Goal: Task Accomplishment & Management: Manage account settings

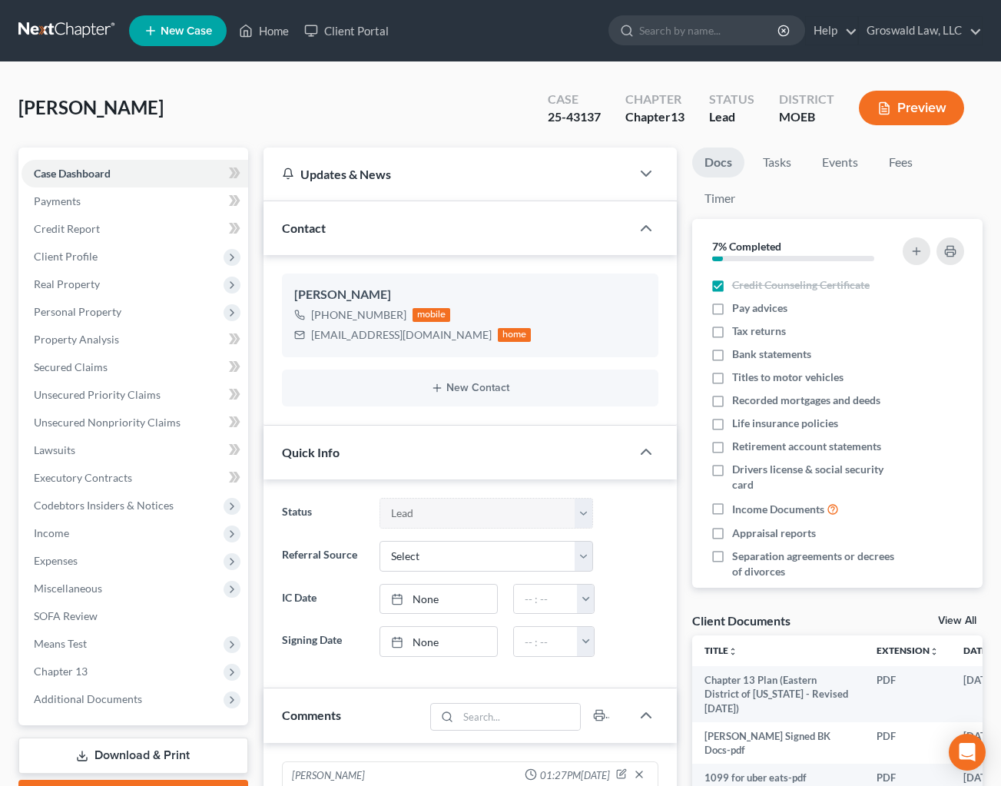
select select "10"
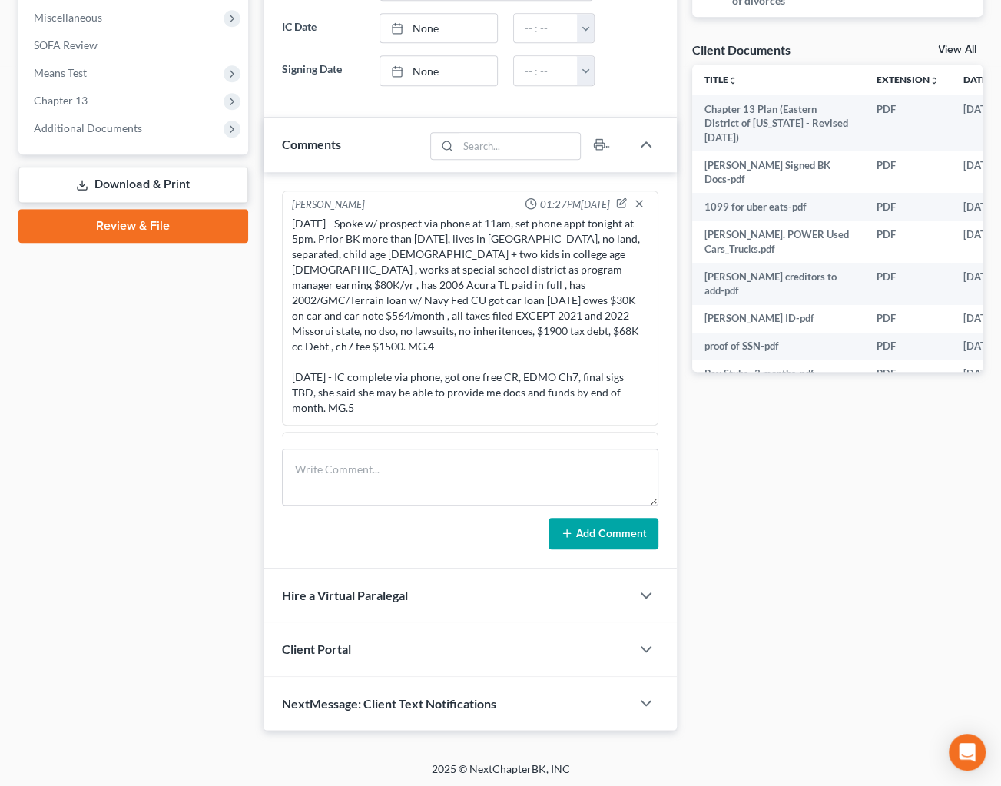
scroll to position [1167, 0]
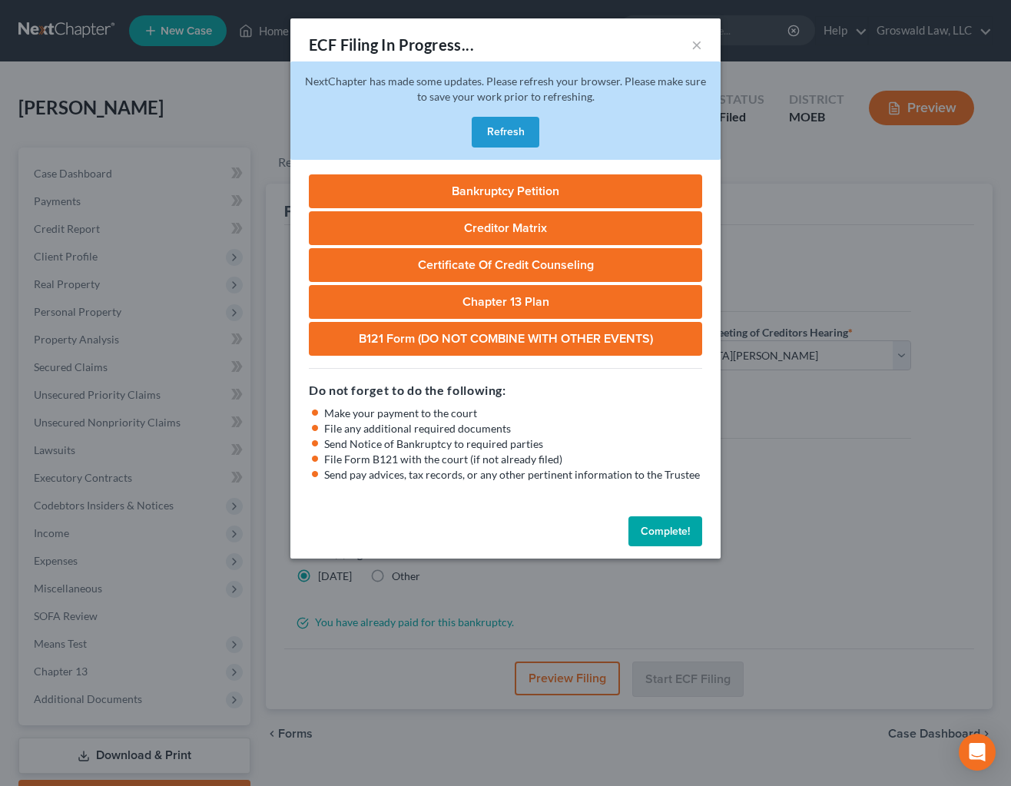
select select "2"
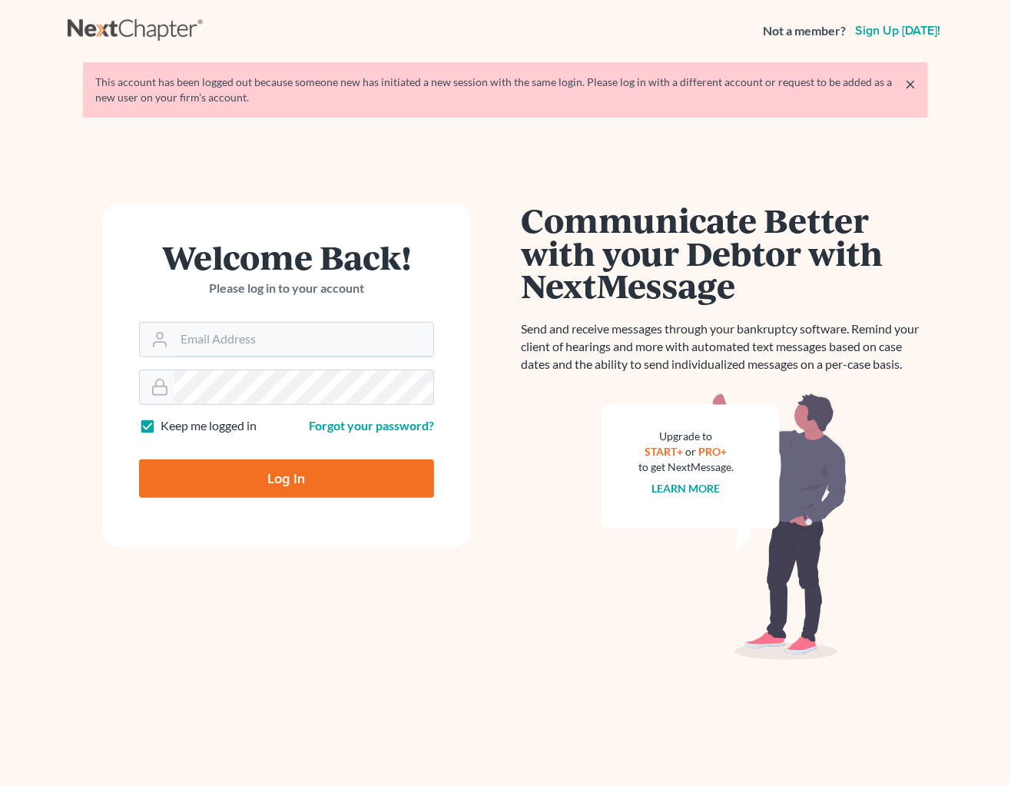
drag, startPoint x: 200, startPoint y: 345, endPoint x: 233, endPoint y: 366, distance: 39.4
click at [200, 345] on input "Email Address" at bounding box center [303, 340] width 259 height 34
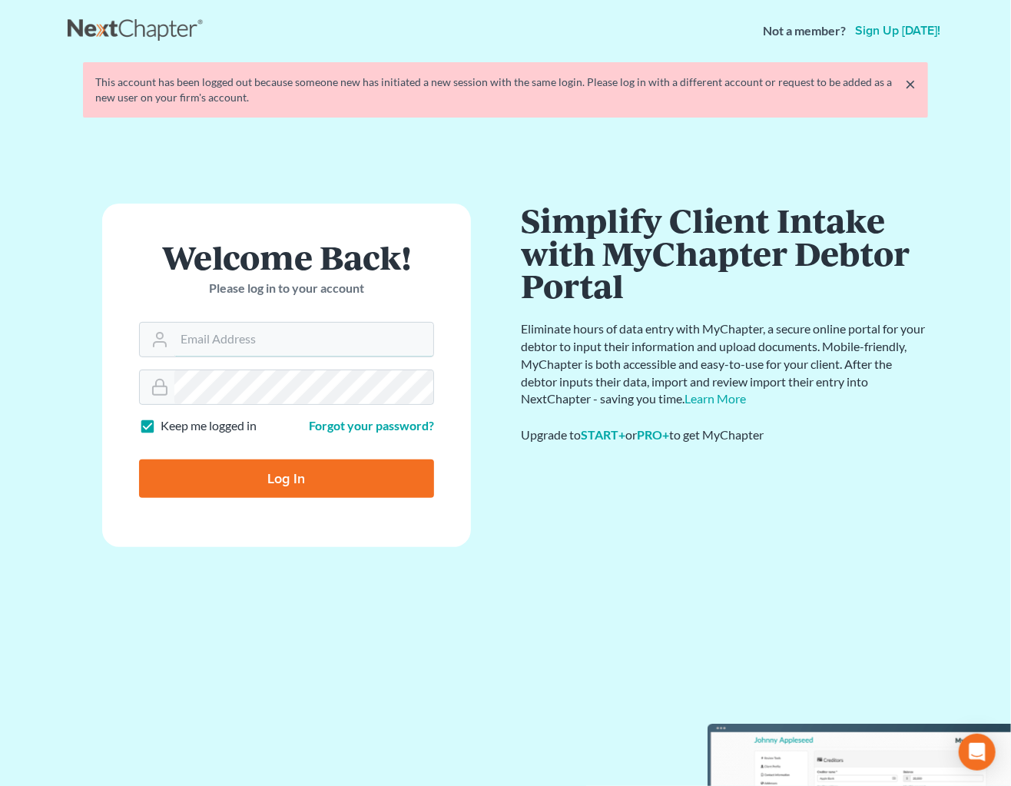
type input "[PERSON_NAME][EMAIL_ADDRESS][DOMAIN_NAME]"
click at [139, 459] on input "Log In" at bounding box center [286, 478] width 295 height 38
type input "Thinking..."
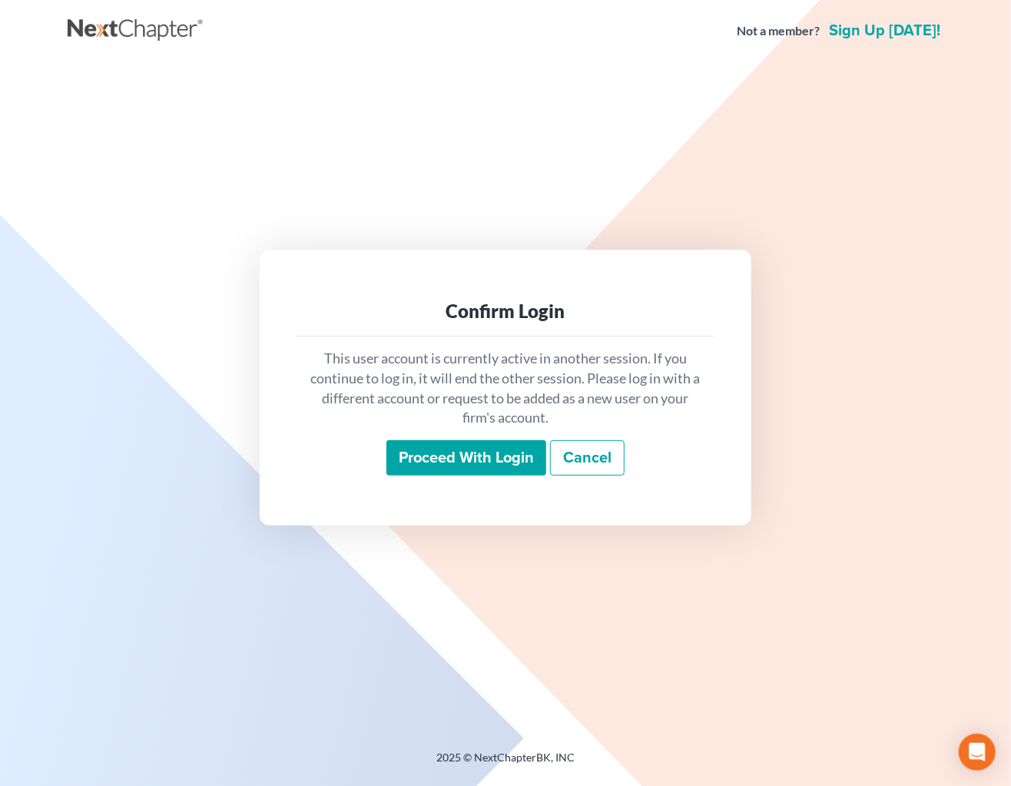
click at [472, 457] on input "Proceed with login" at bounding box center [466, 457] width 160 height 35
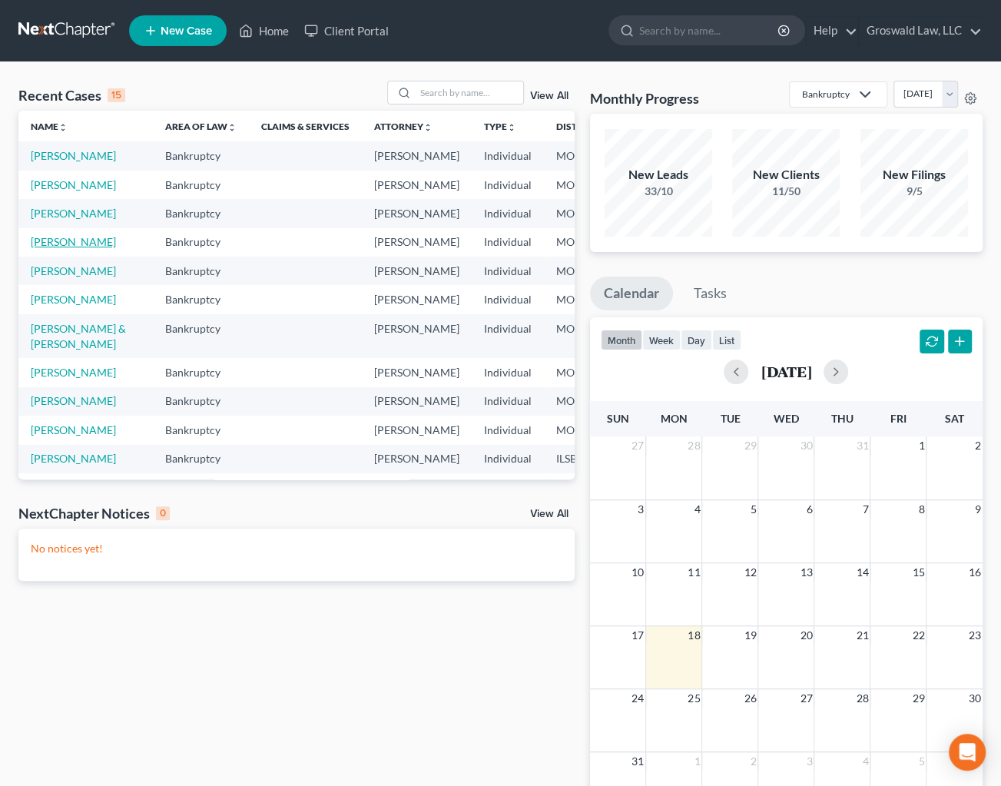
click at [51, 248] on link "[PERSON_NAME]" at bounding box center [73, 241] width 85 height 13
select select "6"
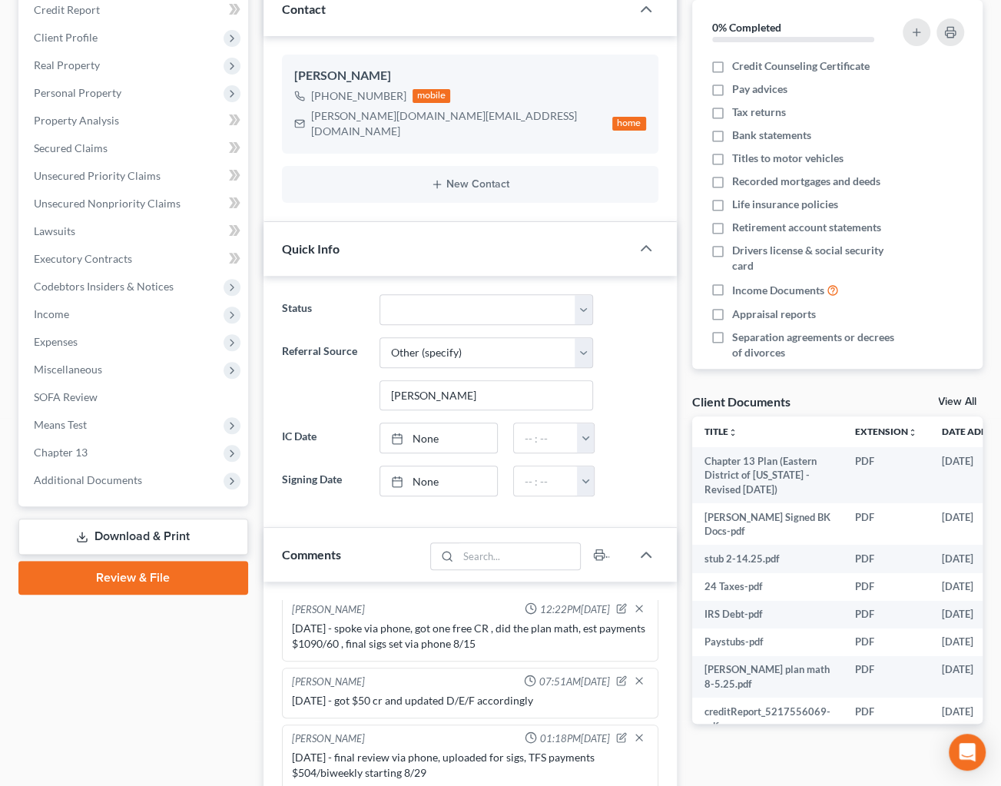
scroll to position [349, 0]
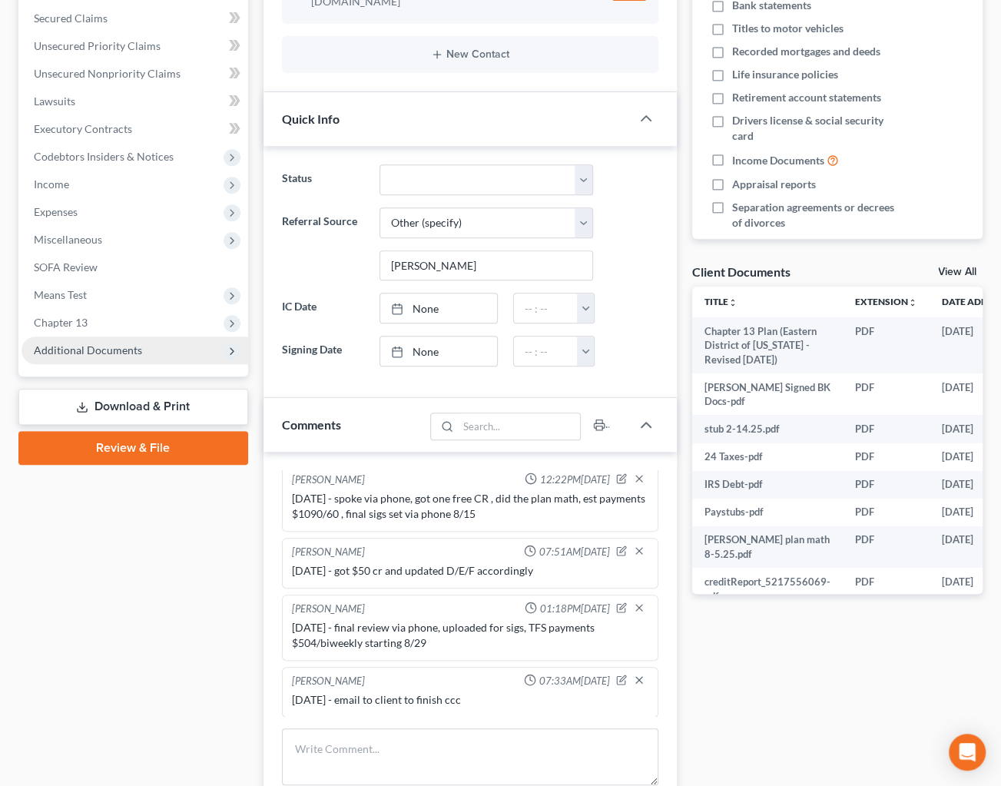
click at [114, 349] on span "Additional Documents" at bounding box center [88, 349] width 108 height 13
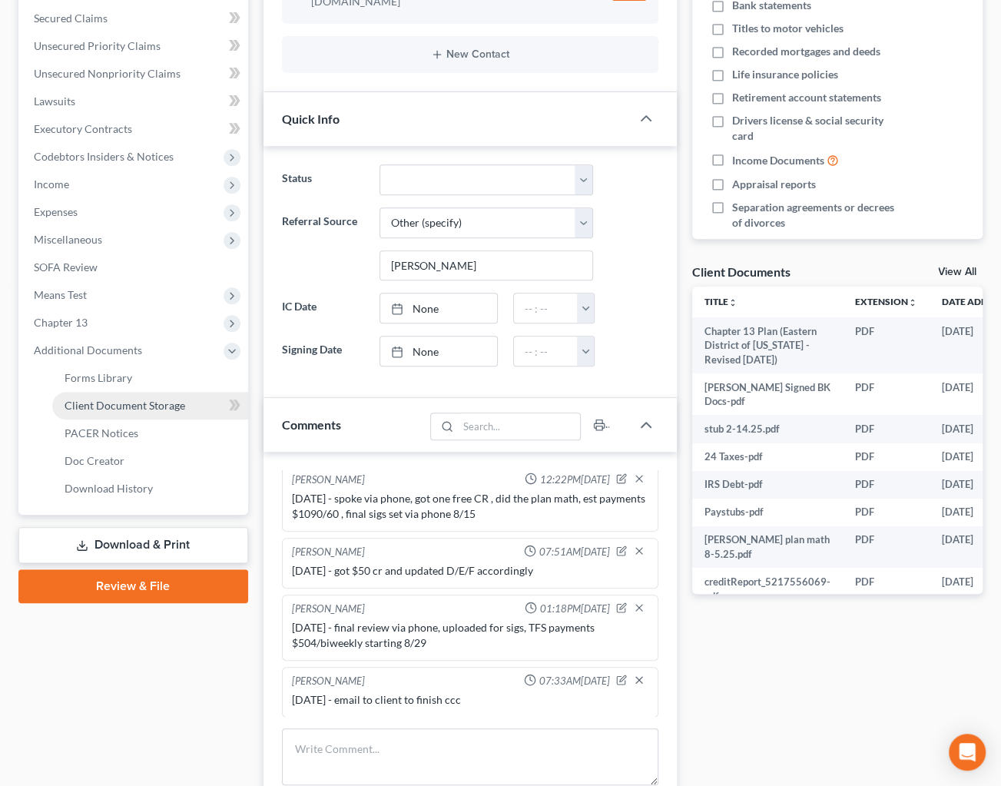
click at [110, 402] on span "Client Document Storage" at bounding box center [125, 405] width 121 height 13
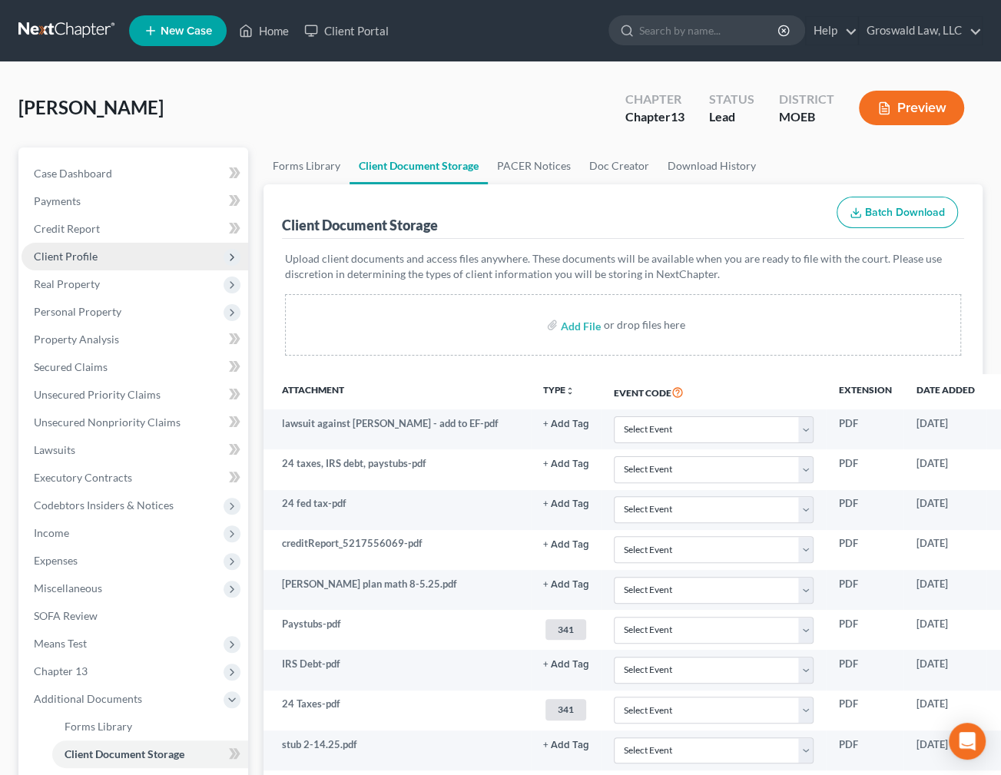
click at [87, 257] on span "Client Profile" at bounding box center [66, 256] width 64 height 13
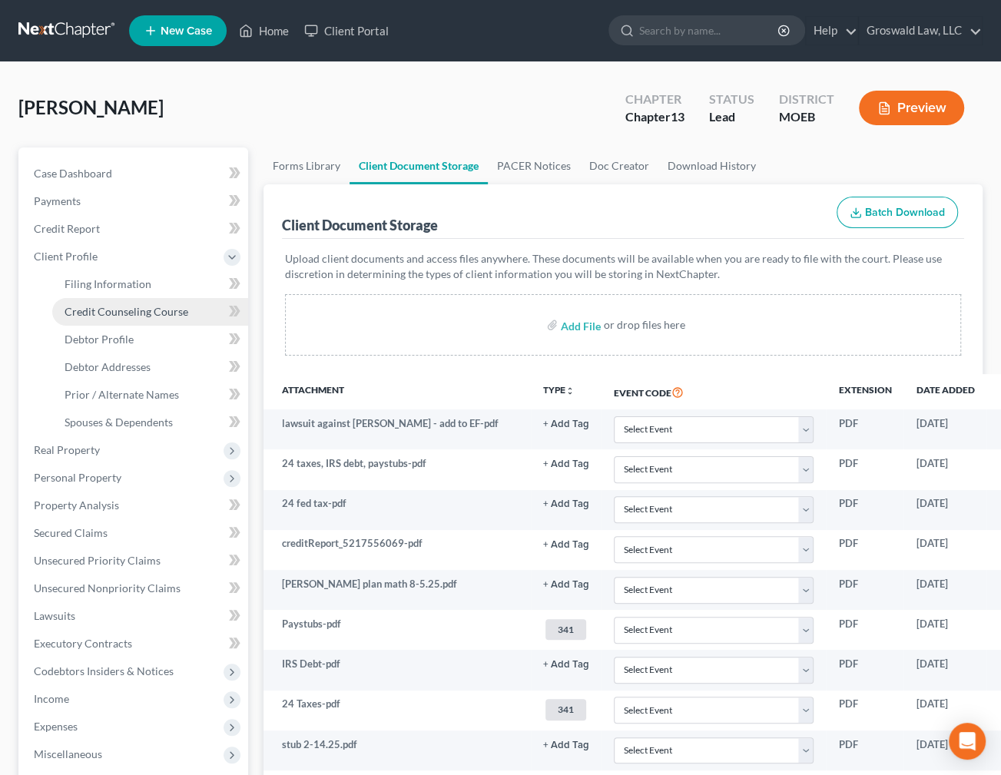
click at [131, 307] on span "Credit Counseling Course" at bounding box center [127, 311] width 124 height 13
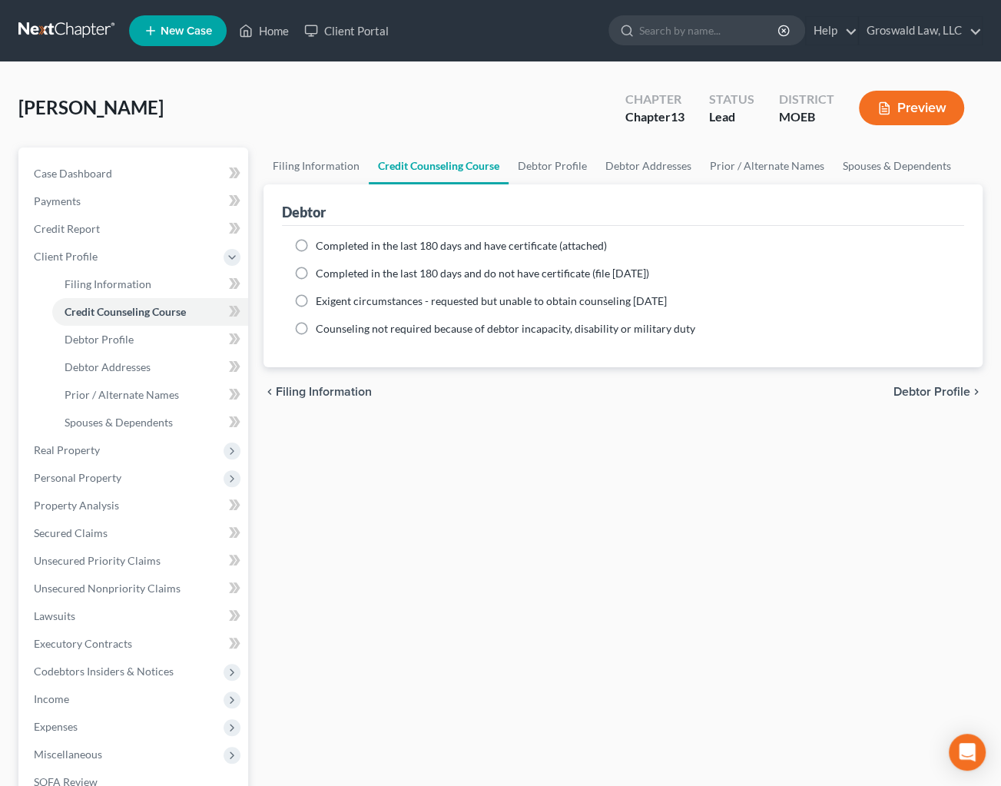
click at [356, 244] on span "Completed in the last 180 days and have certificate (attached)" at bounding box center [461, 245] width 291 height 13
click at [332, 244] on input "Completed in the last 180 days and have certificate (attached)" at bounding box center [327, 243] width 10 height 10
radio input "true"
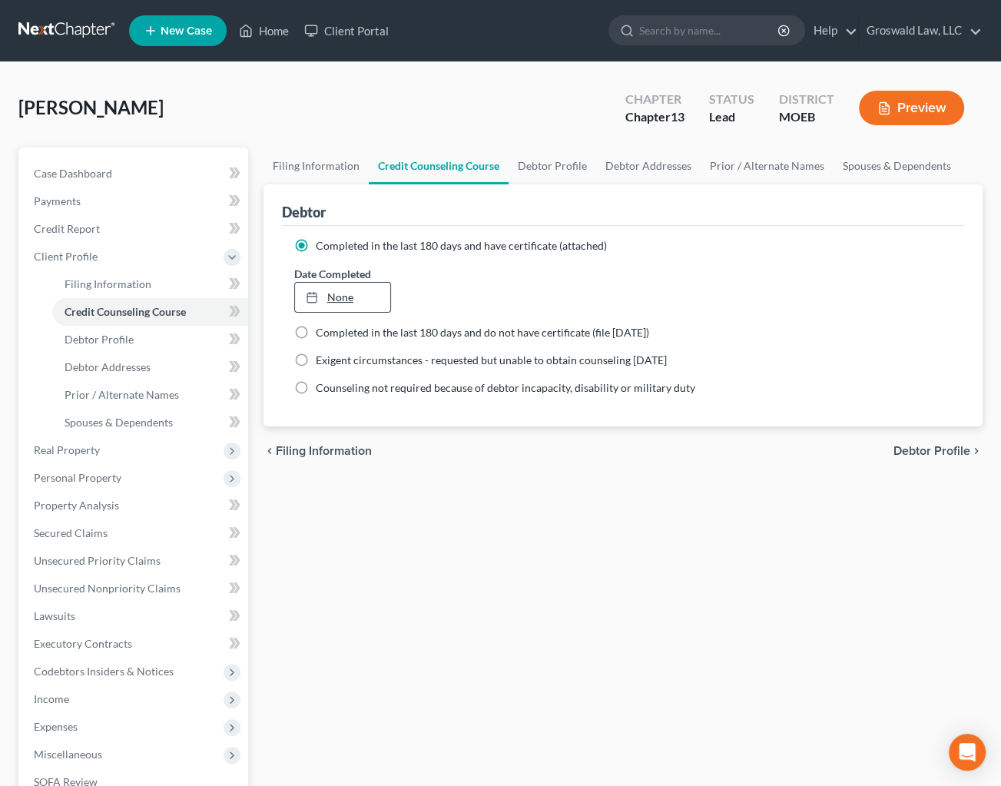
type input "[DATE]"
click at [343, 286] on link "None" at bounding box center [342, 297] width 95 height 29
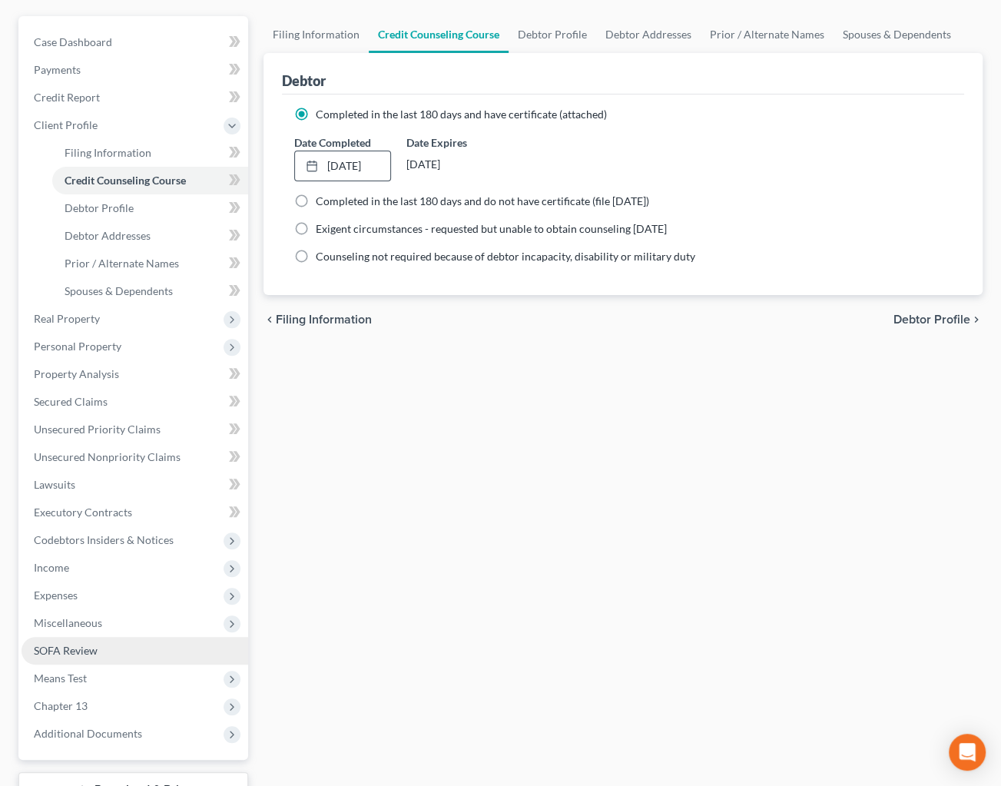
scroll to position [250, 0]
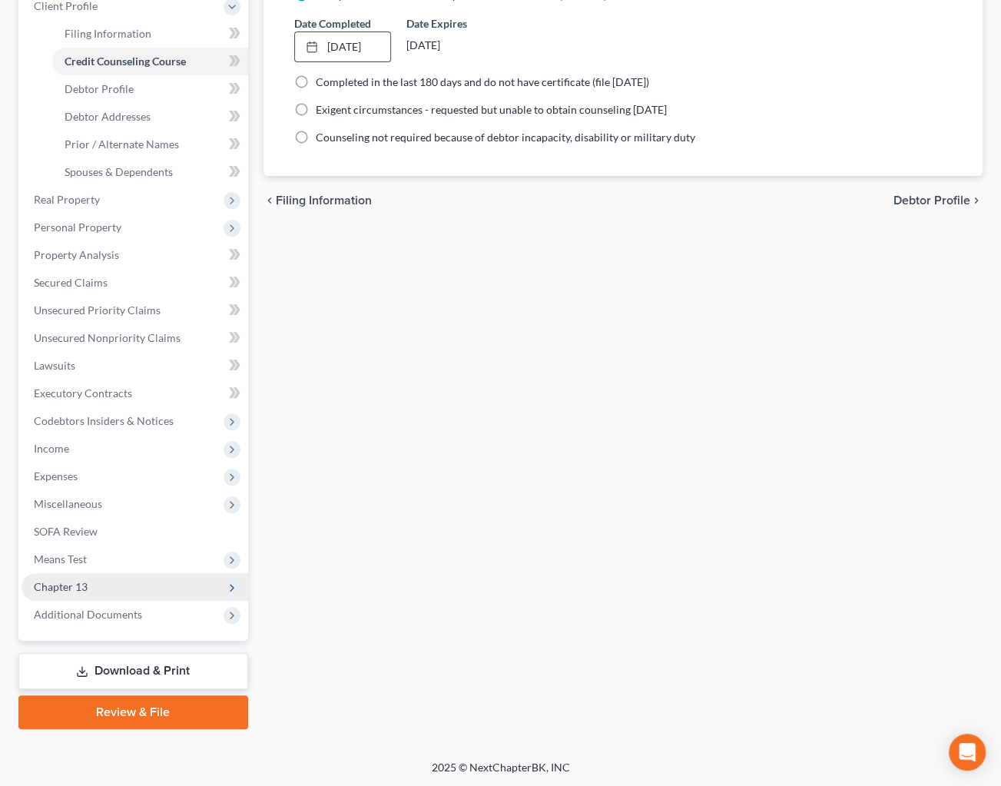
click at [86, 584] on span "Chapter 13" at bounding box center [61, 586] width 54 height 13
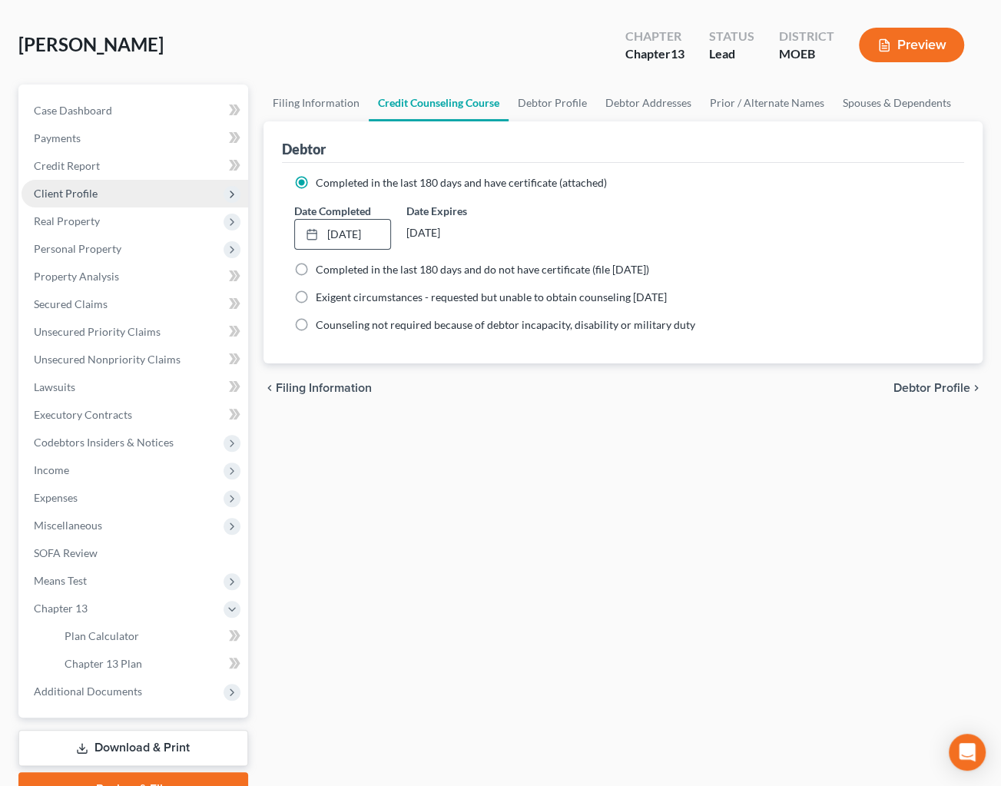
scroll to position [0, 0]
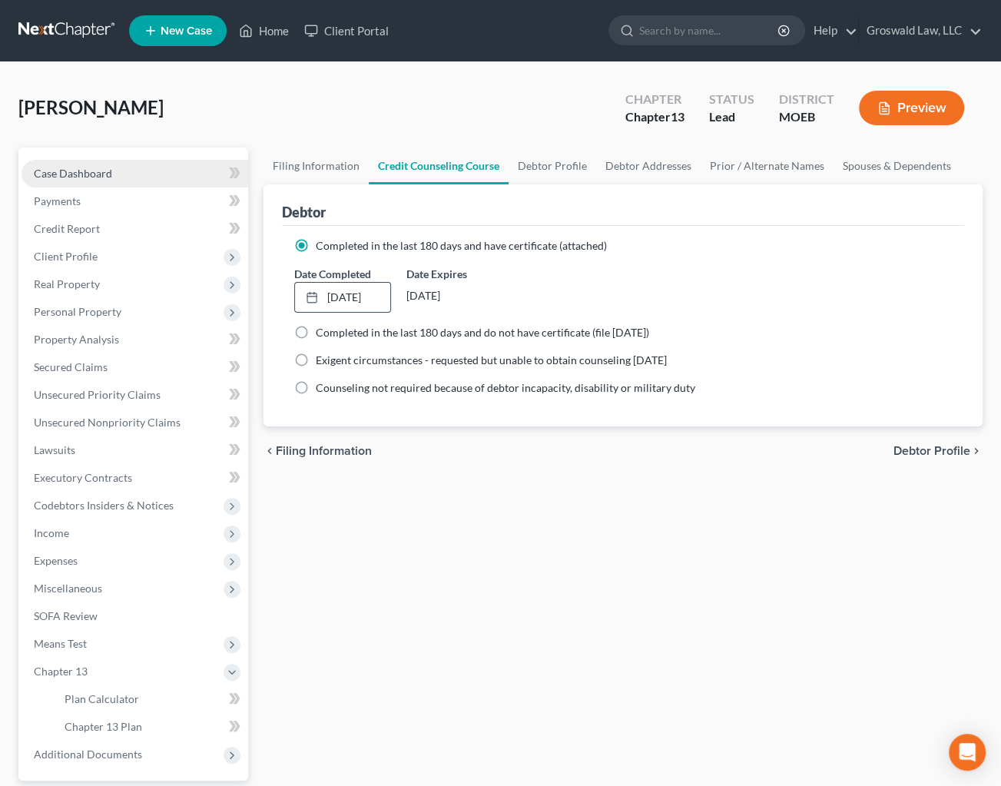
click at [74, 167] on span "Case Dashboard" at bounding box center [73, 173] width 78 height 13
select select "10"
select select "6"
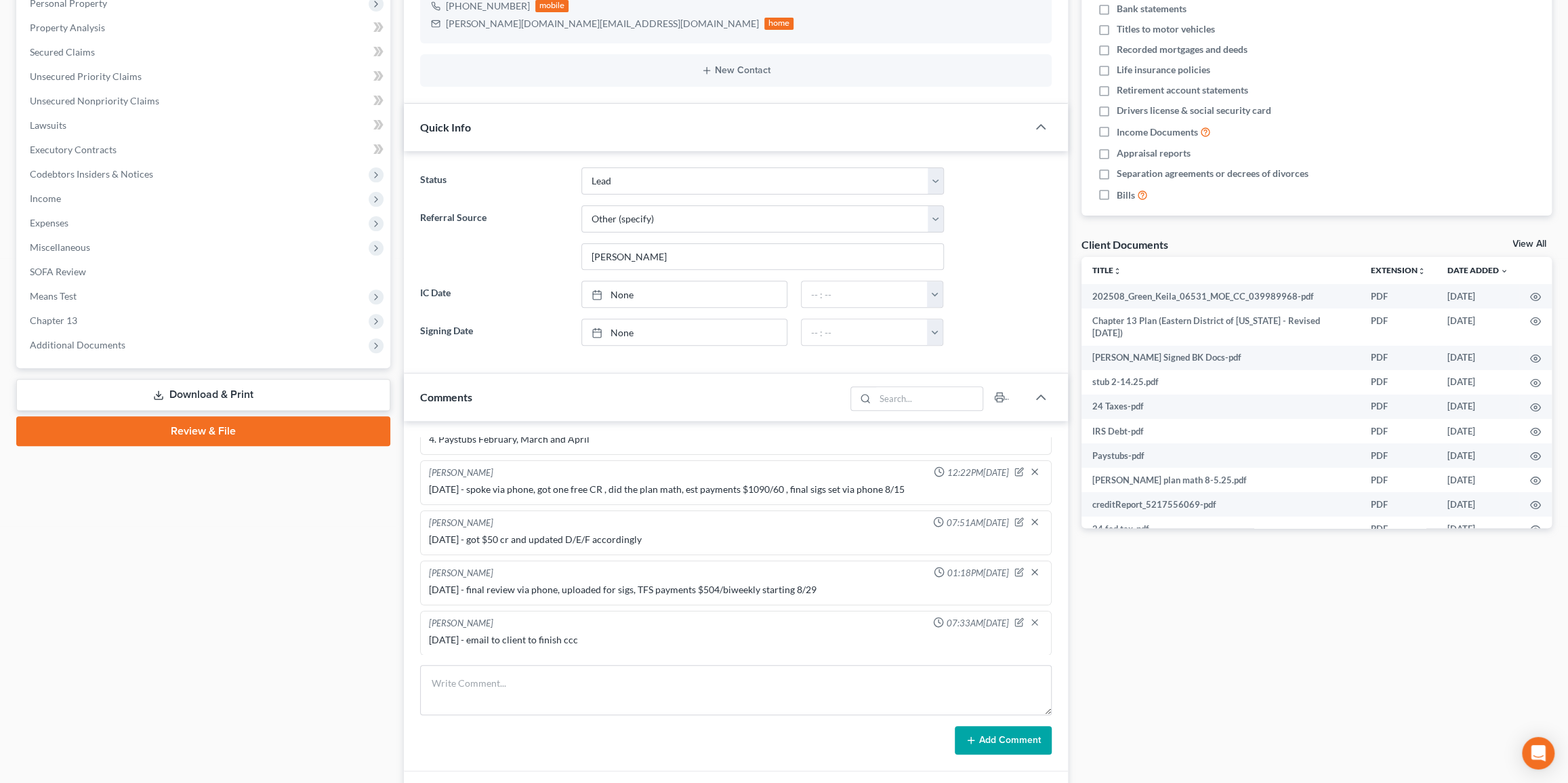
scroll to position [431, 0]
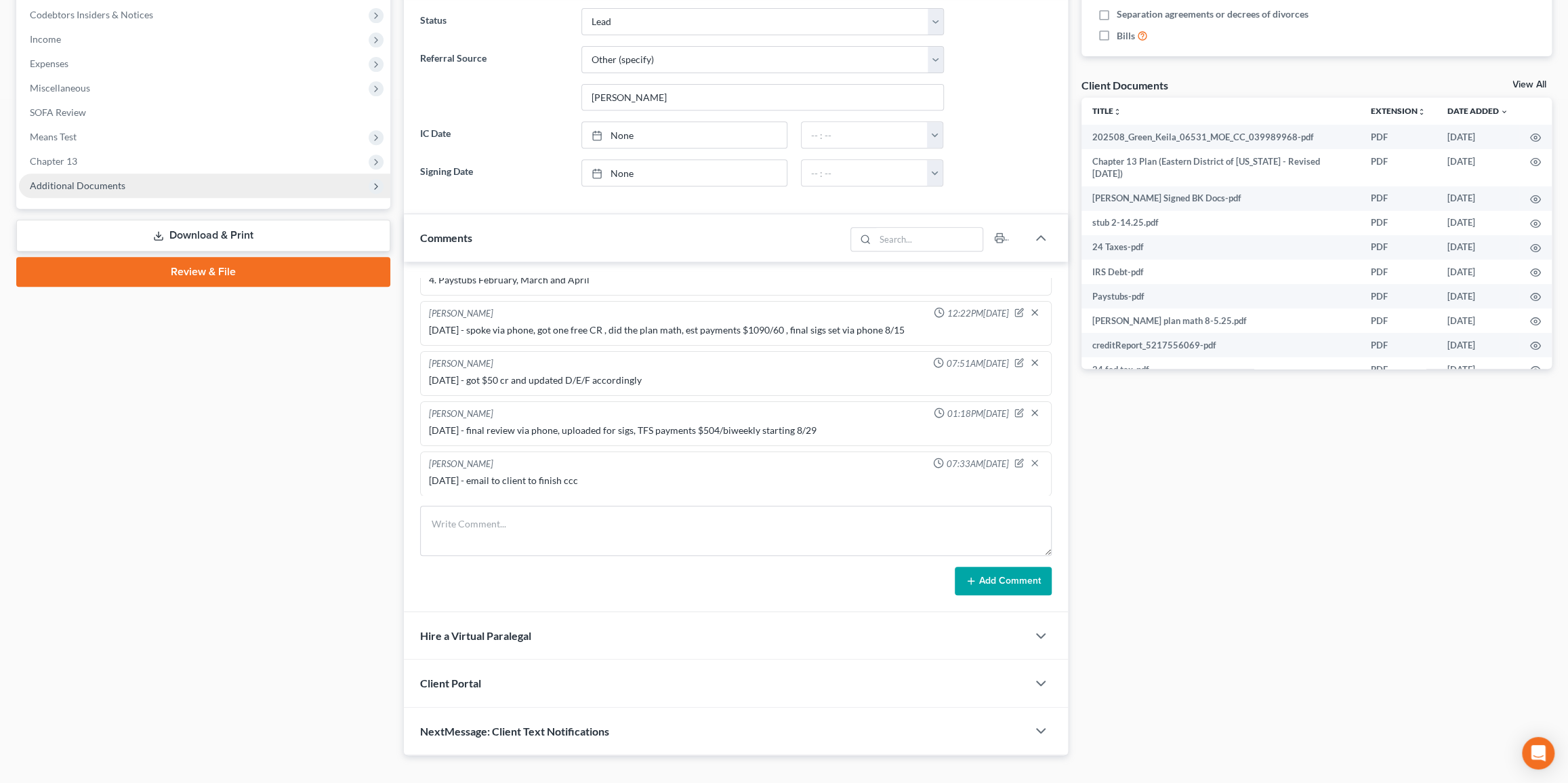
click at [116, 184] on span "Additional Documents" at bounding box center [78, 184] width 95 height 11
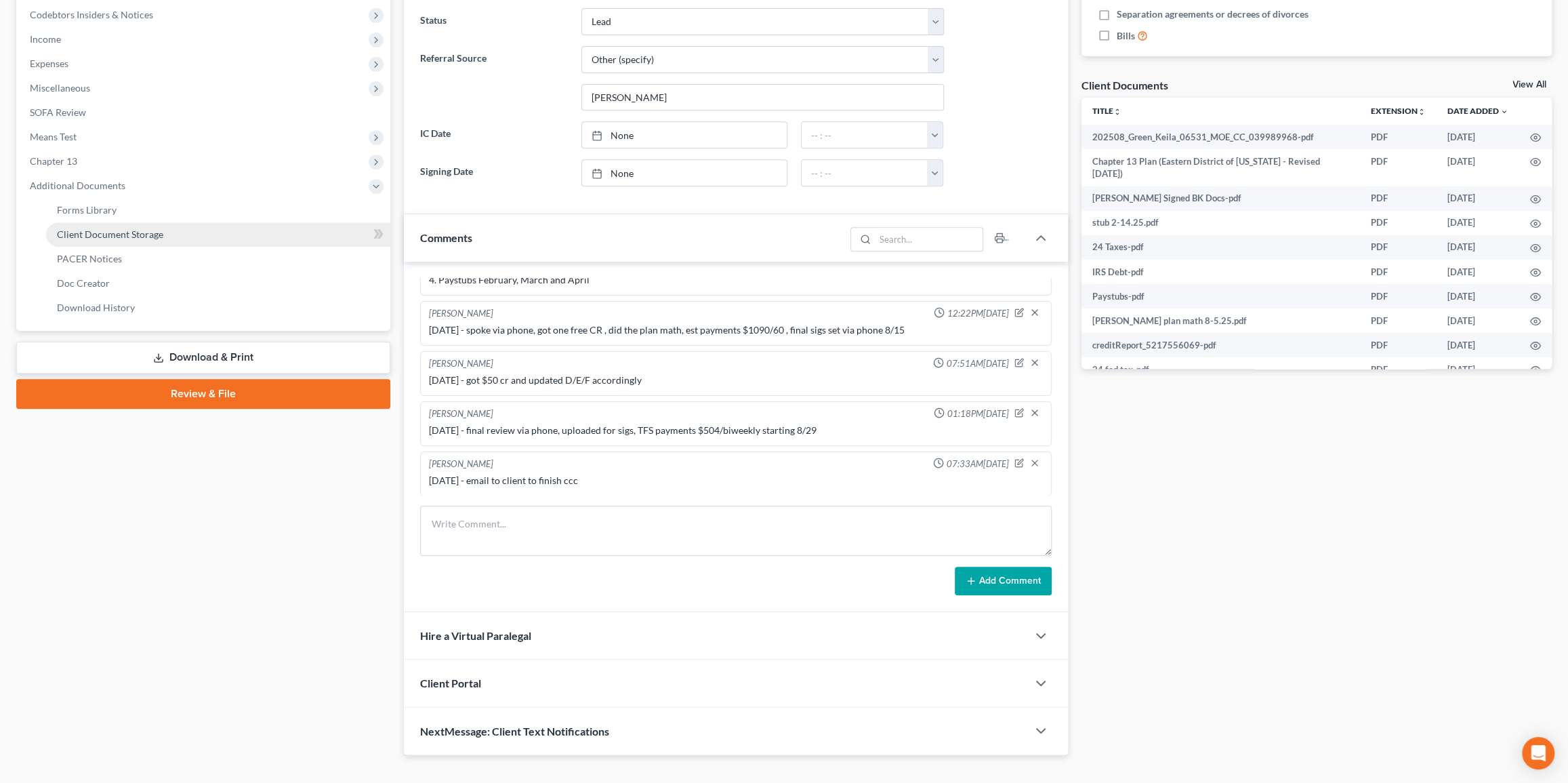
click at [146, 230] on span "Client Document Storage" at bounding box center [110, 234] width 107 height 11
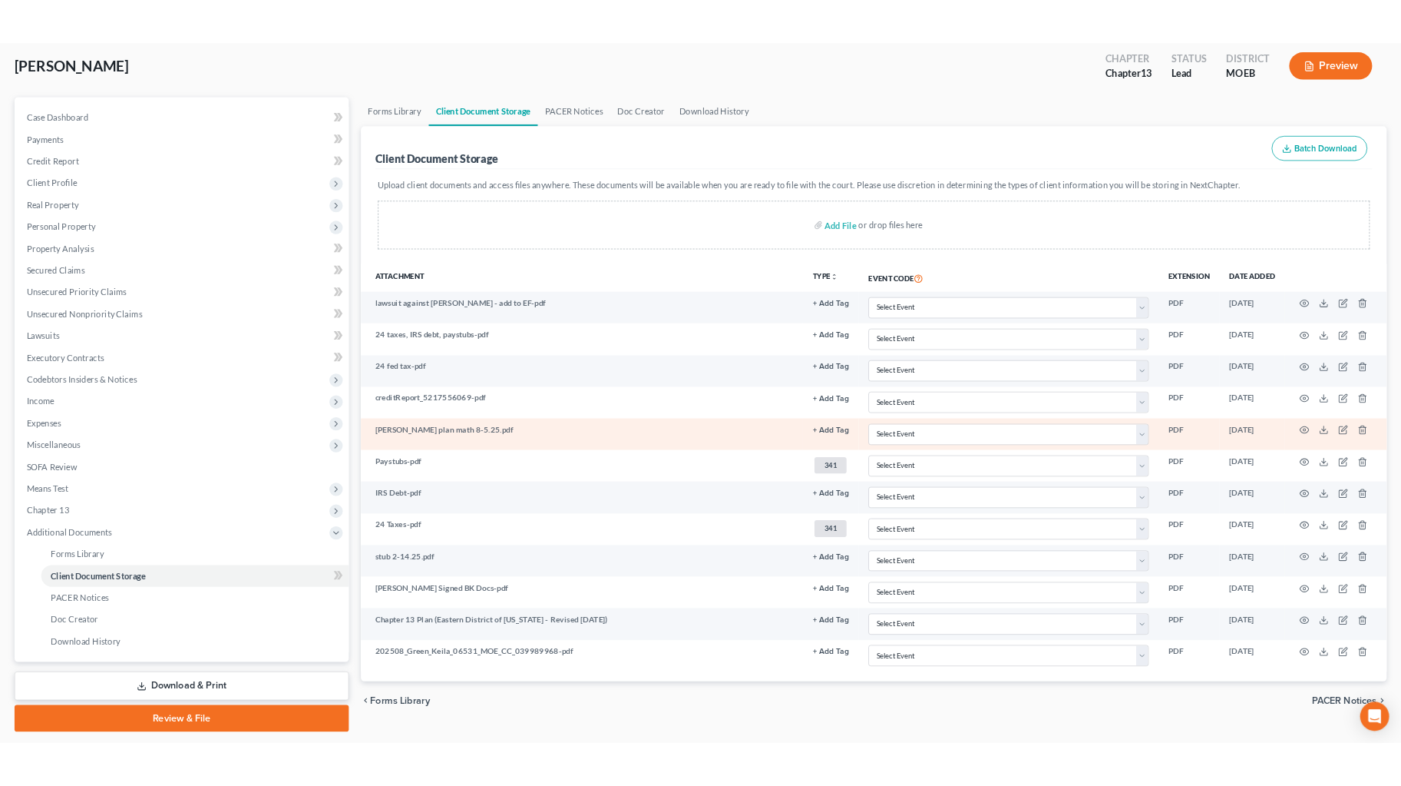
scroll to position [121, 0]
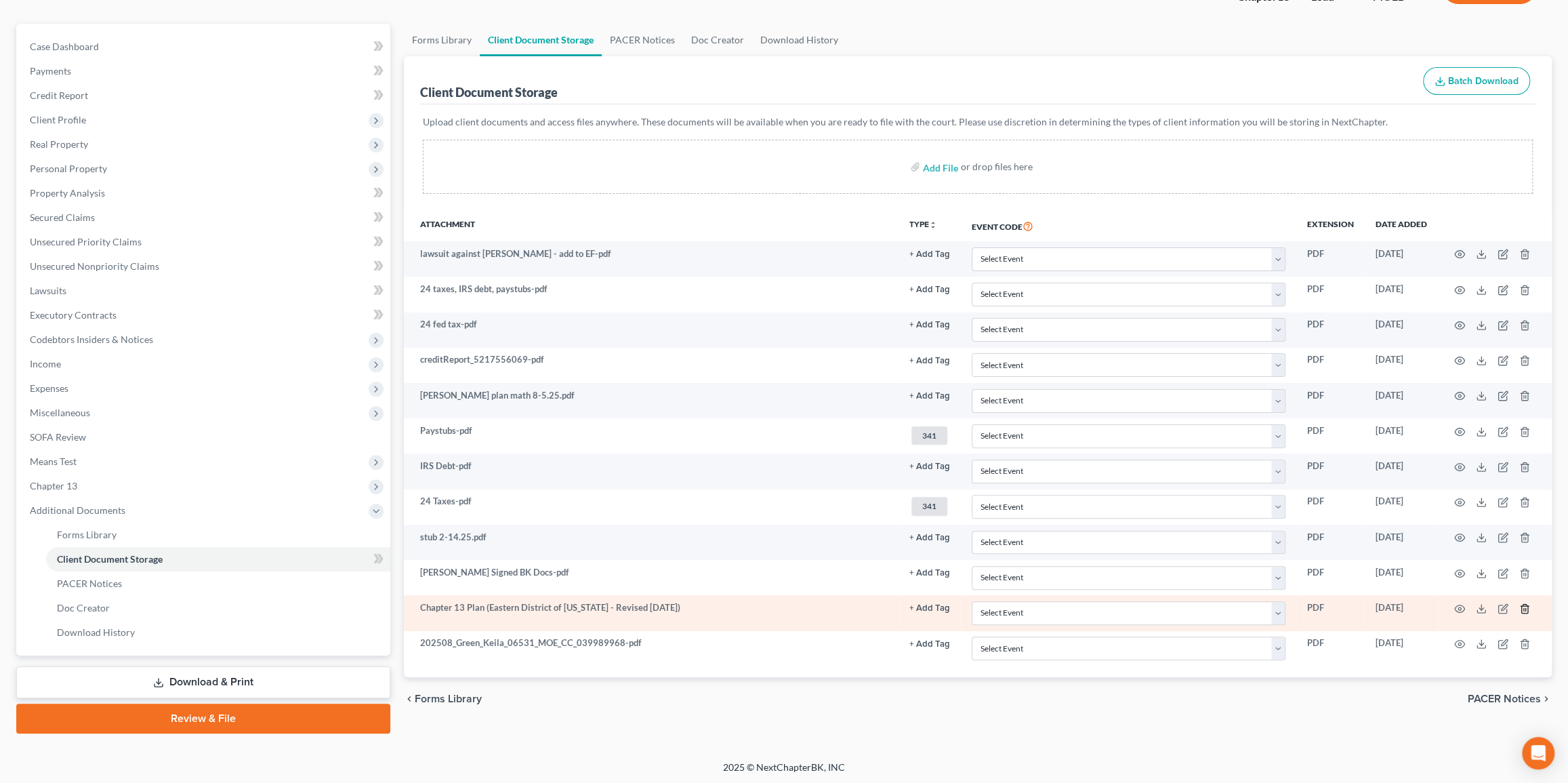
click at [891, 606] on icon "button" at bounding box center [1525, 608] width 11 height 11
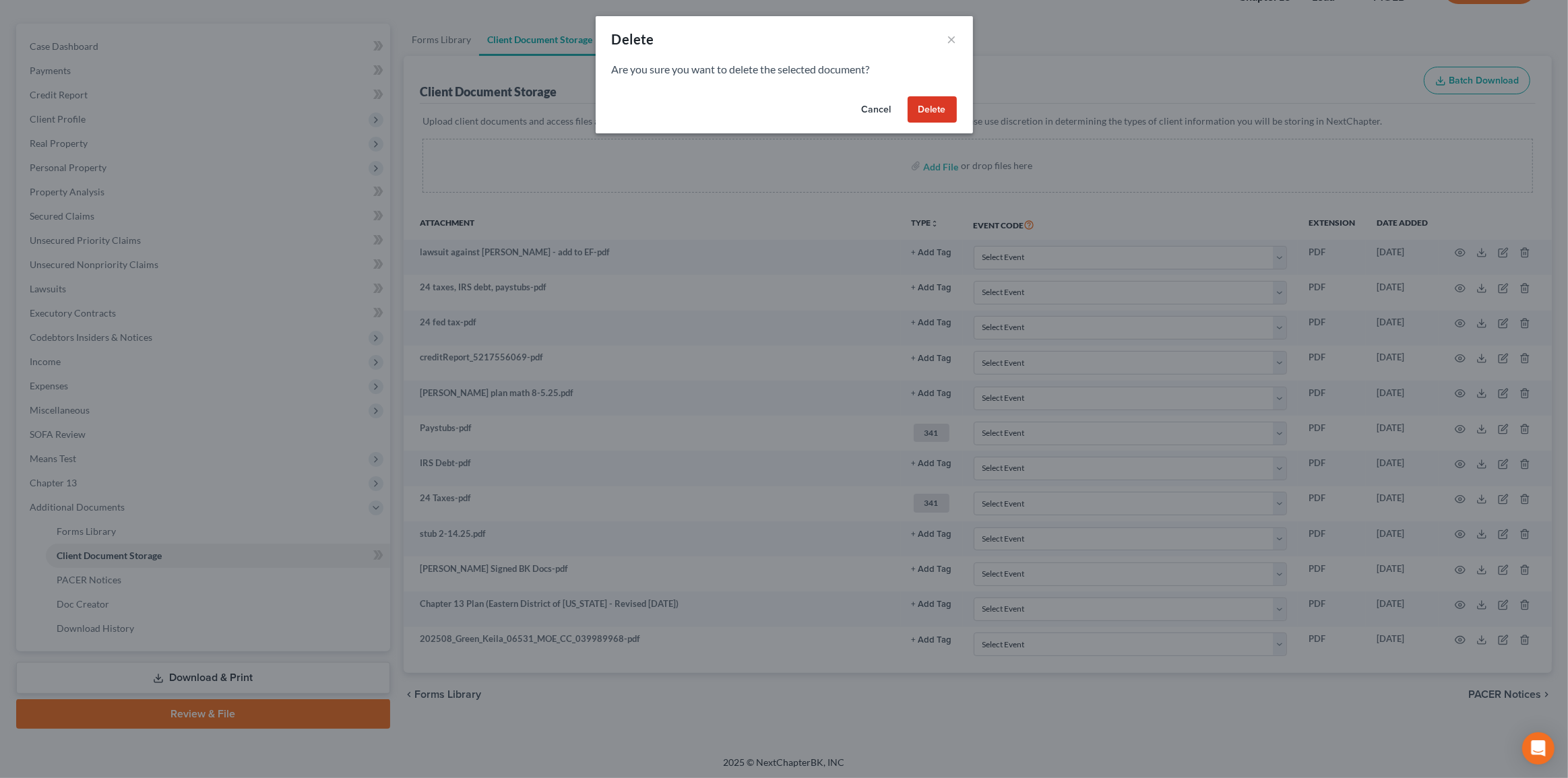
click at [886, 107] on button "Delete" at bounding box center [932, 110] width 49 height 27
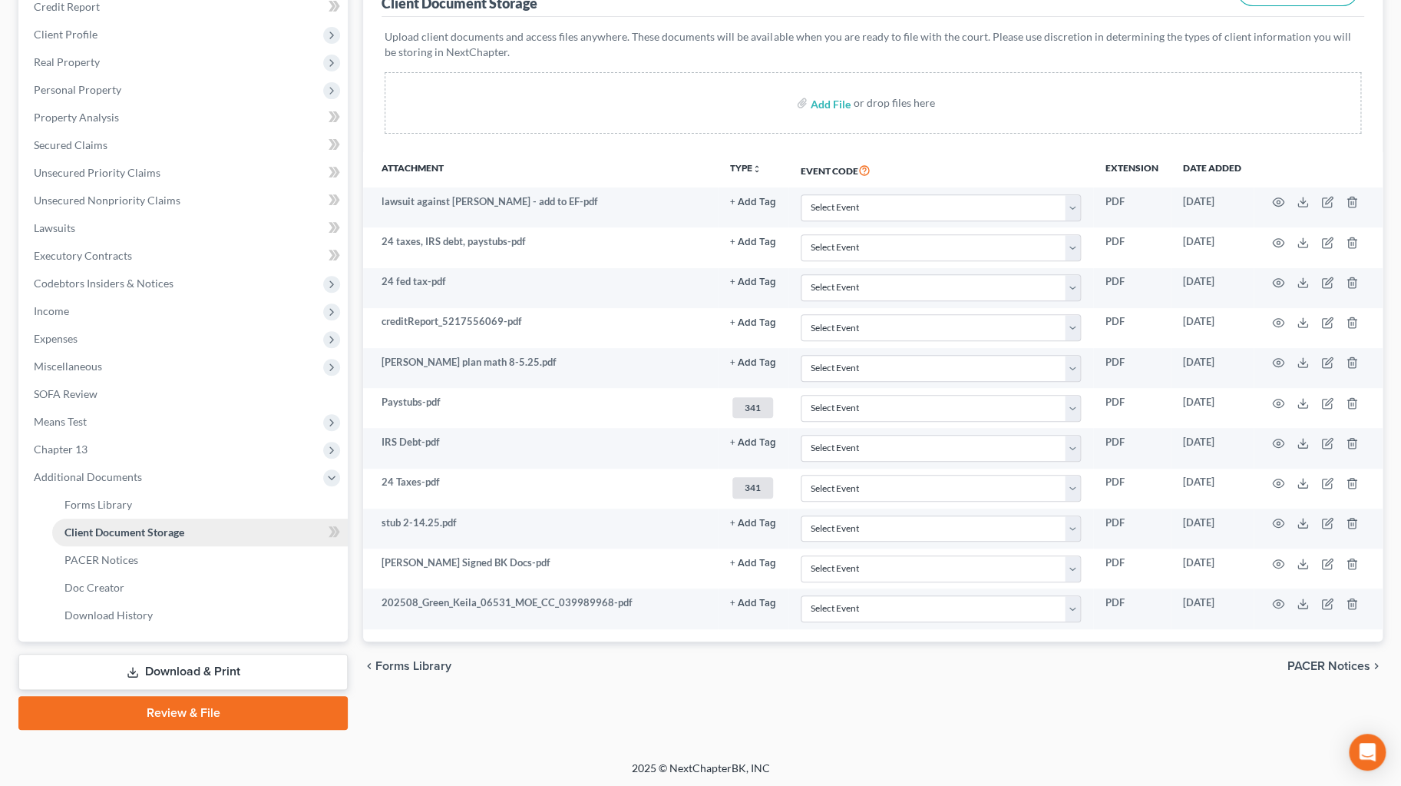
scroll to position [223, 0]
click at [174, 672] on link "Download & Print" at bounding box center [182, 671] width 329 height 36
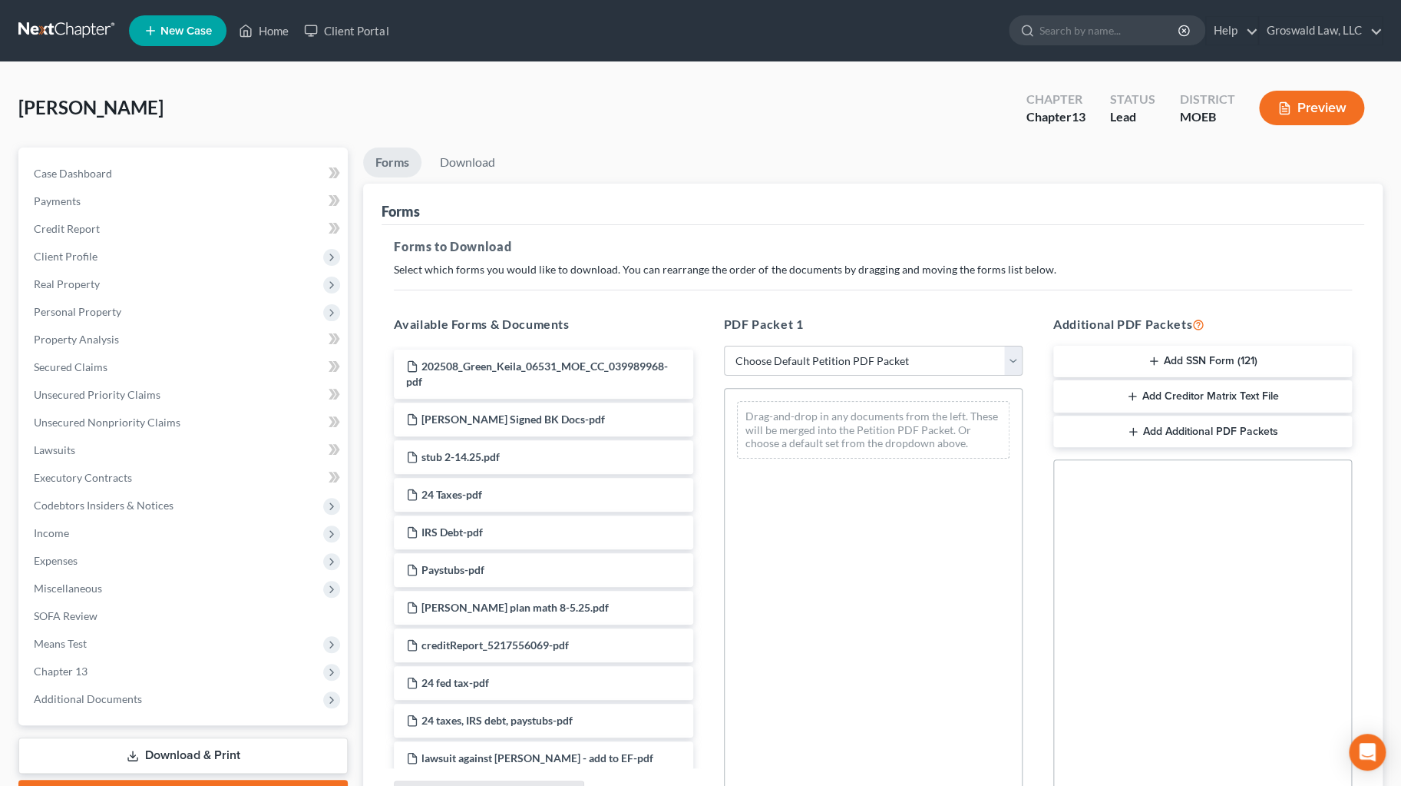
click at [1010, 357] on button "Add SSN Form (121)" at bounding box center [1203, 362] width 299 height 32
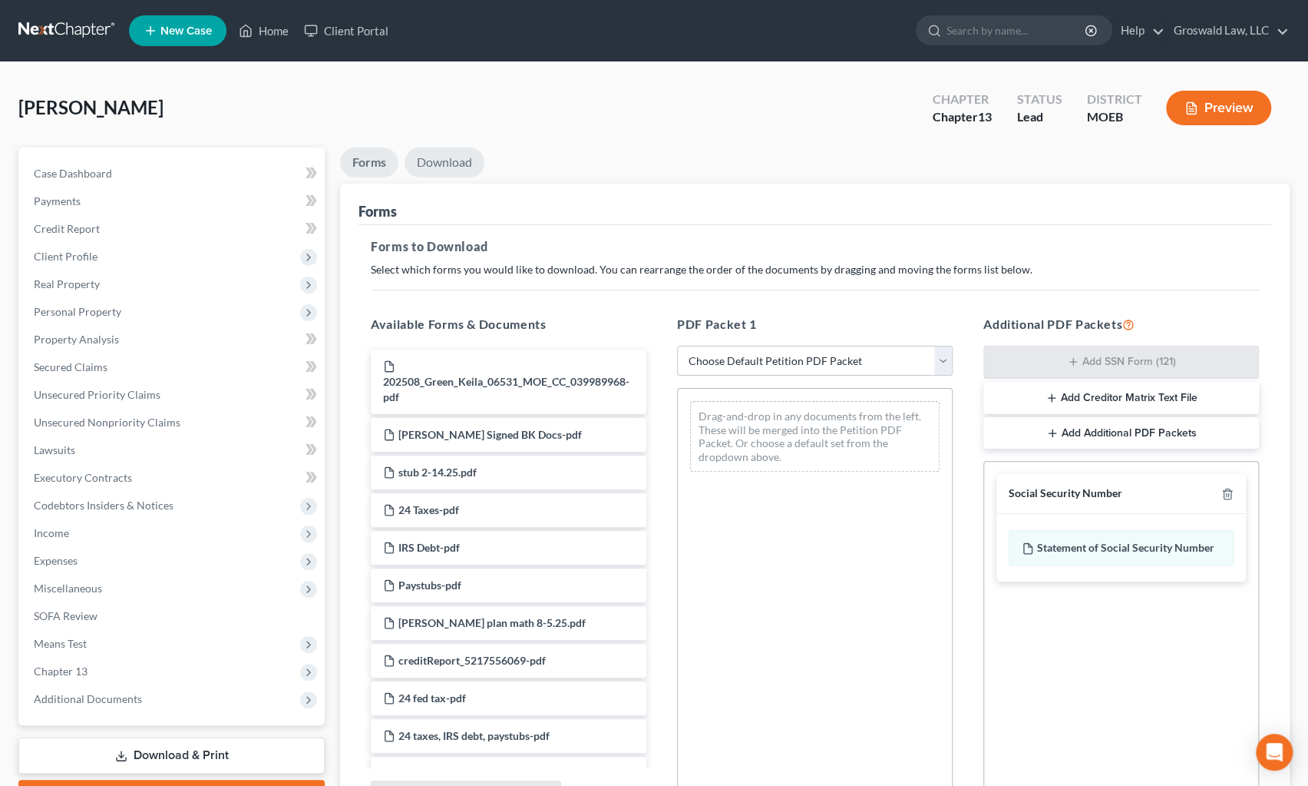
click at [445, 151] on link "Download" at bounding box center [445, 162] width 80 height 30
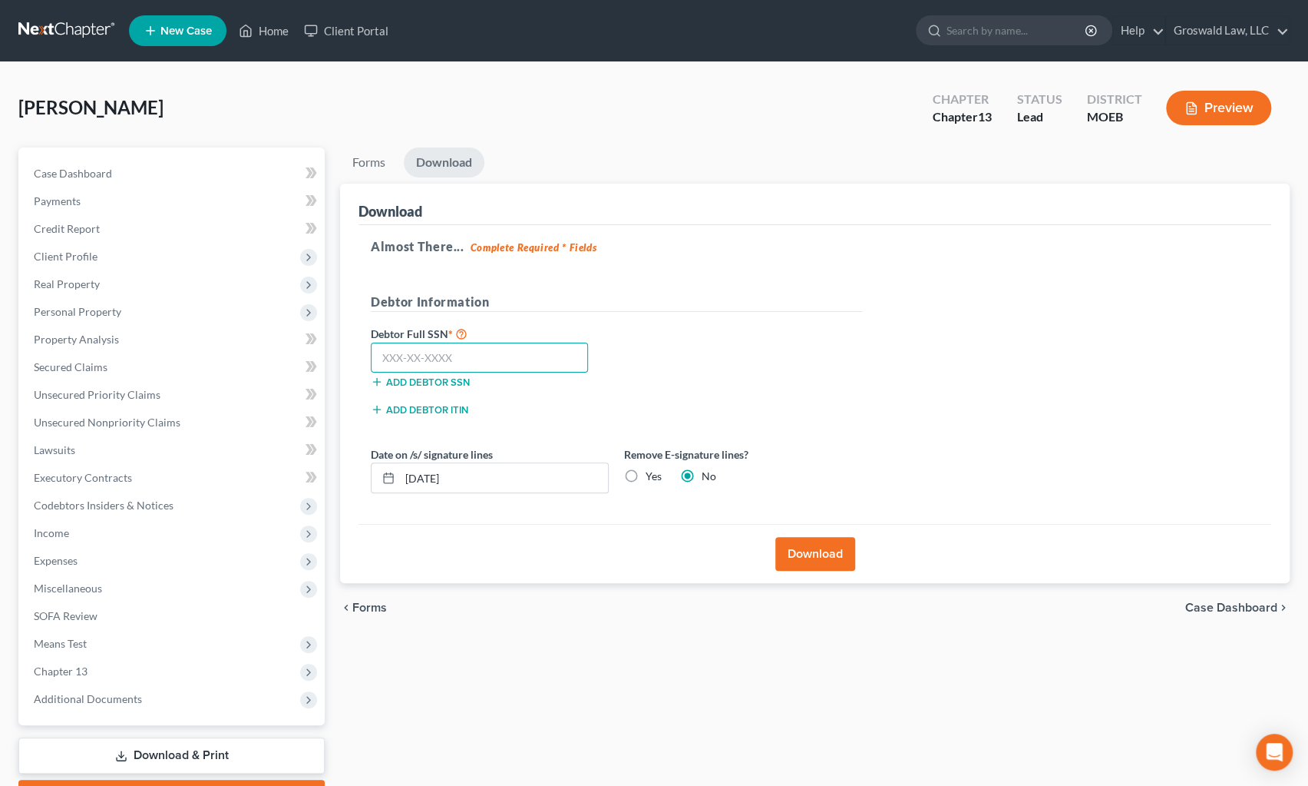
click at [498, 363] on input "text" at bounding box center [479, 357] width 217 height 31
type input "489-86-5436"
click at [812, 550] on button "Download" at bounding box center [816, 554] width 80 height 34
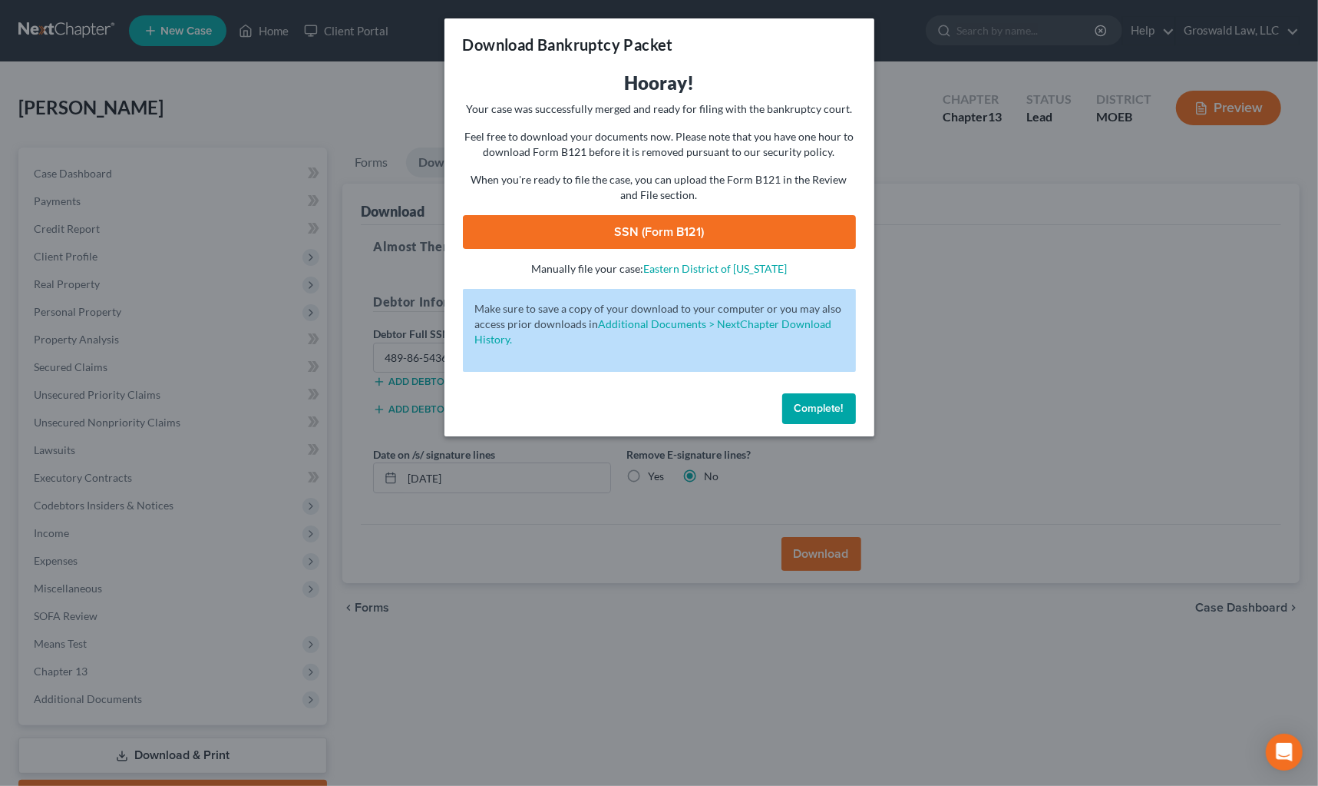
click at [650, 237] on link "SSN (Form B121)" at bounding box center [659, 232] width 393 height 34
click at [809, 405] on span "Complete!" at bounding box center [819, 408] width 49 height 13
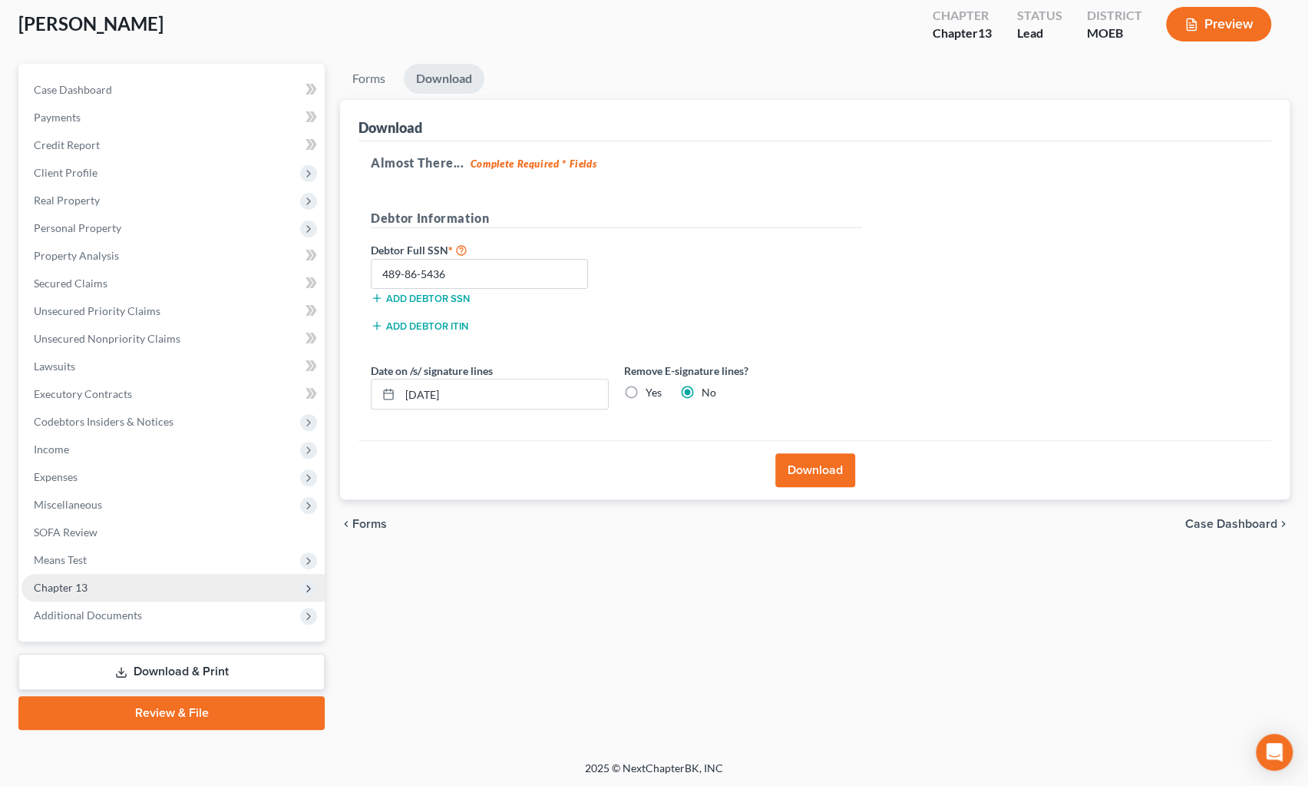
scroll to position [84, 0]
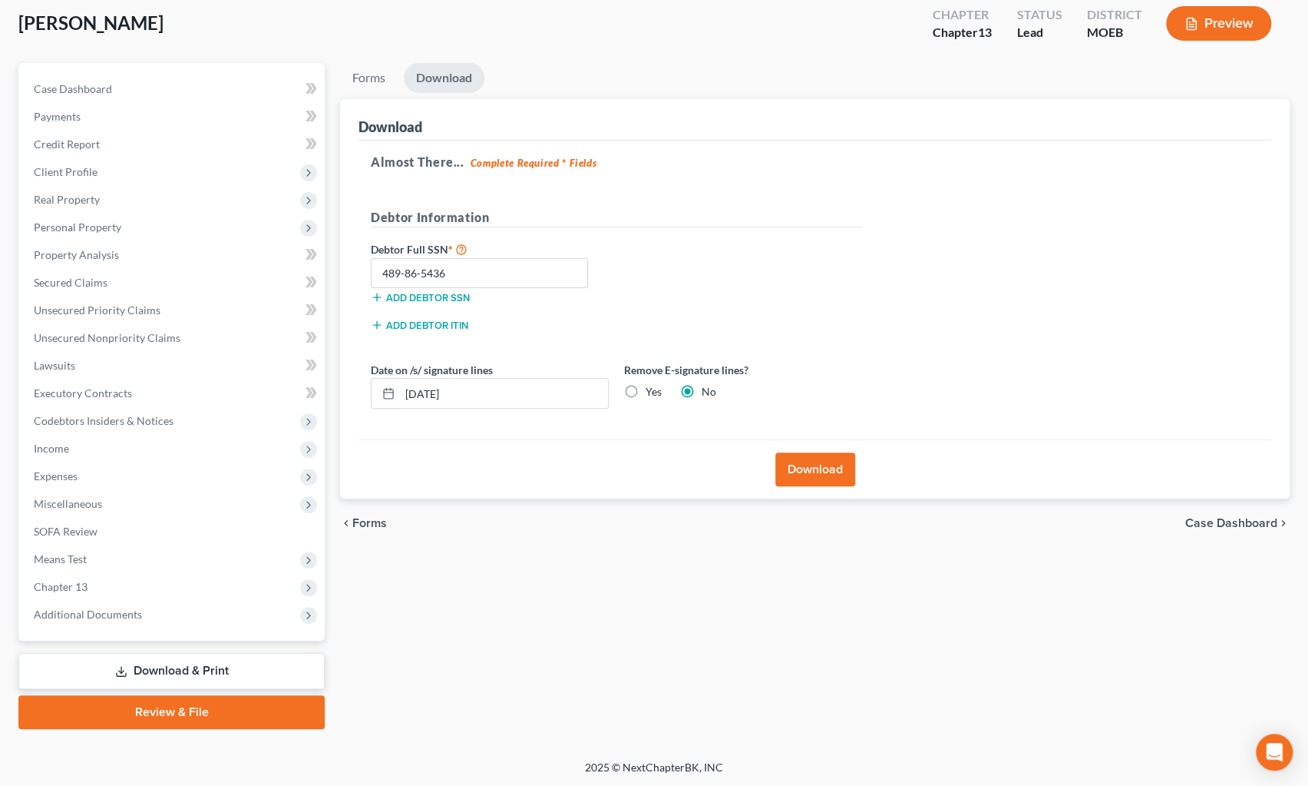
click at [184, 713] on link "Review & File" at bounding box center [171, 712] width 306 height 34
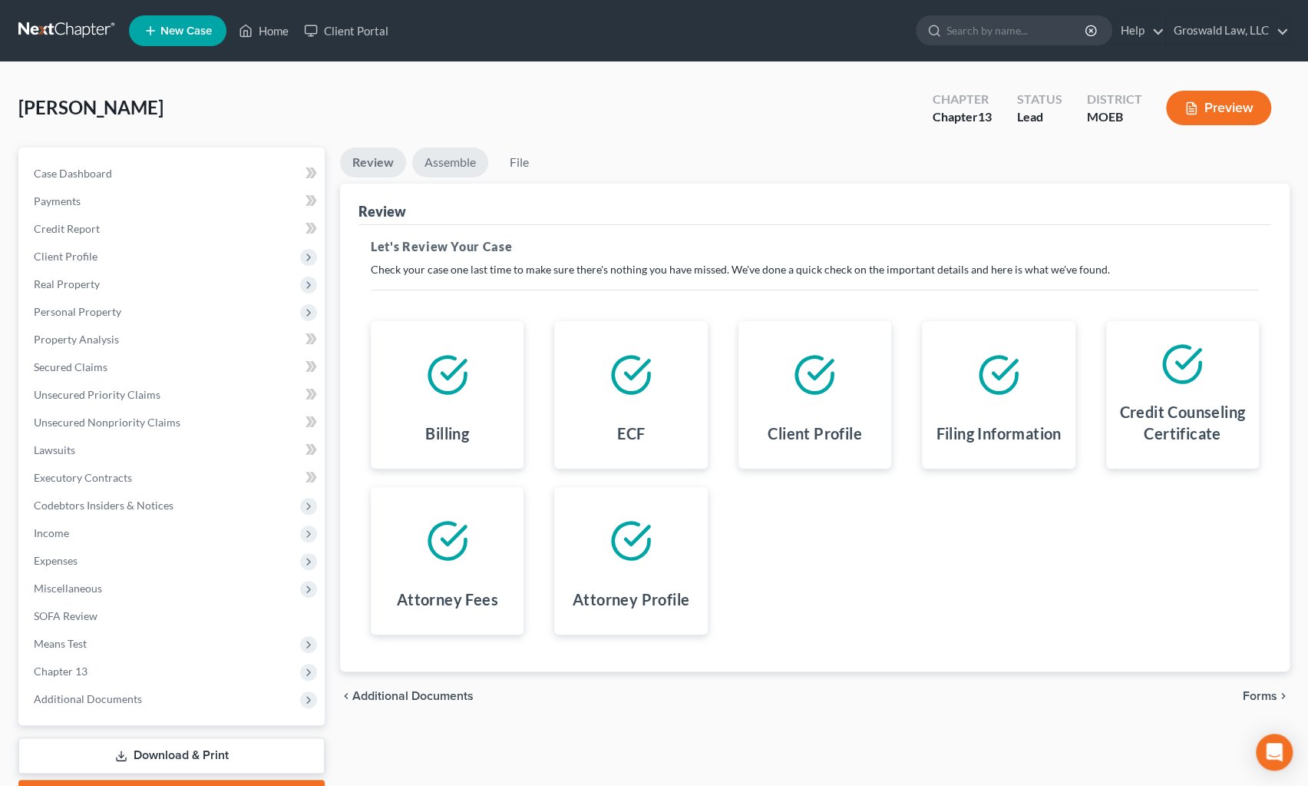
click at [447, 163] on link "Assemble" at bounding box center [450, 162] width 76 height 30
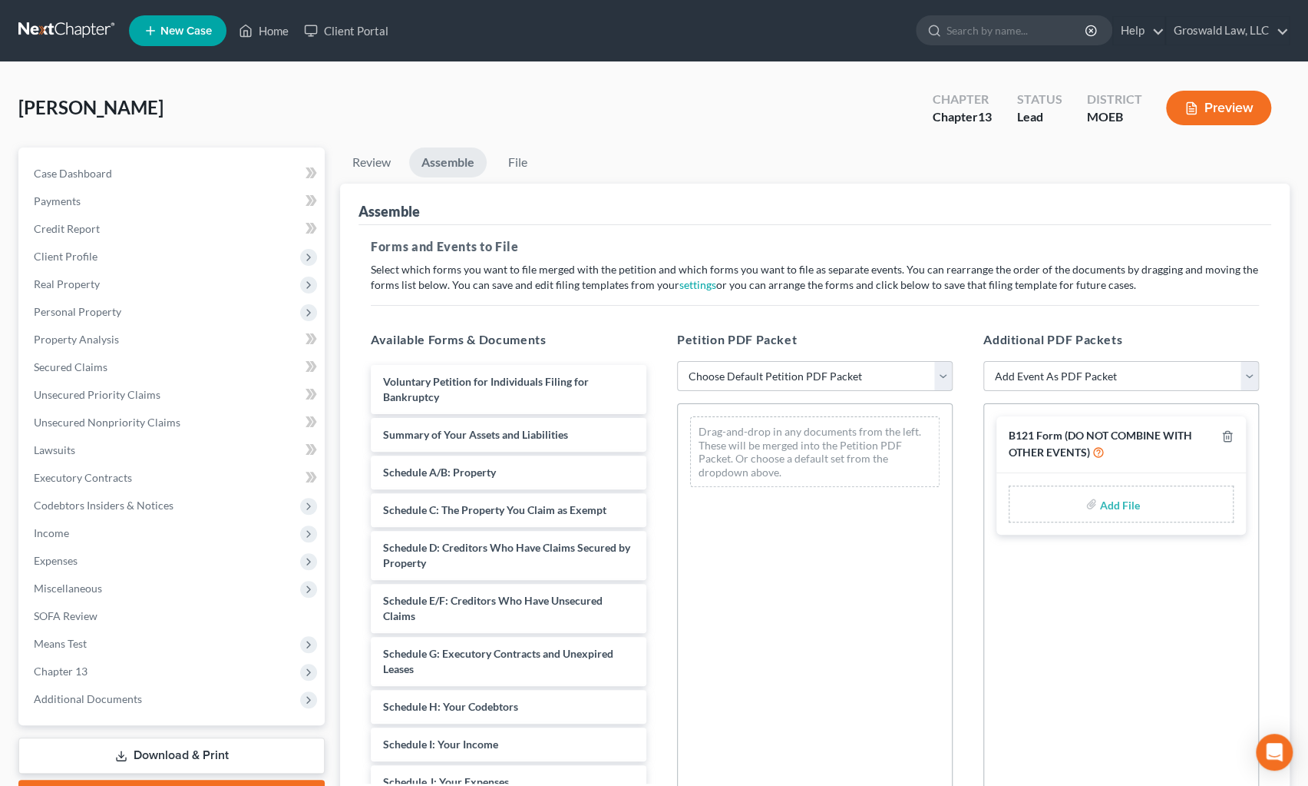
click at [736, 375] on select "Choose Default Petition PDF Packet Complete Bankruptcy Petition (all forms and …" at bounding box center [815, 376] width 276 height 31
select select "0"
click at [677, 361] on select "Choose Default Petition PDF Packet Complete Bankruptcy Petition (all forms and …" at bounding box center [815, 376] width 276 height 31
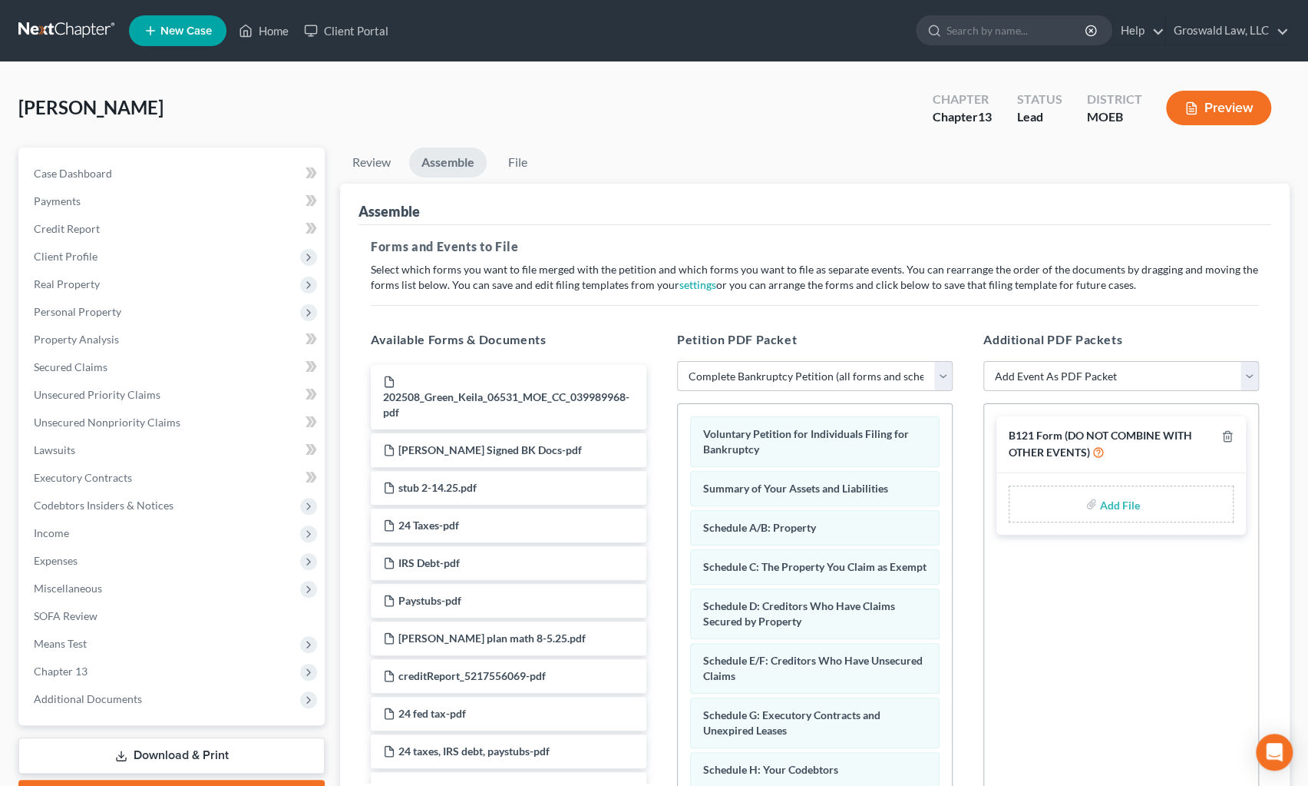
click at [1010, 108] on button "Preview" at bounding box center [1218, 108] width 105 height 35
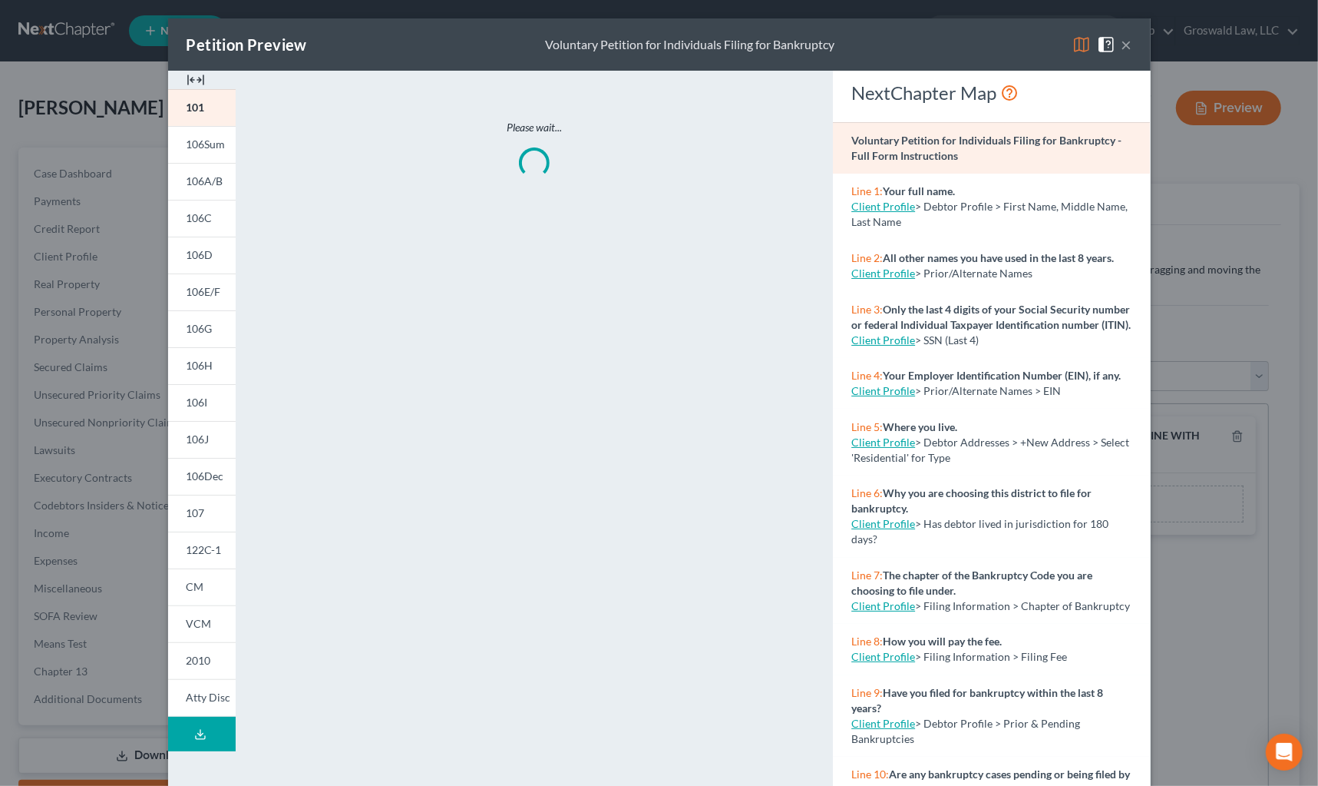
click at [187, 77] on img at bounding box center [196, 80] width 18 height 18
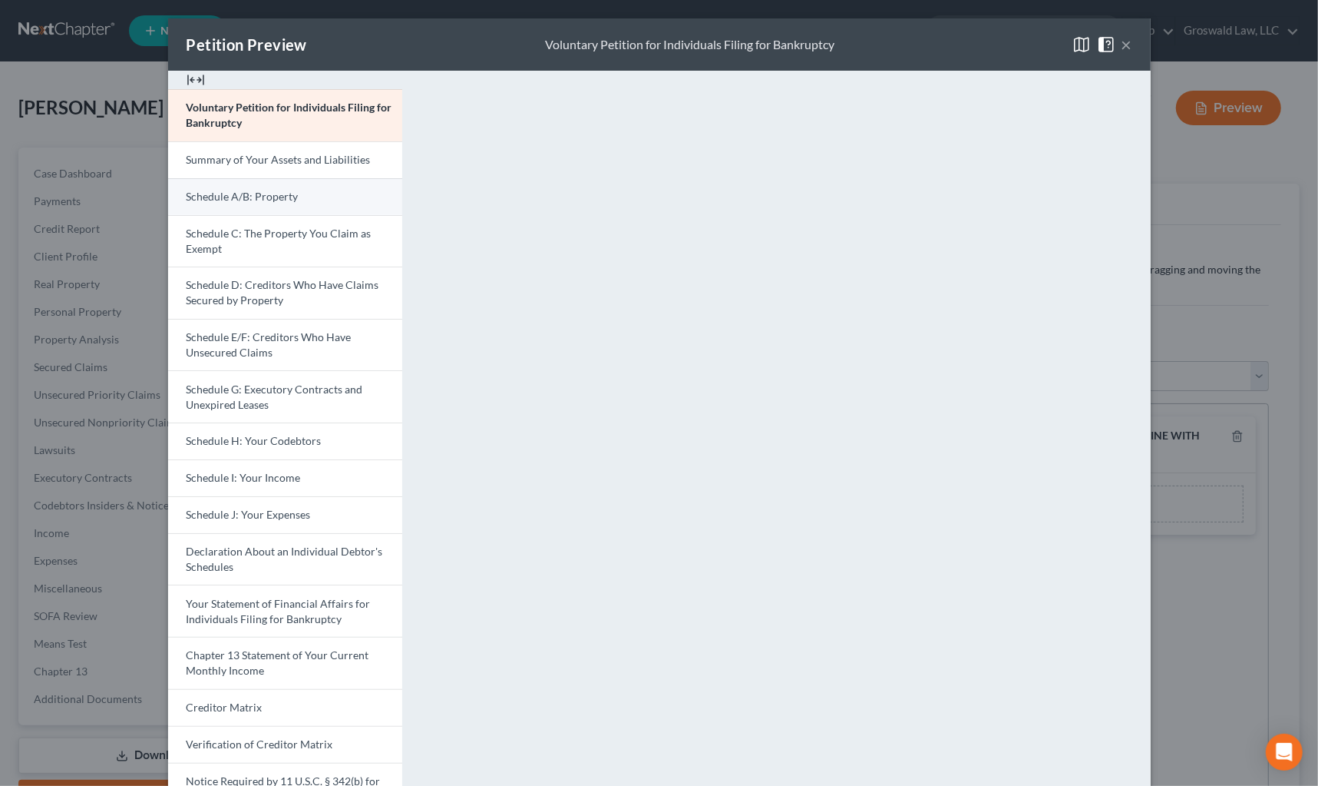
click at [253, 207] on link "Schedule A/B: Property" at bounding box center [285, 196] width 234 height 37
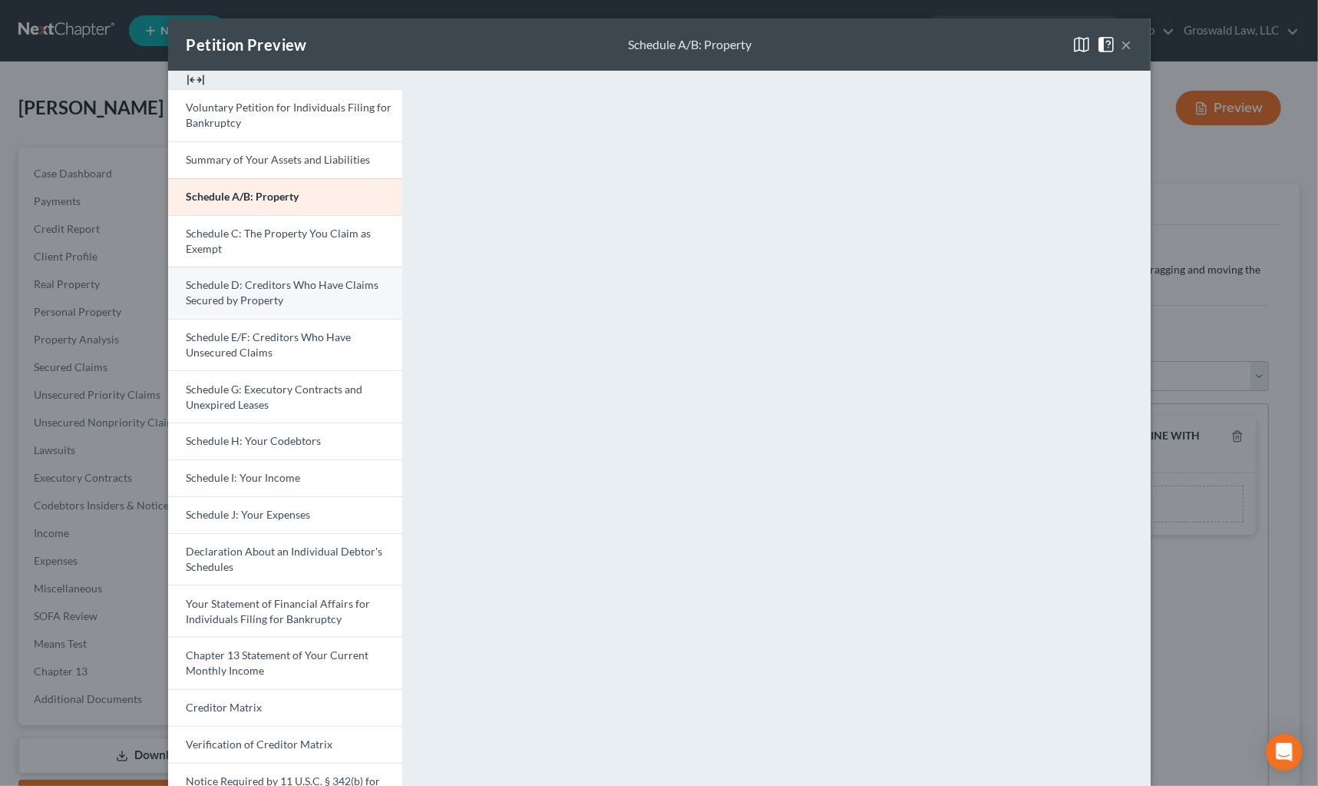
click at [219, 288] on span "Schedule D: Creditors Who Have Claims Secured by Property" at bounding box center [283, 292] width 193 height 28
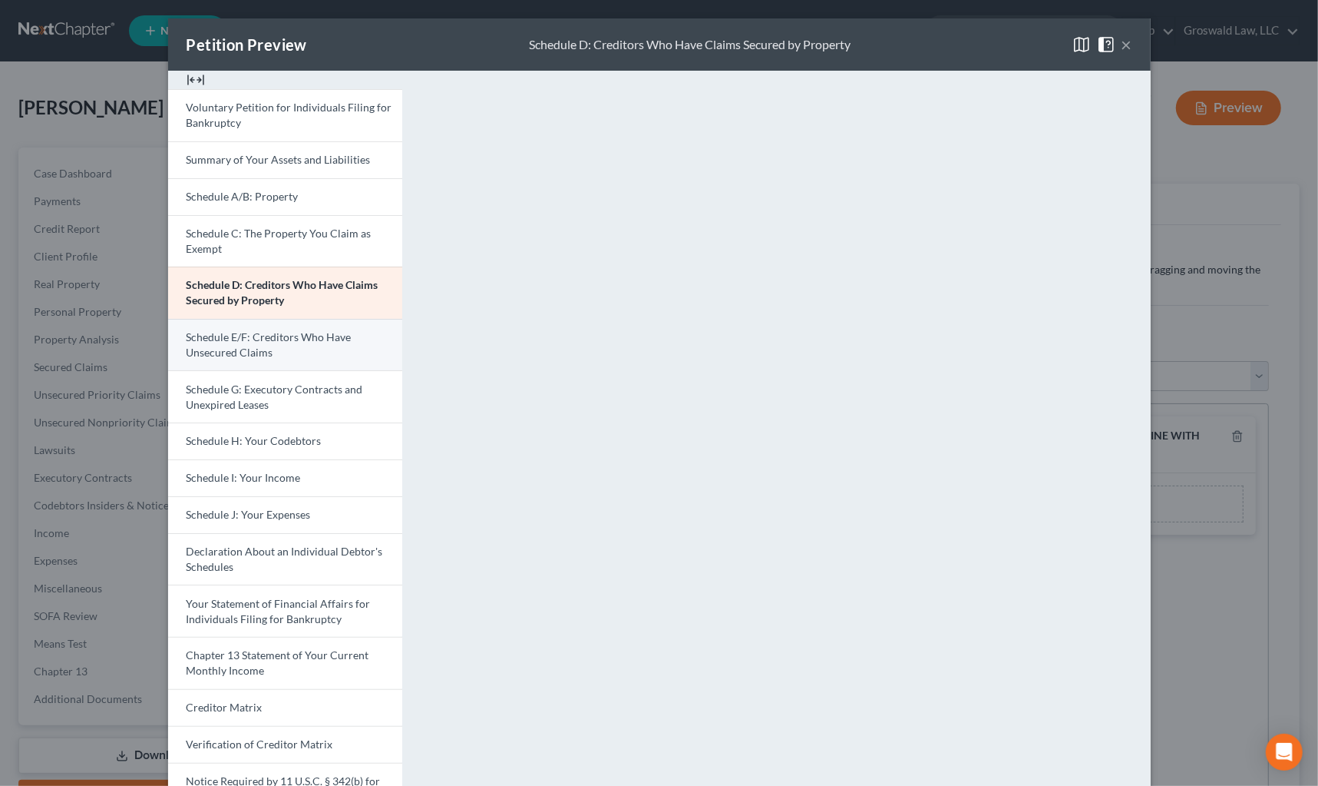
click at [225, 341] on span "Schedule E/F: Creditors Who Have Unsecured Claims" at bounding box center [269, 344] width 165 height 28
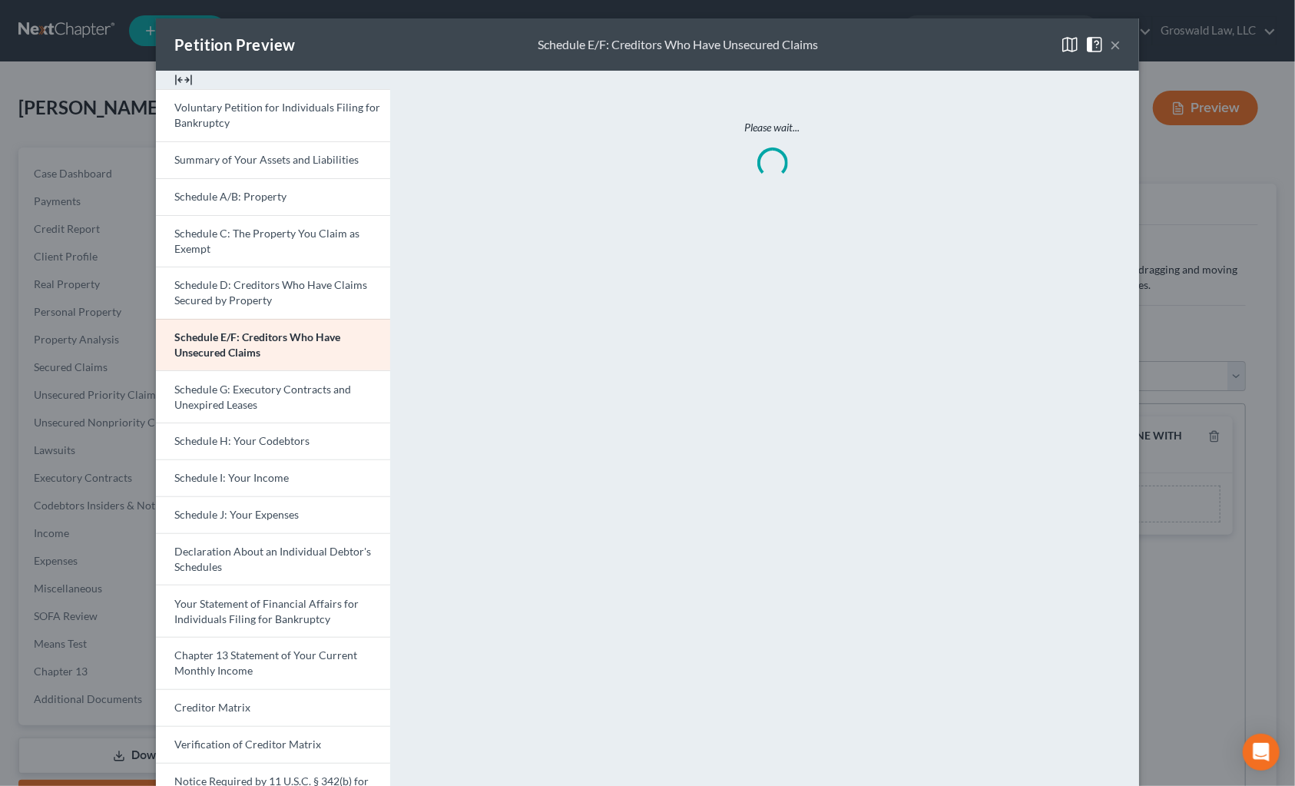
click at [1010, 39] on button "×" at bounding box center [1115, 44] width 11 height 18
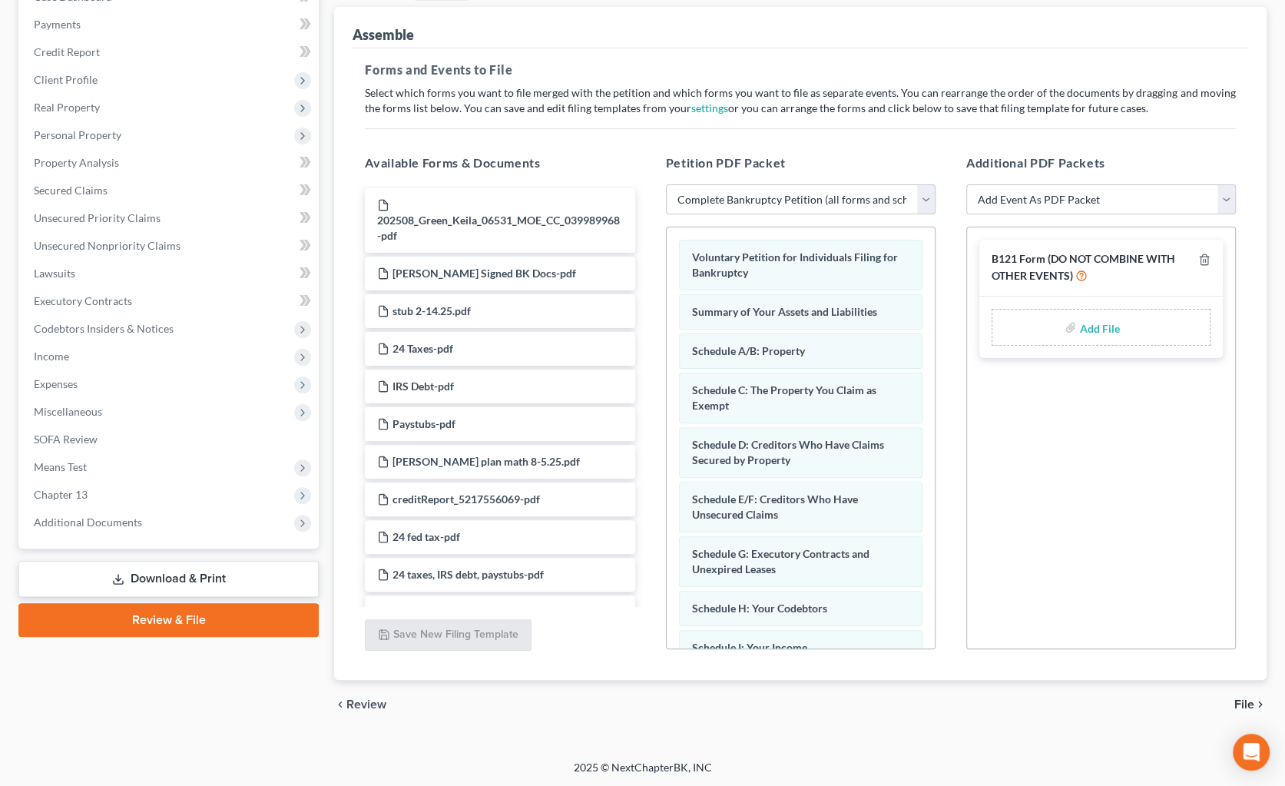
click at [1010, 324] on input "file" at bounding box center [1097, 327] width 37 height 28
click at [102, 495] on span "Chapter 13" at bounding box center [170, 495] width 297 height 28
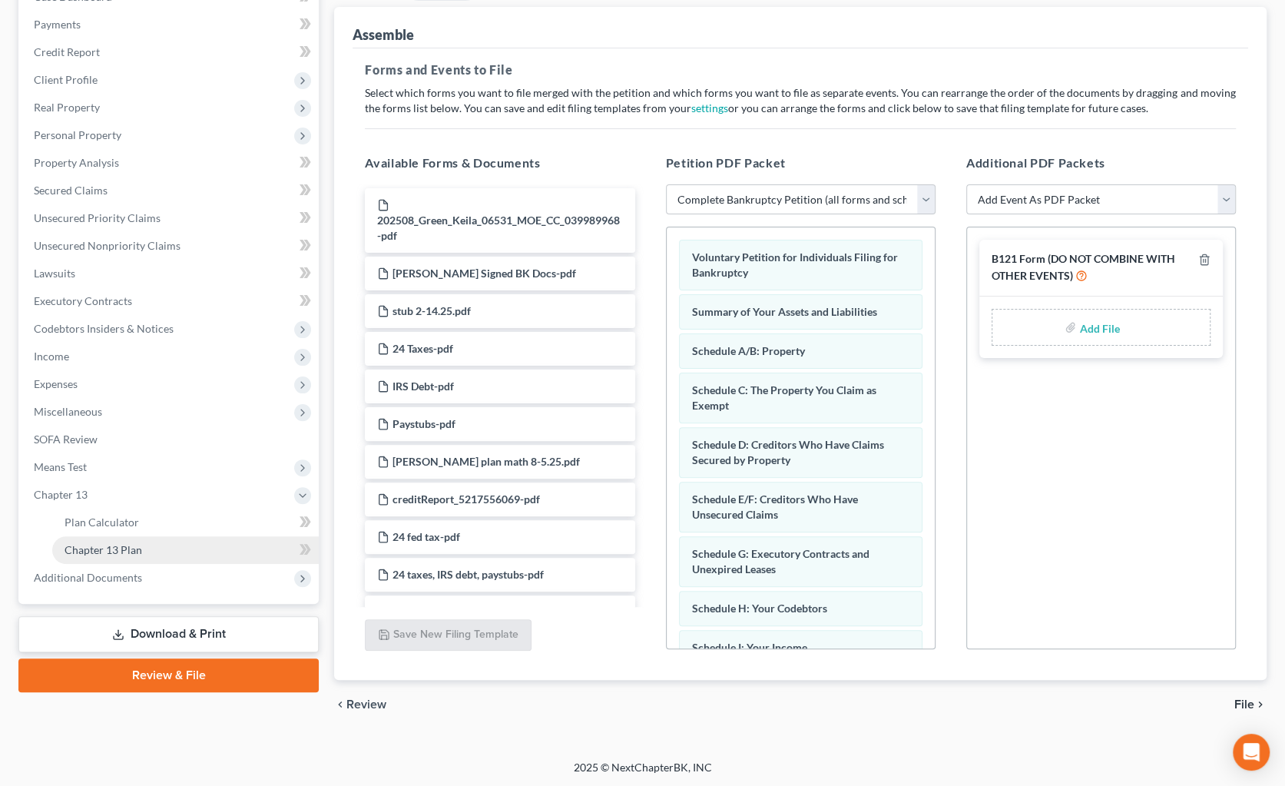
click at [120, 544] on span "Chapter 13 Plan" at bounding box center [104, 549] width 78 height 13
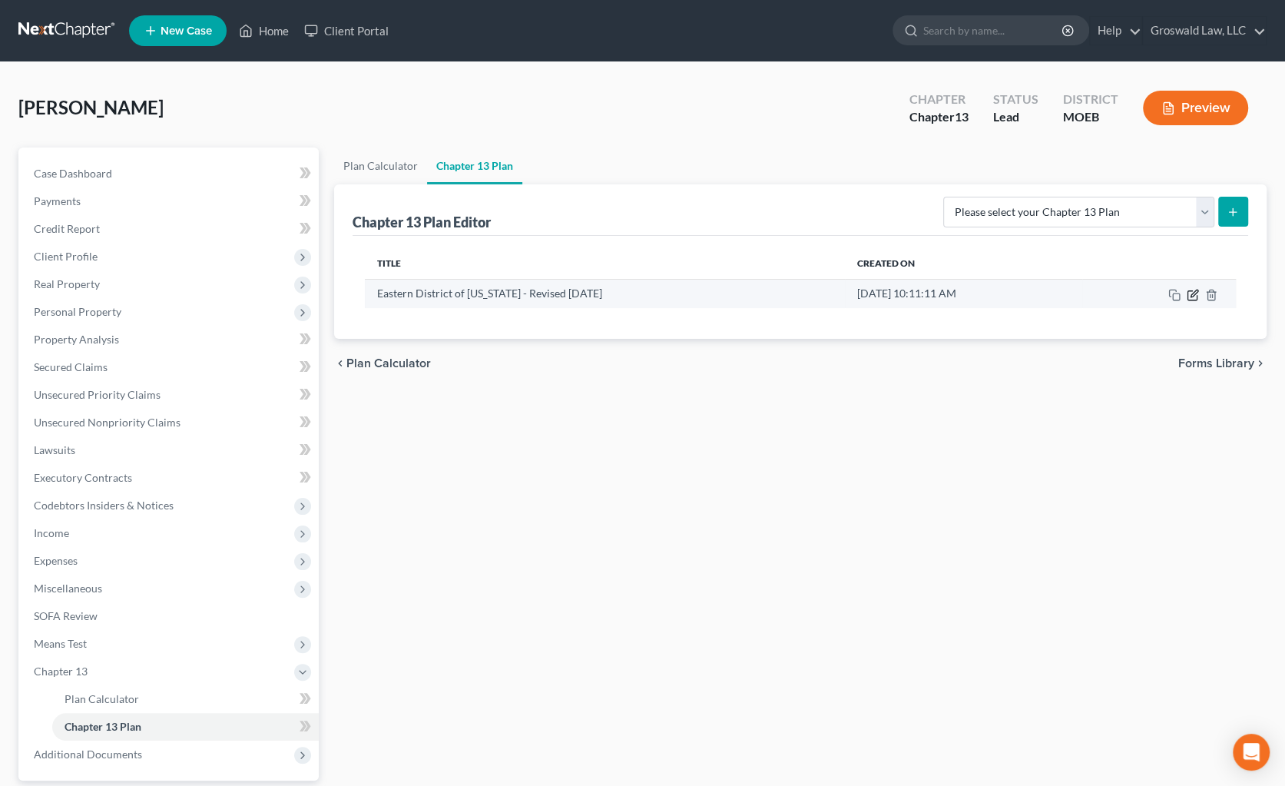
click at [1010, 292] on icon "button" at bounding box center [1192, 295] width 12 height 12
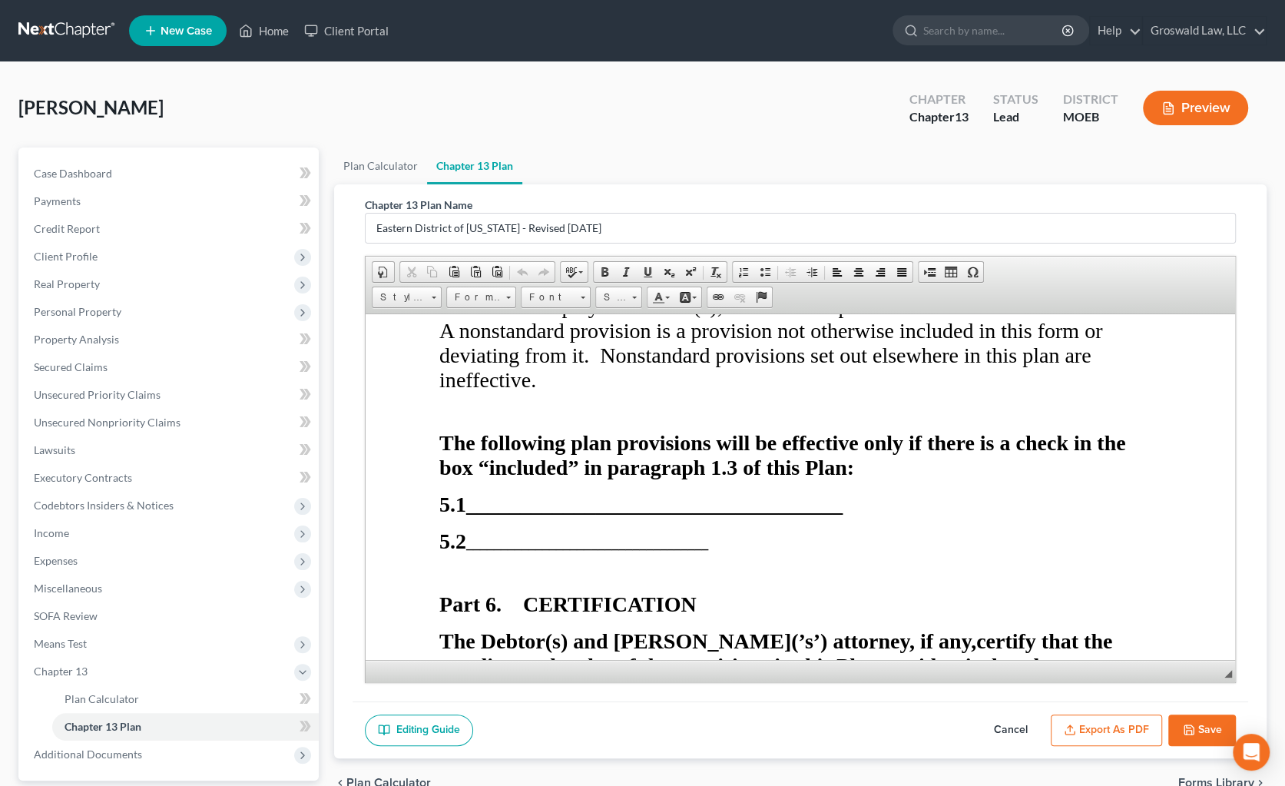
scroll to position [8344, 0]
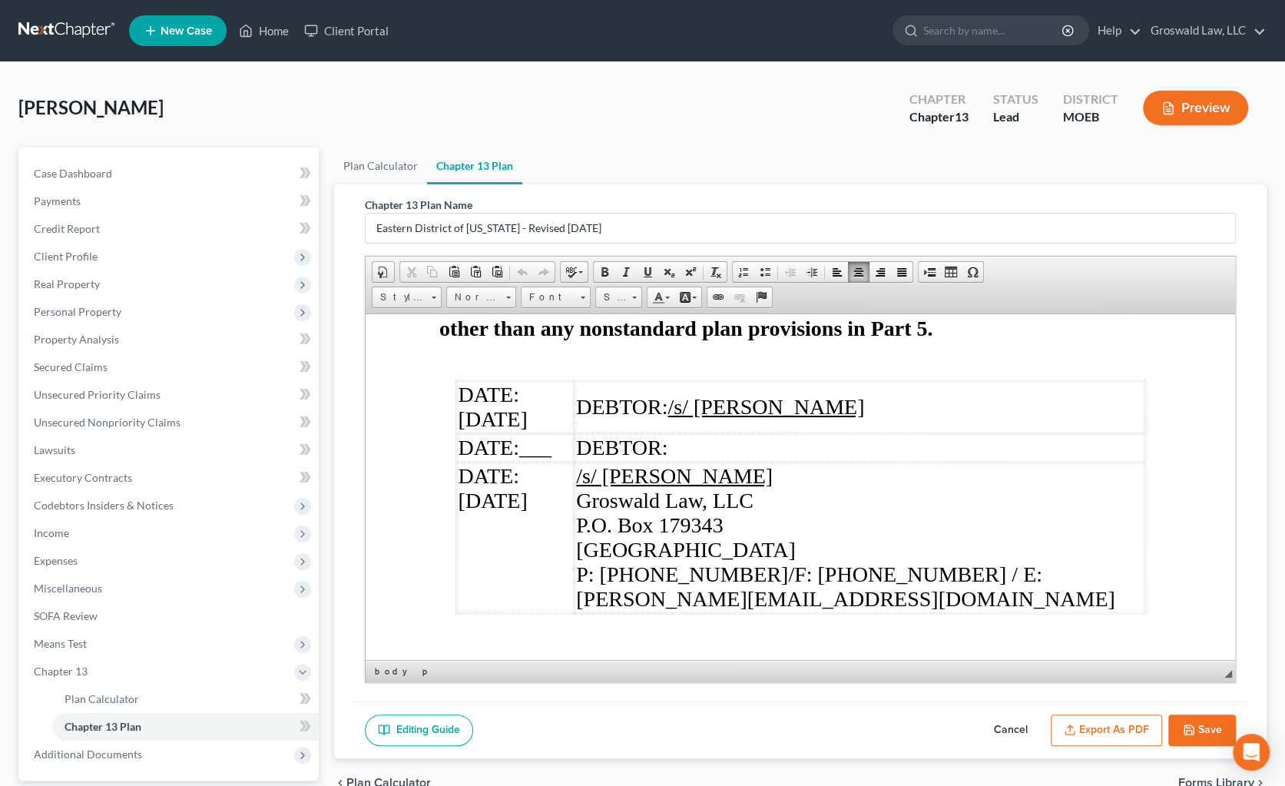
click at [528, 382] on span "DATE: [DATE]" at bounding box center [492, 406] width 69 height 48
click at [528, 463] on span "DATE: [DATE]" at bounding box center [492, 487] width 69 height 48
click at [1010, 730] on button "Export as PDF" at bounding box center [1105, 730] width 111 height 32
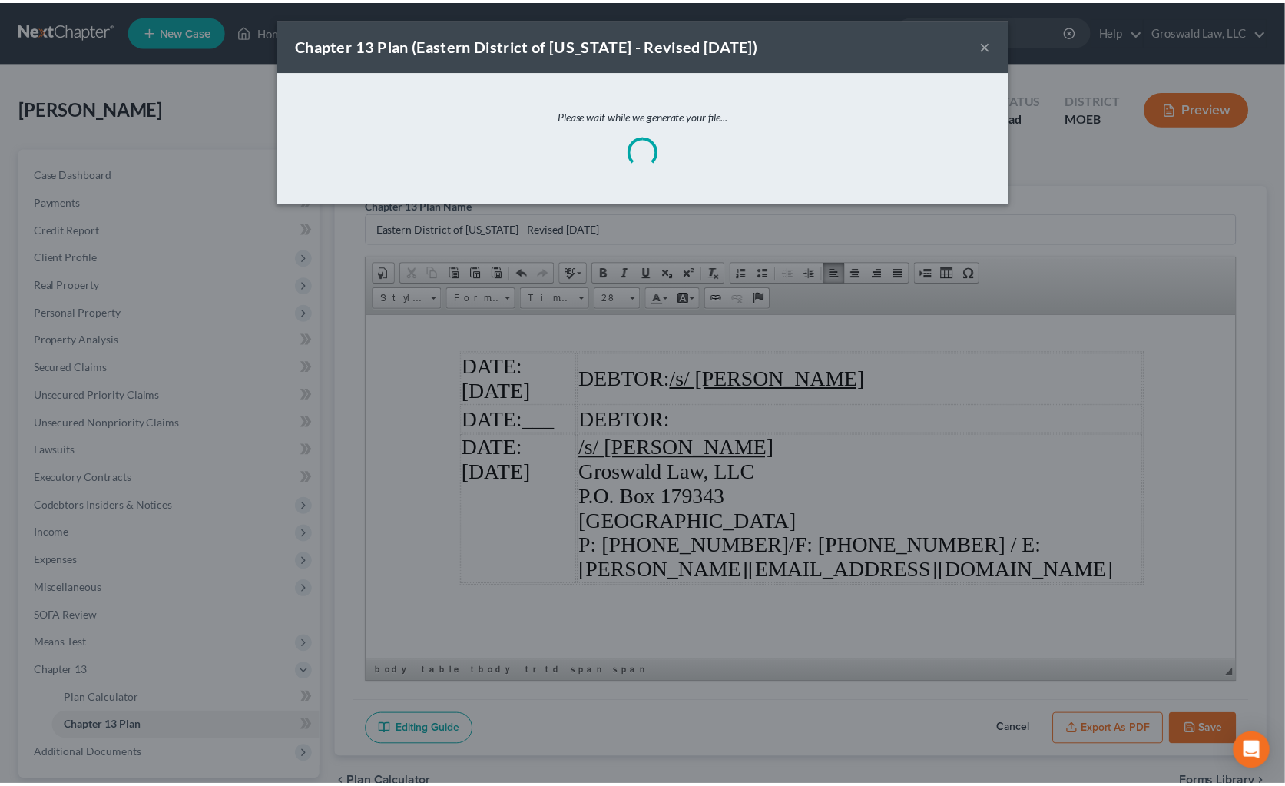
scroll to position [8295, 0]
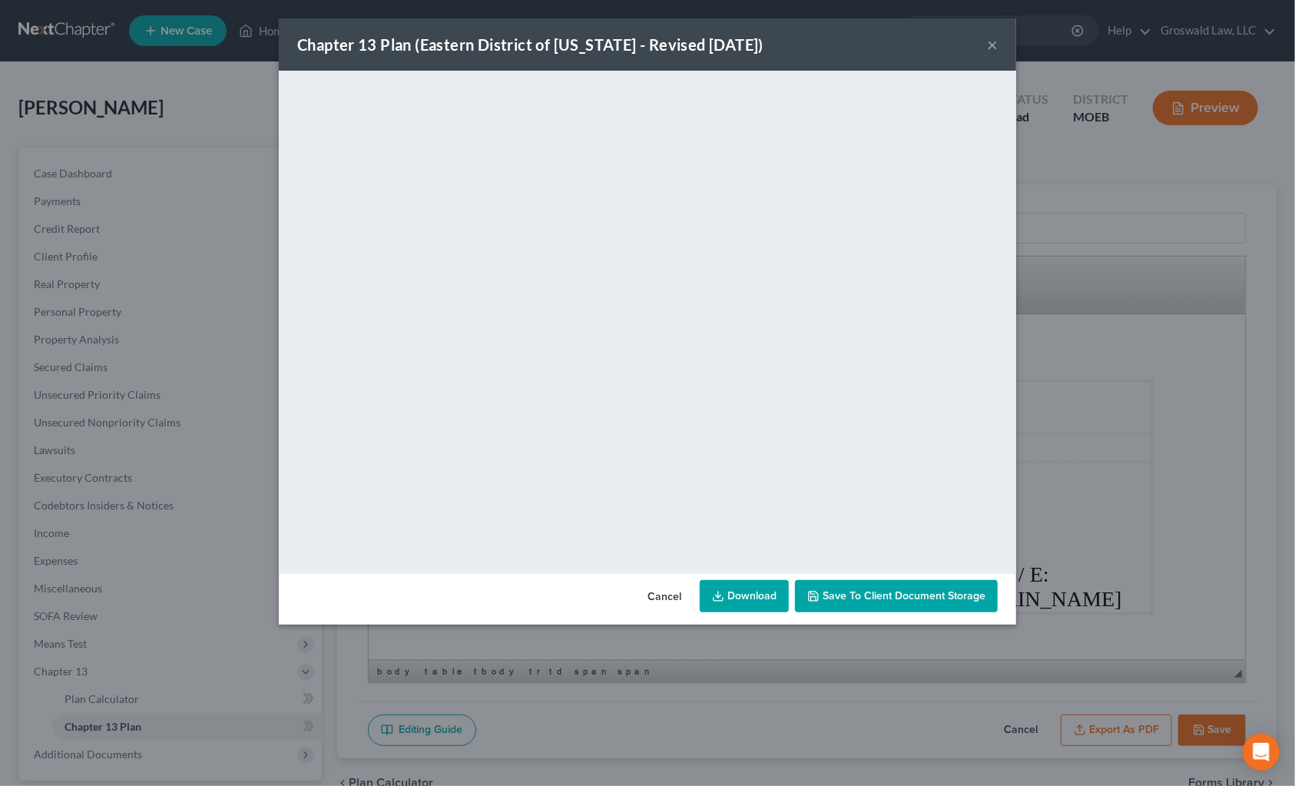
click at [905, 597] on span "Save to Client Document Storage" at bounding box center [903, 595] width 163 height 13
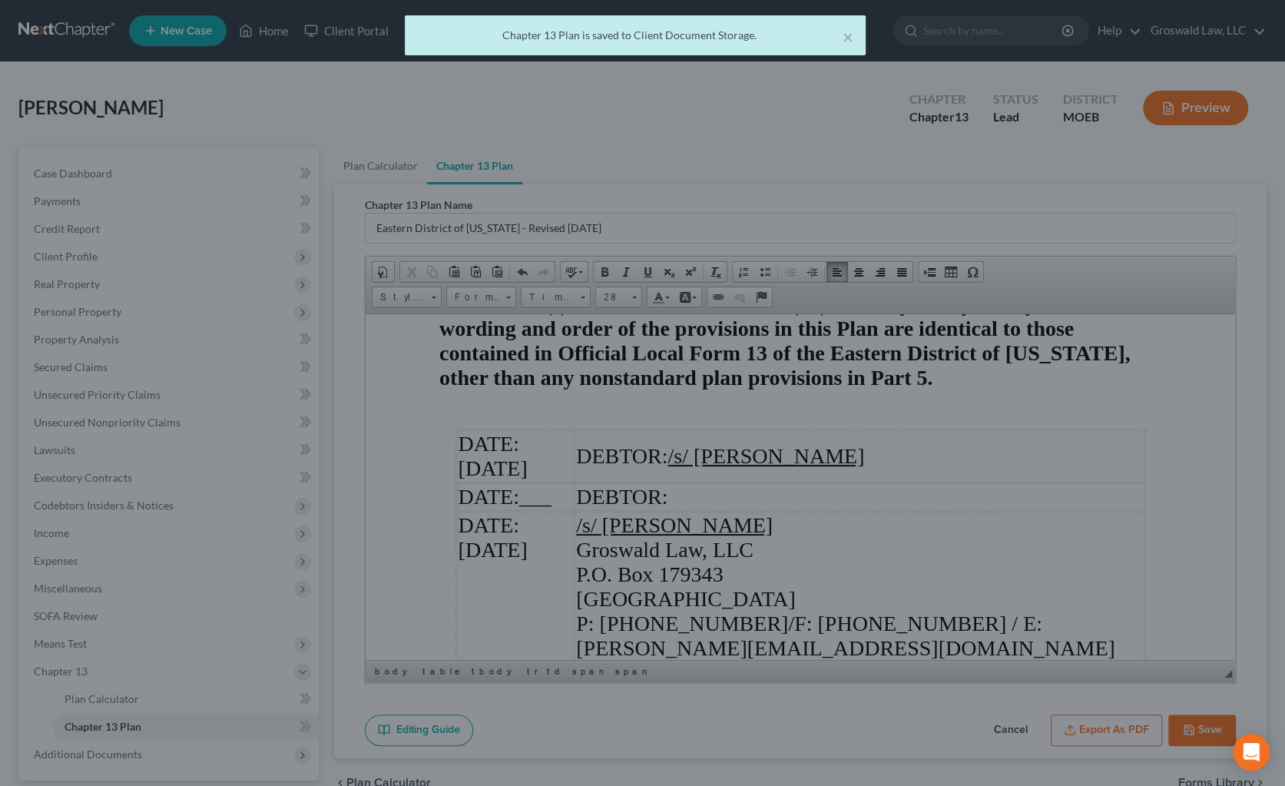
scroll to position [8344, 0]
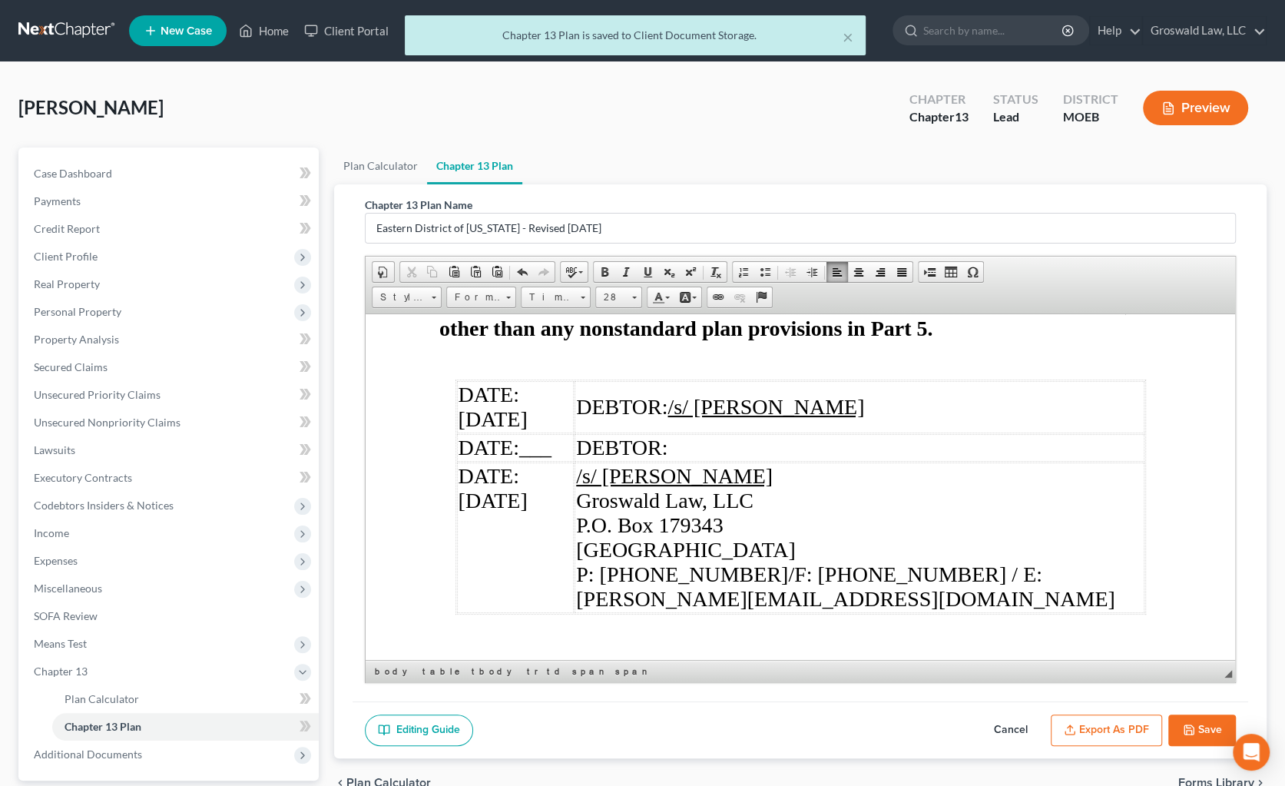
click at [1010, 723] on button "Save" at bounding box center [1202, 730] width 68 height 32
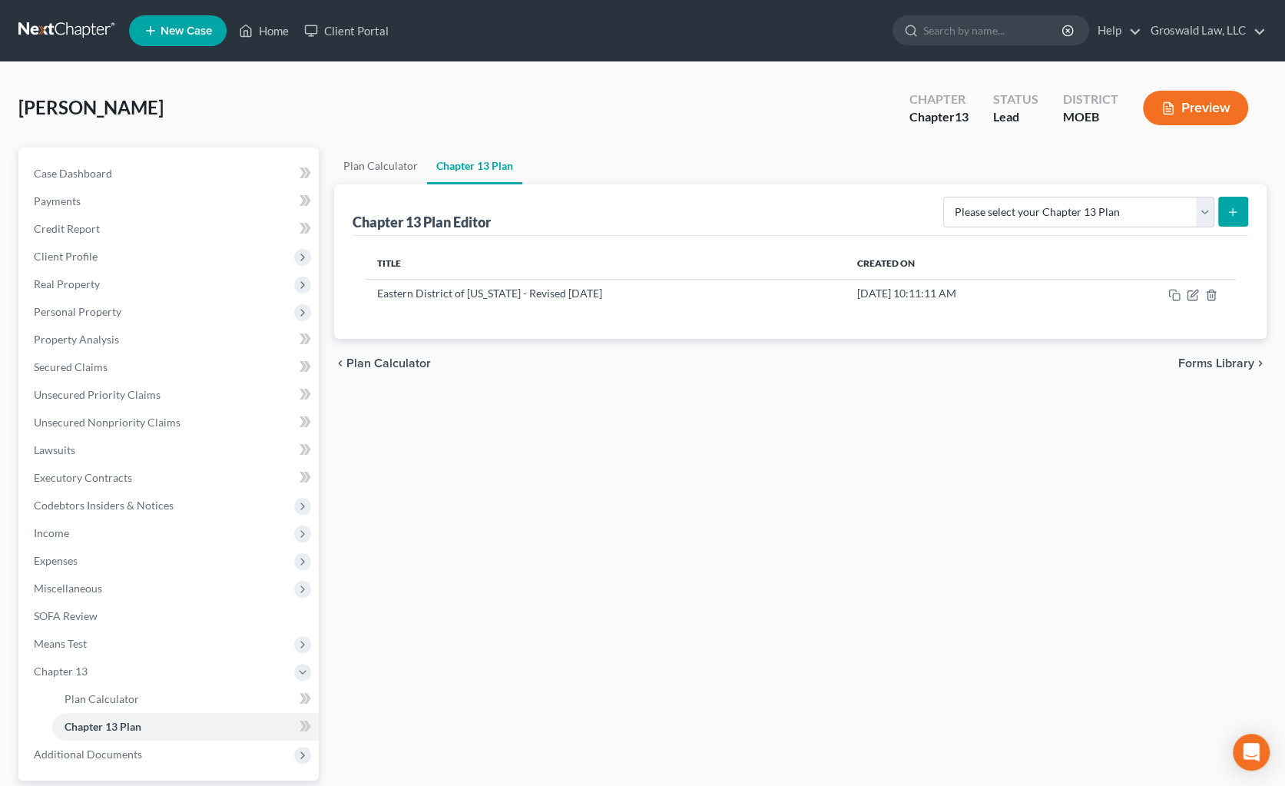
click at [1010, 543] on div "Plan Calculator Chapter 13 Plan Chapter 13 Plan Editor Please select your Chapt…" at bounding box center [800, 507] width 948 height 721
click at [289, 35] on link "Home" at bounding box center [263, 31] width 65 height 28
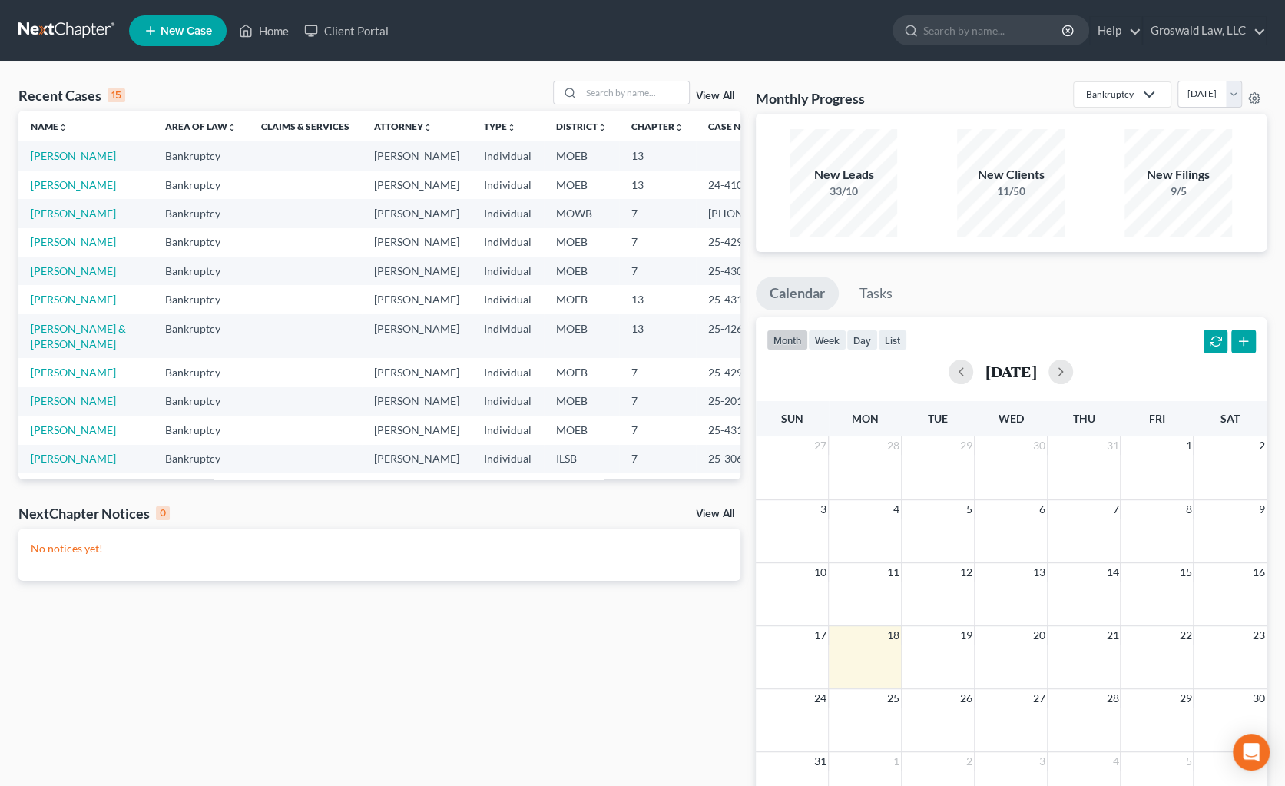
click at [174, 35] on span "New Case" at bounding box center [185, 31] width 51 height 12
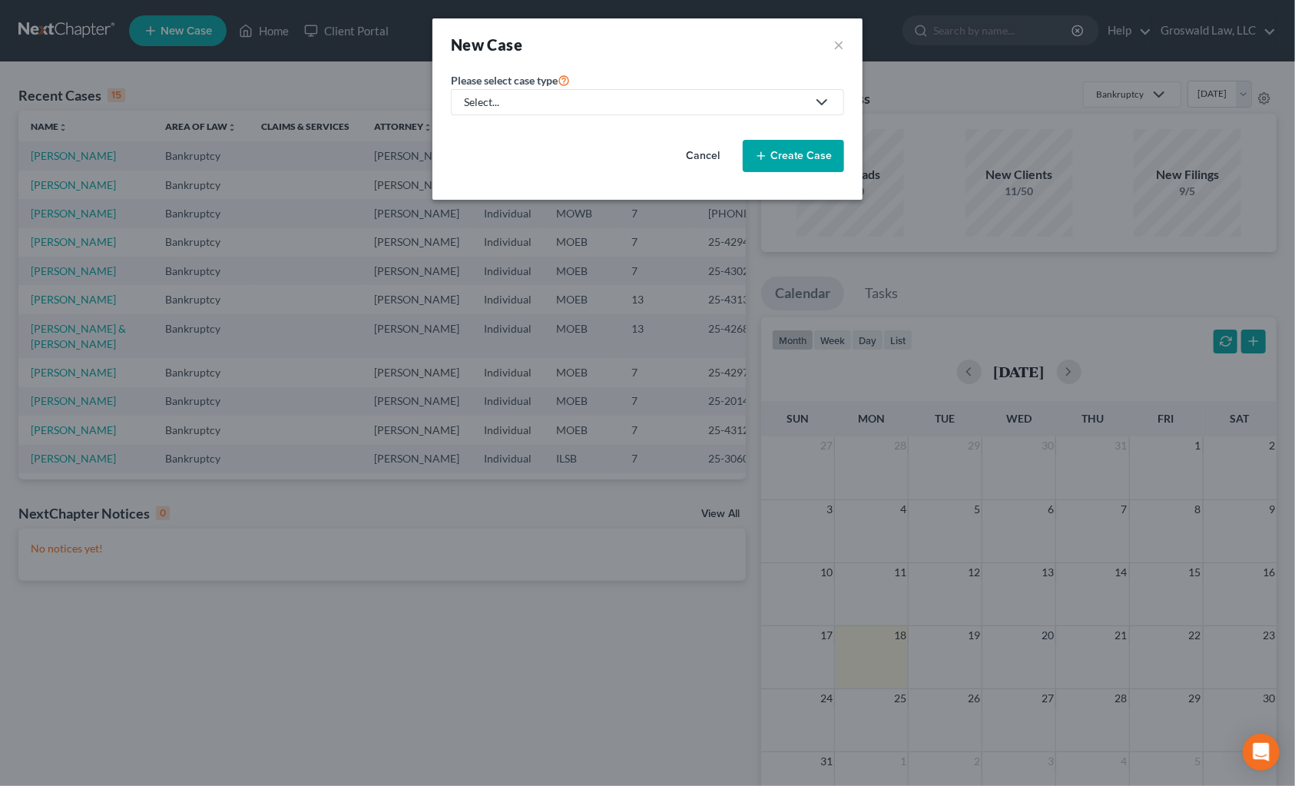
click at [475, 98] on div "Select..." at bounding box center [635, 101] width 342 height 15
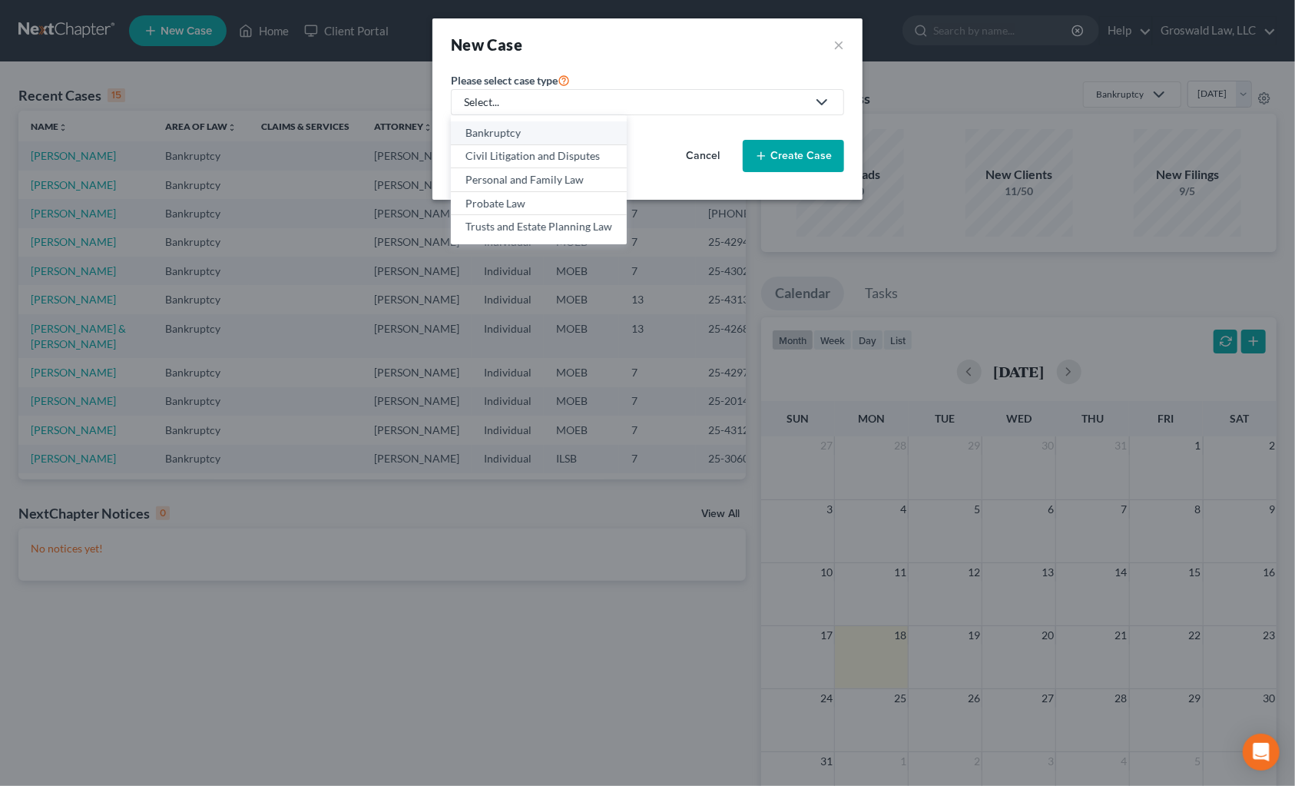
click at [502, 131] on div "Bankruptcy" at bounding box center [538, 132] width 147 height 15
select select "45"
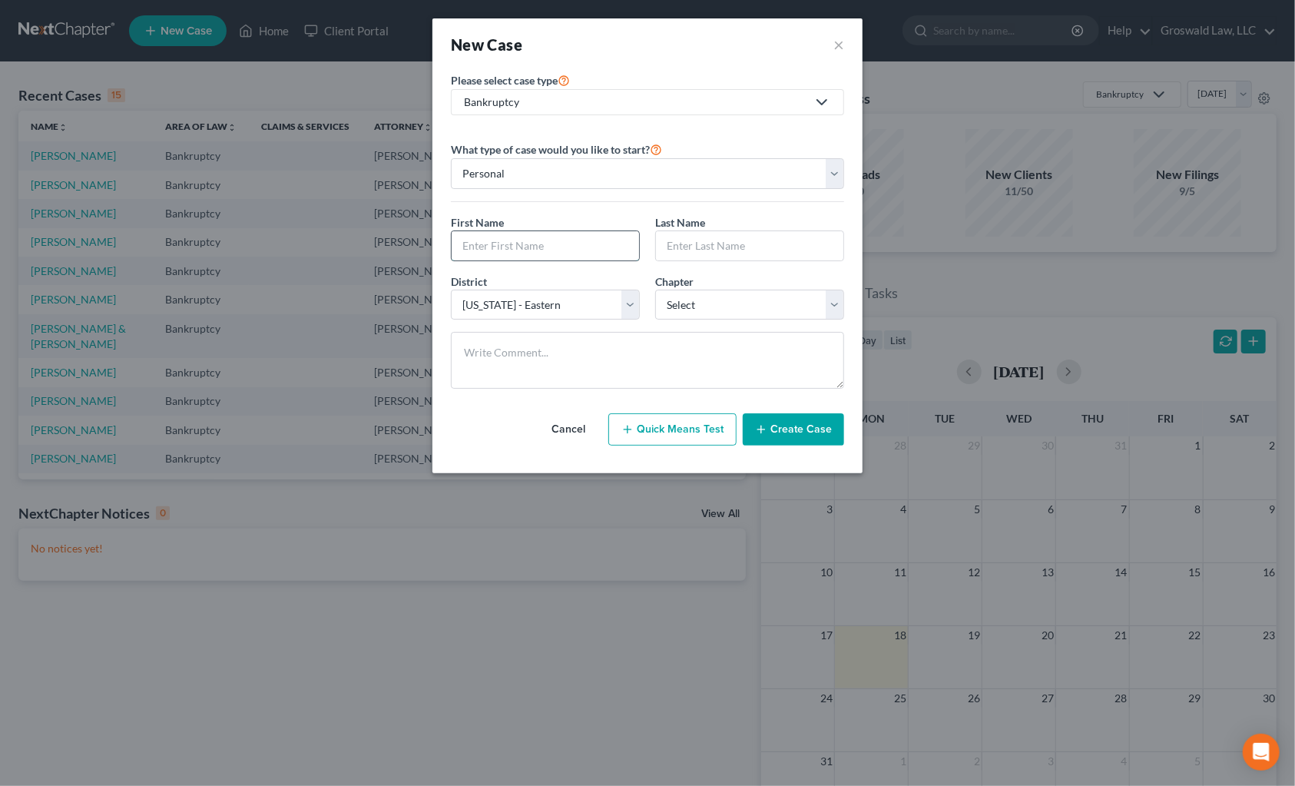
click at [511, 255] on input "text" at bounding box center [545, 245] width 187 height 29
type input "j"
type input "[PERSON_NAME]"
click at [710, 248] on input "text" at bounding box center [749, 245] width 187 height 29
paste input "[PERSON_NAME]"
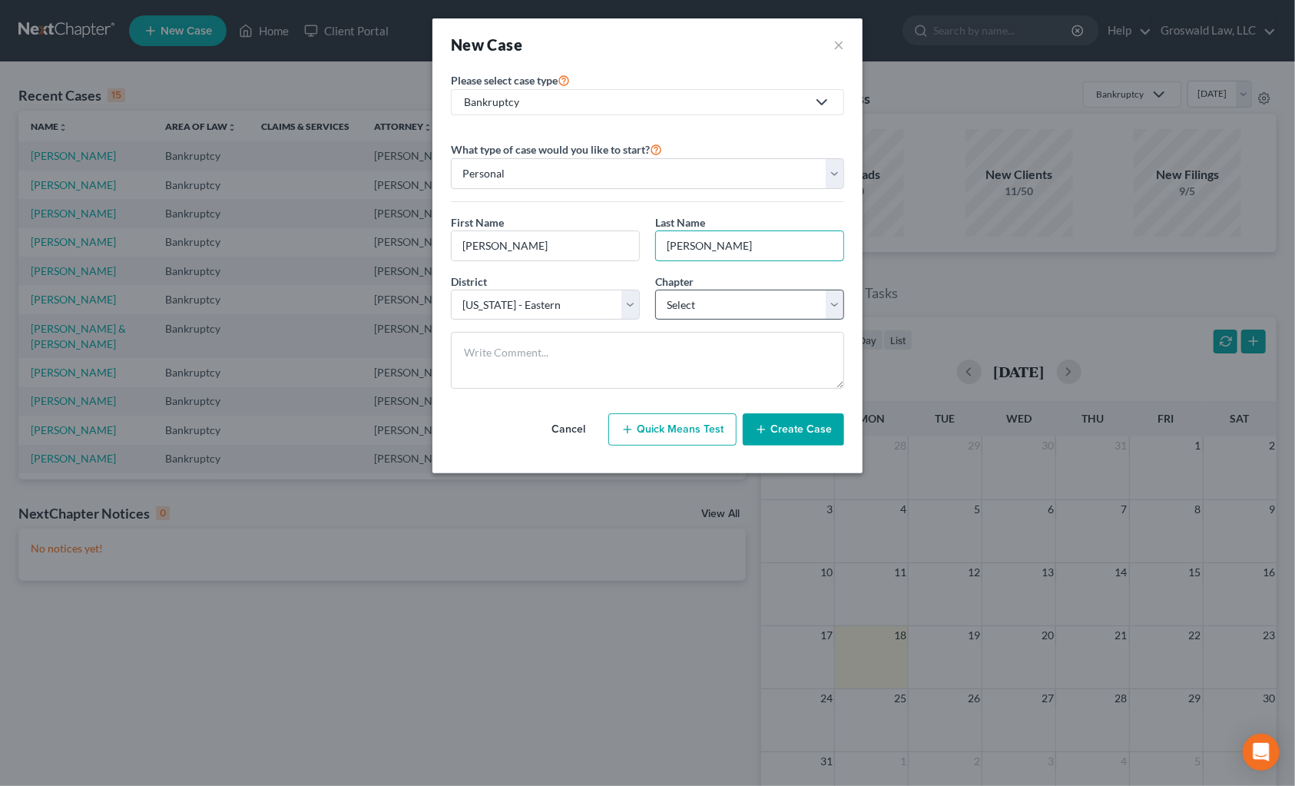
type input "[PERSON_NAME]"
drag, startPoint x: 696, startPoint y: 306, endPoint x: 687, endPoint y: 317, distance: 13.7
click at [696, 306] on select "Select 7 11 12 13" at bounding box center [749, 304] width 189 height 31
select select "0"
click at [655, 289] on select "Select 7 11 12 13" at bounding box center [749, 304] width 189 height 31
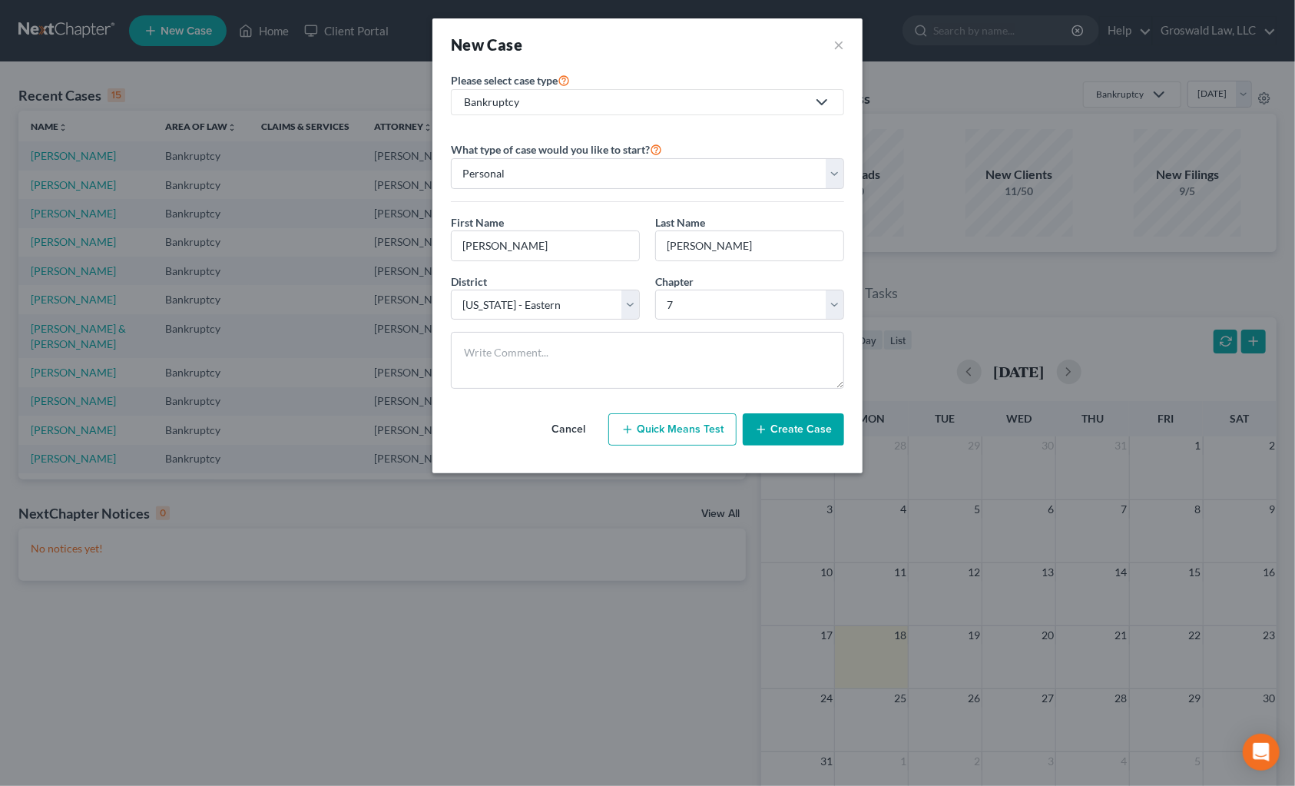
click at [779, 436] on button "Create Case" at bounding box center [793, 429] width 101 height 32
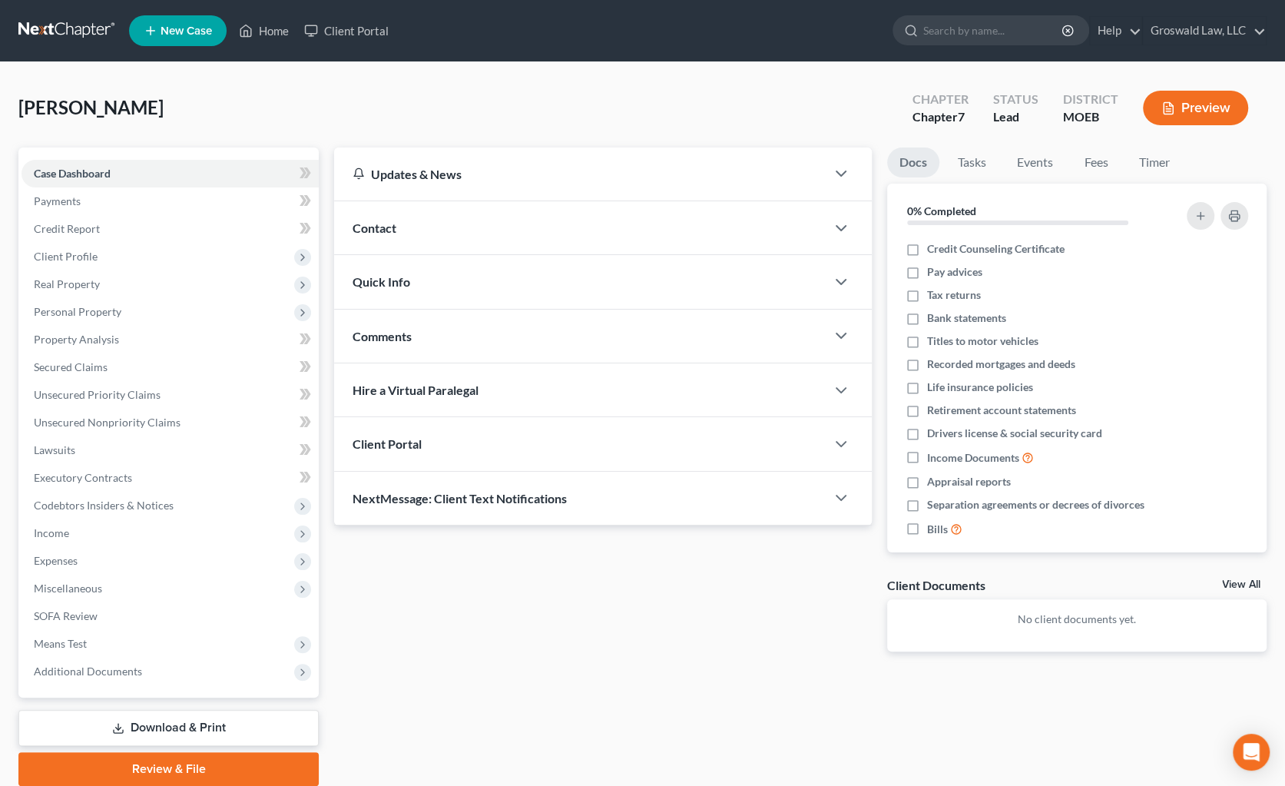
drag, startPoint x: 830, startPoint y: 662, endPoint x: 687, endPoint y: 419, distance: 281.6
click at [830, 654] on div "Updates & News × [US_STATE] [GEOGRAPHIC_DATA] Notes: Take a look at NextChapter…" at bounding box center [602, 411] width 553 height 528
click at [449, 236] on div "Contact" at bounding box center [579, 227] width 491 height 53
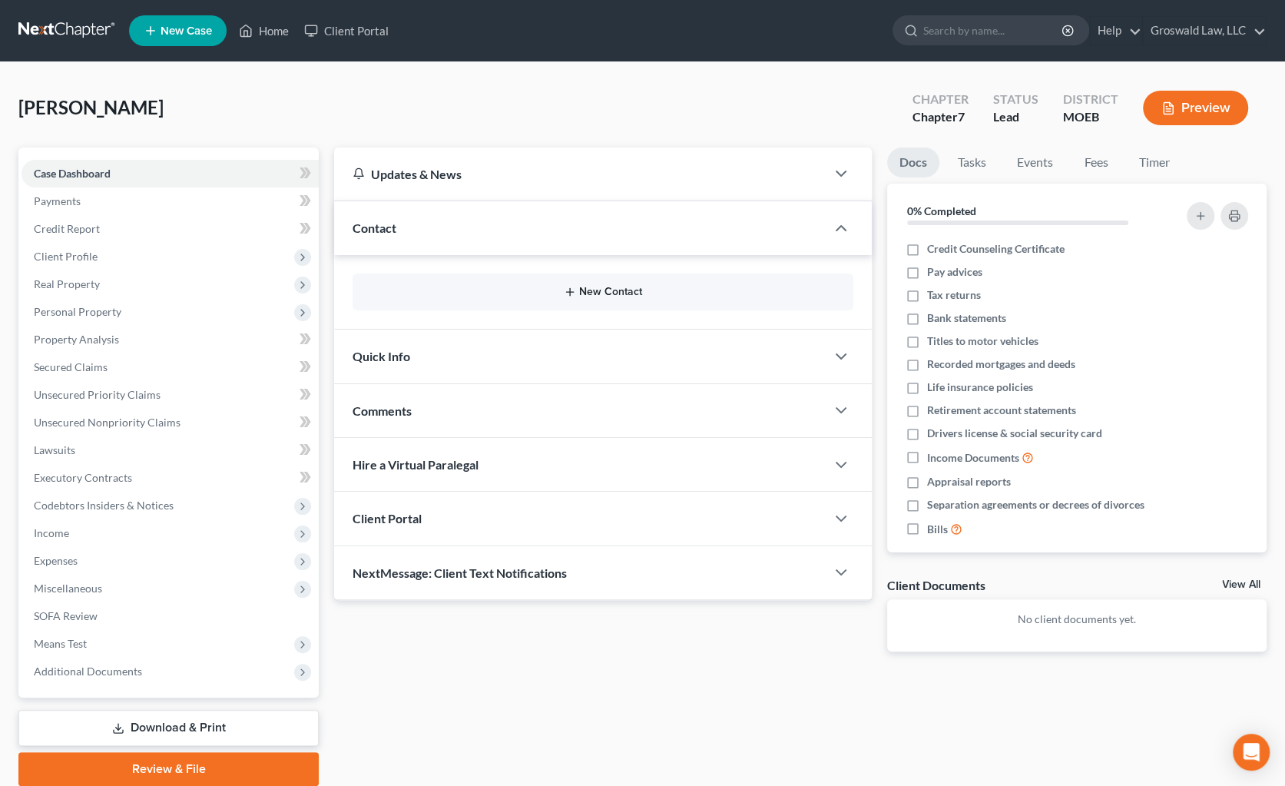
click at [576, 291] on icon "button" at bounding box center [570, 292] width 12 height 12
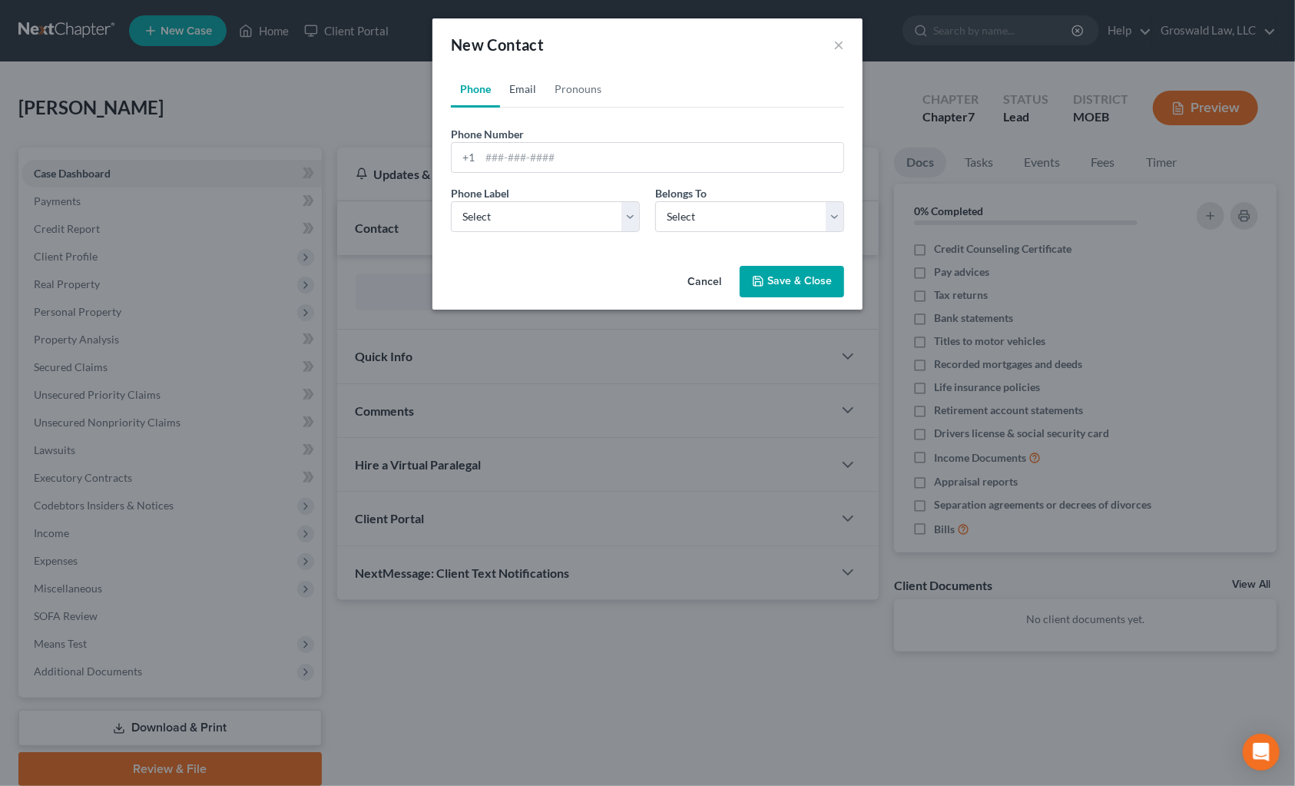
click at [517, 91] on link "Email" at bounding box center [522, 89] width 45 height 37
click at [527, 154] on input "email" at bounding box center [661, 157] width 363 height 29
paste input "[EMAIL_ADDRESS][DOMAIN_NAME]"
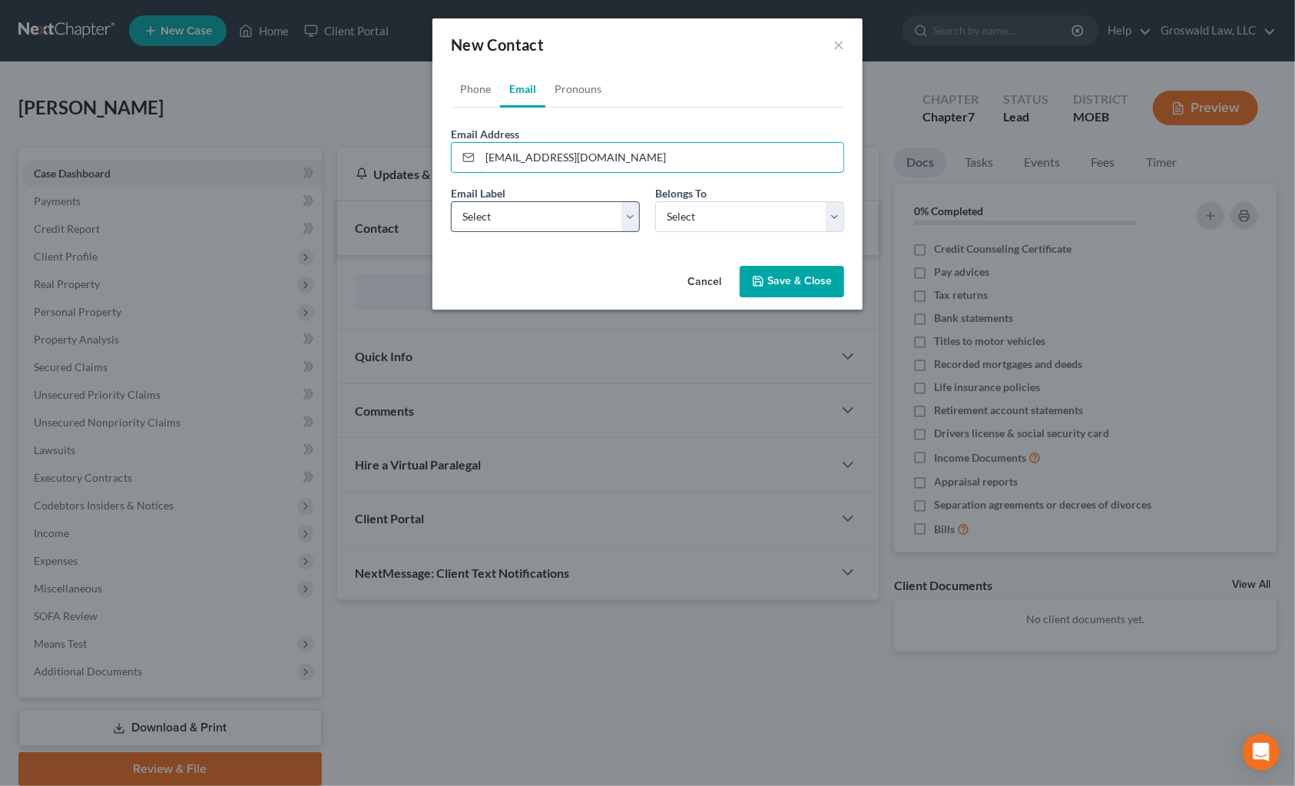
type input "[EMAIL_ADDRESS][DOMAIN_NAME]"
drag, startPoint x: 522, startPoint y: 217, endPoint x: 522, endPoint y: 226, distance: 8.4
click at [522, 217] on select "Select Home Work Other" at bounding box center [545, 216] width 189 height 31
select select "0"
click at [451, 201] on select "Select Home Work Other" at bounding box center [545, 216] width 189 height 31
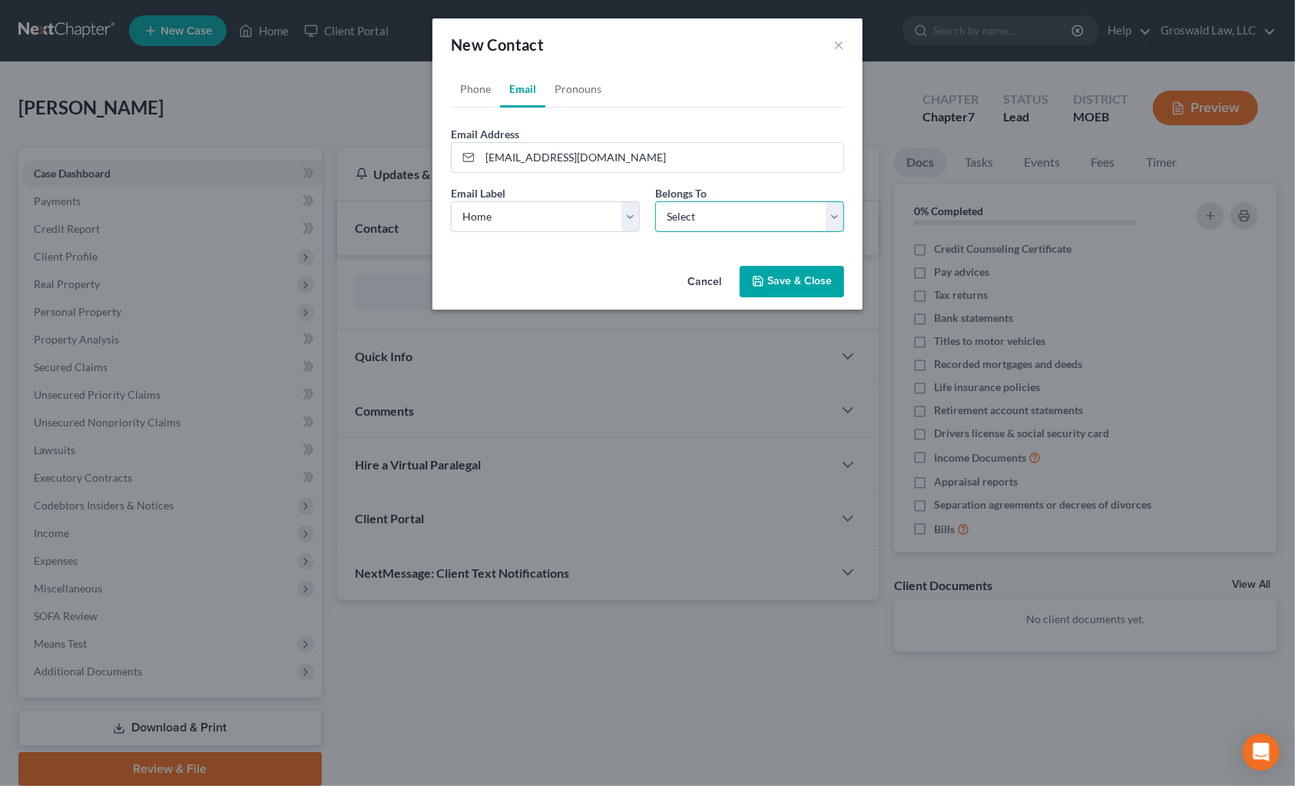
drag, startPoint x: 741, startPoint y: 212, endPoint x: 741, endPoint y: 220, distance: 8.4
click at [741, 213] on select "Select Client Other" at bounding box center [749, 216] width 189 height 31
select select "0"
click at [655, 201] on select "Select Client Other" at bounding box center [749, 216] width 189 height 31
drag, startPoint x: 700, startPoint y: 91, endPoint x: 677, endPoint y: 88, distance: 24.0
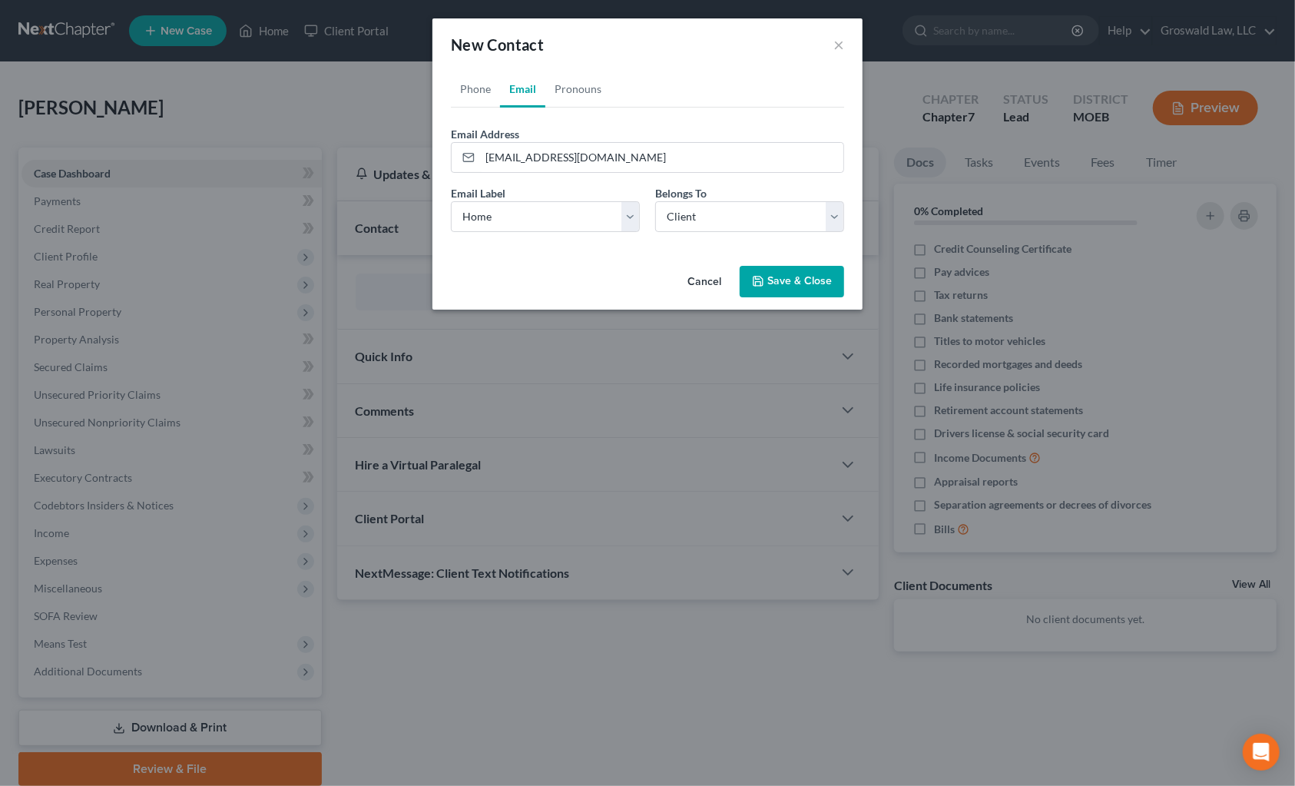
click at [700, 91] on ul "Phone Email Pronouns" at bounding box center [647, 89] width 393 height 37
click at [467, 85] on link "Phone" at bounding box center [475, 89] width 49 height 37
click at [514, 151] on input "tel" at bounding box center [661, 157] width 363 height 29
paste input "[PHONE_NUMBER]"
type input "[PHONE_NUMBER]"
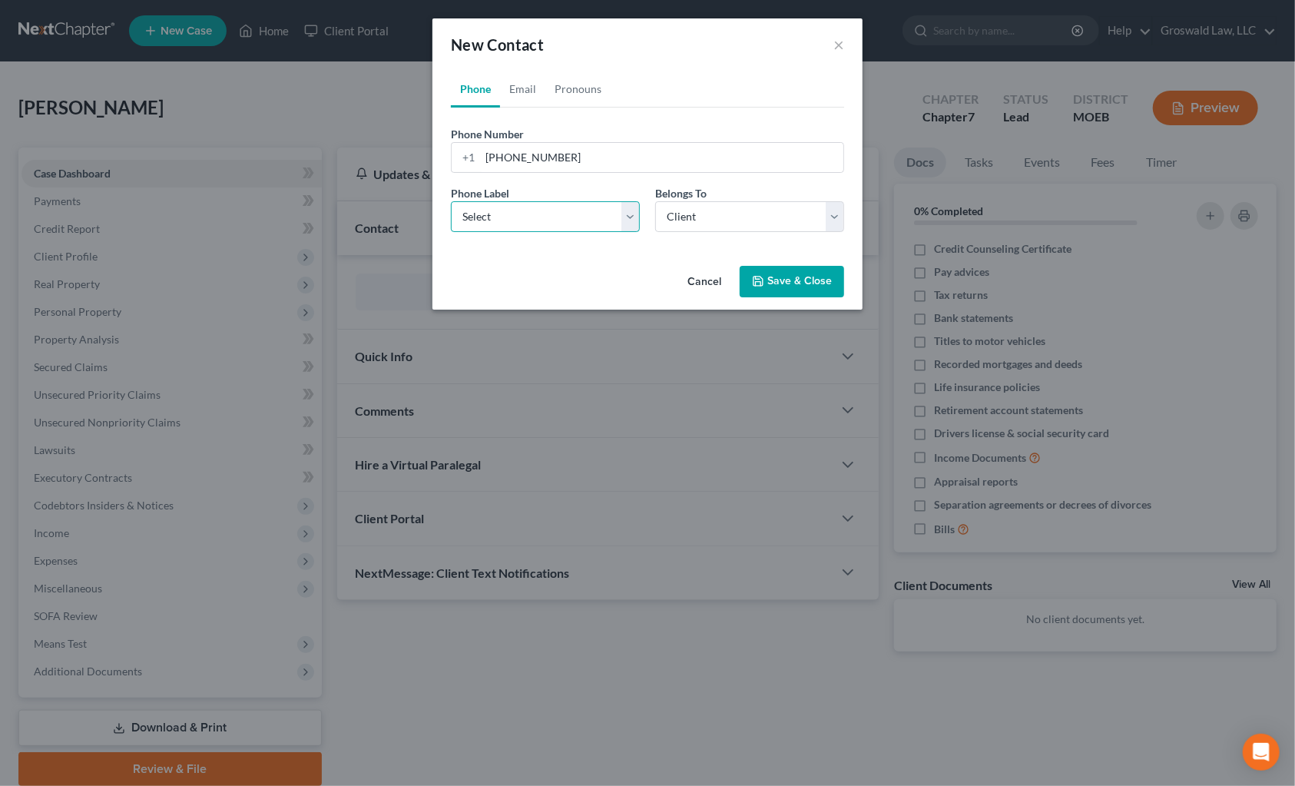
click at [507, 214] on select "Select Mobile Home Work Other" at bounding box center [545, 216] width 189 height 31
select select "0"
click at [451, 201] on select "Select Mobile Home Work Other" at bounding box center [545, 216] width 189 height 31
click at [800, 293] on button "Save & Close" at bounding box center [791, 282] width 104 height 32
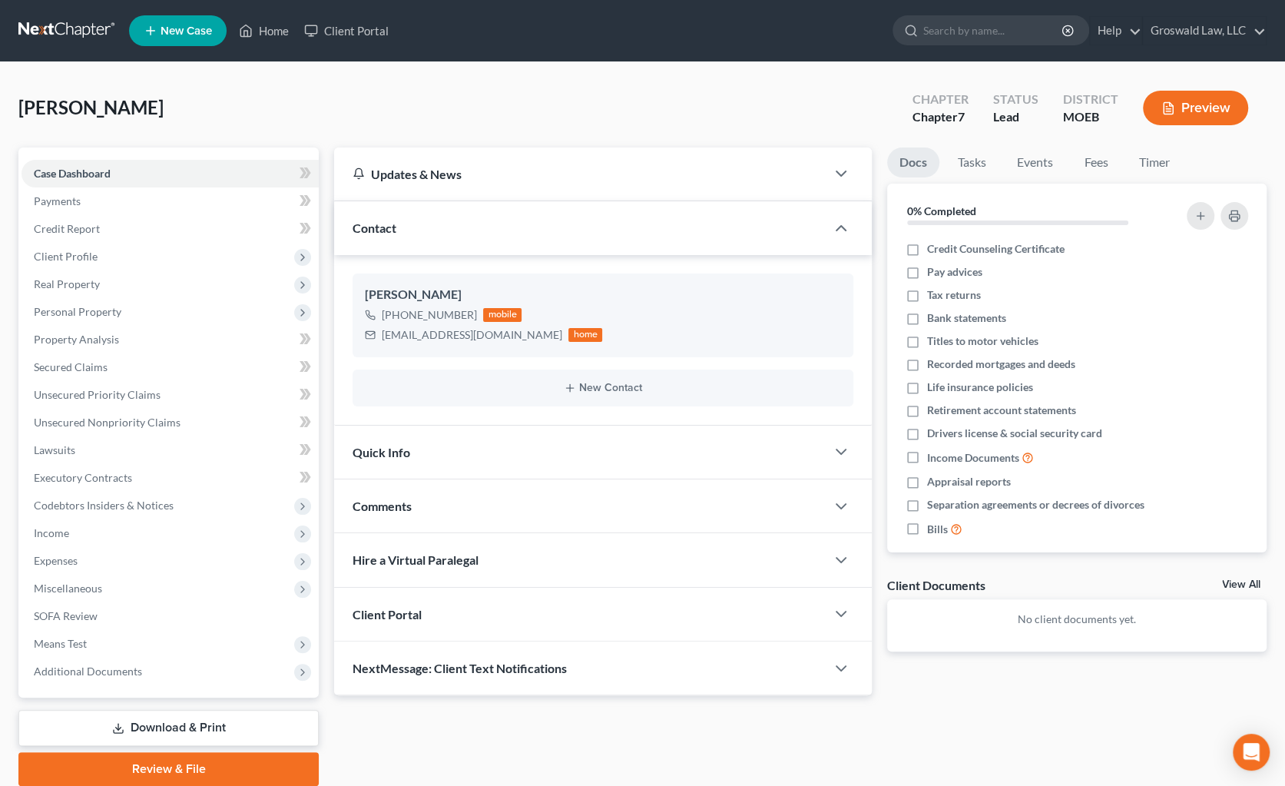
click at [34, 107] on span "[PERSON_NAME]" at bounding box center [90, 107] width 145 height 22
copy span "[PERSON_NAME]"
drag, startPoint x: 514, startPoint y: 337, endPoint x: 377, endPoint y: 347, distance: 137.8
click at [377, 347] on div "[PERSON_NAME] [PHONE_NUMBER] mobile [EMAIL_ADDRESS][DOMAIN_NAME] home" at bounding box center [602, 314] width 501 height 83
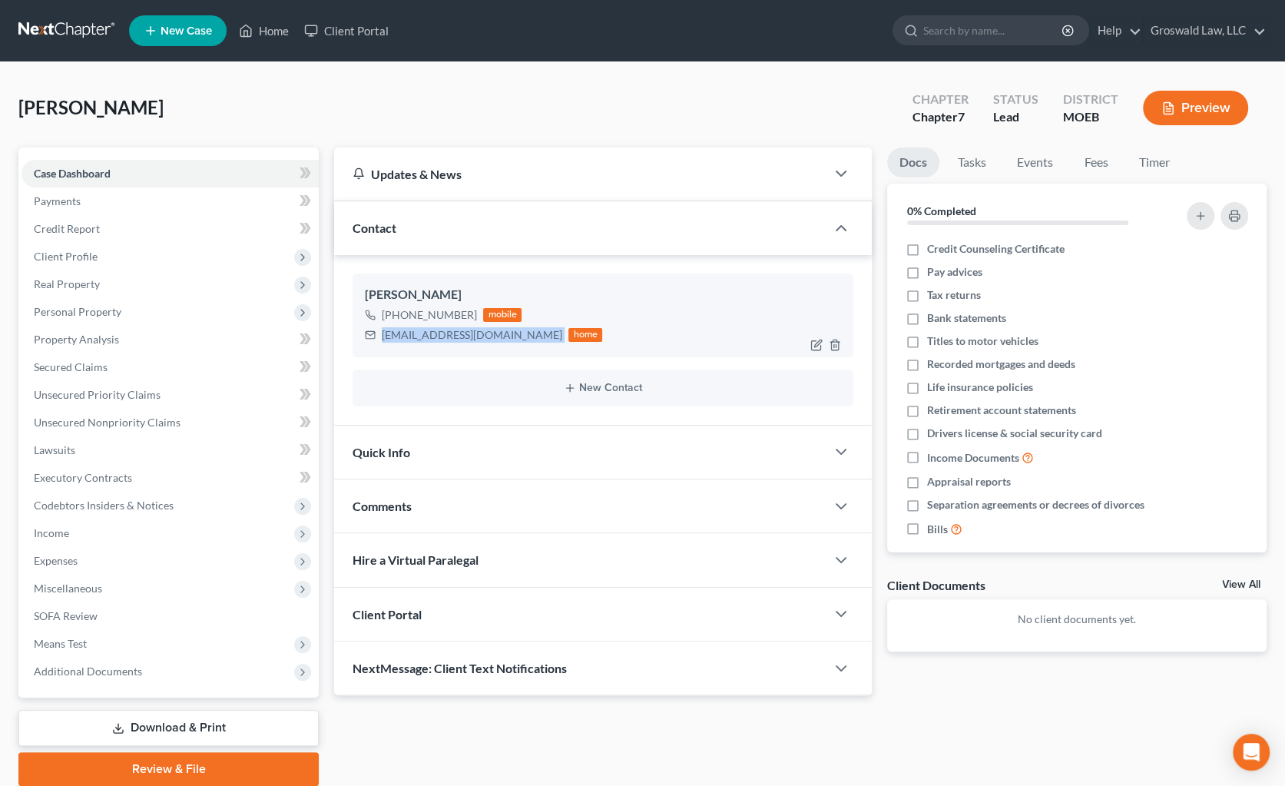
copy div "[EMAIL_ADDRESS][DOMAIN_NAME]"
click at [85, 251] on span "Client Profile" at bounding box center [66, 256] width 64 height 13
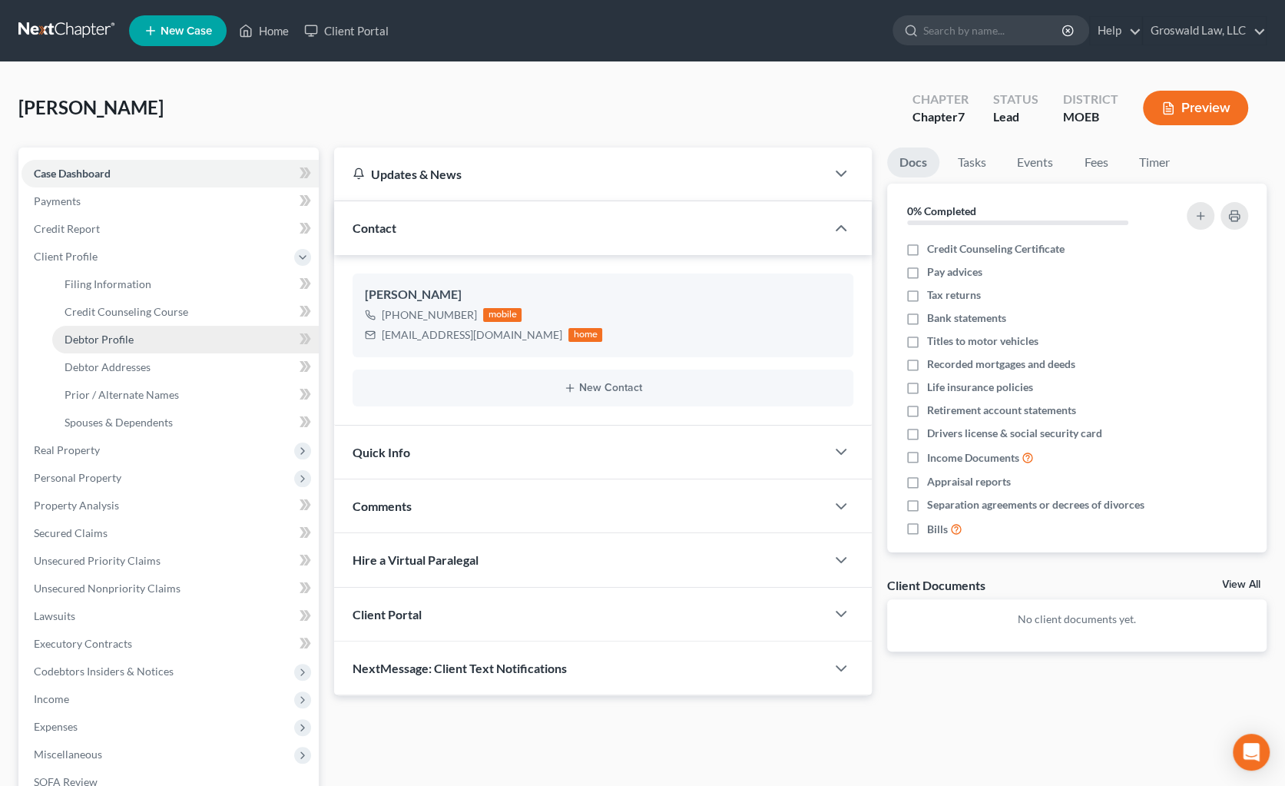
click at [126, 336] on span "Debtor Profile" at bounding box center [99, 338] width 69 height 13
select select "0"
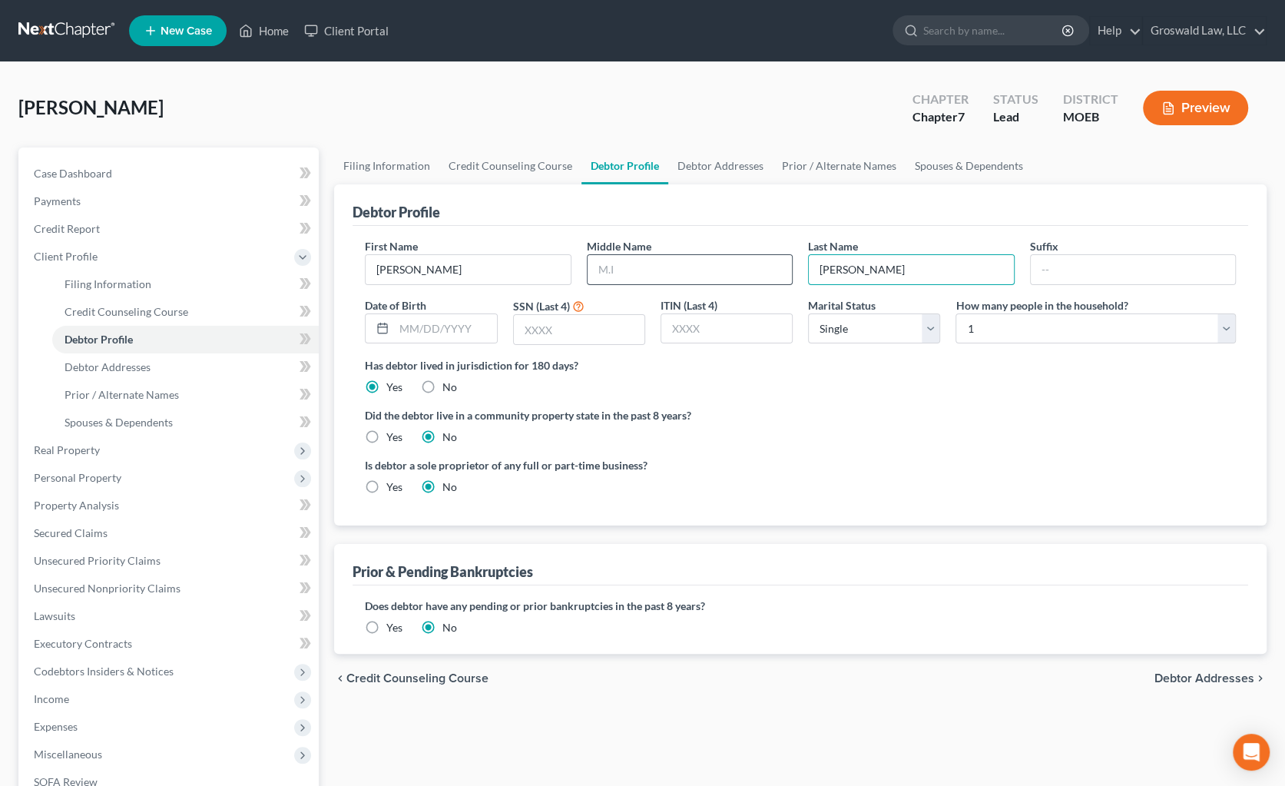
drag, startPoint x: 883, startPoint y: 268, endPoint x: 602, endPoint y: 266, distance: 281.0
click at [607, 268] on div "First Name [PERSON_NAME] Middle Name Last Name [PERSON_NAME] Suffix Date of Bir…" at bounding box center [800, 297] width 886 height 119
type input "[PERSON_NAME]"
click at [568, 200] on div "Debtor Profile" at bounding box center [799, 204] width 895 height 41
click at [145, 164] on link "Case Dashboard" at bounding box center [170, 174] width 297 height 28
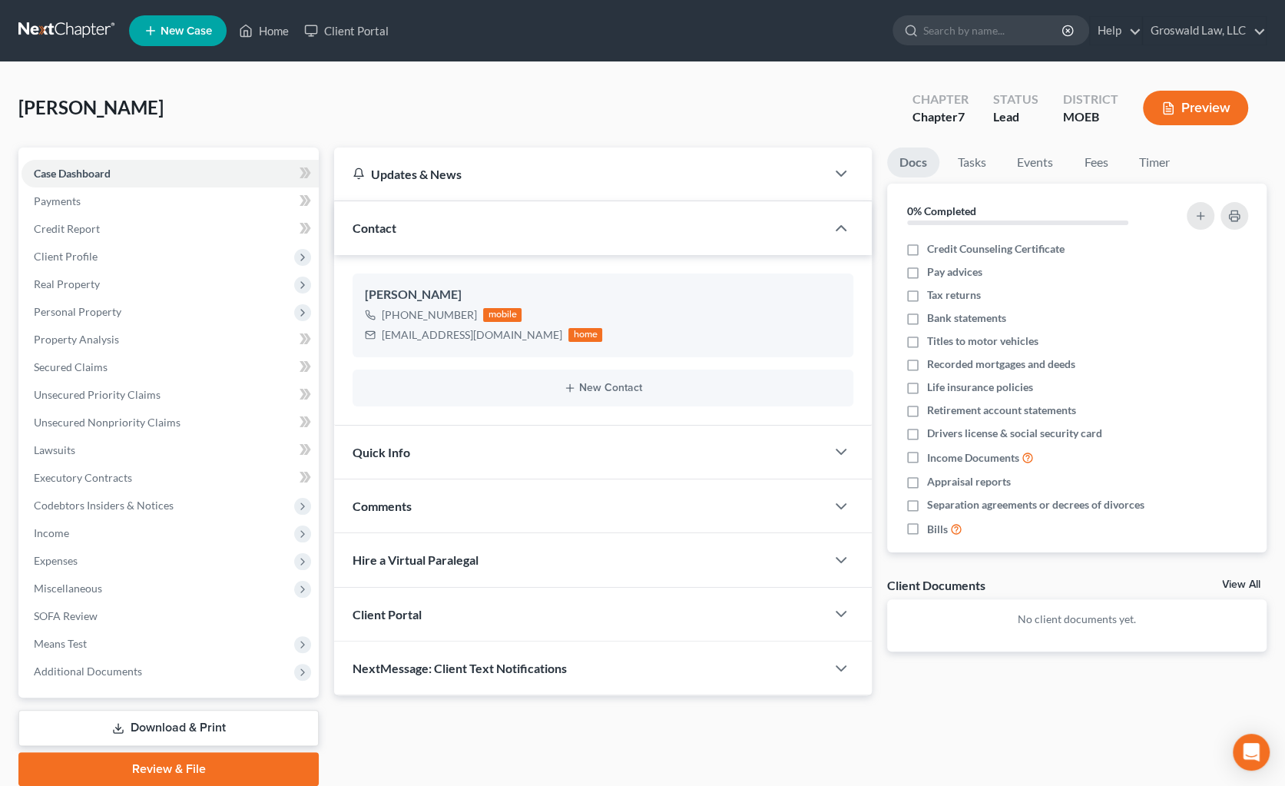
drag, startPoint x: 962, startPoint y: 702, endPoint x: 955, endPoint y: 698, distance: 7.9
click at [961, 702] on div "Updates & News × [US_STATE] [GEOGRAPHIC_DATA] Notes: Take a look at NextChapter…" at bounding box center [800, 466] width 948 height 638
click at [159, 672] on span "Additional Documents" at bounding box center [170, 671] width 297 height 28
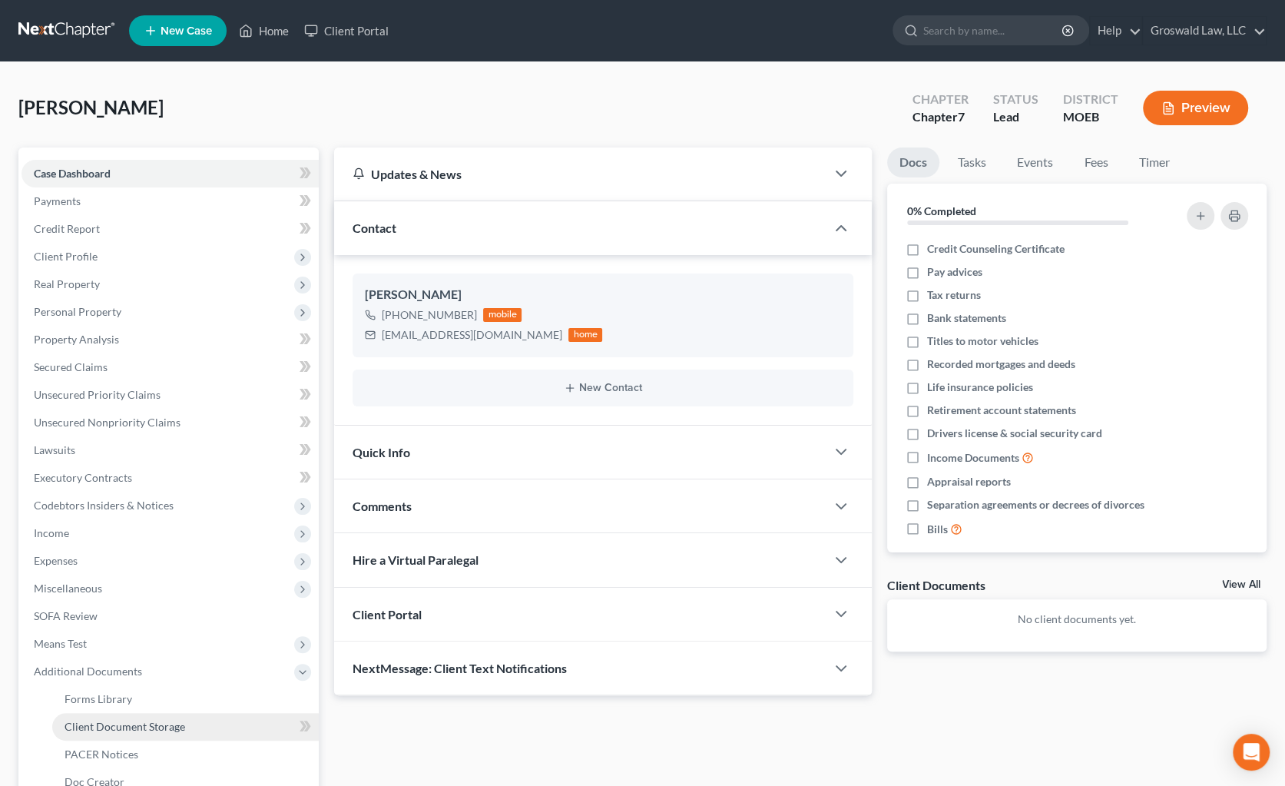
click at [137, 729] on span "Client Document Storage" at bounding box center [125, 726] width 121 height 13
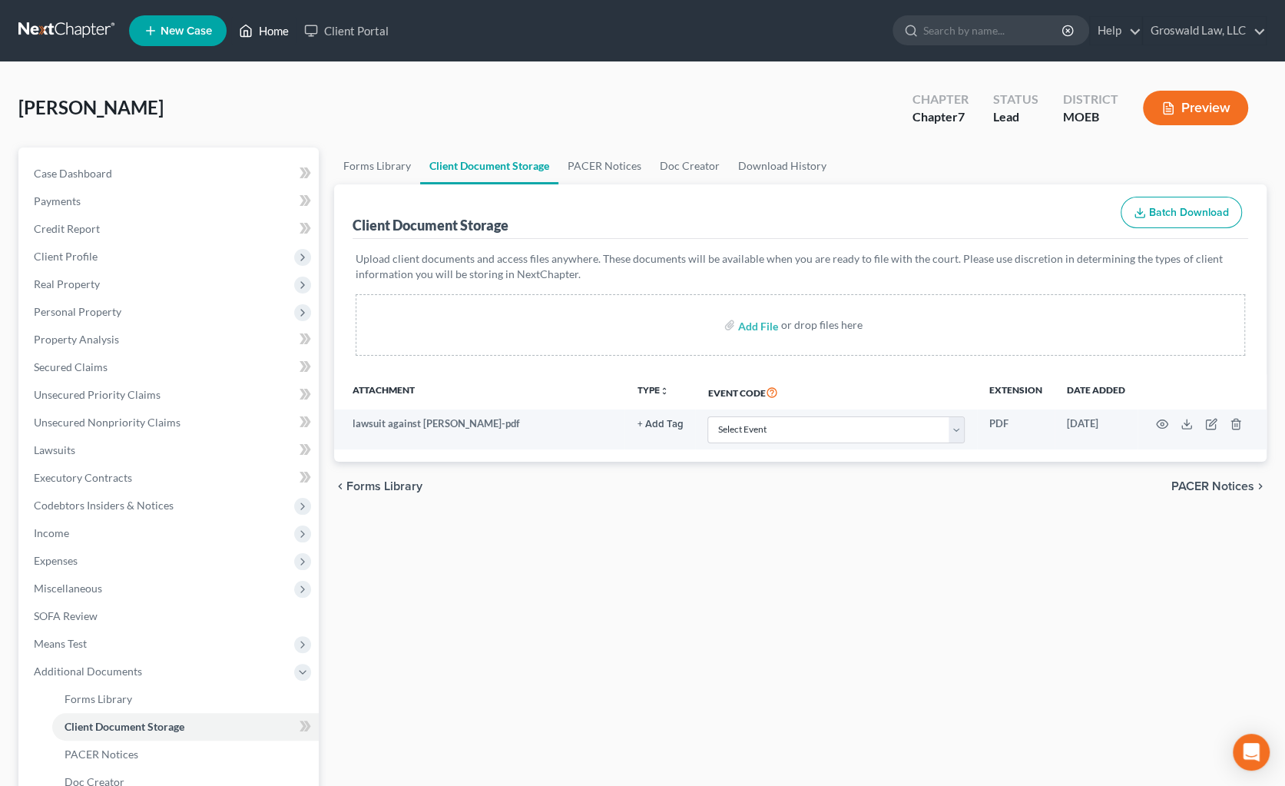
click at [295, 30] on link "Home" at bounding box center [263, 31] width 65 height 28
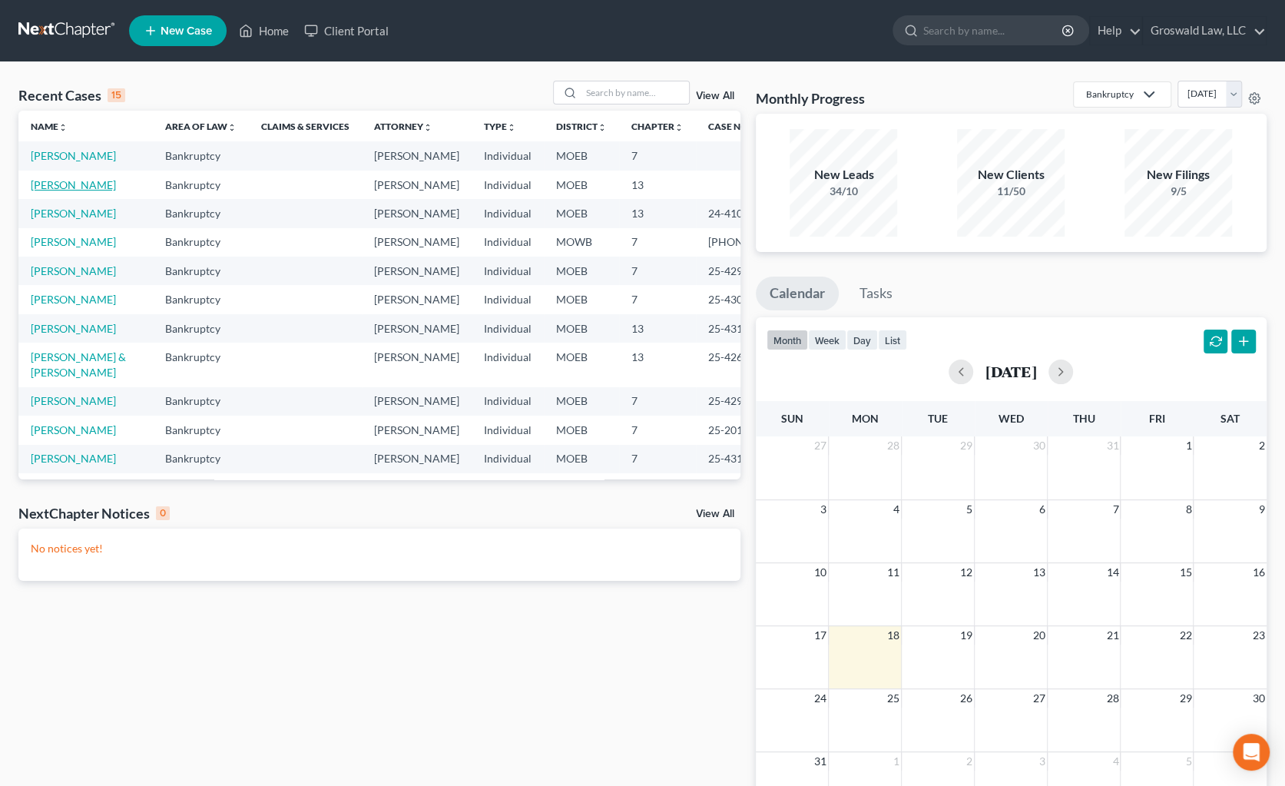
click at [70, 191] on link "[PERSON_NAME]" at bounding box center [73, 184] width 85 height 13
select select "6"
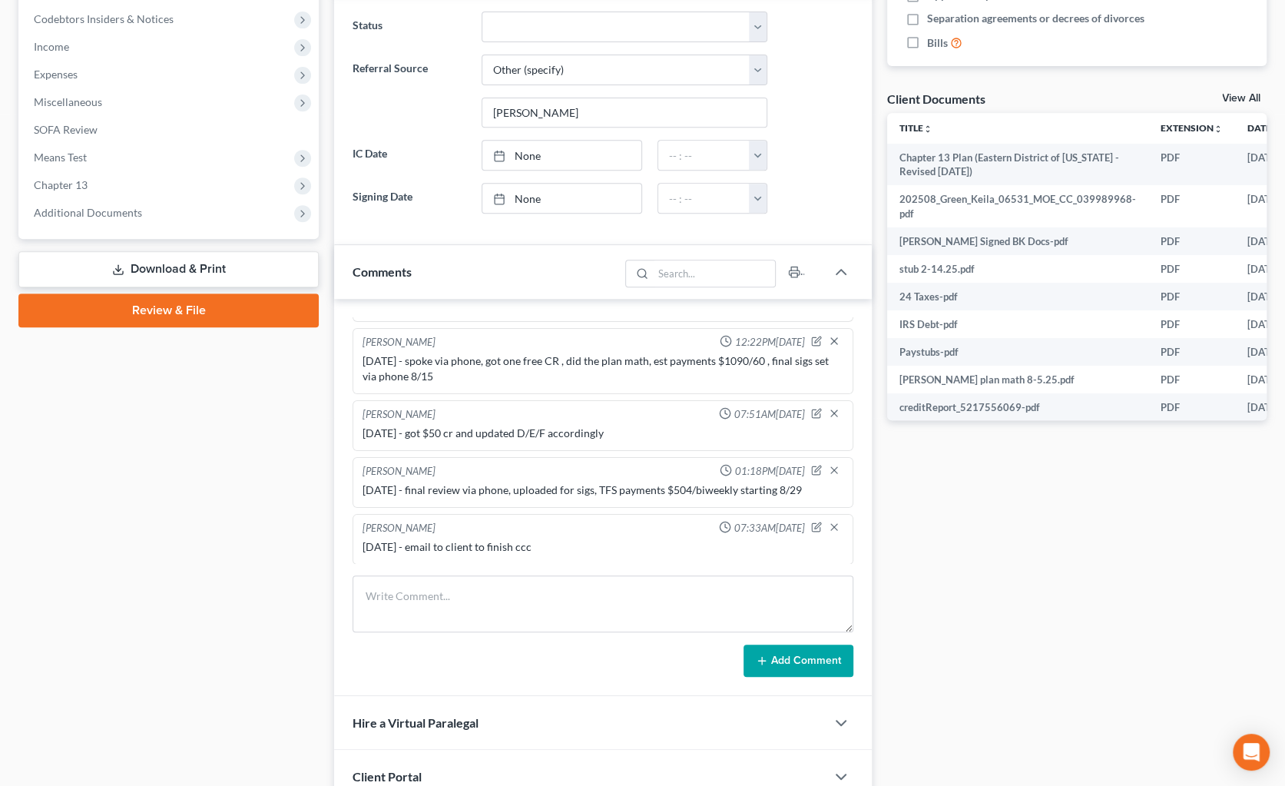
scroll to position [488, 0]
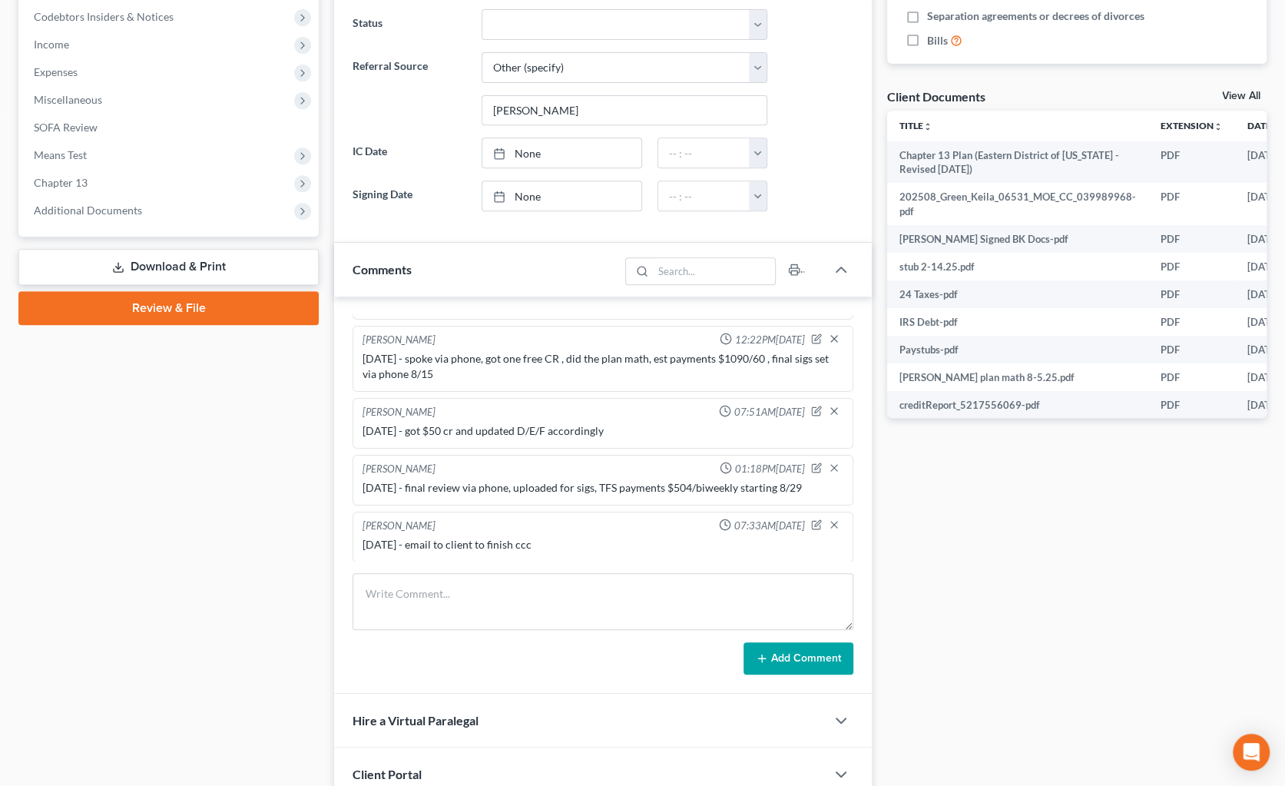
click at [160, 318] on link "Review & File" at bounding box center [168, 308] width 300 height 34
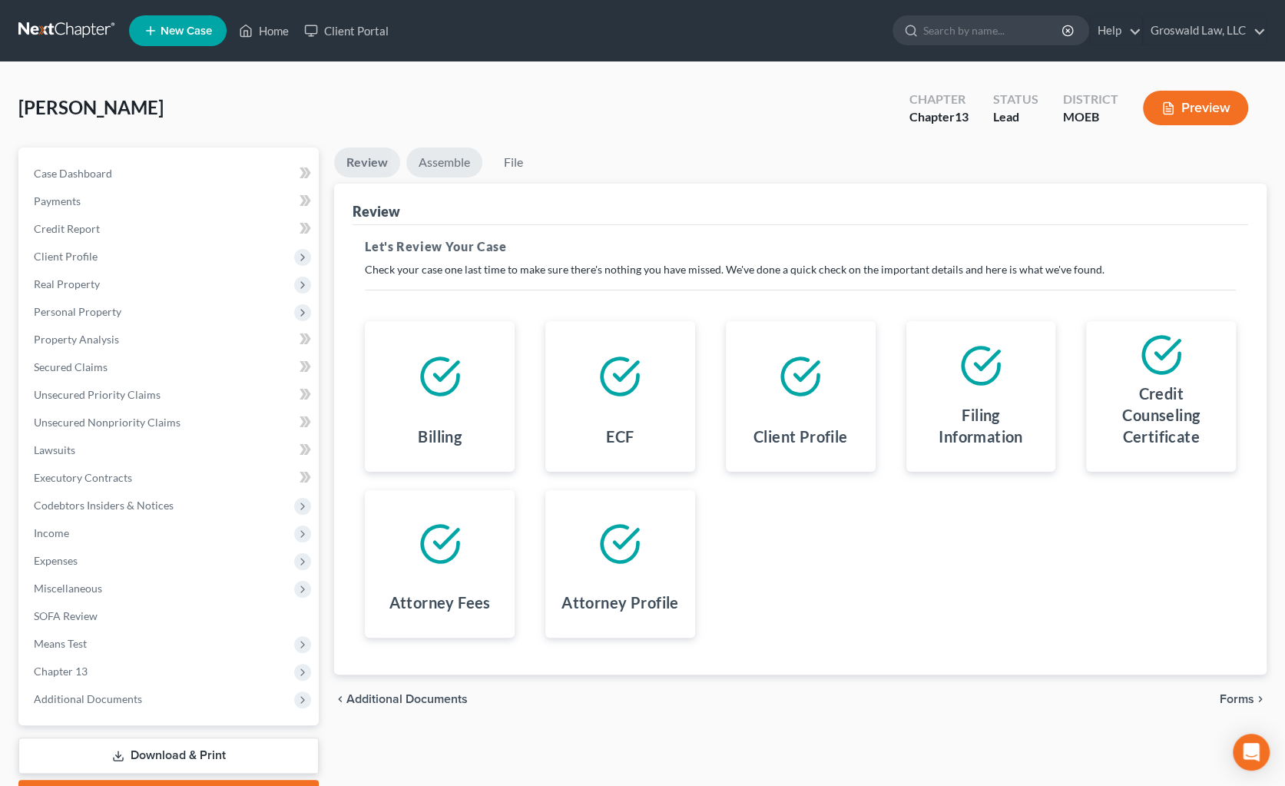
click at [456, 167] on link "Assemble" at bounding box center [444, 162] width 76 height 30
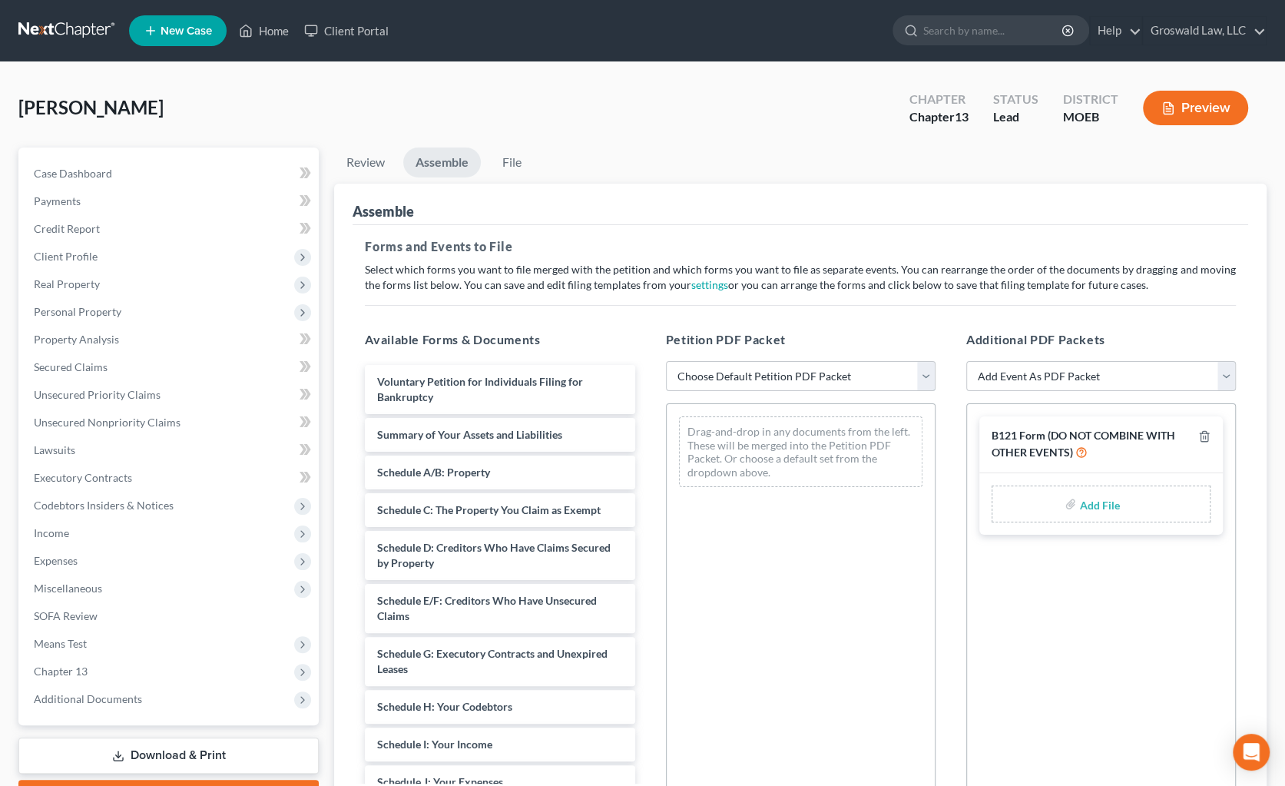
click at [753, 379] on select "Choose Default Petition PDF Packet Complete Bankruptcy Petition (all forms and …" at bounding box center [801, 376] width 270 height 31
select select "0"
click at [666, 361] on select "Choose Default Petition PDF Packet Complete Bankruptcy Petition (all forms and …" at bounding box center [801, 376] width 270 height 31
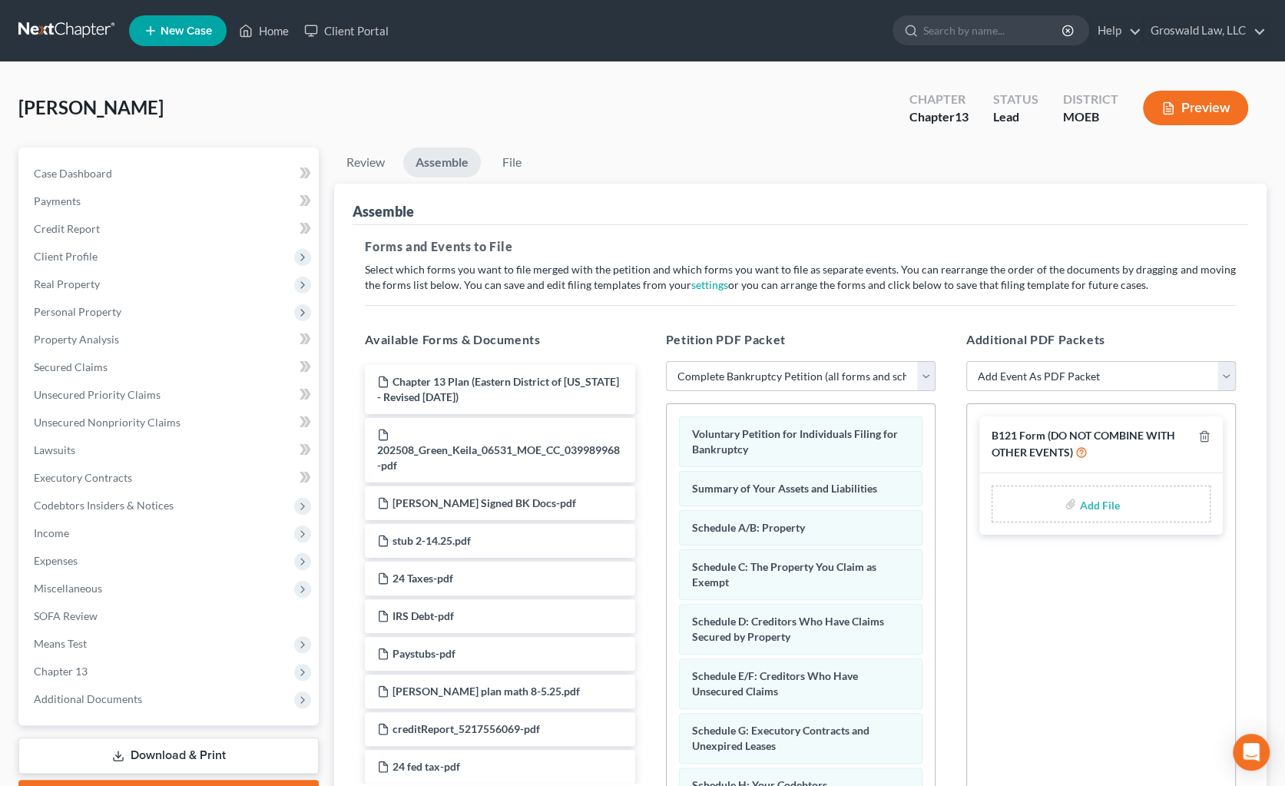
click at [1010, 110] on button "Preview" at bounding box center [1195, 108] width 105 height 35
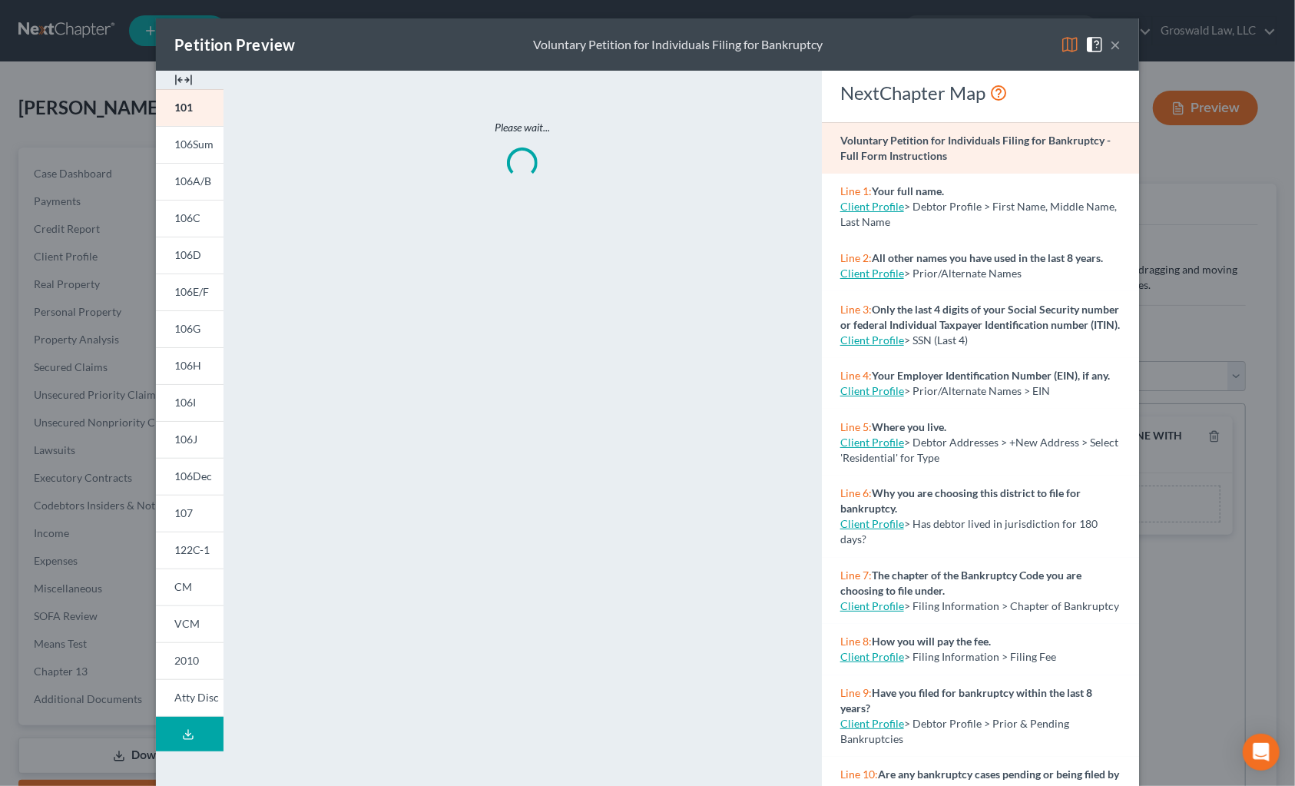
click at [177, 80] on img at bounding box center [183, 80] width 18 height 18
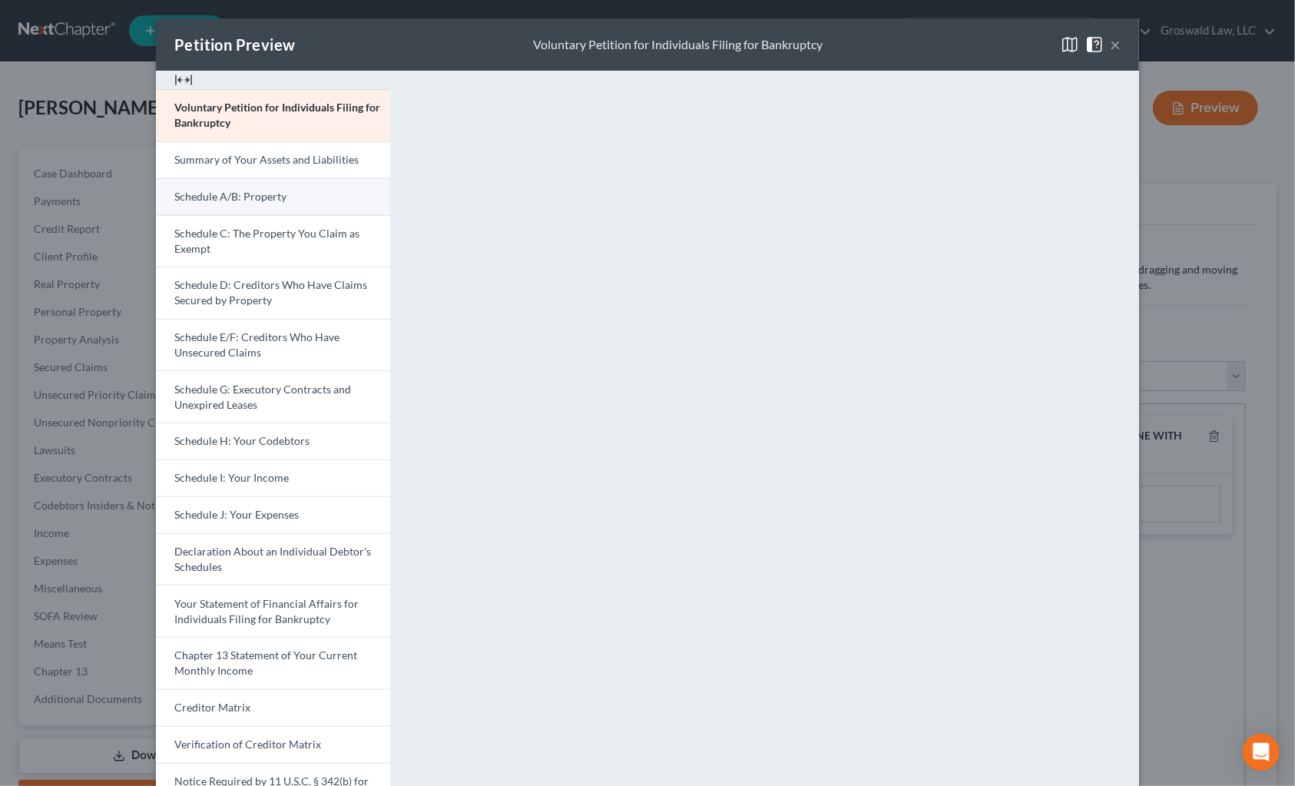
click at [222, 200] on span "Schedule A/B: Property" at bounding box center [230, 196] width 112 height 13
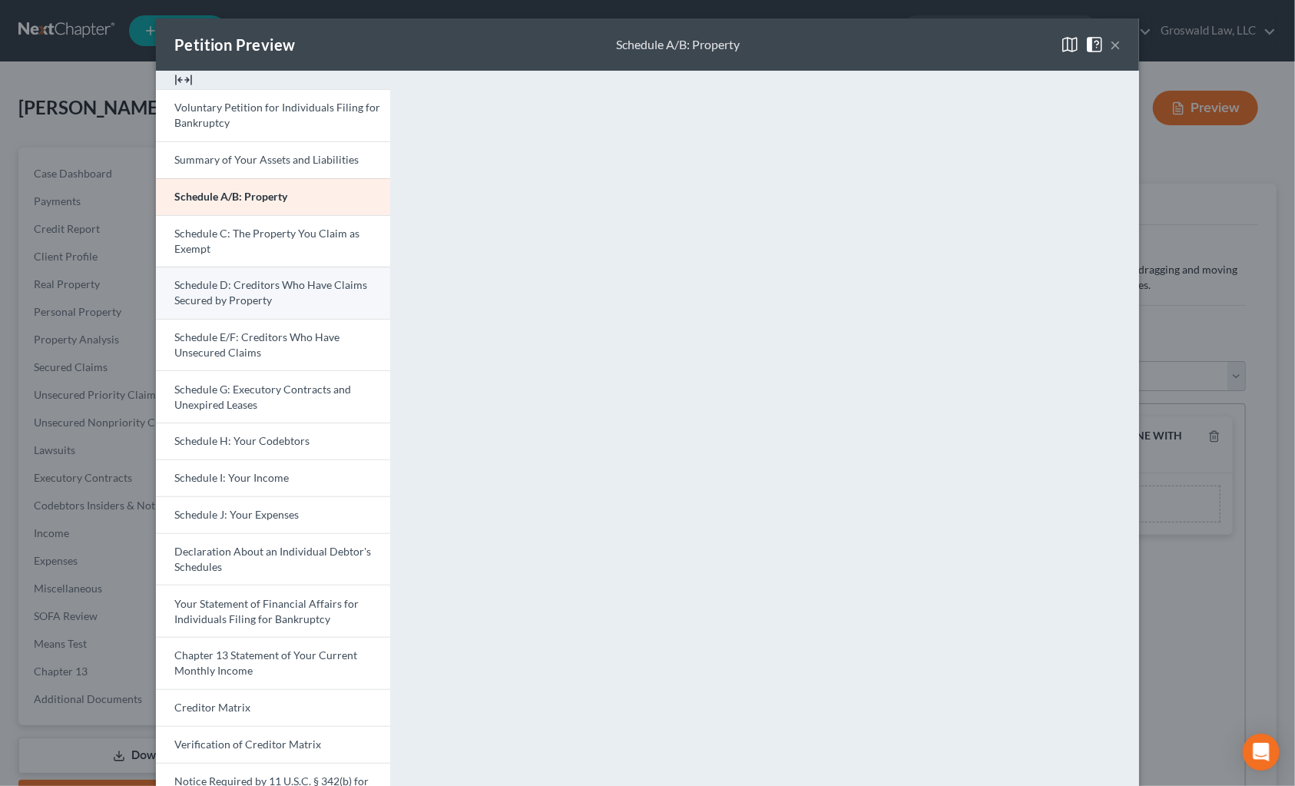
click at [215, 313] on link "Schedule D: Creditors Who Have Claims Secured by Property" at bounding box center [273, 292] width 234 height 52
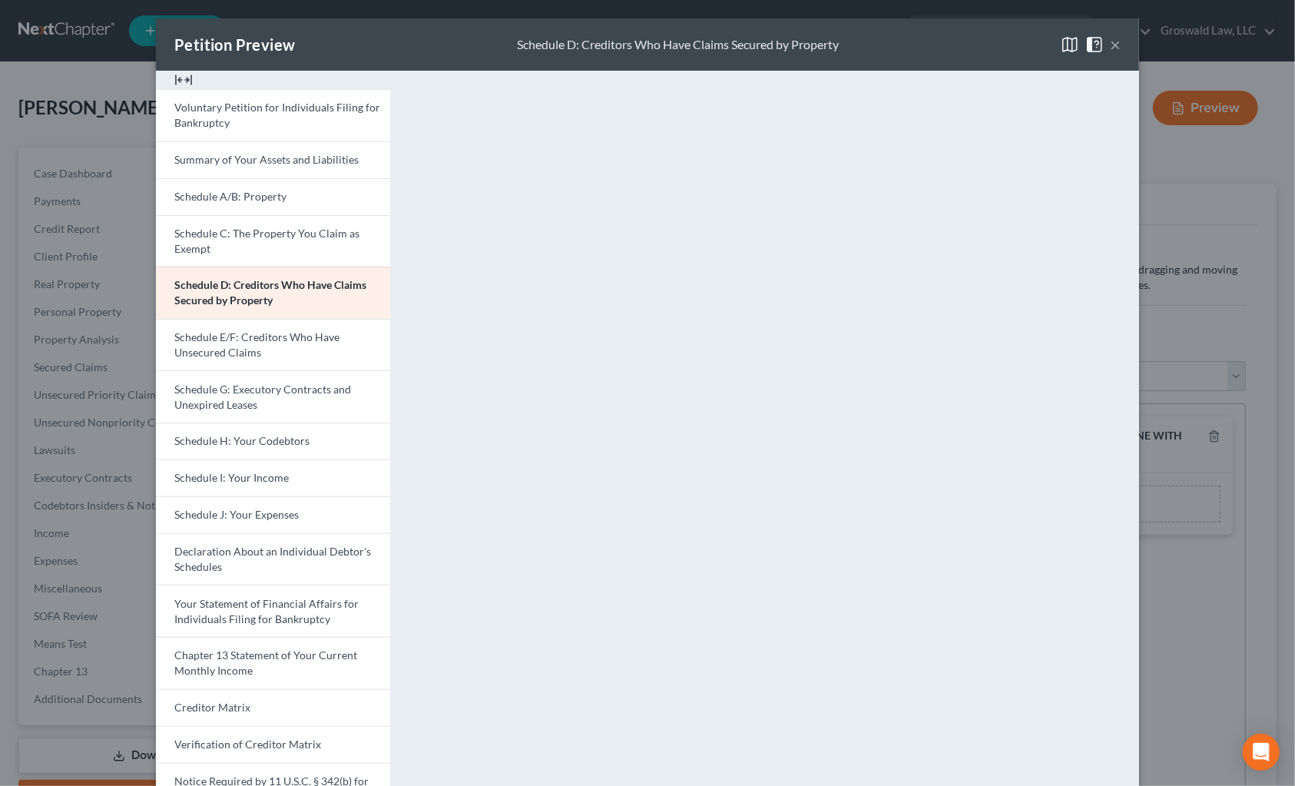
scroll to position [131, 0]
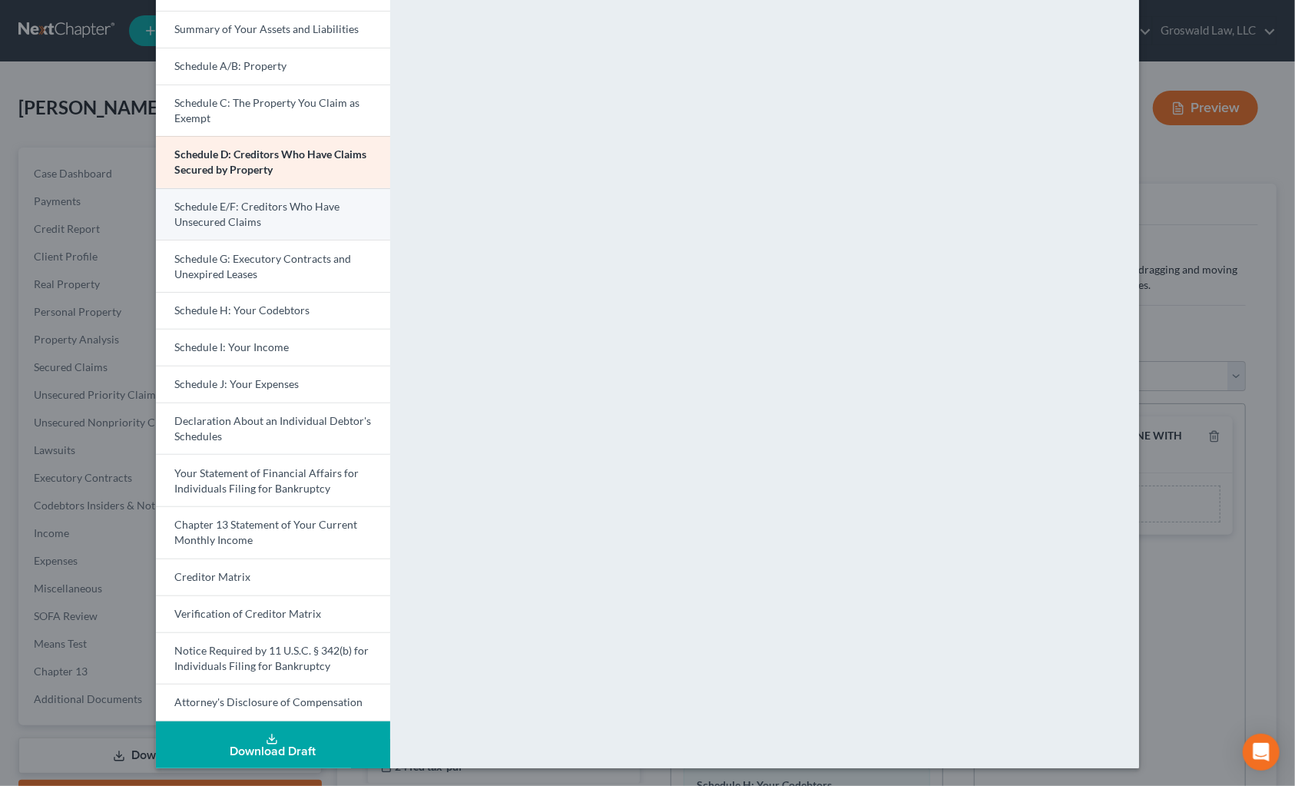
click at [240, 224] on span "Schedule E/F: Creditors Who Have Unsecured Claims" at bounding box center [256, 214] width 165 height 28
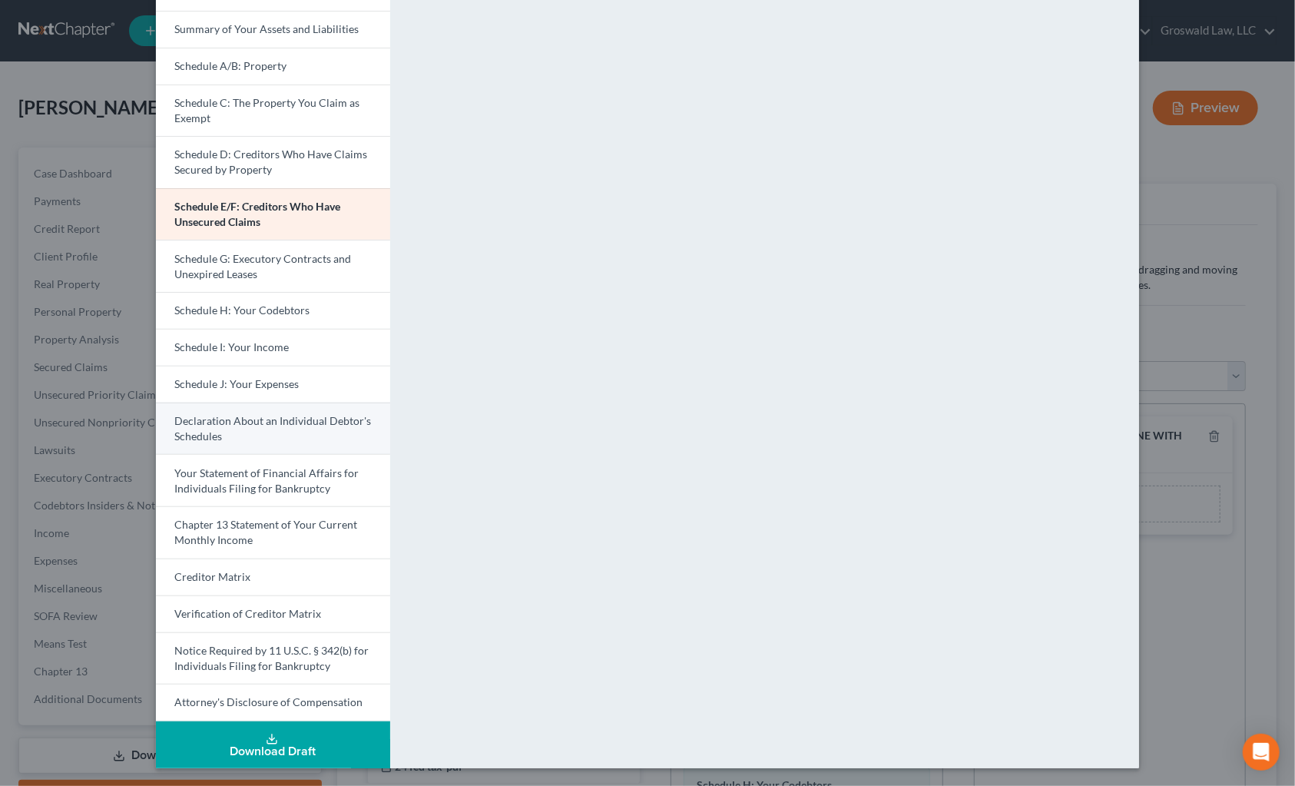
click at [231, 418] on span "Declaration About an Individual Debtor's Schedules" at bounding box center [272, 428] width 197 height 28
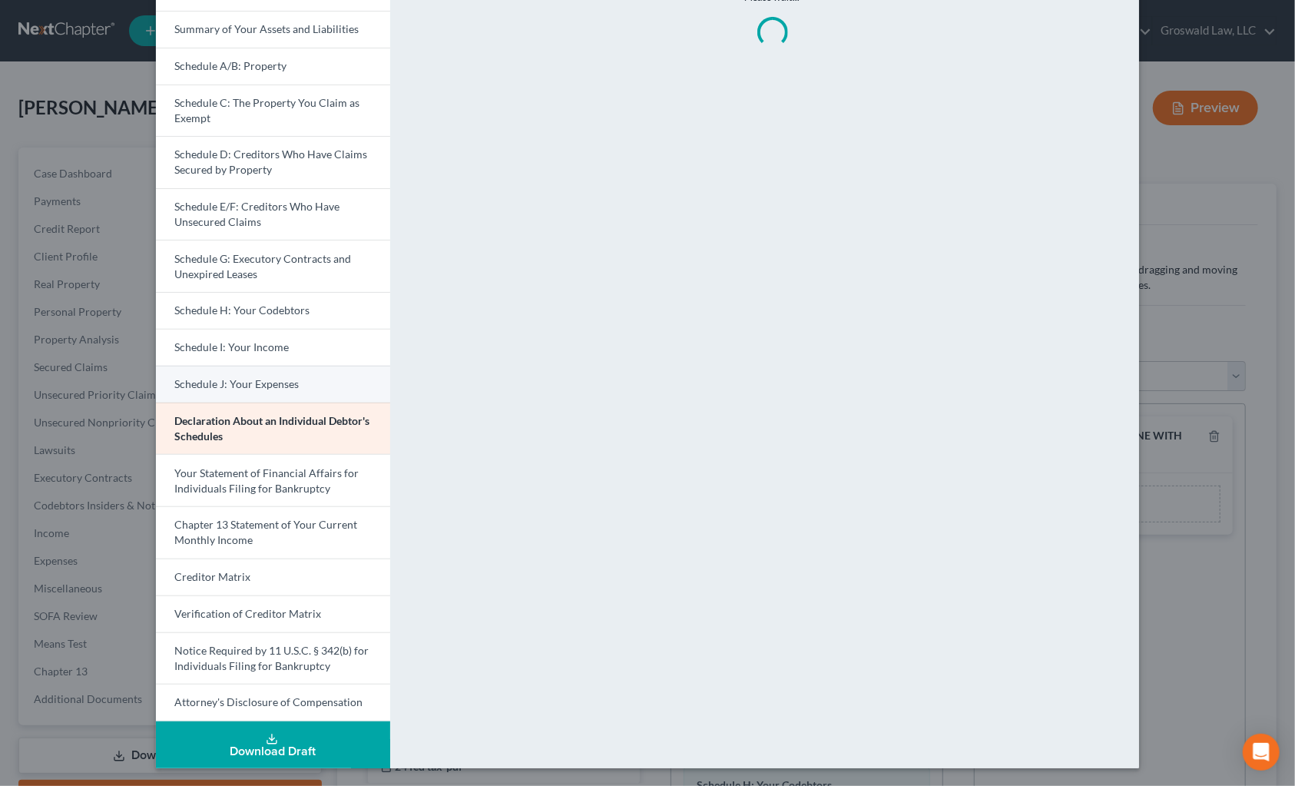
click at [238, 389] on span "Schedule J: Your Expenses" at bounding box center [236, 383] width 124 height 13
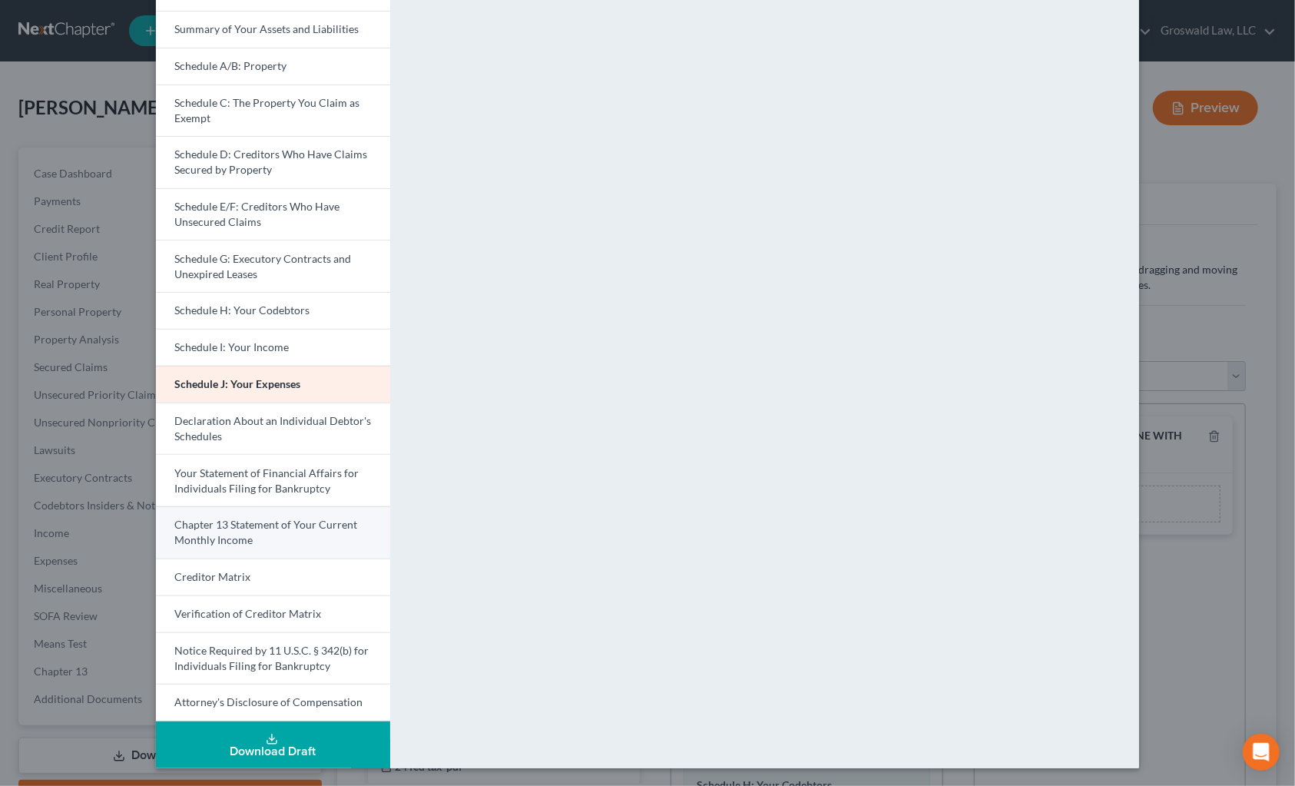
click at [235, 527] on span "Chapter 13 Statement of Your Current Monthly Income" at bounding box center [265, 532] width 183 height 28
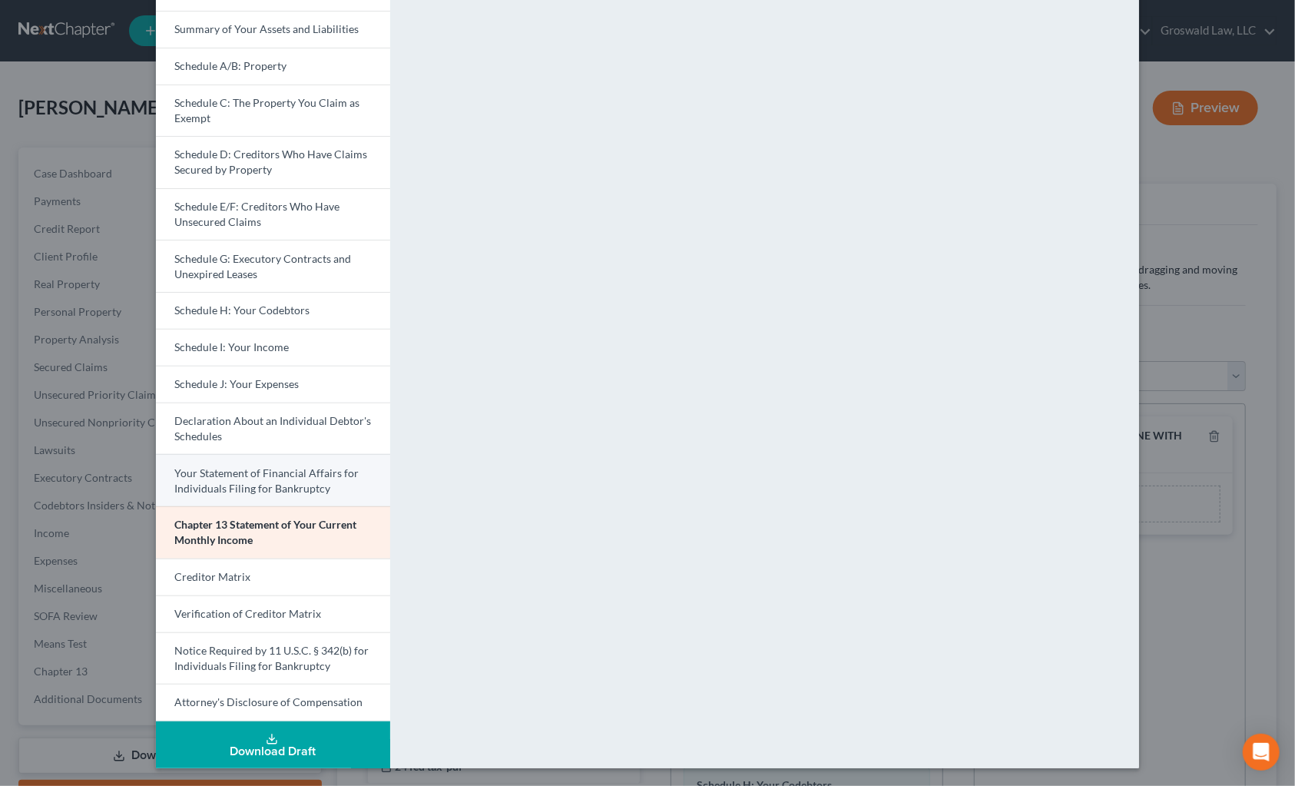
click at [269, 474] on span "Your Statement of Financial Affairs for Individuals Filing for Bankruptcy" at bounding box center [266, 480] width 184 height 28
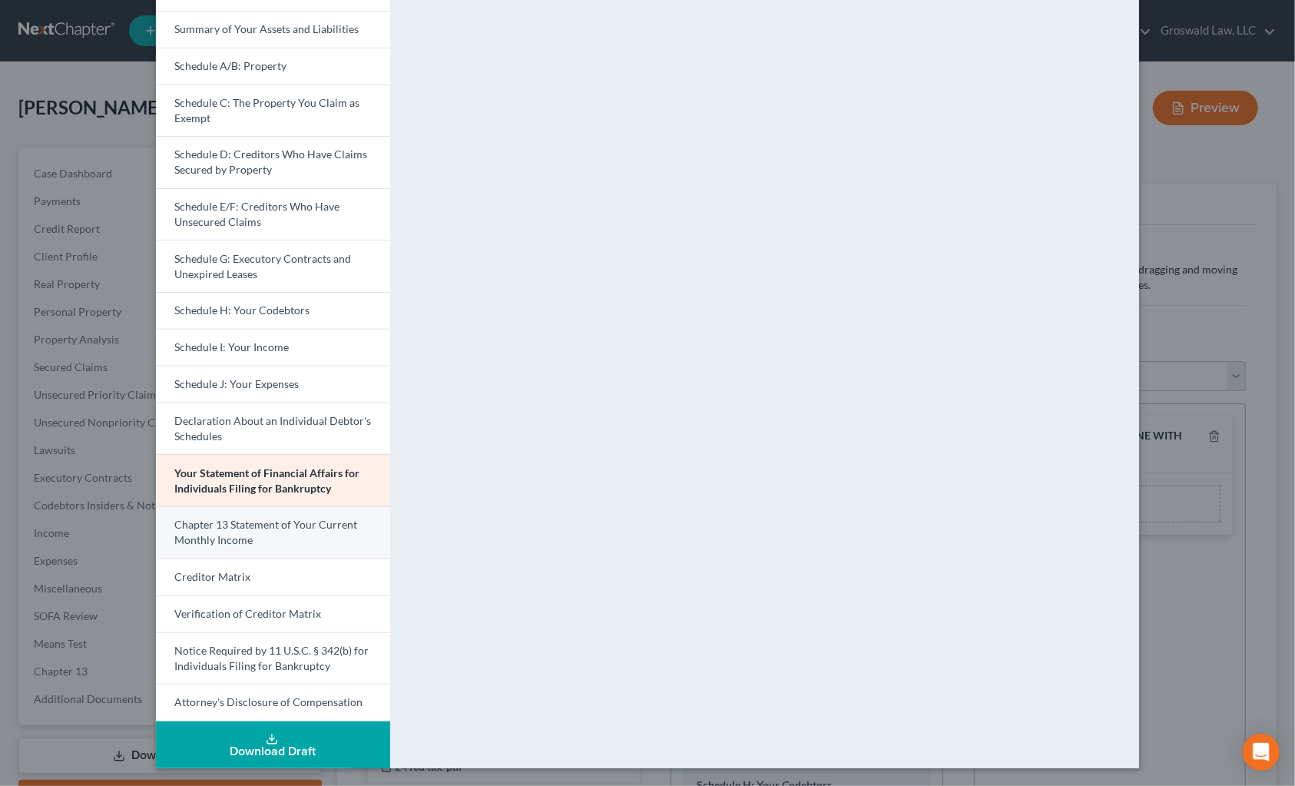
click at [274, 536] on link "Chapter 13 Statement of Your Current Monthly Income" at bounding box center [273, 532] width 234 height 52
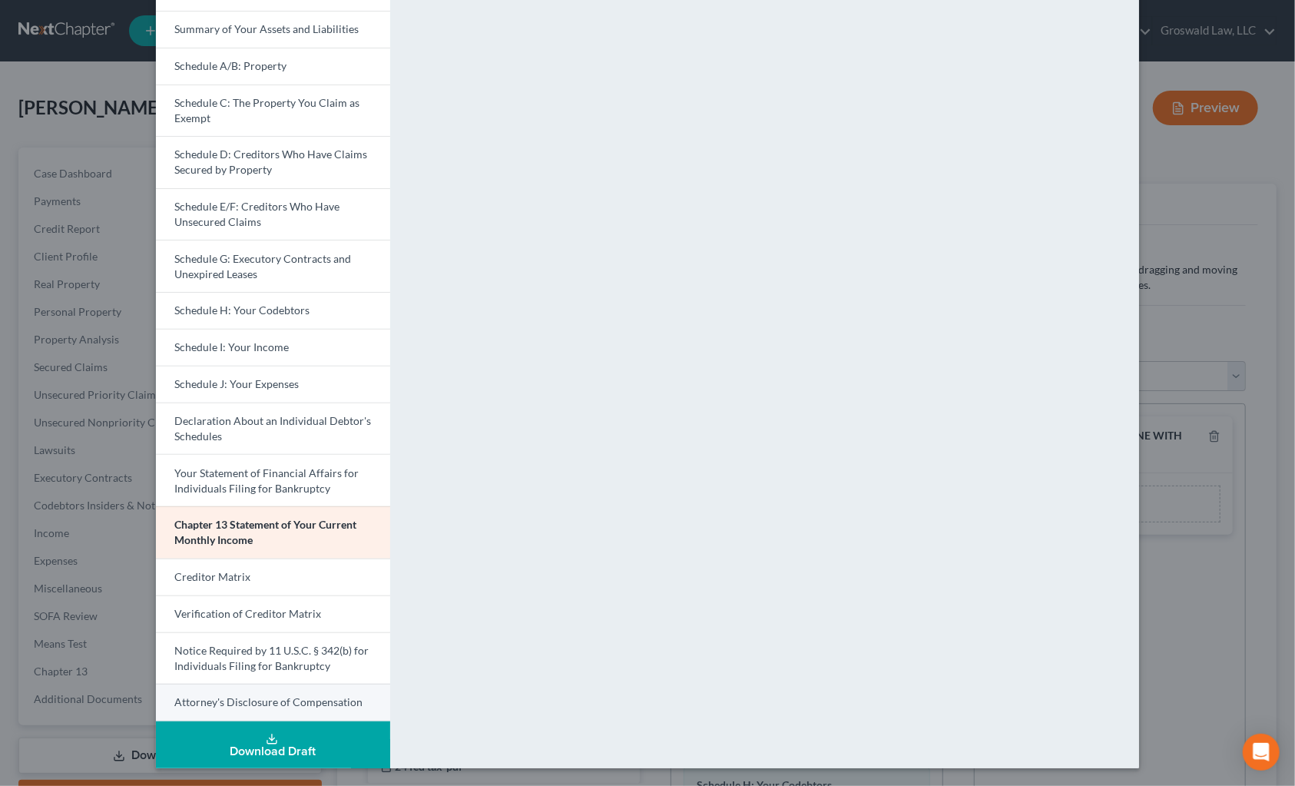
click at [248, 699] on span "Attorney's Disclosure of Compensation" at bounding box center [268, 701] width 188 height 13
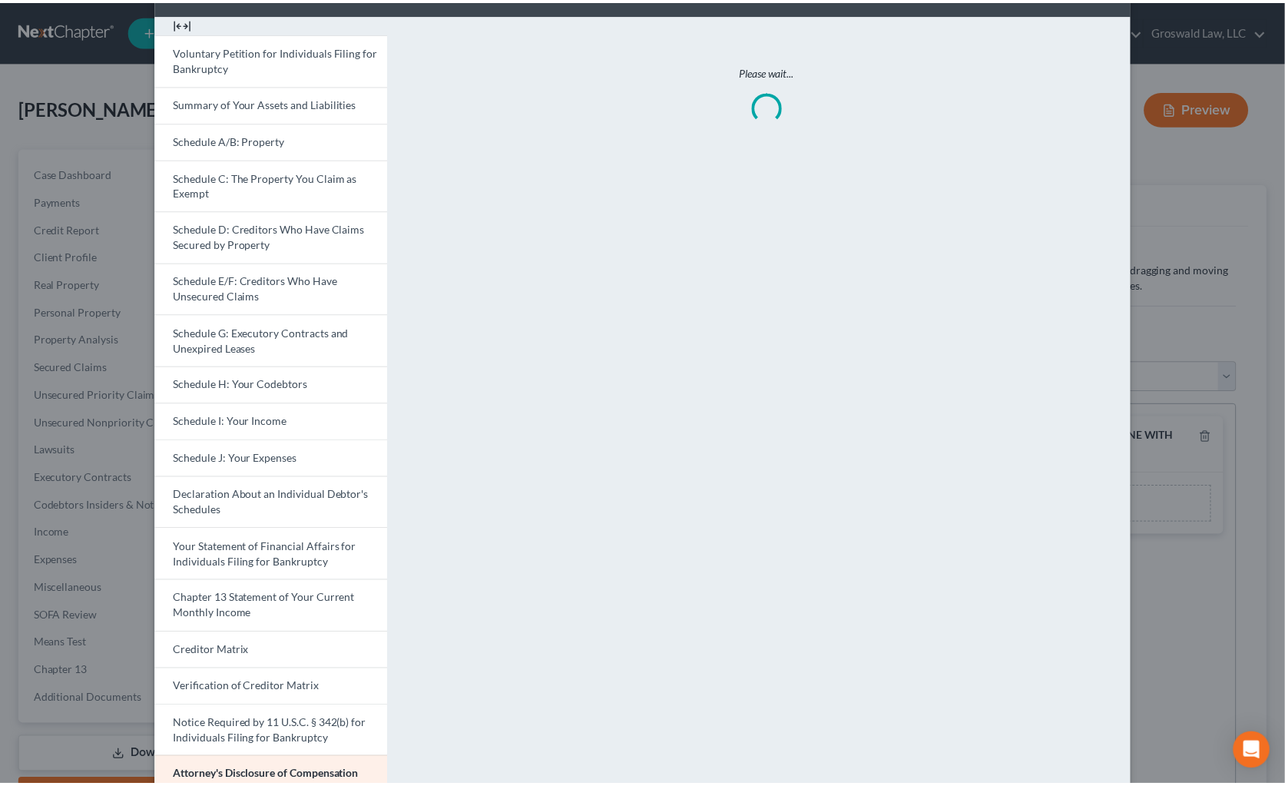
scroll to position [0, 0]
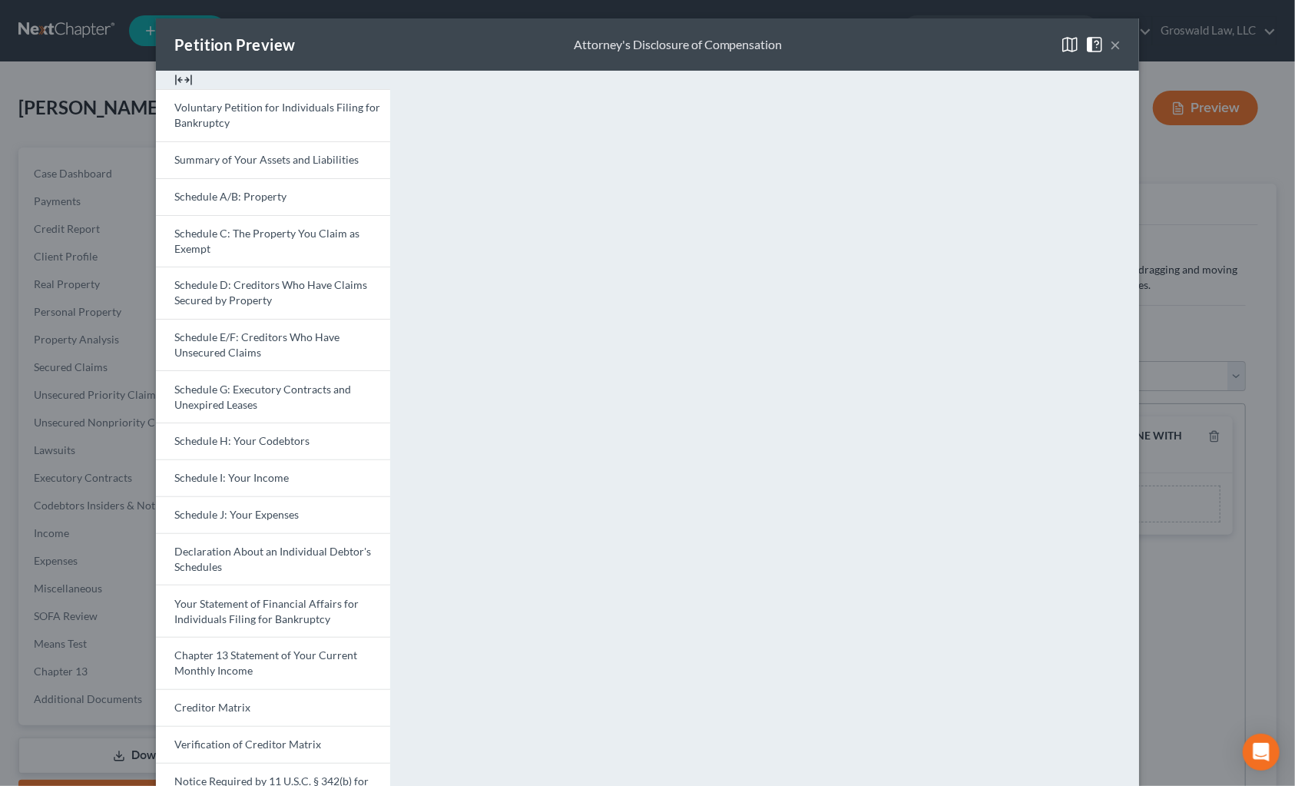
click at [1010, 42] on button "×" at bounding box center [1115, 44] width 11 height 18
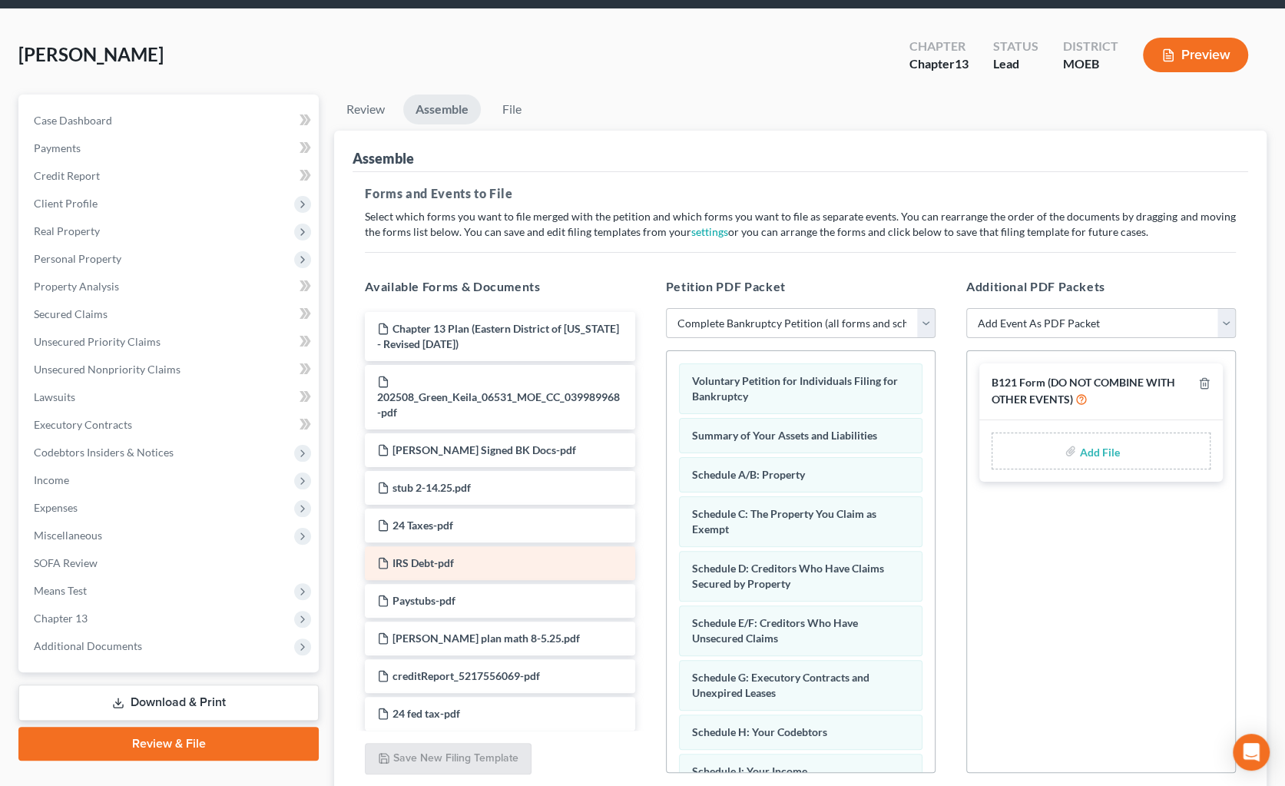
scroll to position [177, 0]
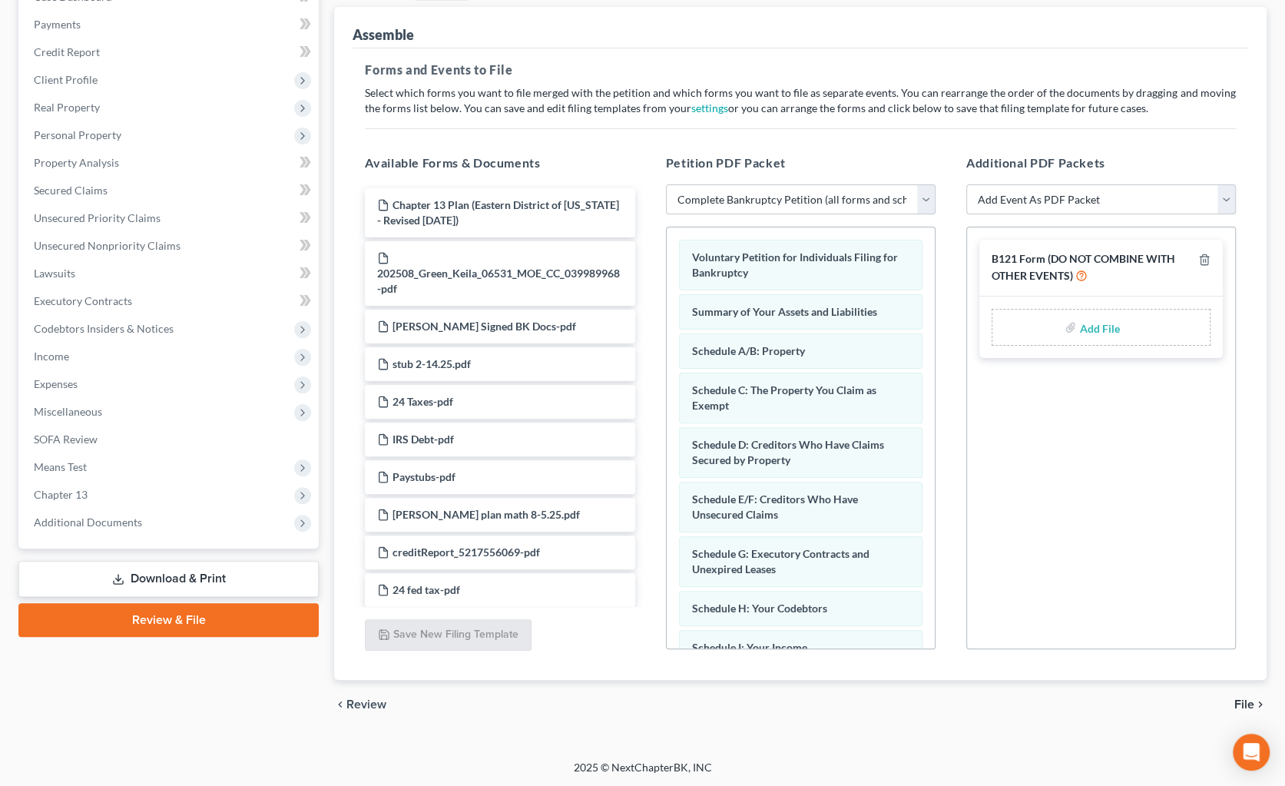
click at [1010, 329] on input "file" at bounding box center [1097, 327] width 37 height 28
type input "C:\fakepath\[PERSON_NAME] FORM 121.pdf"
click at [1010, 204] on select "Add Event As PDF Packet Amended List of Creditors and Verification of Matrix Am…" at bounding box center [1101, 199] width 270 height 31
select select "6"
click at [966, 184] on select "Add Event As PDF Packet Amended List of Creditors and Verification of Matrix Am…" at bounding box center [1101, 199] width 270 height 31
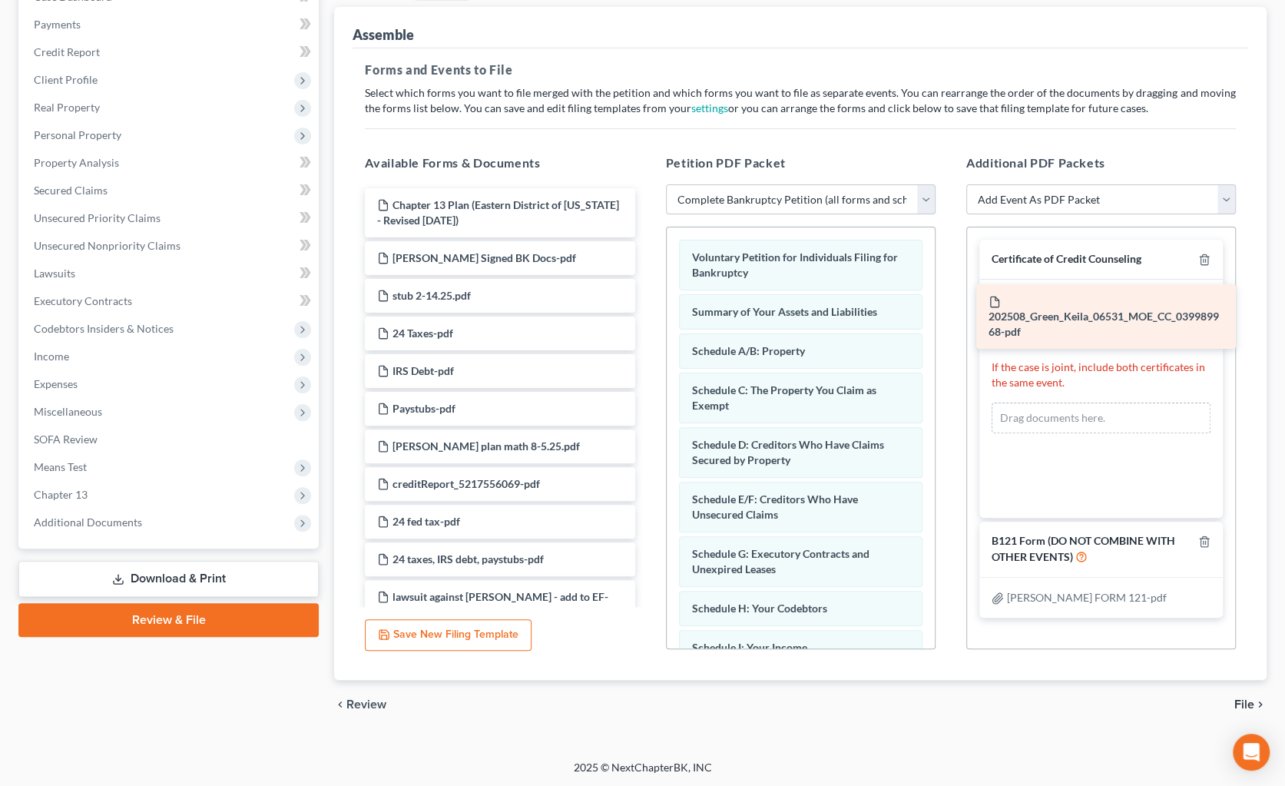
drag, startPoint x: 457, startPoint y: 267, endPoint x: 1068, endPoint y: 313, distance: 612.9
click at [647, 313] on div "202508_Green_Keila_06531_MOE_CC_039989968-pdf Chapter 13 Plan ([GEOGRAPHIC_DATA…" at bounding box center [499, 408] width 294 height 441
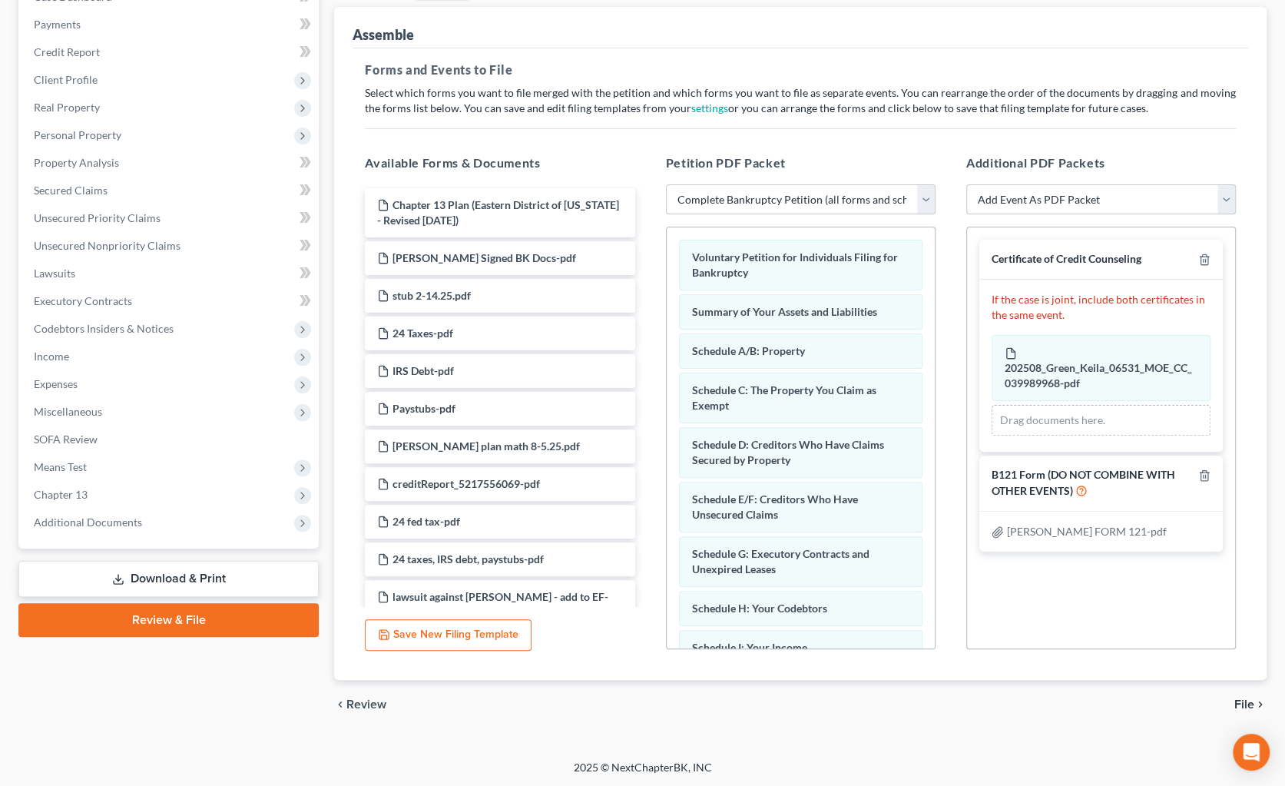
click at [1010, 198] on select "Add Event As PDF Packet Amended List of Creditors and Verification of Matrix Am…" at bounding box center [1101, 199] width 270 height 31
select select "9"
click at [966, 184] on select "Add Event As PDF Packet Amended List of Creditors and Verification of Matrix Am…" at bounding box center [1101, 199] width 270 height 31
select select
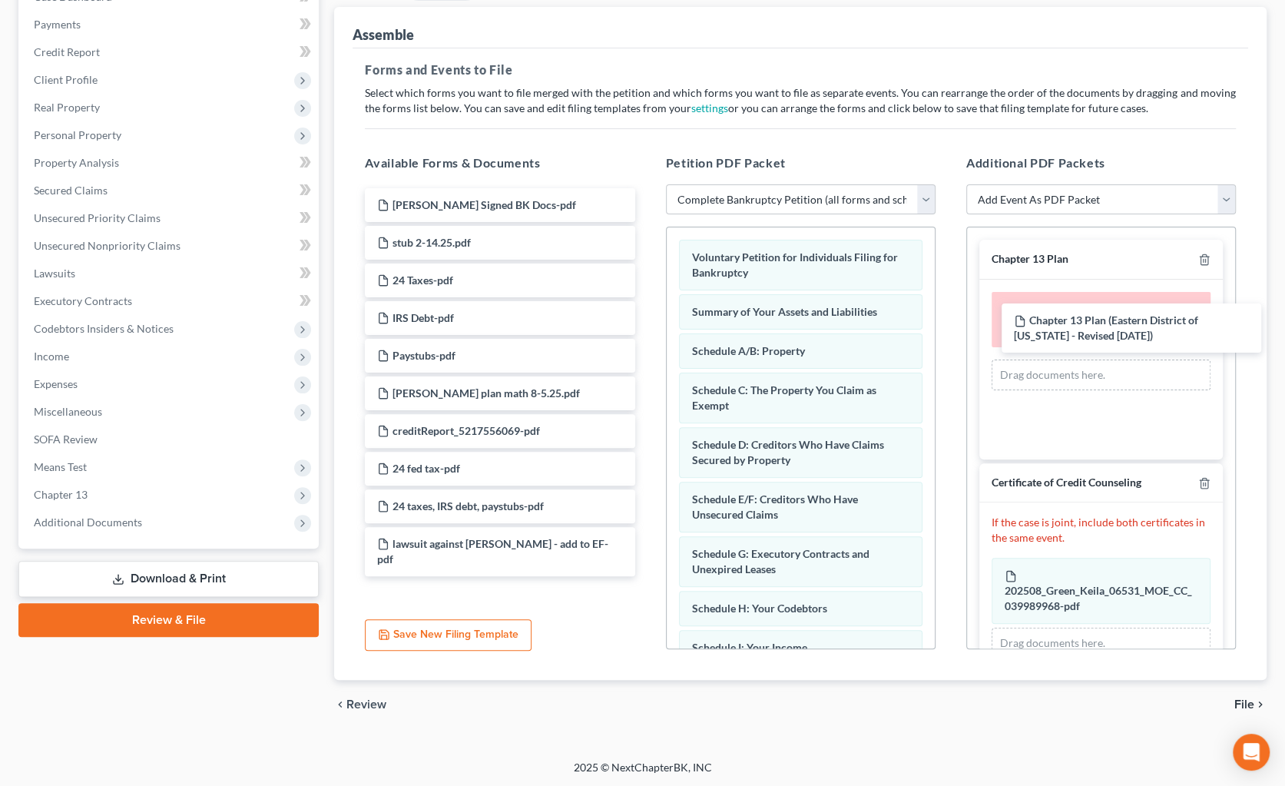
drag, startPoint x: 442, startPoint y: 210, endPoint x: 1076, endPoint y: 307, distance: 641.0
click at [647, 312] on div "Chapter 13 Plan (Eastern District of [US_STATE] - Revised [DATE]) Chapter 13 Pl…" at bounding box center [499, 382] width 294 height 388
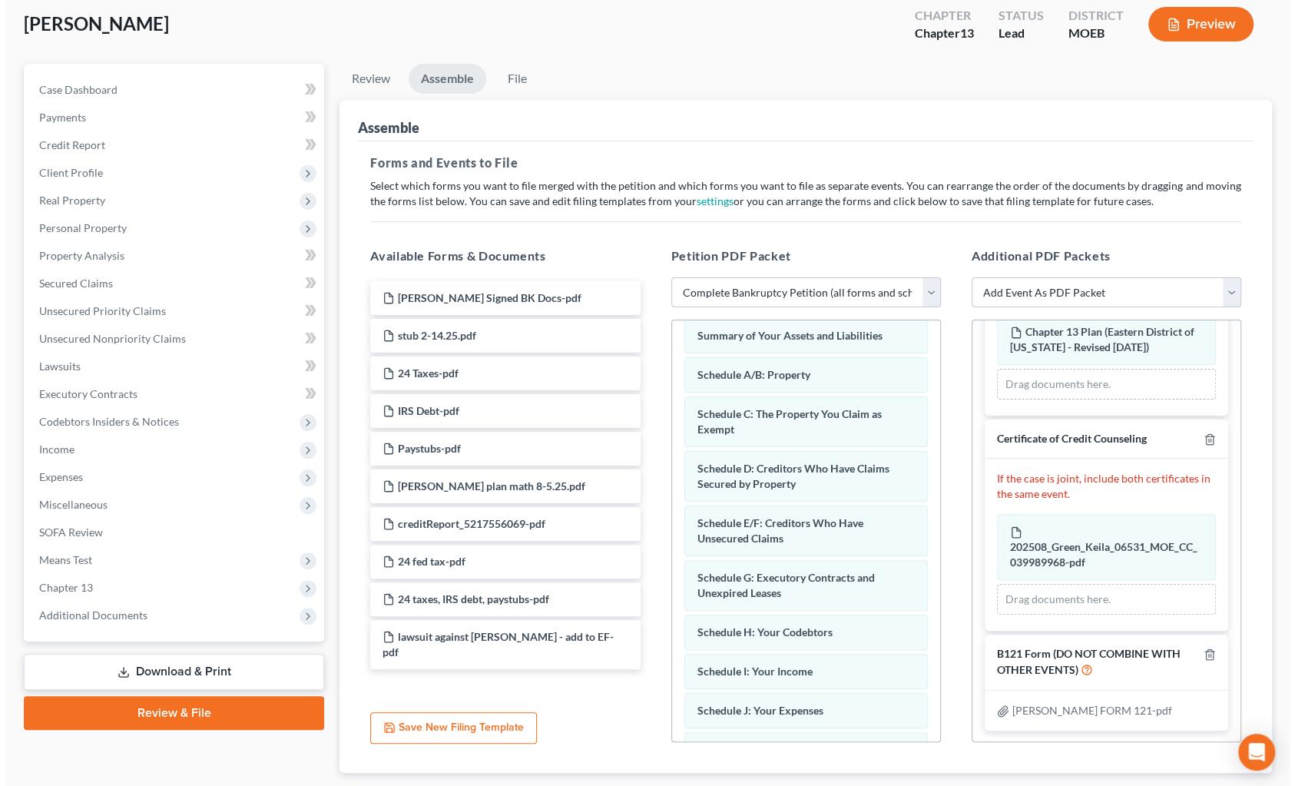
scroll to position [0, 0]
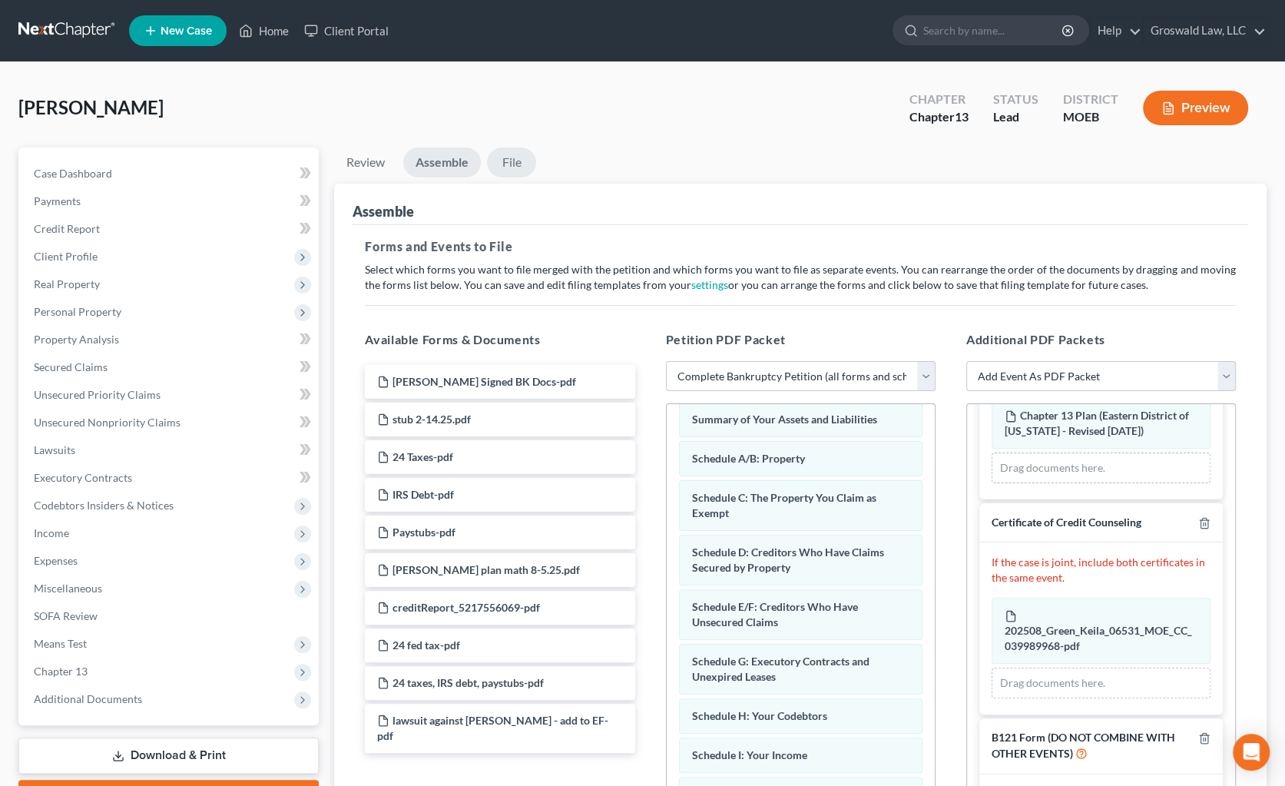
click at [514, 162] on link "File" at bounding box center [511, 162] width 49 height 30
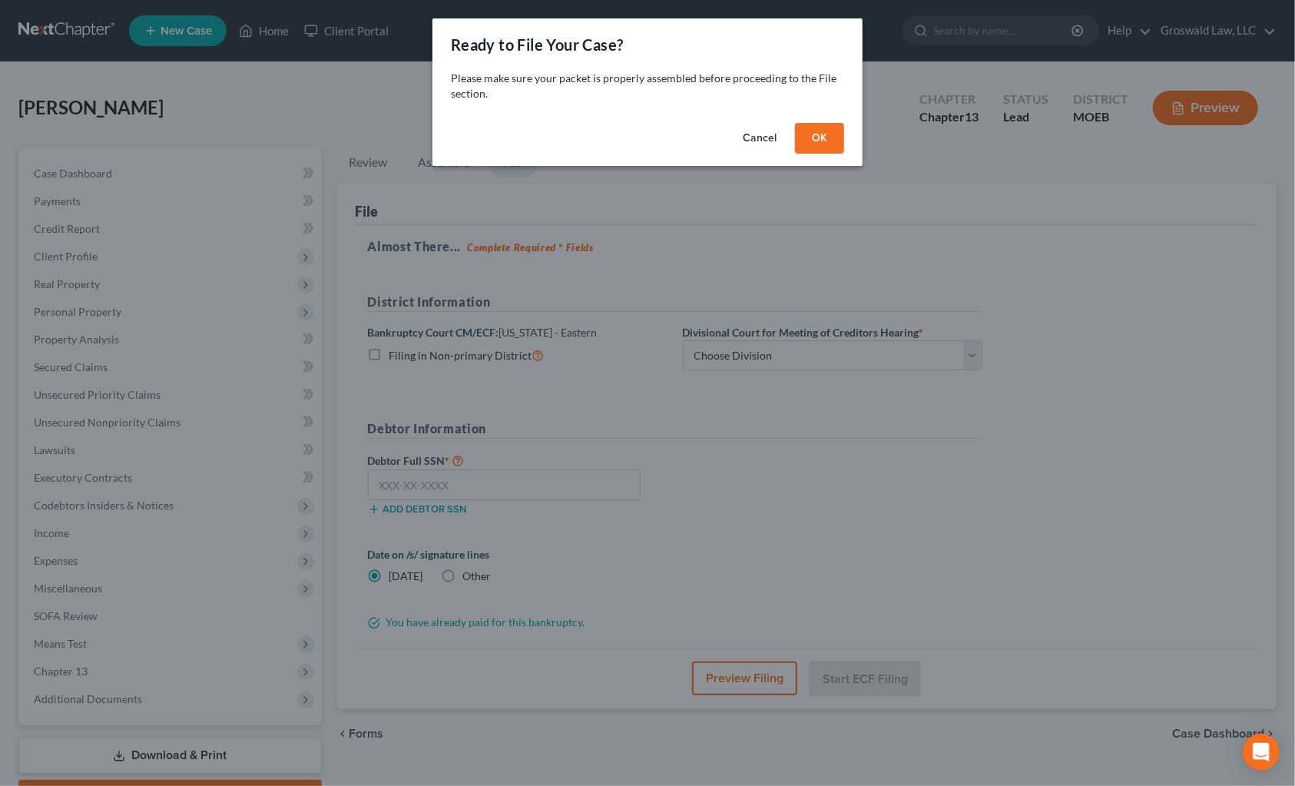
drag, startPoint x: 817, startPoint y: 142, endPoint x: 807, endPoint y: 244, distance: 102.6
click at [817, 143] on button "OK" at bounding box center [819, 138] width 49 height 31
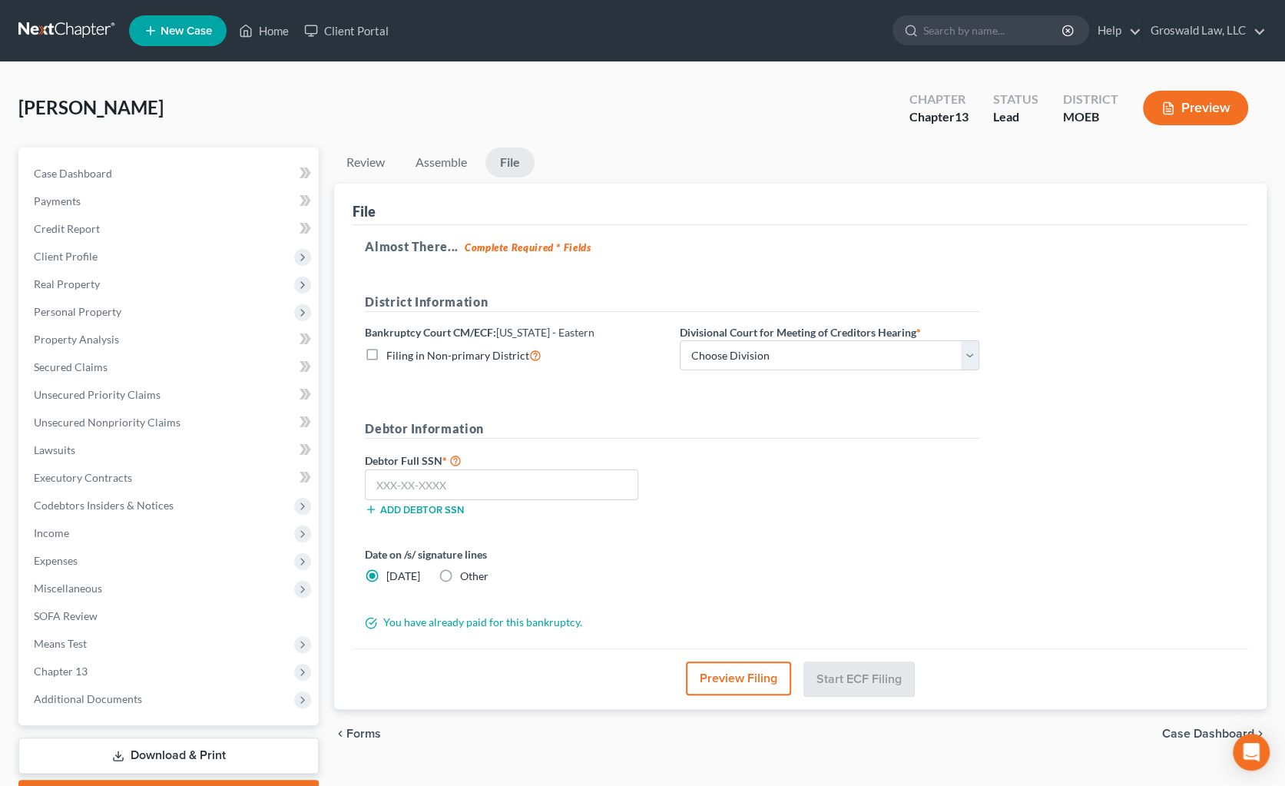
click at [735, 684] on button "Preview Filing" at bounding box center [738, 678] width 105 height 34
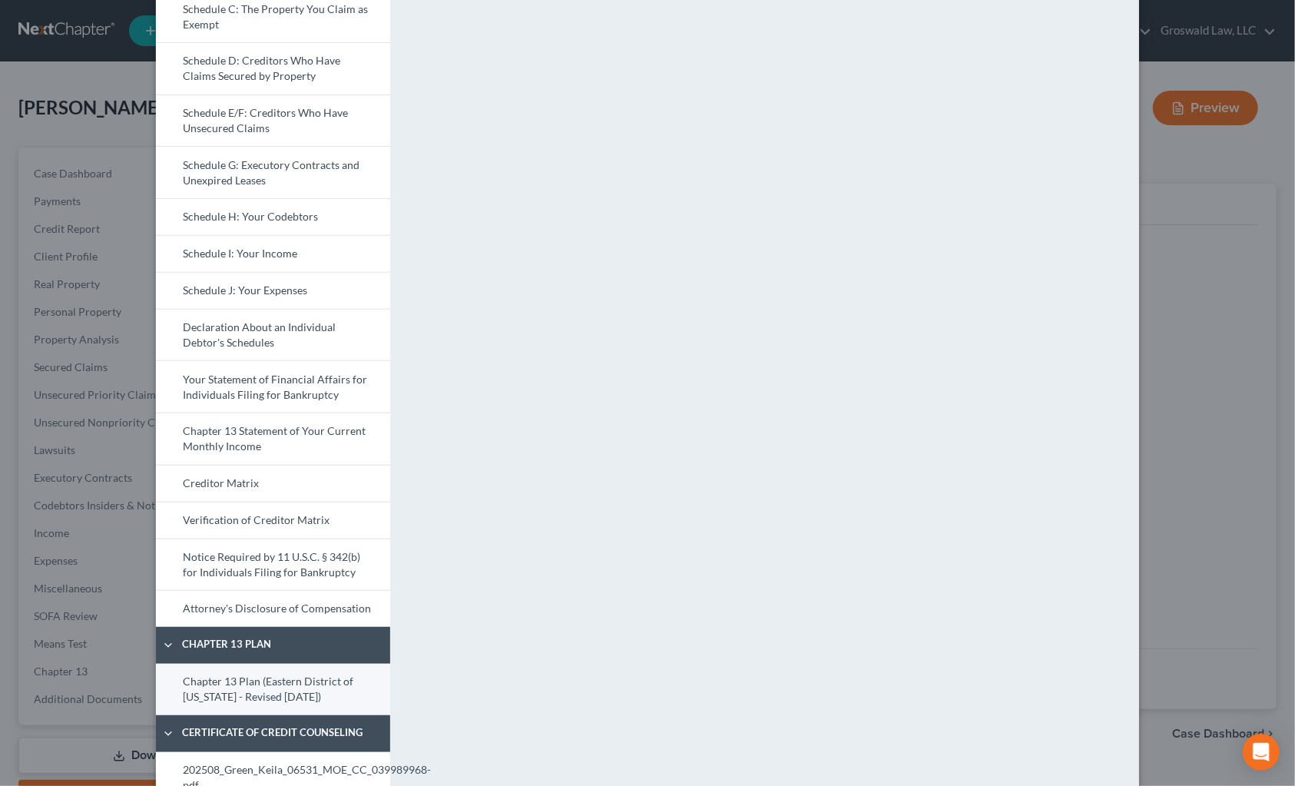
scroll to position [363, 0]
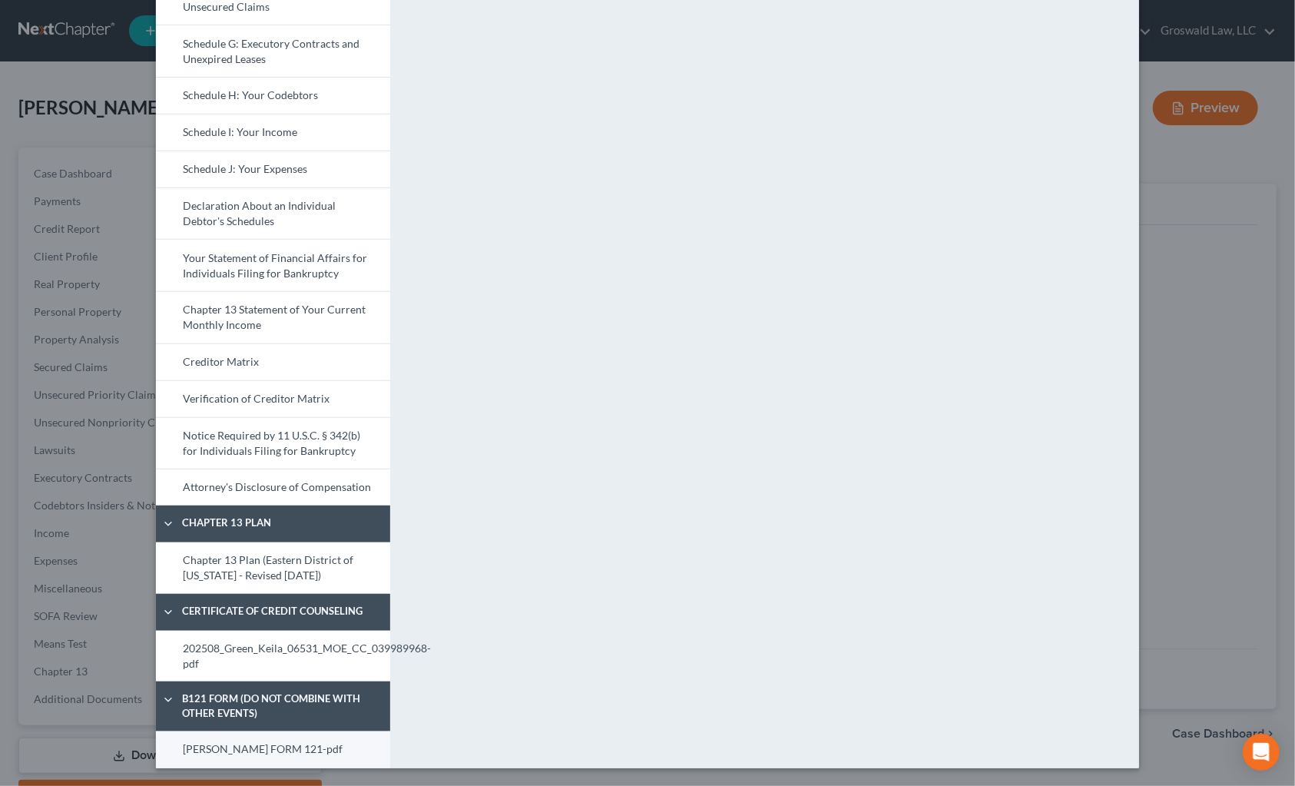
click at [236, 744] on link "[PERSON_NAME] FORM 121-pdf" at bounding box center [273, 749] width 234 height 37
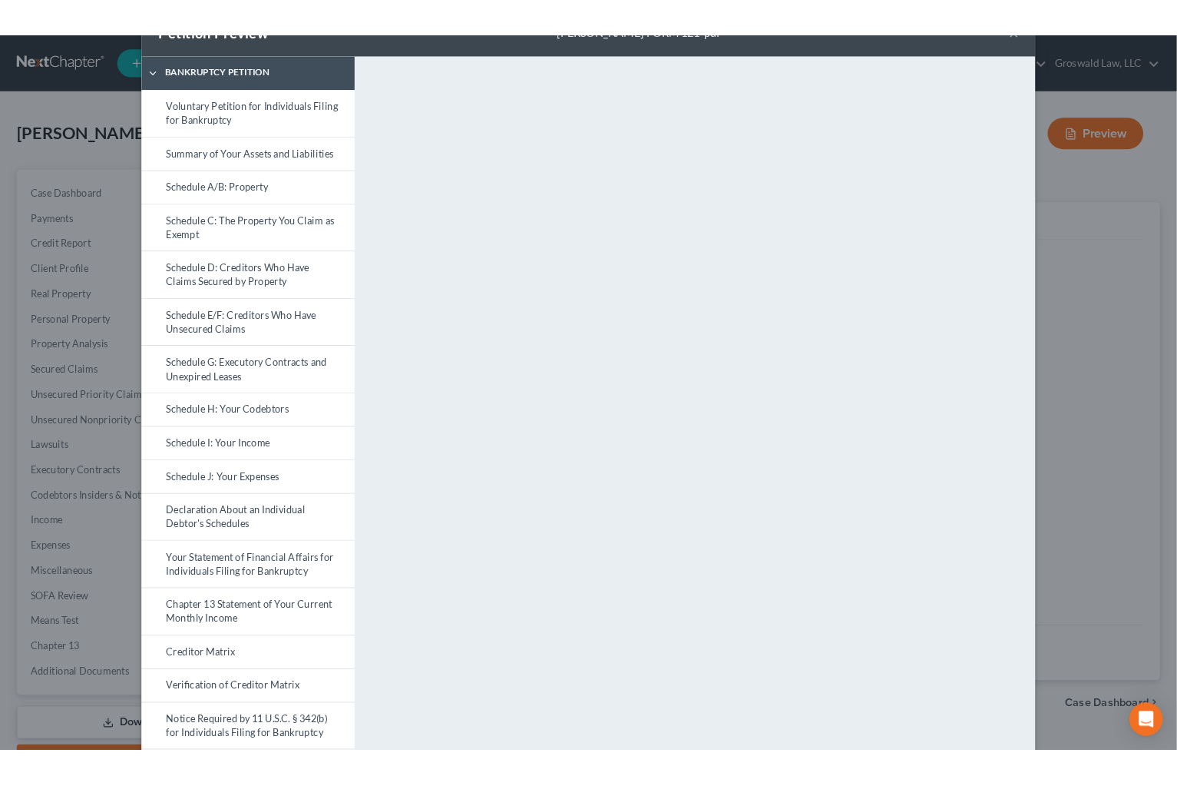
scroll to position [0, 0]
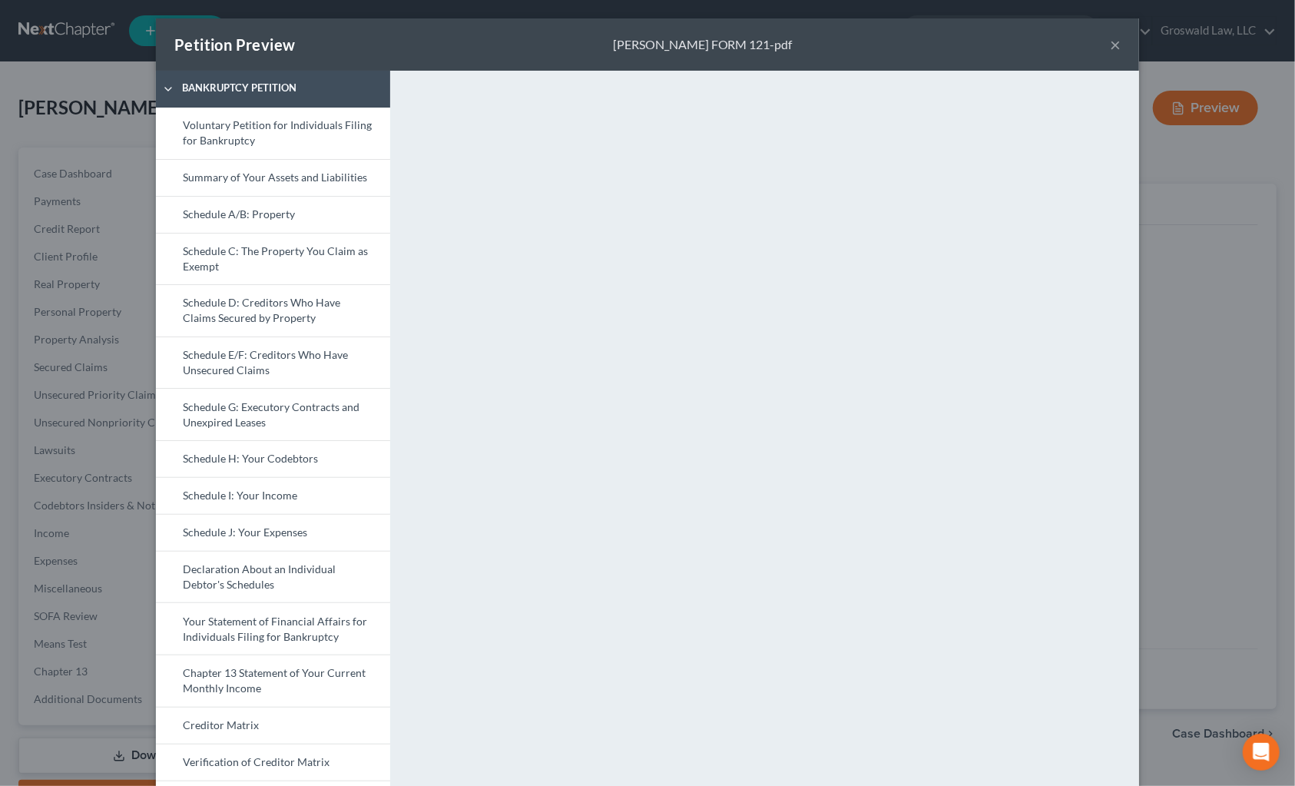
click at [1010, 38] on button "×" at bounding box center [1115, 44] width 11 height 18
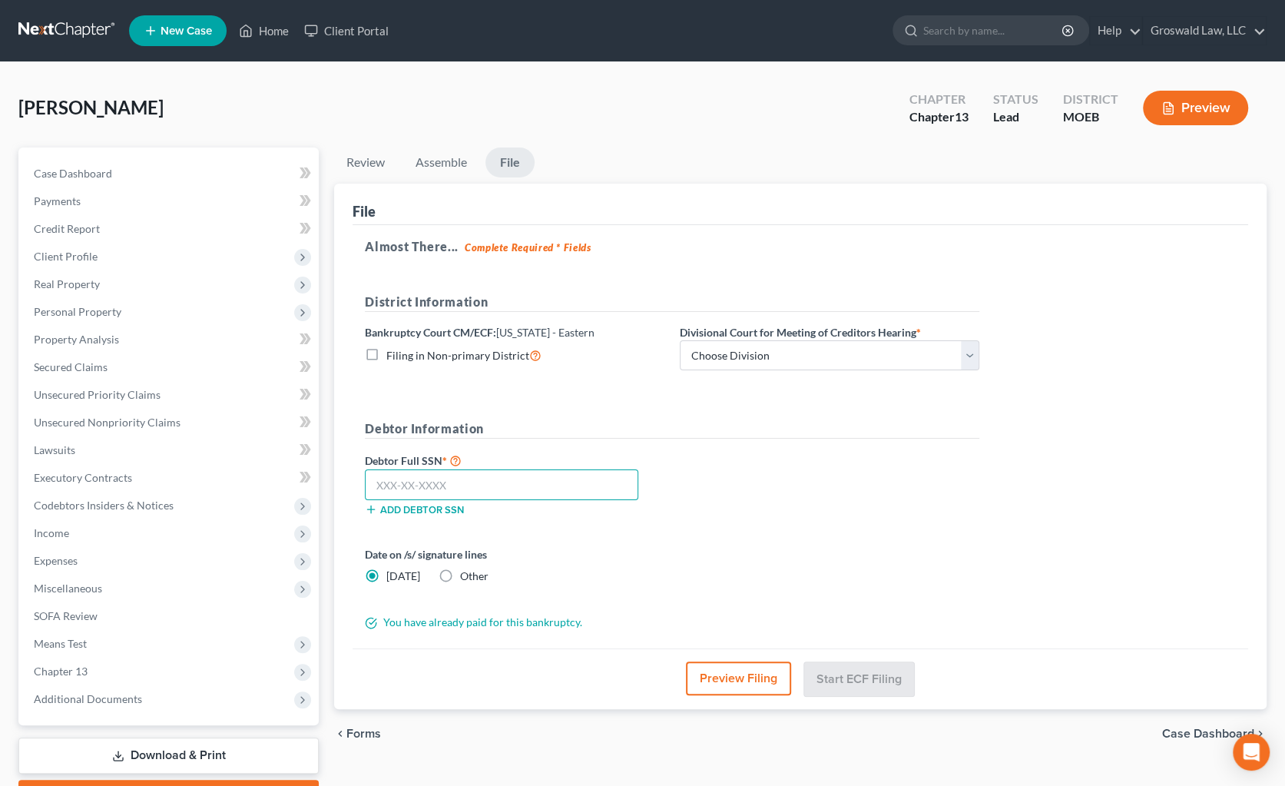
click at [446, 478] on input "text" at bounding box center [501, 484] width 273 height 31
paste input "489-86-5436"
type input "489-86-5436"
click at [830, 358] on select "Choose Division Cape Girardeau Hannibal [GEOGRAPHIC_DATA][PERSON_NAME]" at bounding box center [829, 355] width 299 height 31
select select "2"
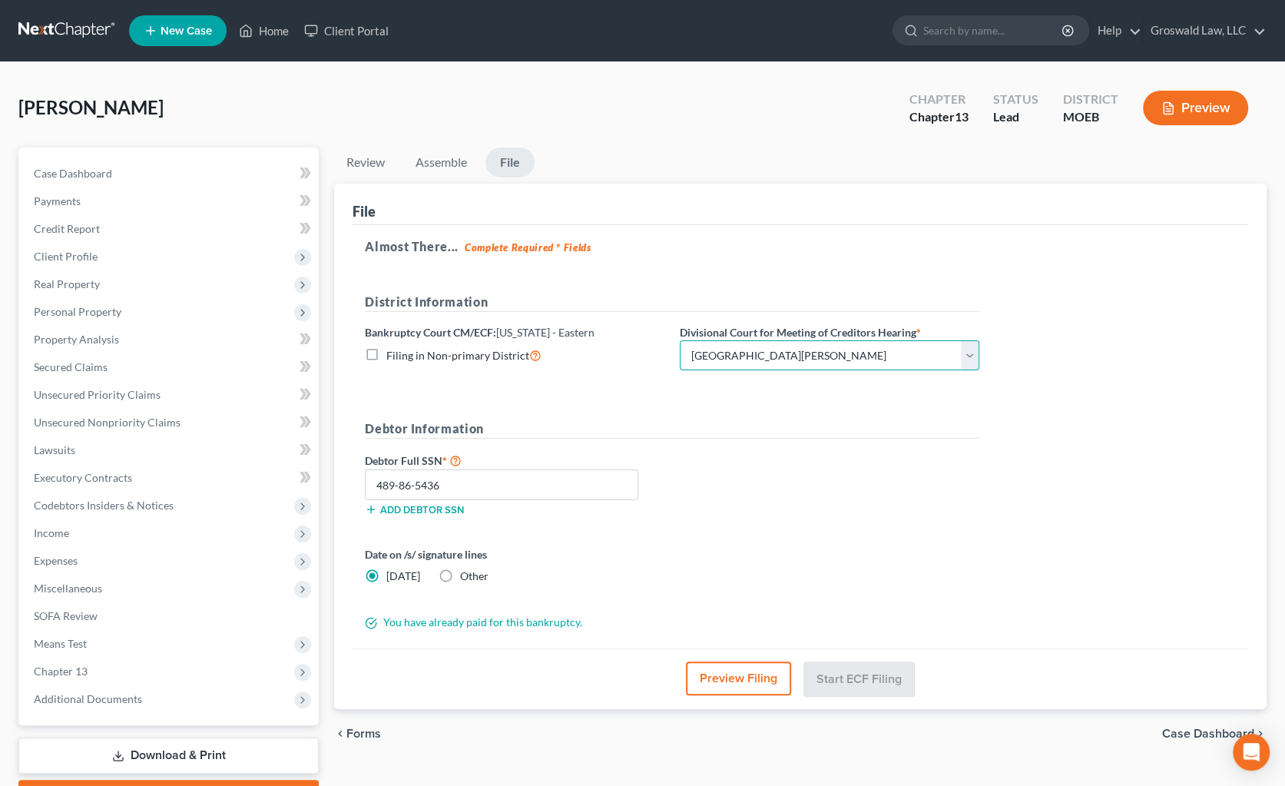
click at [680, 340] on select "Choose Division Cape Girardeau Hannibal [GEOGRAPHIC_DATA][PERSON_NAME]" at bounding box center [829, 355] width 299 height 31
click at [866, 682] on button "Start ECF Filing" at bounding box center [859, 678] width 110 height 34
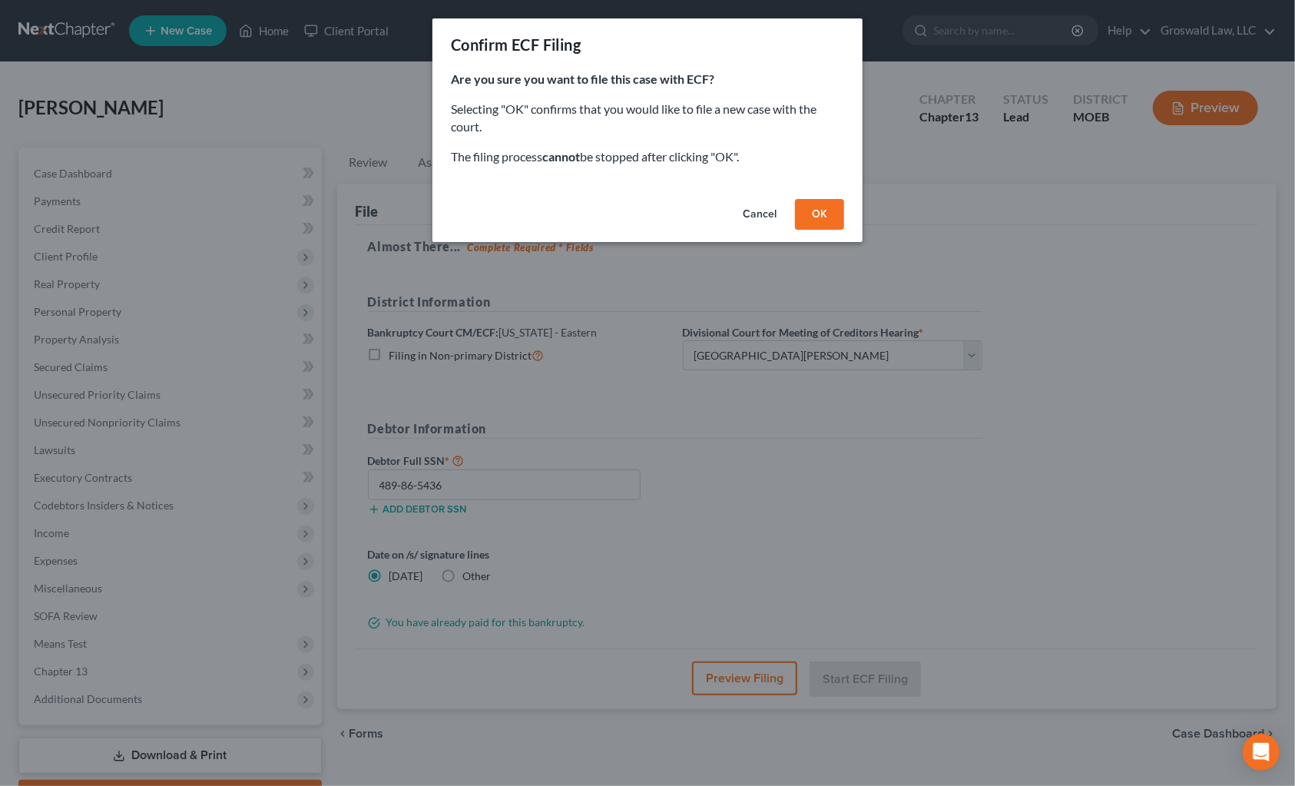
click at [831, 214] on button "OK" at bounding box center [819, 214] width 49 height 31
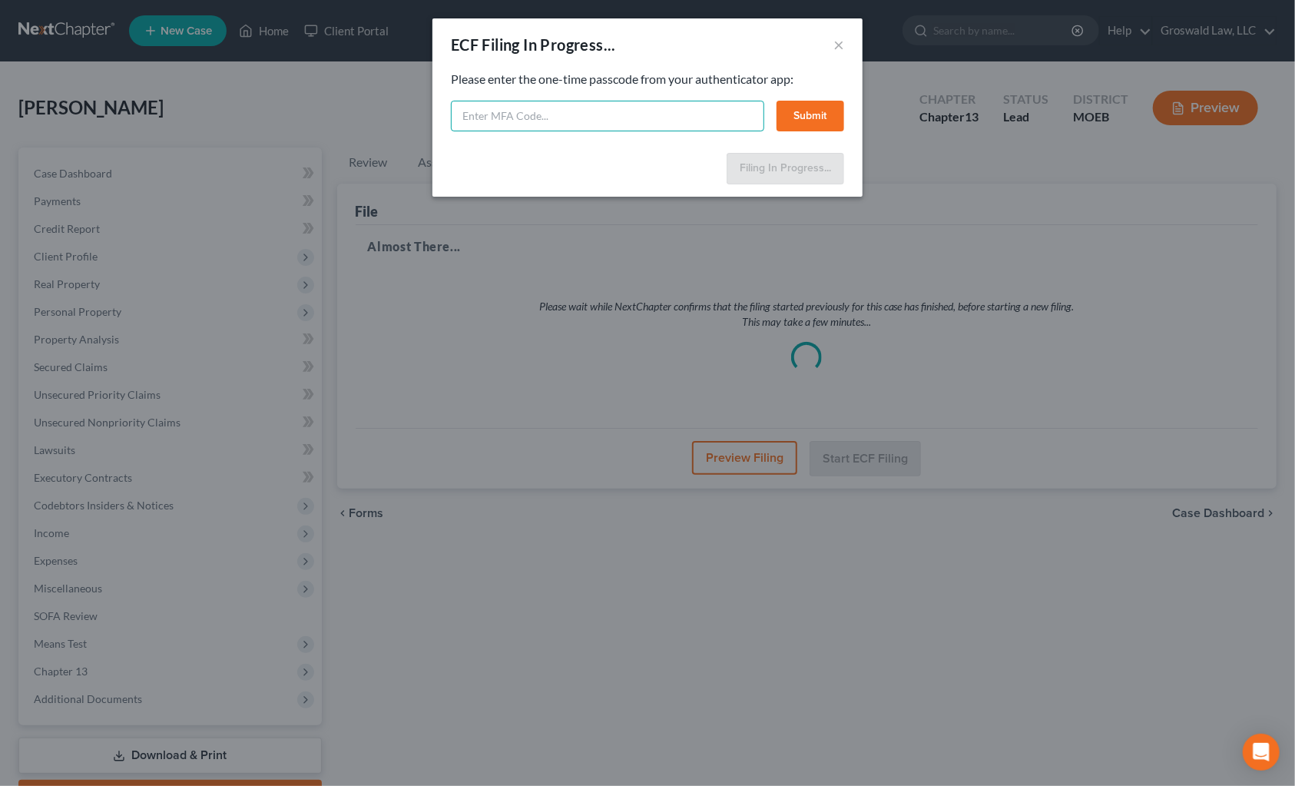
drag, startPoint x: 542, startPoint y: 121, endPoint x: 563, endPoint y: 94, distance: 33.9
click at [542, 119] on input "text" at bounding box center [607, 116] width 313 height 31
type input "567489"
click at [818, 104] on button "Submit" at bounding box center [810, 116] width 68 height 31
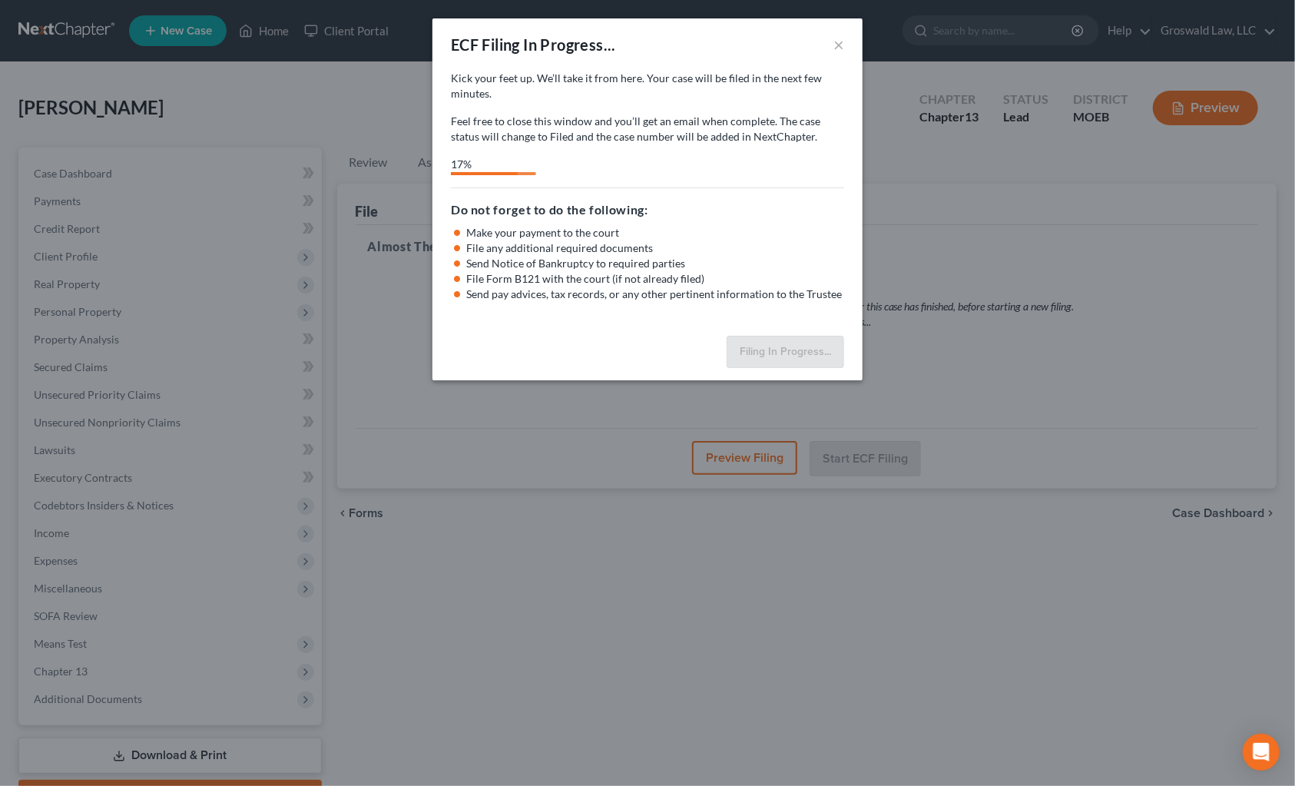
select select "2"
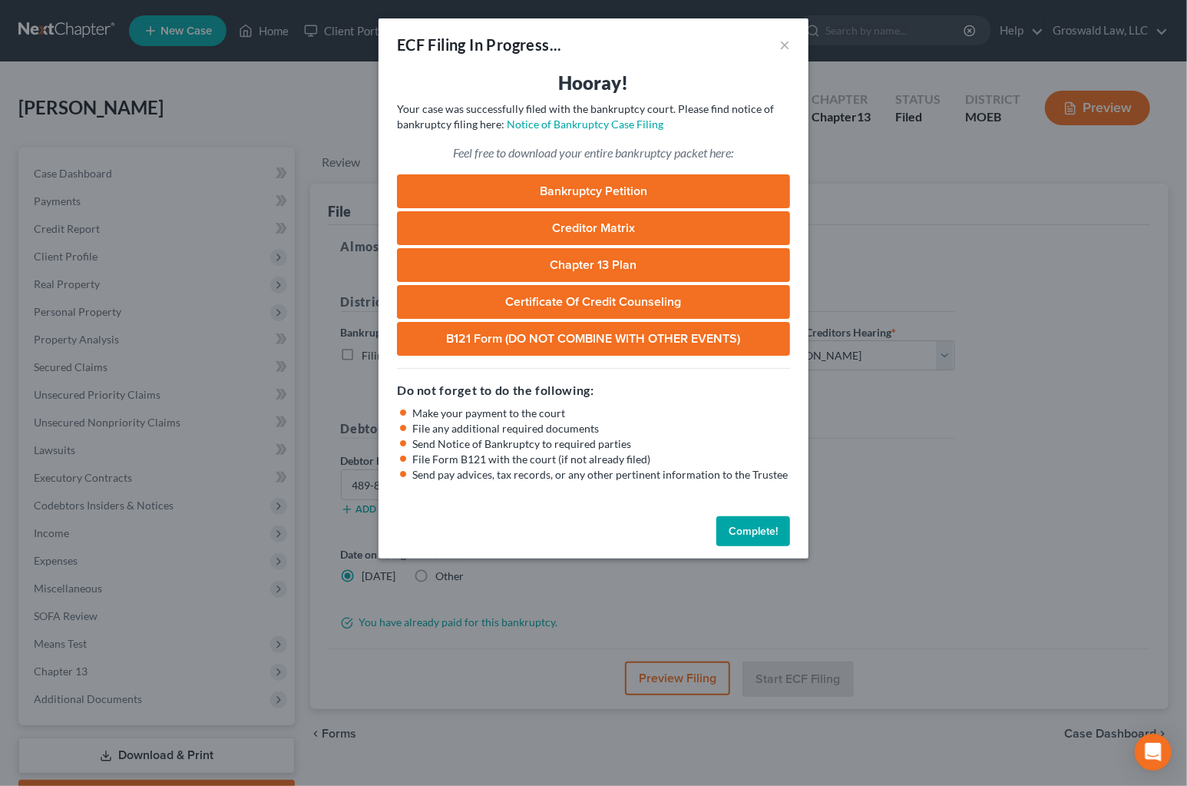
click at [791, 42] on div "ECF Filing In Progress... ×" at bounding box center [594, 44] width 430 height 52
click at [786, 44] on button "×" at bounding box center [784, 44] width 11 height 18
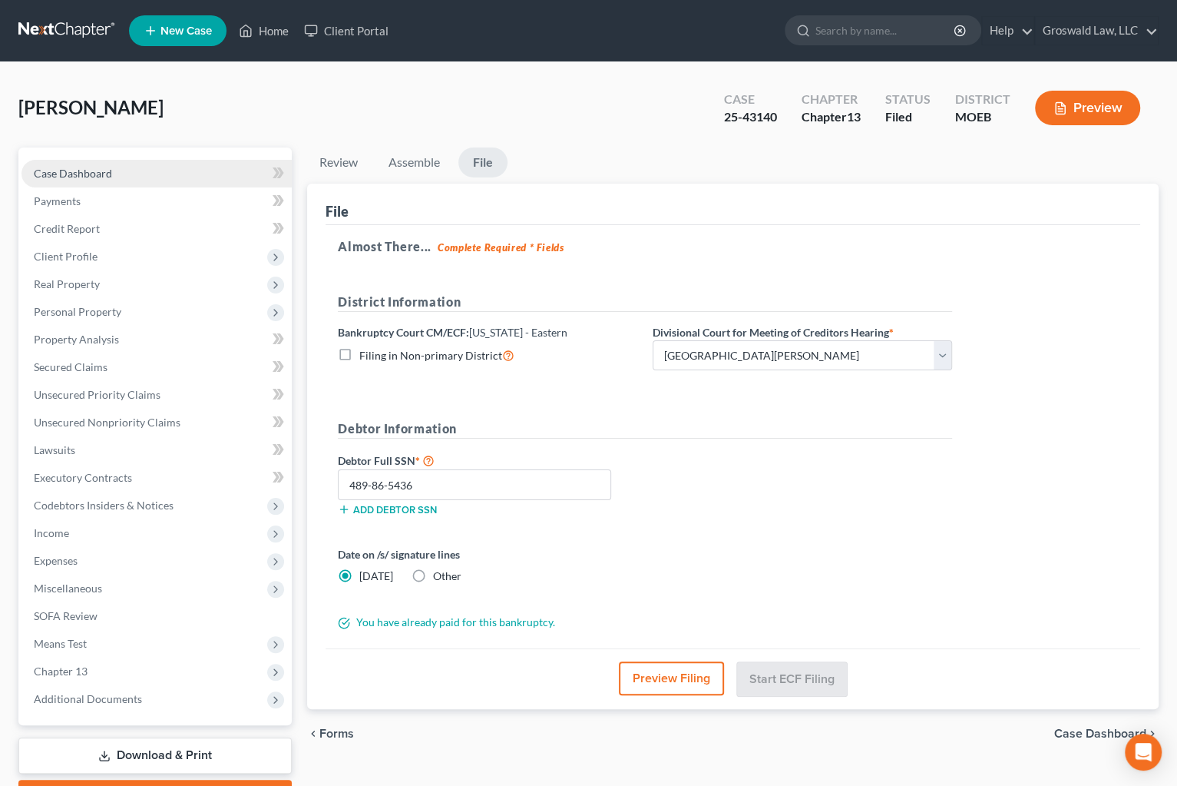
click at [145, 160] on link "Case Dashboard" at bounding box center [157, 174] width 270 height 28
select select "6"
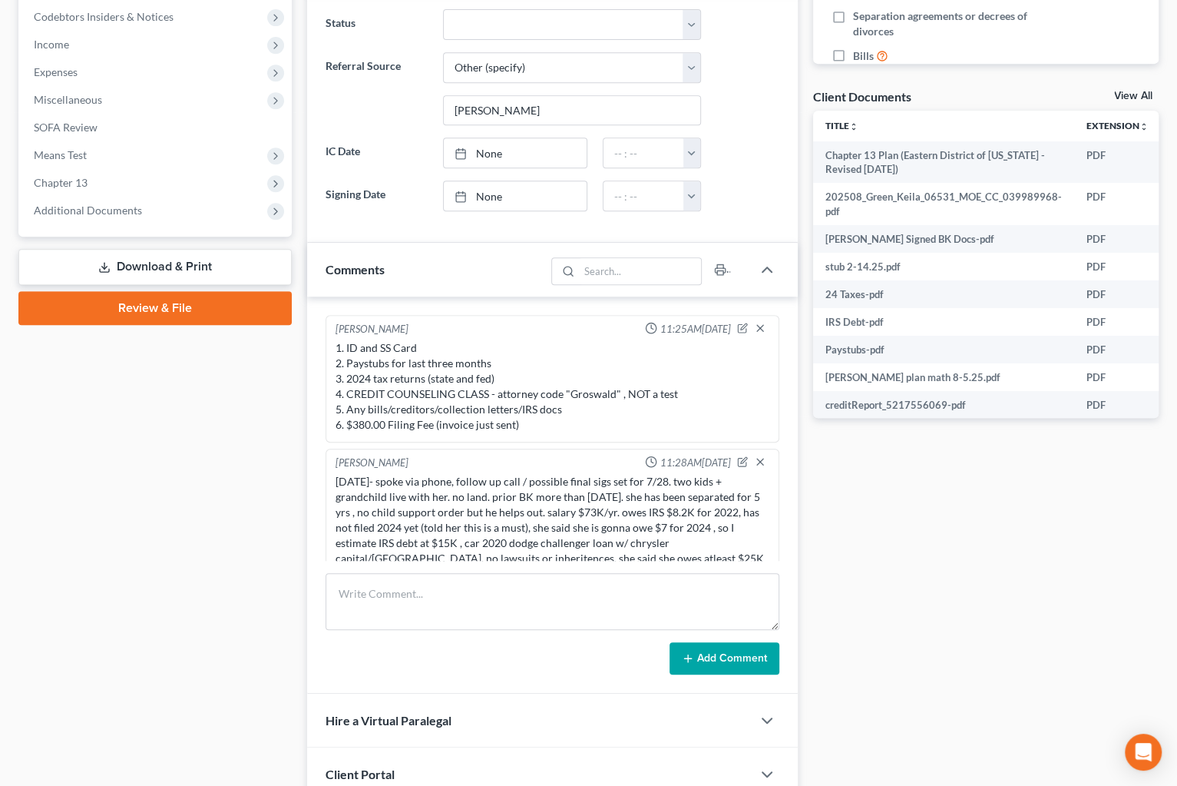
scroll to position [390, 0]
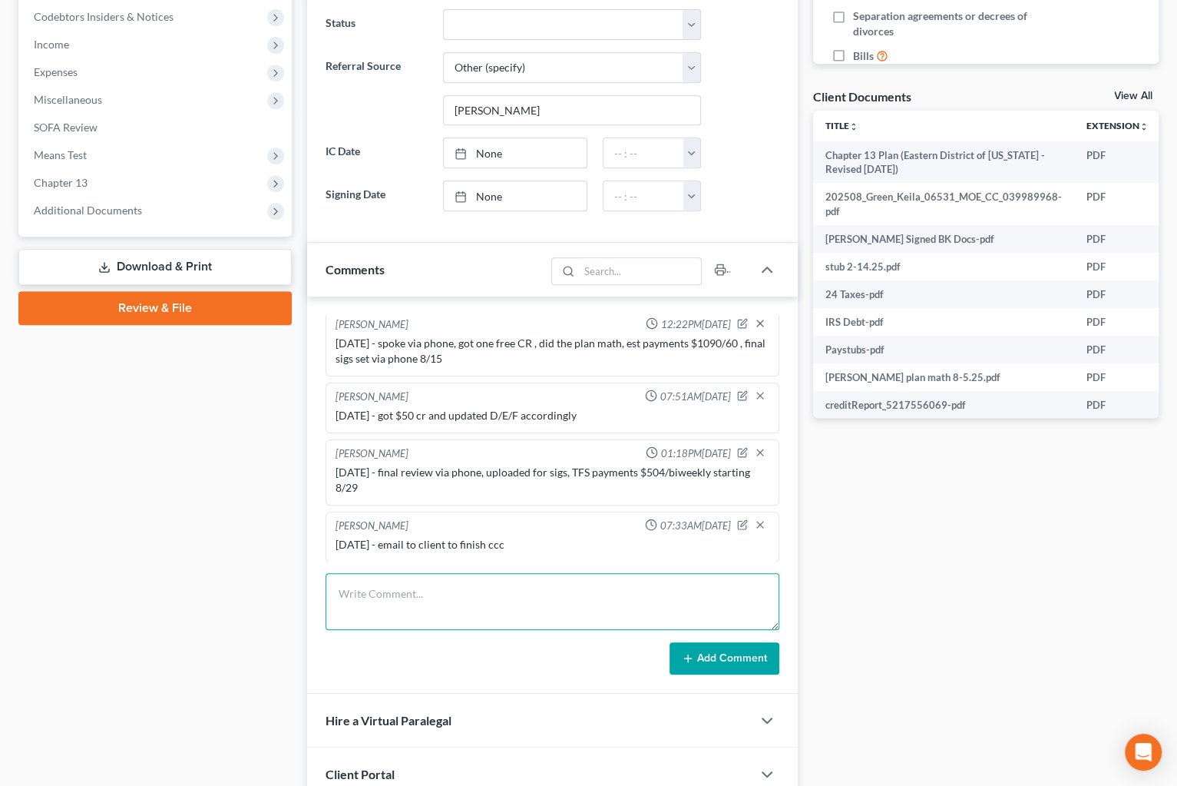
click at [482, 606] on textarea at bounding box center [552, 601] width 453 height 57
paste textarea "7332372229"
type textarea "[DATE] - CCC done, efiled case, uploaded plan to COS tracking #7332372229"
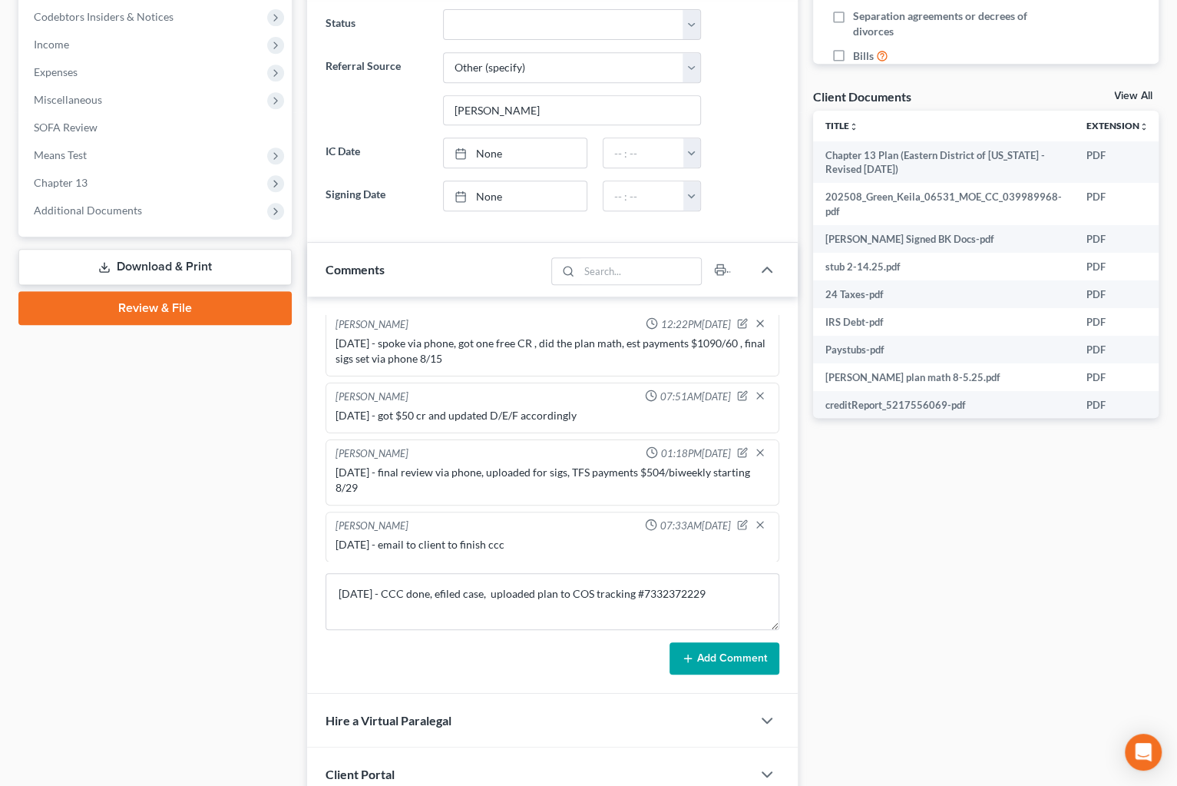
drag, startPoint x: 743, startPoint y: 648, endPoint x: 725, endPoint y: 630, distance: 25.5
click at [741, 648] on button "Add Comment" at bounding box center [725, 658] width 110 height 32
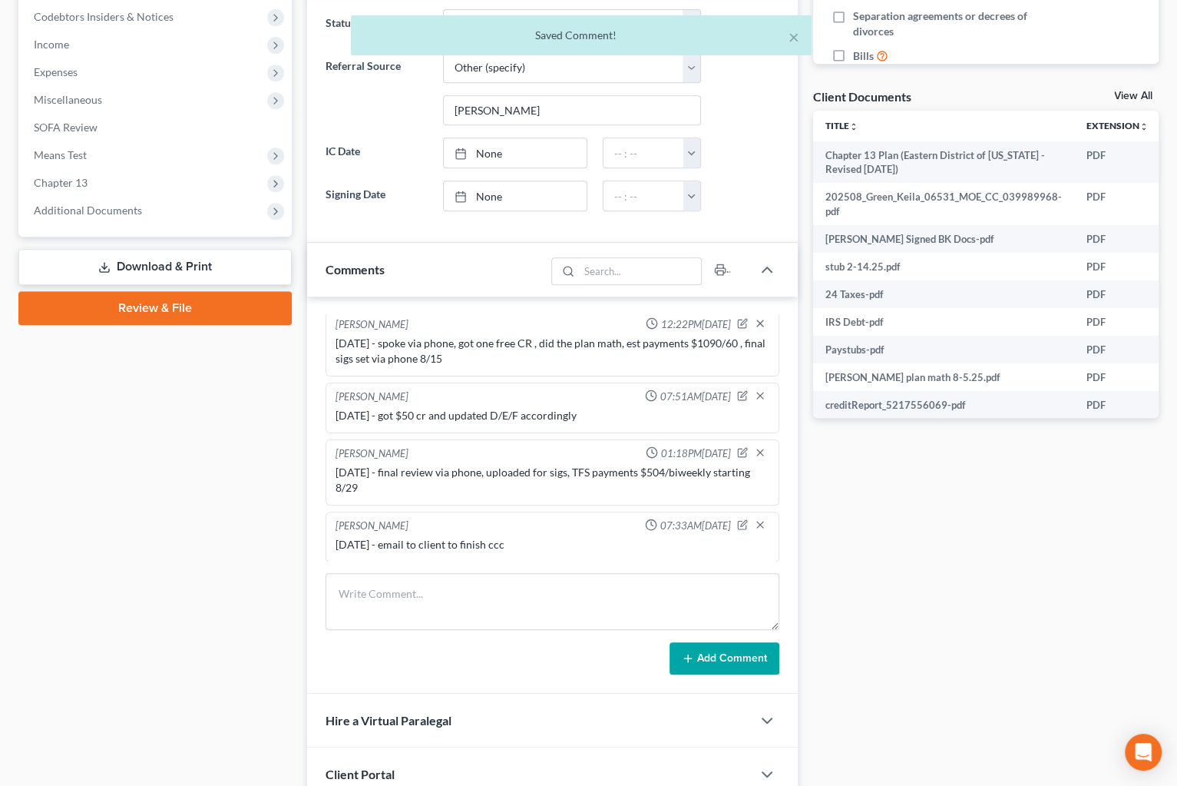
scroll to position [446, 0]
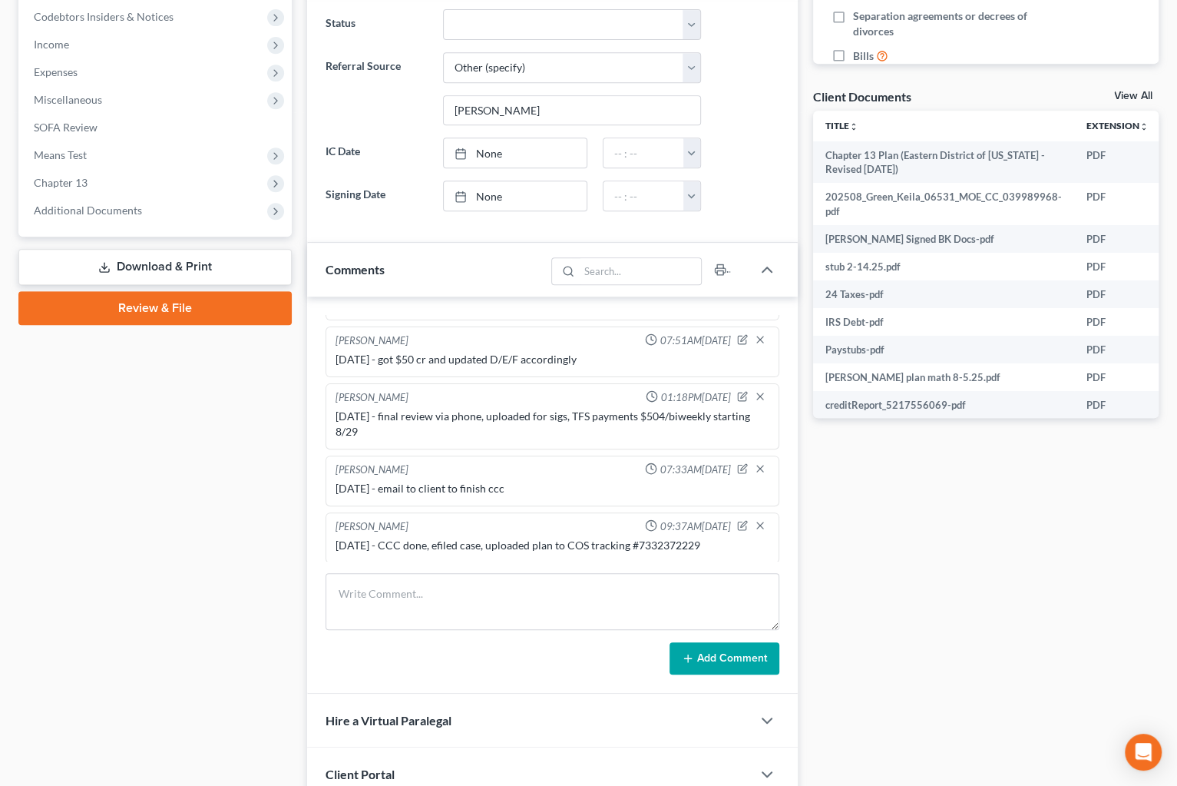
drag, startPoint x: 1066, startPoint y: 673, endPoint x: 1018, endPoint y: 595, distance: 91.7
click at [1010, 672] on div "Docs Tasks Events Fees Timer 0% Completed Nothing here yet! Credit Counseling C…" at bounding box center [986, 257] width 361 height 1196
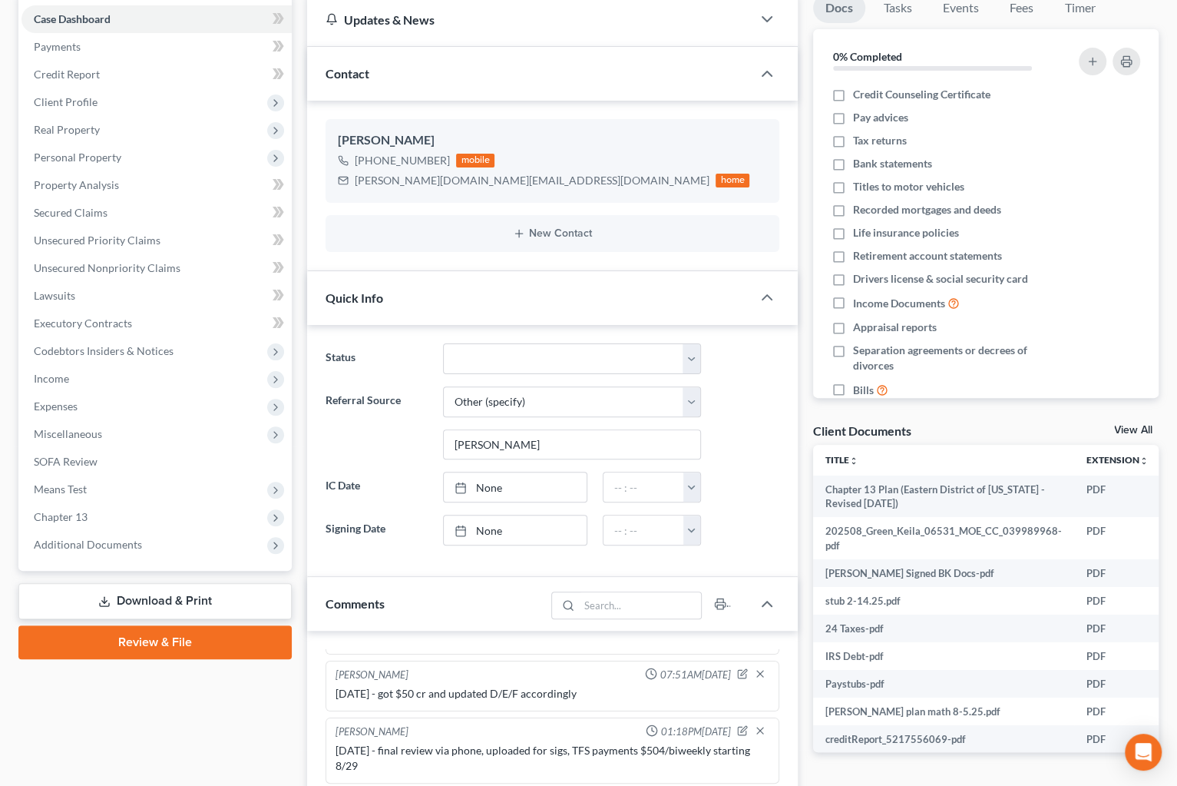
scroll to position [0, 0]
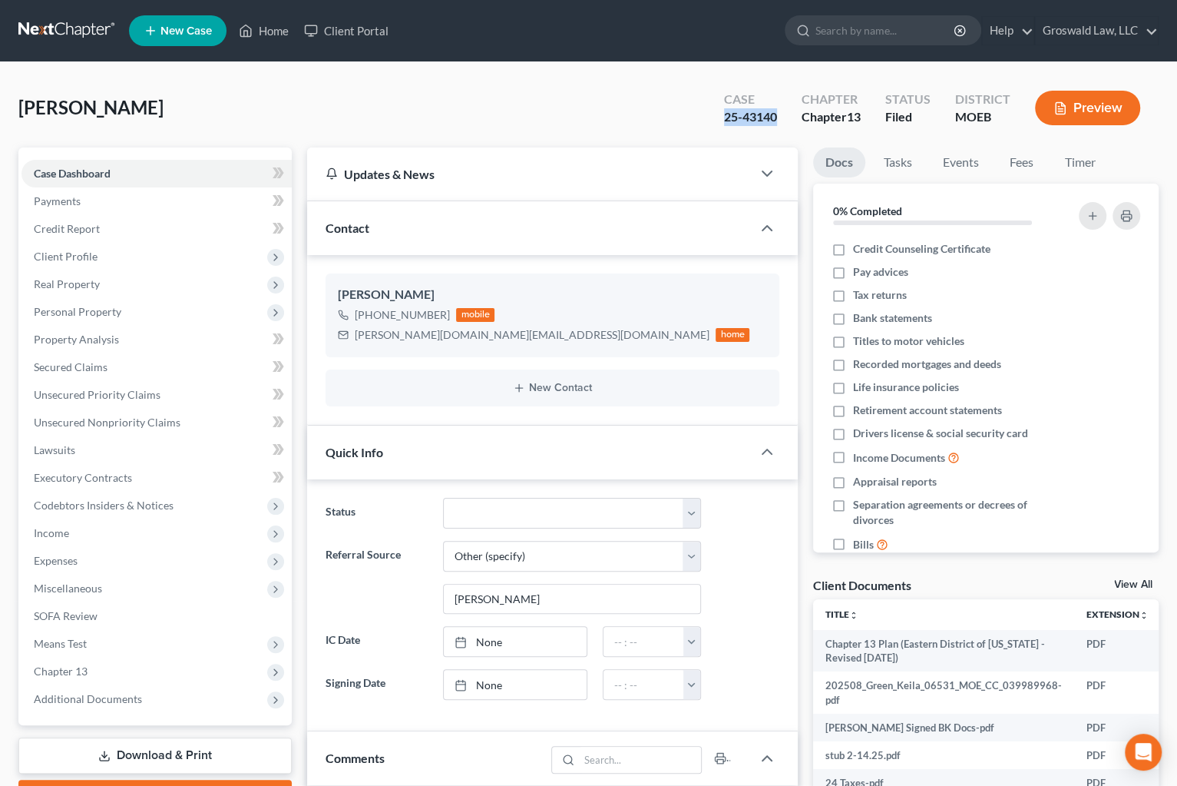
drag, startPoint x: 712, startPoint y: 119, endPoint x: 784, endPoint y: 124, distance: 72.4
click at [784, 124] on div "Case 25-43140" at bounding box center [751, 109] width 78 height 45
copy div "25-43140"
click at [782, 73] on div "[PERSON_NAME] Upgraded Case 25-43140 Chapter Chapter 13 Status Filed District M…" at bounding box center [588, 718] width 1177 height 1312
click at [271, 28] on link "Home" at bounding box center [263, 31] width 65 height 28
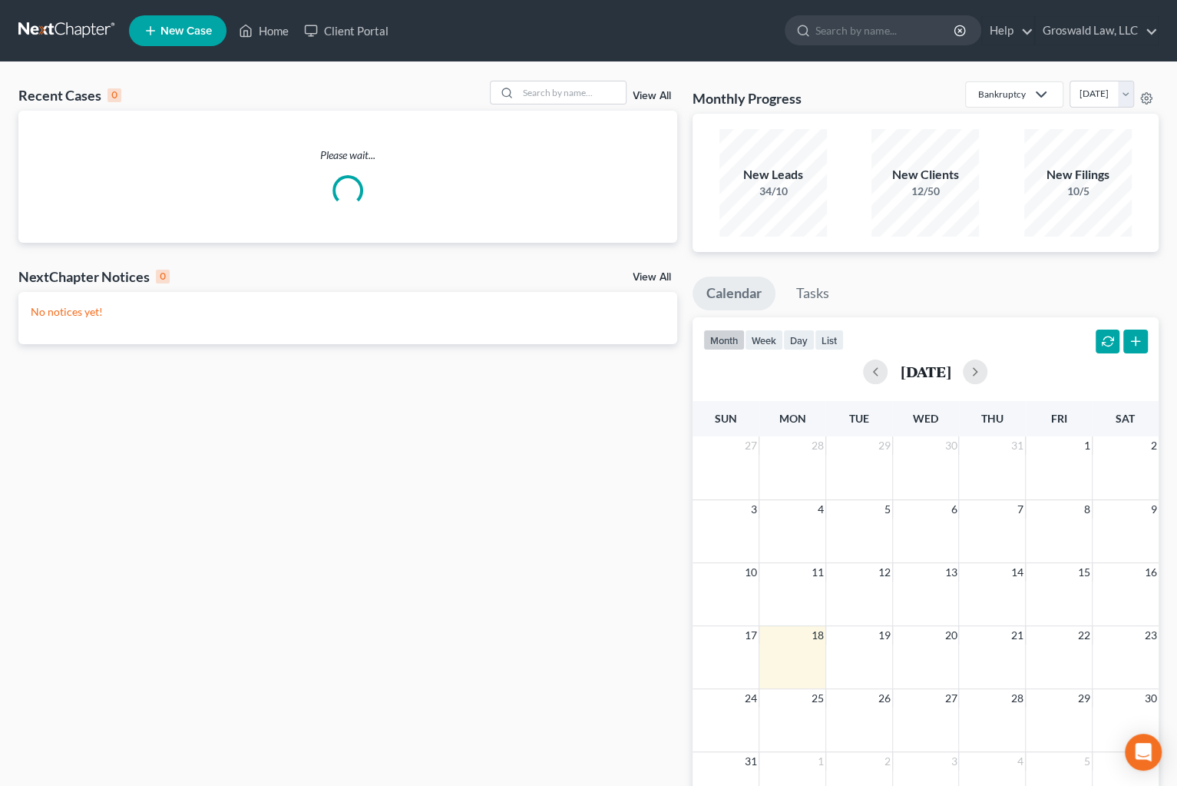
click at [550, 78] on div "Recent Cases 0 View All Please wait... NextChapter Notices 0 View All No notice…" at bounding box center [588, 460] width 1177 height 797
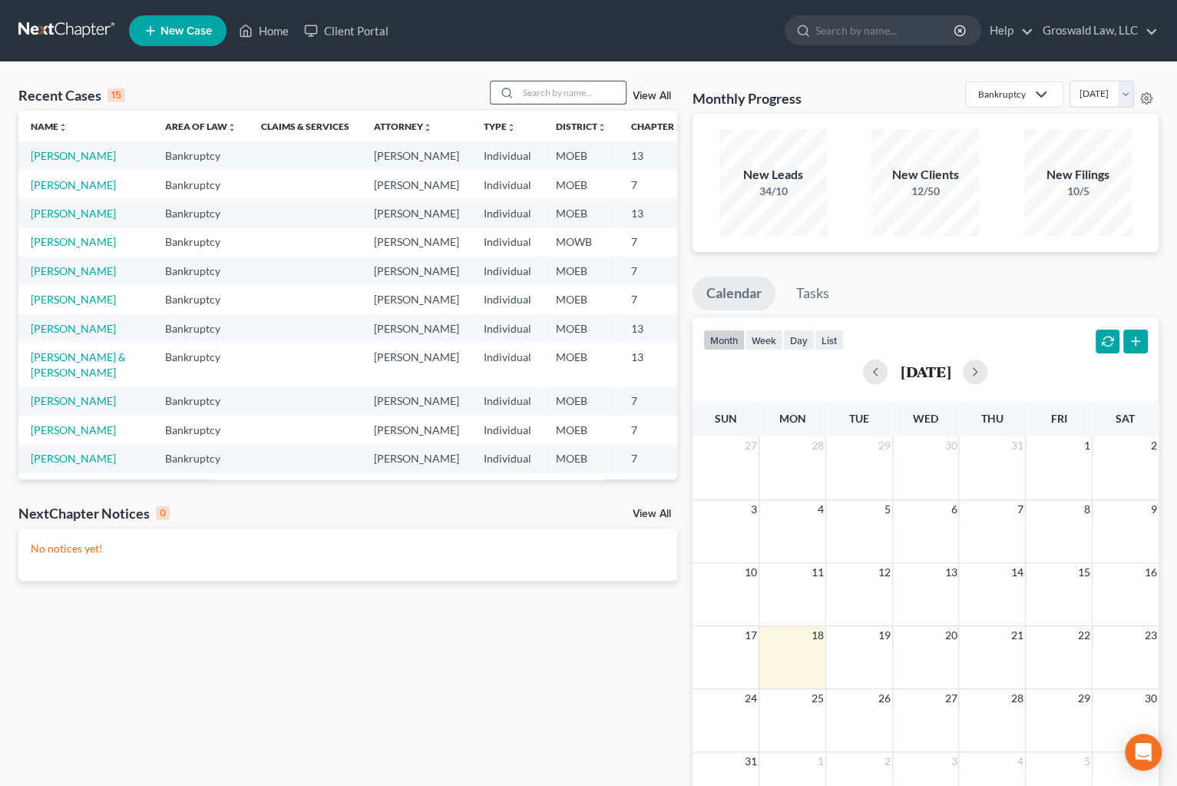
click at [550, 90] on input "search" at bounding box center [572, 92] width 108 height 22
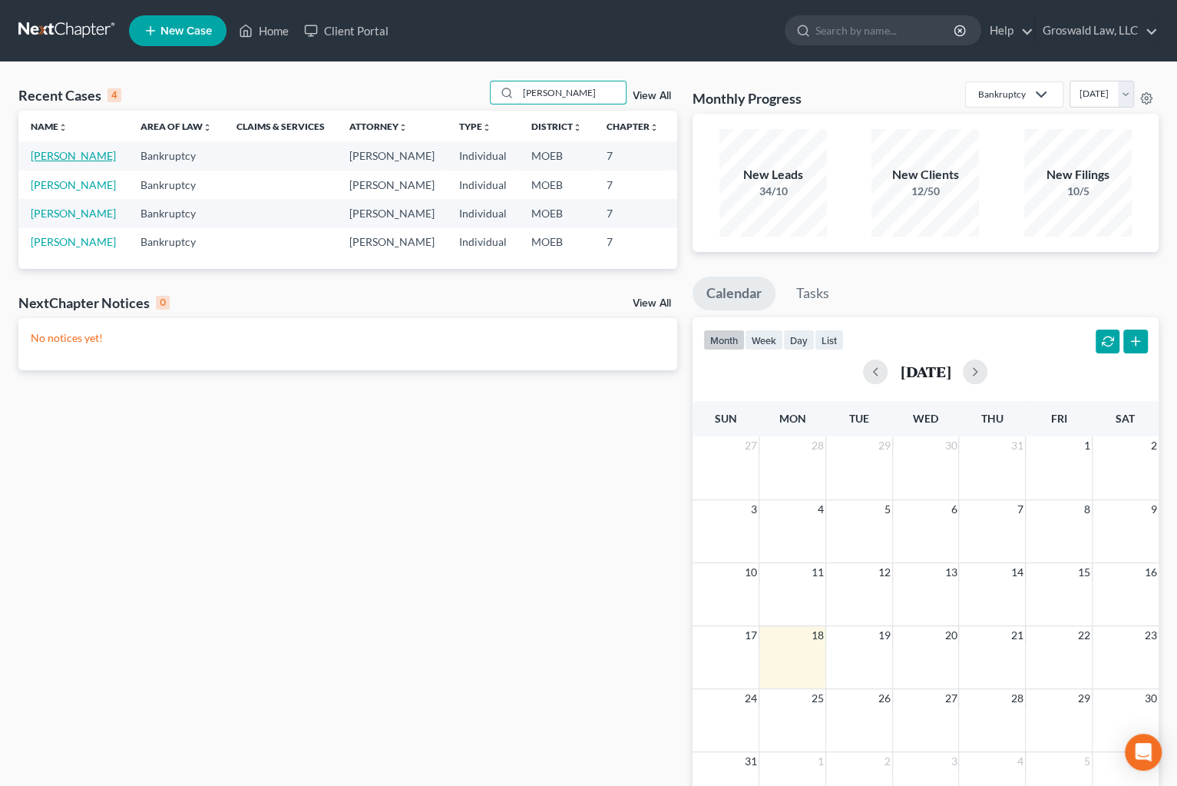
type input "[PERSON_NAME]"
click at [58, 162] on link "[PERSON_NAME]" at bounding box center [73, 155] width 85 height 13
select select "6"
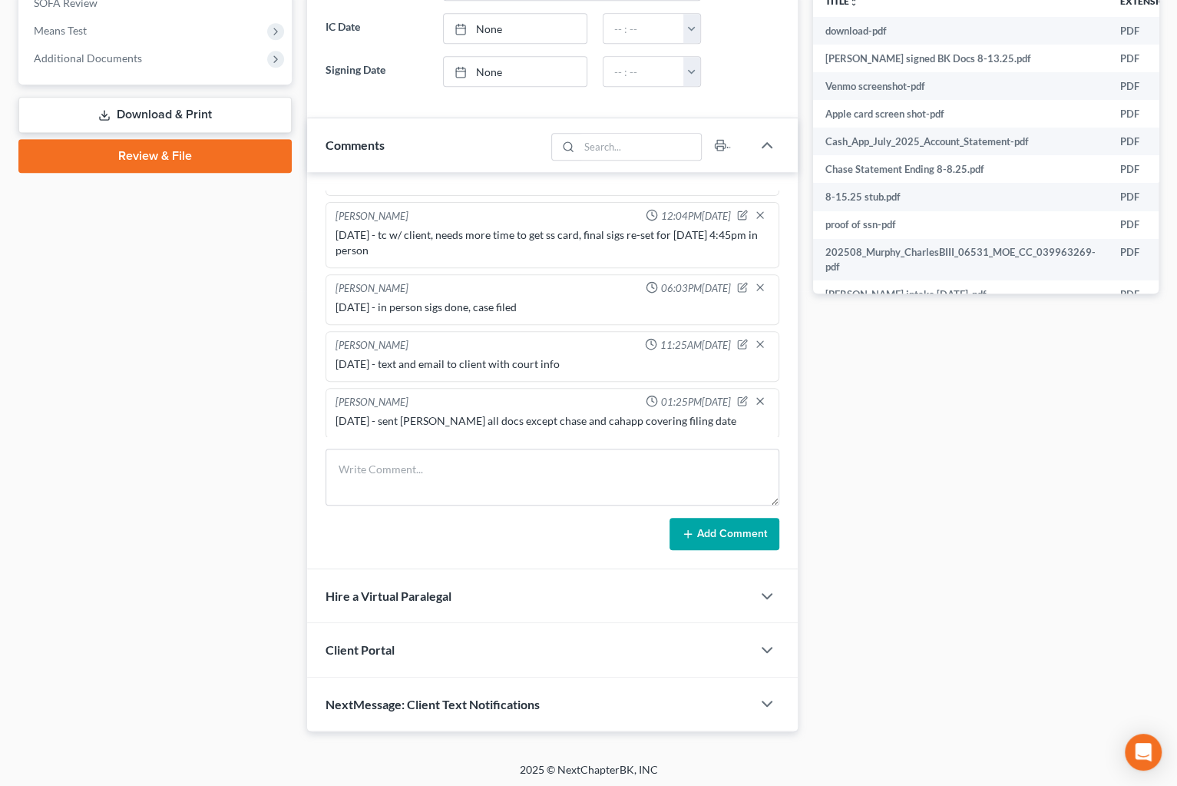
scroll to position [614, 0]
drag, startPoint x: 1020, startPoint y: 468, endPoint x: 978, endPoint y: 456, distance: 44.0
click at [1010, 468] on div "Docs Tasks Events Fees Timer 7% Completed Nothing here yet! Credit Counseling C…" at bounding box center [986, 132] width 361 height 1196
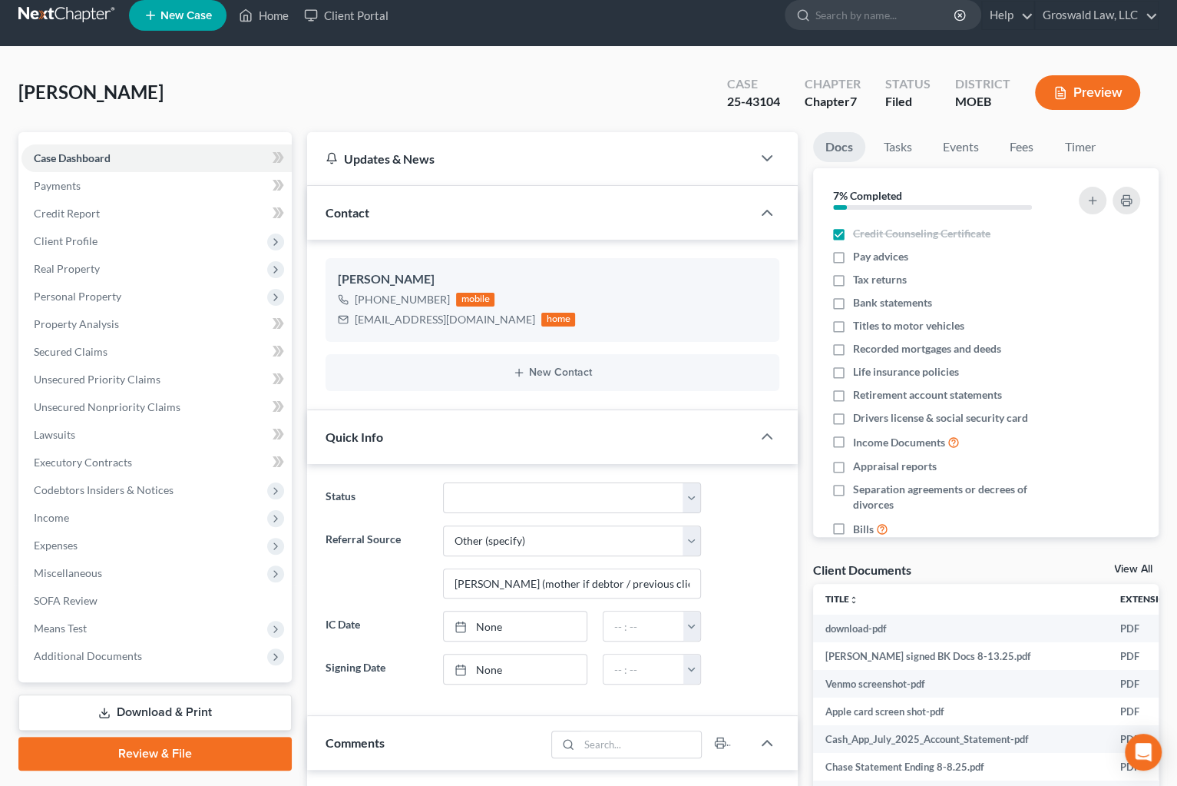
scroll to position [0, 0]
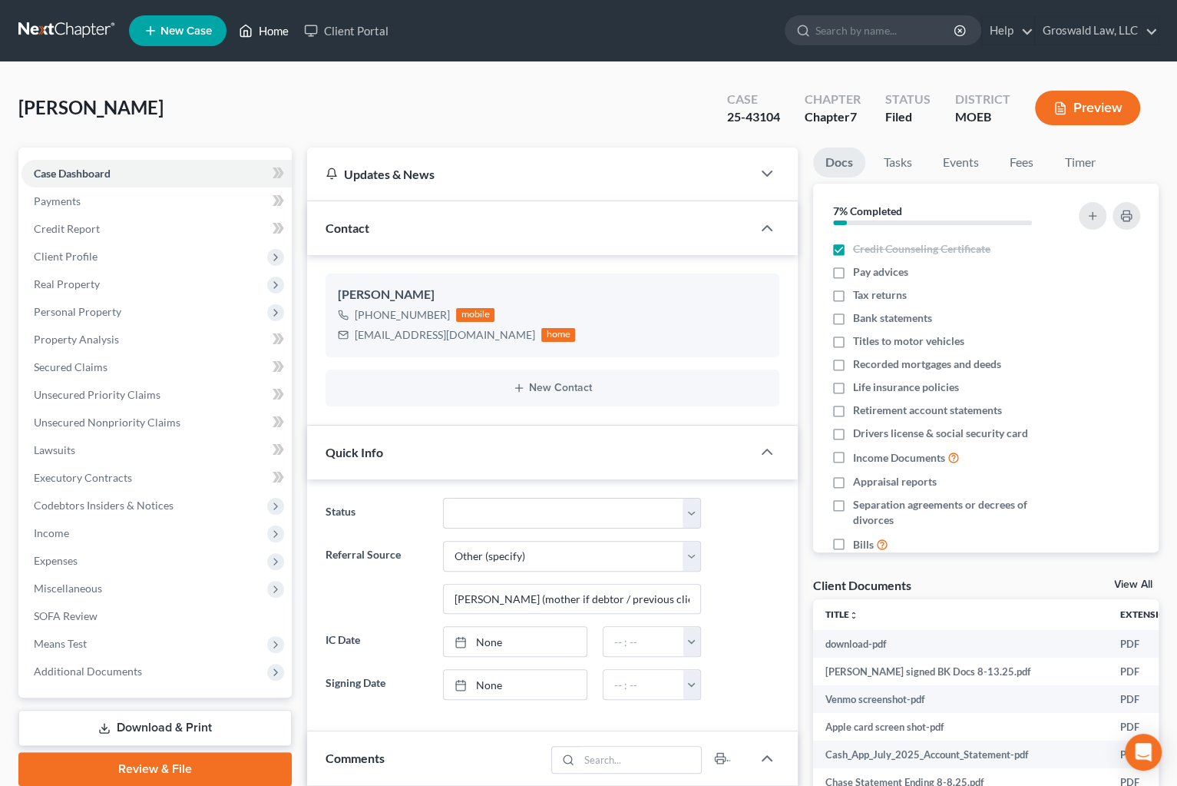
click at [274, 39] on link "Home" at bounding box center [263, 31] width 65 height 28
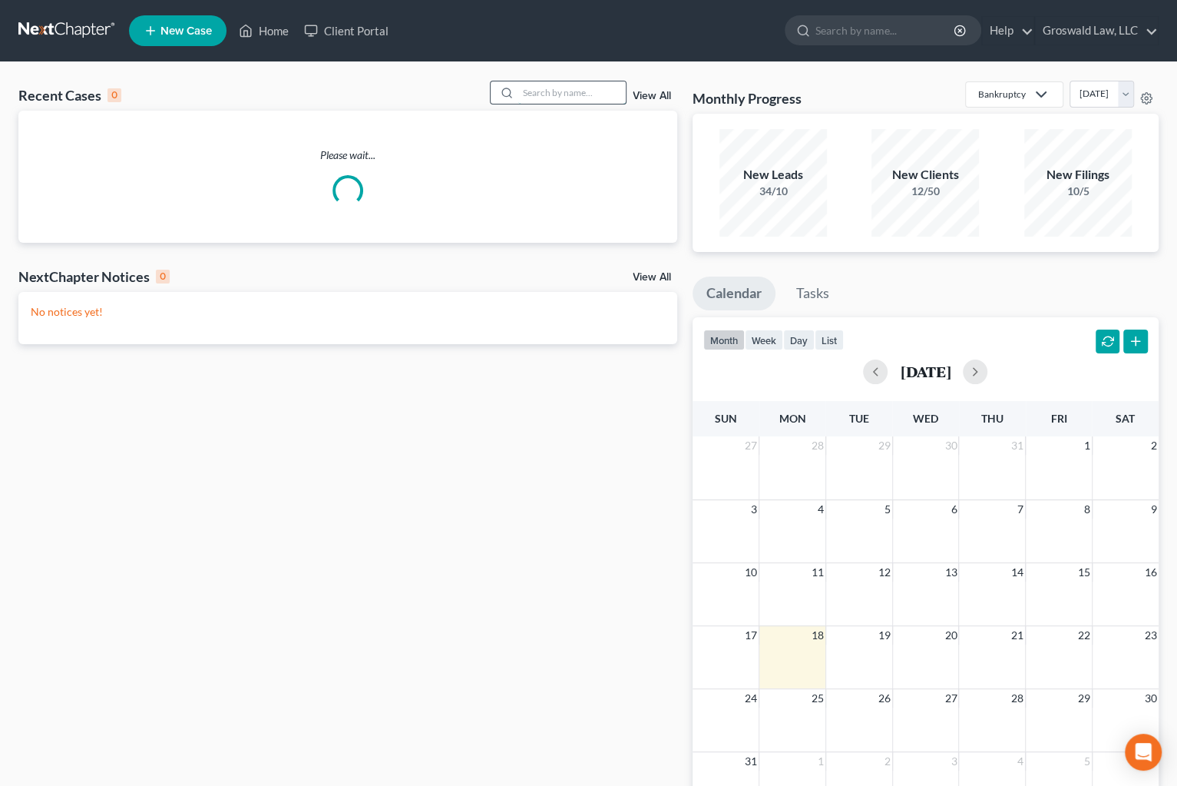
click at [615, 94] on input "search" at bounding box center [572, 92] width 108 height 22
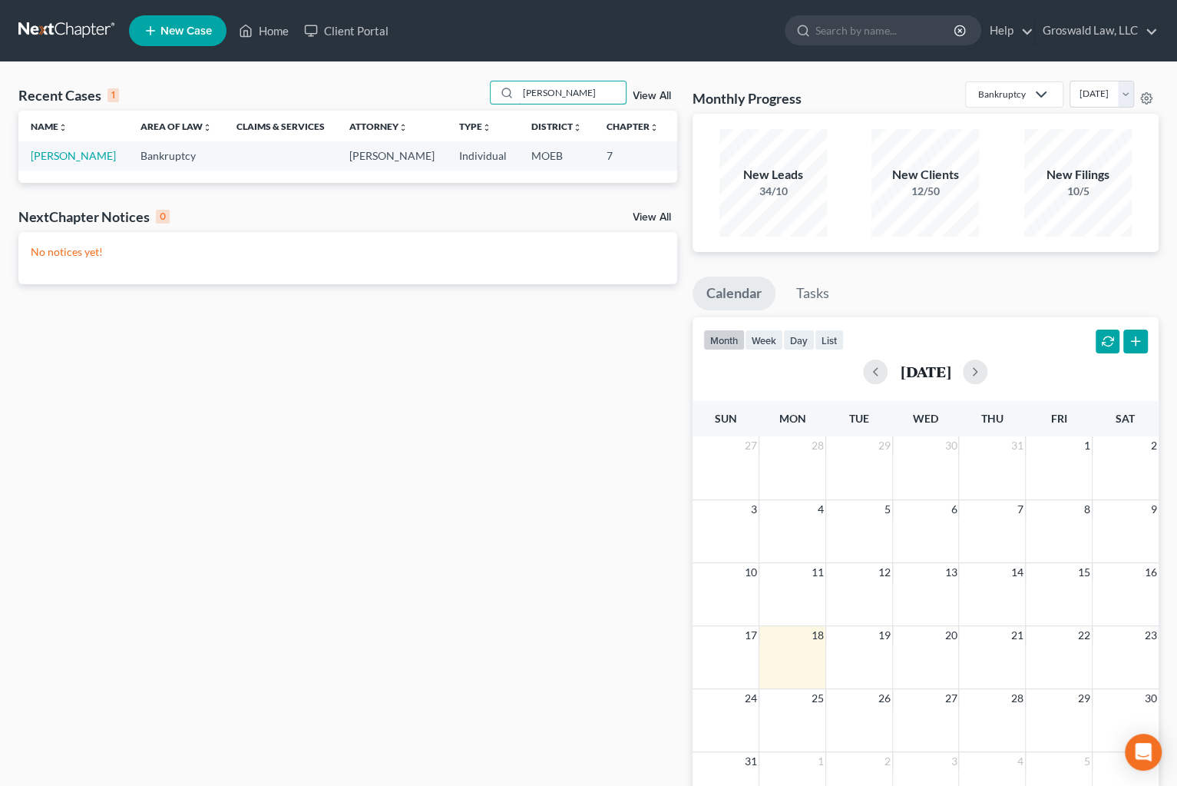
type input "[PERSON_NAME]"
click at [28, 169] on td "[PERSON_NAME]" at bounding box center [73, 155] width 110 height 28
click at [34, 162] on link "[PERSON_NAME]" at bounding box center [73, 155] width 85 height 13
select select "6"
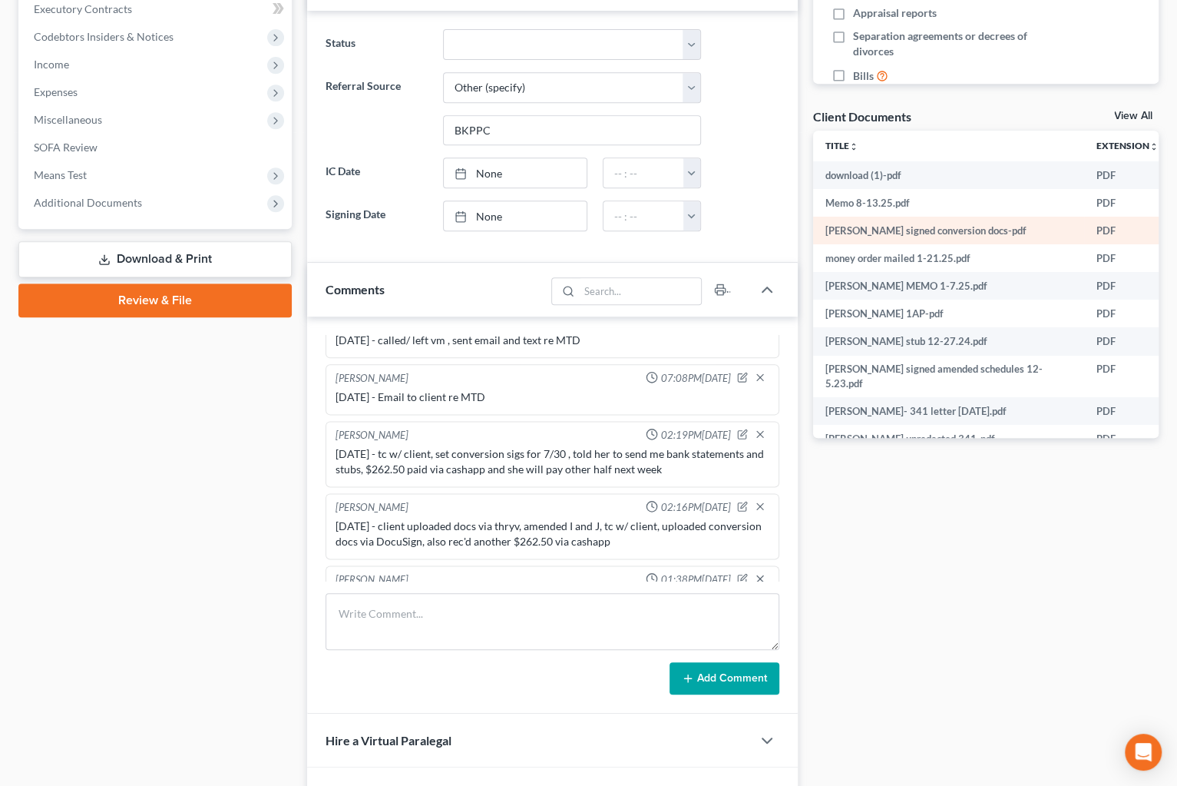
scroll to position [194, 0]
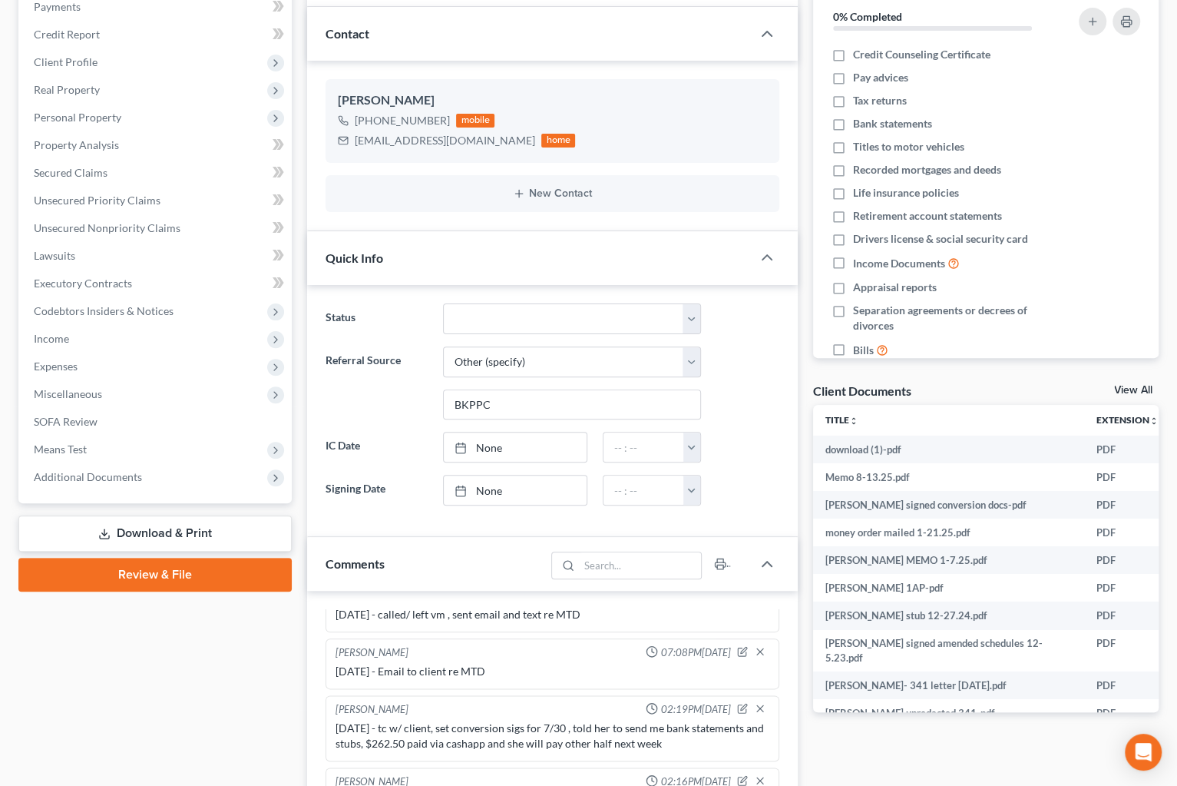
drag, startPoint x: 921, startPoint y: 763, endPoint x: 914, endPoint y: 739, distance: 25.0
click at [921, 762] on div "Docs Tasks Events Fees Timer 0% Completed Nothing here yet! Credit Counseling C…" at bounding box center [986, 551] width 361 height 1196
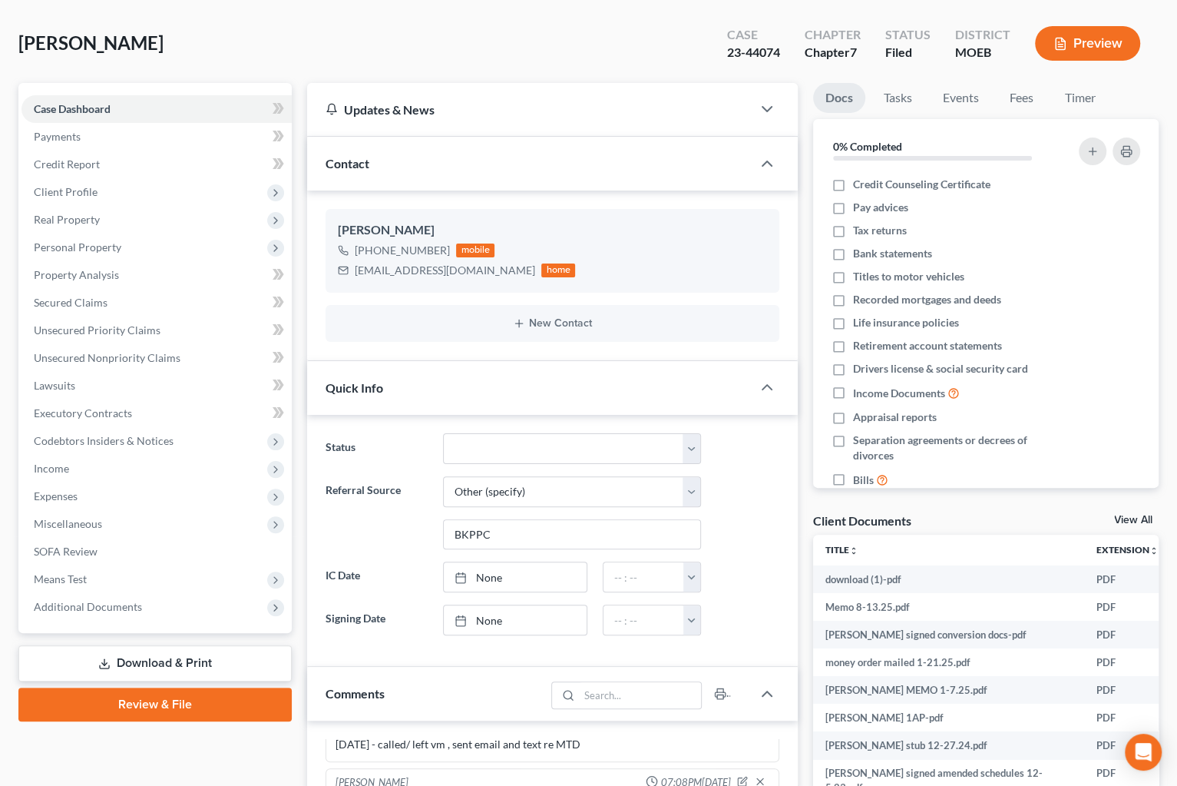
scroll to position [0, 0]
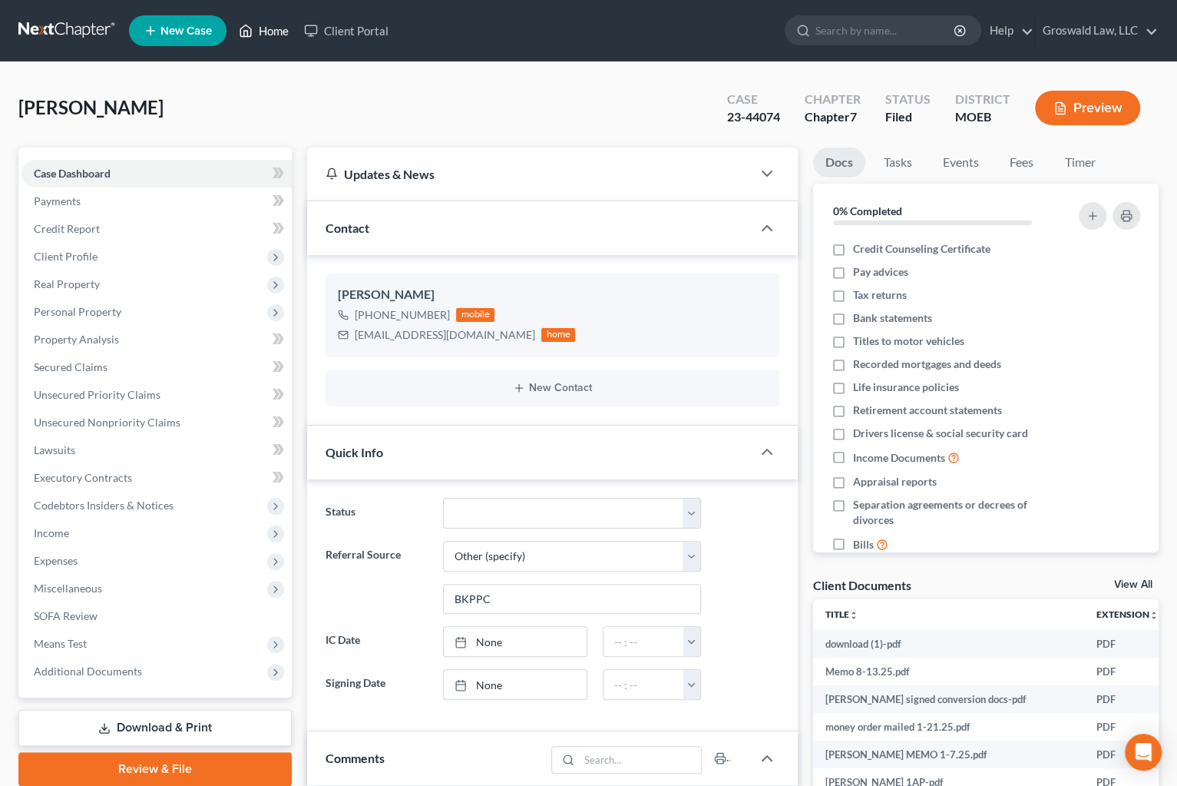
drag, startPoint x: 258, startPoint y: 25, endPoint x: 285, endPoint y: 51, distance: 38.0
click at [258, 25] on link "Home" at bounding box center [263, 31] width 65 height 28
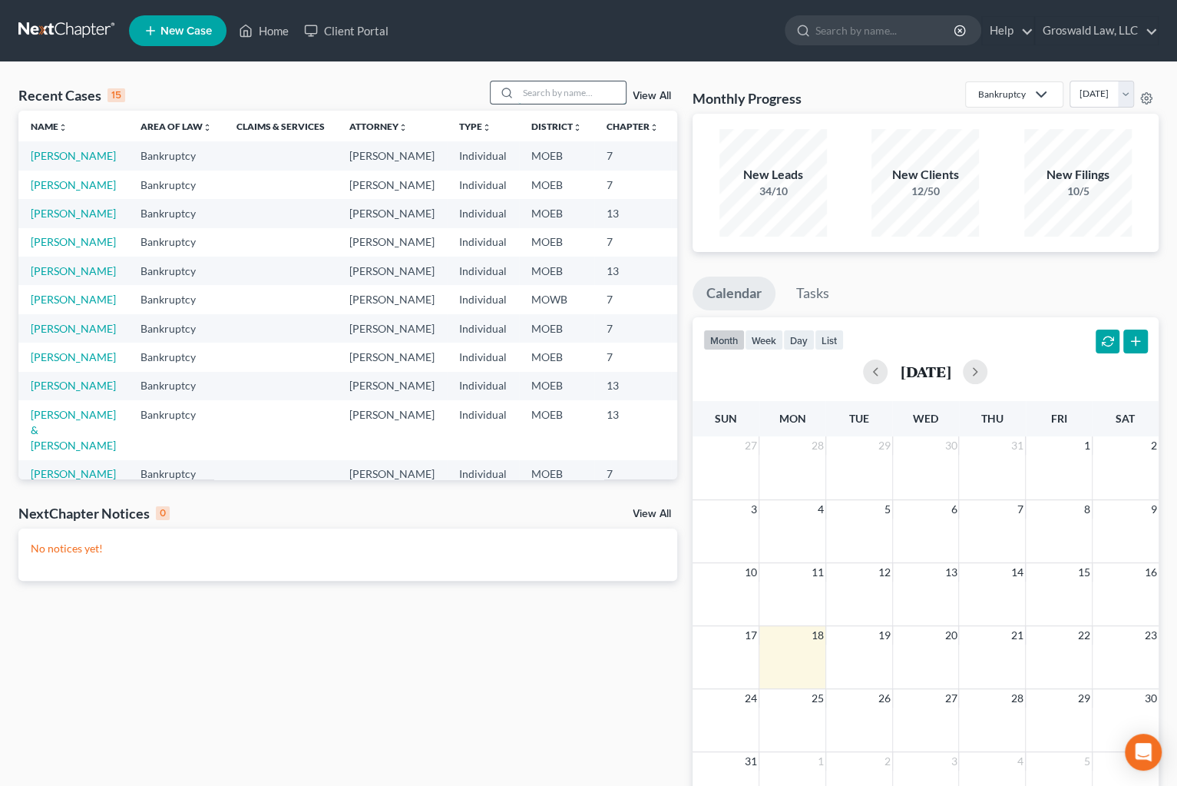
click at [577, 99] on input "search" at bounding box center [572, 92] width 108 height 22
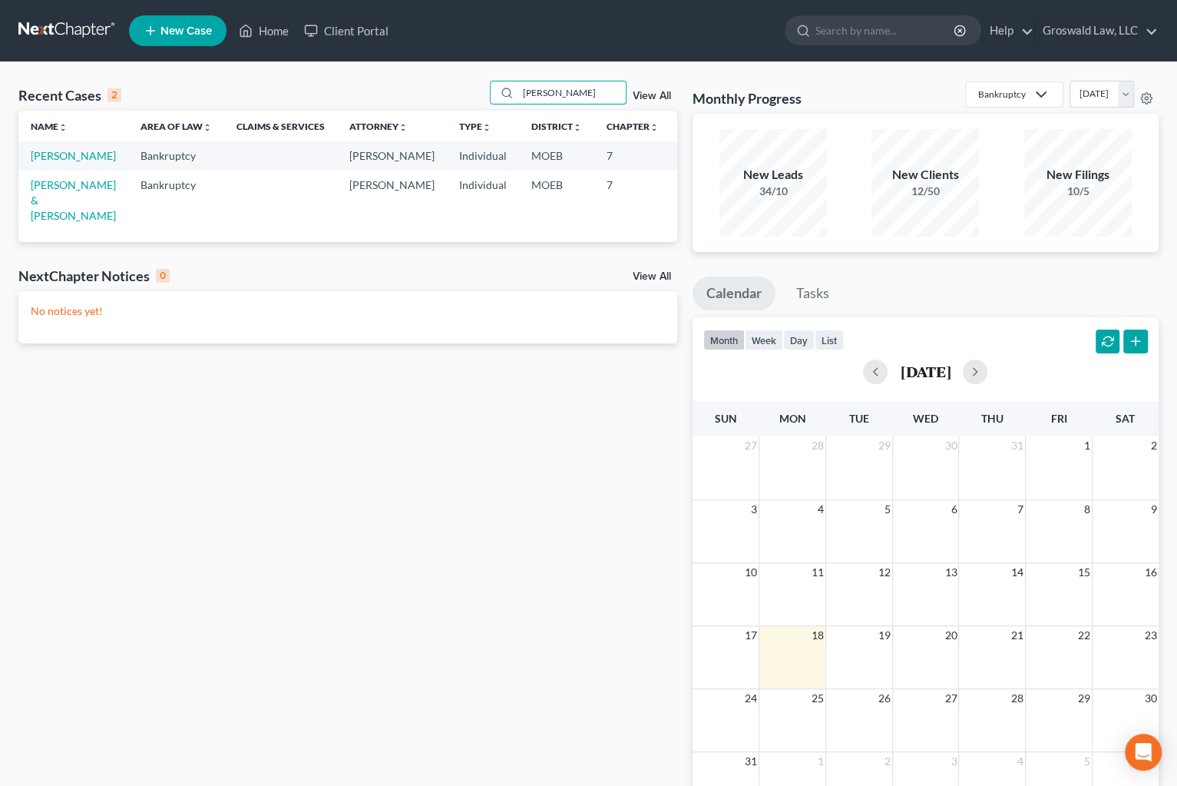
type input "[PERSON_NAME]"
drag, startPoint x: 835, startPoint y: 266, endPoint x: 678, endPoint y: 197, distance: 171.2
click at [835, 266] on div "Monthly Progress Bankruptcy Bankruptcy Civil Litigation and Disputes Personal a…" at bounding box center [925, 461] width 481 height 760
click at [41, 162] on link "[PERSON_NAME]" at bounding box center [73, 155] width 85 height 13
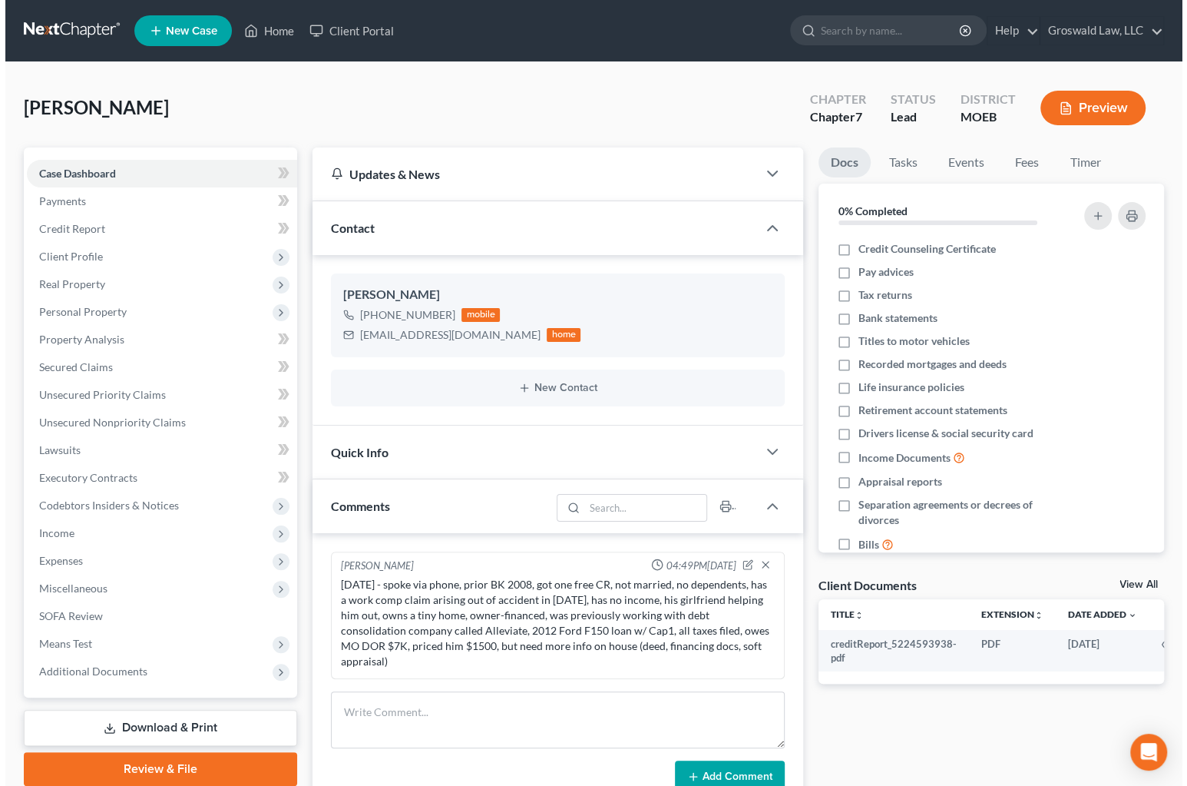
scroll to position [0, 18]
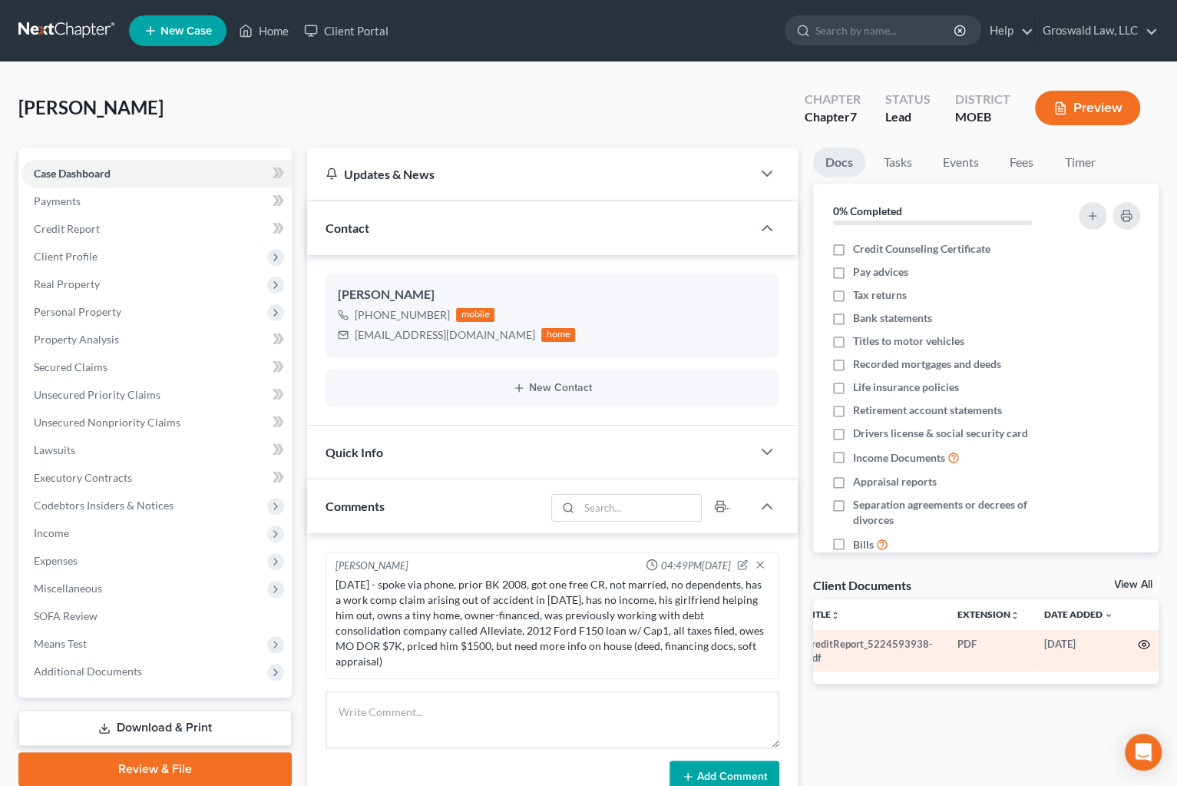
click at [1010, 640] on icon "button" at bounding box center [1144, 644] width 12 height 8
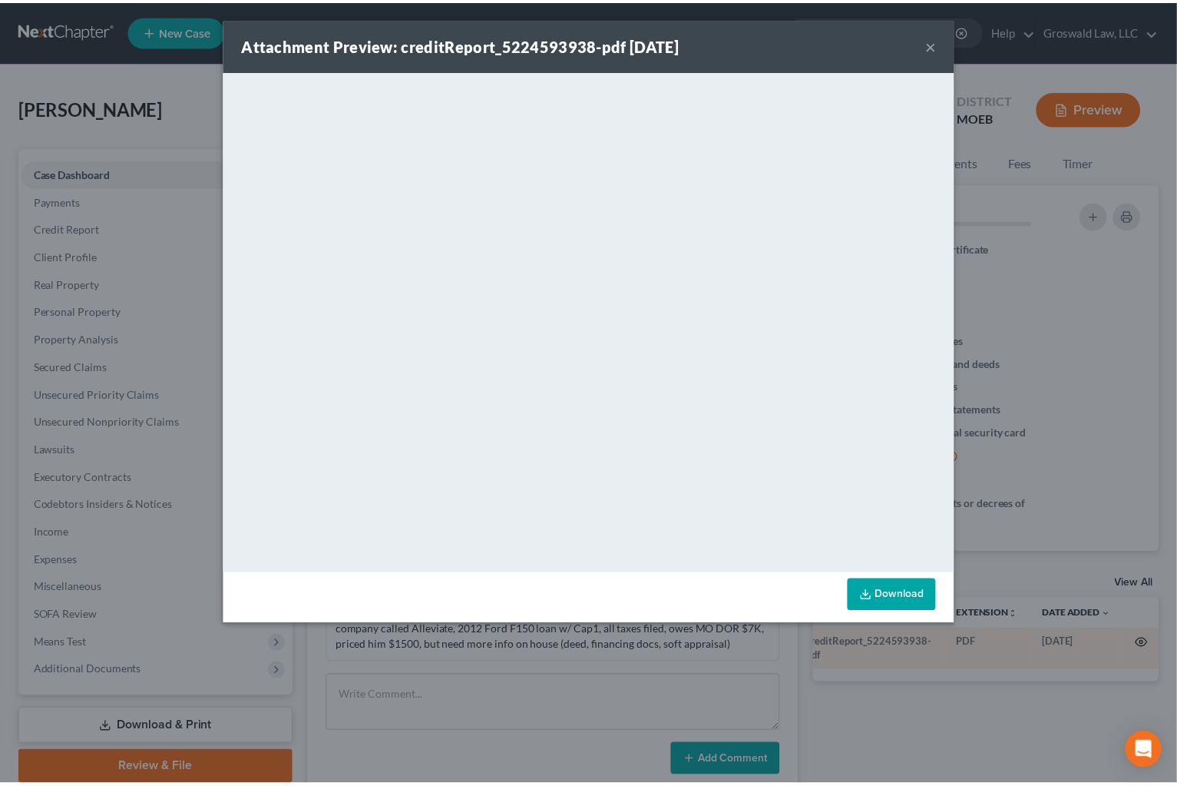
scroll to position [0, 15]
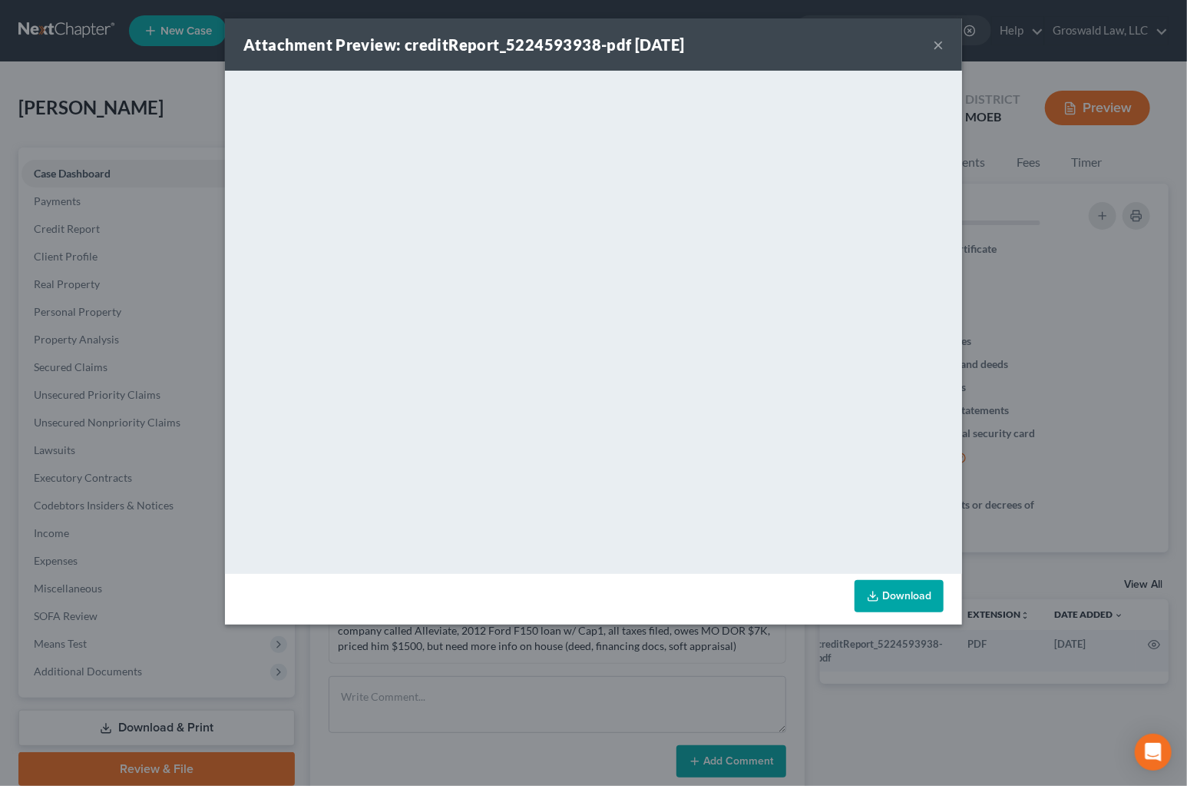
click at [939, 45] on button "×" at bounding box center [938, 44] width 11 height 18
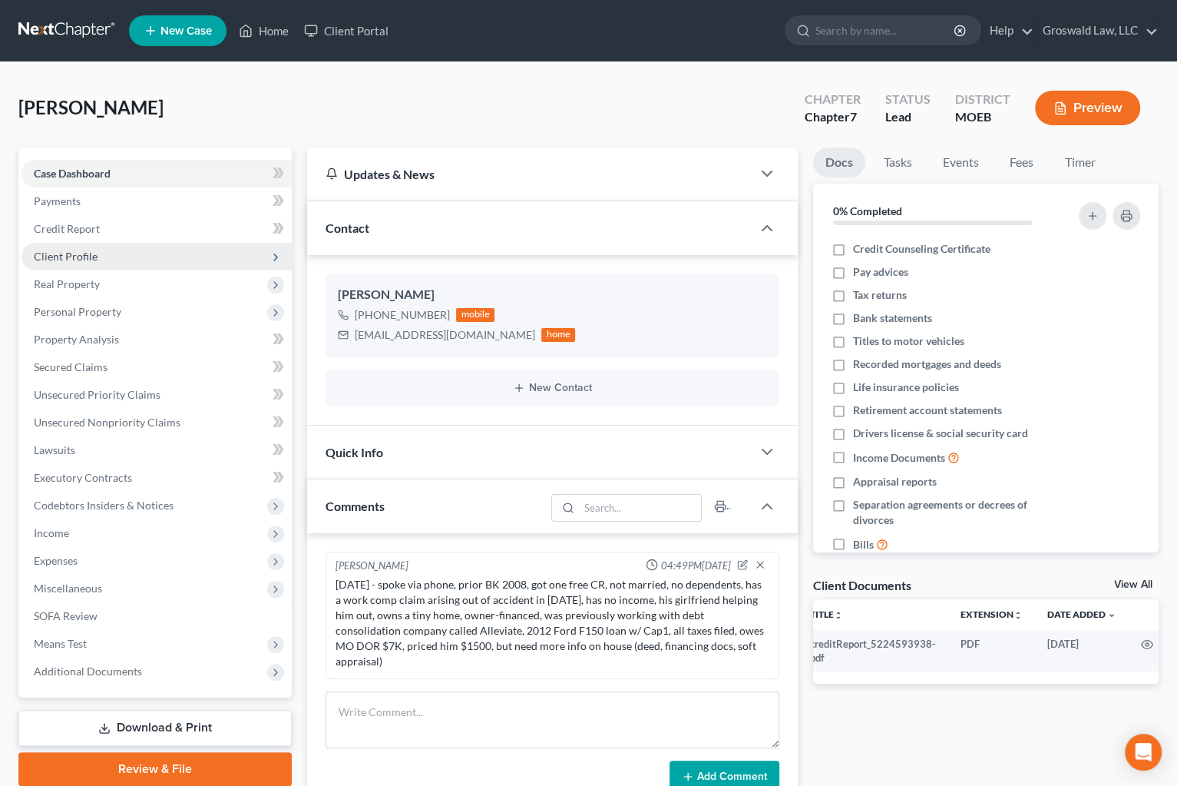
click at [82, 253] on span "Client Profile" at bounding box center [66, 256] width 64 height 13
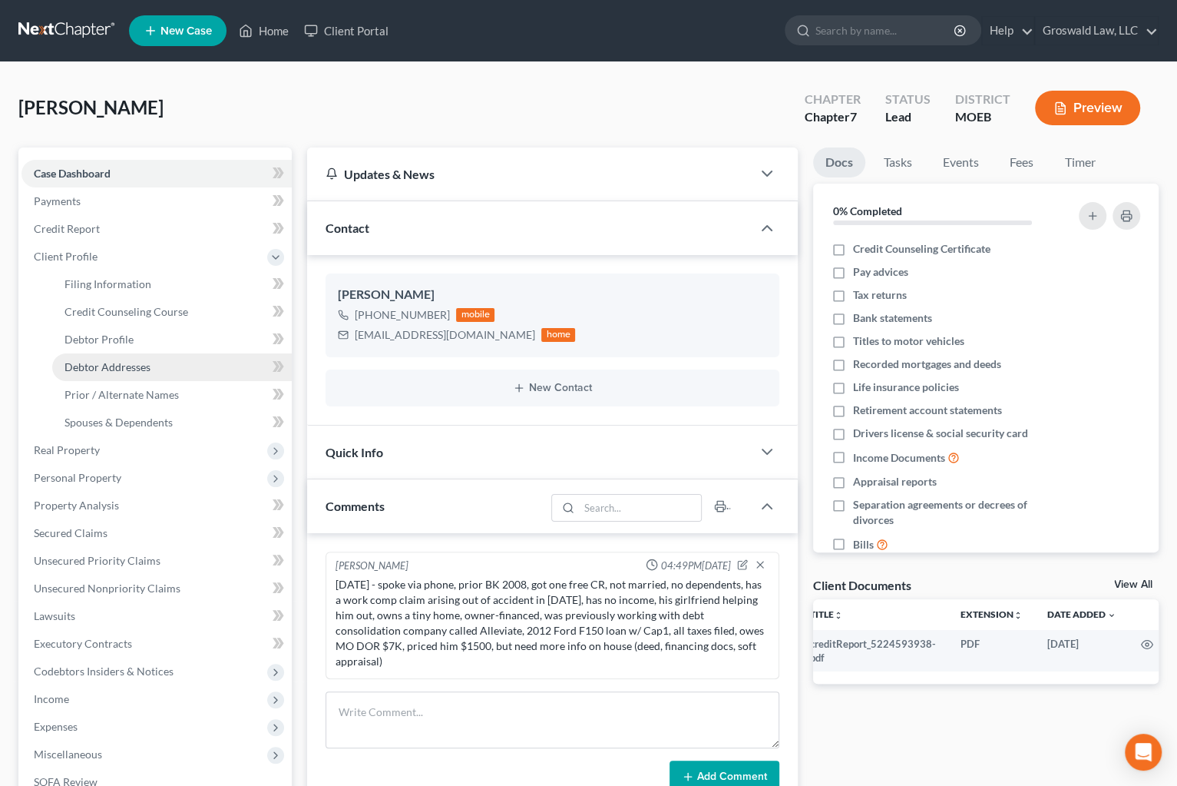
click at [113, 369] on span "Debtor Addresses" at bounding box center [108, 366] width 86 height 13
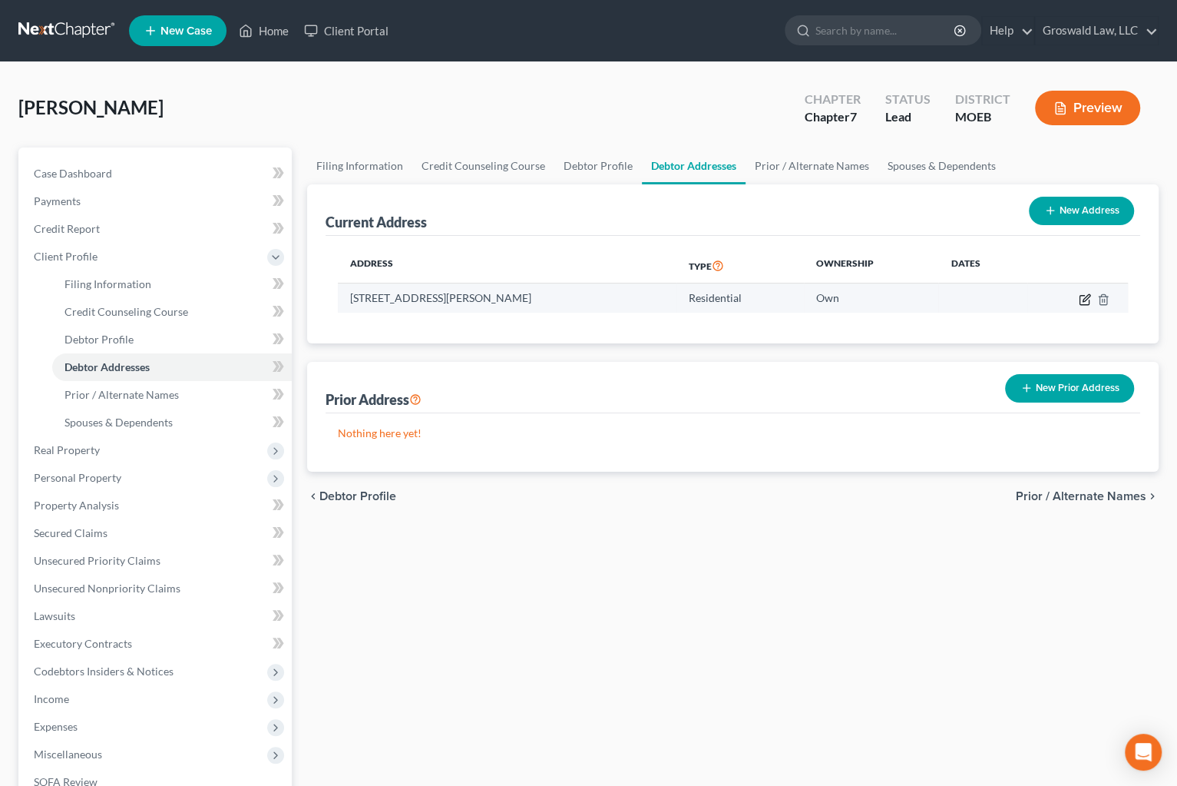
click at [1010, 295] on icon "button" at bounding box center [1085, 299] width 12 height 12
select select "26"
select select "27"
select select "0"
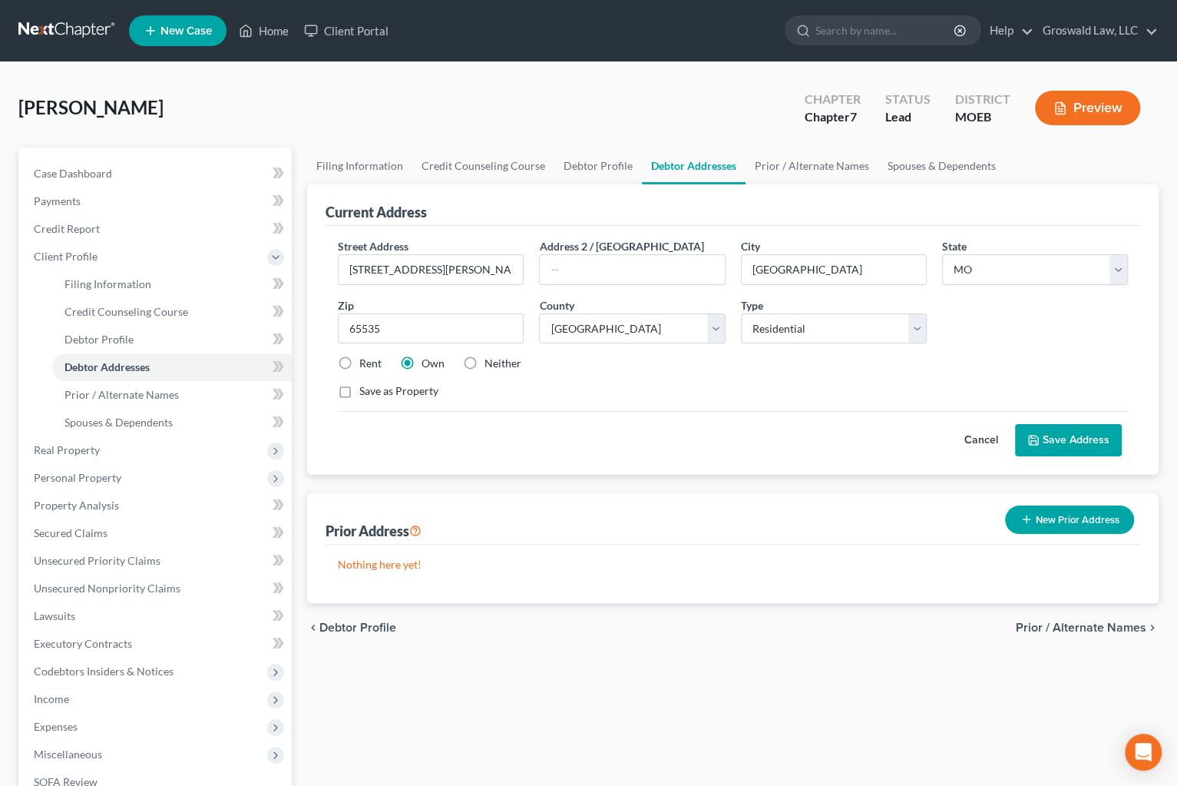
click at [980, 440] on button "Cancel" at bounding box center [982, 440] width 68 height 31
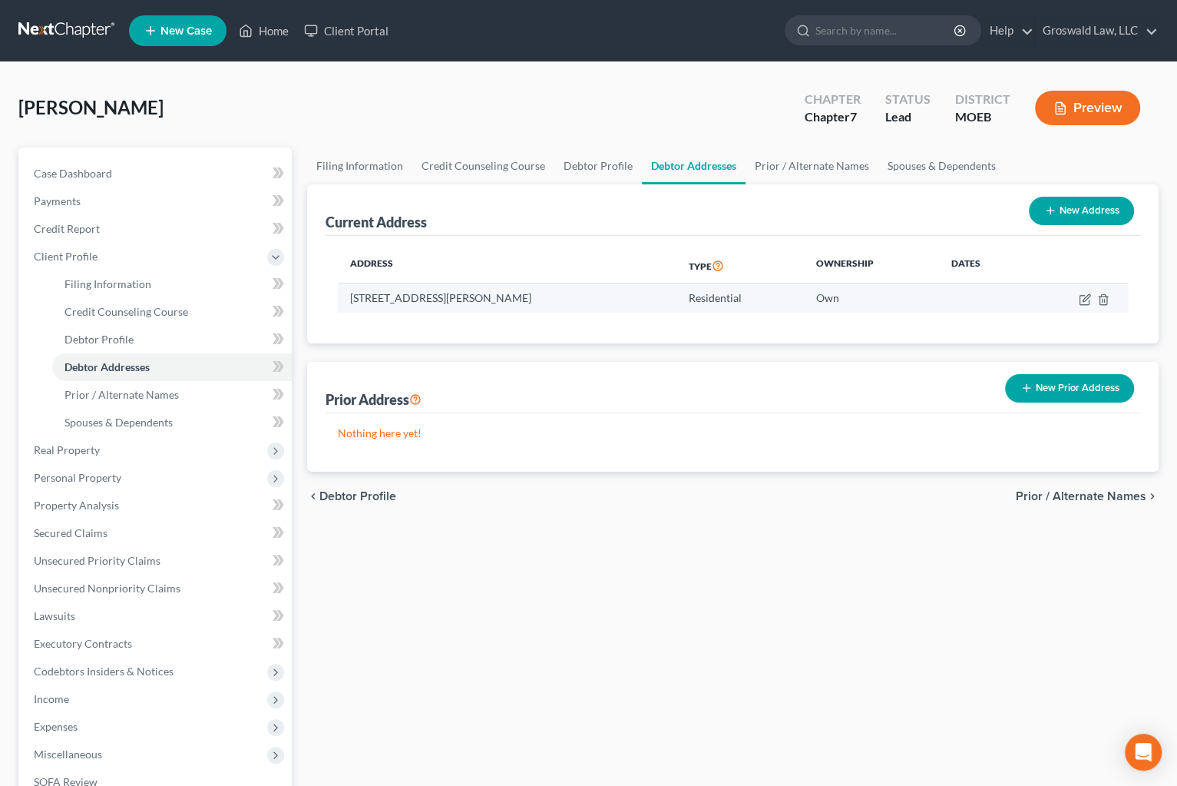
click at [521, 303] on td "[STREET_ADDRESS][PERSON_NAME]" at bounding box center [507, 297] width 338 height 29
click at [1010, 296] on icon "button" at bounding box center [1085, 299] width 12 height 12
select select "26"
select select "27"
select select "0"
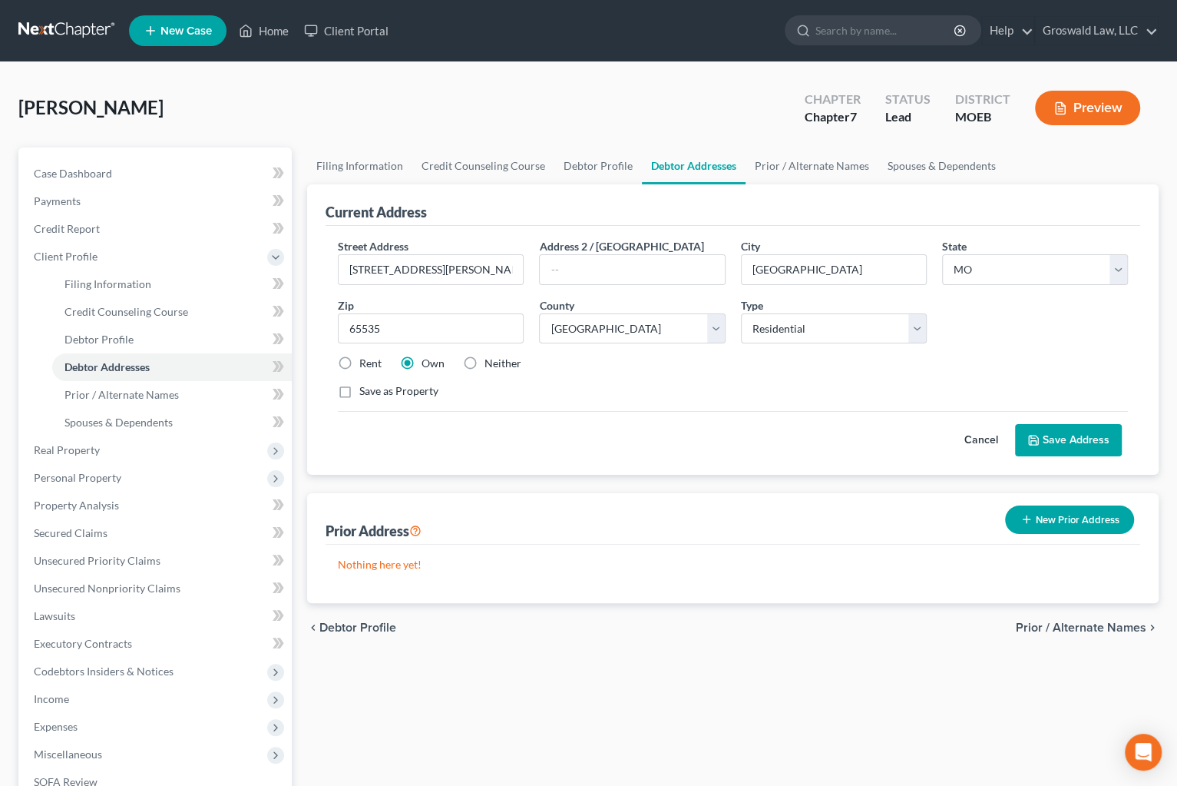
click at [849, 699] on div "Filing Information Credit Counseling Course Debtor Profile Debtor Addresses Pri…" at bounding box center [732, 549] width 867 height 804
click at [88, 174] on span "Case Dashboard" at bounding box center [73, 173] width 78 height 13
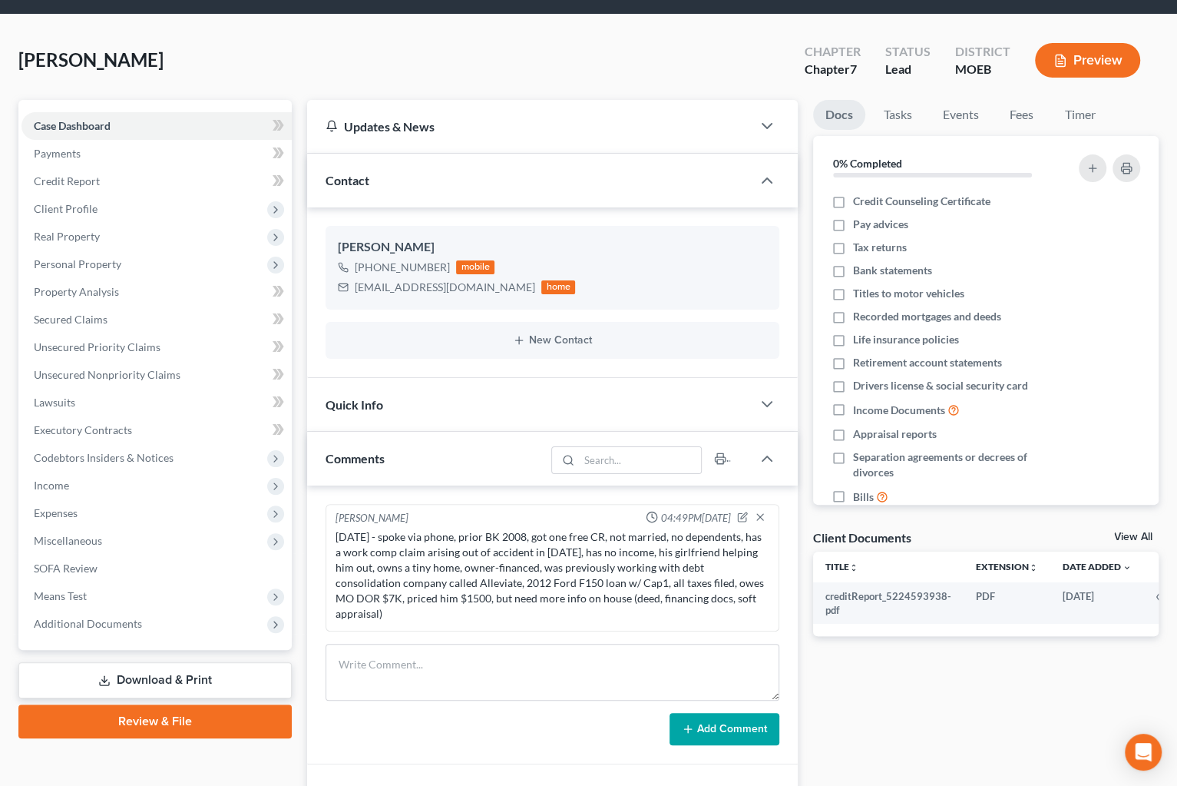
scroll to position [69, 0]
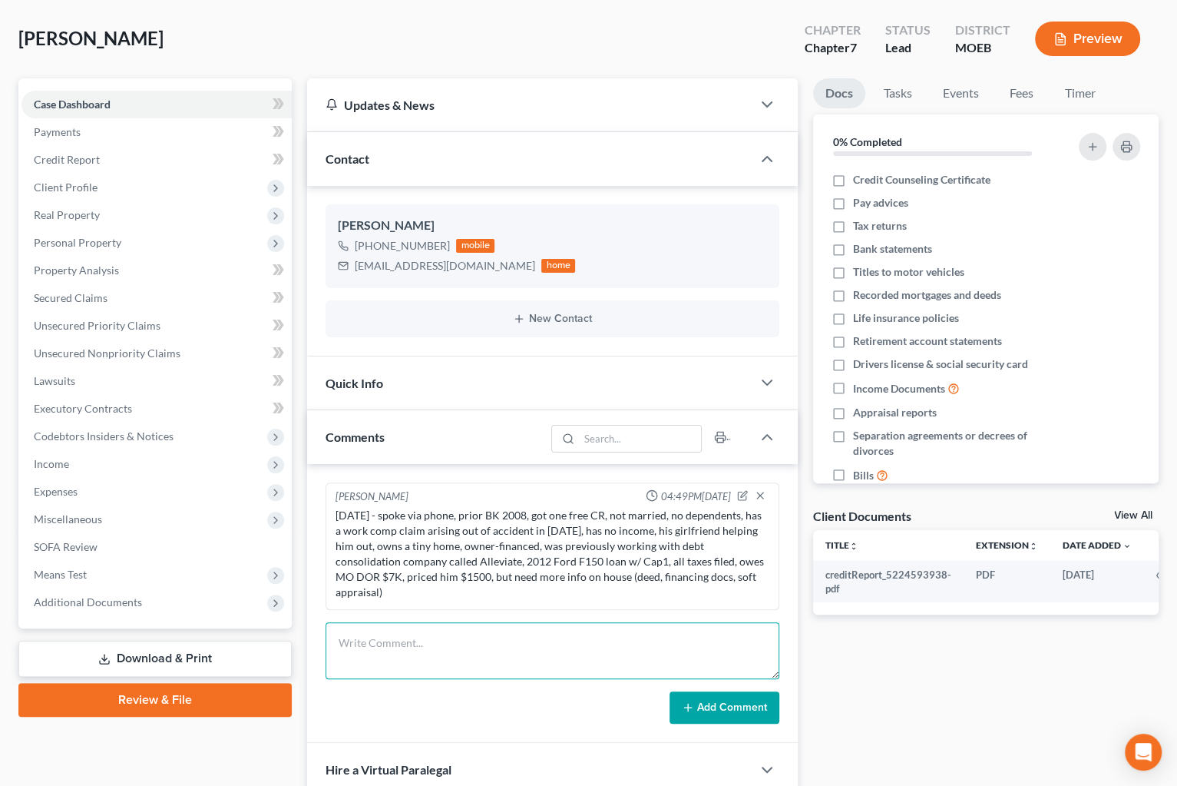
click at [521, 628] on textarea at bounding box center [552, 650] width 453 height 57
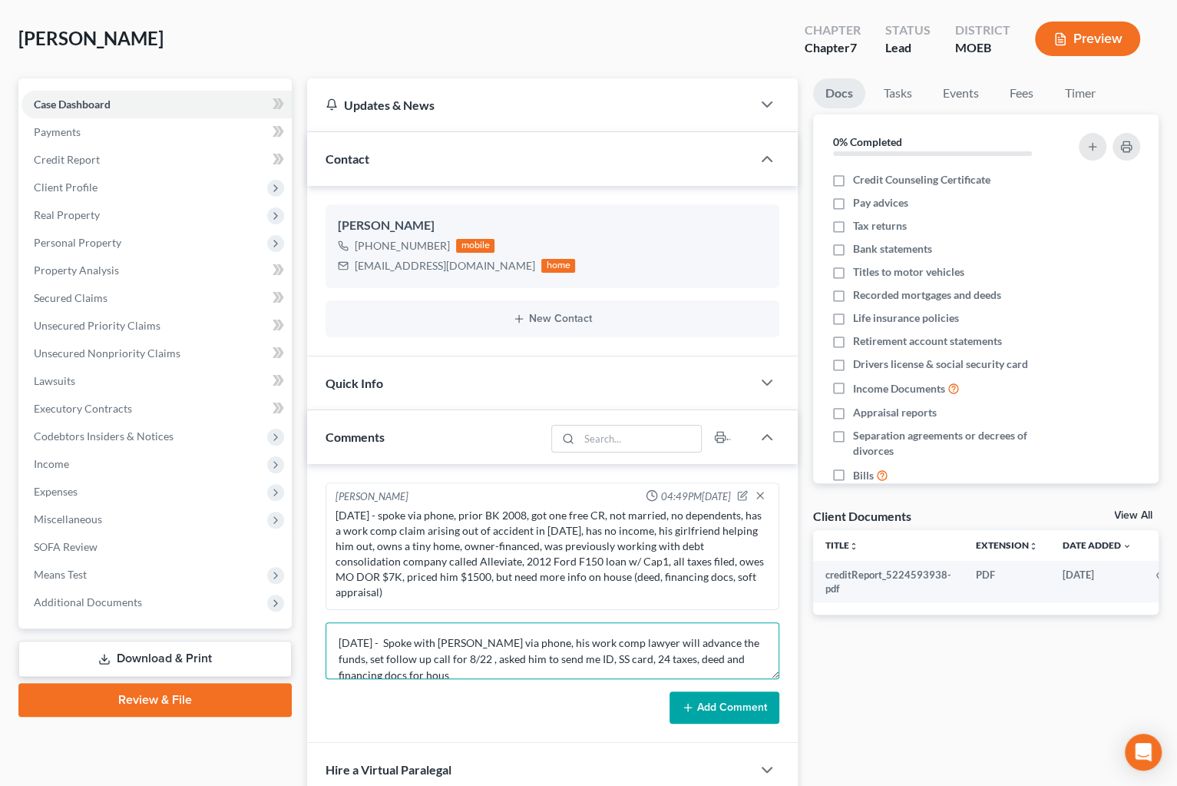
scroll to position [2, 0]
type textarea "[DATE] - Spoke with [PERSON_NAME] via phone, his work comp lawyer will advance …"
click at [727, 692] on button "Add Comment" at bounding box center [725, 707] width 110 height 32
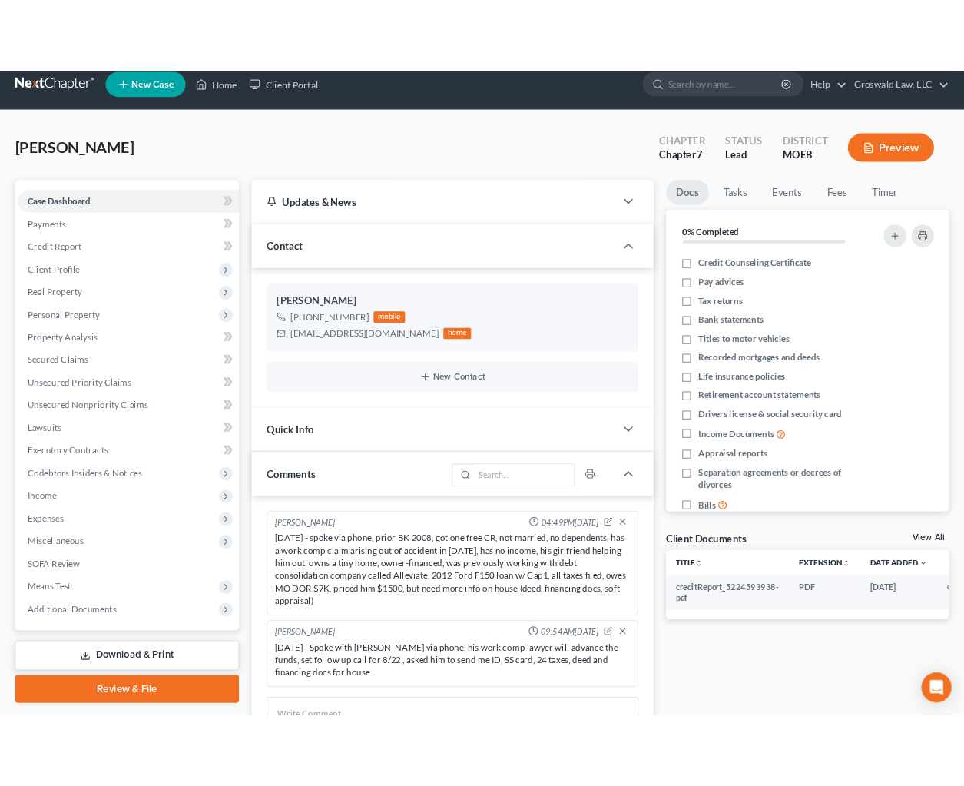
scroll to position [0, 0]
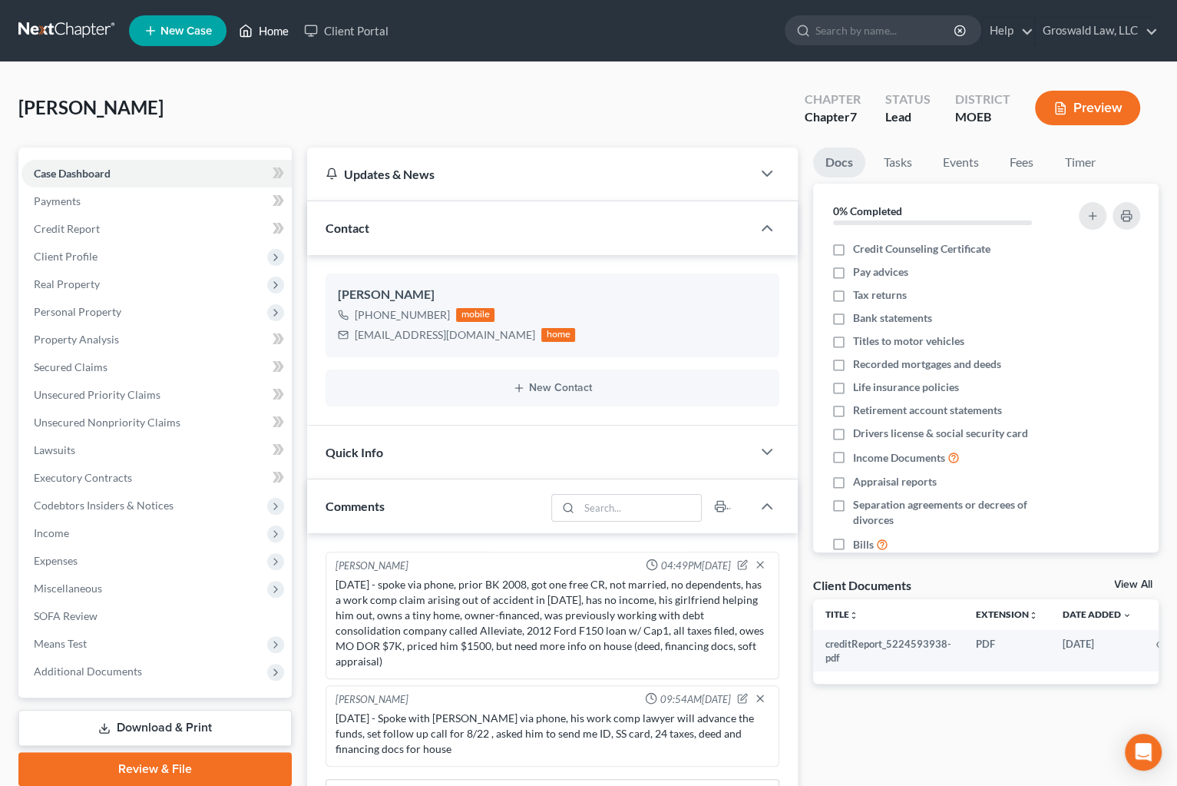
drag, startPoint x: 250, startPoint y: 30, endPoint x: 230, endPoint y: 38, distance: 21.0
click at [250, 30] on icon at bounding box center [246, 31] width 14 height 18
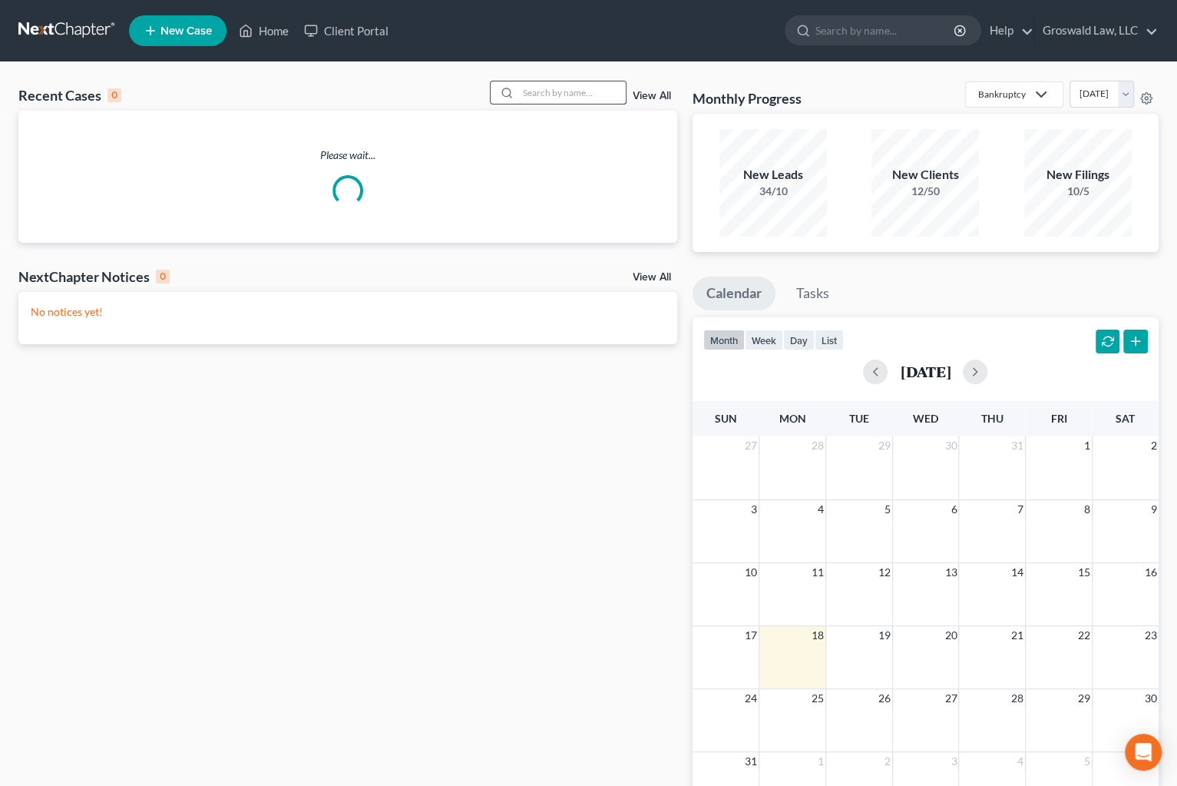
click at [554, 92] on input "search" at bounding box center [572, 92] width 108 height 22
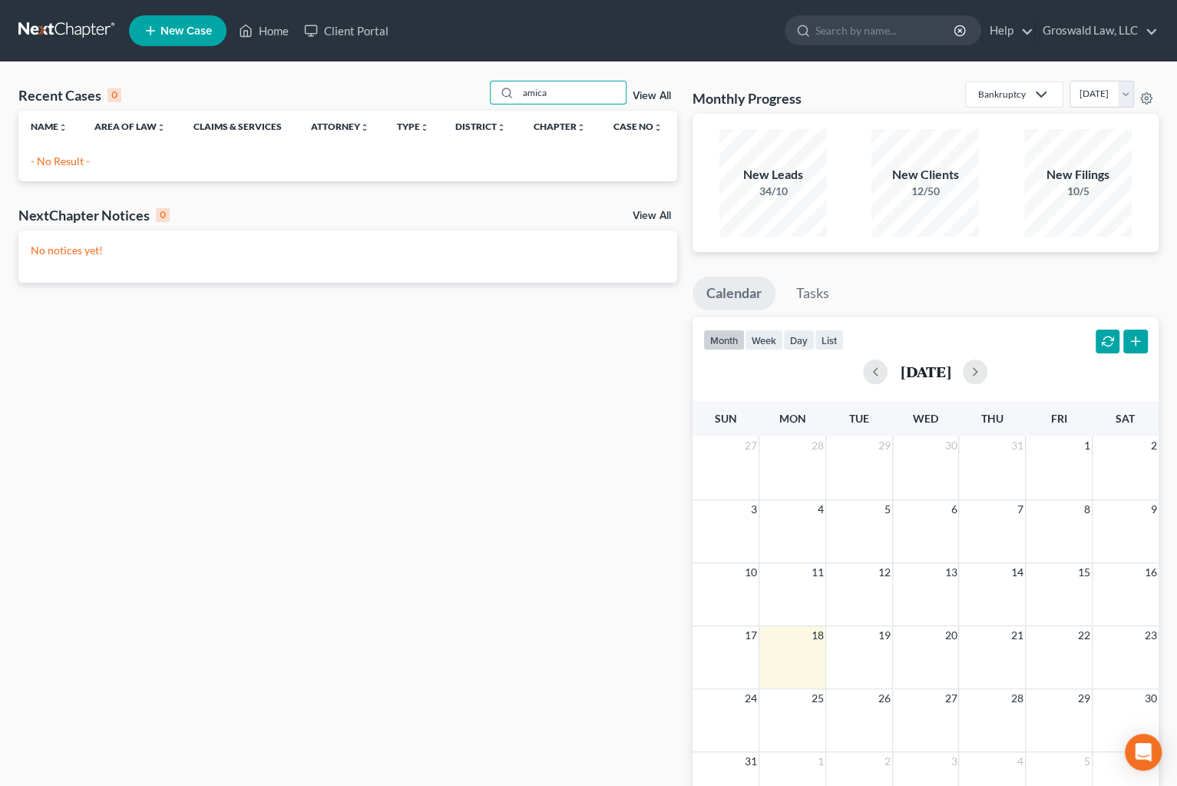
type input "amica"
click at [174, 29] on span "New Case" at bounding box center [185, 31] width 51 height 12
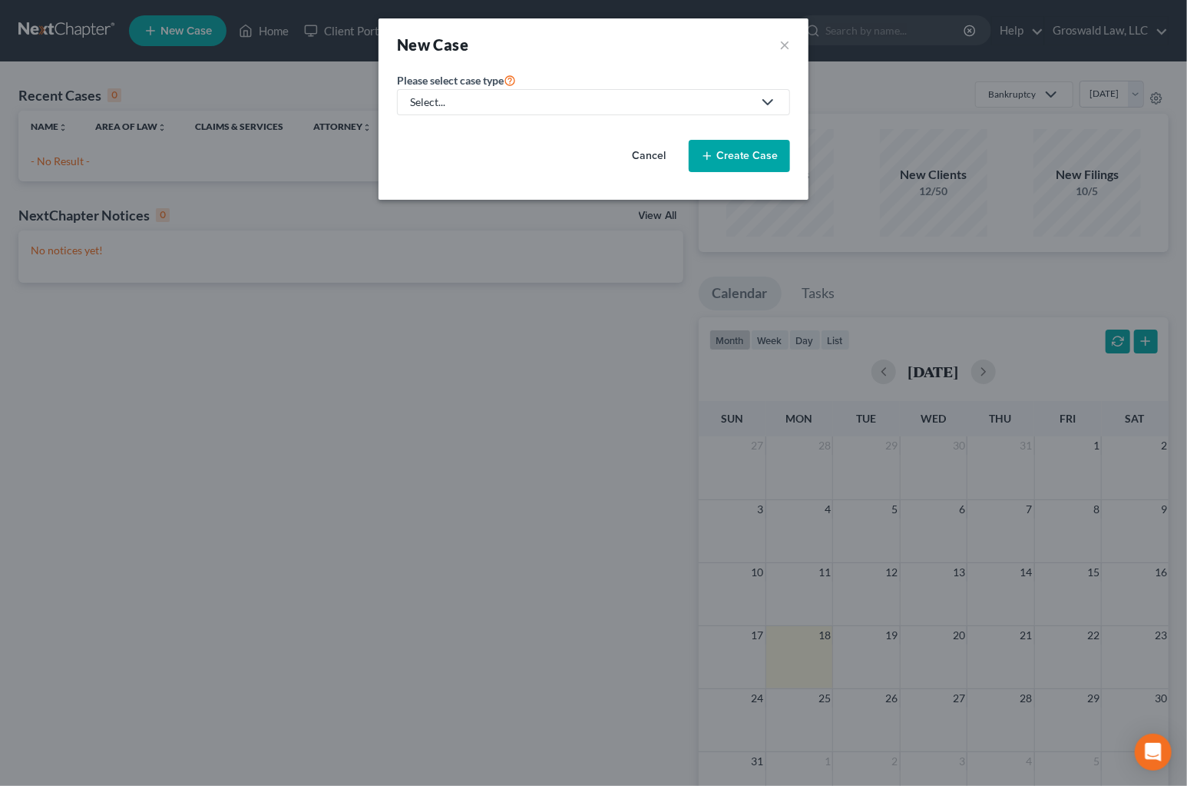
click at [560, 88] on div "Please select case type * Select... Bankruptcy Civil Litigation and Disputes Pe…" at bounding box center [593, 93] width 393 height 45
click at [558, 103] on div "Select..." at bounding box center [581, 101] width 342 height 15
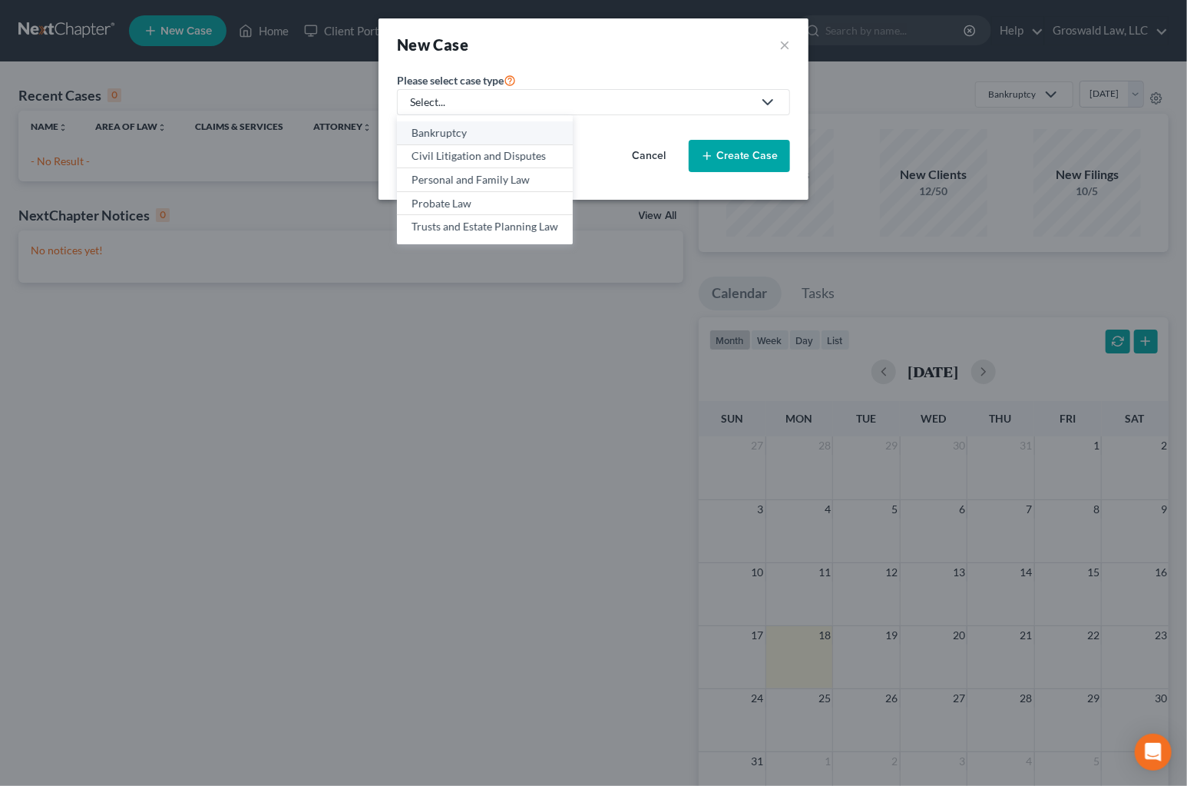
click at [496, 134] on div "Bankruptcy" at bounding box center [485, 132] width 147 height 15
select select "45"
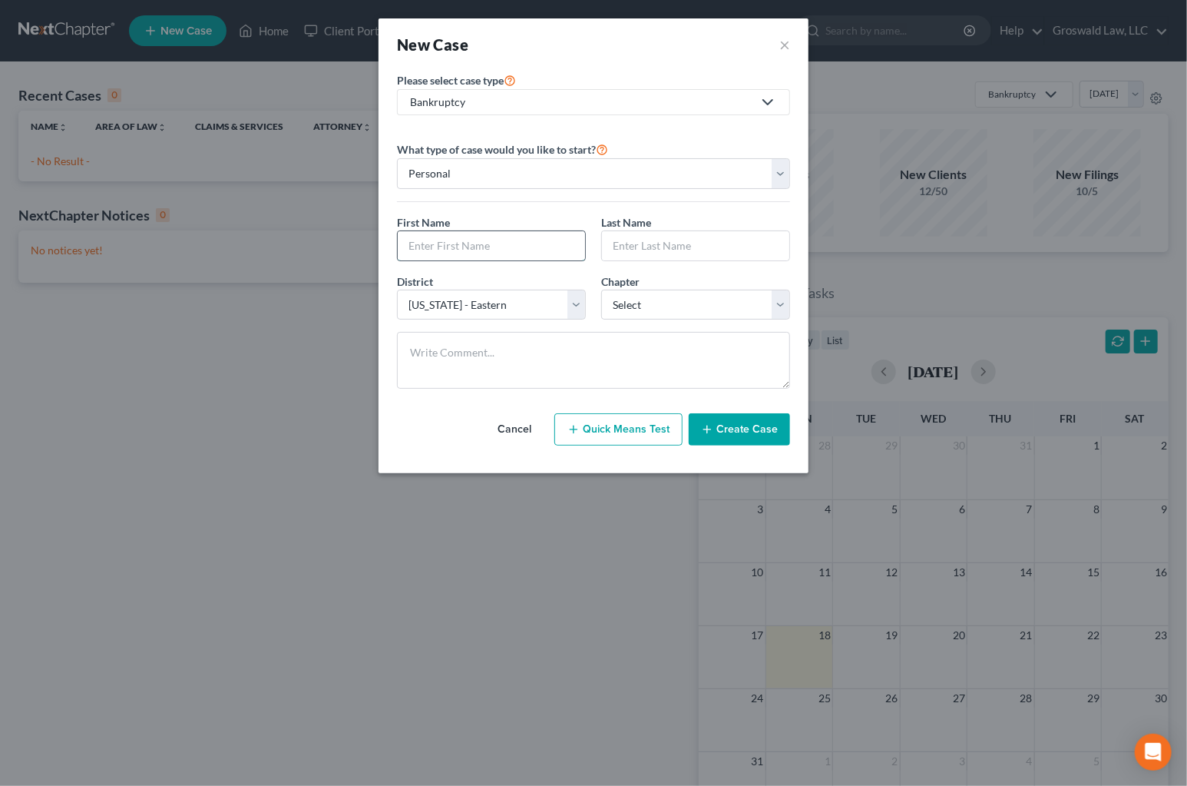
click at [466, 243] on input "text" at bounding box center [491, 245] width 187 height 29
type input "Amica"
type input "[PERSON_NAME]"
select select "0"
click at [705, 428] on icon "button" at bounding box center [707, 429] width 12 height 12
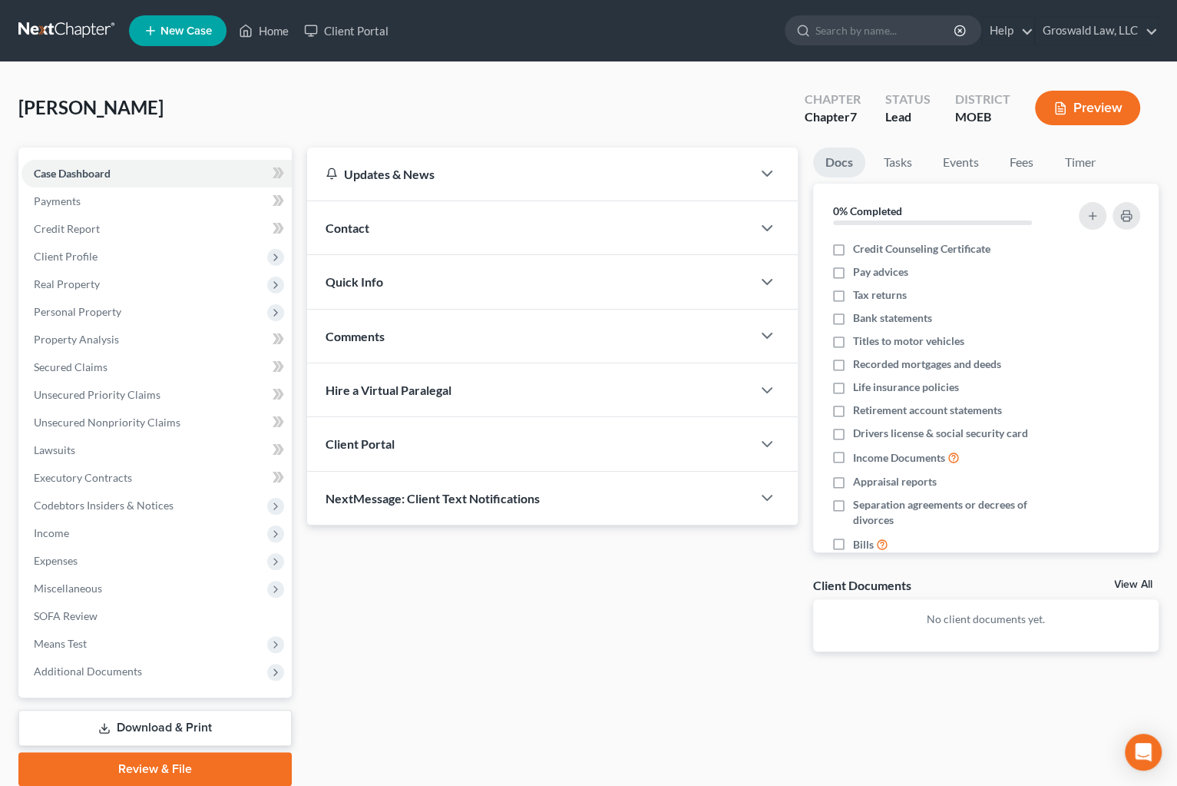
drag, startPoint x: 654, startPoint y: 741, endPoint x: 584, endPoint y: 364, distance: 383.6
click at [660, 734] on div "Updates & News × [US_STATE] [GEOGRAPHIC_DATA] Notes: Take a look at NextChapter…" at bounding box center [732, 466] width 867 height 638
click at [437, 223] on div "Contact" at bounding box center [529, 227] width 444 height 53
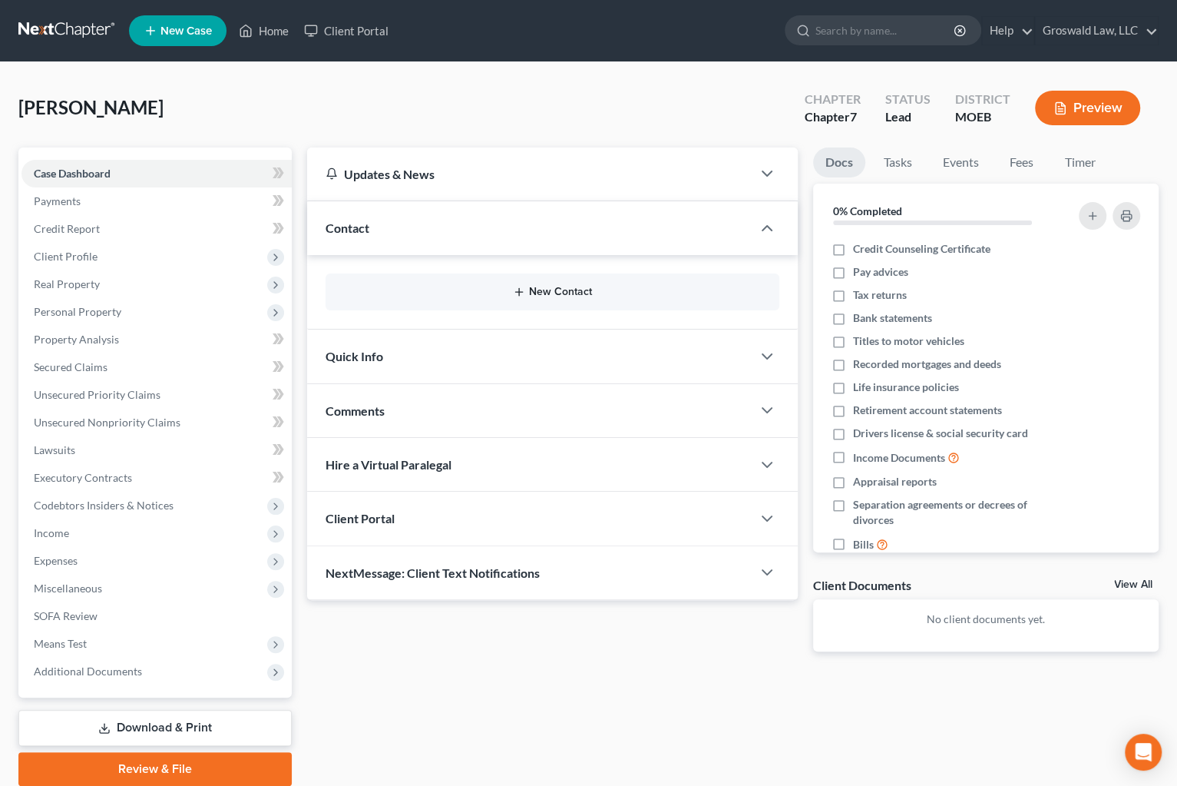
click at [541, 293] on button "New Contact" at bounding box center [552, 292] width 428 height 12
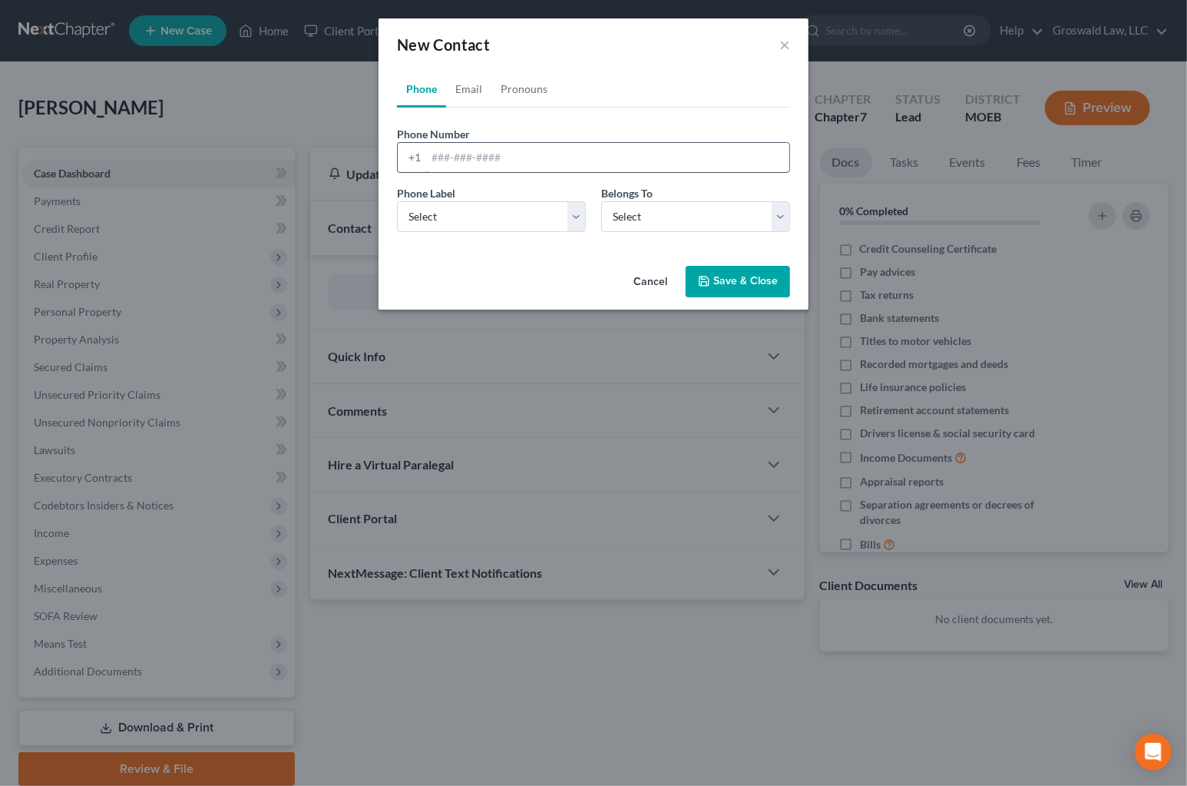
click at [496, 156] on input "tel" at bounding box center [607, 157] width 363 height 29
paste input "[PHONE_NUMBER]"
type input "[PHONE_NUMBER]"
click at [469, 223] on select "Select Mobile Home Work Other" at bounding box center [491, 216] width 189 height 31
select select "0"
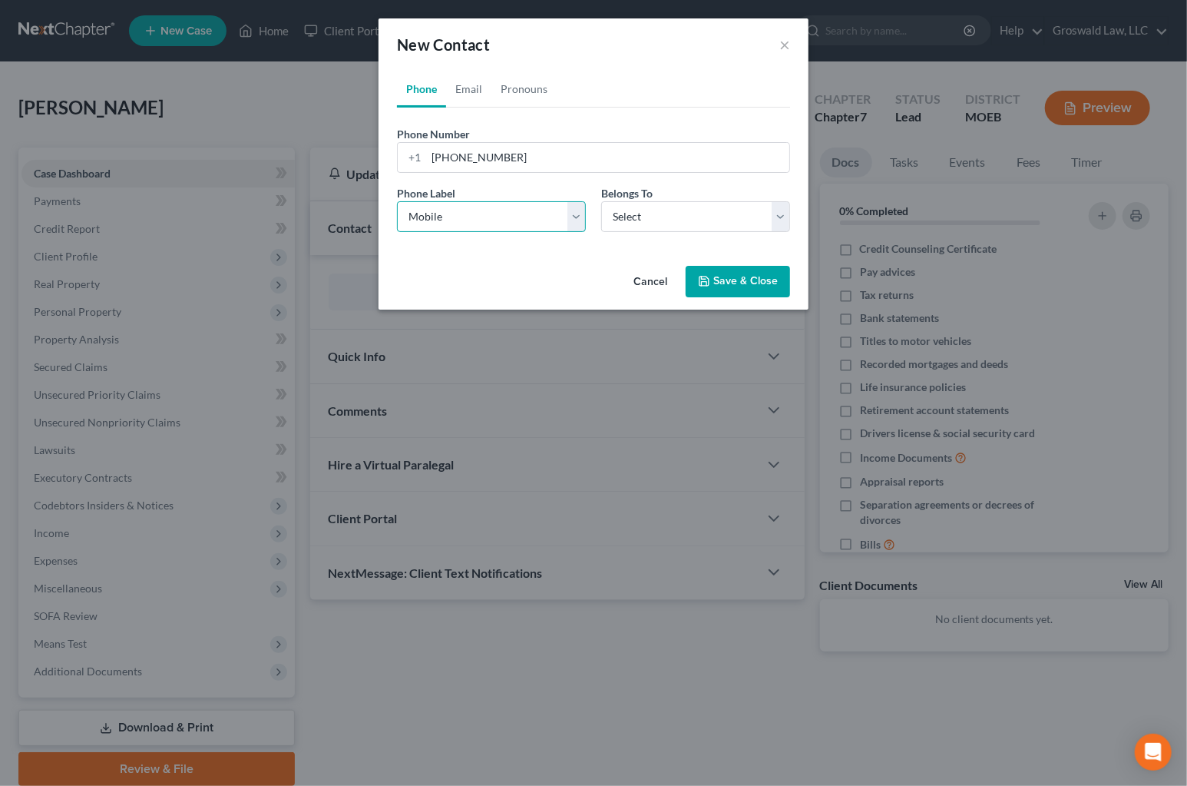
click at [397, 201] on select "Select Mobile Home Work Other" at bounding box center [491, 216] width 189 height 31
drag, startPoint x: 652, startPoint y: 213, endPoint x: 650, endPoint y: 230, distance: 16.2
click at [653, 214] on select "Select Client Other" at bounding box center [695, 216] width 189 height 31
select select "0"
click at [601, 201] on select "Select Client Other" at bounding box center [695, 216] width 189 height 31
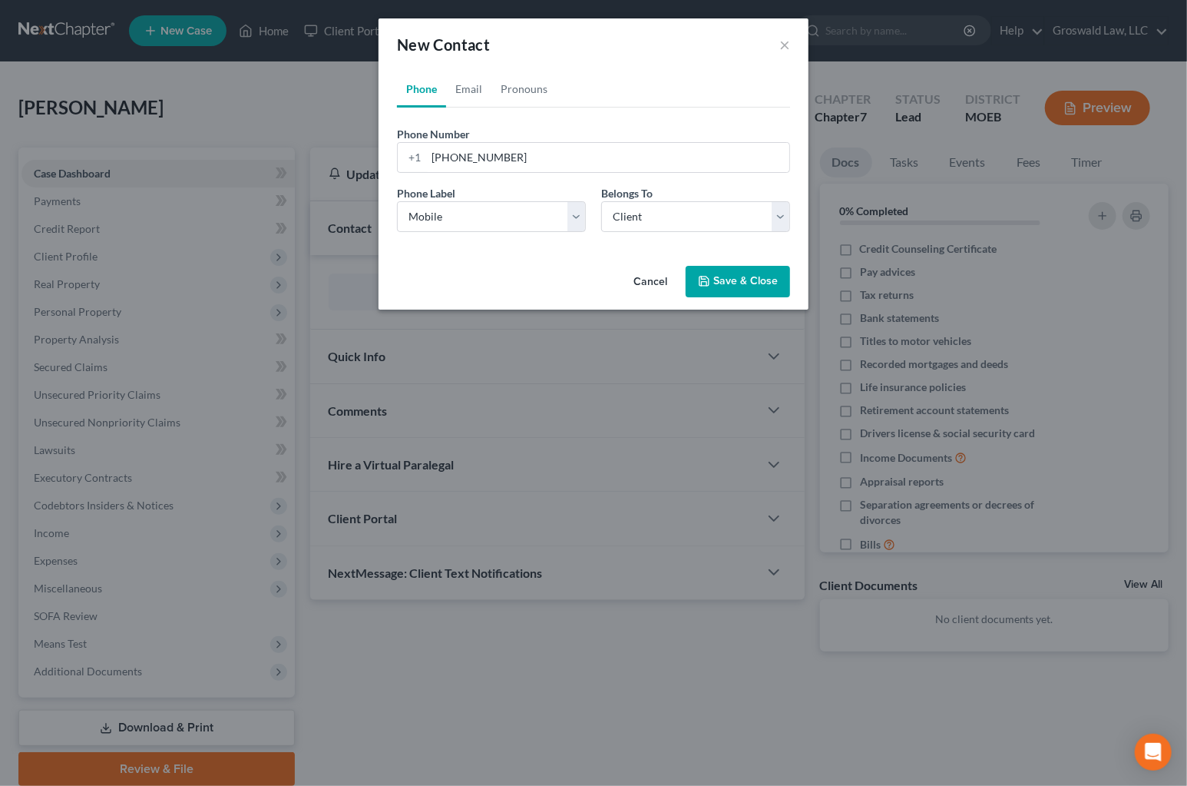
drag, startPoint x: 594, startPoint y: 273, endPoint x: 564, endPoint y: 253, distance: 36.0
click at [594, 273] on div "Cancel Save & Close" at bounding box center [594, 285] width 430 height 51
drag, startPoint x: 474, startPoint y: 86, endPoint x: 473, endPoint y: 103, distance: 16.9
click at [472, 86] on link "Email" at bounding box center [468, 89] width 45 height 37
click at [478, 164] on input "email" at bounding box center [607, 157] width 363 height 29
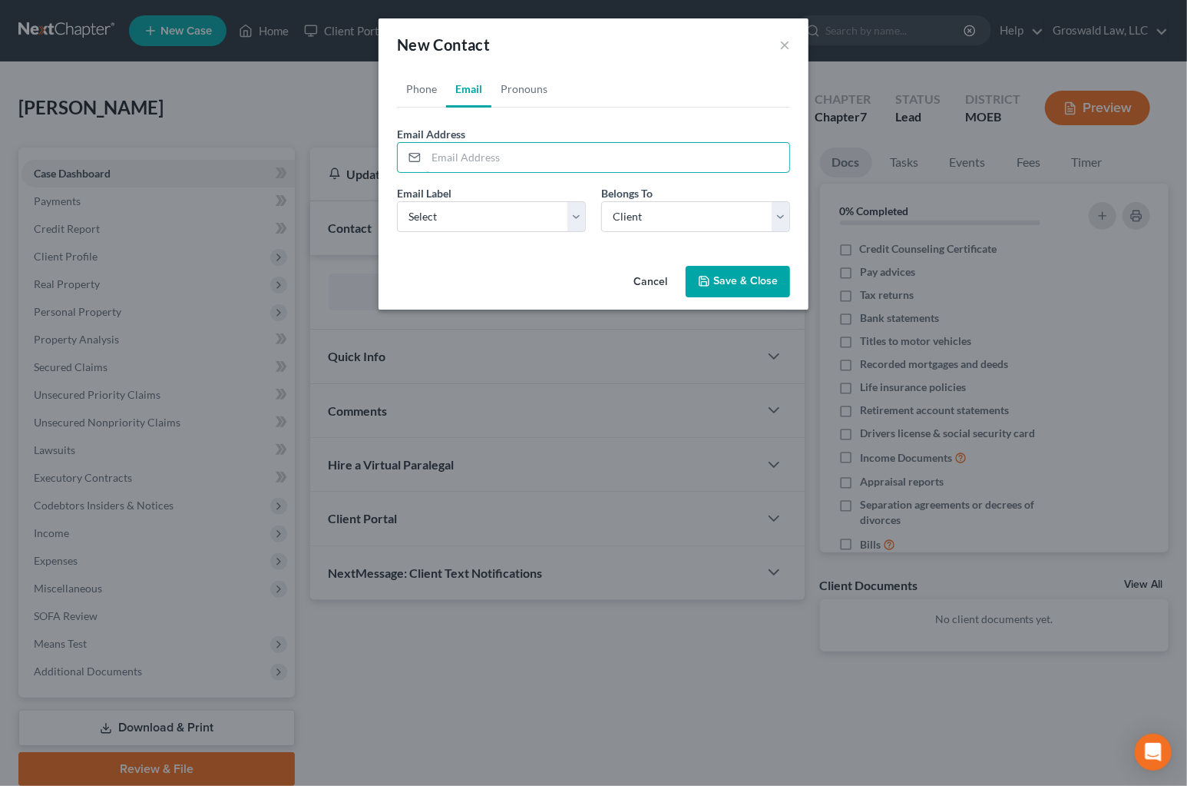
paste input "[EMAIL_ADDRESS][DOMAIN_NAME]"
type input "[EMAIL_ADDRESS][DOMAIN_NAME]"
drag, startPoint x: 456, startPoint y: 207, endPoint x: 450, endPoint y: 229, distance: 22.4
click at [456, 209] on select "Select Home Work Other" at bounding box center [491, 216] width 189 height 31
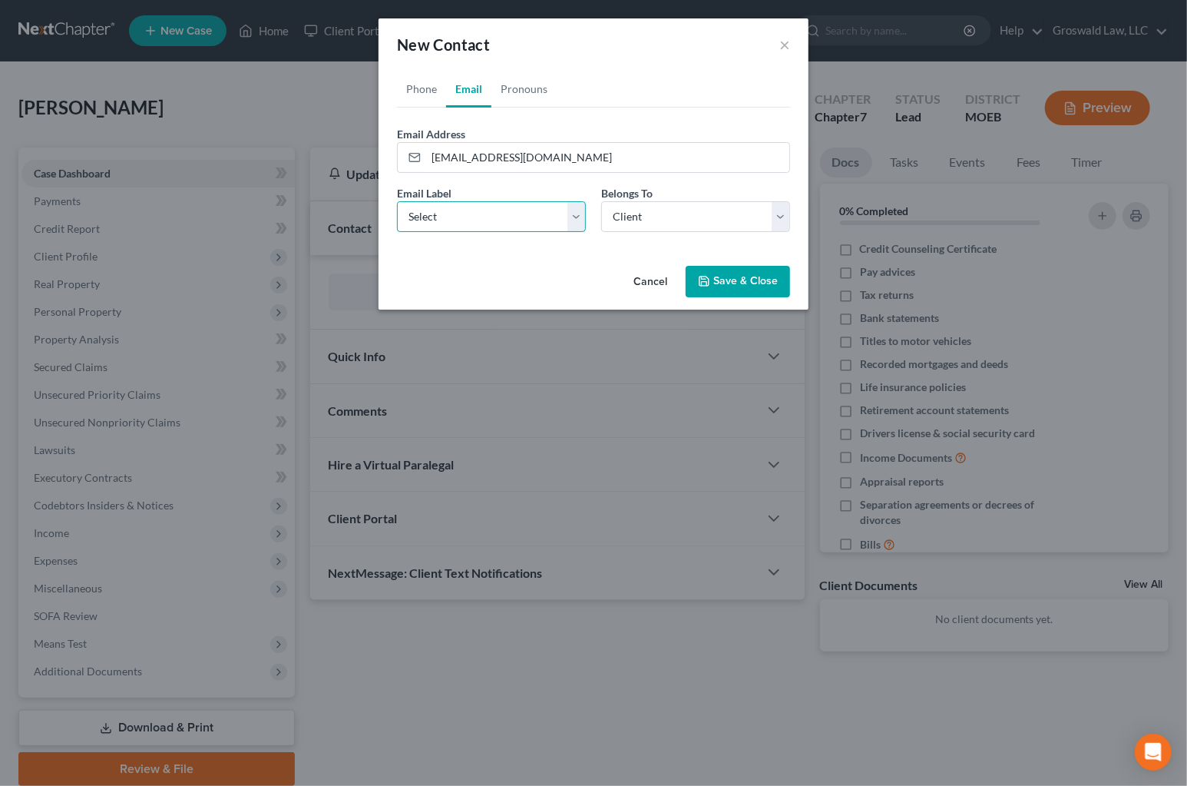
select select "0"
click at [397, 201] on select "Select Home Work Other" at bounding box center [491, 216] width 189 height 31
click at [739, 280] on button "Save & Close" at bounding box center [738, 282] width 104 height 32
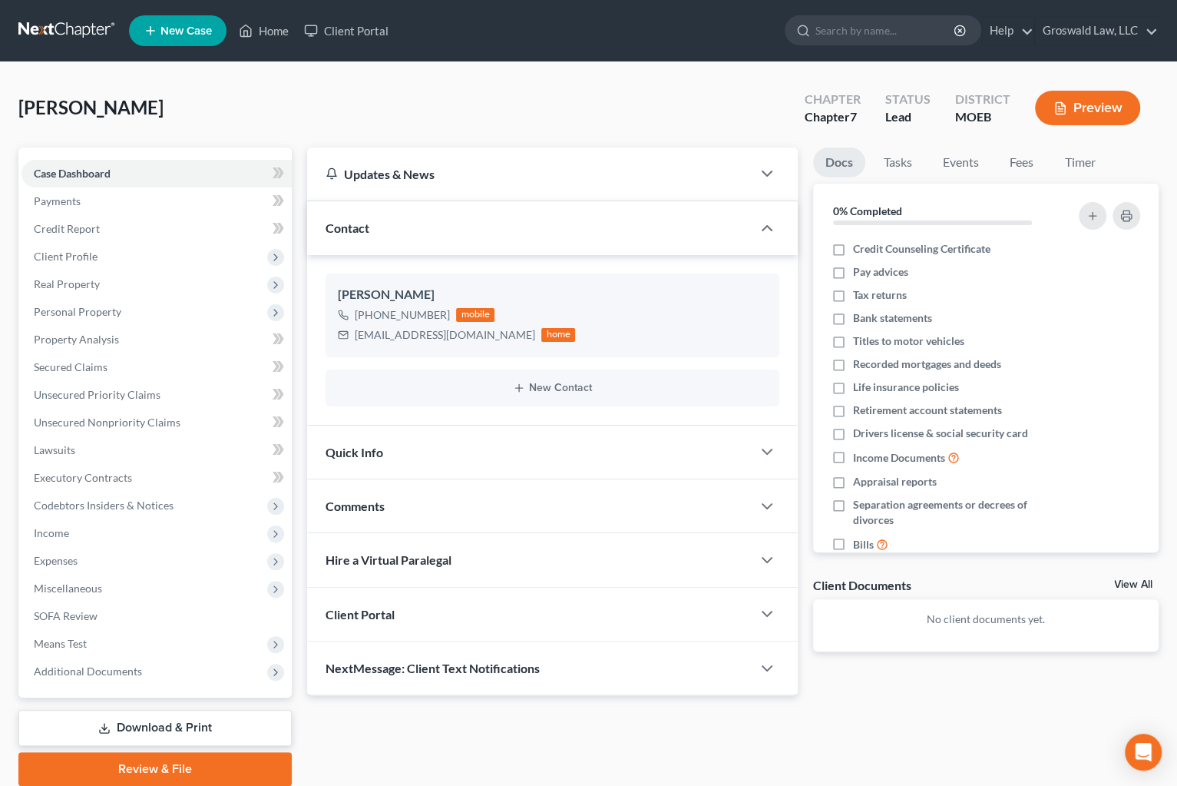
drag, startPoint x: 396, startPoint y: 501, endPoint x: 400, endPoint y: 512, distance: 11.4
click at [396, 501] on div "Comments" at bounding box center [529, 505] width 444 height 53
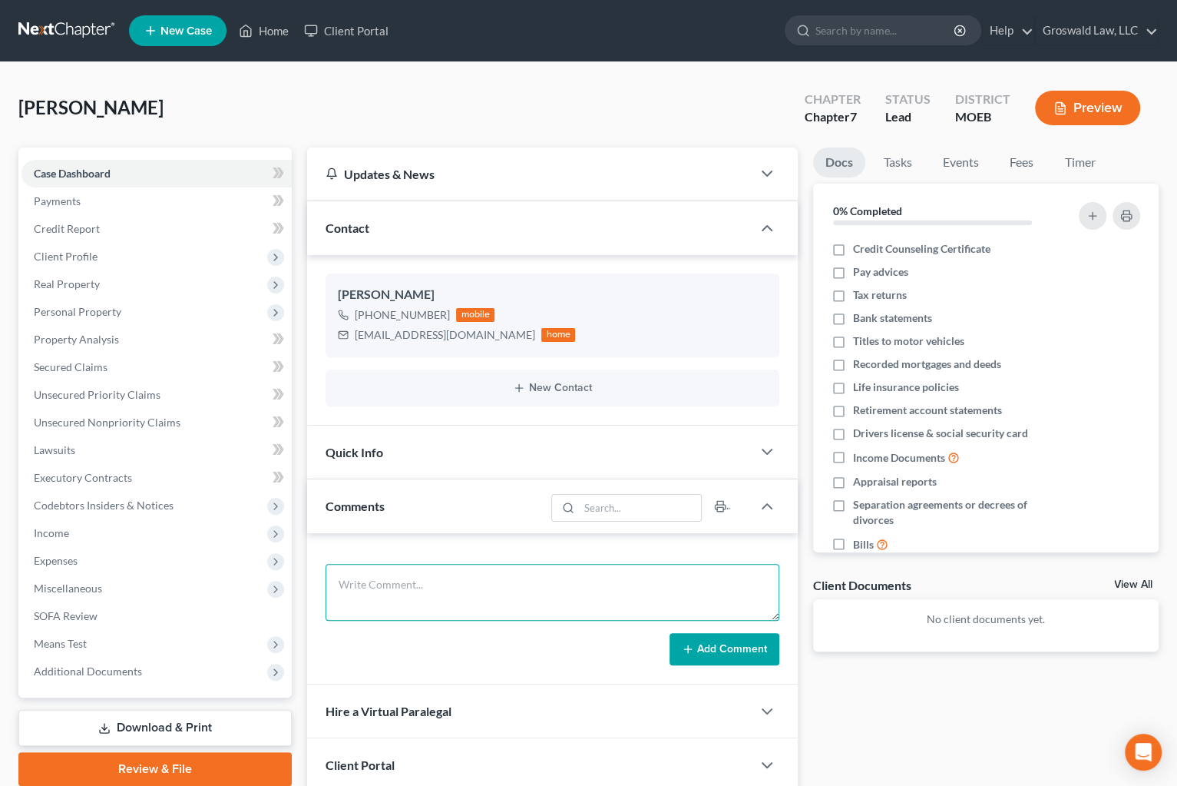
click at [412, 583] on textarea at bounding box center [552, 592] width 453 height 57
type textarea "[DATE] - called for our 10am phone appt/ no answer/ left vm , sent email and tet"
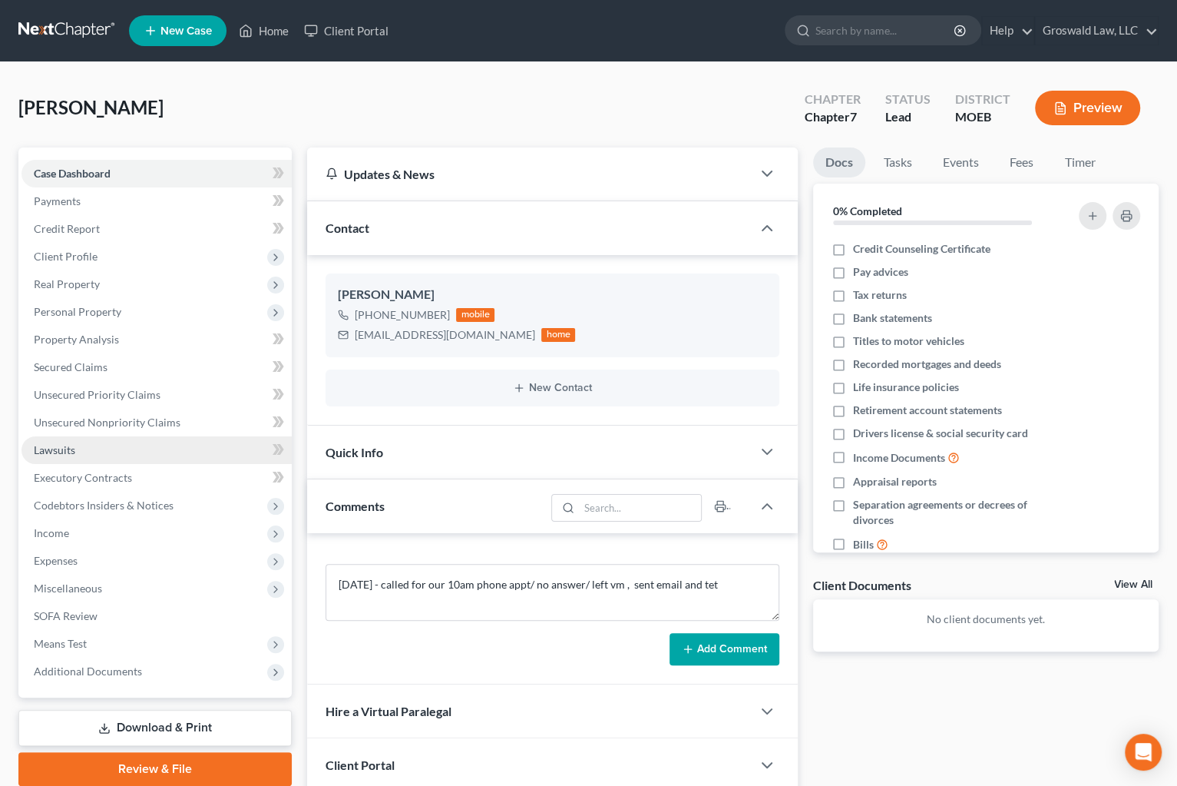
drag, startPoint x: 743, startPoint y: 650, endPoint x: 260, endPoint y: 453, distance: 520.8
click at [743, 649] on button "Add Comment" at bounding box center [725, 649] width 110 height 32
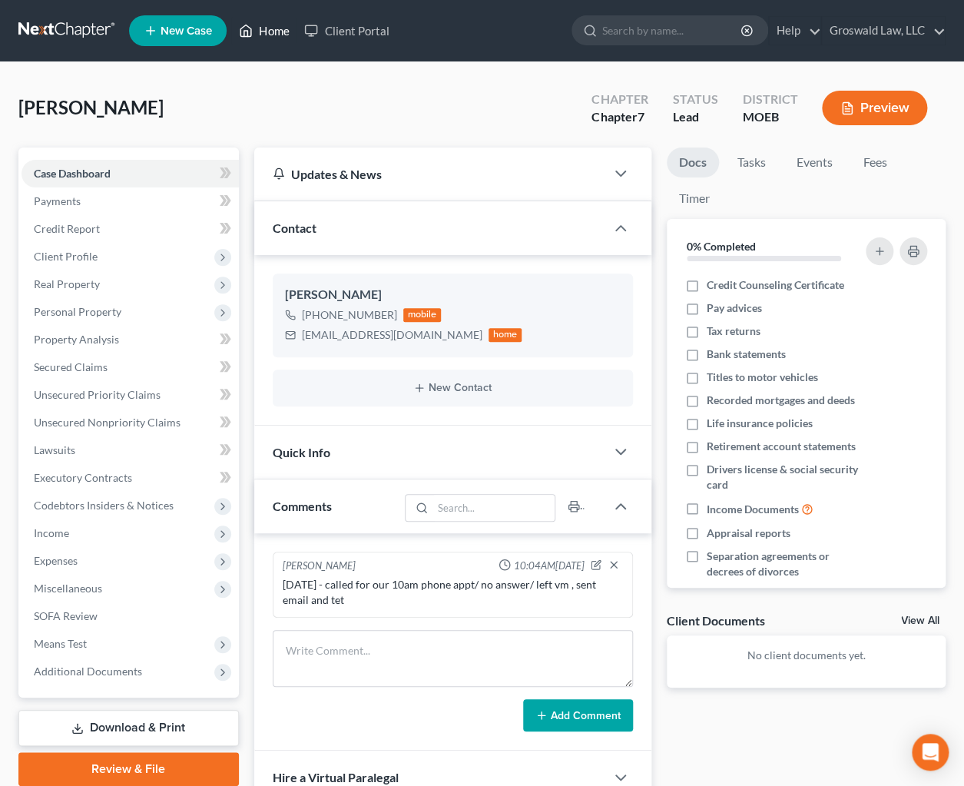
click at [253, 29] on link "Home" at bounding box center [263, 31] width 65 height 28
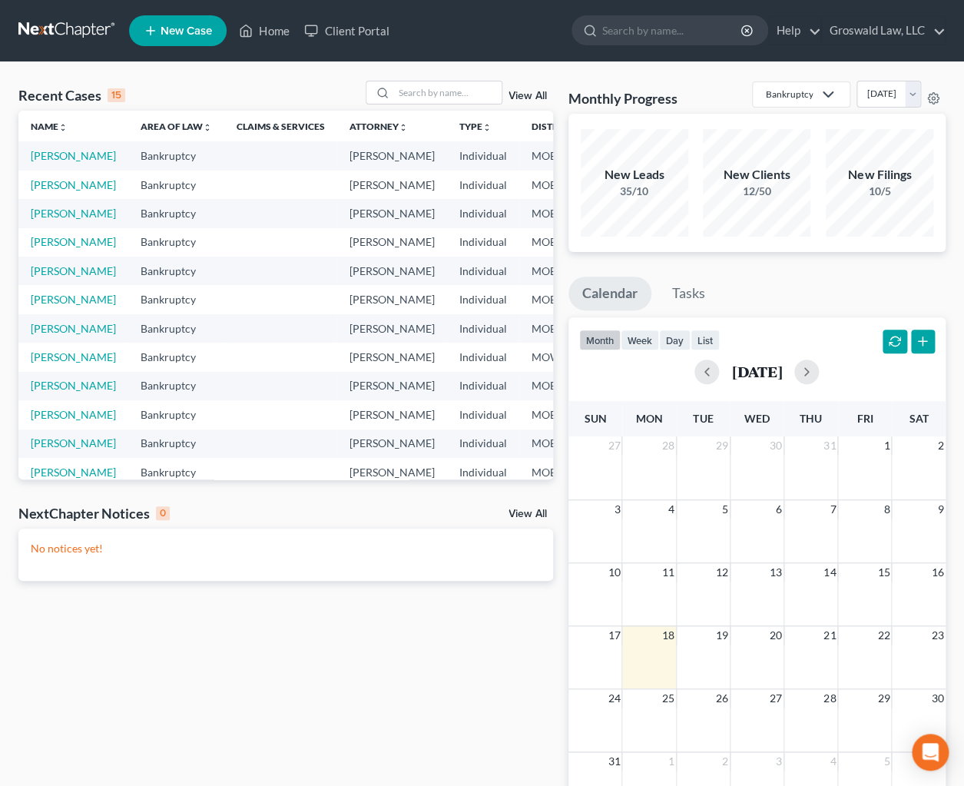
drag, startPoint x: 505, startPoint y: 692, endPoint x: 486, endPoint y: 667, distance: 31.2
click at [504, 692] on div "Recent Cases 15 View All Name unfold_more expand_more expand_less Area of Law u…" at bounding box center [286, 461] width 550 height 760
click at [457, 91] on input "search" at bounding box center [448, 92] width 108 height 22
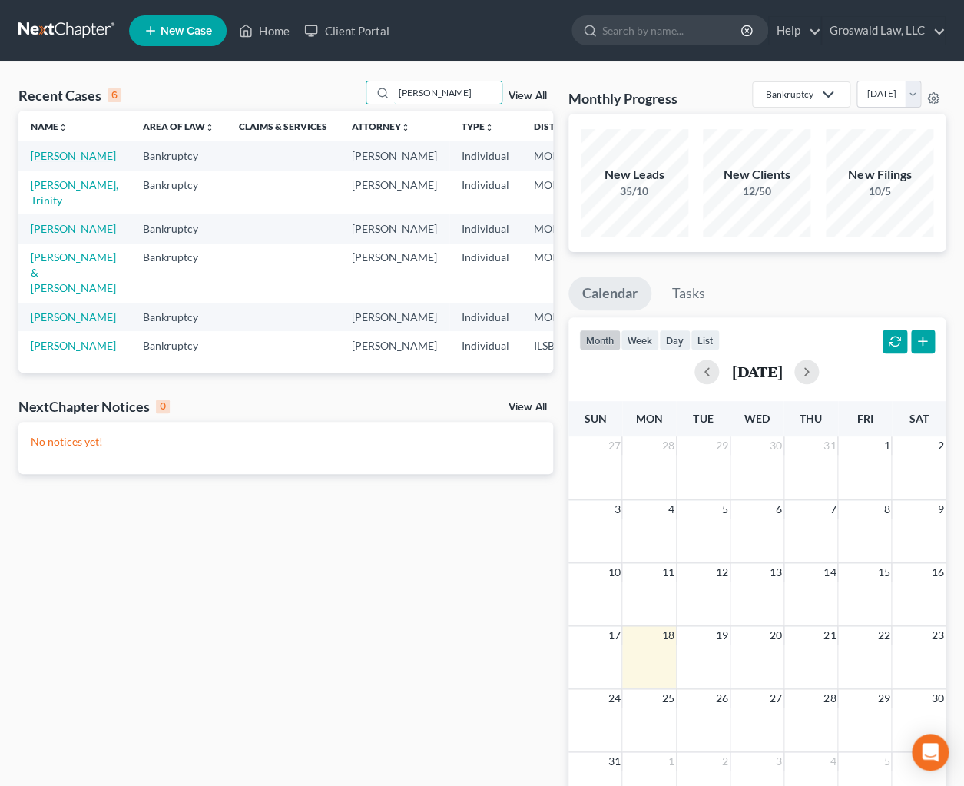
type input "[PERSON_NAME]"
click at [55, 162] on link "[PERSON_NAME]" at bounding box center [73, 155] width 85 height 13
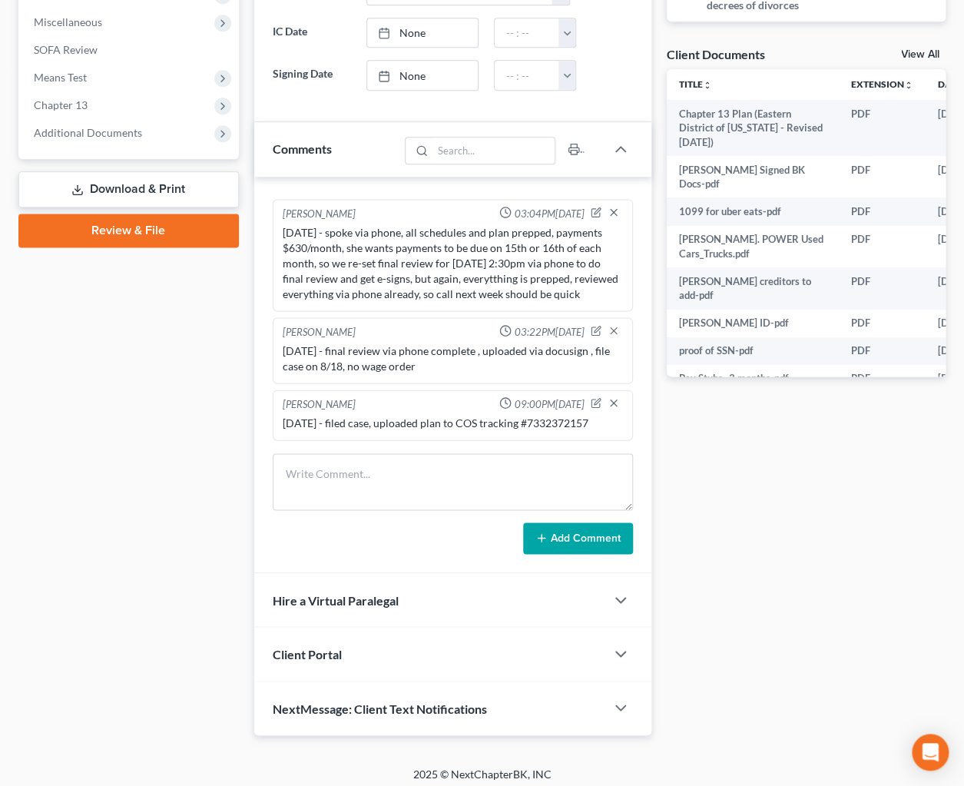
scroll to position [571, 0]
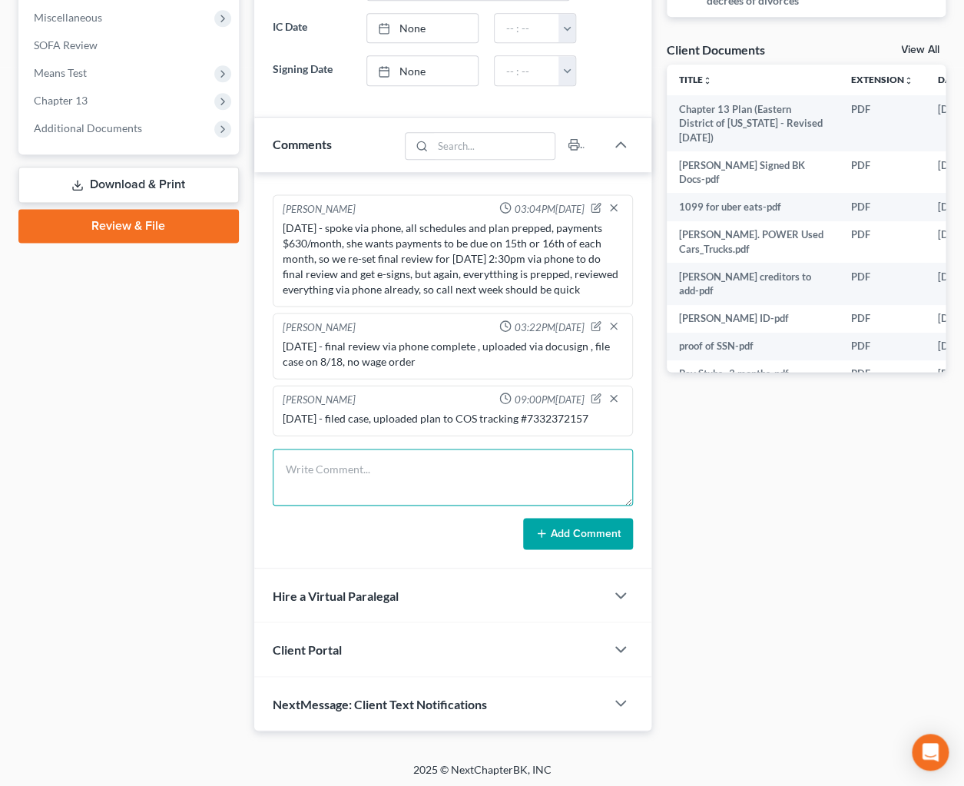
drag, startPoint x: 395, startPoint y: 453, endPoint x: 961, endPoint y: 68, distance: 684.7
click at [396, 453] on textarea at bounding box center [453, 476] width 360 height 57
type textarea "5"
paste textarea "$ 53.01"
type textarea "[DATE] - efiled cert of service ch13 plan , fee paid to COS $ 53.01"
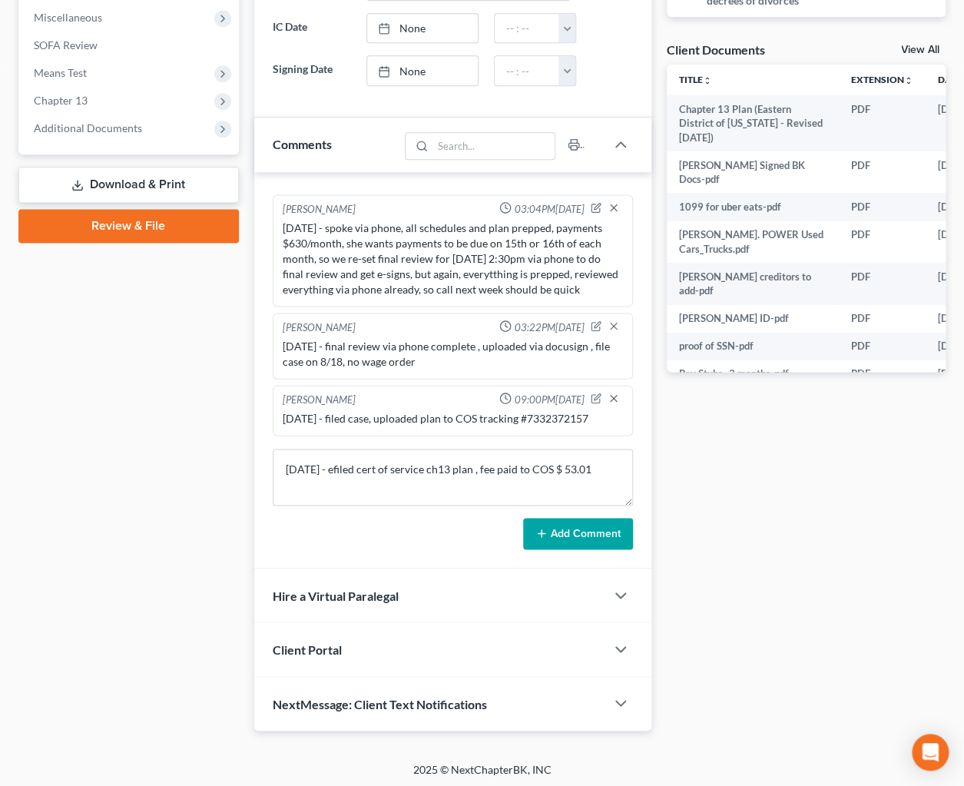
drag, startPoint x: 585, startPoint y: 519, endPoint x: 0, endPoint y: 167, distance: 683.1
click at [584, 519] on button "Add Comment" at bounding box center [578, 534] width 110 height 32
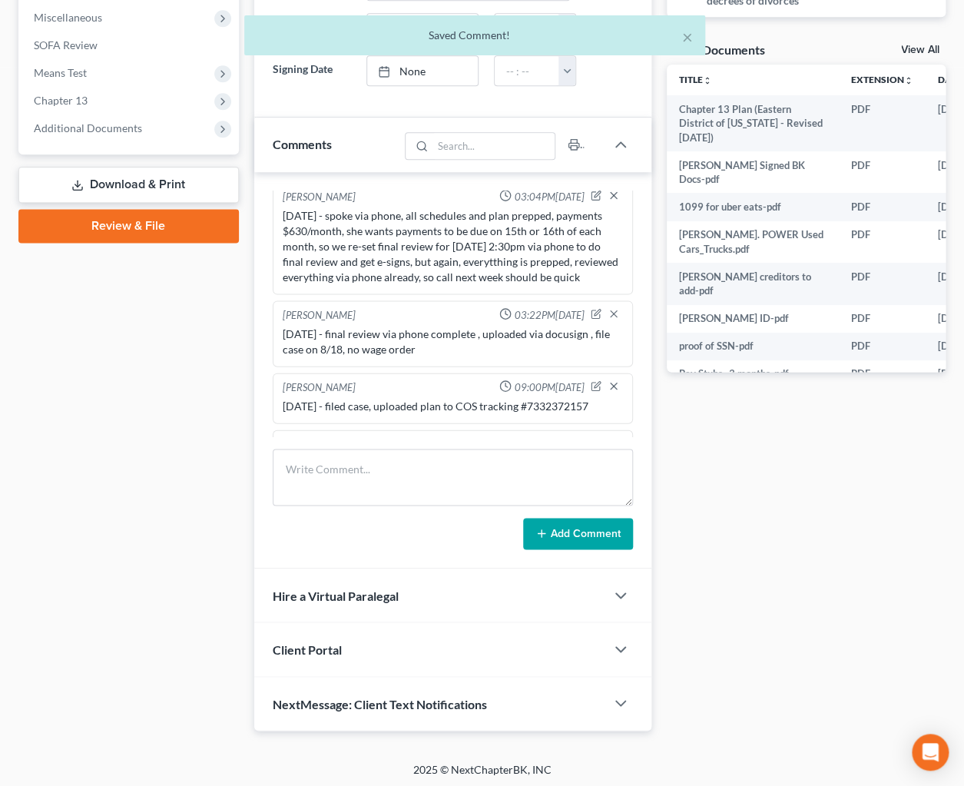
scroll to position [1270, 0]
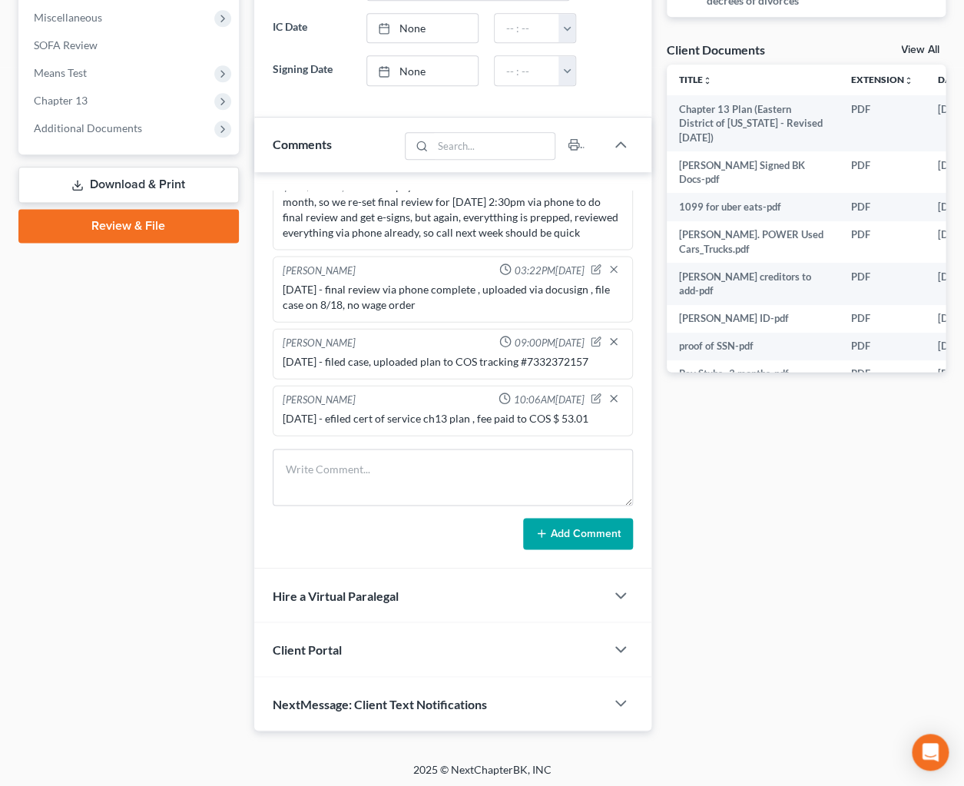
drag, startPoint x: 862, startPoint y: 500, endPoint x: 782, endPoint y: 1, distance: 505.3
click at [861, 489] on div "Docs Tasks Events Fees Timer 7% Completed Nothing here yet! Credit Counseling C…" at bounding box center [806, 153] width 294 height 1153
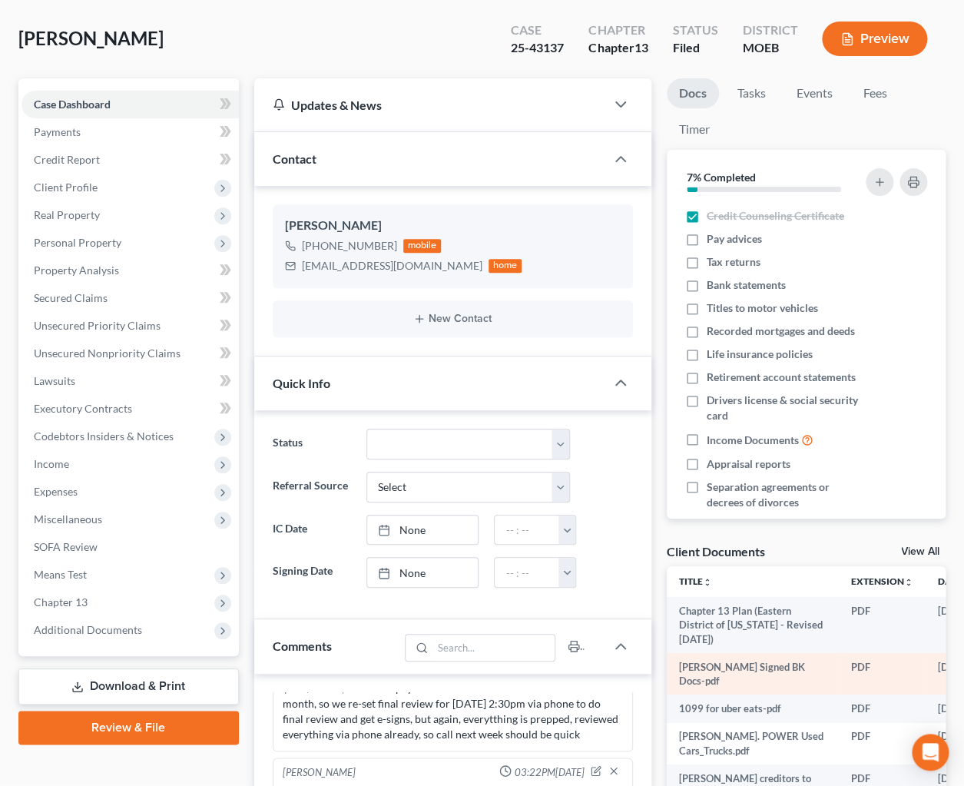
scroll to position [0, 0]
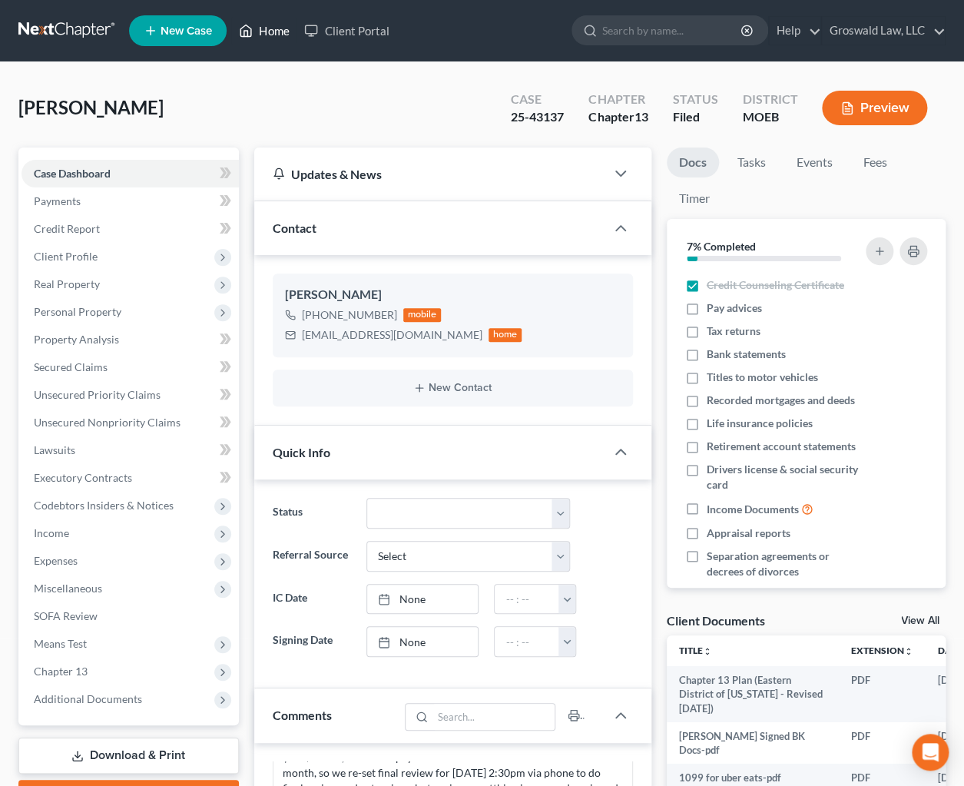
click at [253, 33] on icon at bounding box center [246, 31] width 14 height 18
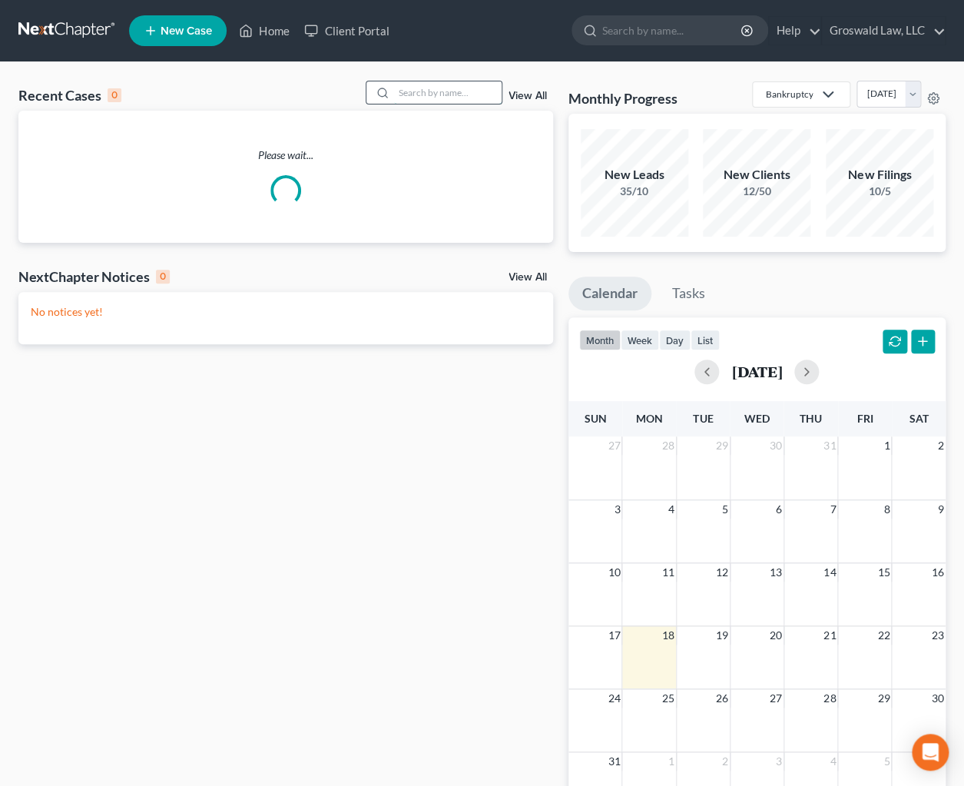
click at [430, 90] on input "search" at bounding box center [448, 92] width 108 height 22
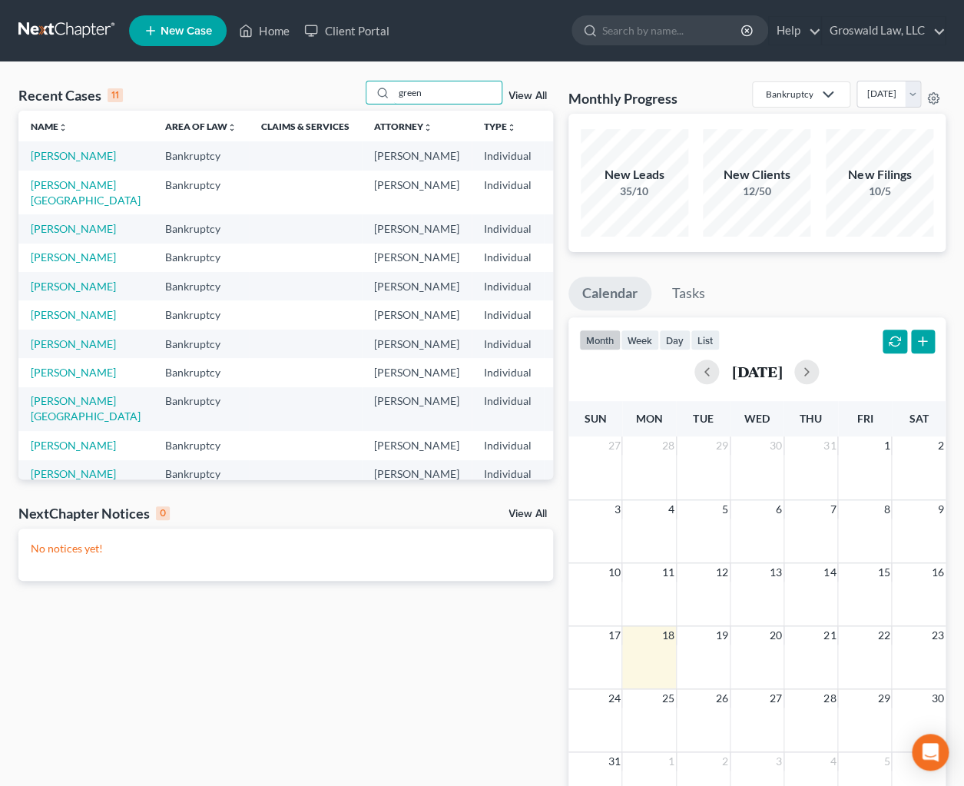
type input "green"
click at [41, 162] on td "[PERSON_NAME]" at bounding box center [85, 155] width 134 height 28
click at [41, 162] on link "[PERSON_NAME]" at bounding box center [73, 155] width 85 height 13
select select "6"
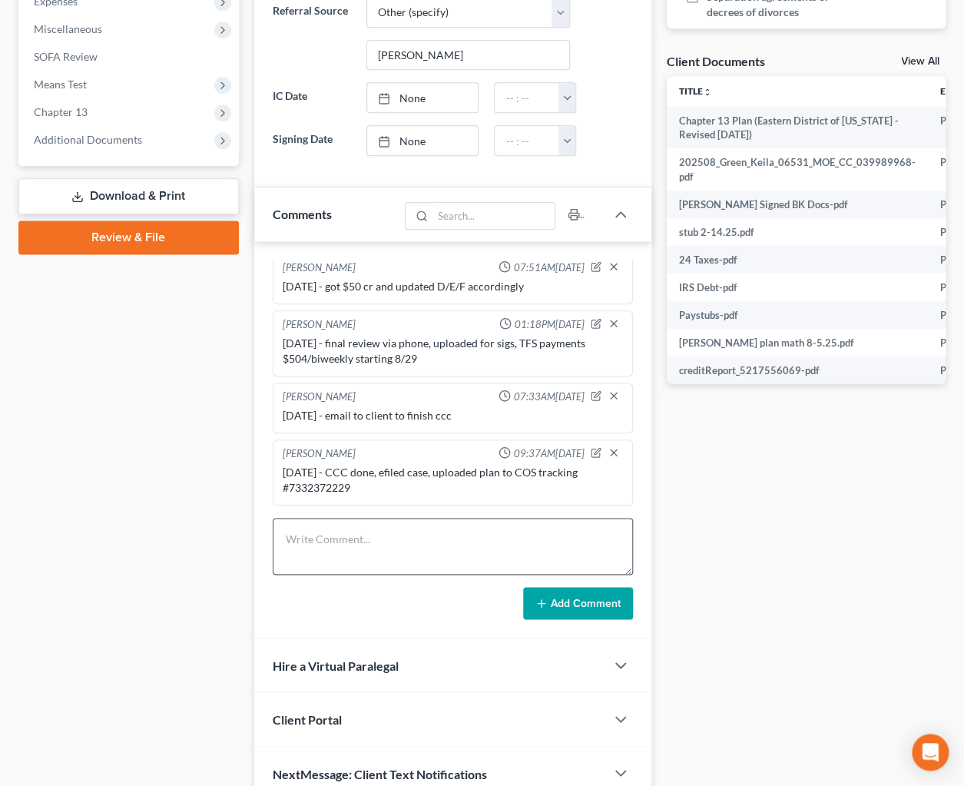
scroll to position [614, 0]
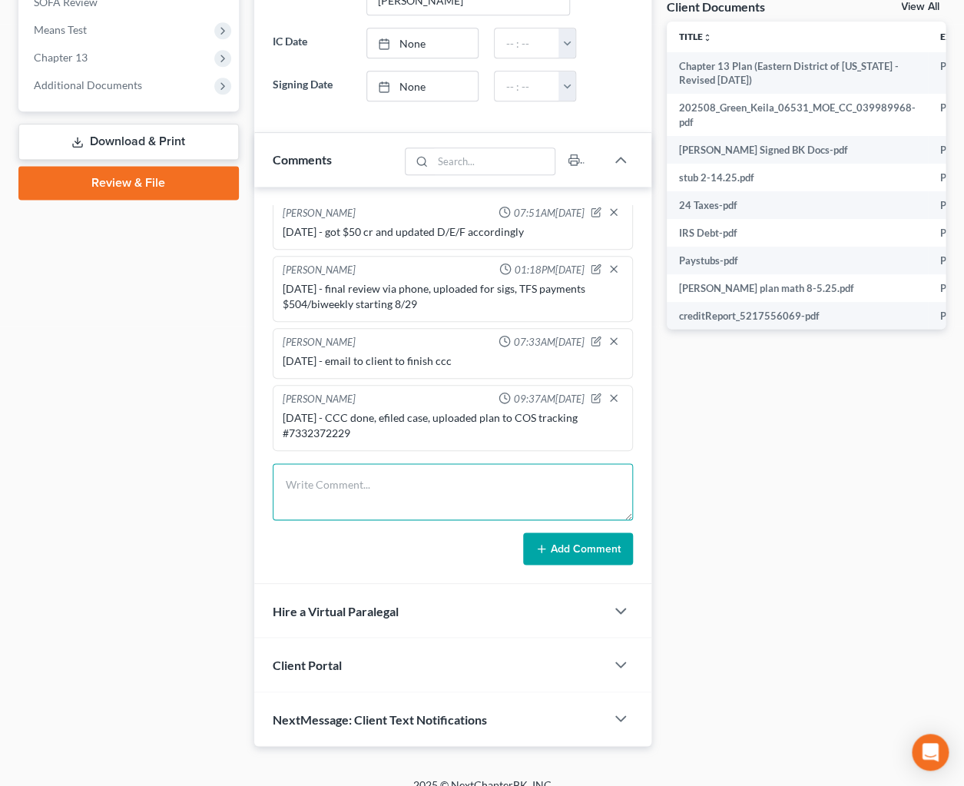
click at [344, 481] on textarea at bounding box center [453, 491] width 360 height 57
click at [571, 463] on textarea "[DATE] - Efiled cert of service ch13 plan , fee paid" at bounding box center [453, 491] width 360 height 57
paste textarea "$ 39.99"
type textarea "[DATE] - Efiled cert of service ch13 plan , fee paid $ 39.99"
click at [590, 534] on button "Add Comment" at bounding box center [578, 548] width 110 height 32
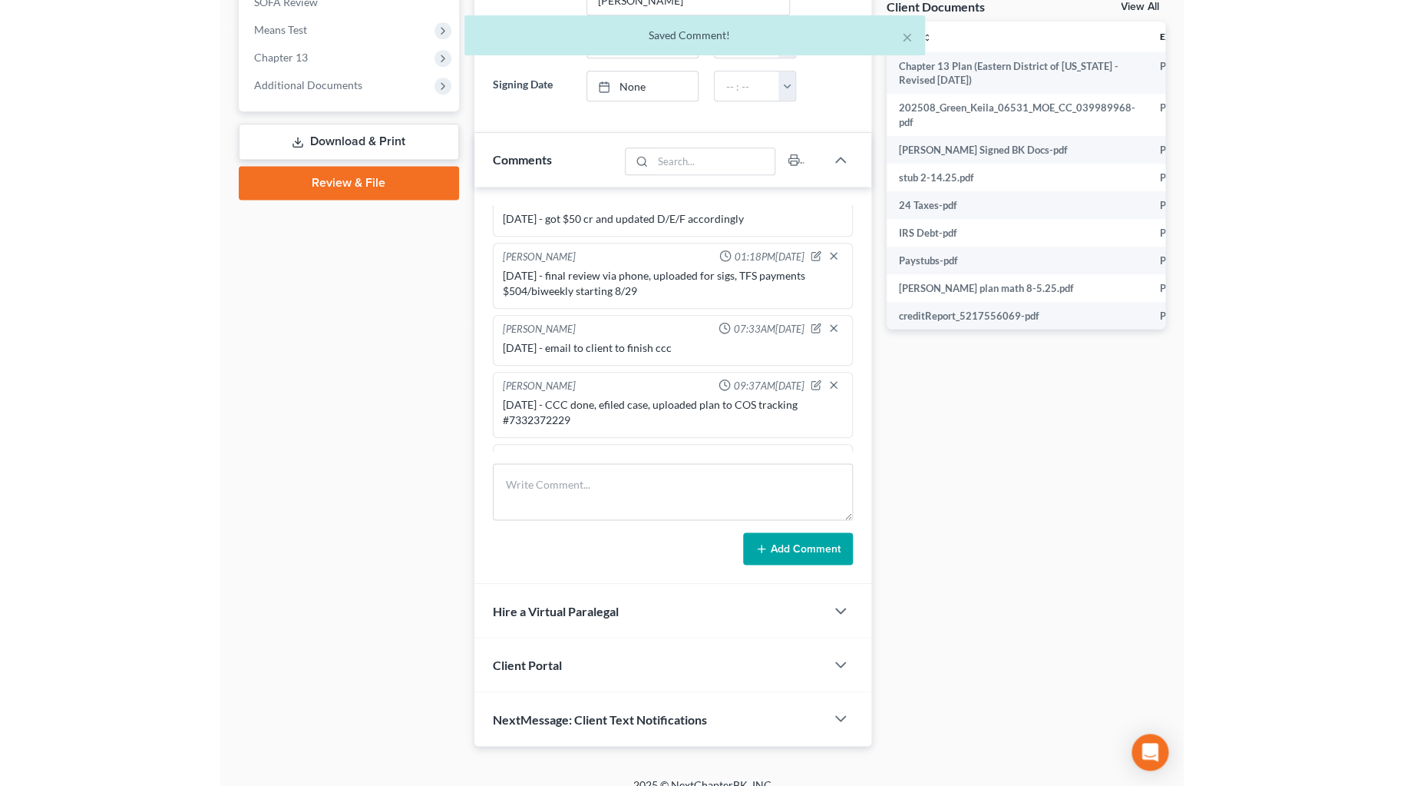
scroll to position [581, 0]
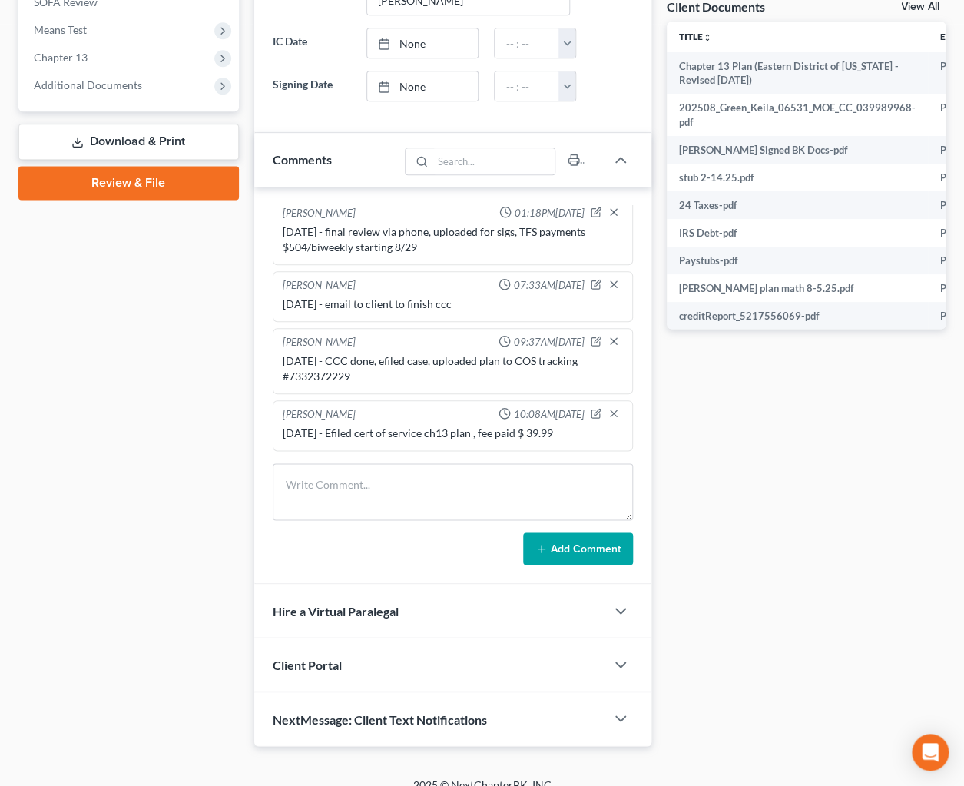
click at [780, 493] on div "Docs Tasks Events Fees Timer 0% Completed Nothing here yet! Credit Counseling C…" at bounding box center [806, 140] width 294 height 1212
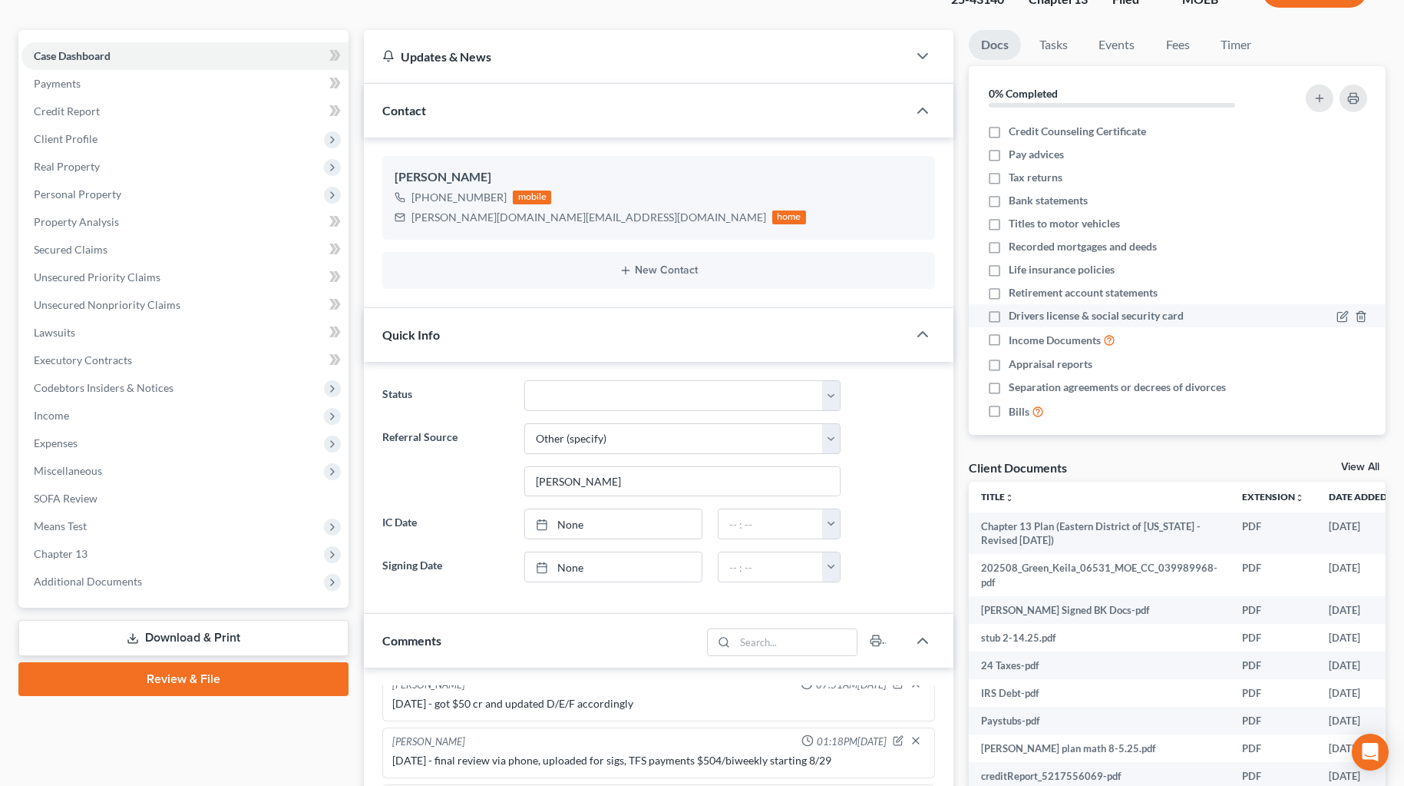
scroll to position [0, 0]
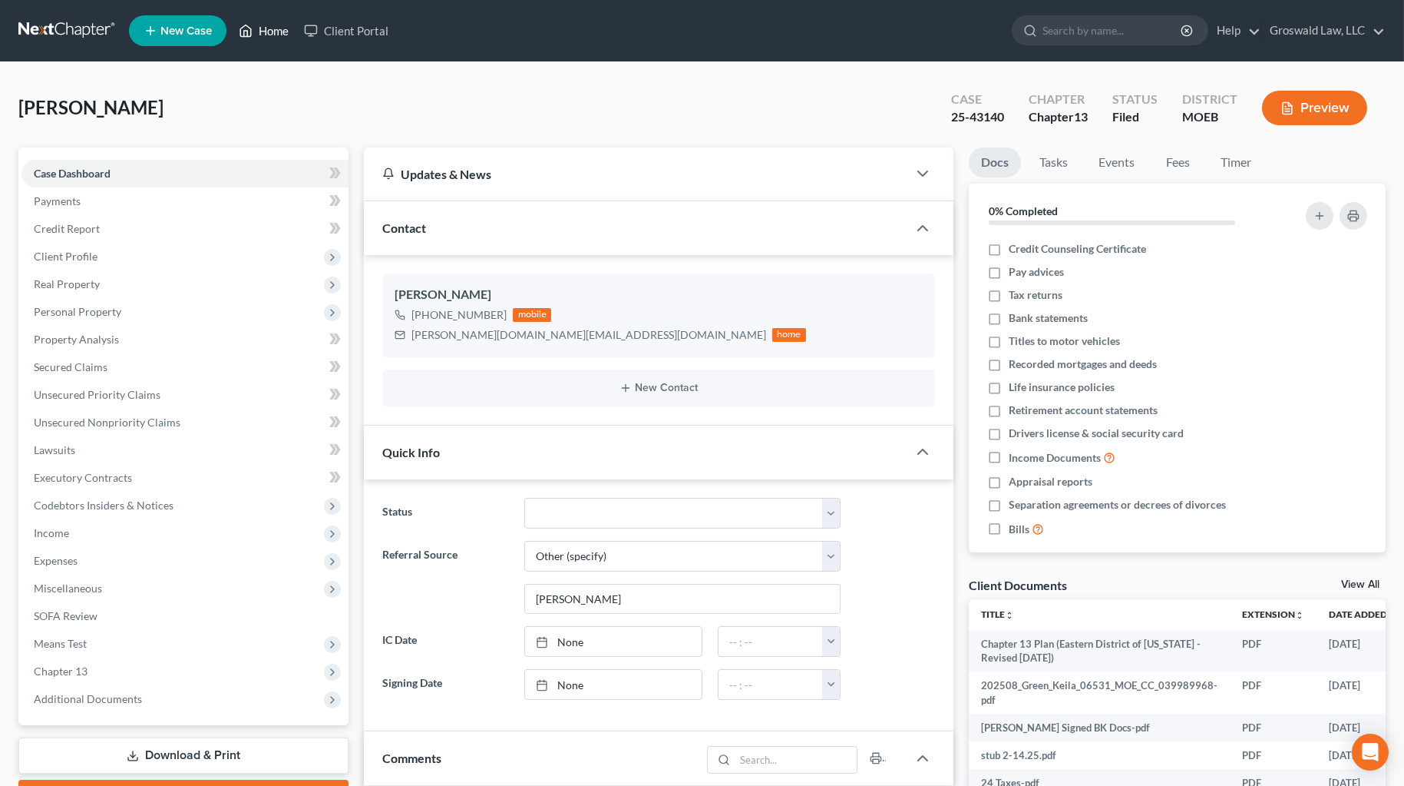
click at [273, 28] on link "Home" at bounding box center [263, 31] width 65 height 28
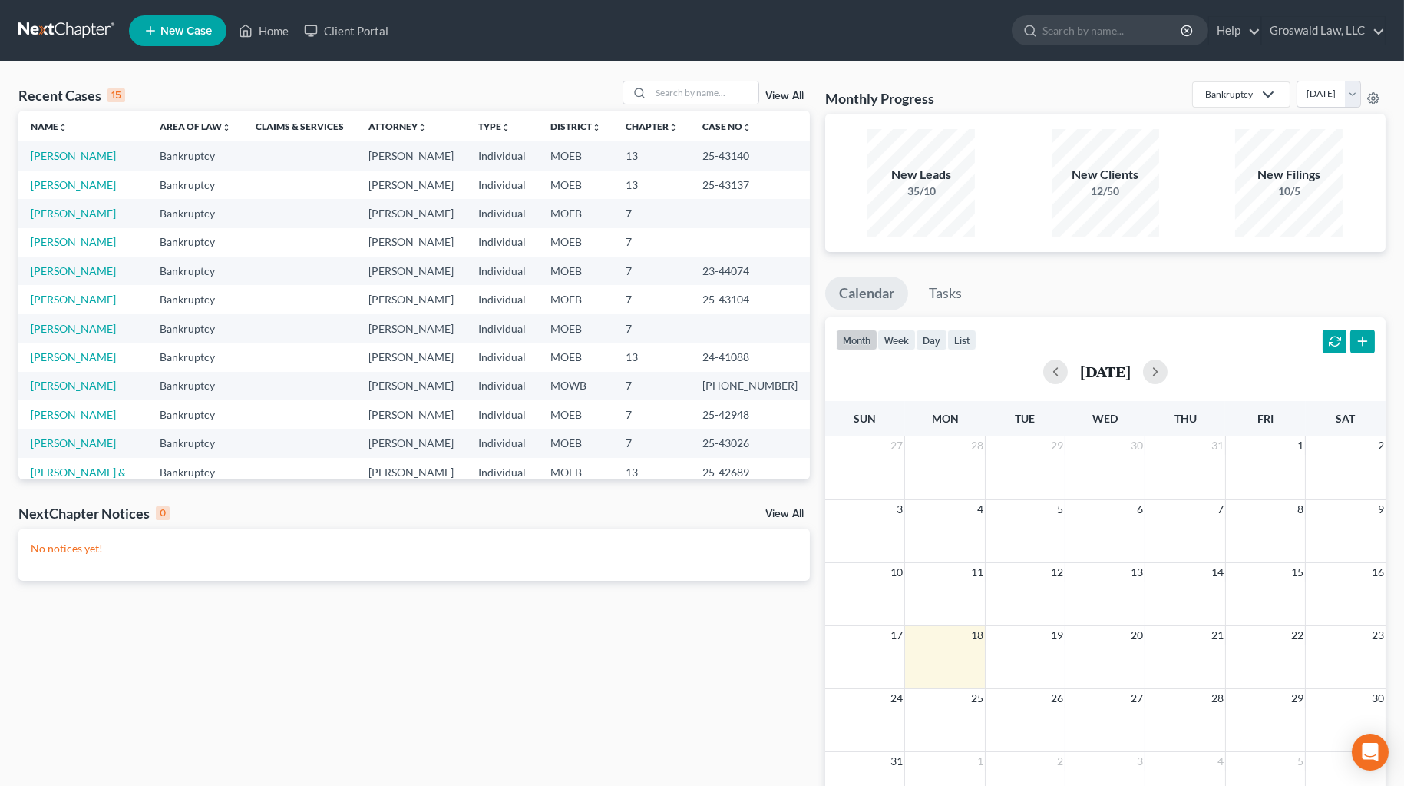
drag, startPoint x: 1315, startPoint y: 291, endPoint x: 1309, endPoint y: 285, distance: 8.7
click at [1010, 290] on ul "Calendar Tasks" at bounding box center [1105, 296] width 561 height 41
click at [680, 93] on input "search" at bounding box center [705, 92] width 108 height 22
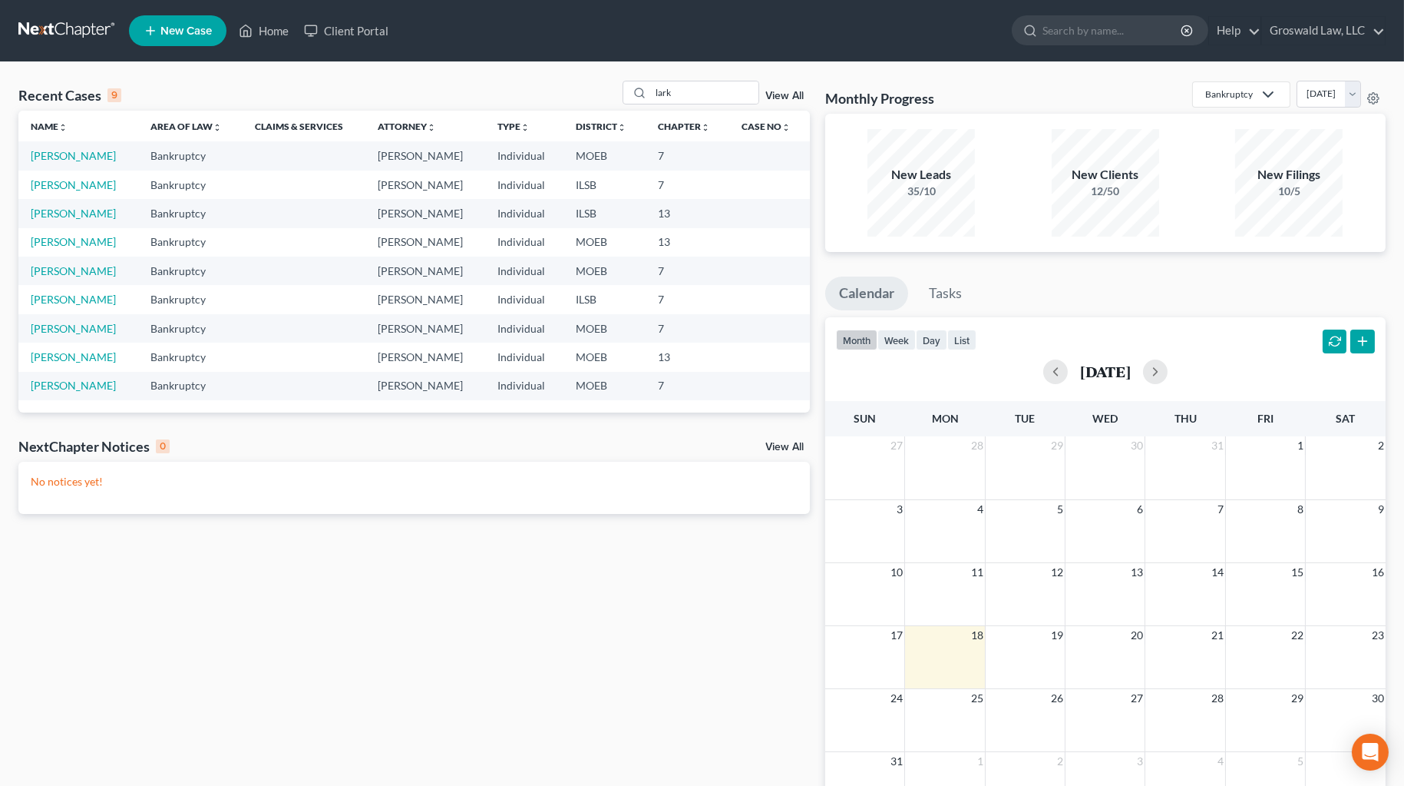
click at [1010, 284] on ul "Calendar Tasks" at bounding box center [1105, 296] width 561 height 41
drag, startPoint x: 684, startPoint y: 93, endPoint x: 623, endPoint y: 91, distance: 61.4
click at [623, 91] on div "lark" at bounding box center [691, 93] width 137 height 24
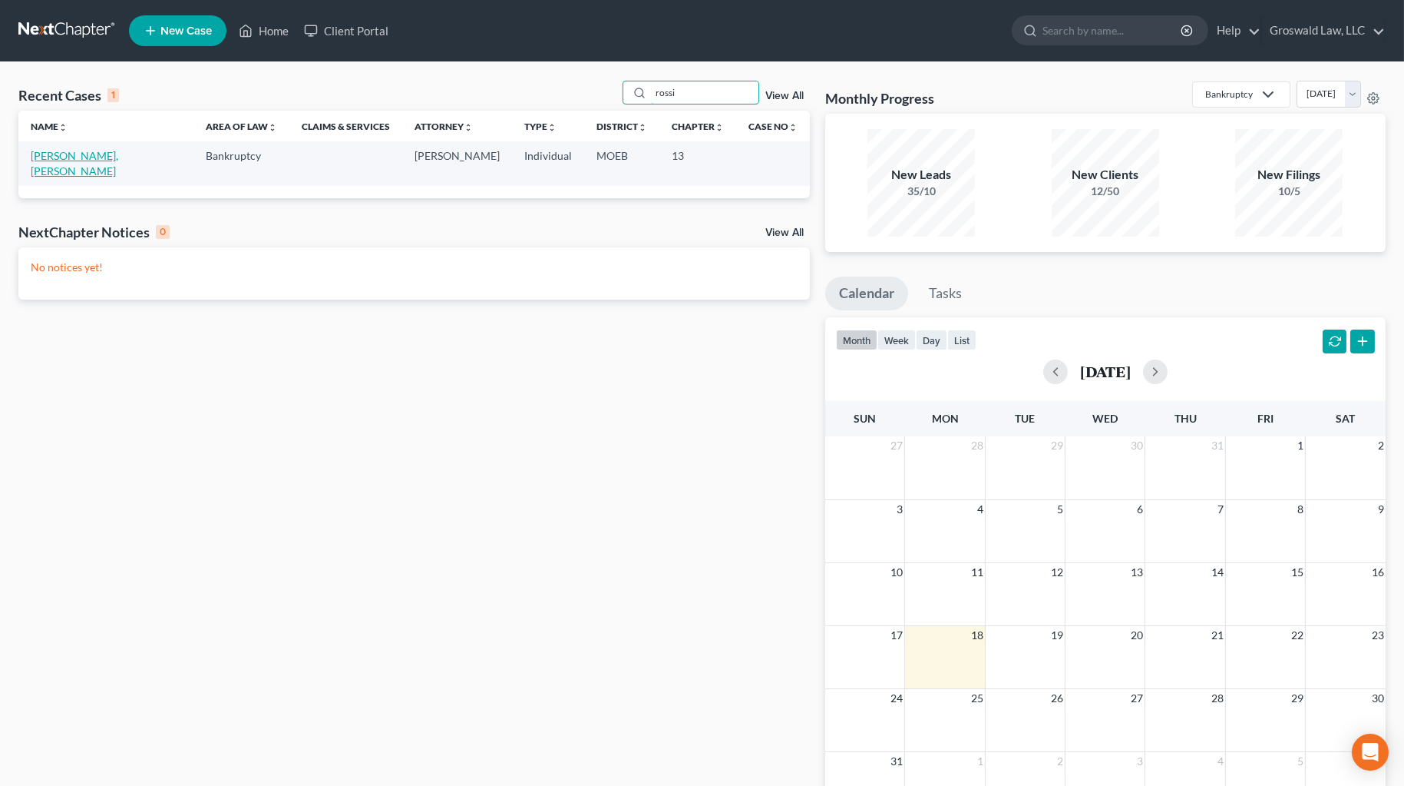
type input "rossi"
click at [65, 154] on link "[PERSON_NAME], [PERSON_NAME]" at bounding box center [75, 163] width 88 height 28
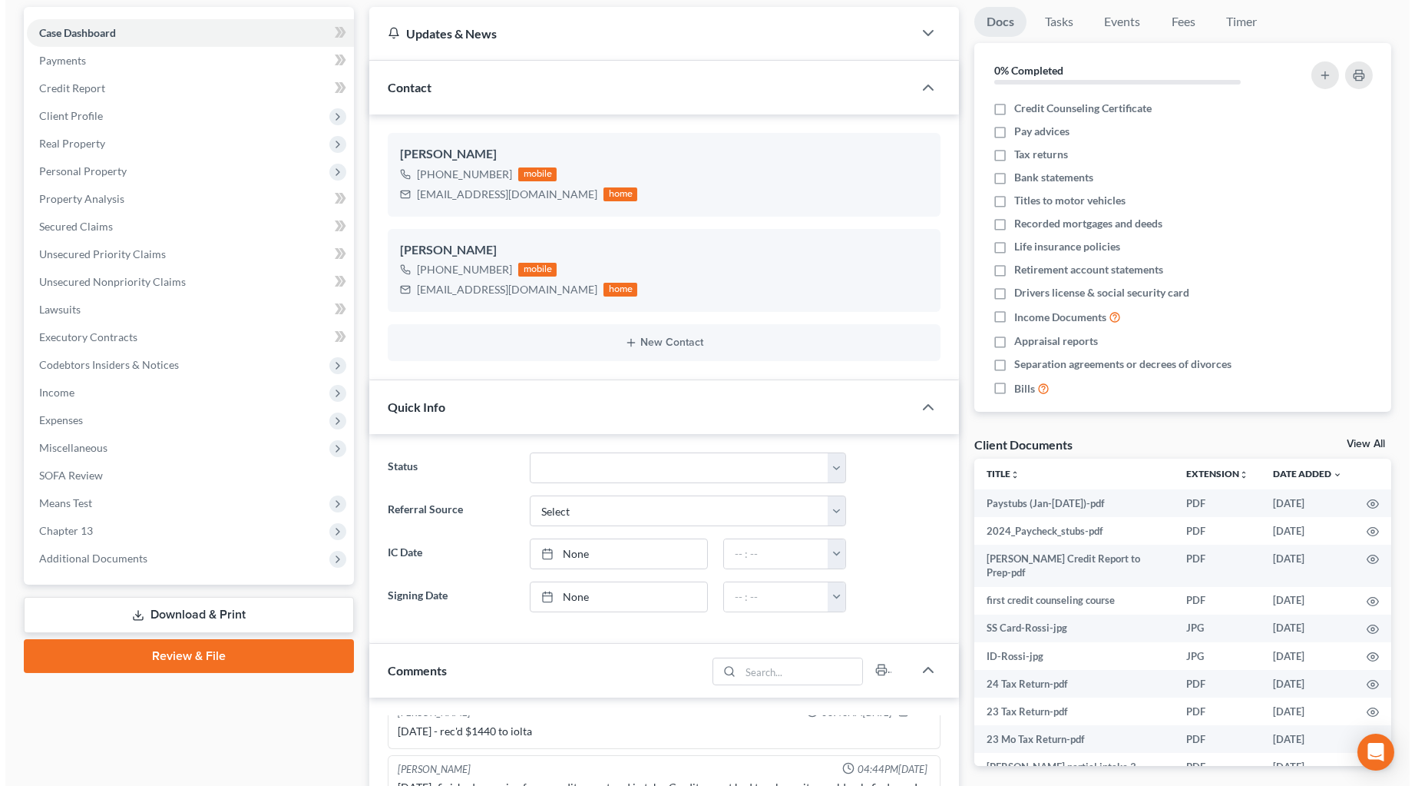
scroll to position [418, 0]
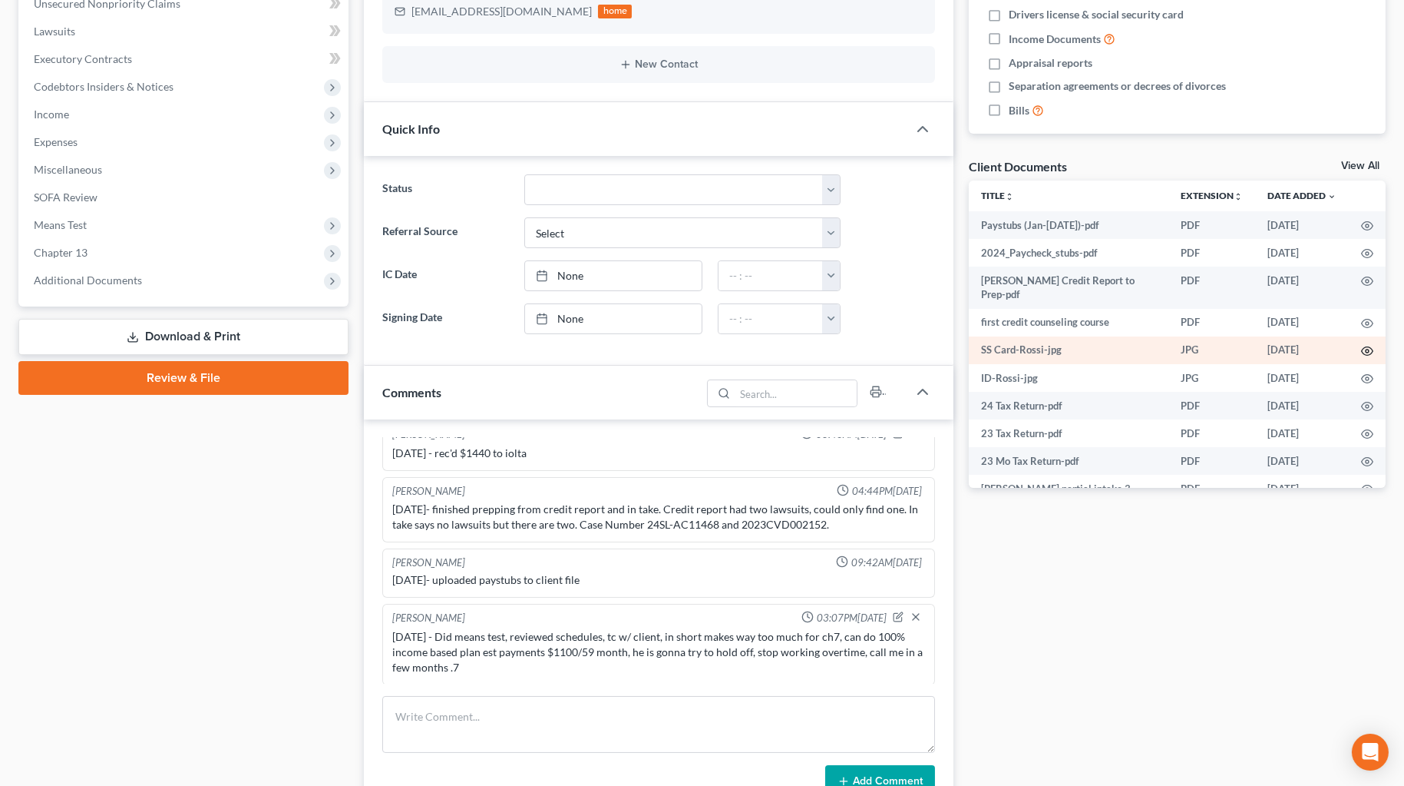
click at [1010, 347] on icon "button" at bounding box center [1368, 351] width 12 height 8
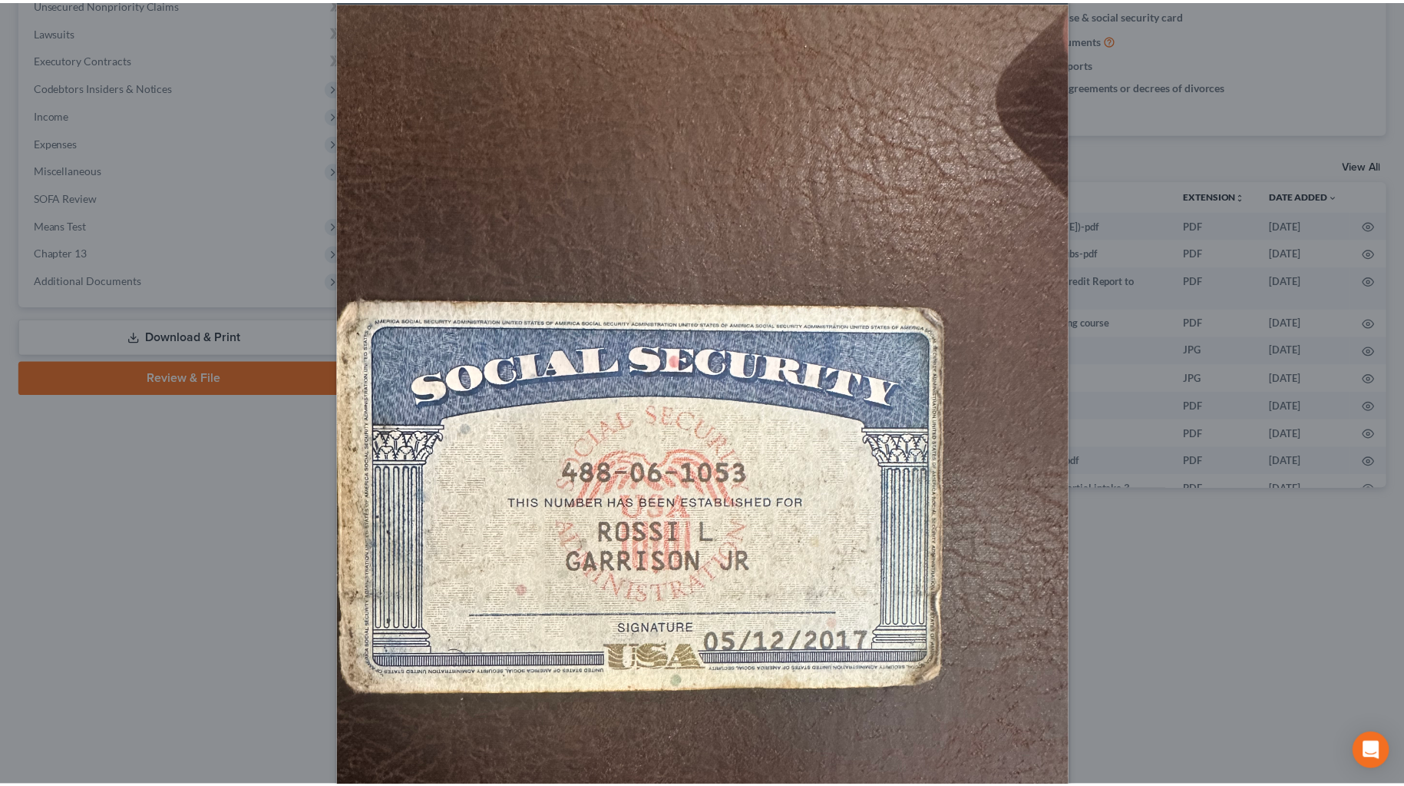
scroll to position [0, 0]
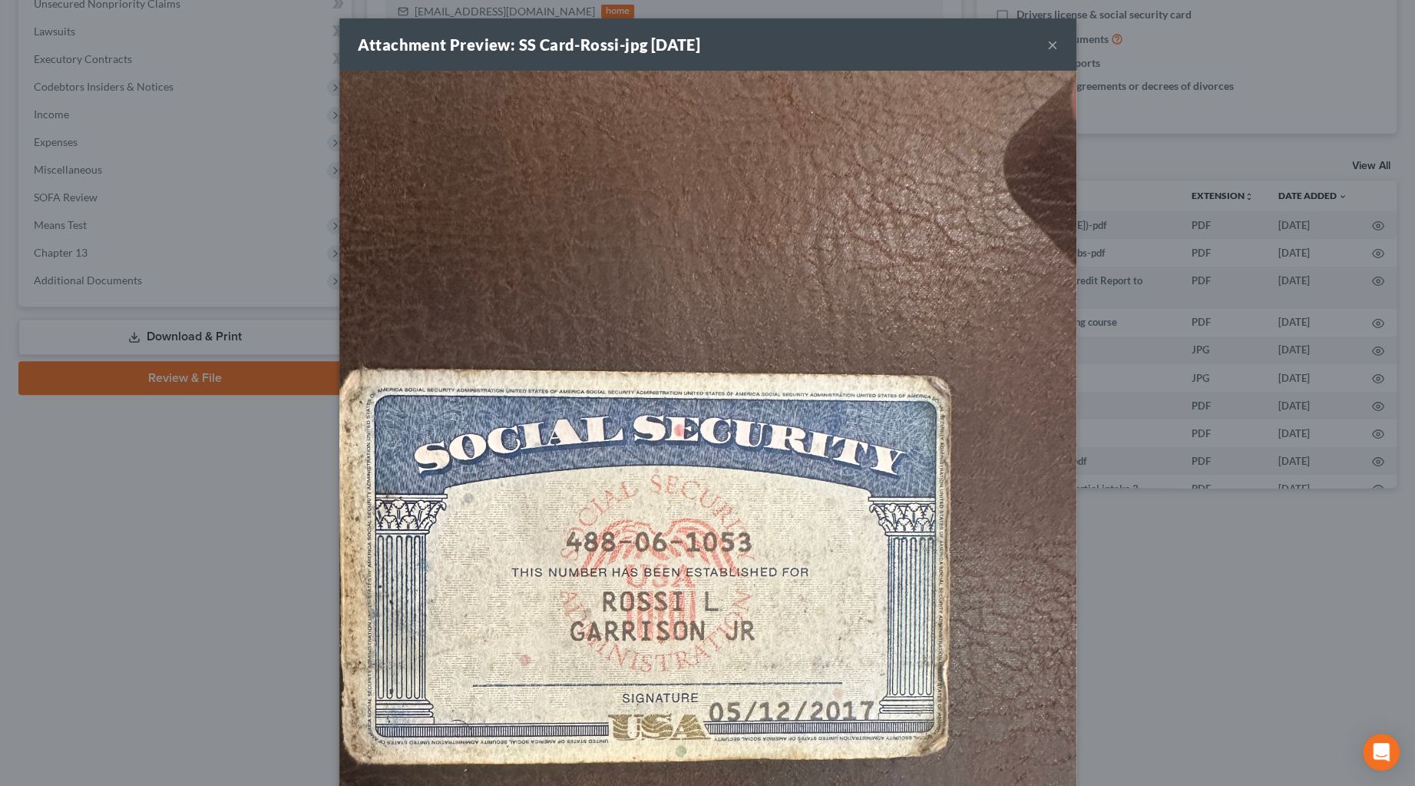
click at [1010, 43] on button "×" at bounding box center [1052, 44] width 11 height 18
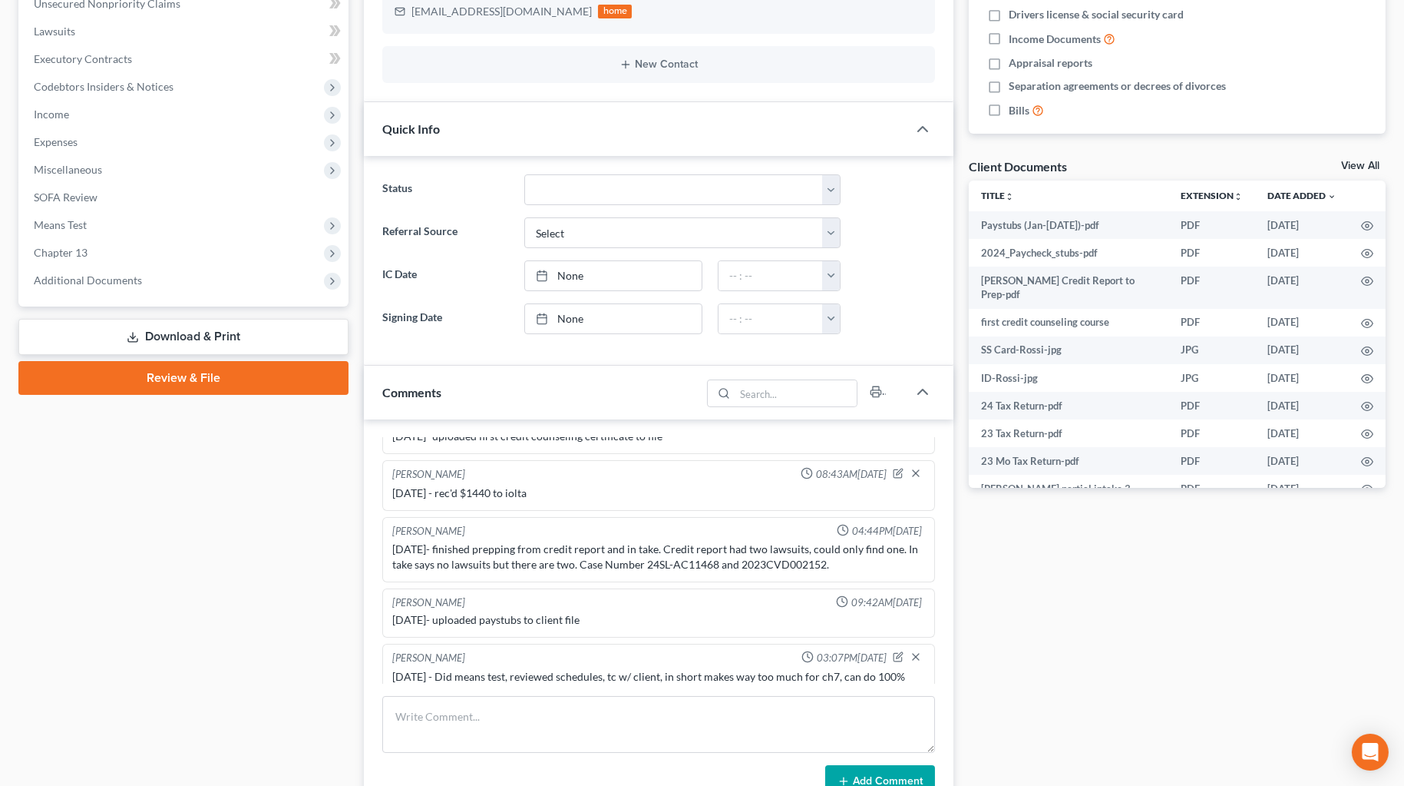
scroll to position [289, 0]
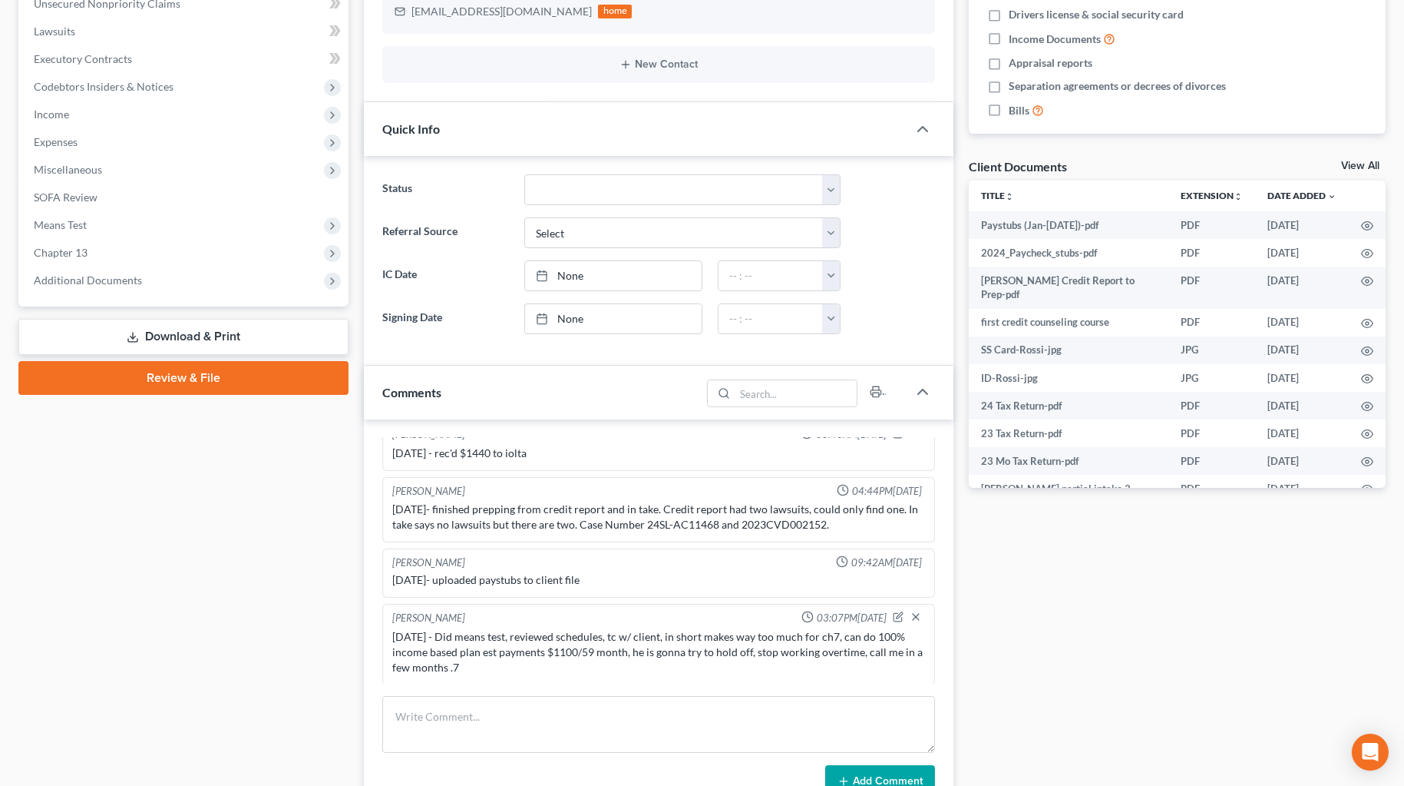
drag, startPoint x: 1152, startPoint y: 548, endPoint x: 640, endPoint y: 403, distance: 531.6
click at [1010, 548] on div "Docs Tasks Events Fees Timer 0% Completed Nothing here yet! Credit Counseling C…" at bounding box center [1177, 353] width 432 height 1249
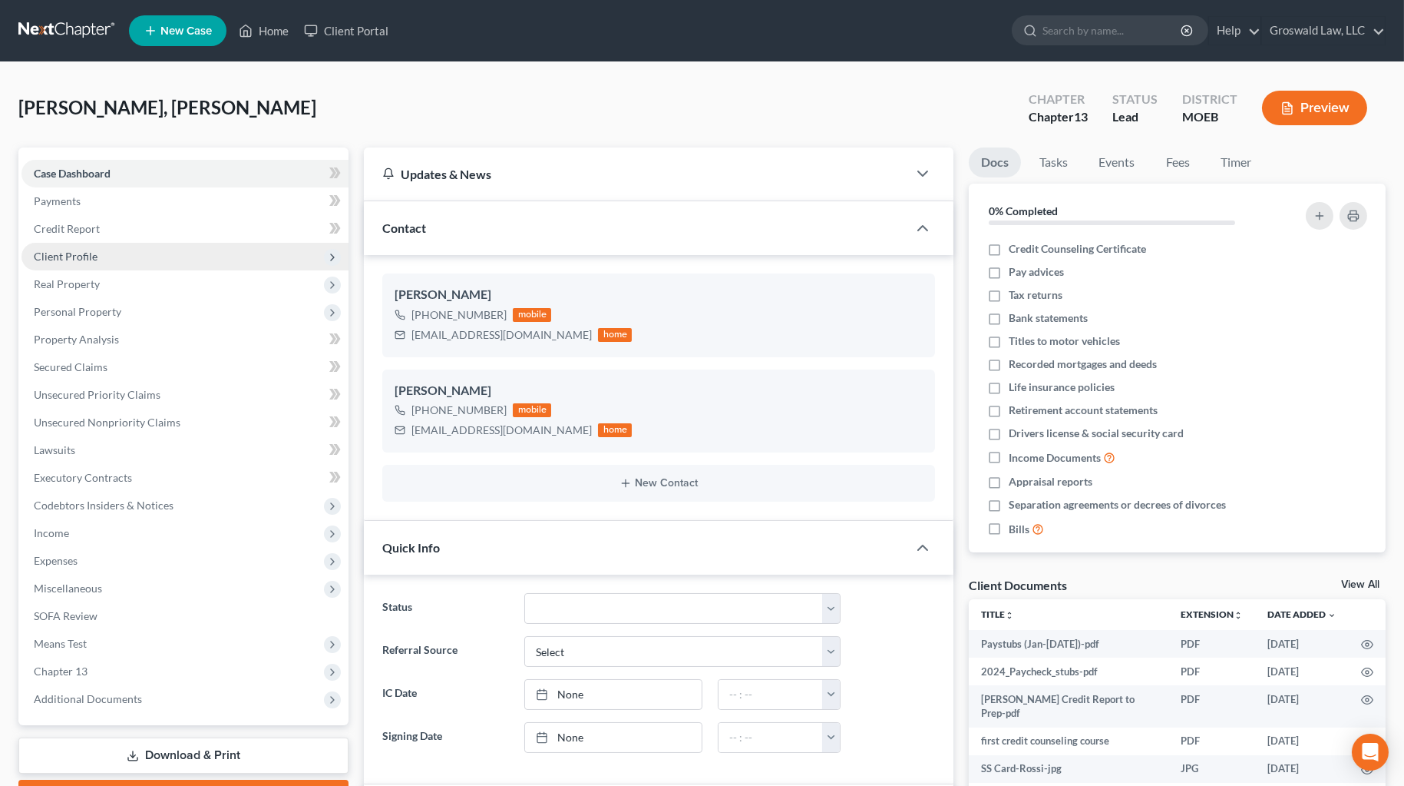
drag, startPoint x: 82, startPoint y: 253, endPoint x: 100, endPoint y: 261, distance: 19.3
click at [82, 253] on span "Client Profile" at bounding box center [66, 256] width 64 height 13
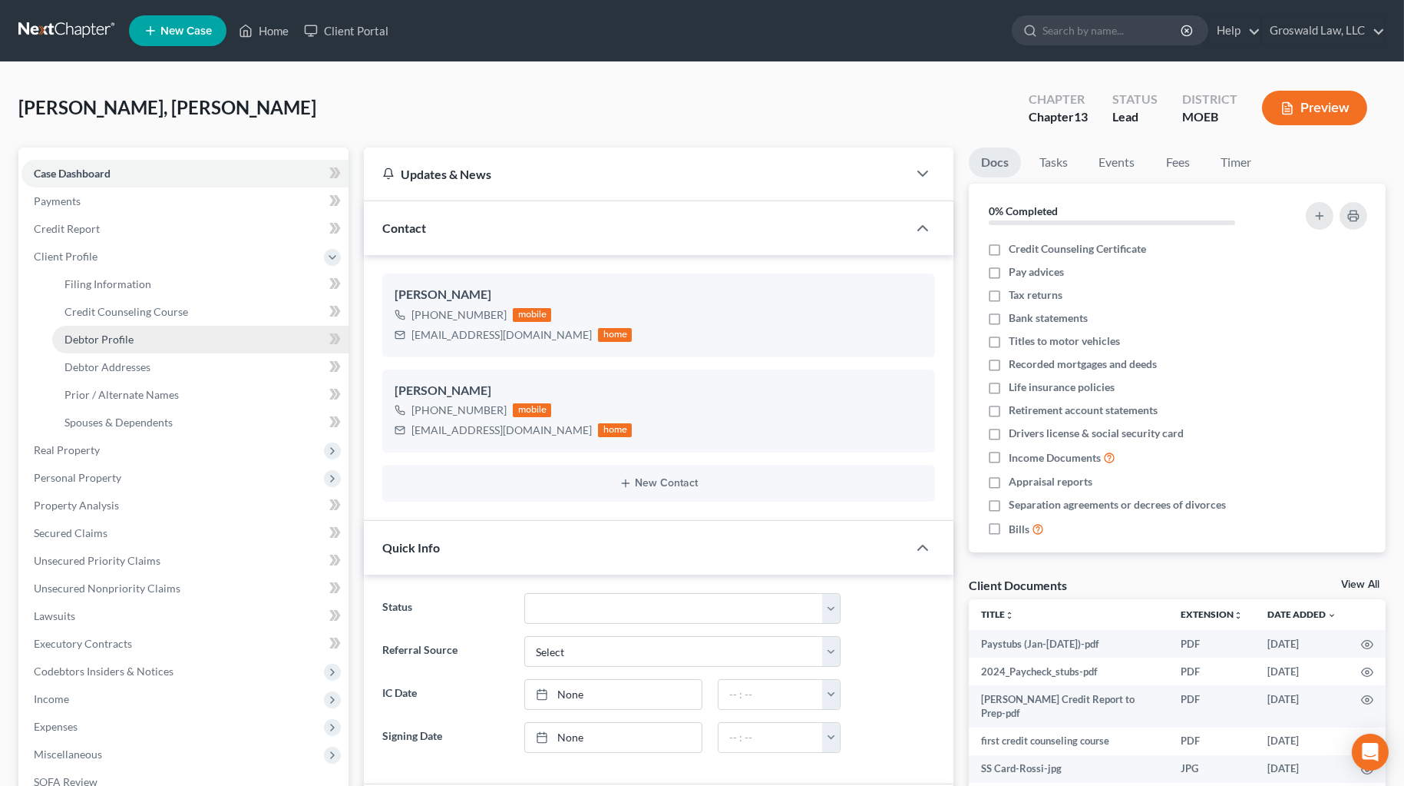
click at [124, 334] on span "Debtor Profile" at bounding box center [99, 338] width 69 height 13
select select "0"
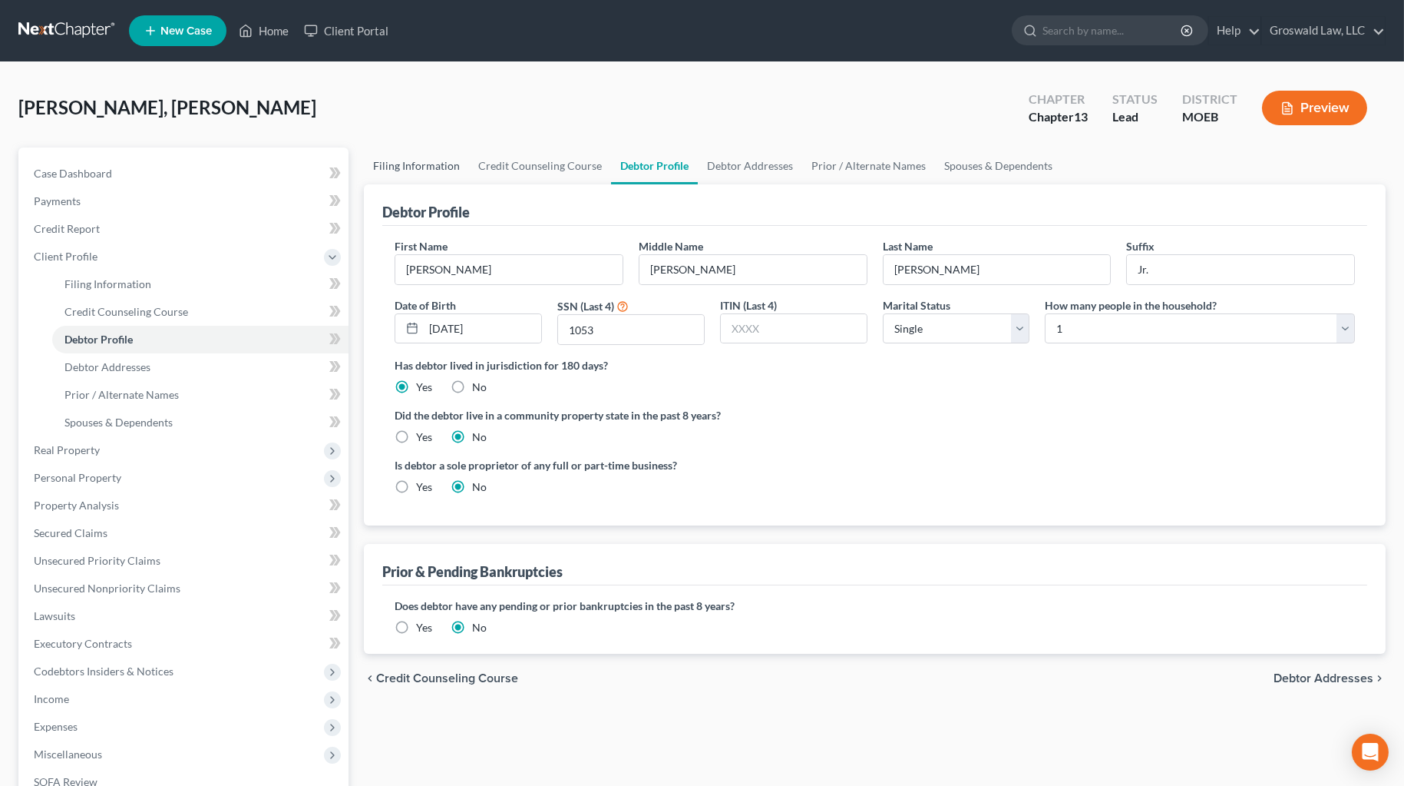
click at [405, 163] on link "Filing Information" at bounding box center [416, 165] width 105 height 37
select select "1"
select select "0"
select select "3"
select select "45"
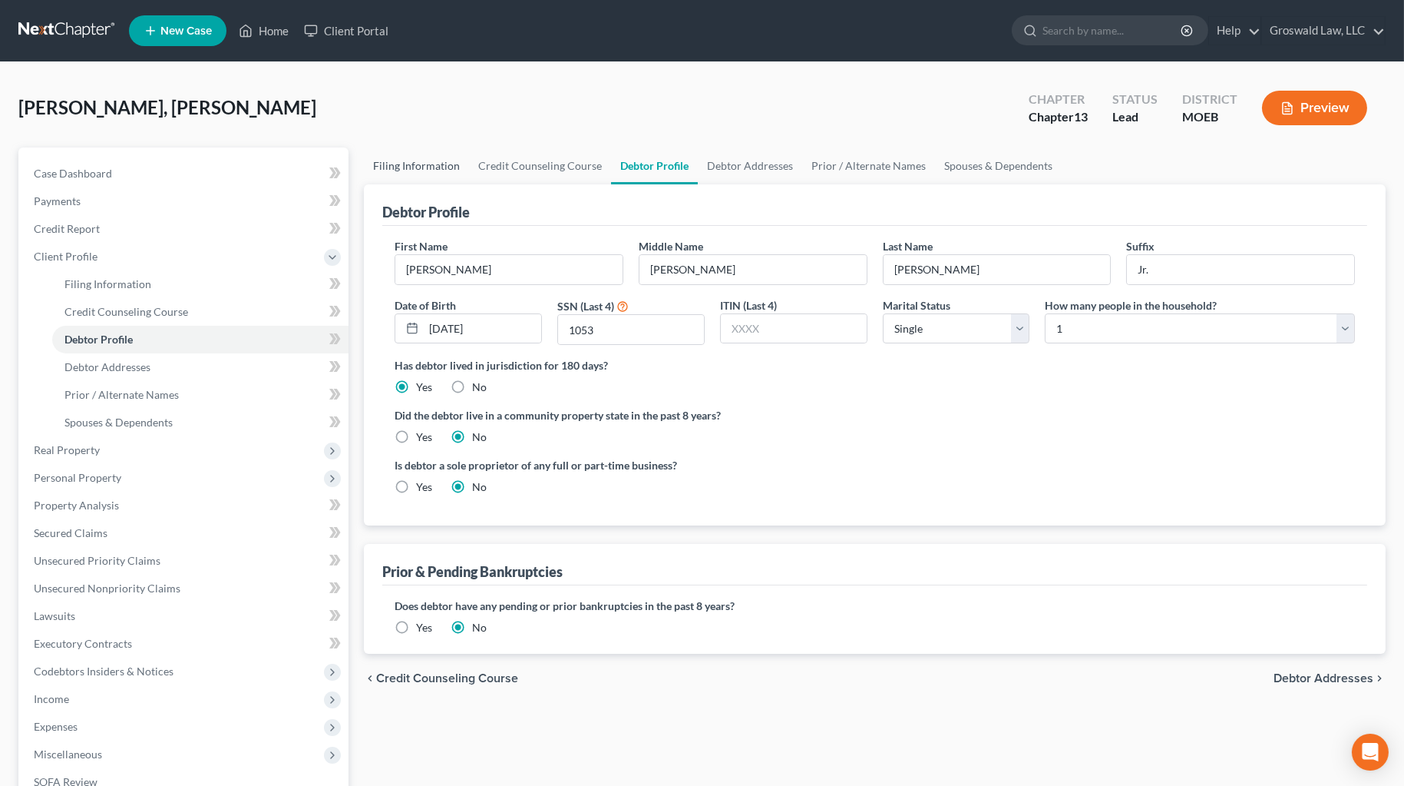
select select "26"
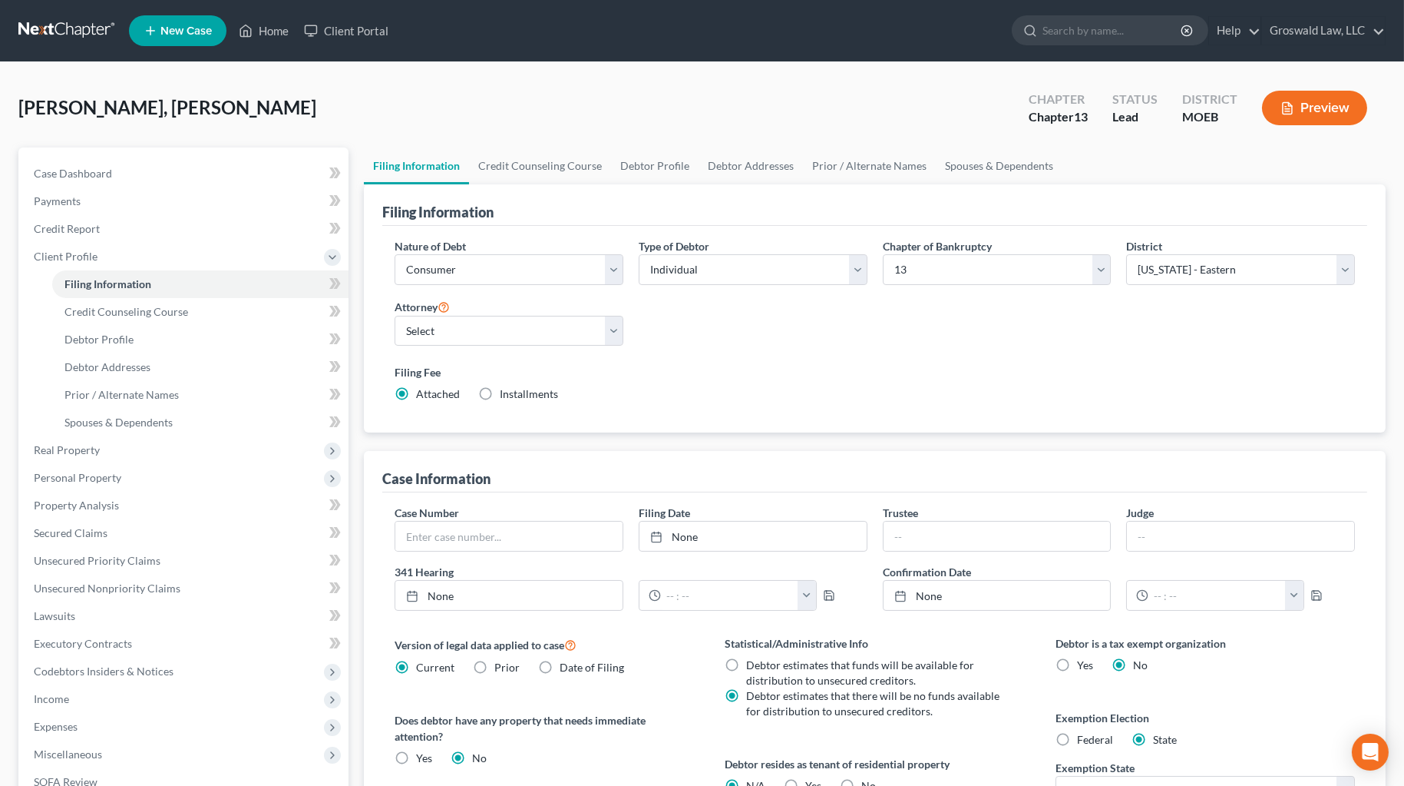
drag, startPoint x: 1171, startPoint y: 370, endPoint x: 1126, endPoint y: 365, distance: 45.6
click at [1010, 370] on label "Filing Fee" at bounding box center [875, 372] width 961 height 16
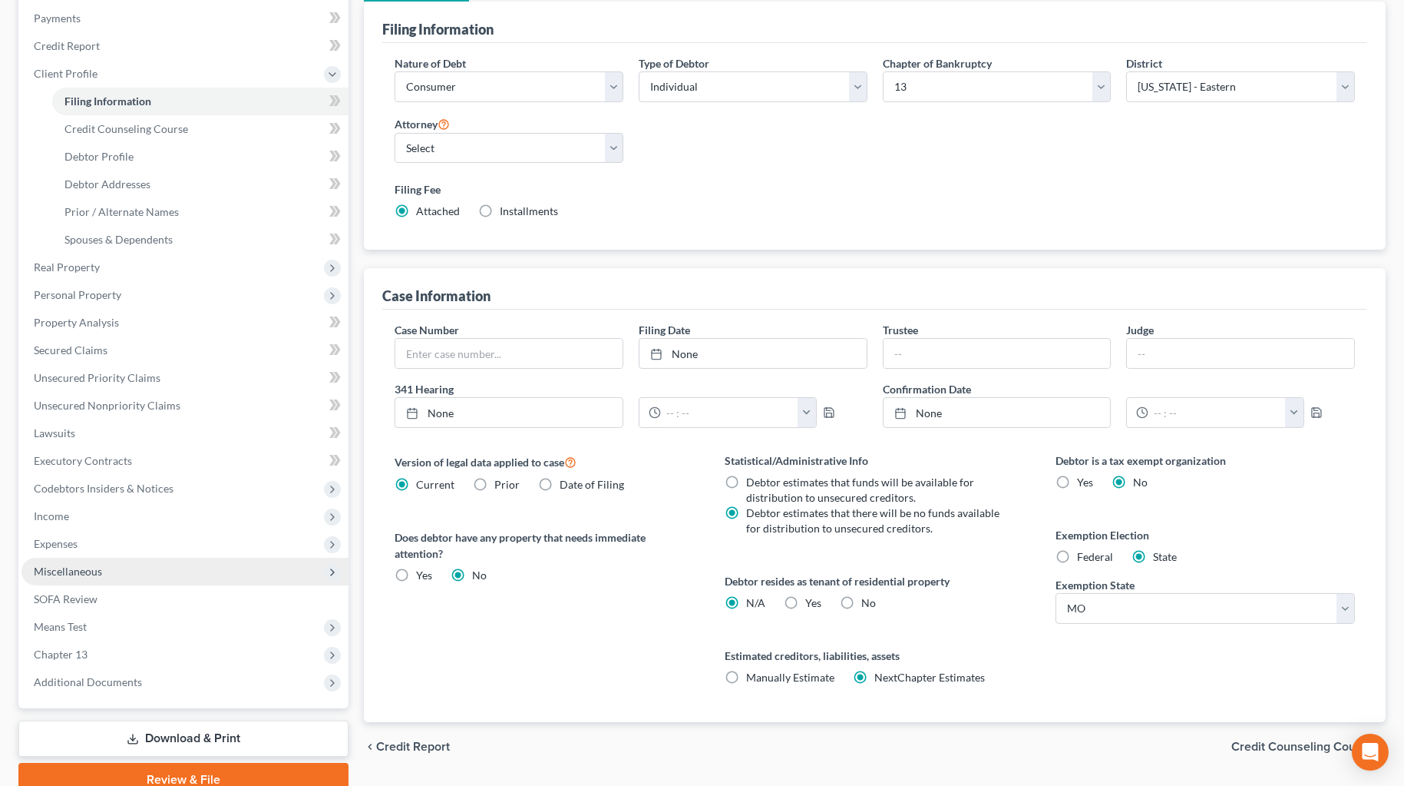
scroll to position [250, 0]
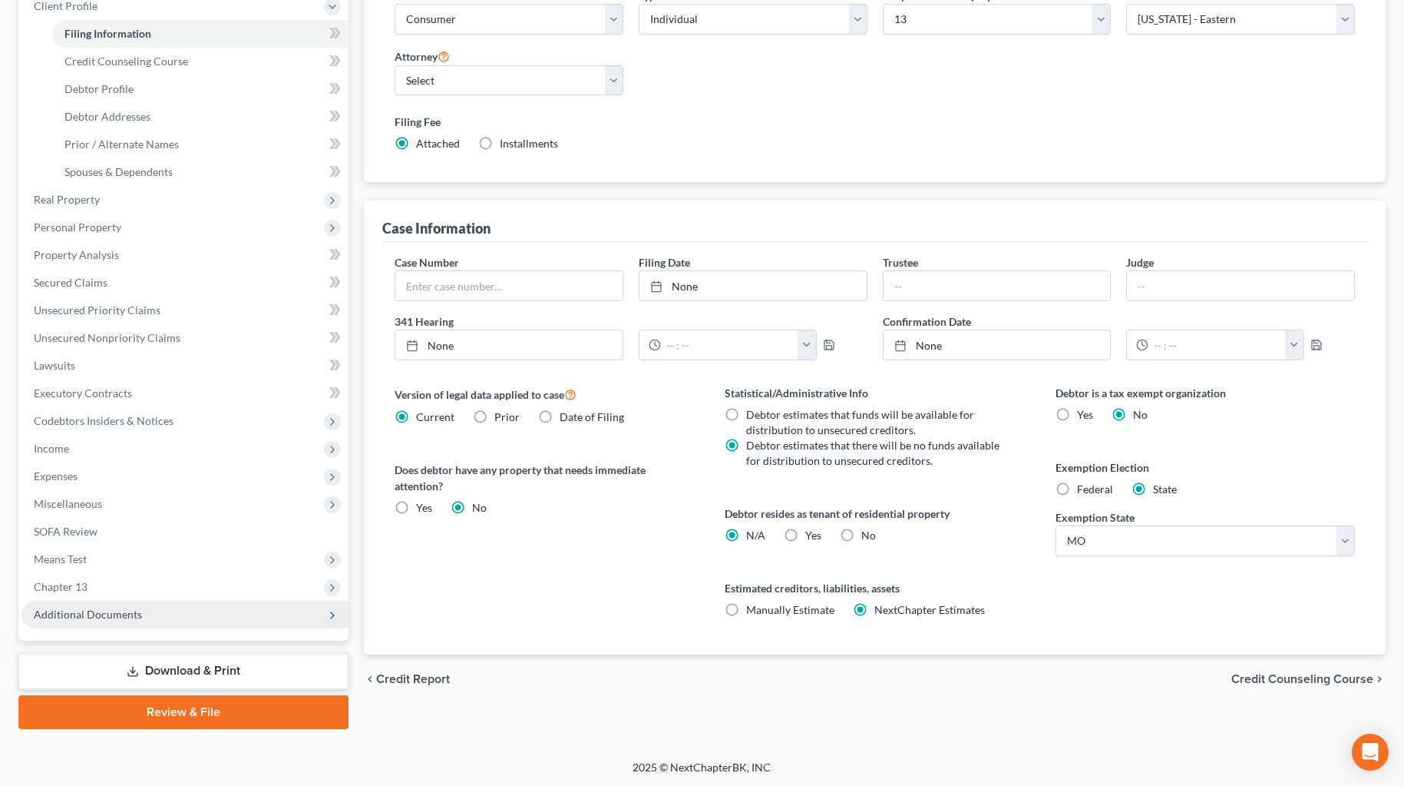
click at [160, 620] on span "Additional Documents" at bounding box center [185, 614] width 327 height 28
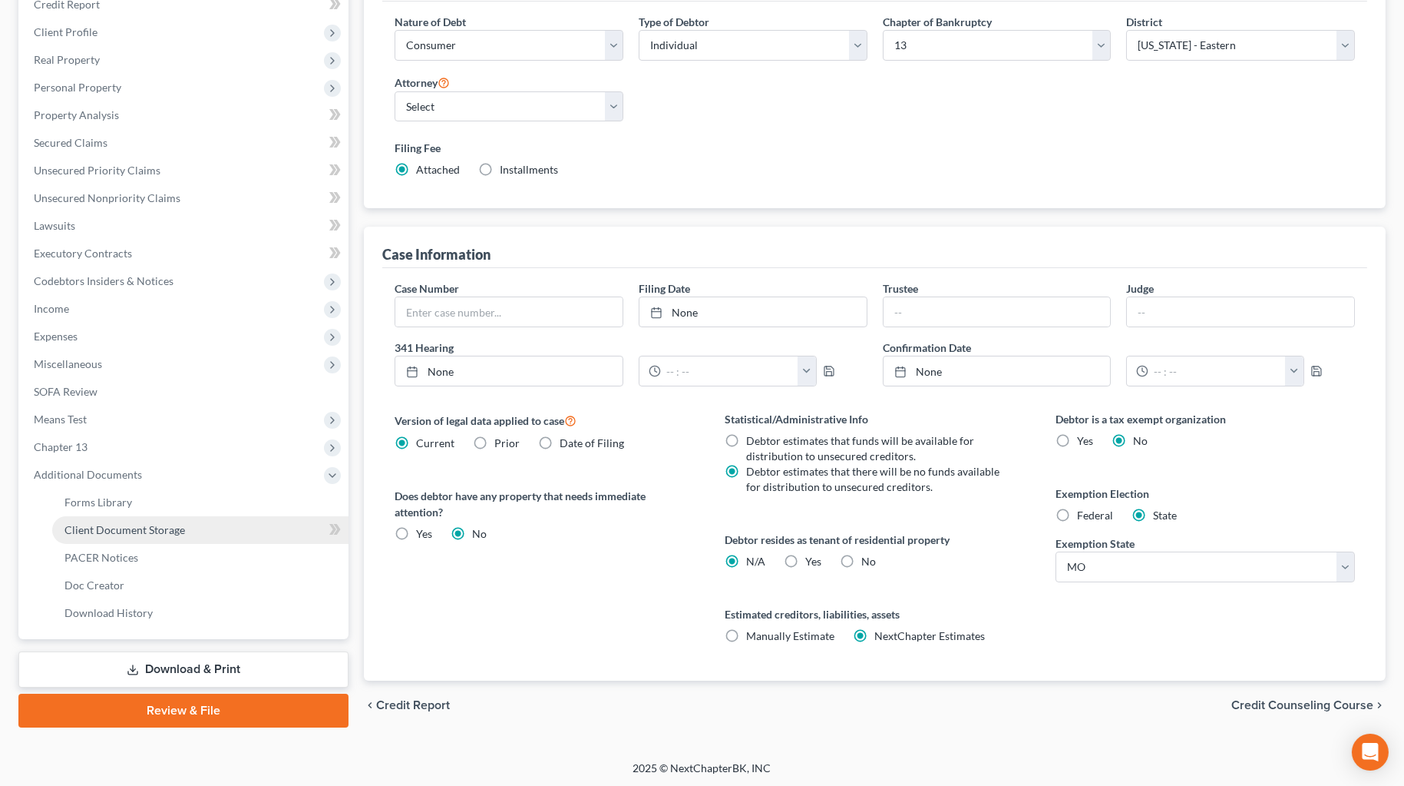
click at [198, 529] on link "Client Document Storage" at bounding box center [200, 530] width 296 height 28
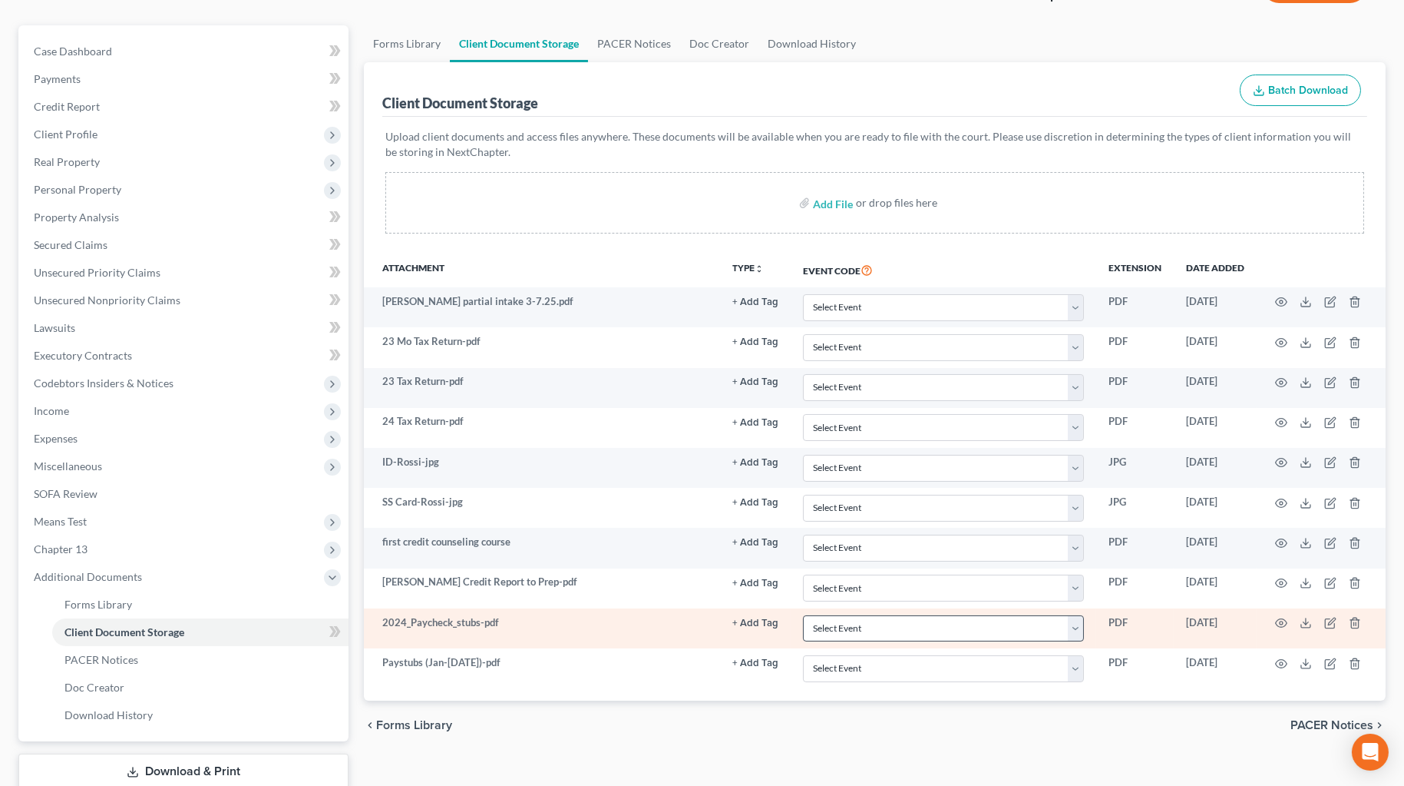
scroll to position [223, 0]
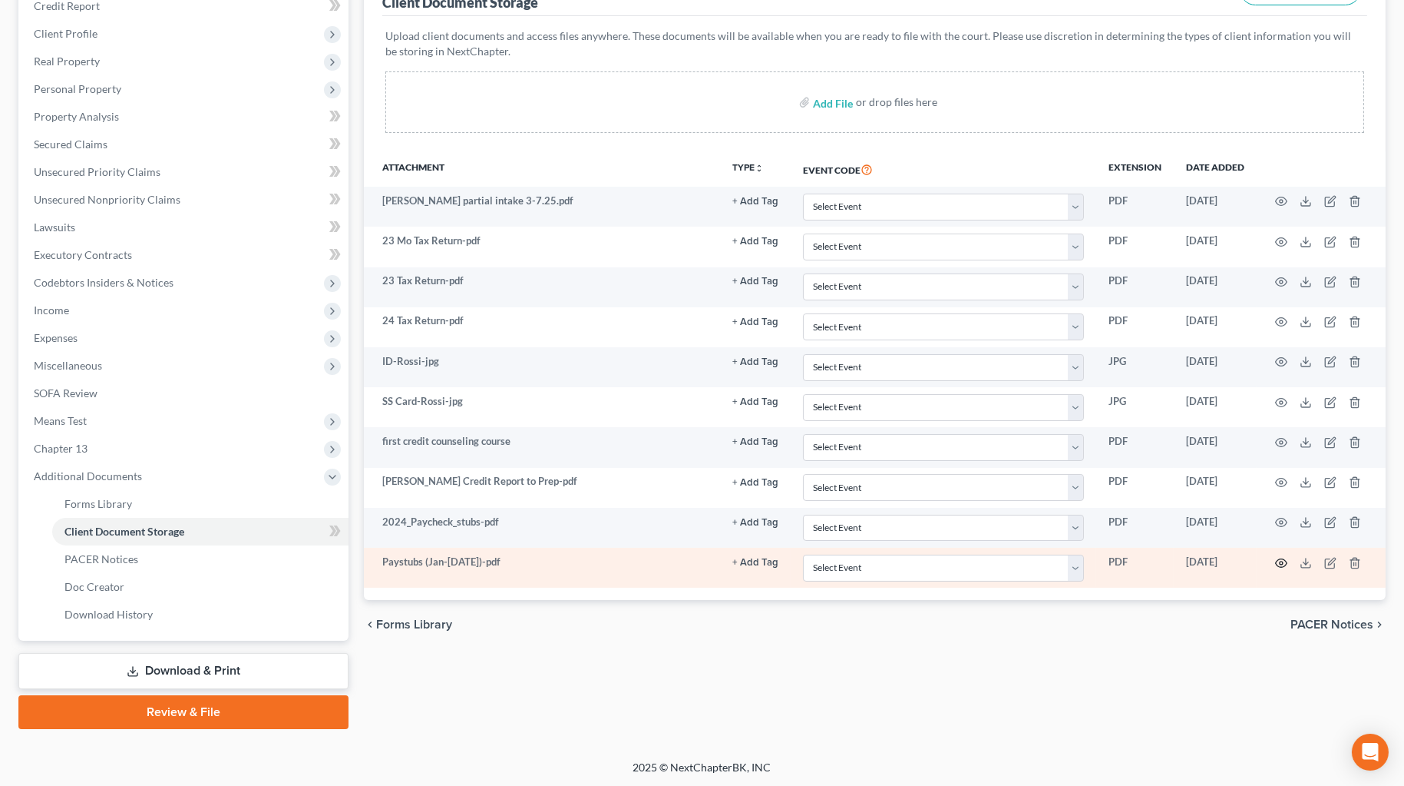
click at [1010, 561] on circle "button" at bounding box center [1281, 562] width 3 height 3
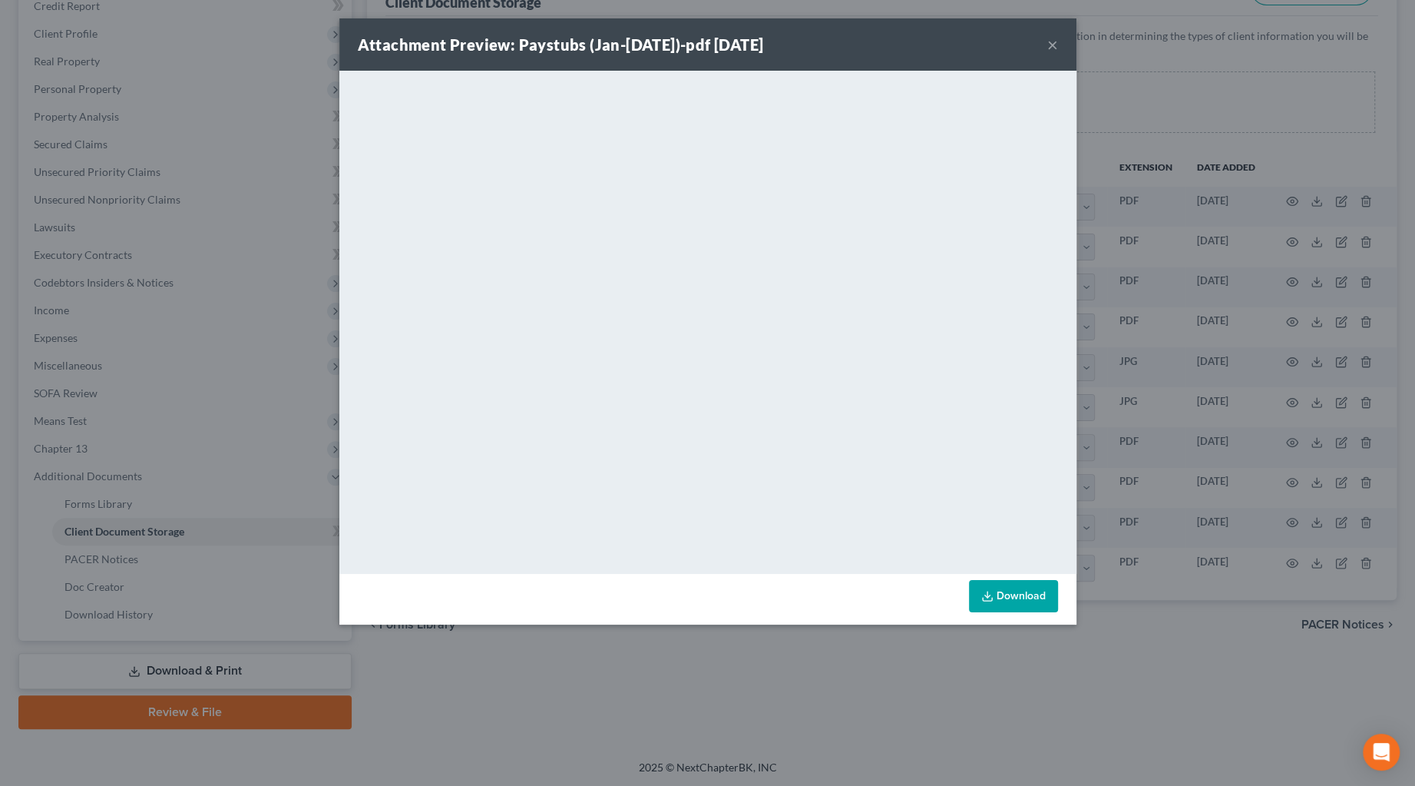
click at [1010, 45] on button "×" at bounding box center [1052, 44] width 11 height 18
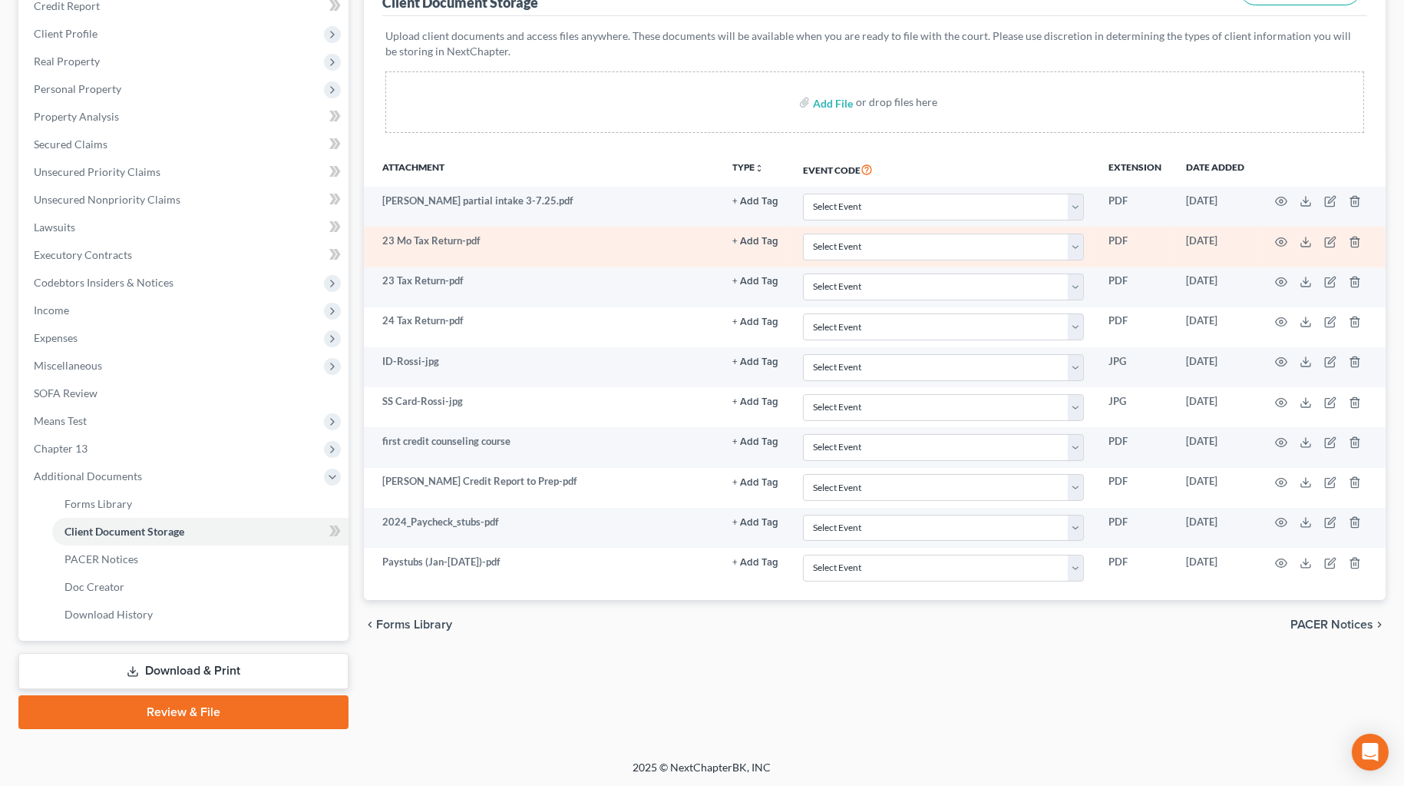
drag, startPoint x: 1092, startPoint y: 678, endPoint x: 1100, endPoint y: 248, distance: 430.1
click at [1010, 672] on div "Forms Library Client Document Storage PACER Notices Doc Creator Download Histor…" at bounding box center [874, 327] width 1037 height 804
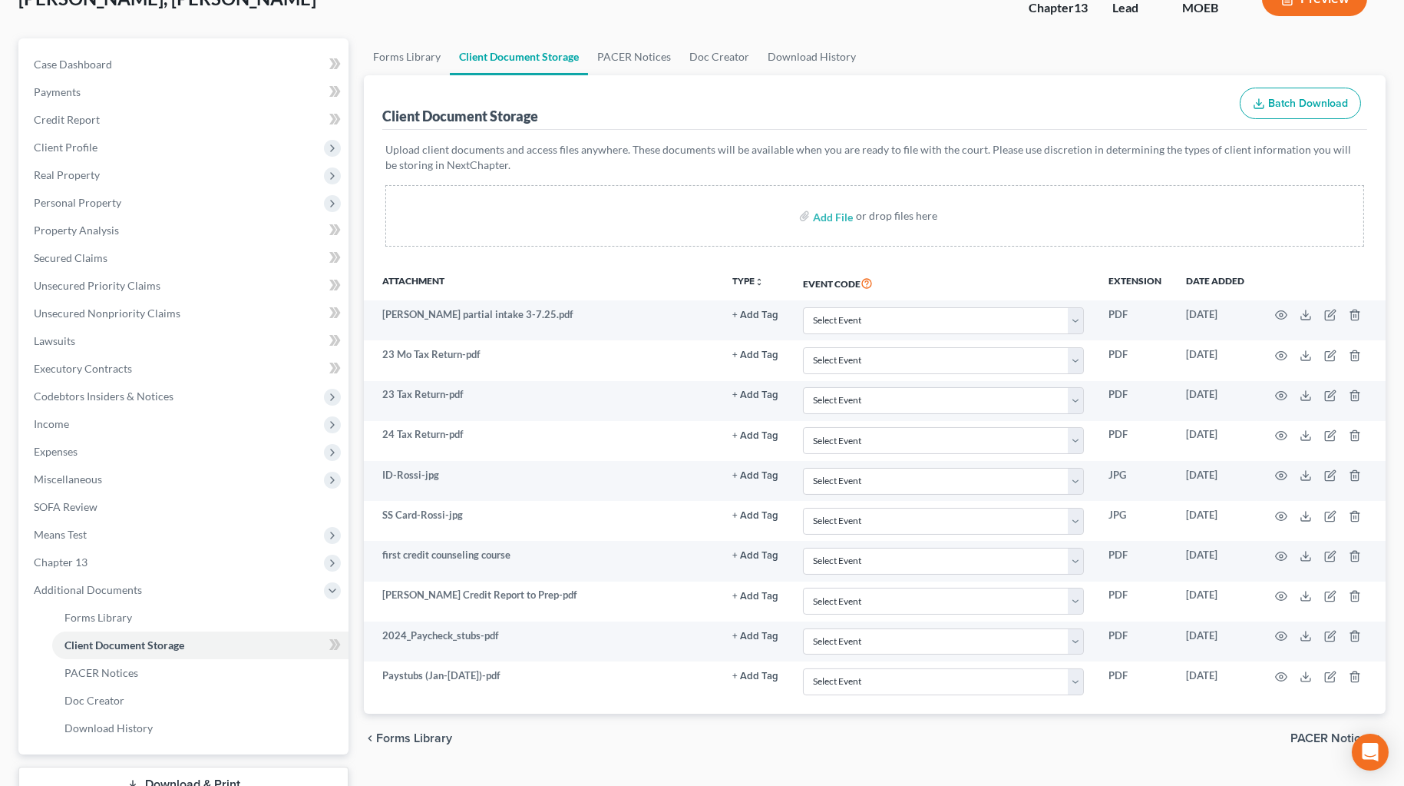
scroll to position [0, 0]
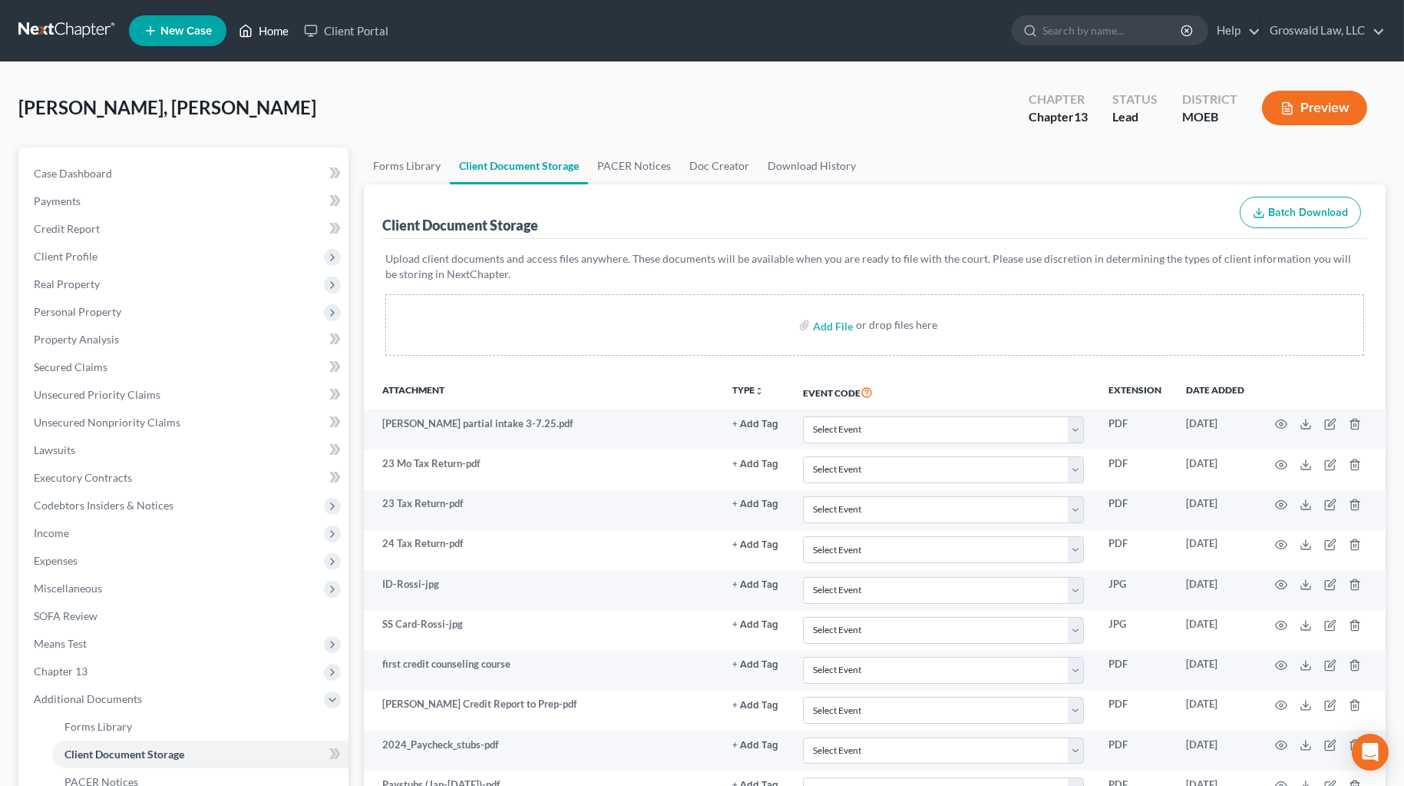
click at [266, 28] on link "Home" at bounding box center [263, 31] width 65 height 28
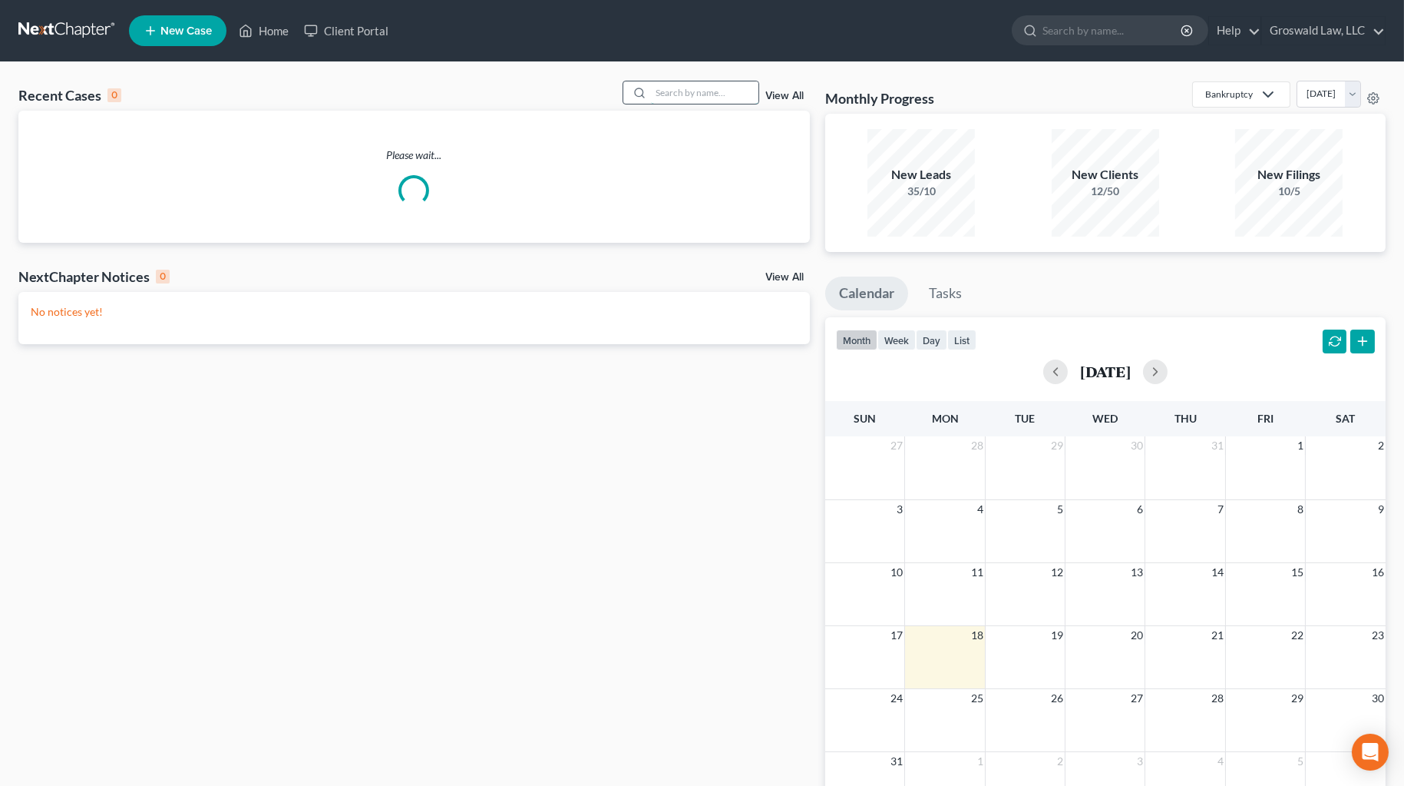
click at [685, 92] on input "search" at bounding box center [705, 92] width 108 height 22
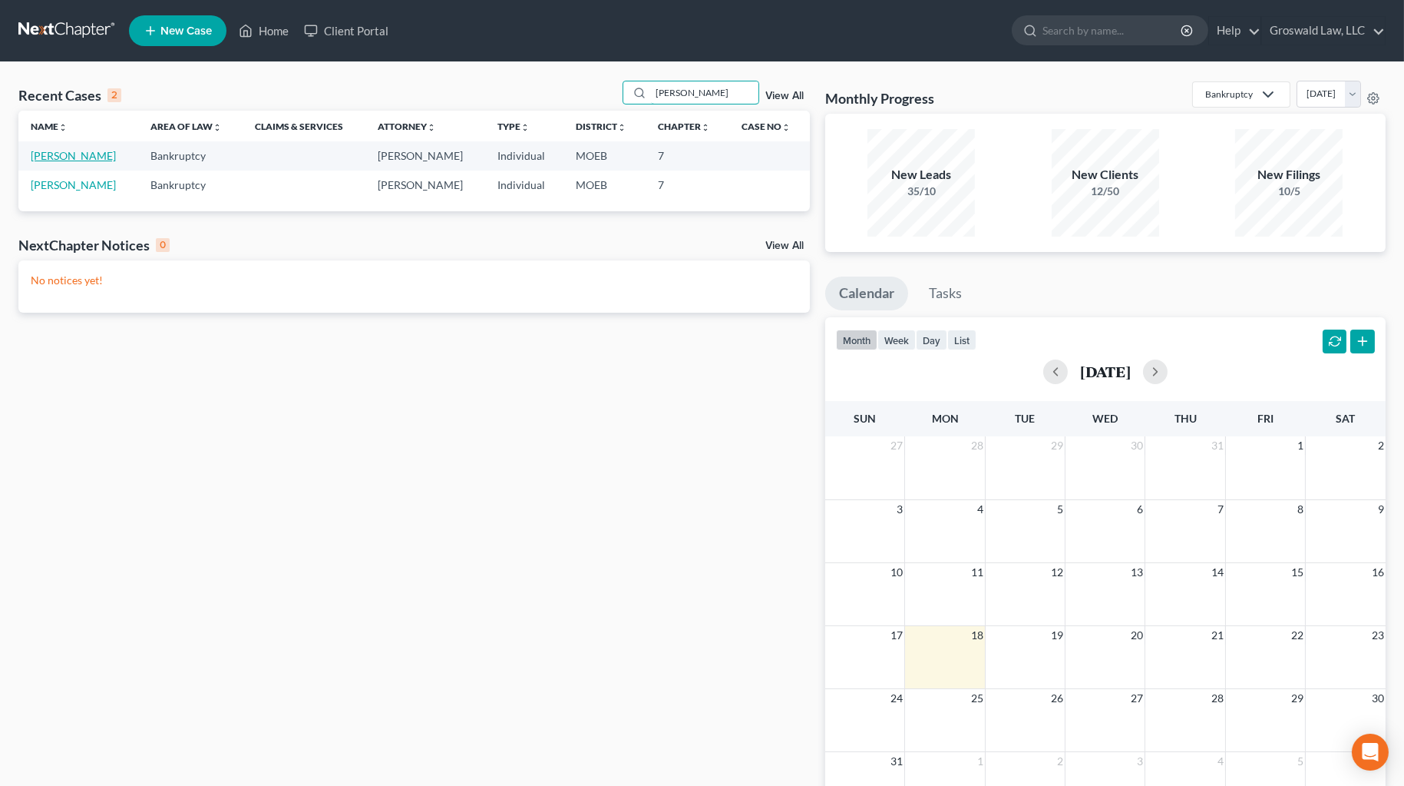
type input "[PERSON_NAME]"
click at [41, 157] on link "[PERSON_NAME]" at bounding box center [73, 155] width 85 height 13
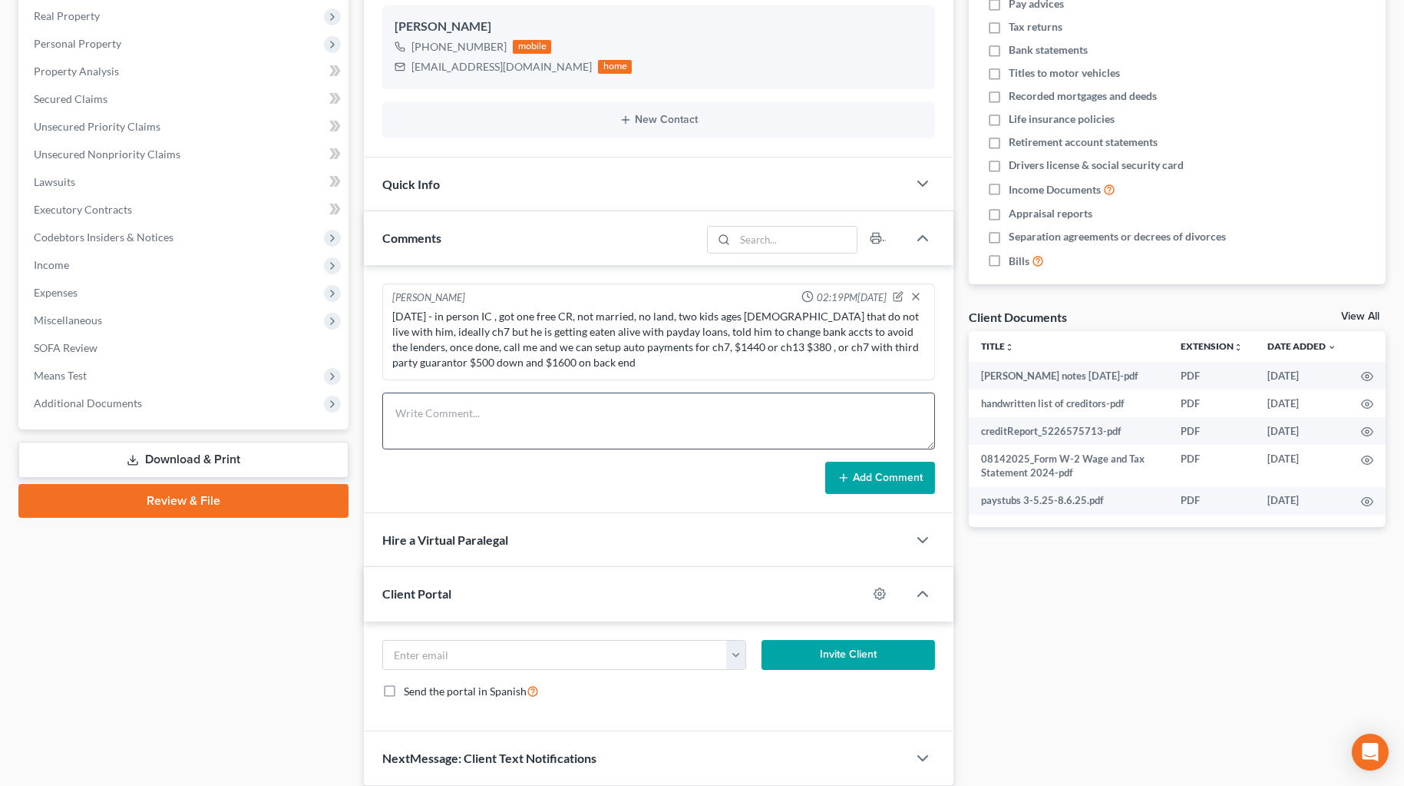
scroll to position [279, 0]
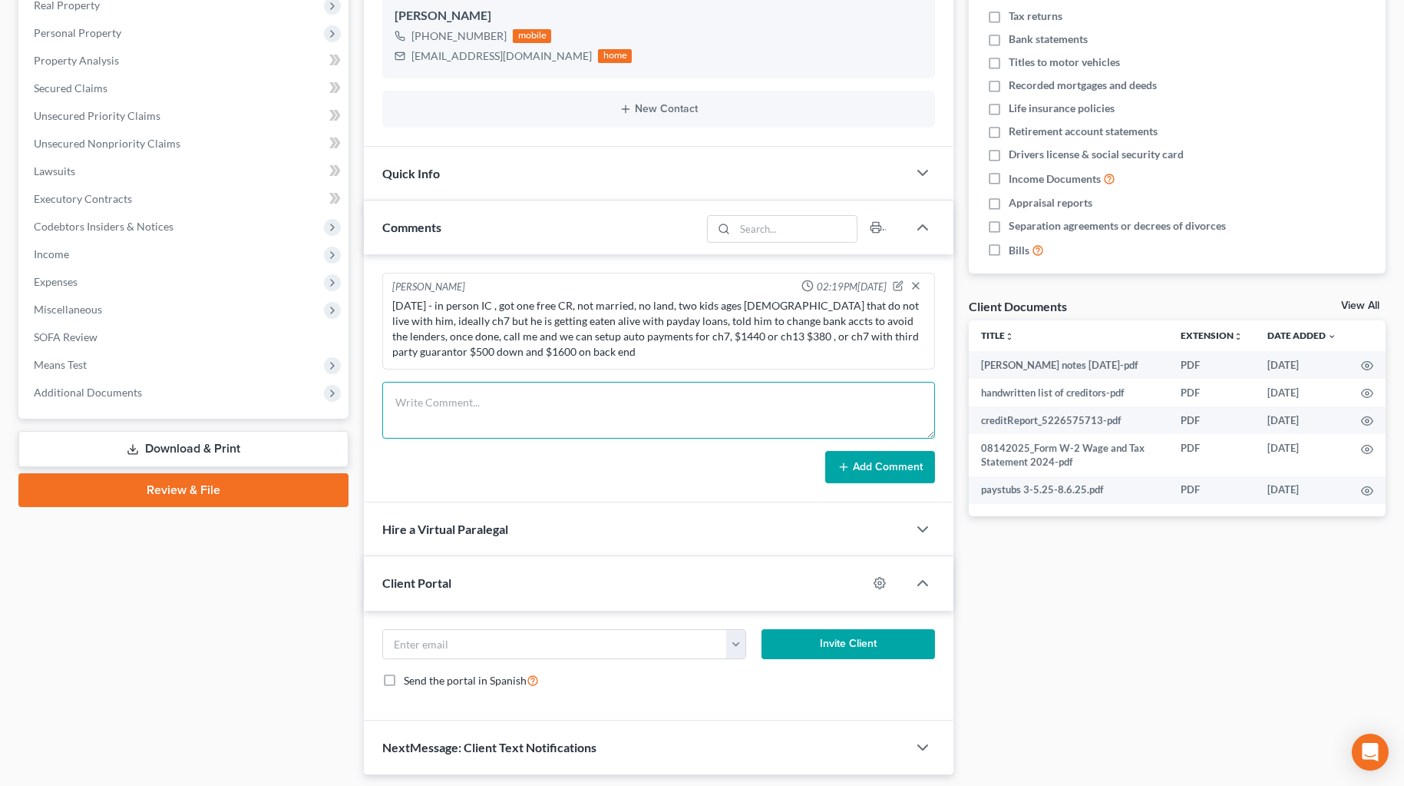
click at [588, 412] on textarea at bounding box center [658, 410] width 553 height 57
type textarea "[DATE] - spoke via phone, ordered new SS , he is having his employer pay him wi…"
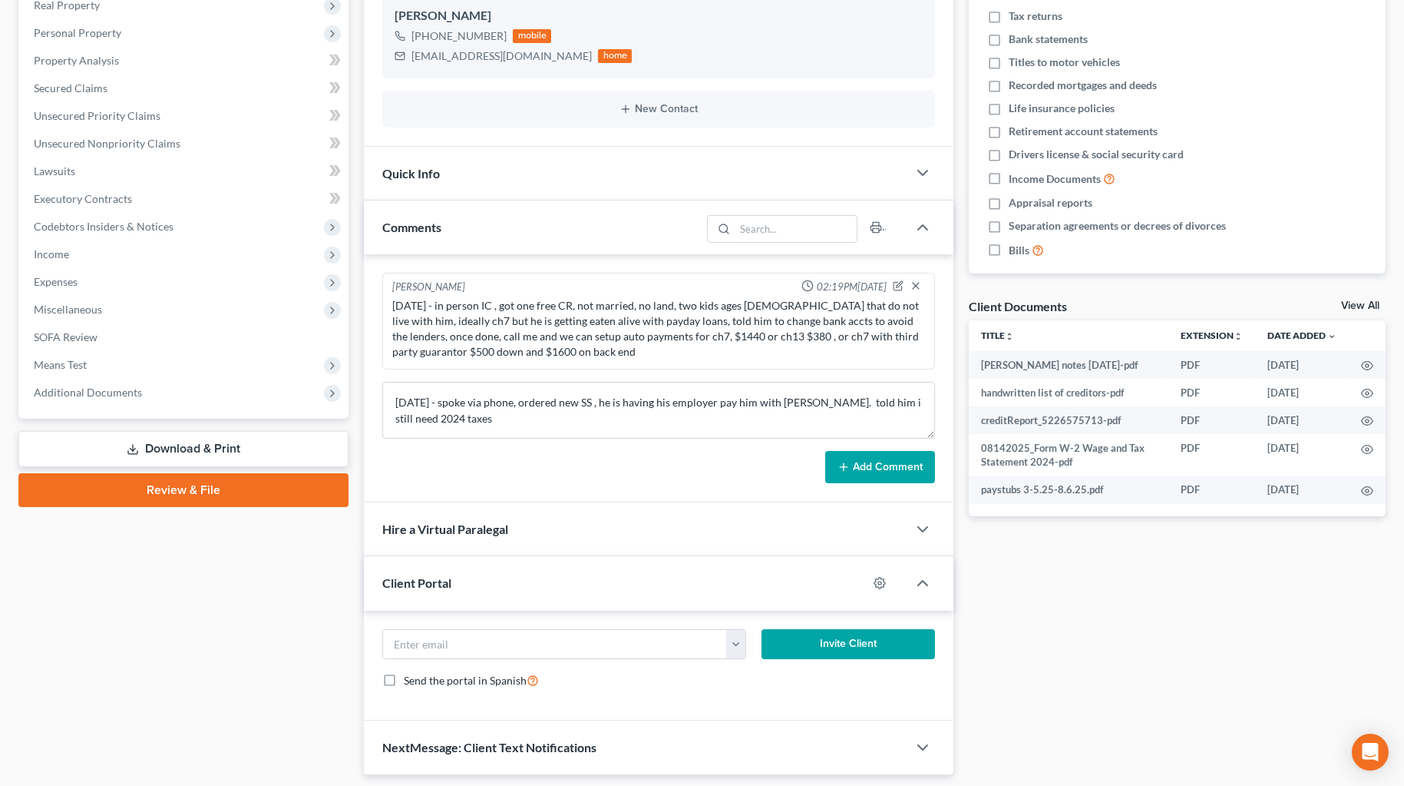
click at [902, 471] on button "Add Comment" at bounding box center [880, 467] width 110 height 32
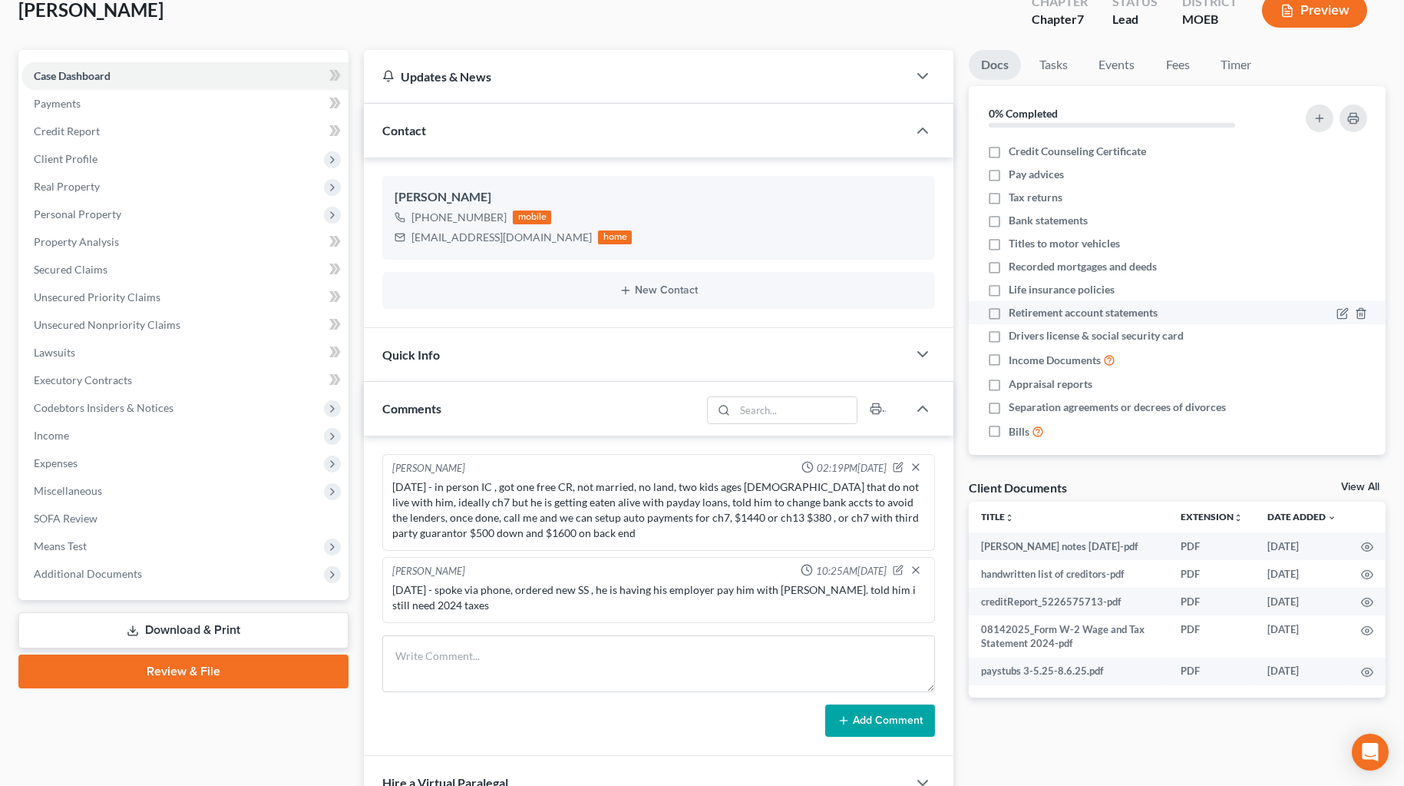
scroll to position [0, 0]
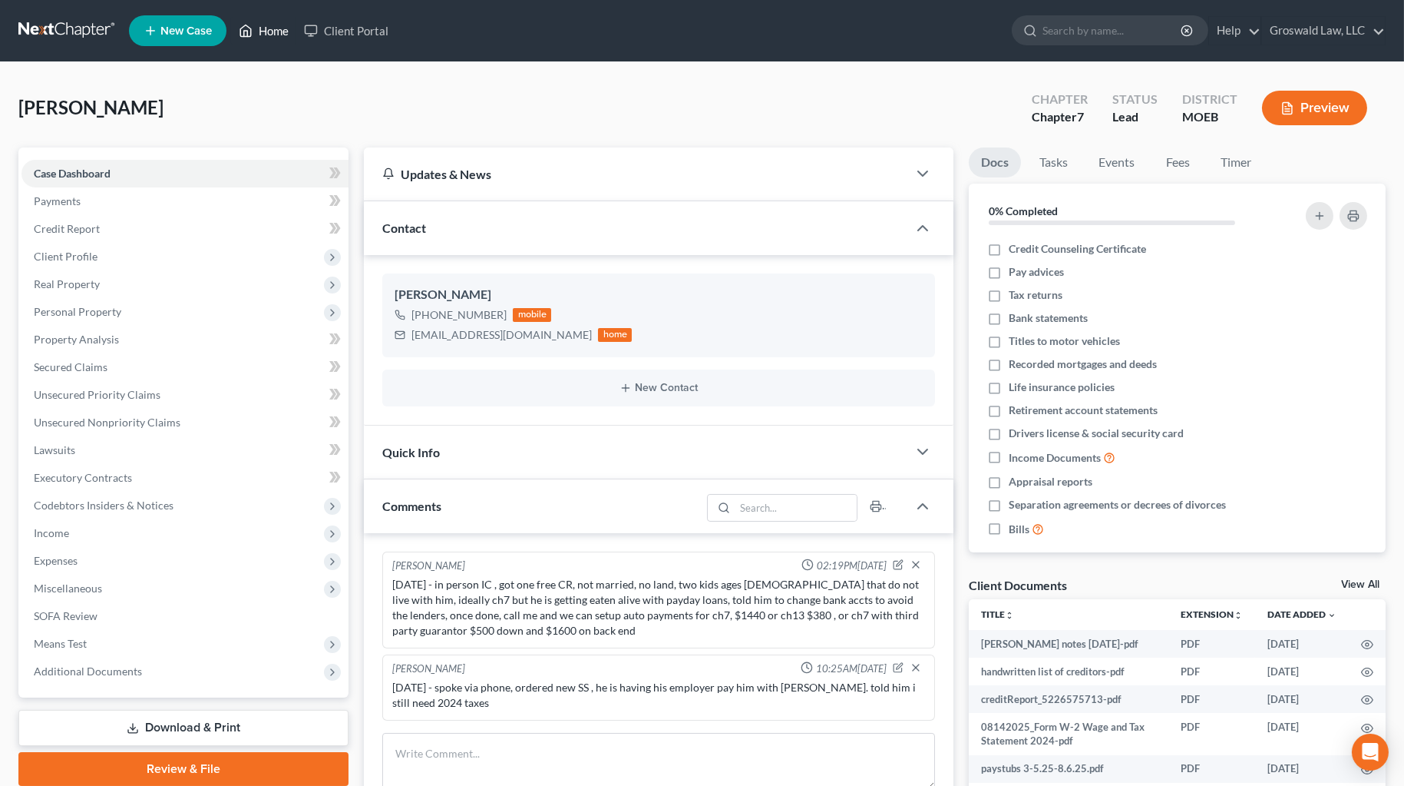
drag, startPoint x: 256, startPoint y: 22, endPoint x: 295, endPoint y: 51, distance: 48.4
click at [256, 22] on link "Home" at bounding box center [263, 31] width 65 height 28
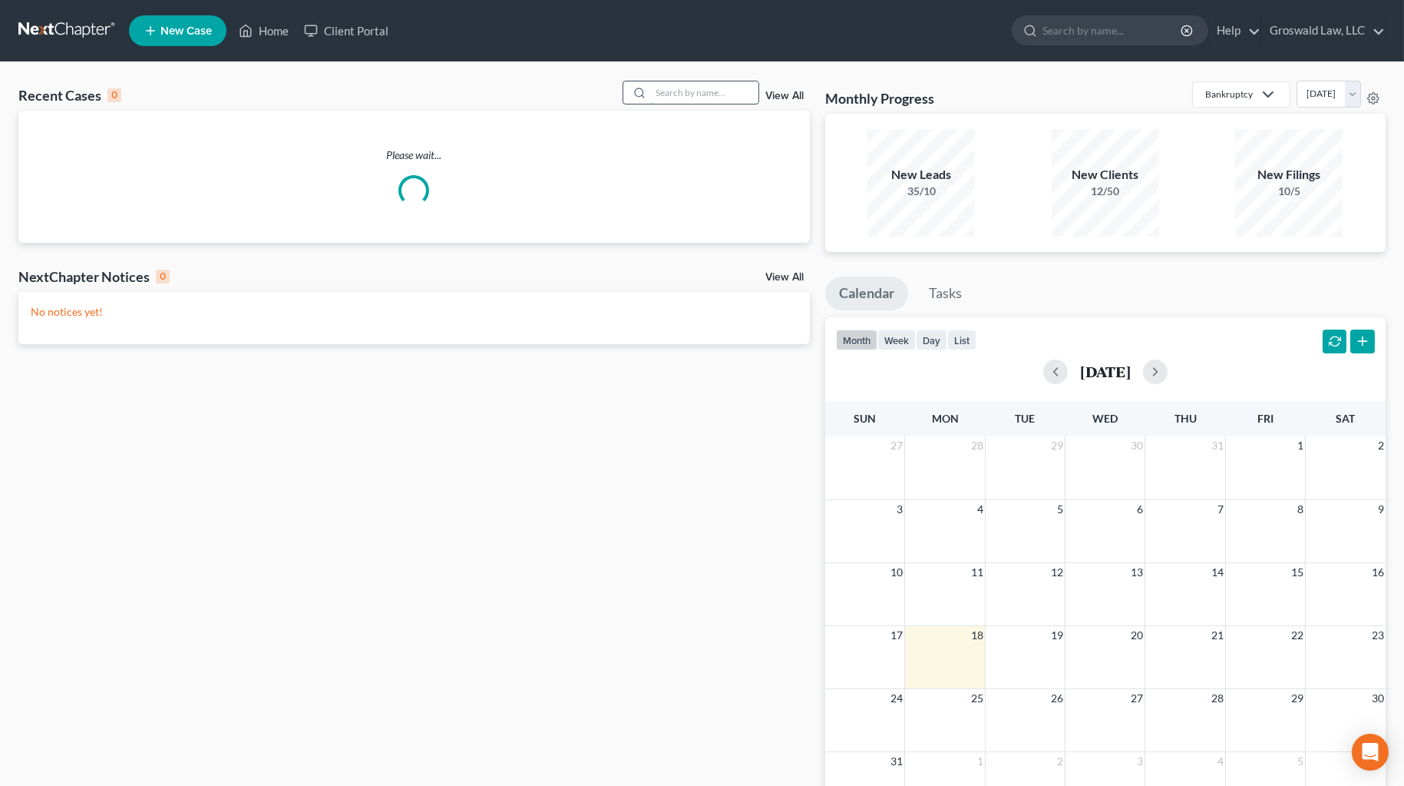
click at [700, 94] on input "search" at bounding box center [705, 92] width 108 height 22
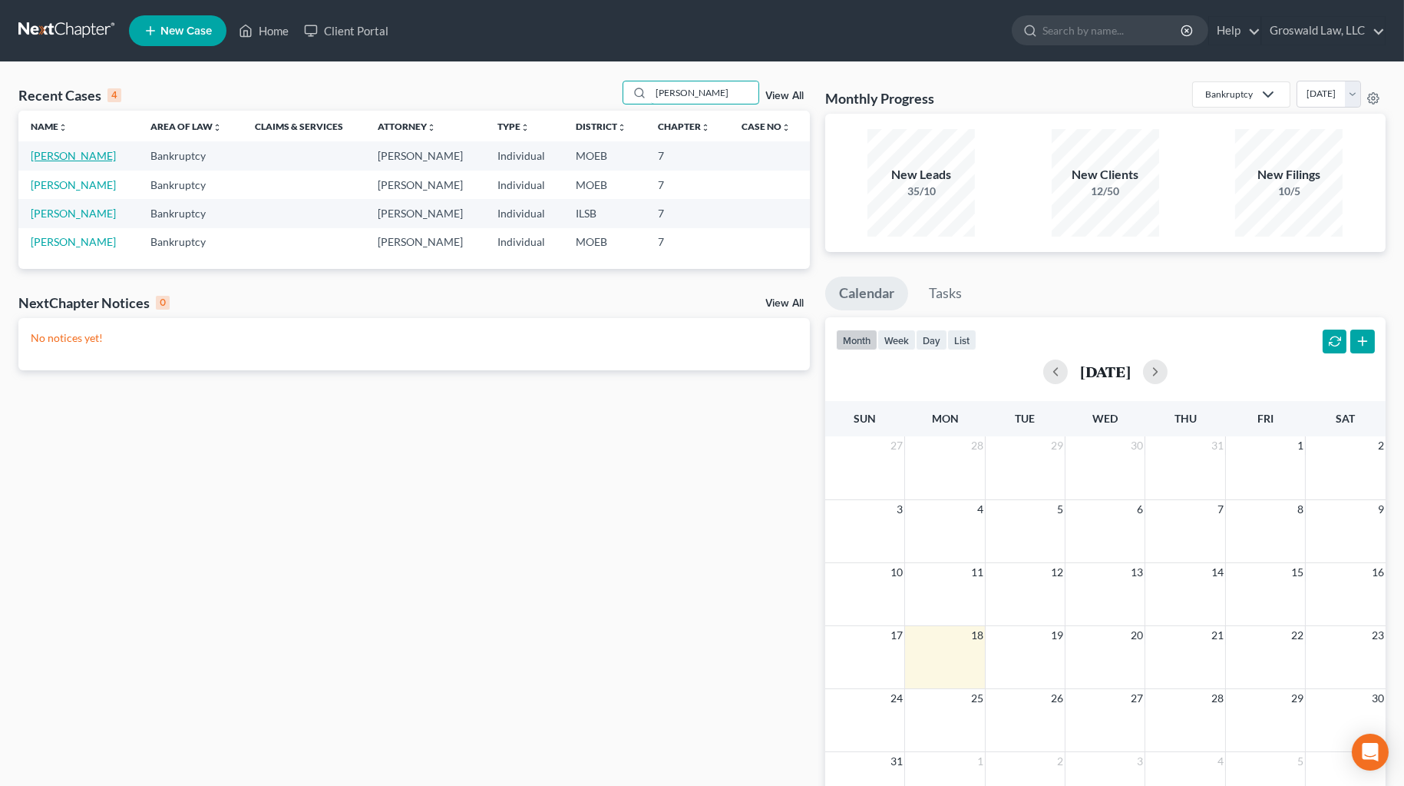
type input "[PERSON_NAME]"
click at [63, 154] on link "[PERSON_NAME]" at bounding box center [73, 155] width 85 height 13
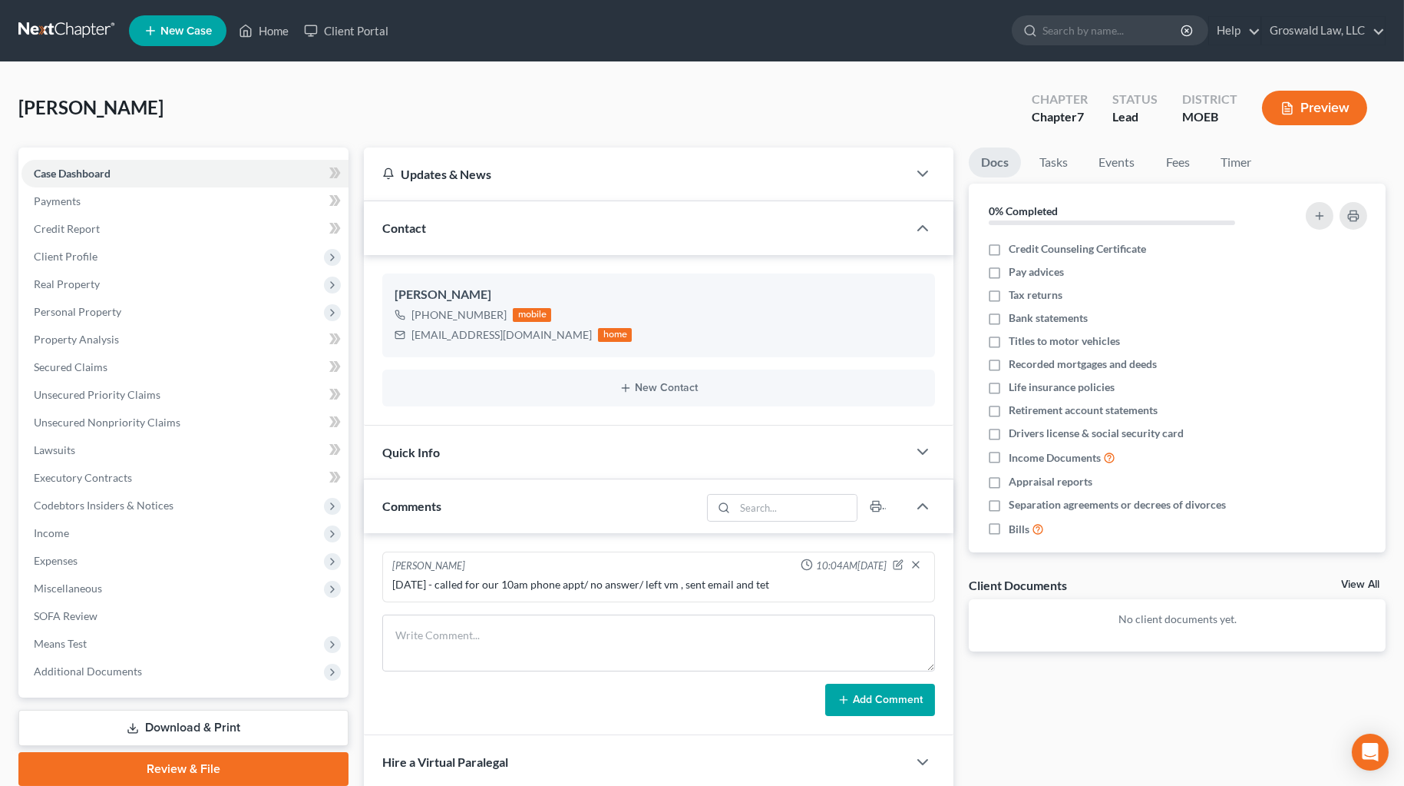
click at [612, 446] on div "Quick Info" at bounding box center [636, 451] width 544 height 53
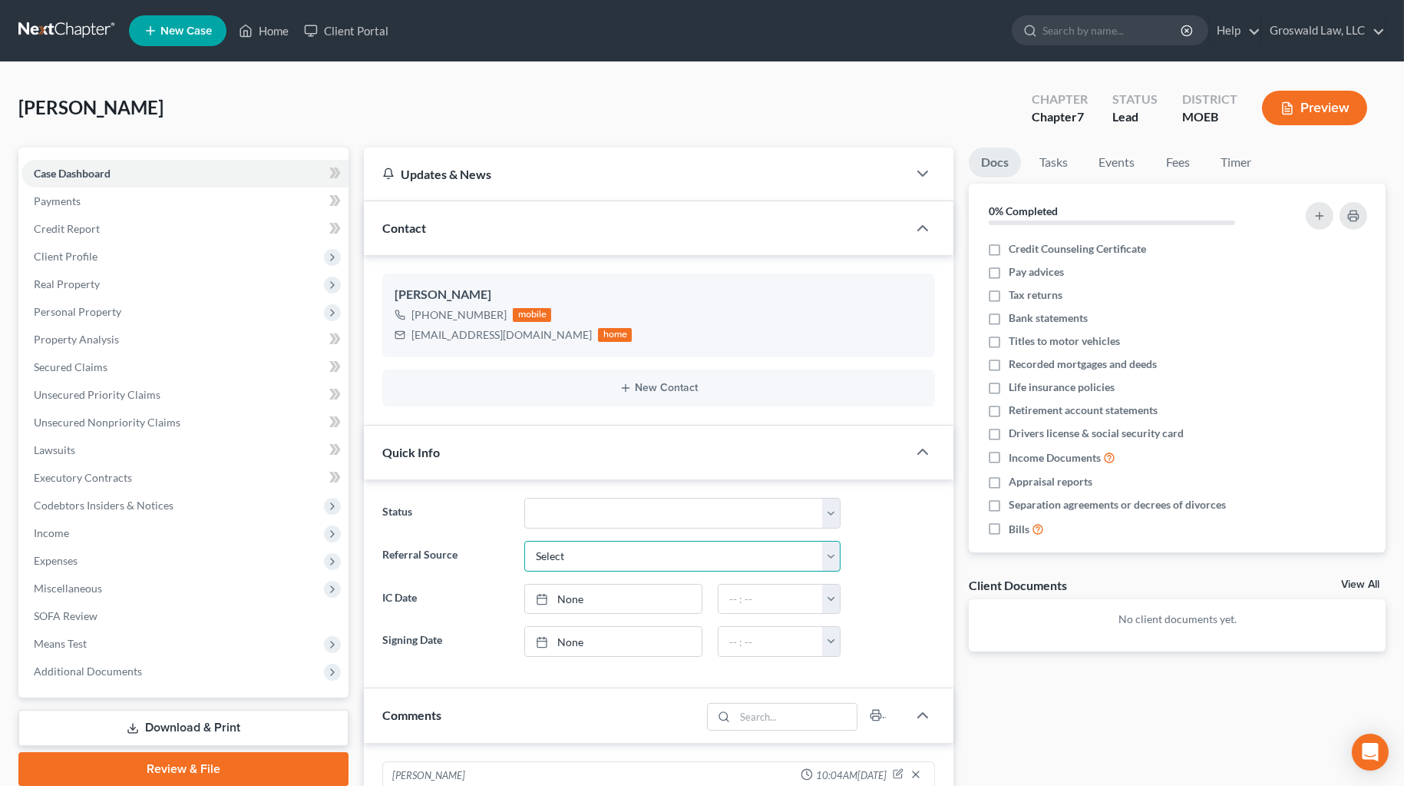
drag, startPoint x: 617, startPoint y: 545, endPoint x: 616, endPoint y: 565, distance: 20.0
click at [616, 549] on select "Select Word Of Mouth Previous Clients Direct Mail Website Google Search Modern …" at bounding box center [682, 556] width 316 height 31
select select "6"
click at [524, 541] on select "Select Word Of Mouth Previous Clients Direct Mail Website Google Search Modern …" at bounding box center [682, 556] width 316 height 31
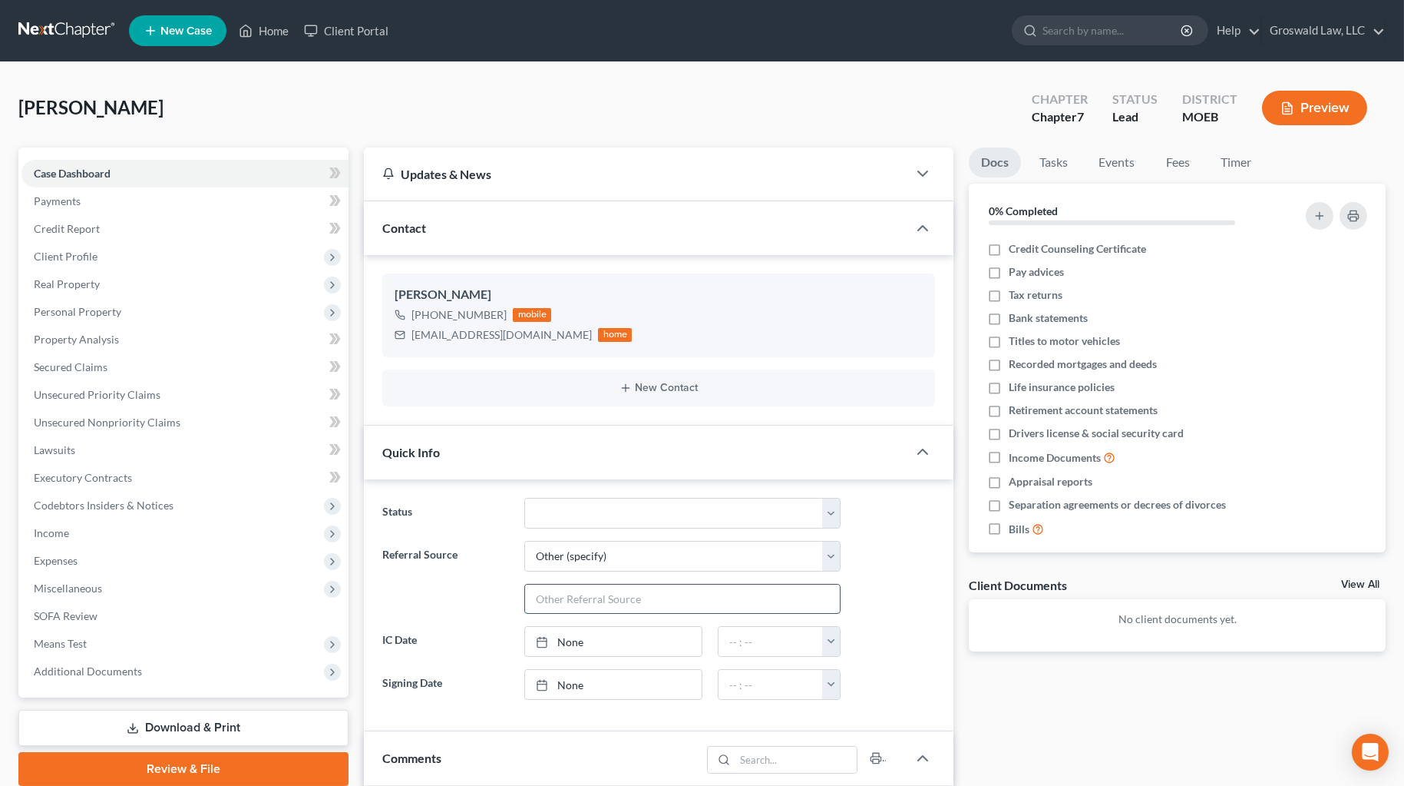
click at [602, 604] on input "text" at bounding box center [682, 598] width 315 height 29
type input "Internet"
click at [879, 604] on div "Referral Source Select Word Of Mouth Previous Clients Direct Mail Website Googl…" at bounding box center [659, 578] width 568 height 74
click at [115, 253] on span "Client Profile" at bounding box center [185, 257] width 327 height 28
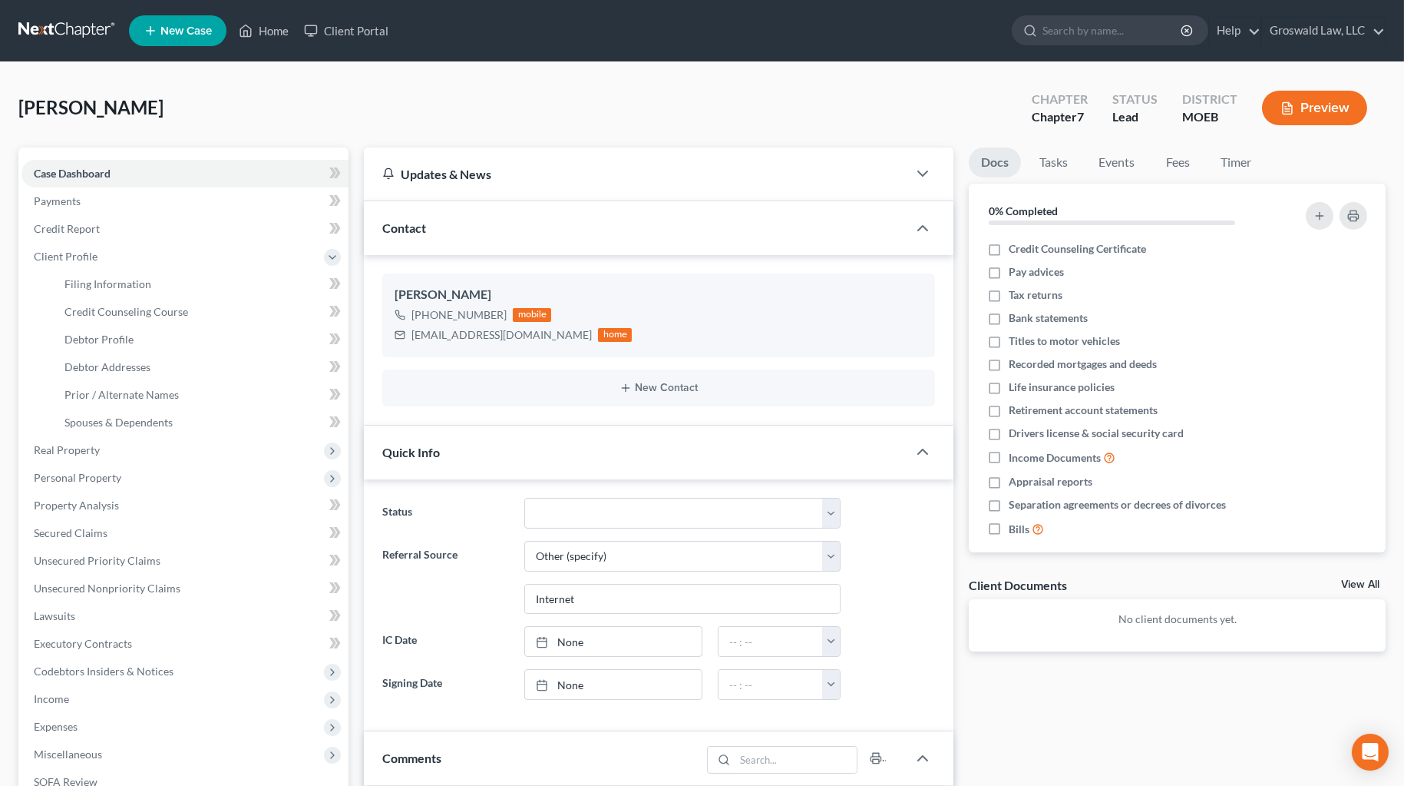
drag, startPoint x: 1195, startPoint y: 751, endPoint x: 1144, endPoint y: 683, distance: 85.1
click at [1010, 751] on div "Docs Tasks Events Fees Timer 0% Completed Nothing here yet! Credit Counseling C…" at bounding box center [1177, 647] width 432 height 1001
click at [156, 339] on link "Debtor Profile" at bounding box center [200, 340] width 296 height 28
select select "0"
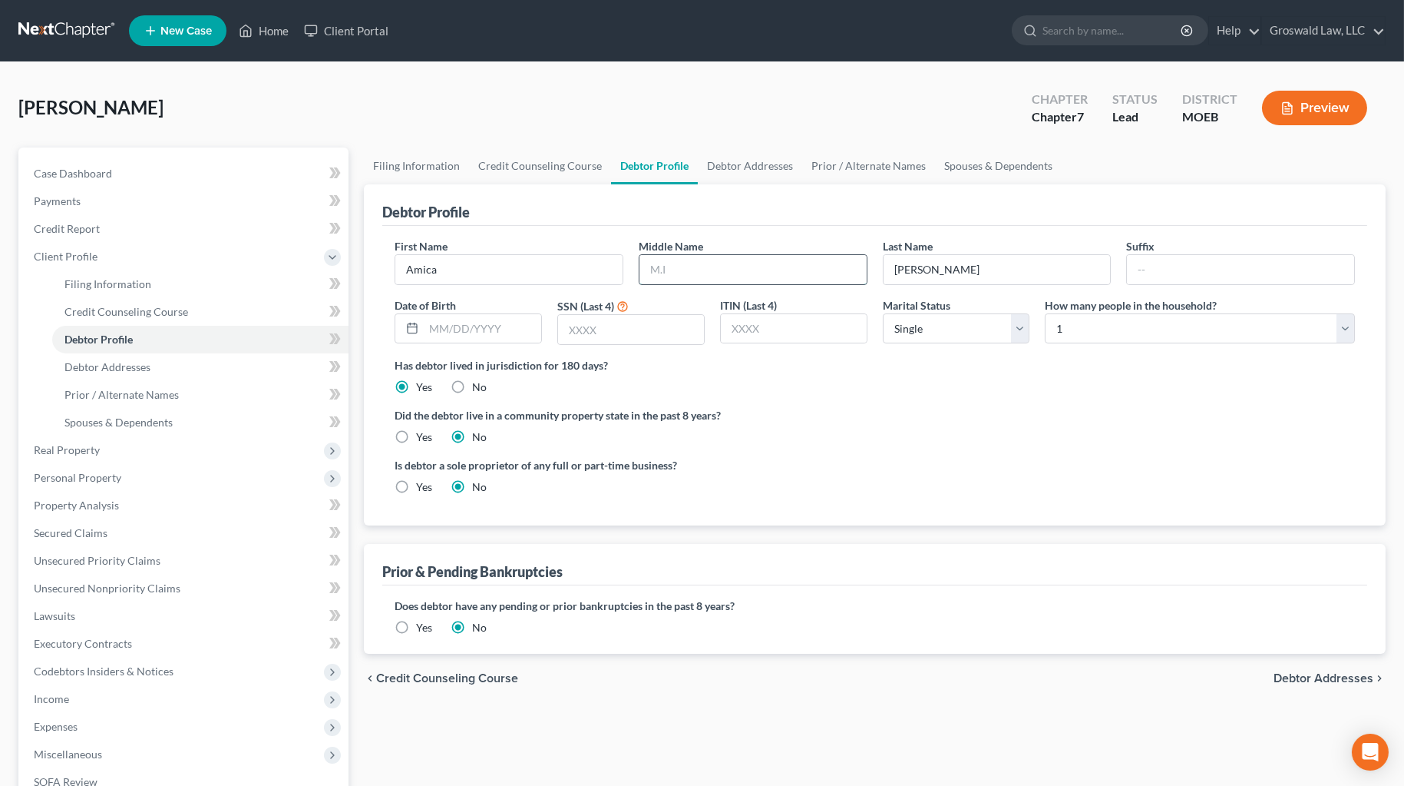
click at [685, 269] on input "text" at bounding box center [753, 269] width 227 height 29
type input "K."
type input "[DATE]"
click at [922, 449] on ng-include "First Name [PERSON_NAME] Middle Name K. Last Name [PERSON_NAME] Date of Birth […" at bounding box center [875, 372] width 961 height 269
click at [630, 334] on input "text" at bounding box center [631, 329] width 146 height 29
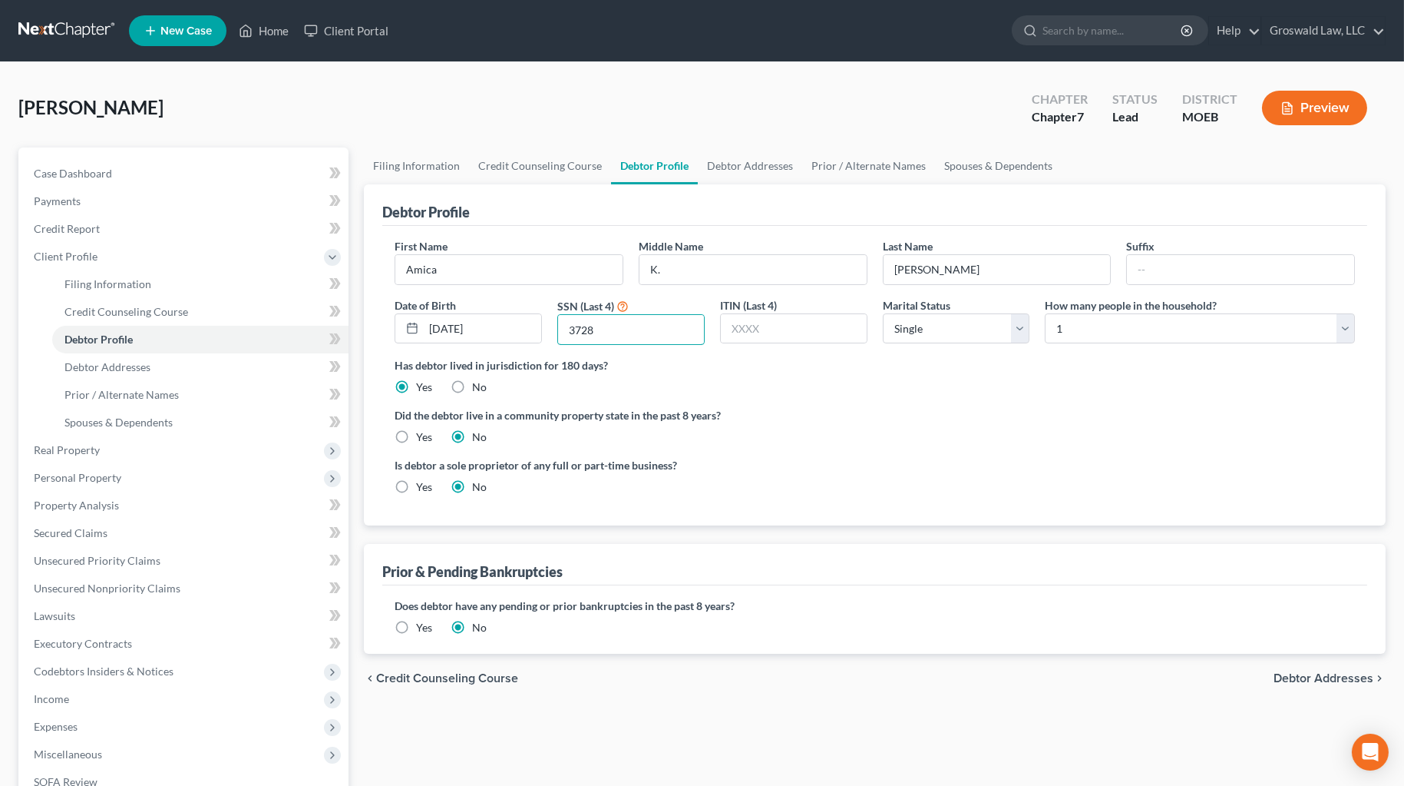
type input "3728"
drag, startPoint x: 767, startPoint y: 409, endPoint x: 715, endPoint y: 320, distance: 102.6
click at [763, 399] on ng-include "First Name [PERSON_NAME] Middle Name K. Last Name [PERSON_NAME] Date of Birth […" at bounding box center [875, 372] width 961 height 269
click at [832, 441] on div "Did the debtor live in a community property state in the past 8 years? Yes No" at bounding box center [875, 426] width 961 height 38
click at [738, 162] on link "Debtor Addresses" at bounding box center [750, 165] width 104 height 37
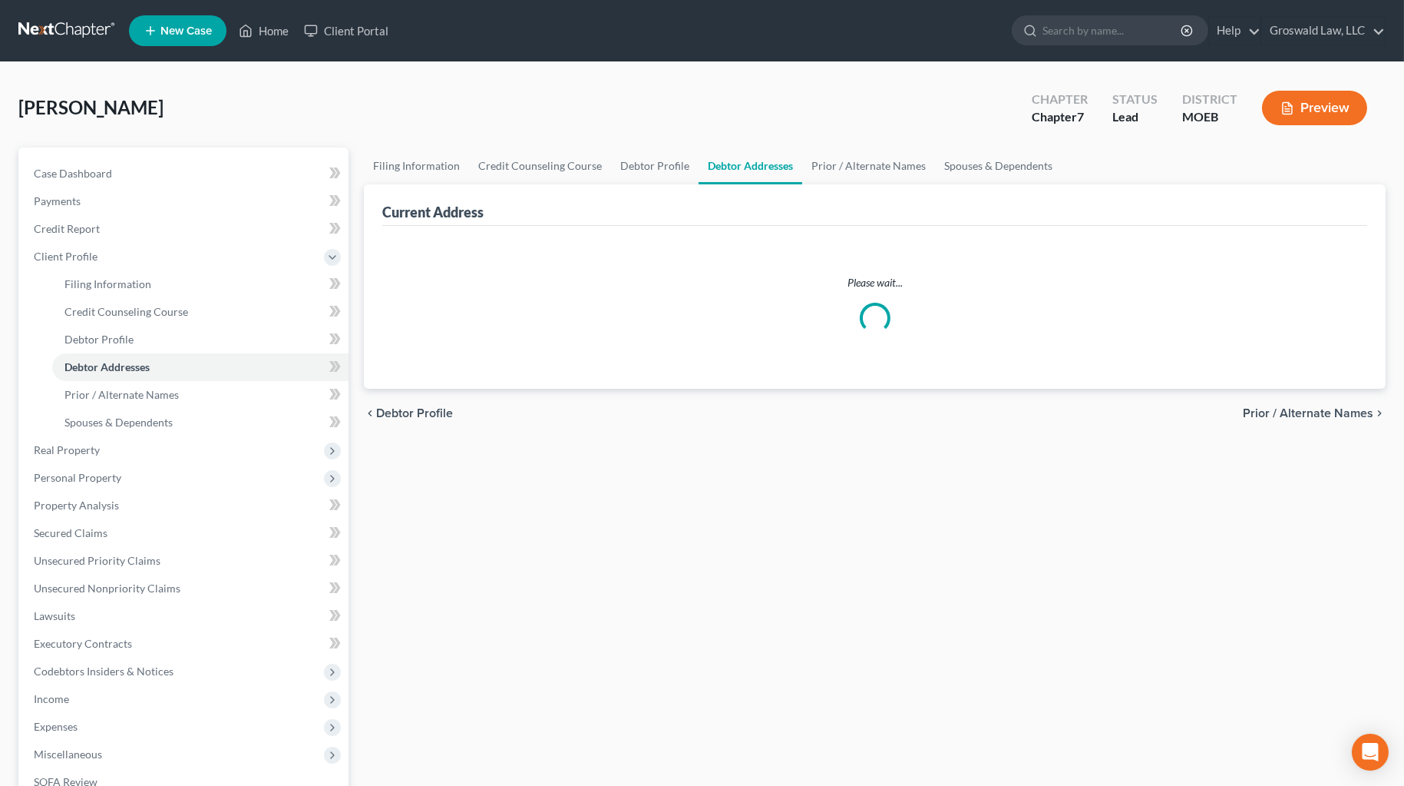
select select "0"
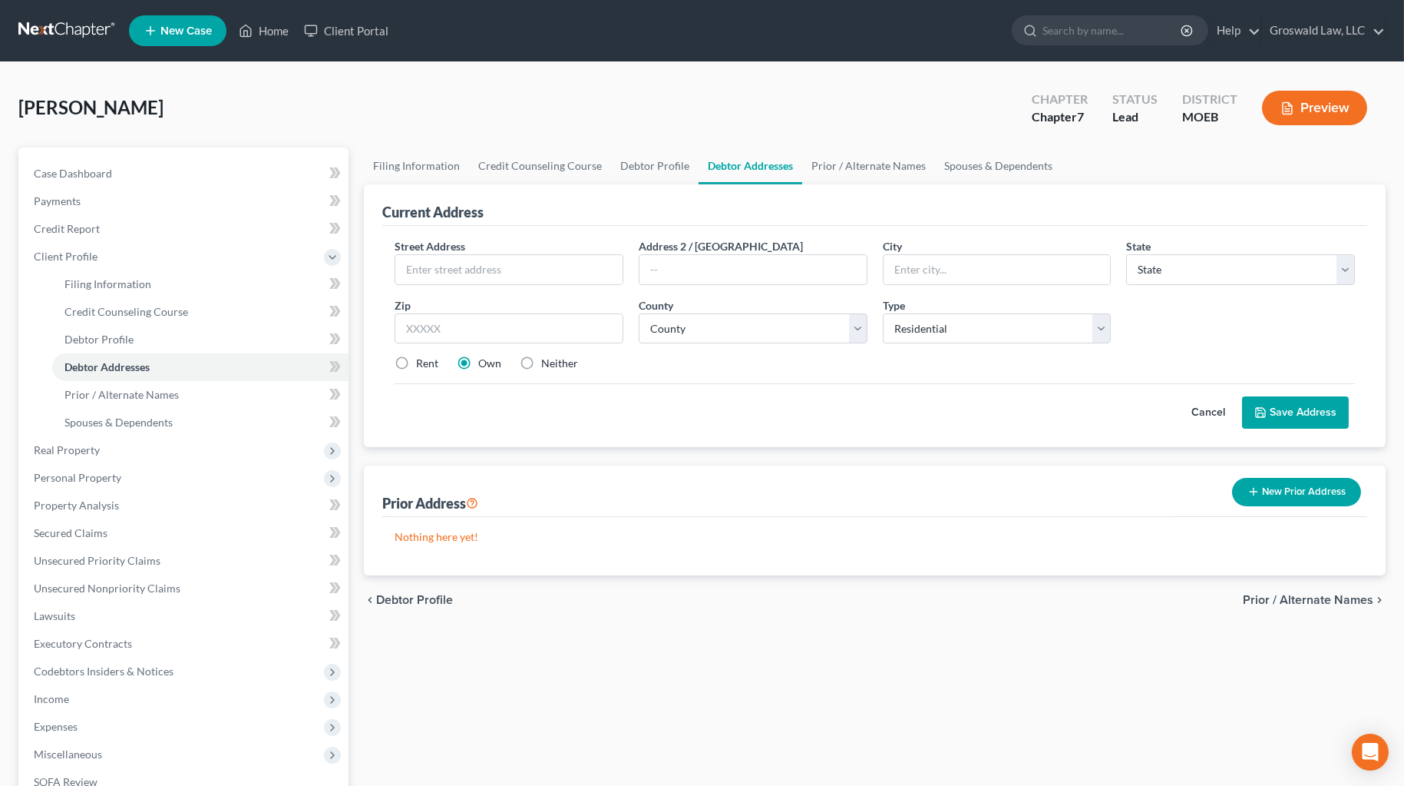
click at [541, 359] on label "Neither" at bounding box center [559, 363] width 37 height 15
click at [547, 359] on input "Neither" at bounding box center [552, 361] width 10 height 10
radio input "true"
click at [517, 263] on input "text" at bounding box center [508, 269] width 227 height 29
type input "[STREET_ADDRESS][PERSON_NAME]"
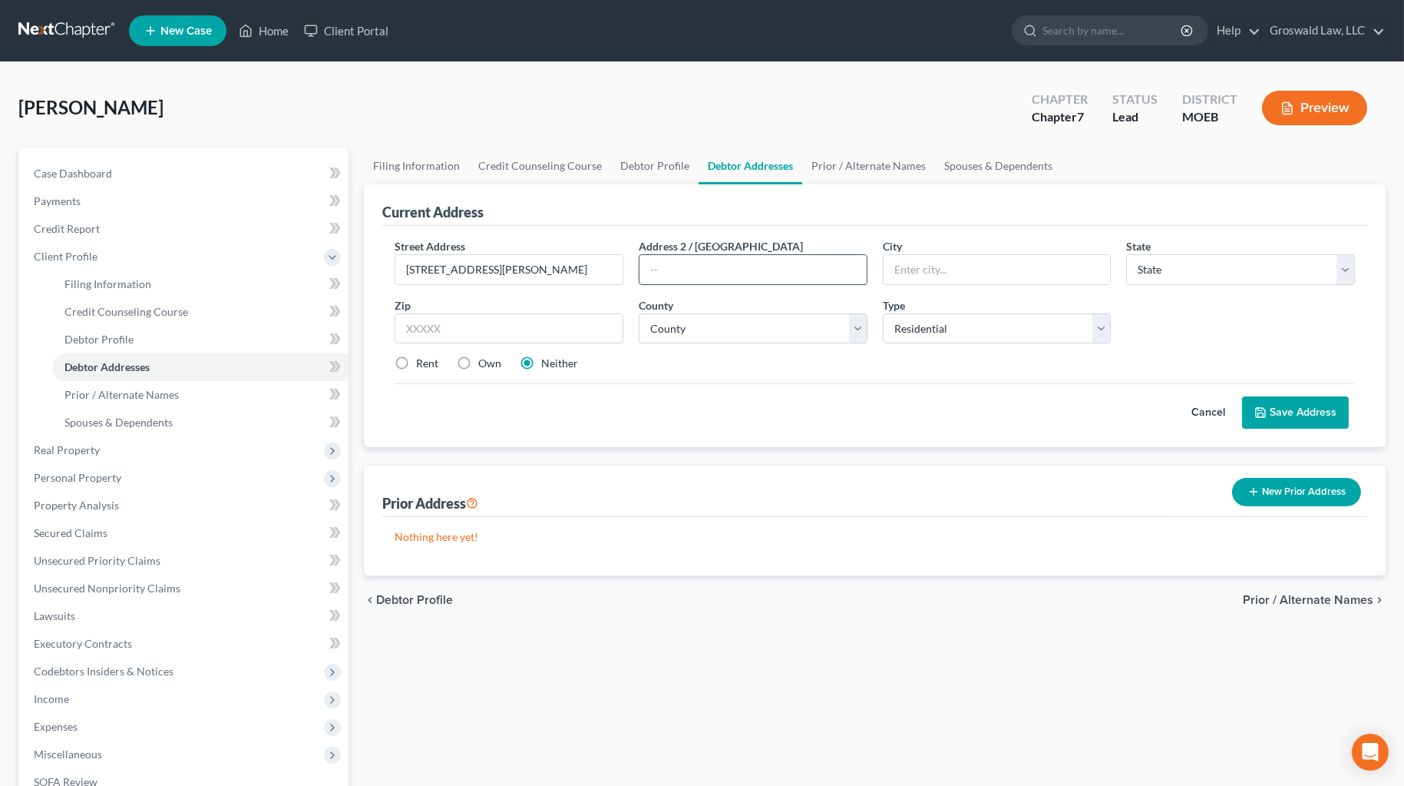
click at [660, 266] on input "text" at bounding box center [753, 269] width 227 height 29
type input "Apt. E"
type input "63101"
type input "Saint Louis"
select select "26"
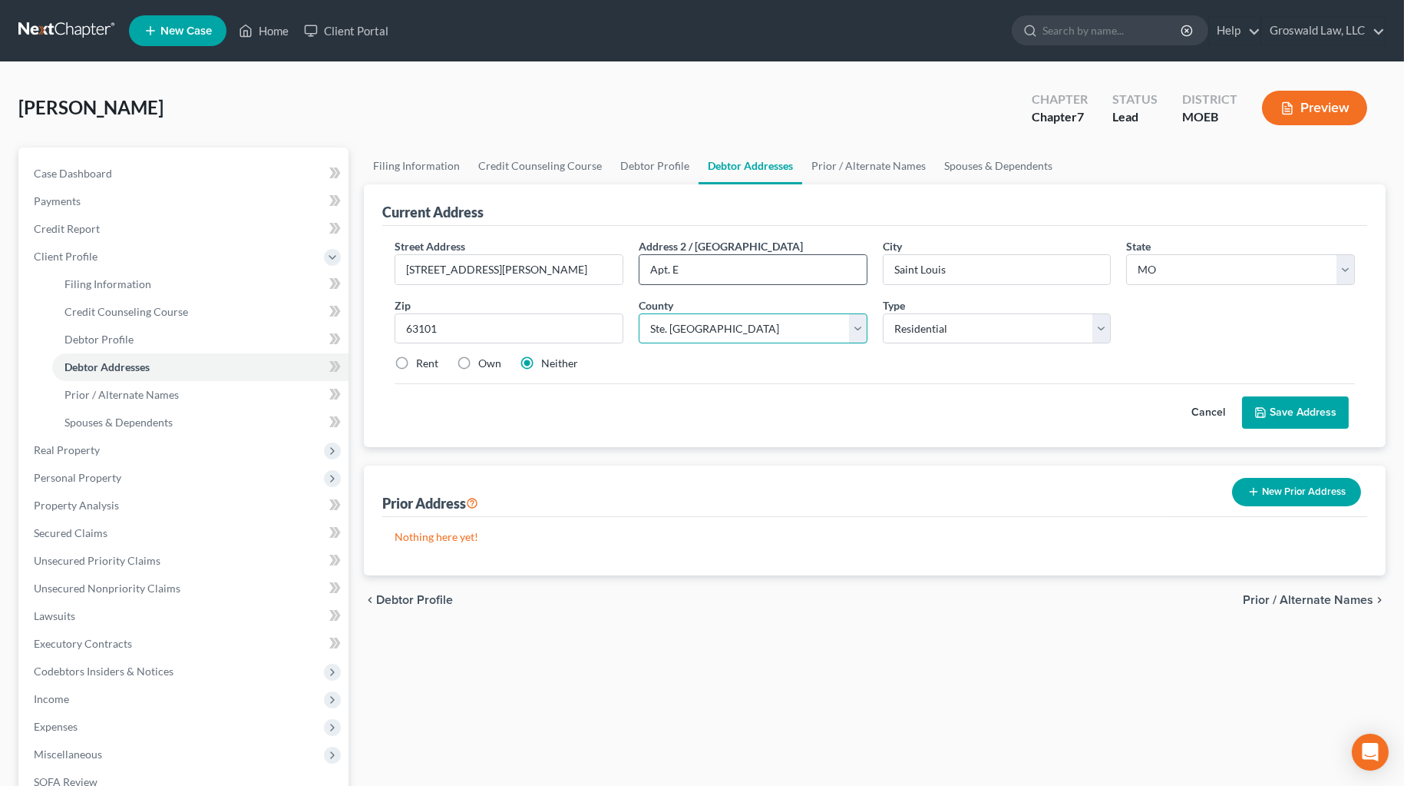
select select "101"
click at [416, 360] on label "Rent" at bounding box center [427, 363] width 22 height 15
click at [422, 360] on input "Rent" at bounding box center [427, 361] width 10 height 10
radio input "true"
click at [1010, 420] on button "Save Address" at bounding box center [1295, 412] width 107 height 32
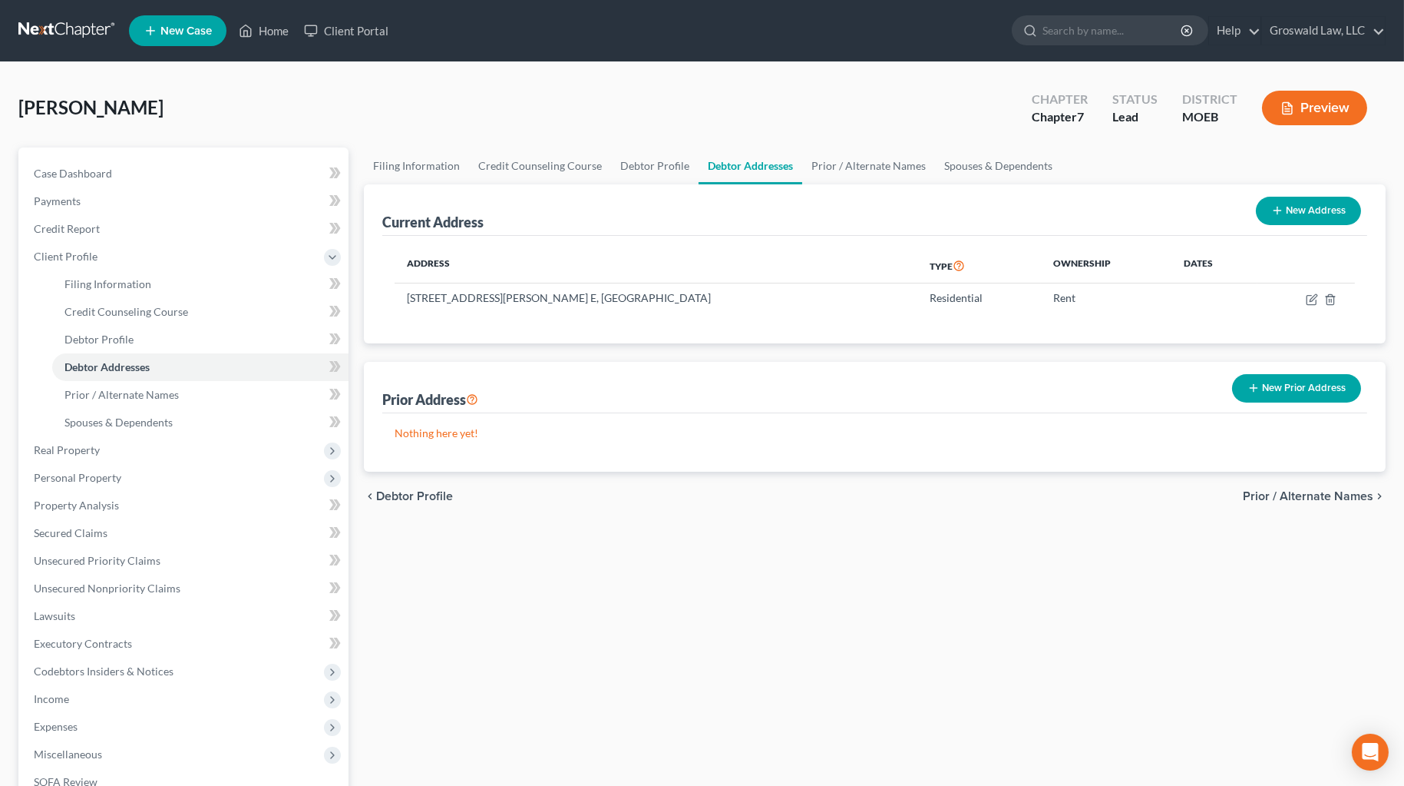
click at [1010, 627] on div "Filing Information Credit Counseling Course Debtor Profile Debtor Addresses Pri…" at bounding box center [874, 549] width 1037 height 804
click at [108, 115] on span "[PERSON_NAME]" at bounding box center [90, 107] width 145 height 22
copy span "Amica"
drag, startPoint x: 1176, startPoint y: 682, endPoint x: 1161, endPoint y: 511, distance: 171.1
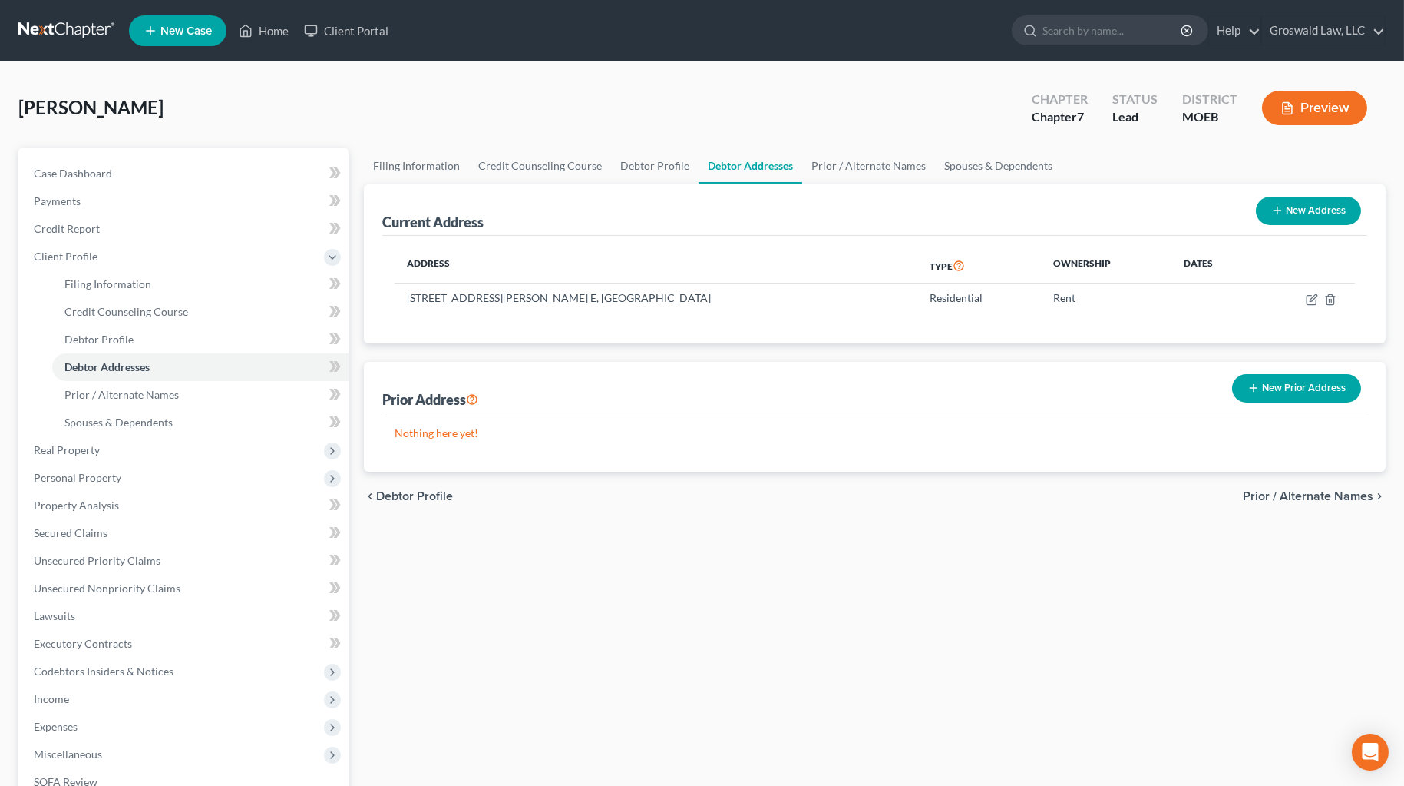
click at [1010, 681] on div "Filing Information Credit Counseling Course Debtor Profile Debtor Addresses Pri…" at bounding box center [874, 549] width 1037 height 804
drag, startPoint x: 442, startPoint y: 302, endPoint x: 479, endPoint y: 299, distance: 37.0
click at [480, 299] on td "[STREET_ADDRESS][PERSON_NAME] E, [GEOGRAPHIC_DATA]" at bounding box center [656, 297] width 523 height 29
copy td "[STREET_ADDRESS][PERSON_NAME]"
click at [1010, 712] on div "Filing Information Credit Counseling Course Debtor Profile Debtor Addresses Pri…" at bounding box center [874, 549] width 1037 height 804
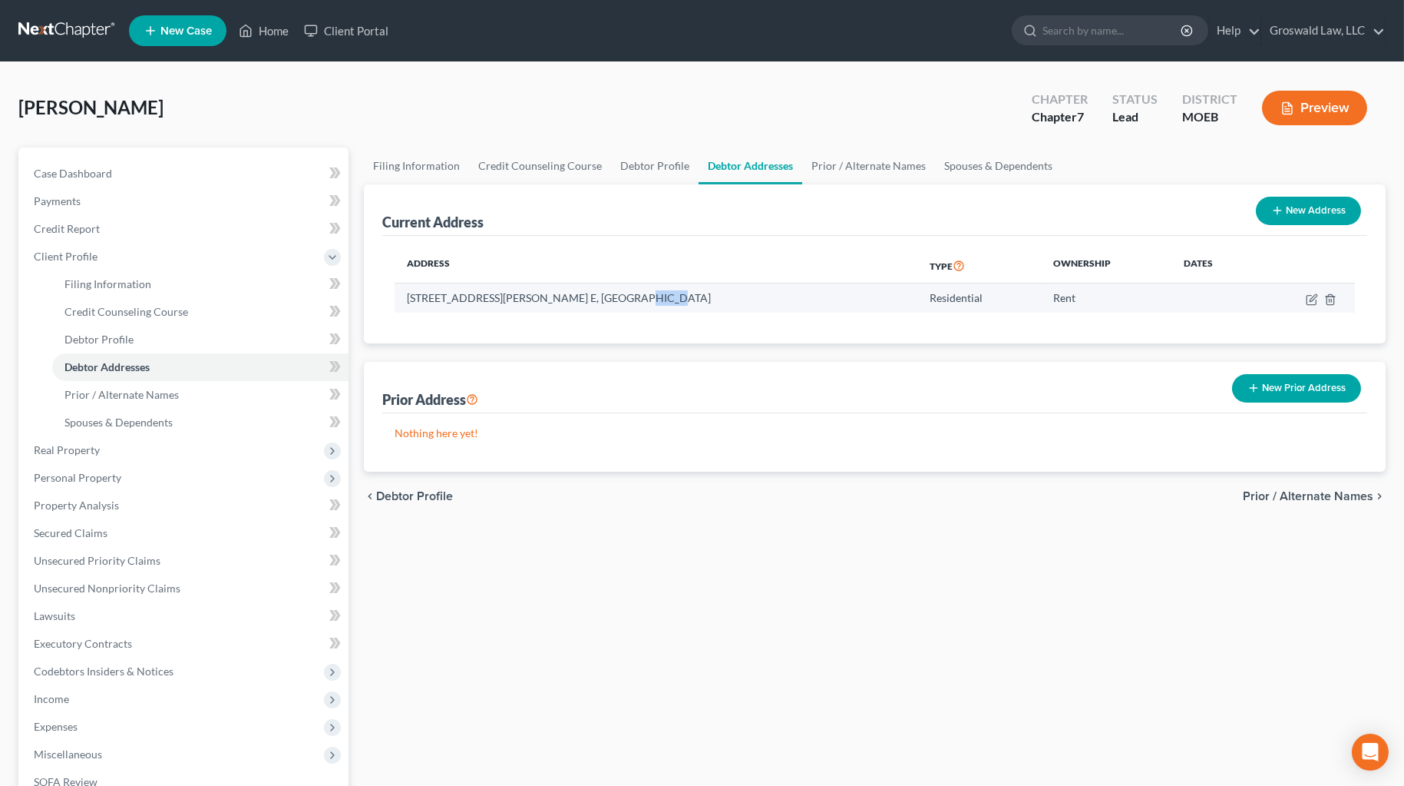
click at [595, 299] on td "[STREET_ADDRESS][PERSON_NAME] E, [GEOGRAPHIC_DATA]" at bounding box center [656, 297] width 523 height 29
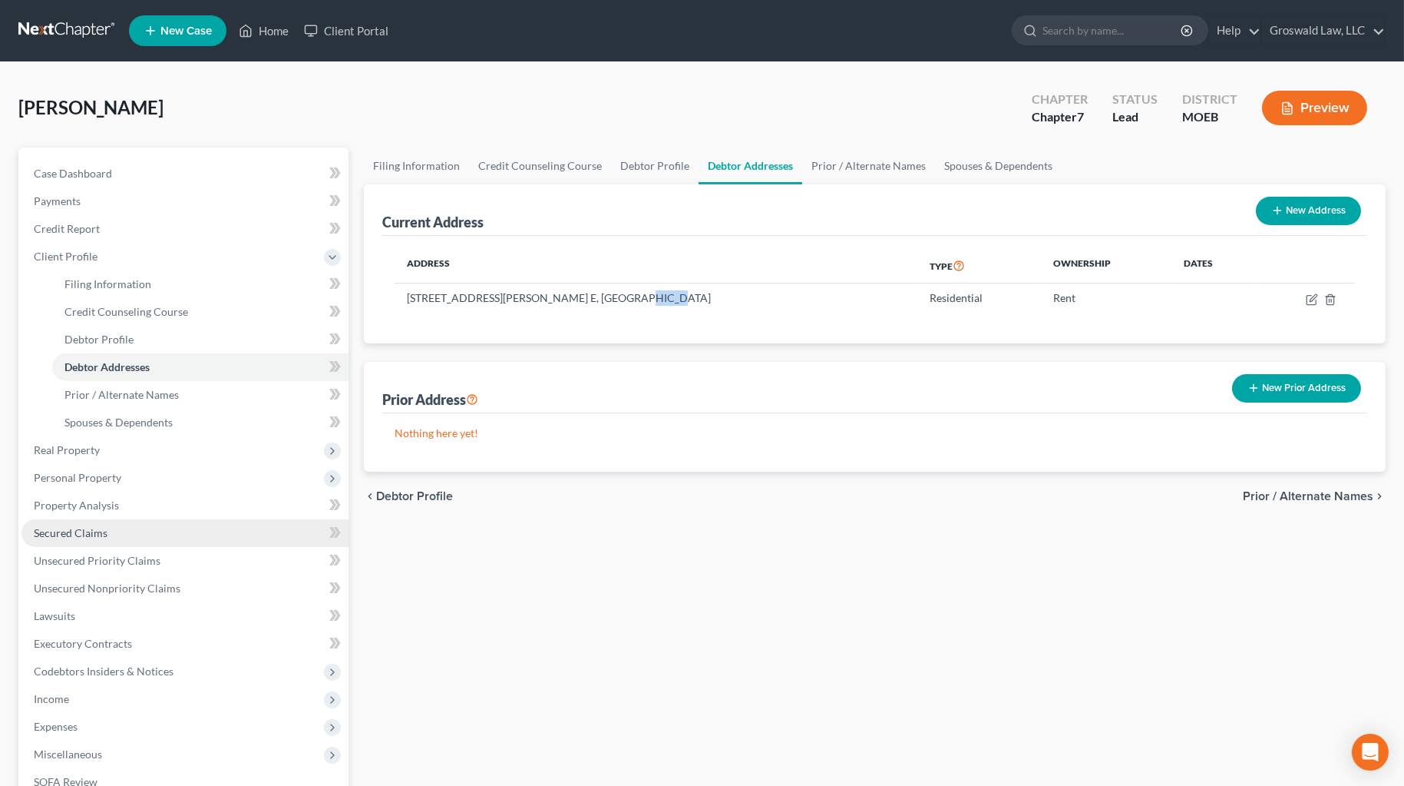
copy td "63101"
click at [1010, 598] on div "Filing Information Credit Counseling Course Debtor Profile Debtor Addresses Pri…" at bounding box center [874, 549] width 1037 height 804
click at [659, 164] on link "Debtor Profile" at bounding box center [655, 165] width 88 height 37
select select "0"
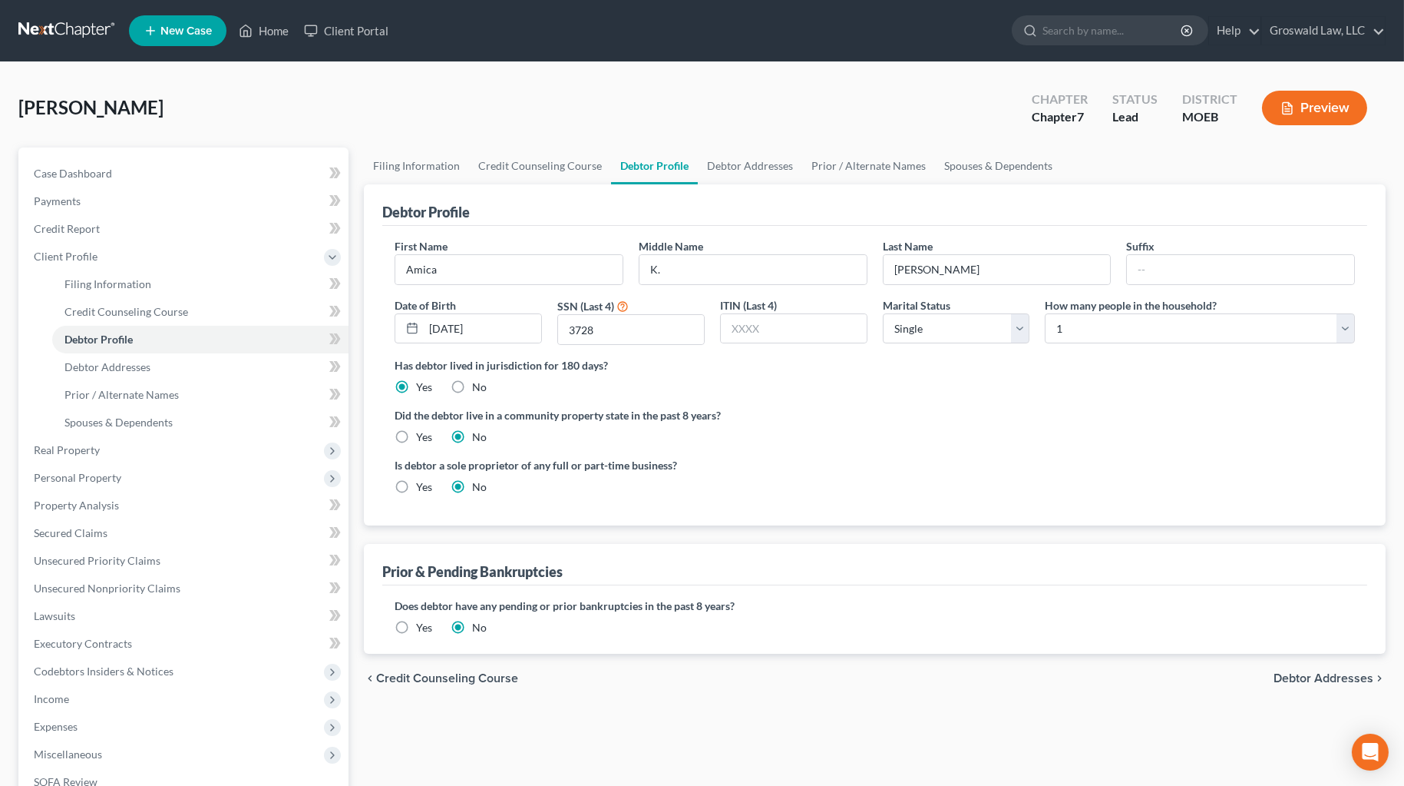
click at [1010, 529] on div "Debtor Profile First Name [PERSON_NAME] Middle Name K. Last Name [PERSON_NAME] …" at bounding box center [875, 418] width 1022 height 469
drag, startPoint x: 961, startPoint y: 329, endPoint x: 951, endPoint y: 339, distance: 14.1
click at [961, 329] on select "Select Single Married Separated Divorced Widowed" at bounding box center [956, 328] width 147 height 31
select select "2"
click at [883, 313] on select "Select Single Married Separated Divorced Widowed" at bounding box center [956, 328] width 147 height 31
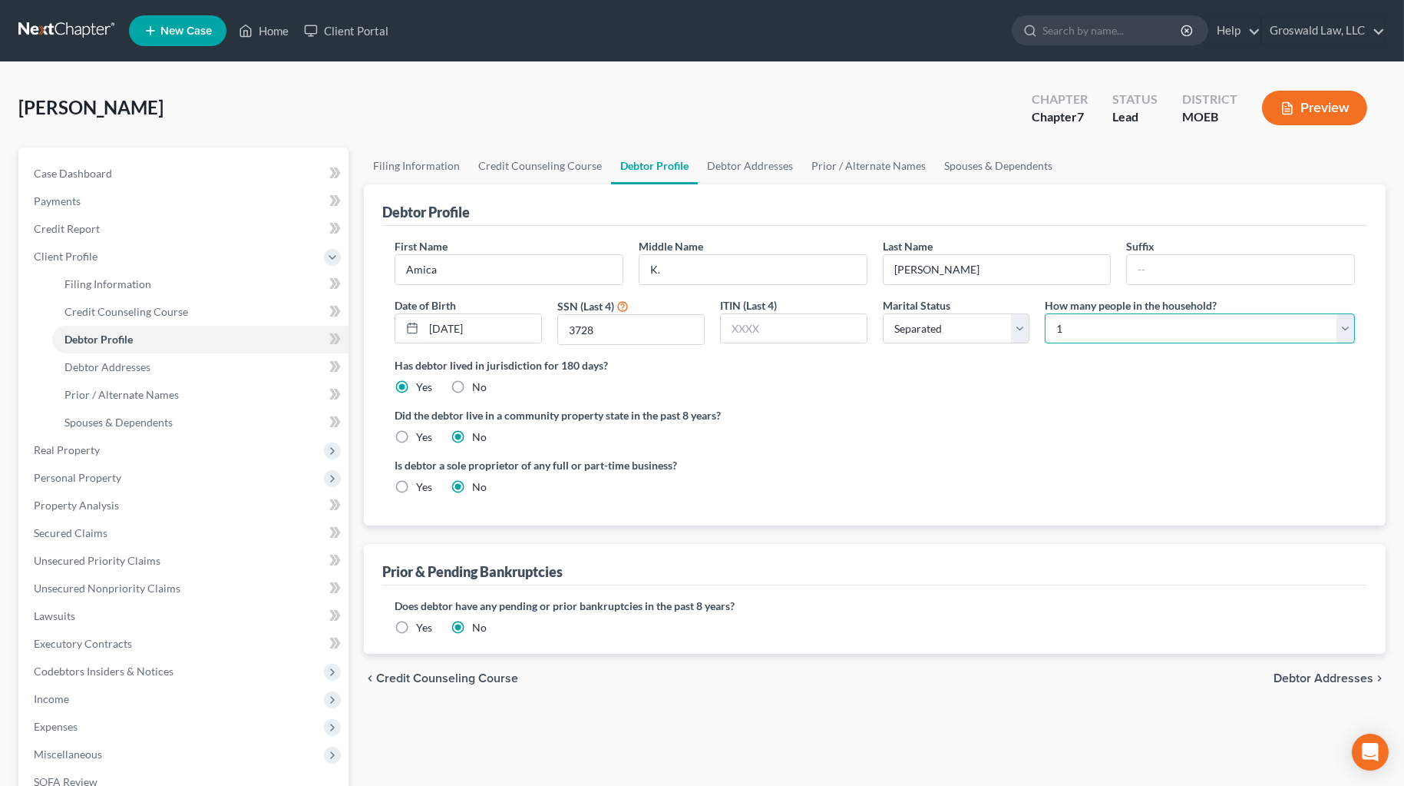
click at [1010, 332] on select "Select 1 2 3 4 5 6 7 8 9 10 11 12 13 14 15 16 17 18 19 20" at bounding box center [1200, 328] width 310 height 31
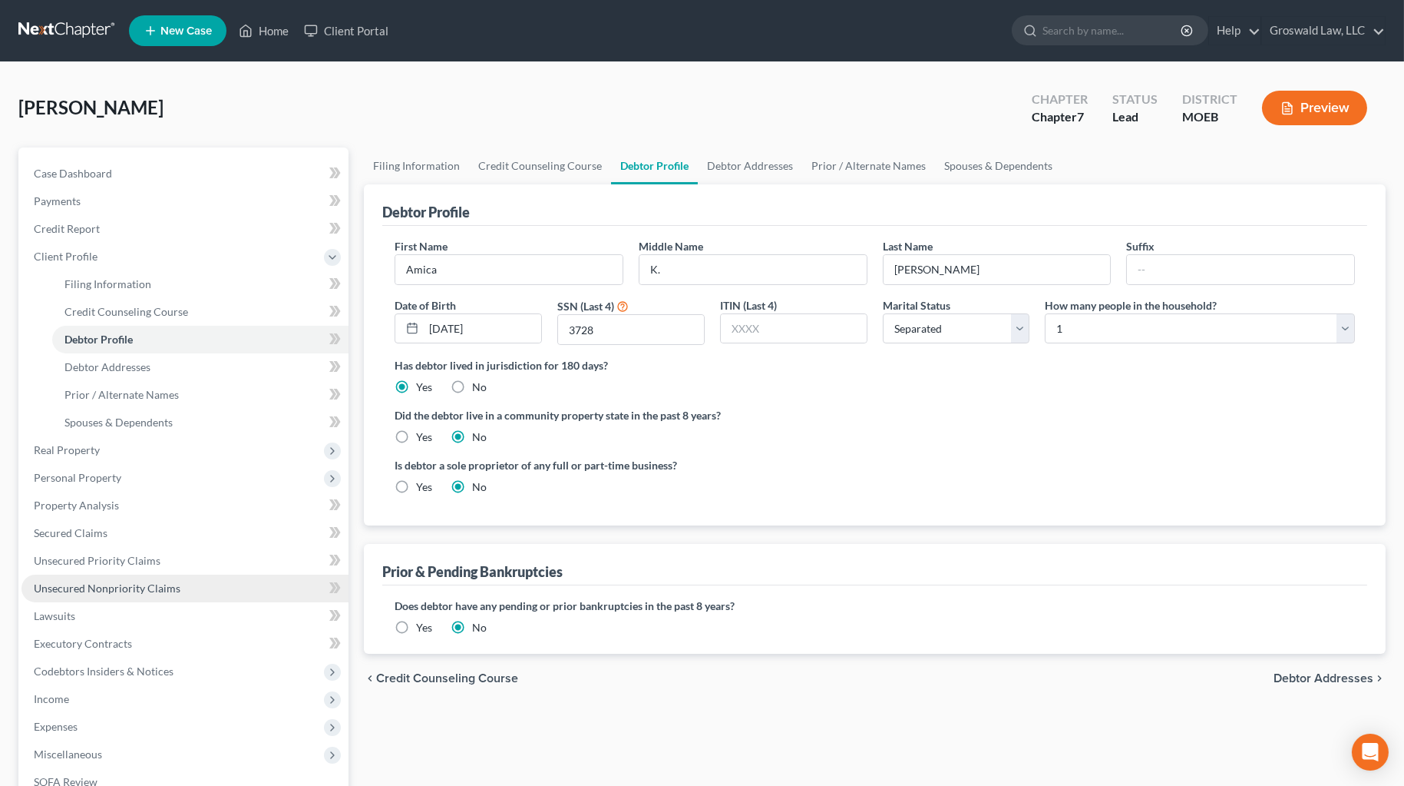
click at [101, 584] on span "Unsecured Nonpriority Claims" at bounding box center [107, 587] width 147 height 13
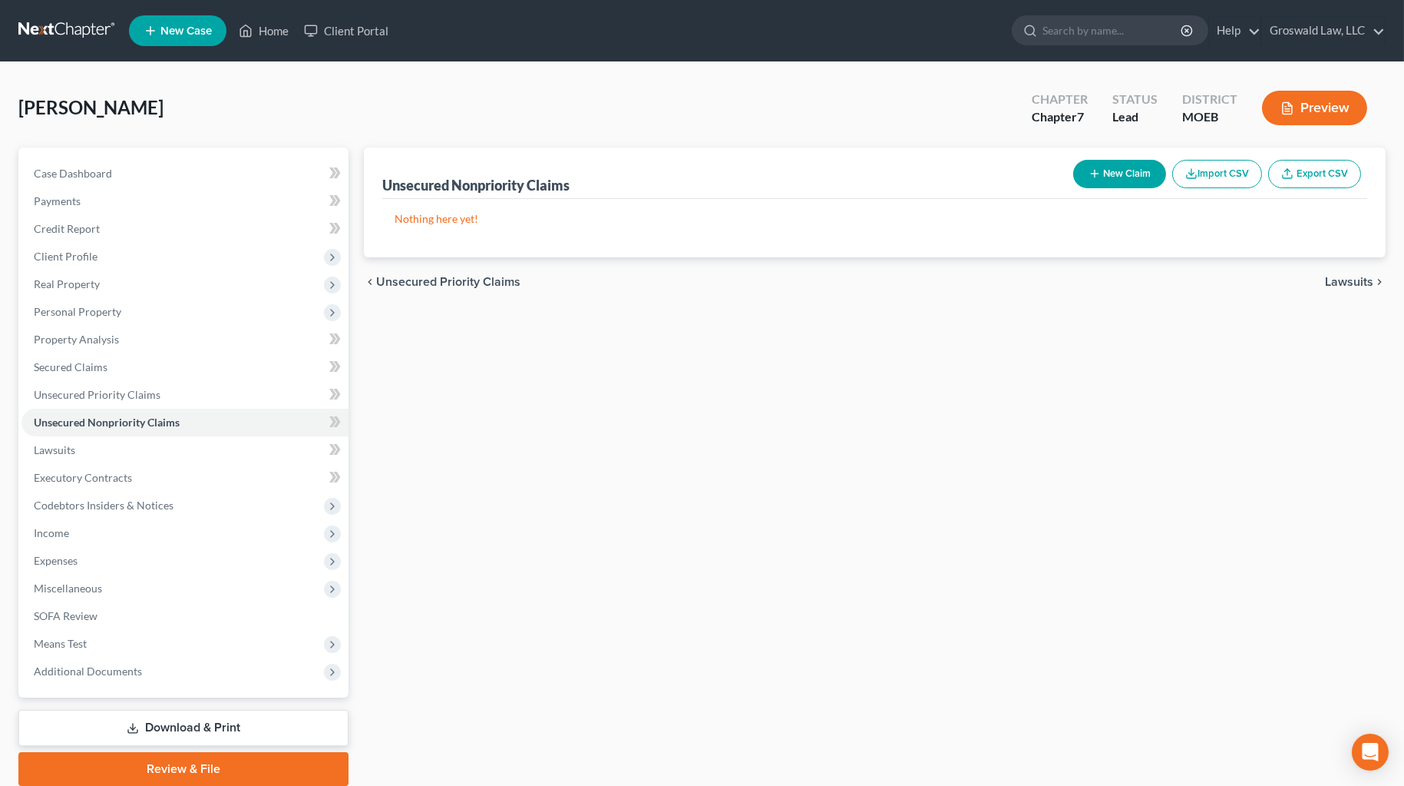
click at [1010, 175] on button "New Claim" at bounding box center [1119, 174] width 93 height 28
select select "0"
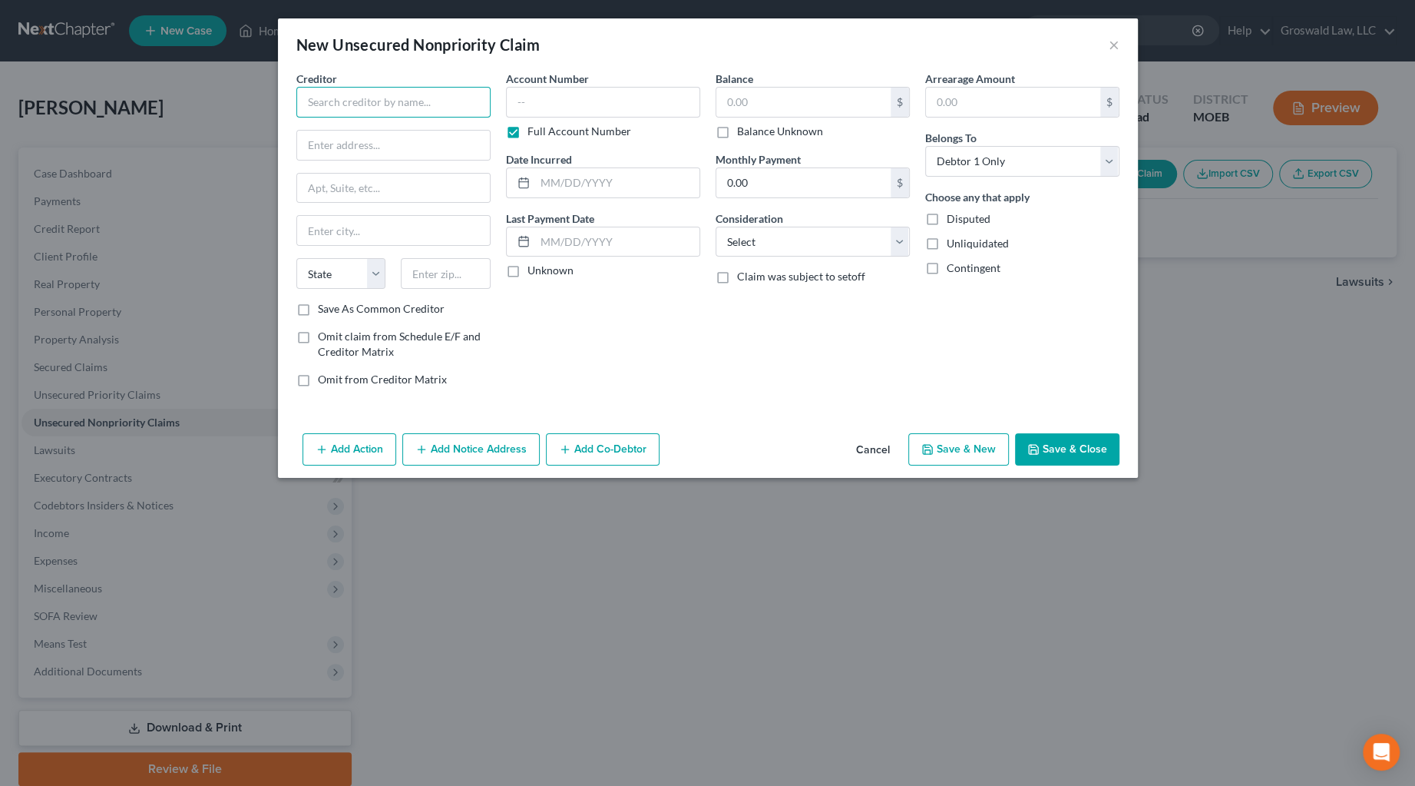
click at [400, 101] on input "text" at bounding box center [393, 102] width 194 height 31
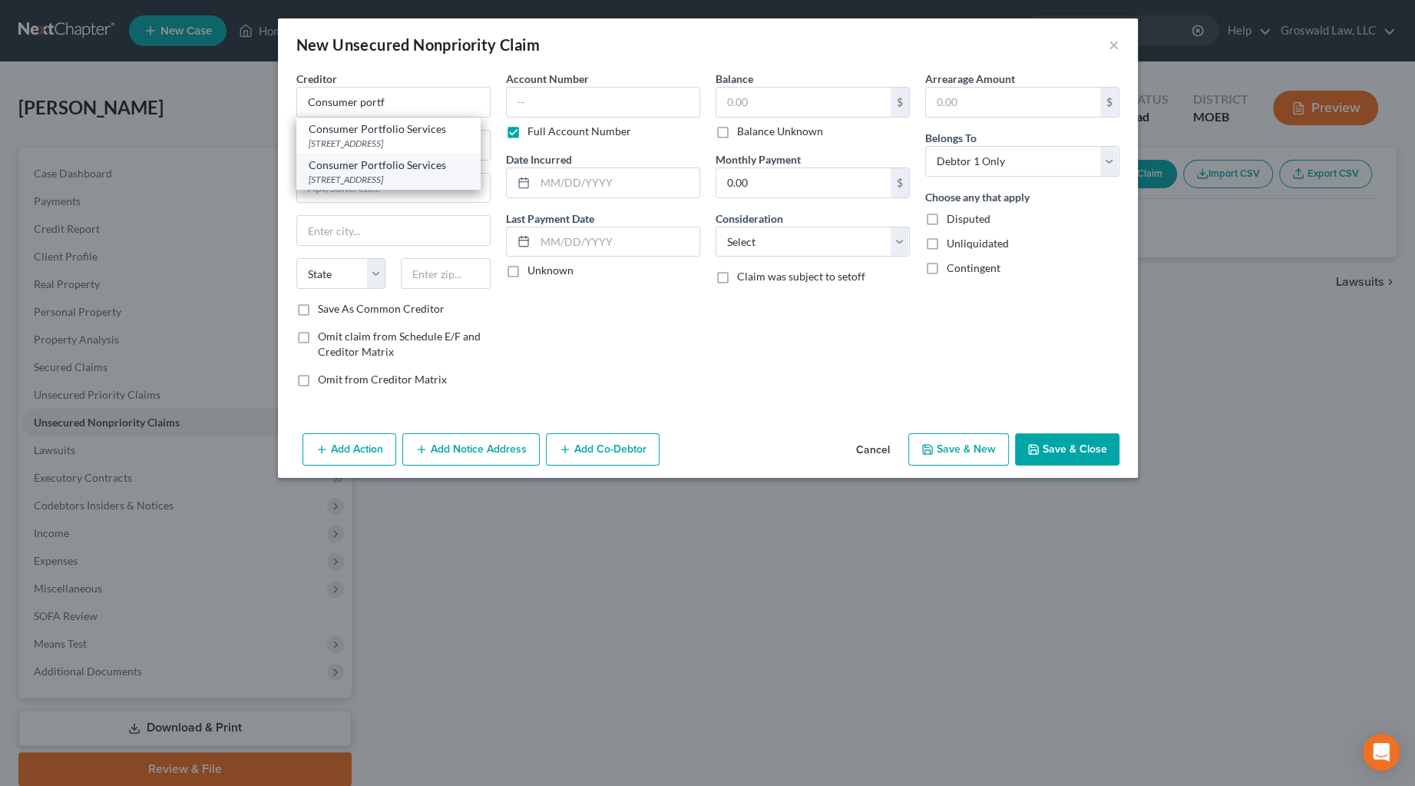
click at [375, 170] on div "Consumer Portfolio Services" at bounding box center [389, 164] width 160 height 15
type input "Consumer Portfolio Services"
type input "[STREET_ADDRESS]"
type input "Irvine"
select select "4"
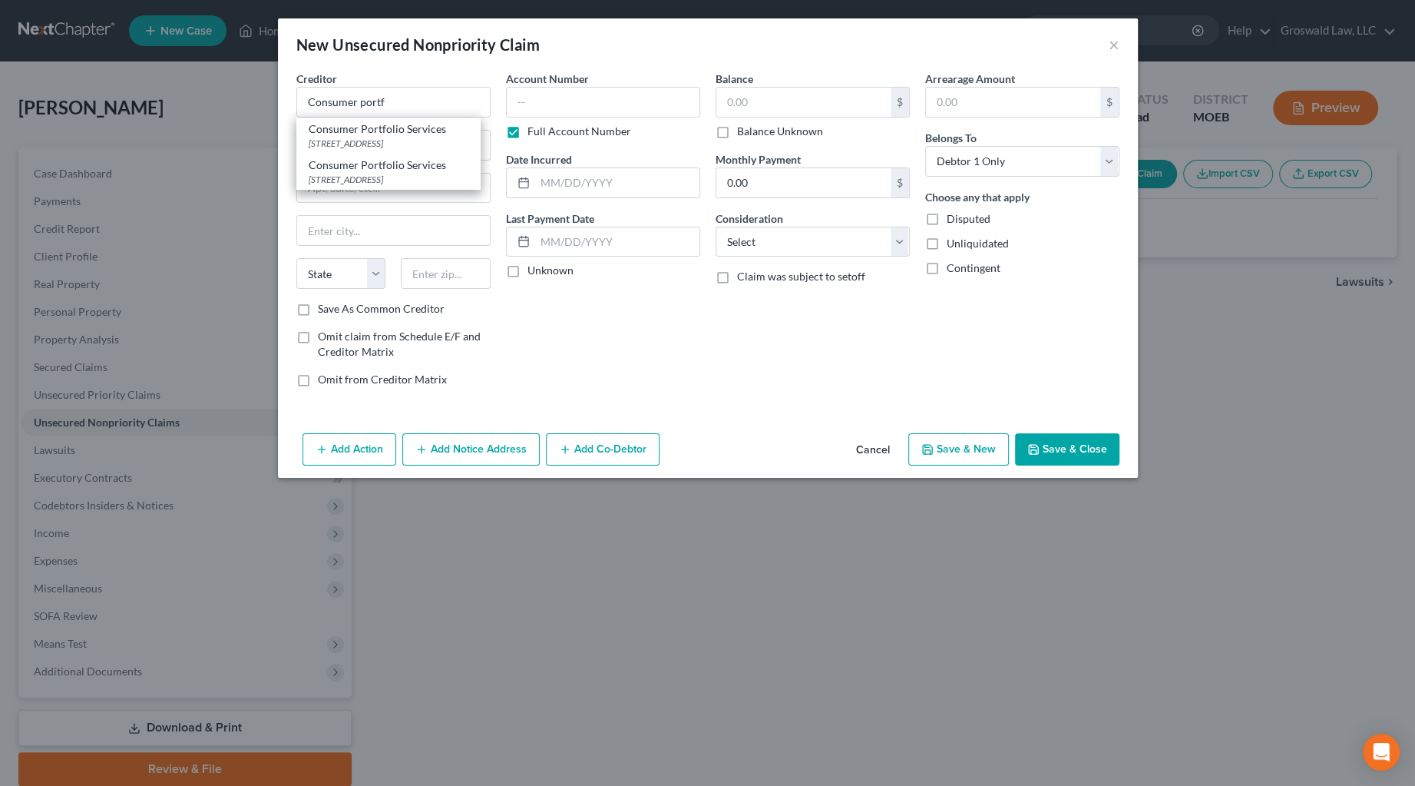
type input "92612"
click at [474, 454] on button "Add Notice Address" at bounding box center [470, 449] width 137 height 32
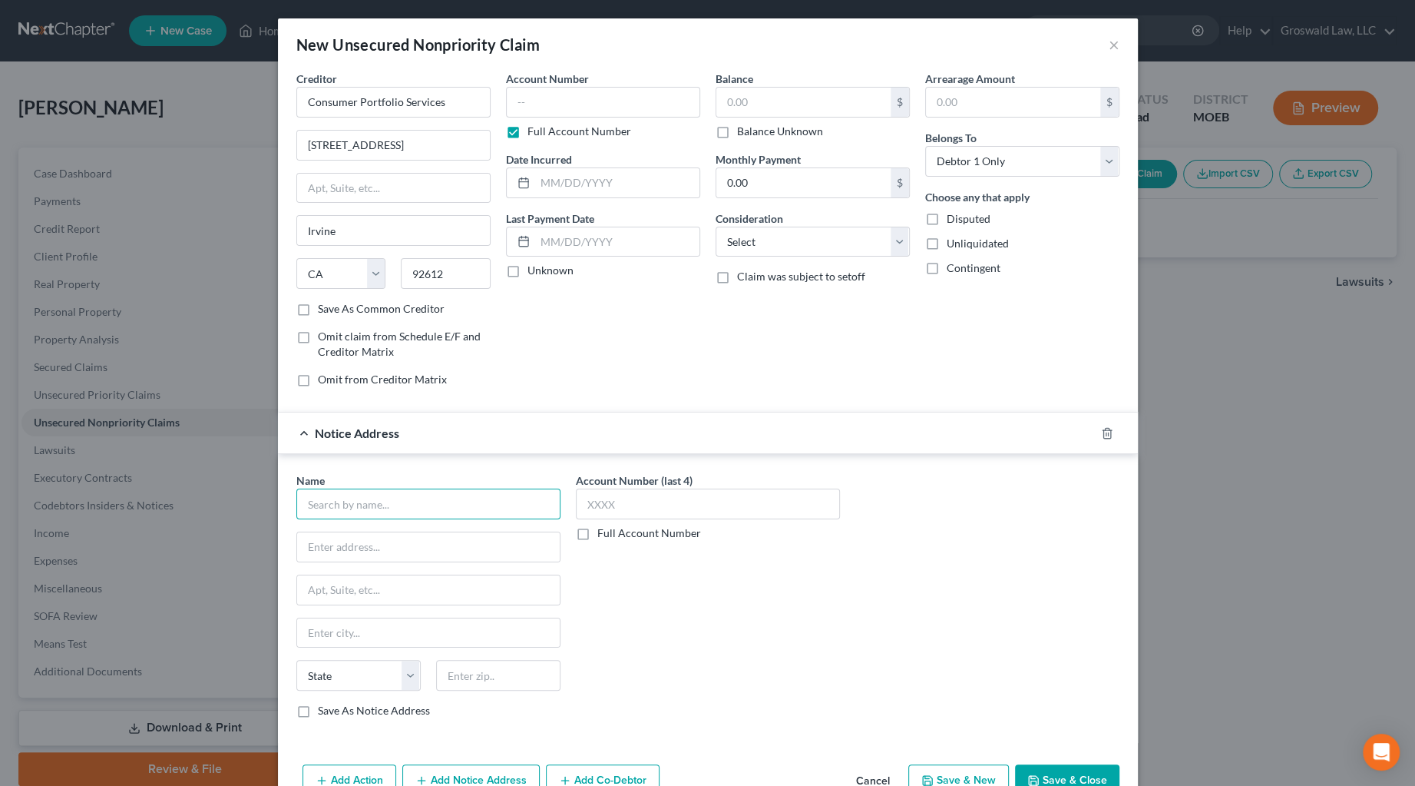
click at [468, 501] on input "text" at bounding box center [428, 503] width 264 height 31
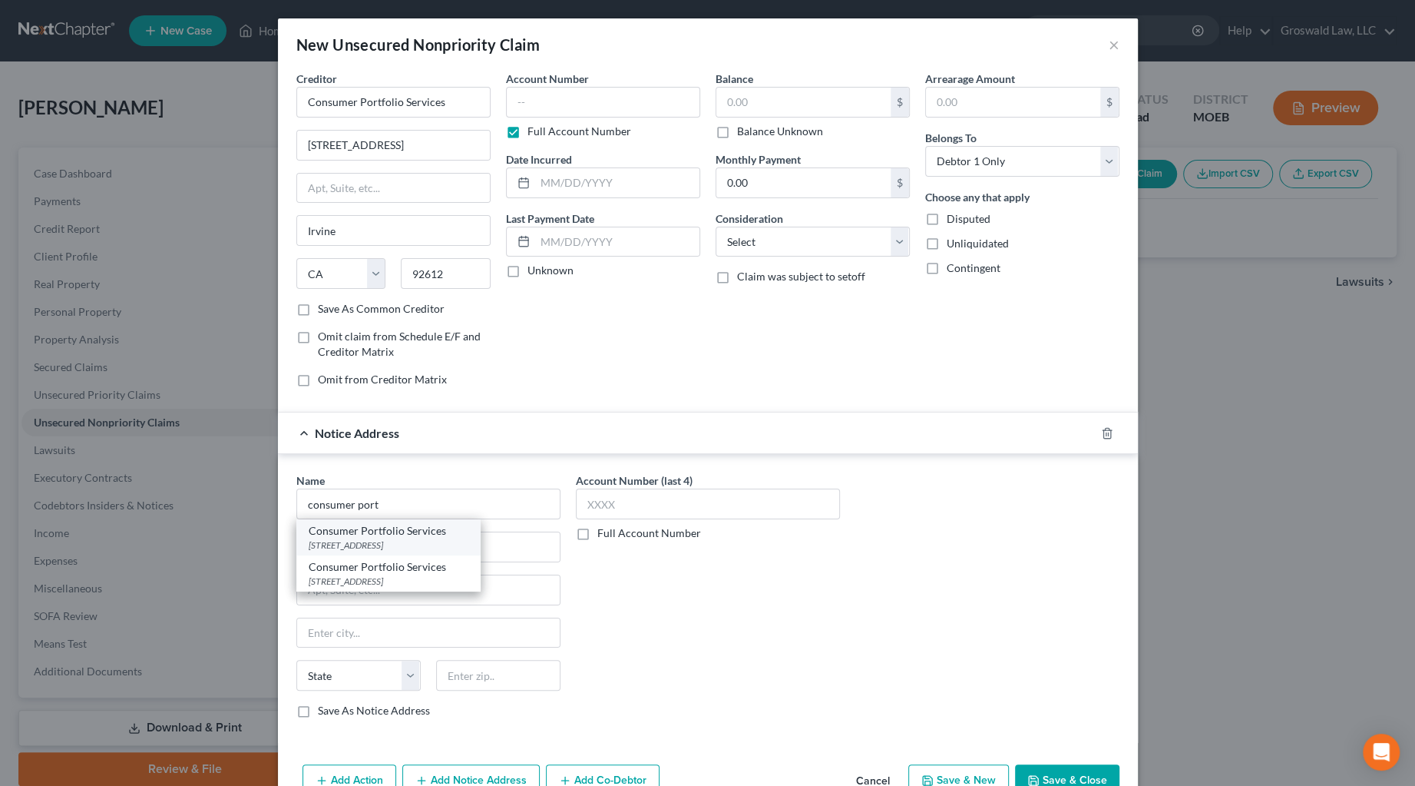
click at [418, 547] on div "[STREET_ADDRESS]" at bounding box center [389, 544] width 160 height 13
type input "Consumer Portfolio Services"
type input "PO Box 57071"
type input "Irvine"
select select "4"
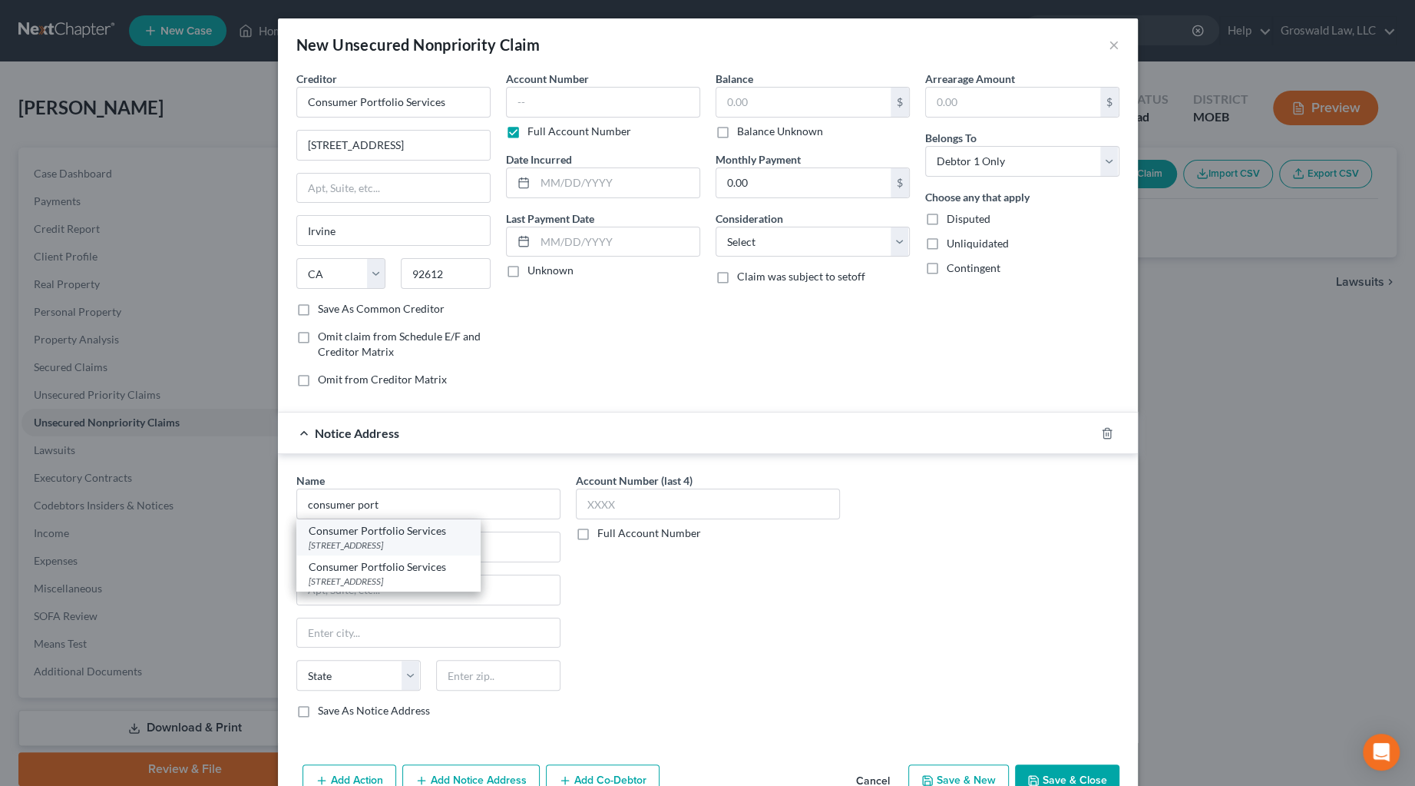
type input "92619"
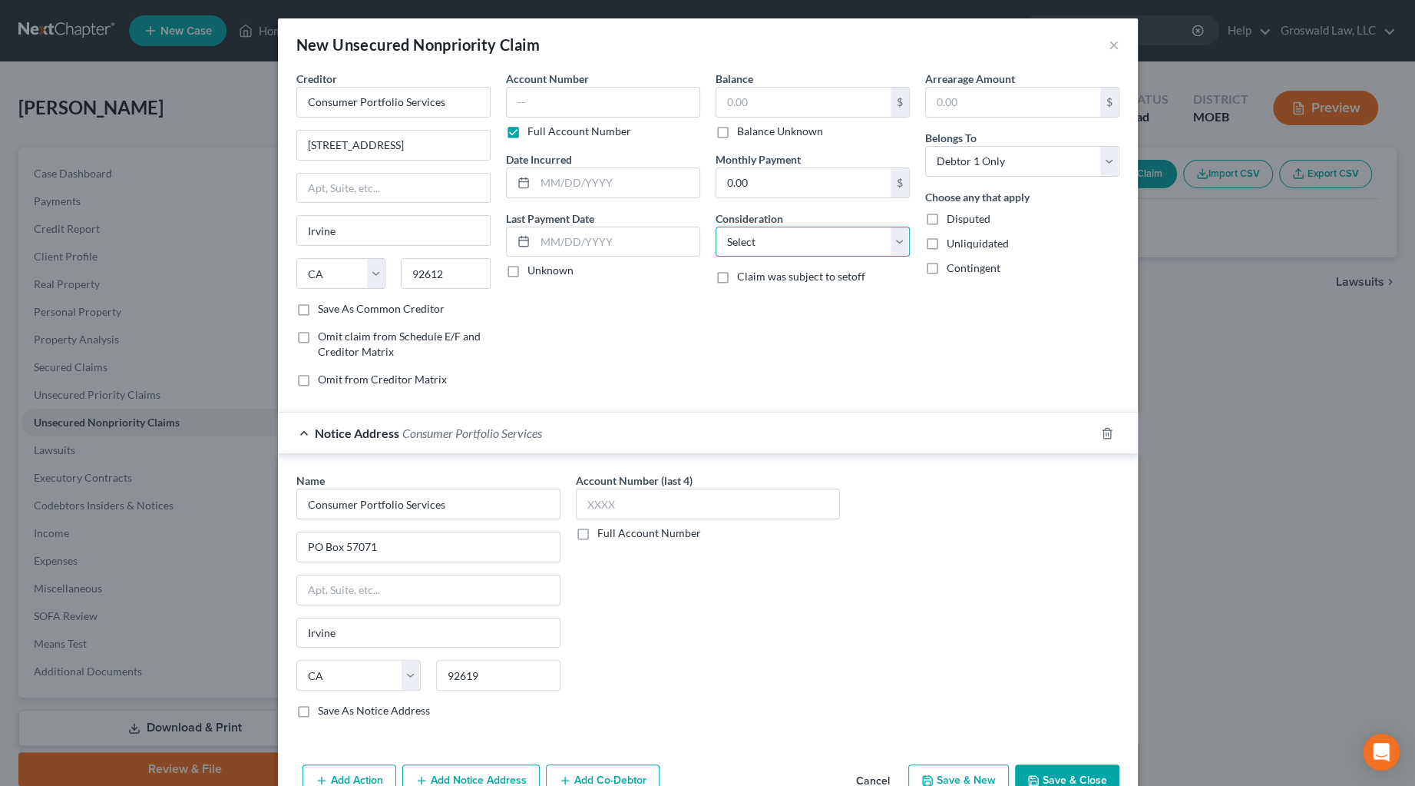
click at [773, 238] on select "Select Cable / Satellite Services Collection Agency Credit Card Debt Debt Couns…" at bounding box center [813, 242] width 194 height 31
select select "14"
click at [716, 227] on select "Select Cable / Satellite Services Collection Agency Credit Card Debt Debt Couns…" at bounding box center [813, 242] width 194 height 31
click at [760, 309] on input "text" at bounding box center [812, 300] width 193 height 29
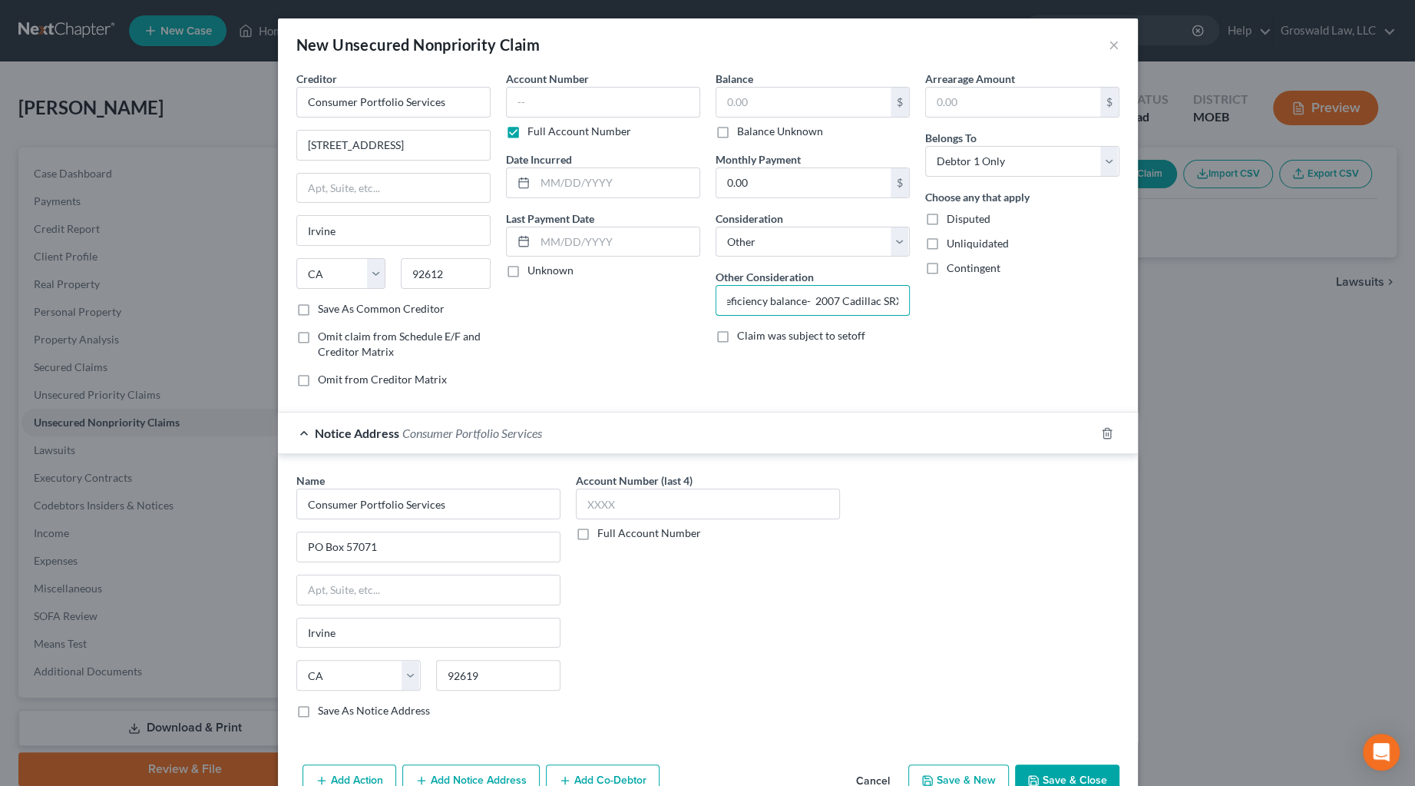
drag, startPoint x: 814, startPoint y: 302, endPoint x: 1076, endPoint y: 297, distance: 261.9
click at [1010, 296] on div "Creditor * Consumer Portfolio Services [STREET_ADDRESS][PERSON_NAME] State [US_…" at bounding box center [708, 235] width 839 height 329
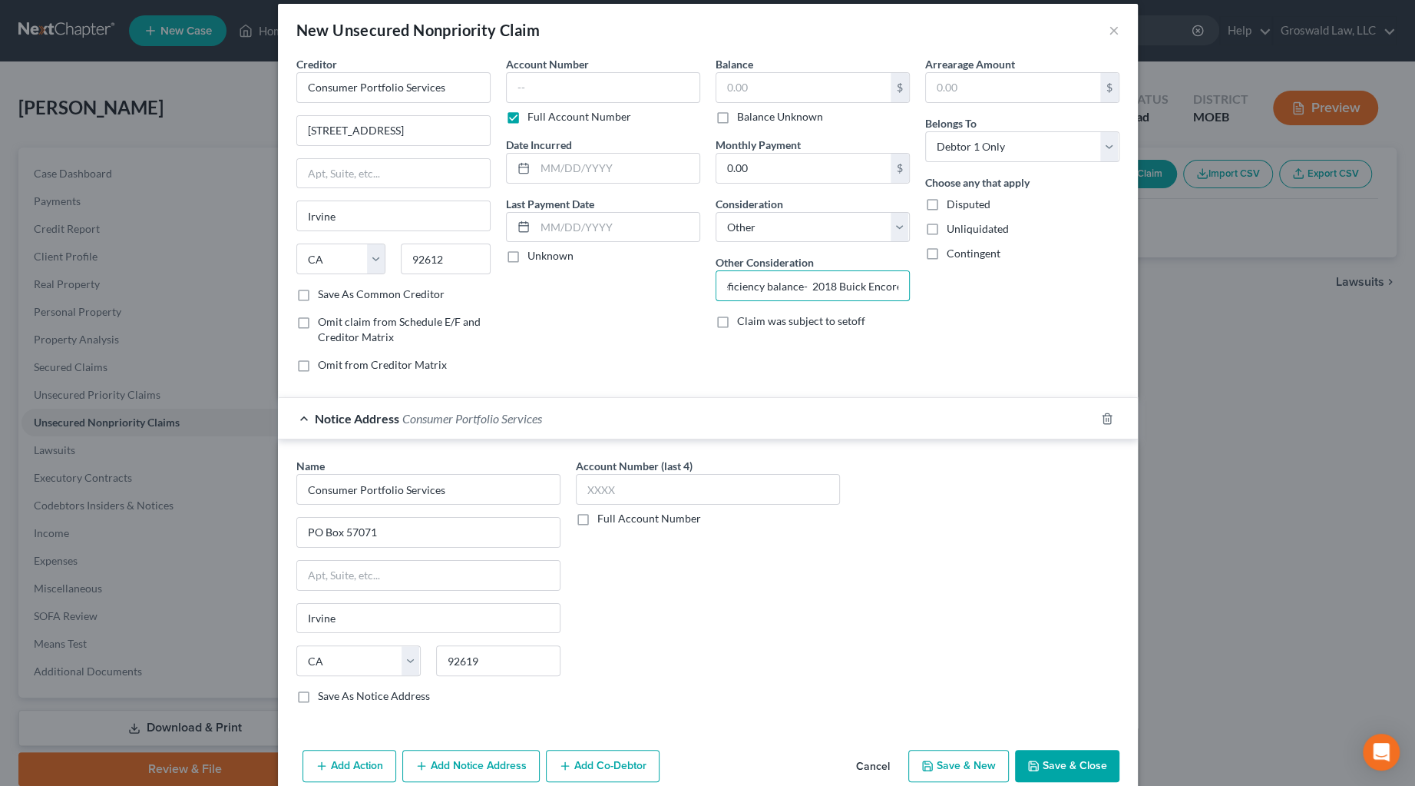
scroll to position [39, 0]
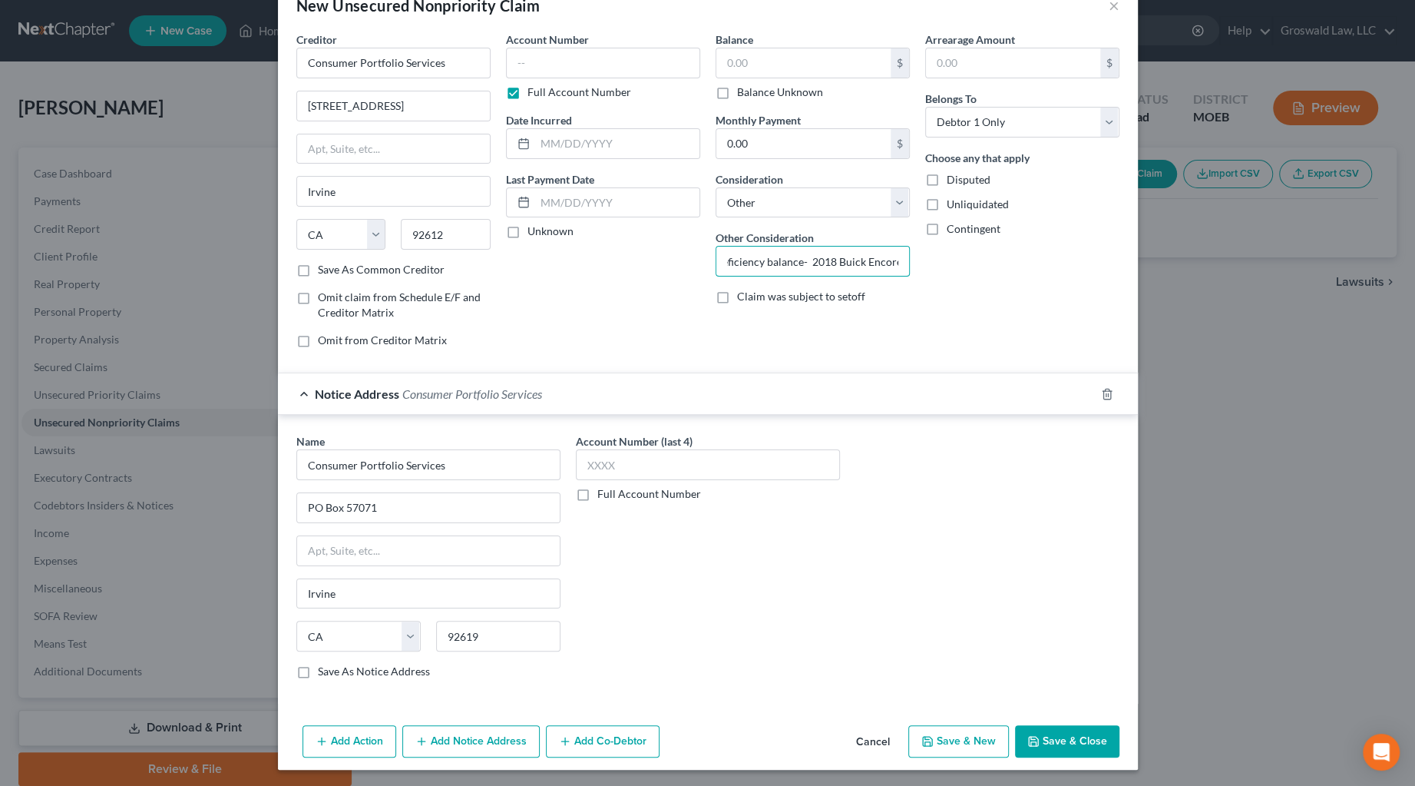
type input "deficiency balance- 2018 Buick Encore"
click at [351, 736] on button "Add Action" at bounding box center [350, 741] width 94 height 32
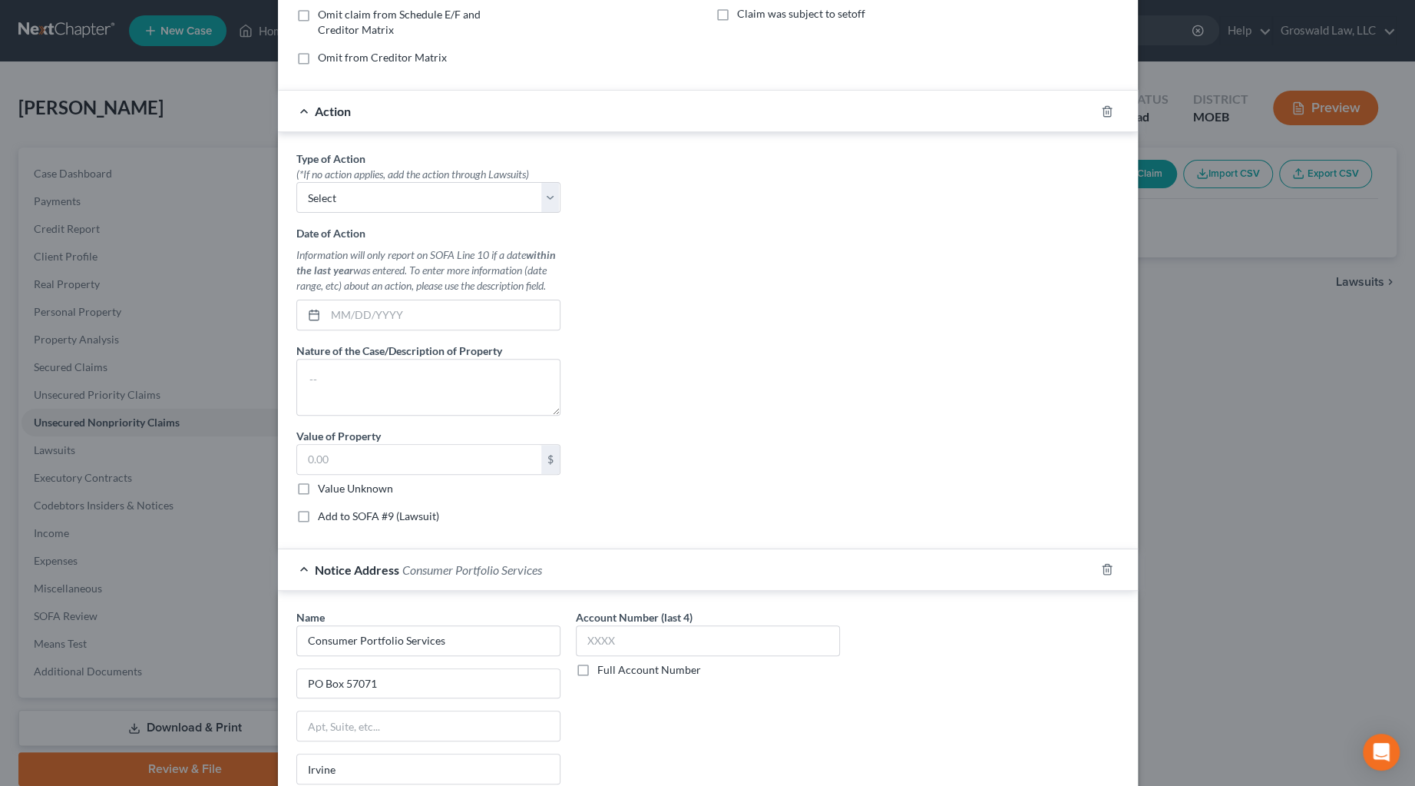
scroll to position [319, 0]
click at [383, 207] on select "Select Repossession Garnishment Foreclosure Personal Injury Attached, Seized, O…" at bounding box center [428, 200] width 264 height 31
select select "0"
click at [296, 185] on select "Select Repossession Garnishment Foreclosure Personal Injury Attached, Seized, O…" at bounding box center [428, 200] width 264 height 31
click at [455, 387] on textarea at bounding box center [428, 390] width 264 height 57
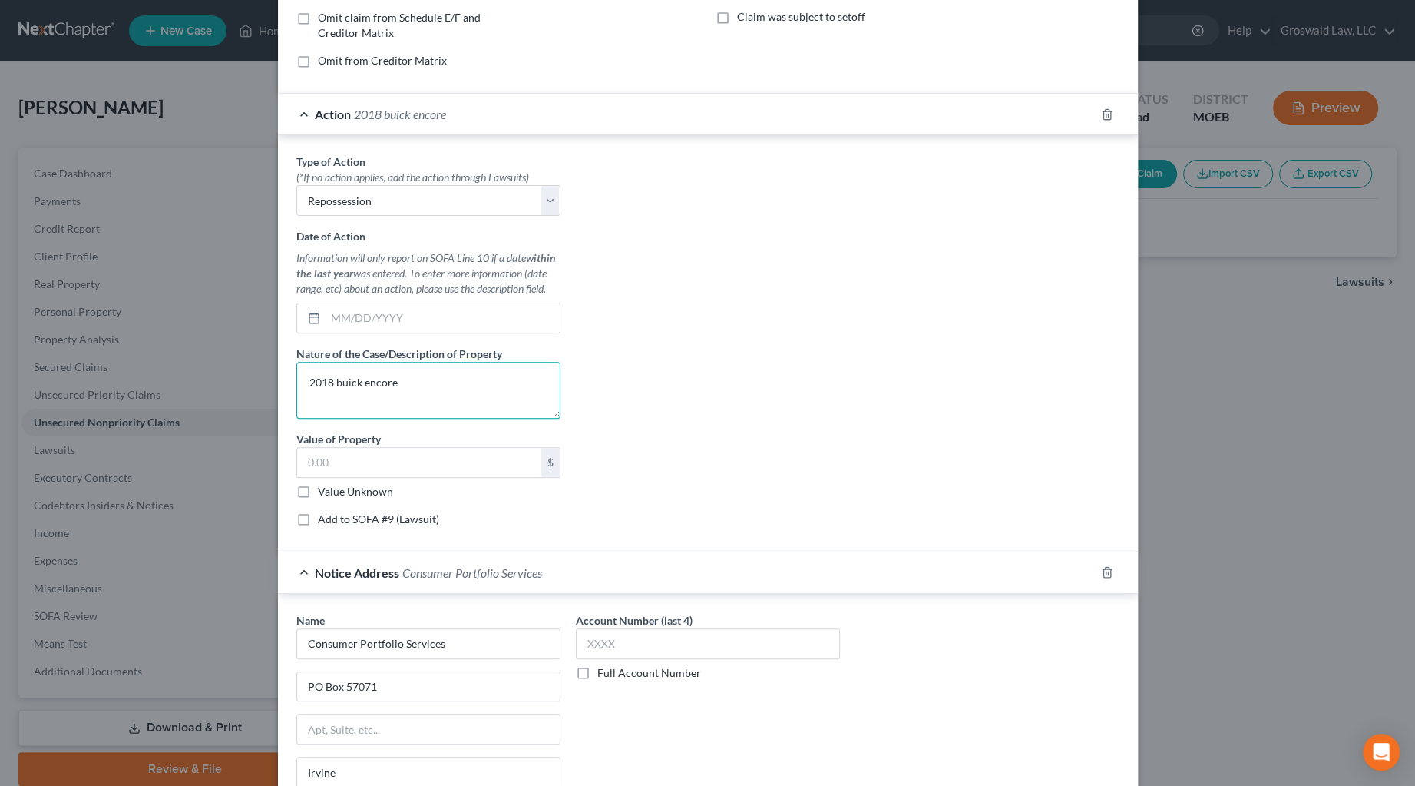
type textarea "2018 buick encore"
click at [345, 491] on label "Value Unknown" at bounding box center [355, 491] width 75 height 15
click at [334, 491] on input "Value Unknown" at bounding box center [329, 489] width 10 height 10
checkbox input "true"
type input "0.00"
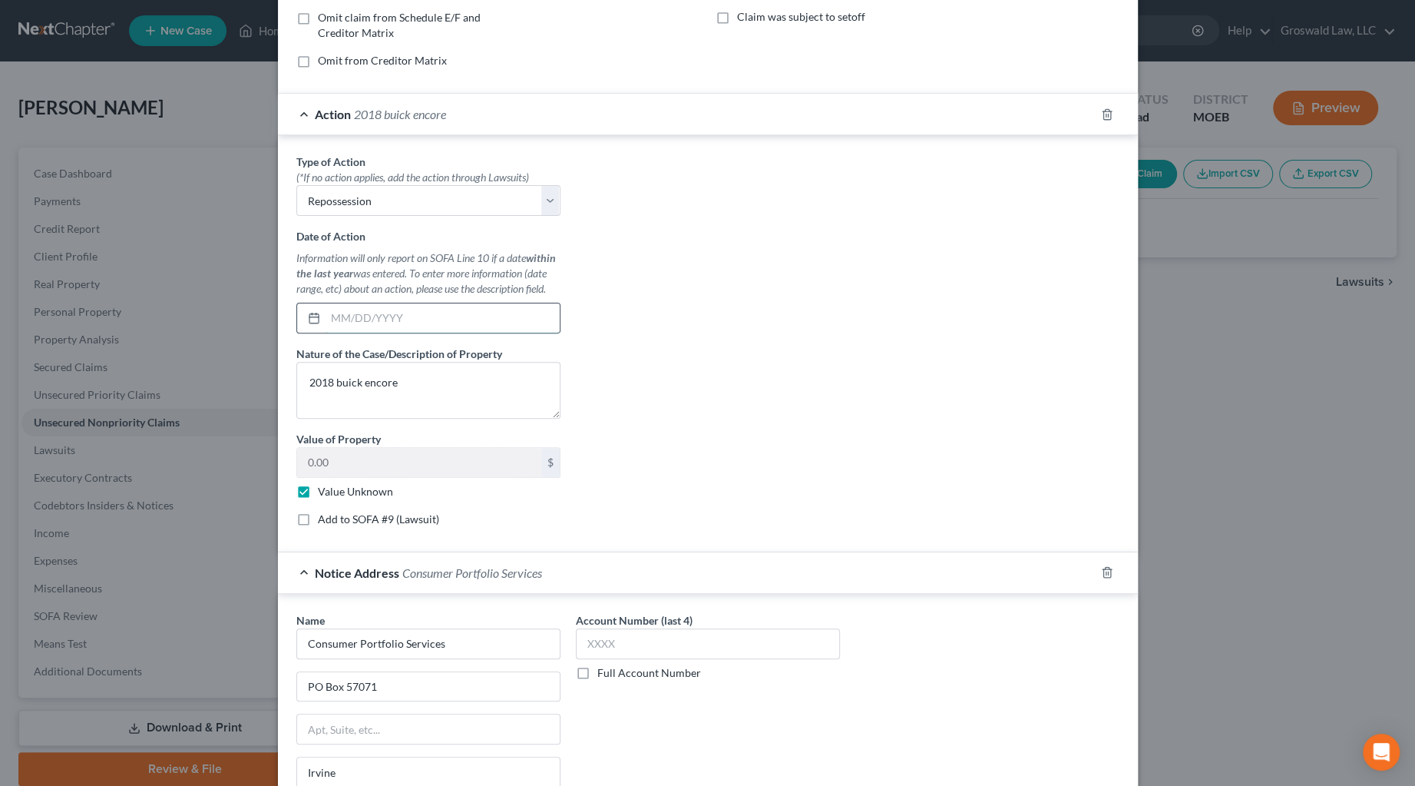
click at [364, 312] on input "text" at bounding box center [443, 317] width 234 height 29
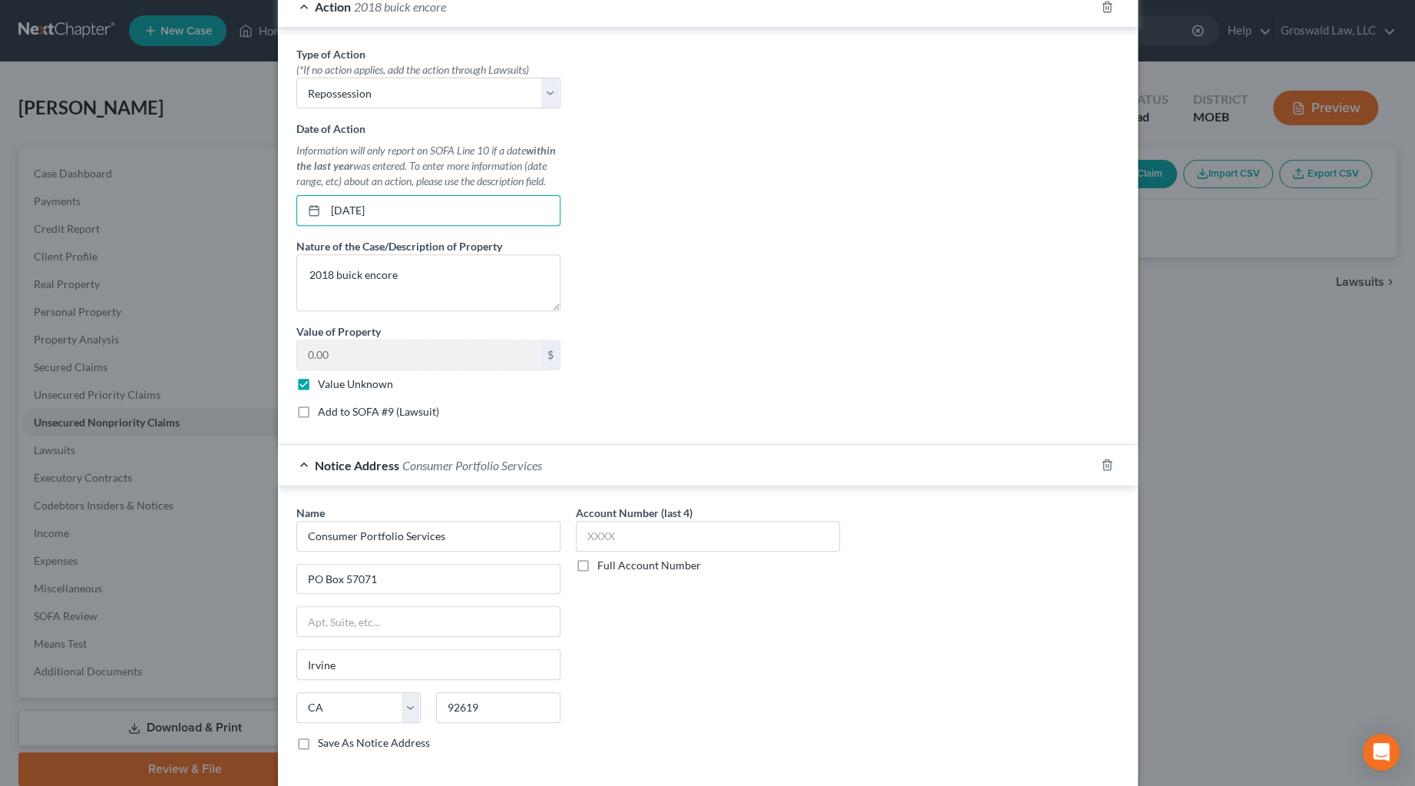
scroll to position [497, 0]
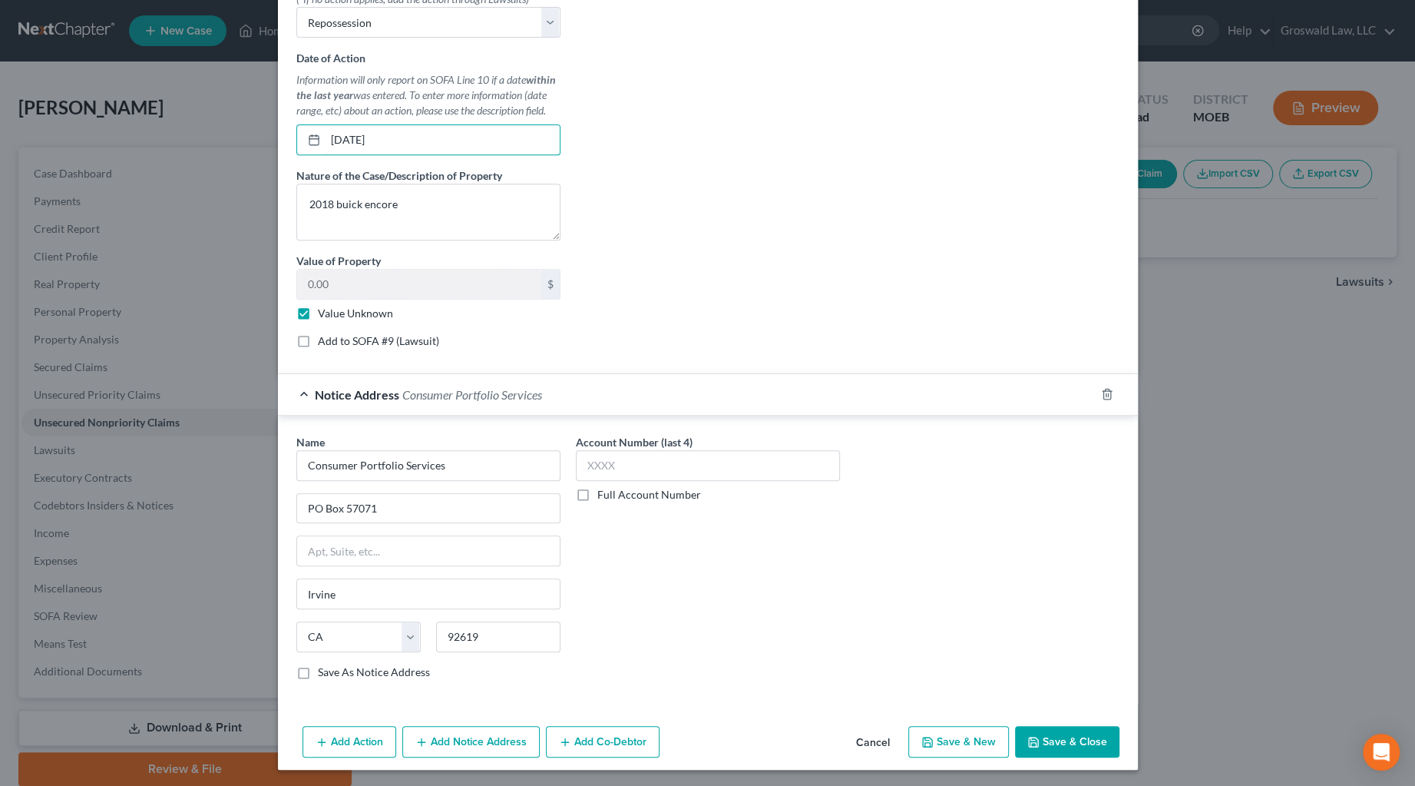
type input "[DATE]"
click at [1010, 740] on button "Save & Close" at bounding box center [1067, 742] width 104 height 32
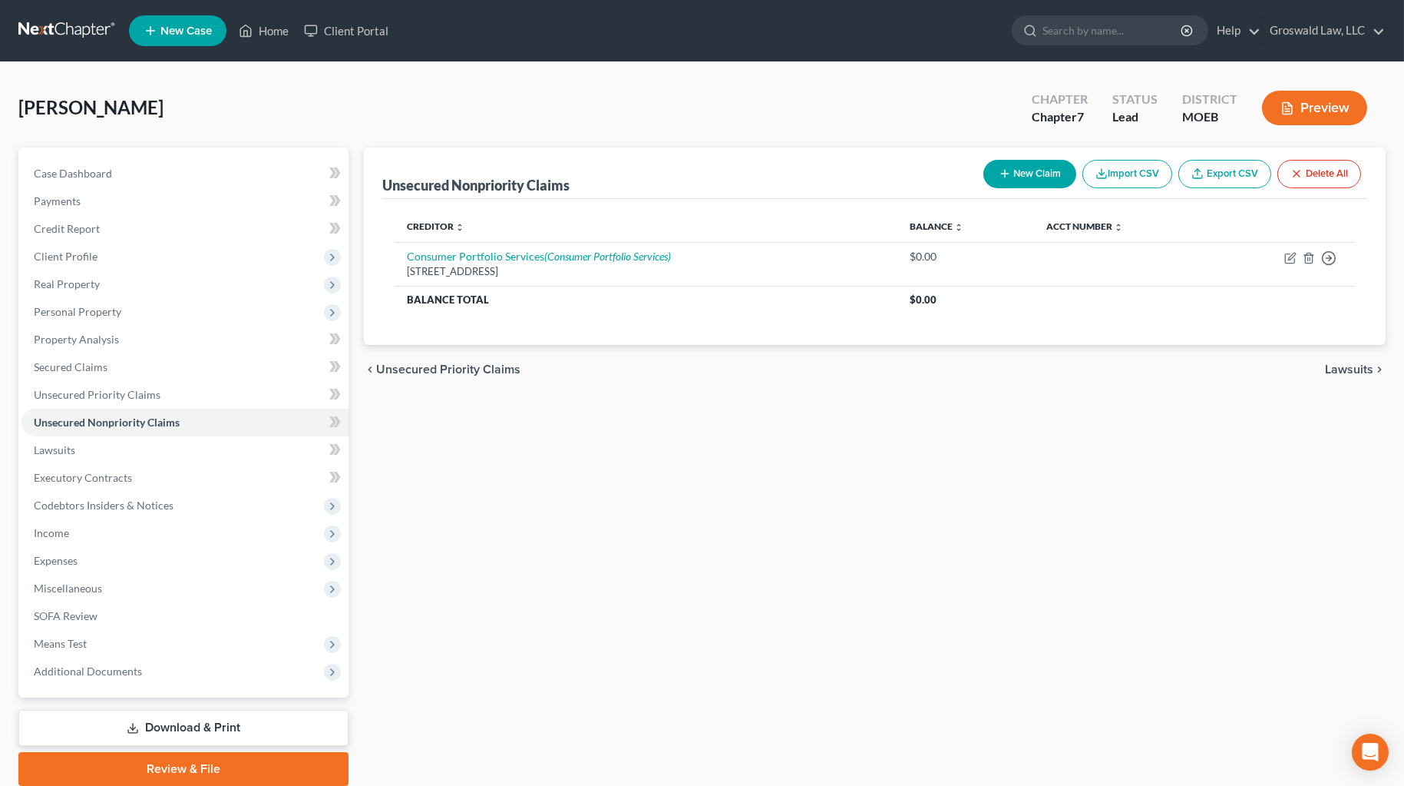
drag, startPoint x: 1166, startPoint y: 505, endPoint x: 1097, endPoint y: 505, distance: 69.1
click at [1010, 505] on div "Unsecured Nonpriority Claims New Claim Import CSV Export CSV Delete All Credito…" at bounding box center [874, 466] width 1037 height 638
click at [78, 535] on span "Income" at bounding box center [185, 533] width 327 height 28
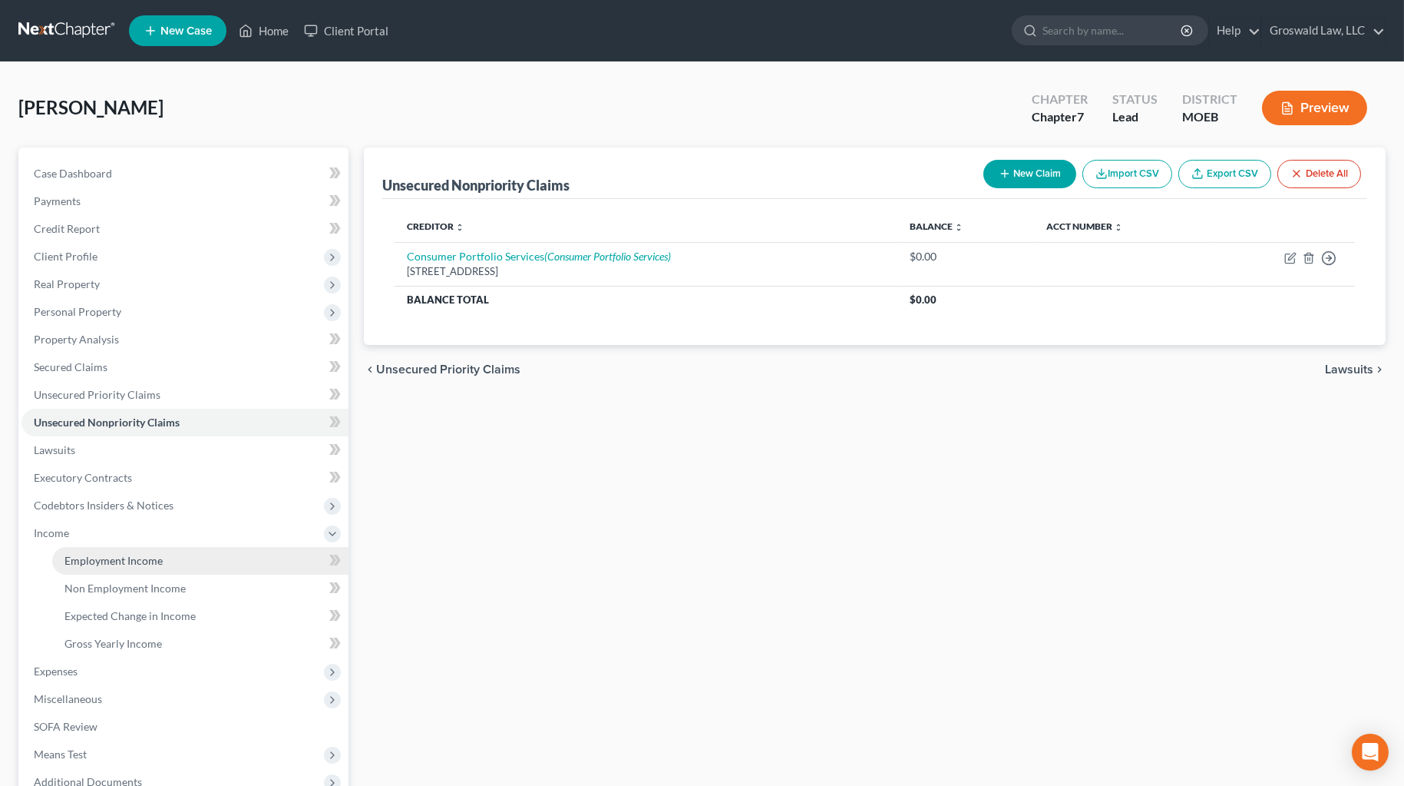
click at [147, 554] on span "Employment Income" at bounding box center [114, 560] width 98 height 13
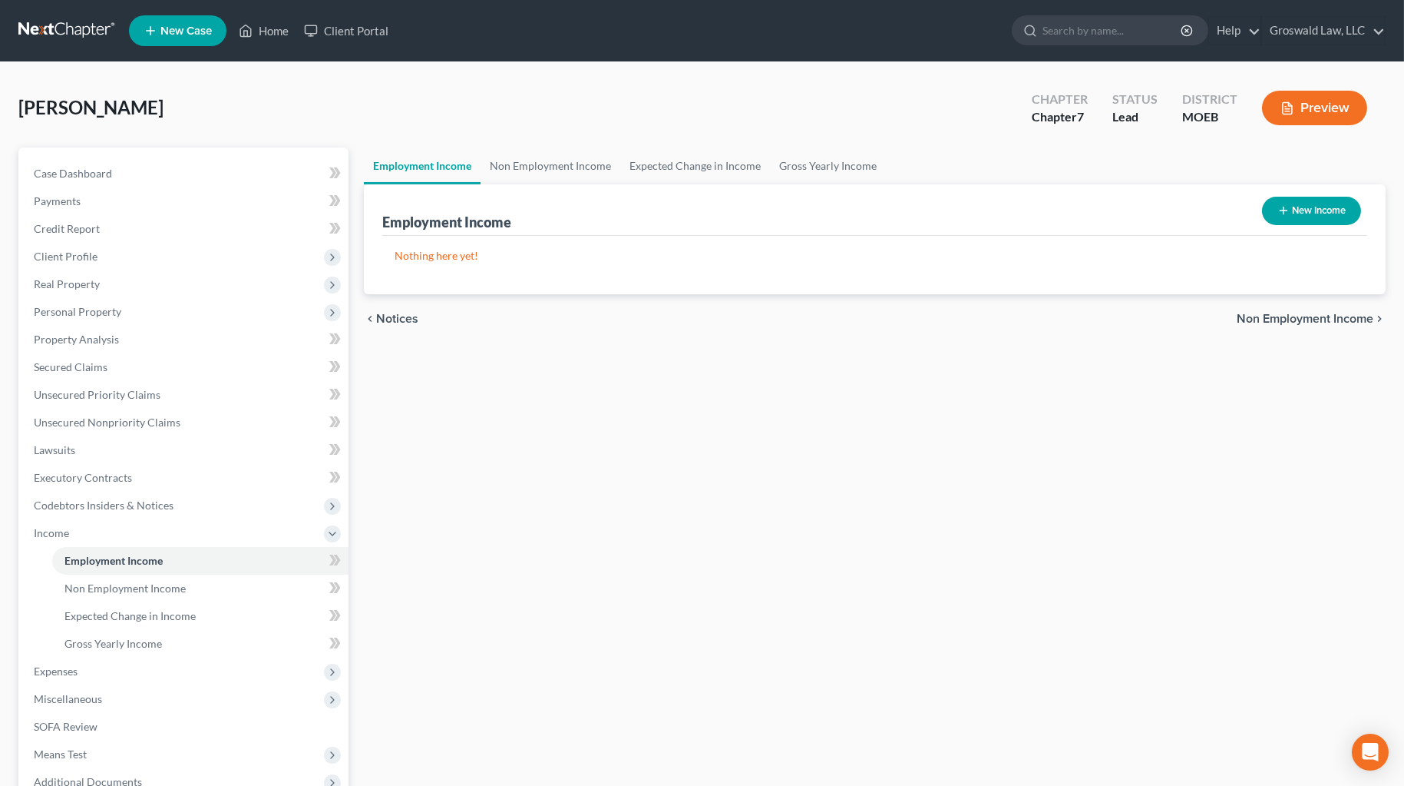
click at [1010, 211] on button "New Income" at bounding box center [1311, 211] width 99 height 28
select select "0"
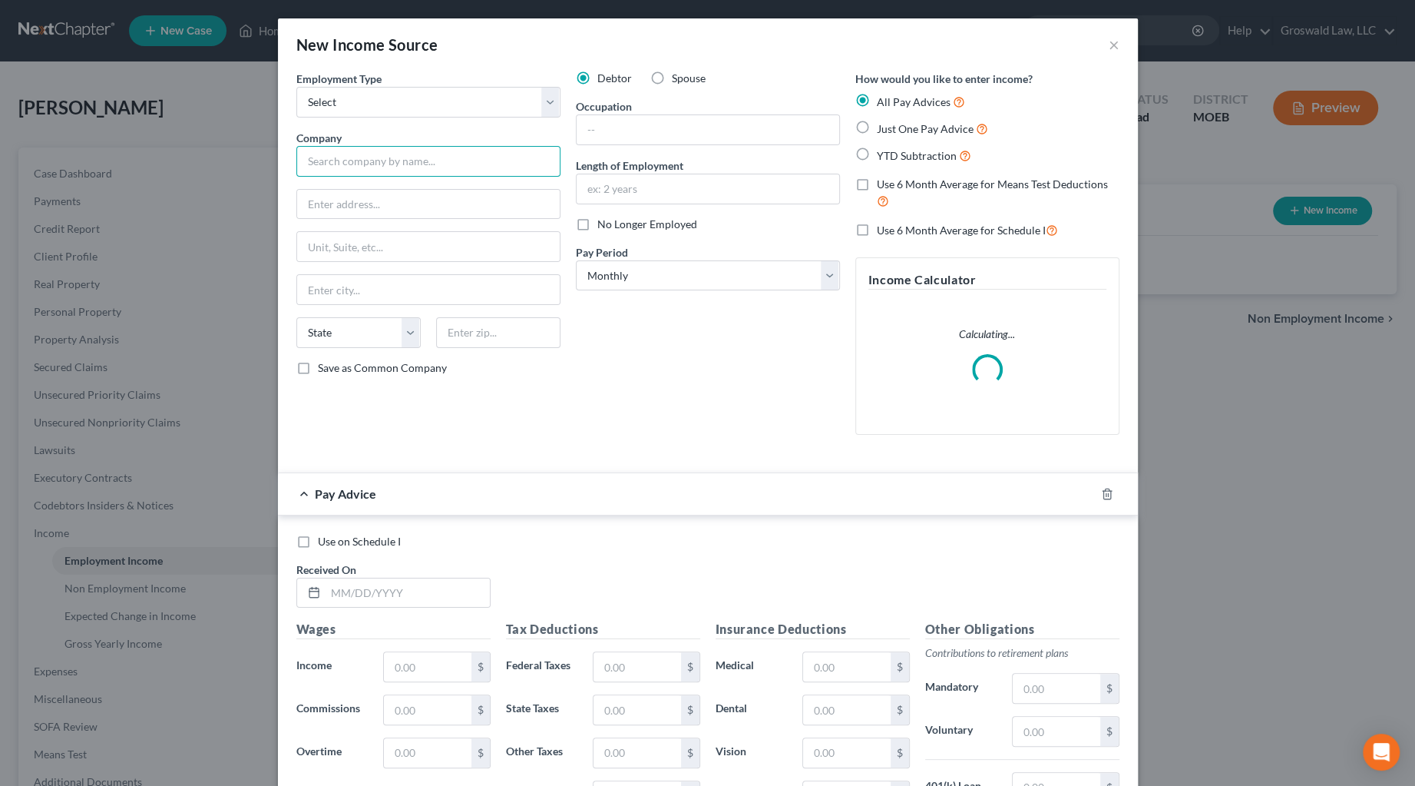
click at [425, 164] on input "text" at bounding box center [428, 161] width 264 height 31
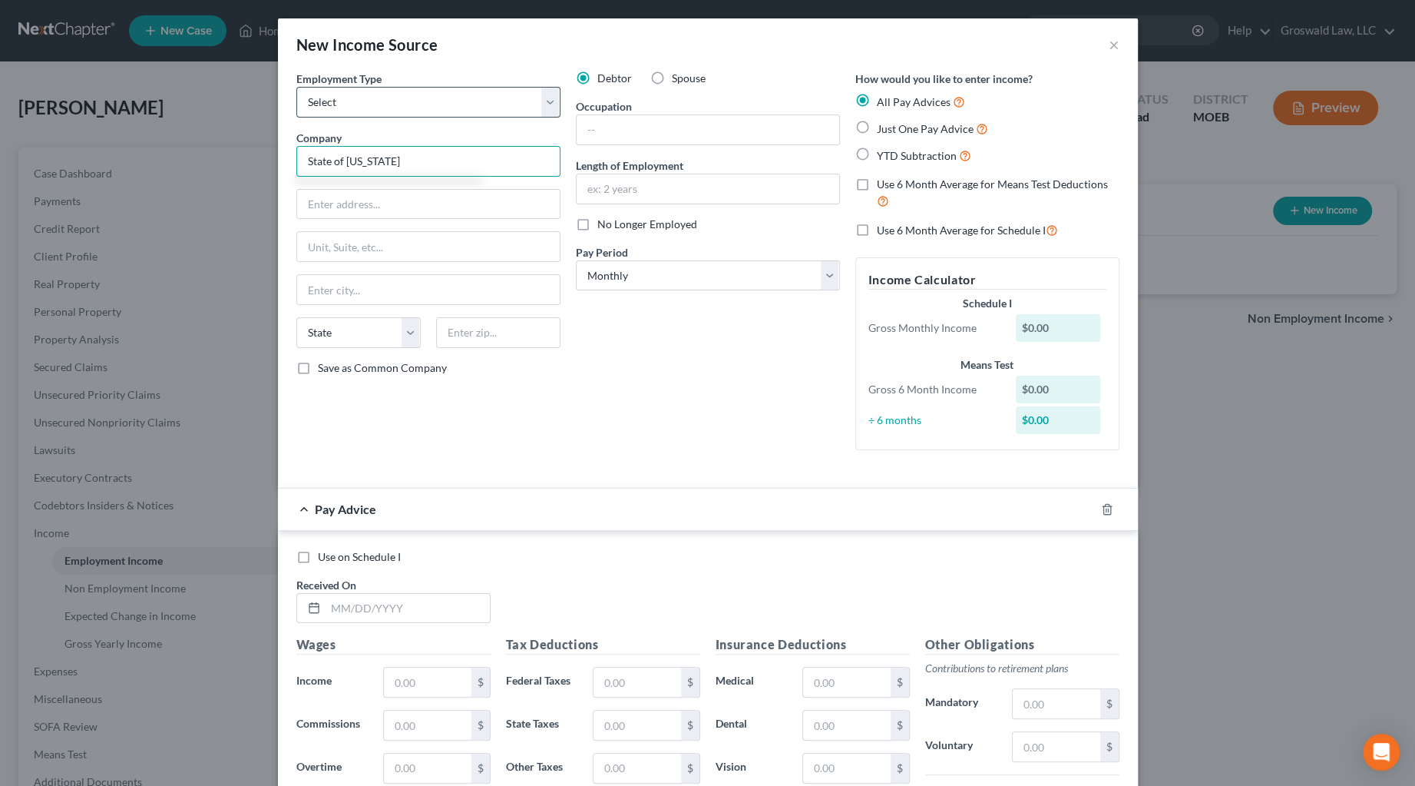
type input "State of [US_STATE]"
drag, startPoint x: 328, startPoint y: 97, endPoint x: 333, endPoint y: 115, distance: 19.2
click at [328, 97] on select "Select Full or [DEMOGRAPHIC_DATA] Employment Self Employment" at bounding box center [428, 102] width 264 height 31
select select "0"
click at [296, 87] on select "Select Full or [DEMOGRAPHIC_DATA] Employment Self Employment" at bounding box center [428, 102] width 264 height 31
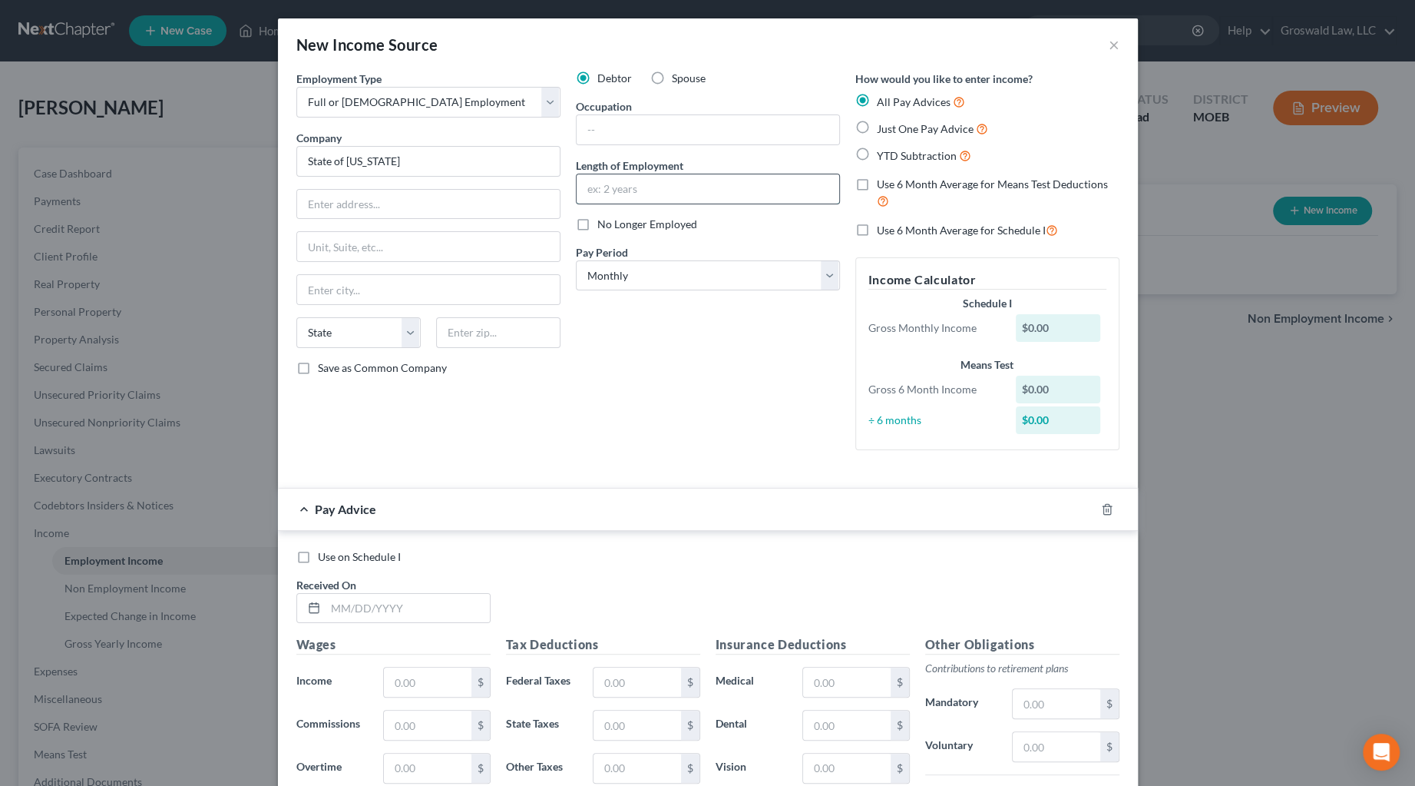
click at [634, 190] on input "text" at bounding box center [708, 188] width 263 height 29
type input "2020 to present"
click at [635, 127] on input "text" at bounding box center [708, 129] width 263 height 29
type input "Social Service Specialist"
click at [1010, 514] on div at bounding box center [1116, 509] width 43 height 25
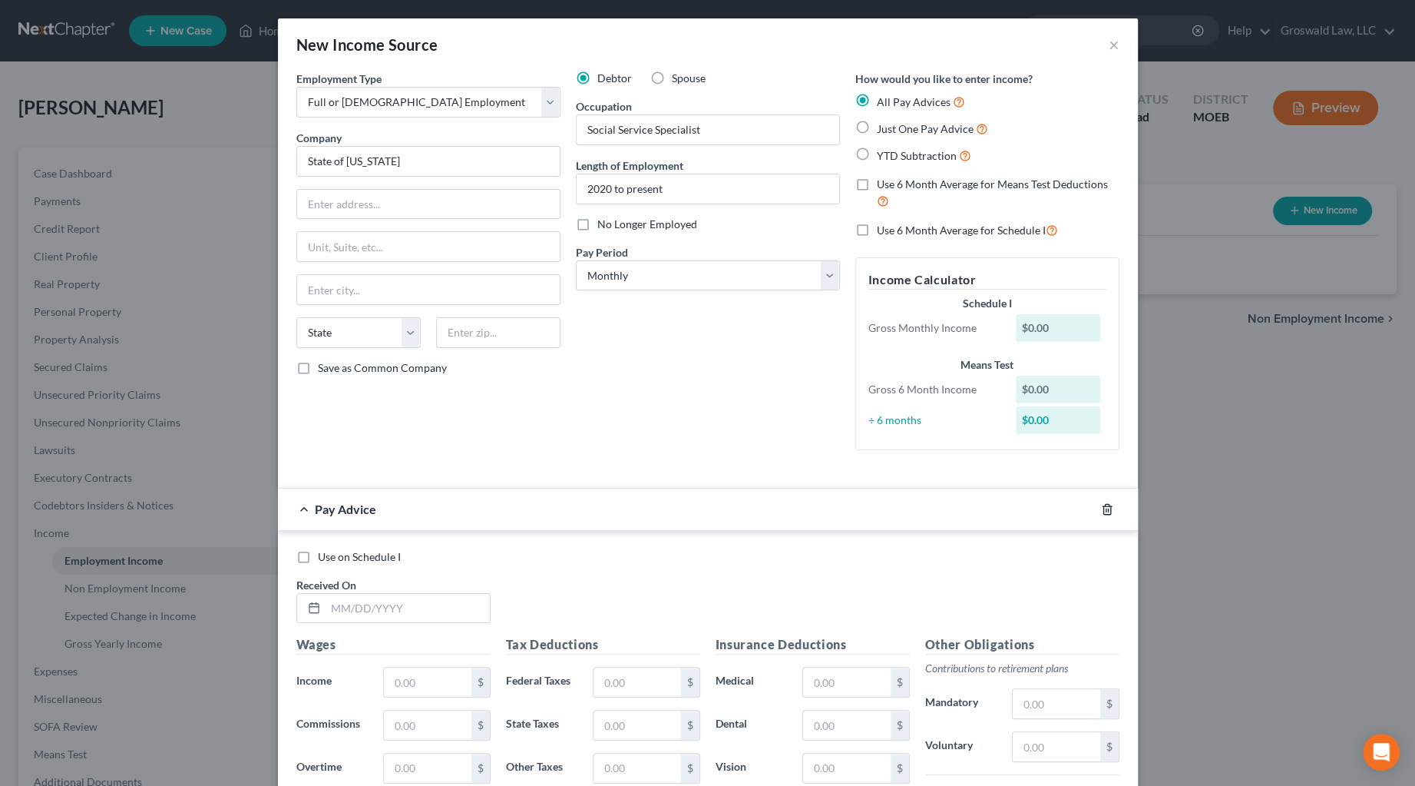
click at [1010, 512] on icon "button" at bounding box center [1107, 509] width 12 height 12
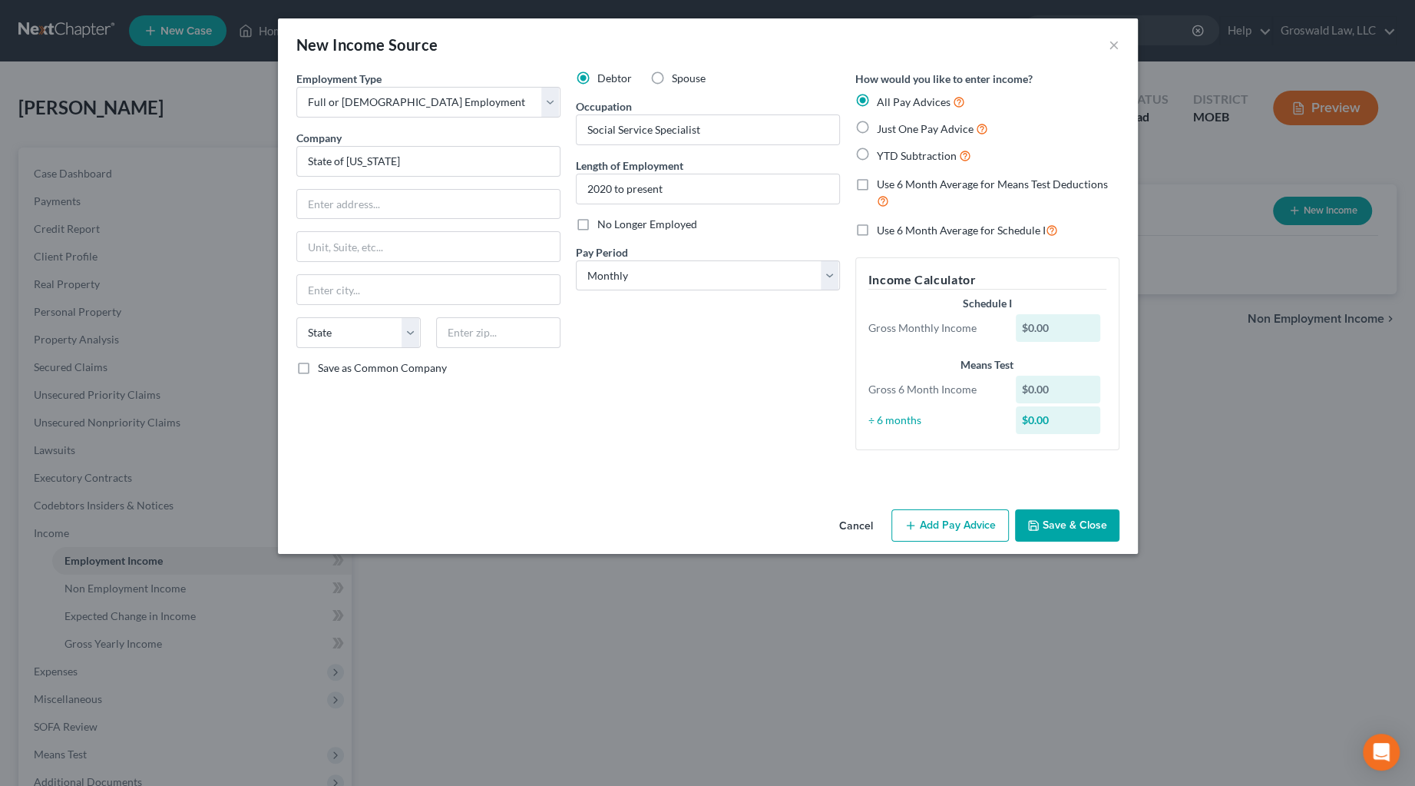
click at [1010, 533] on button "Save & Close" at bounding box center [1067, 525] width 104 height 32
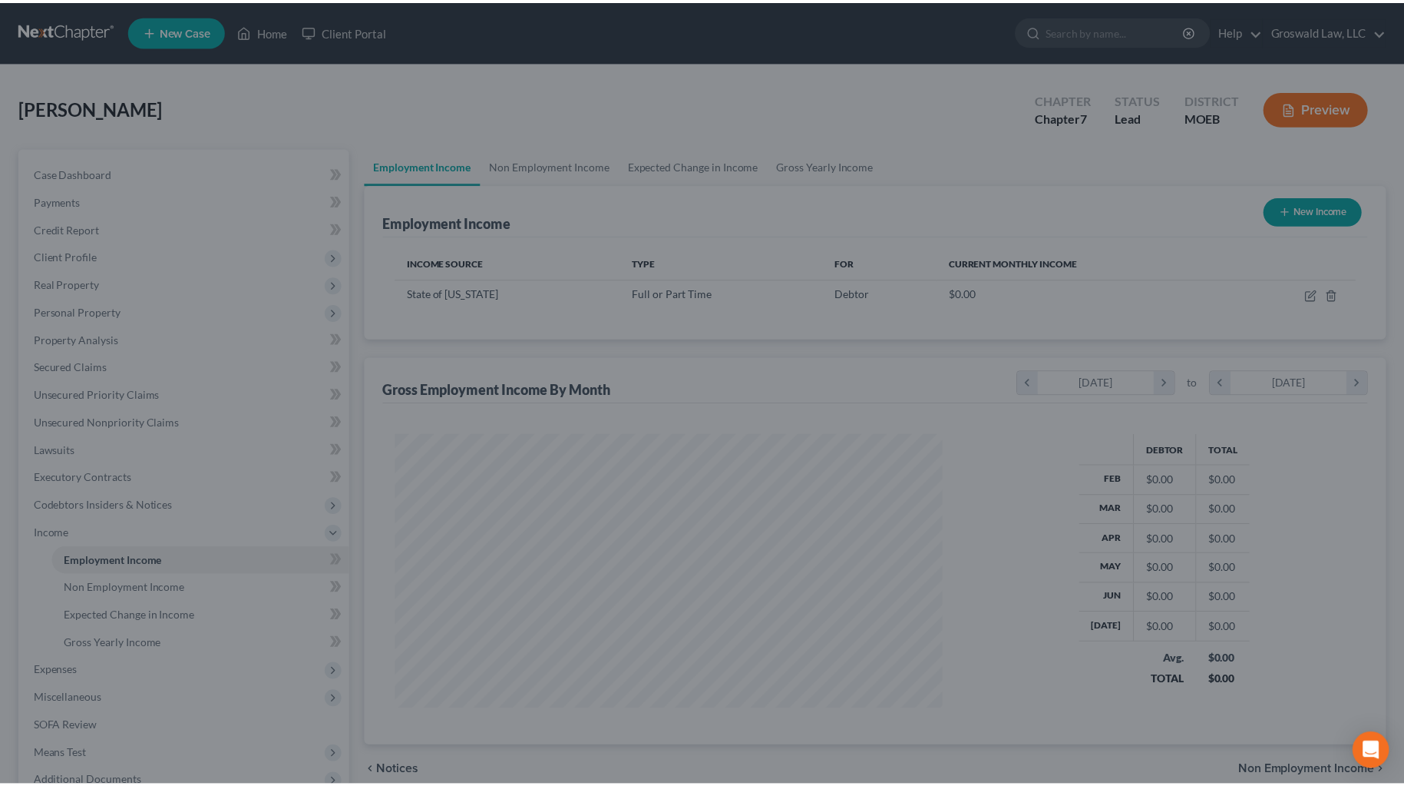
scroll to position [275, 578]
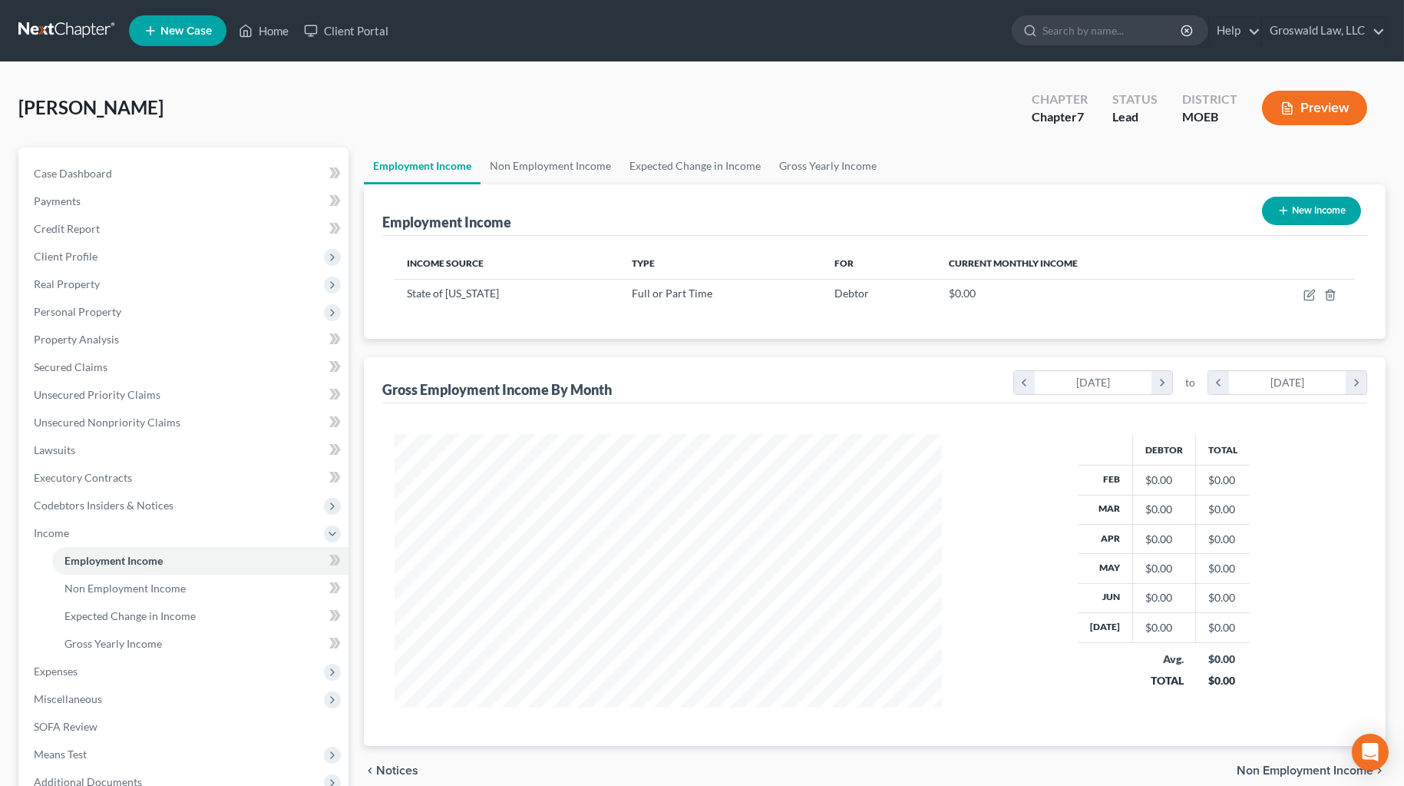
click at [1010, 157] on ul "Employment Income Non Employment Income Expected Change in Income Gross Yearly …" at bounding box center [875, 165] width 1022 height 37
drag, startPoint x: 1141, startPoint y: 147, endPoint x: 1131, endPoint y: 151, distance: 10.7
click at [1010, 147] on ul "Employment Income Non Employment Income Expected Change in Income Gross Yearly …" at bounding box center [875, 165] width 1022 height 37
click at [193, 420] on link "Unsecured Nonpriority Claims" at bounding box center [185, 423] width 327 height 28
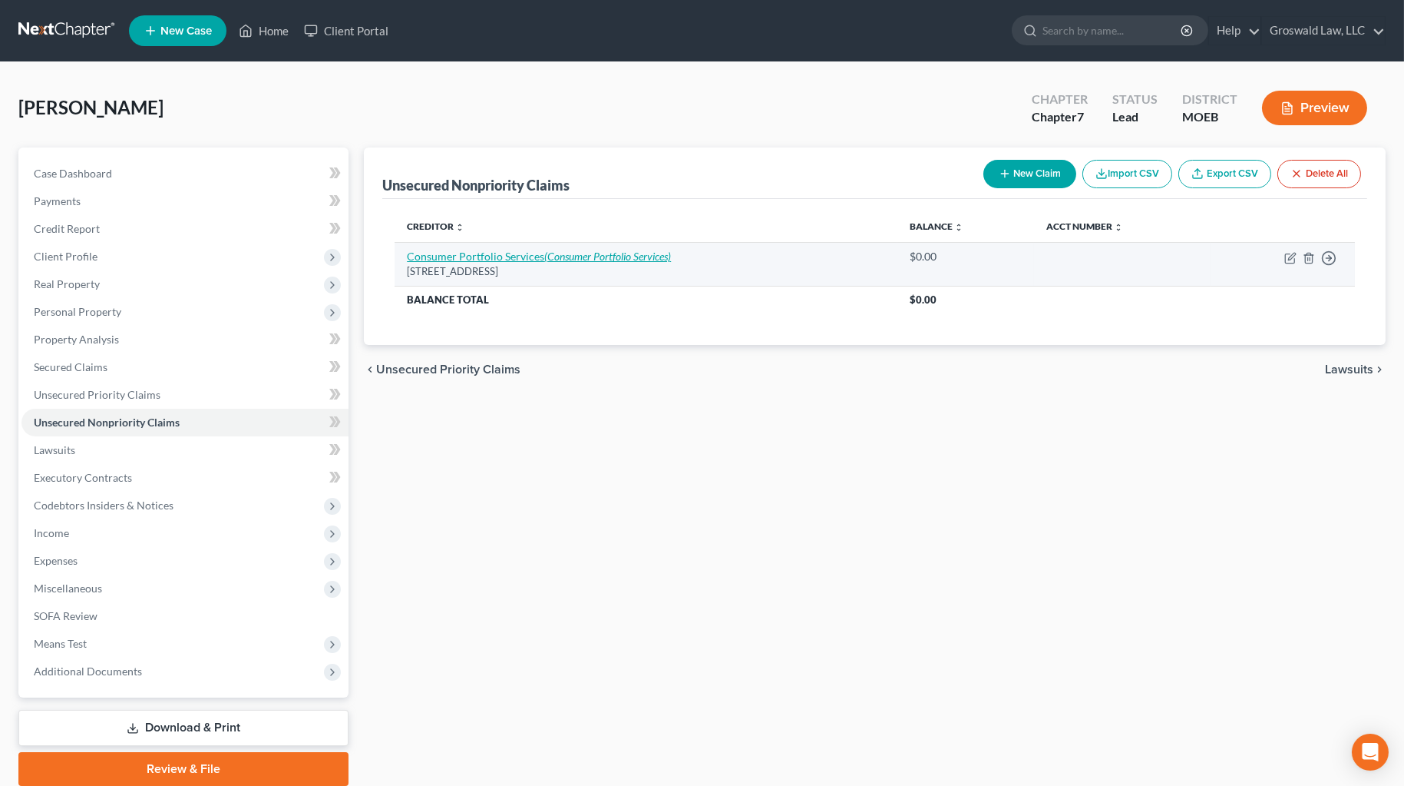
click at [587, 254] on icon "(Consumer Portfolio Services)" at bounding box center [607, 256] width 127 height 13
select select "4"
select select "14"
select select "0"
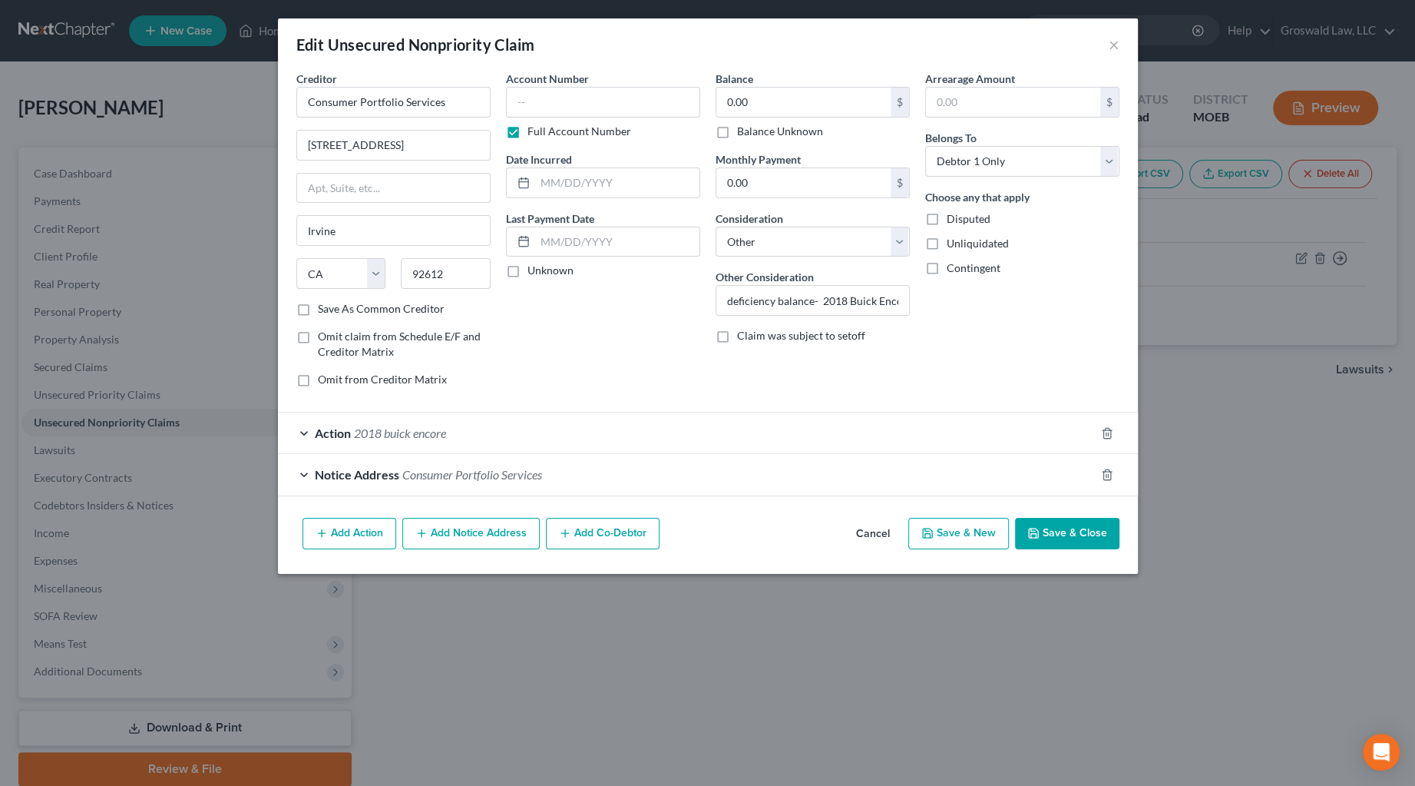
click at [511, 531] on button "Add Notice Address" at bounding box center [470, 534] width 137 height 32
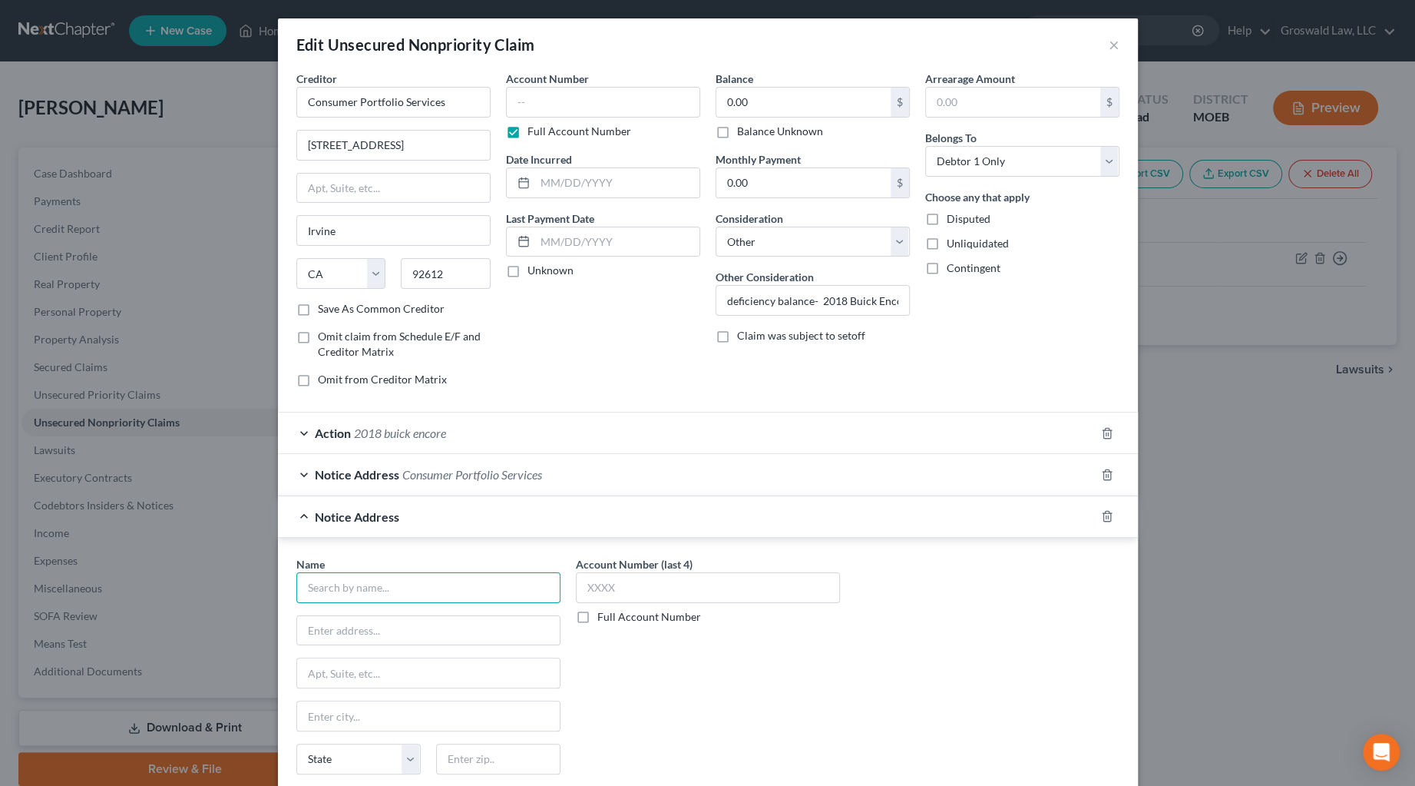
click at [446, 587] on input "text" at bounding box center [428, 587] width 264 height 31
click at [1010, 519] on div at bounding box center [1116, 516] width 43 height 25
click at [1010, 518] on icon "button" at bounding box center [1107, 516] width 12 height 12
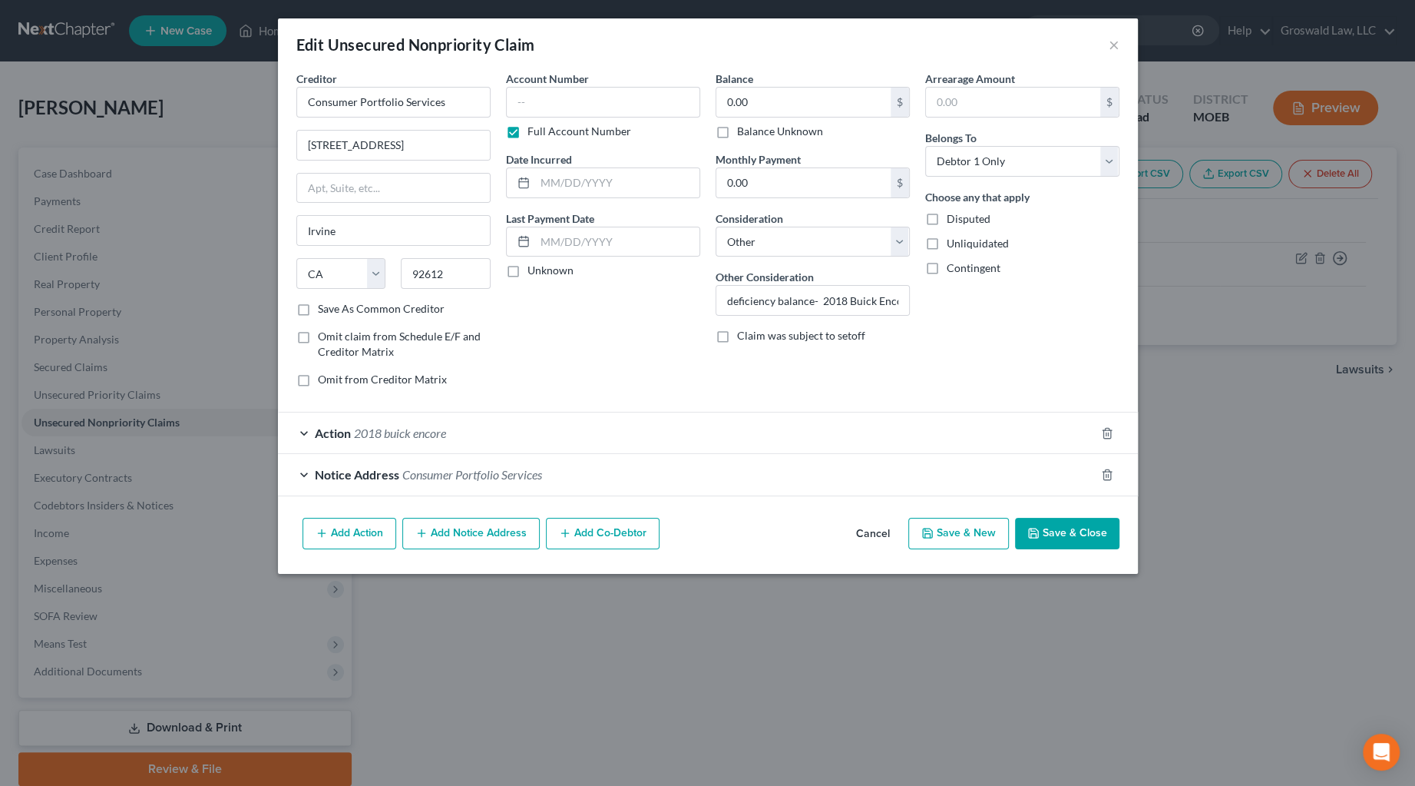
click at [1010, 524] on button "Save & Close" at bounding box center [1067, 534] width 104 height 32
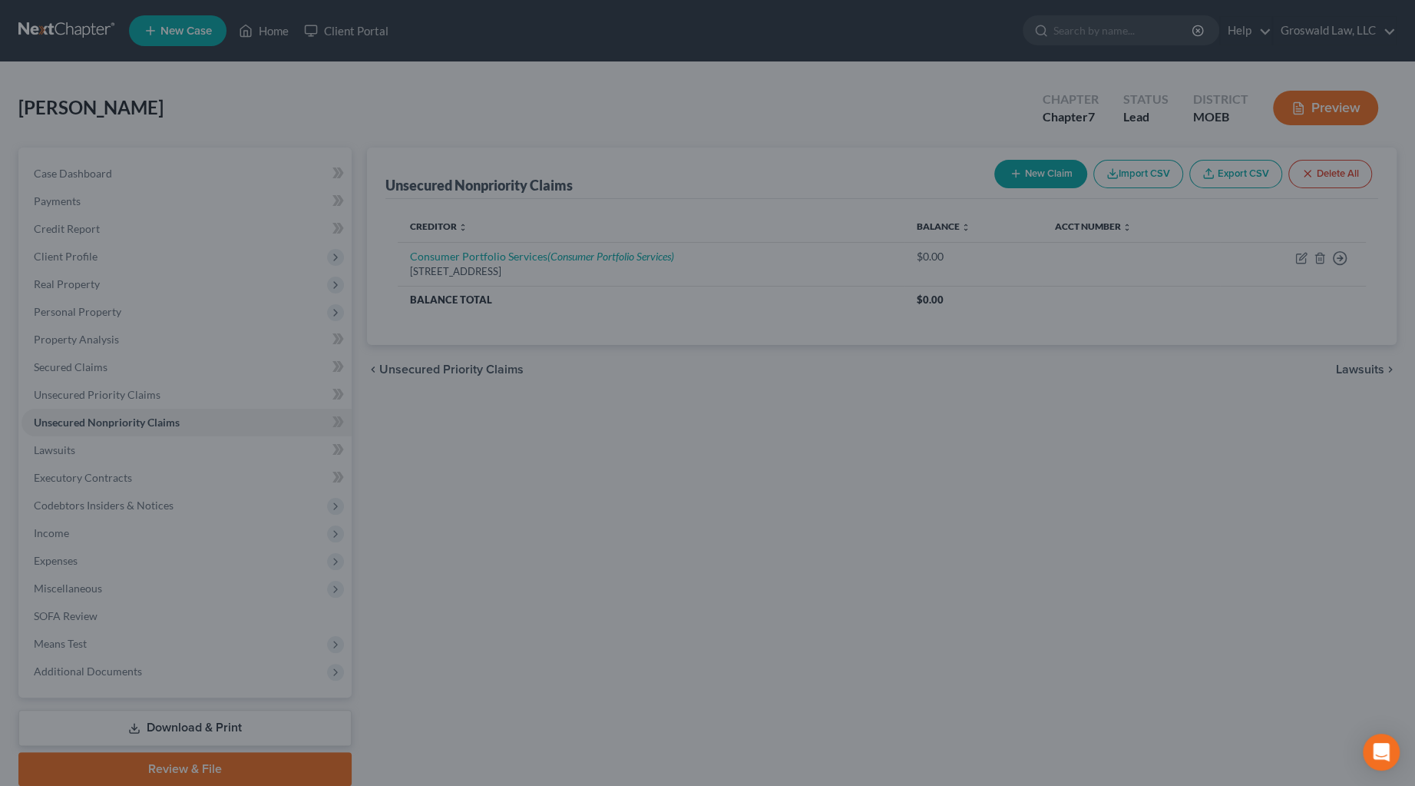
type input "0"
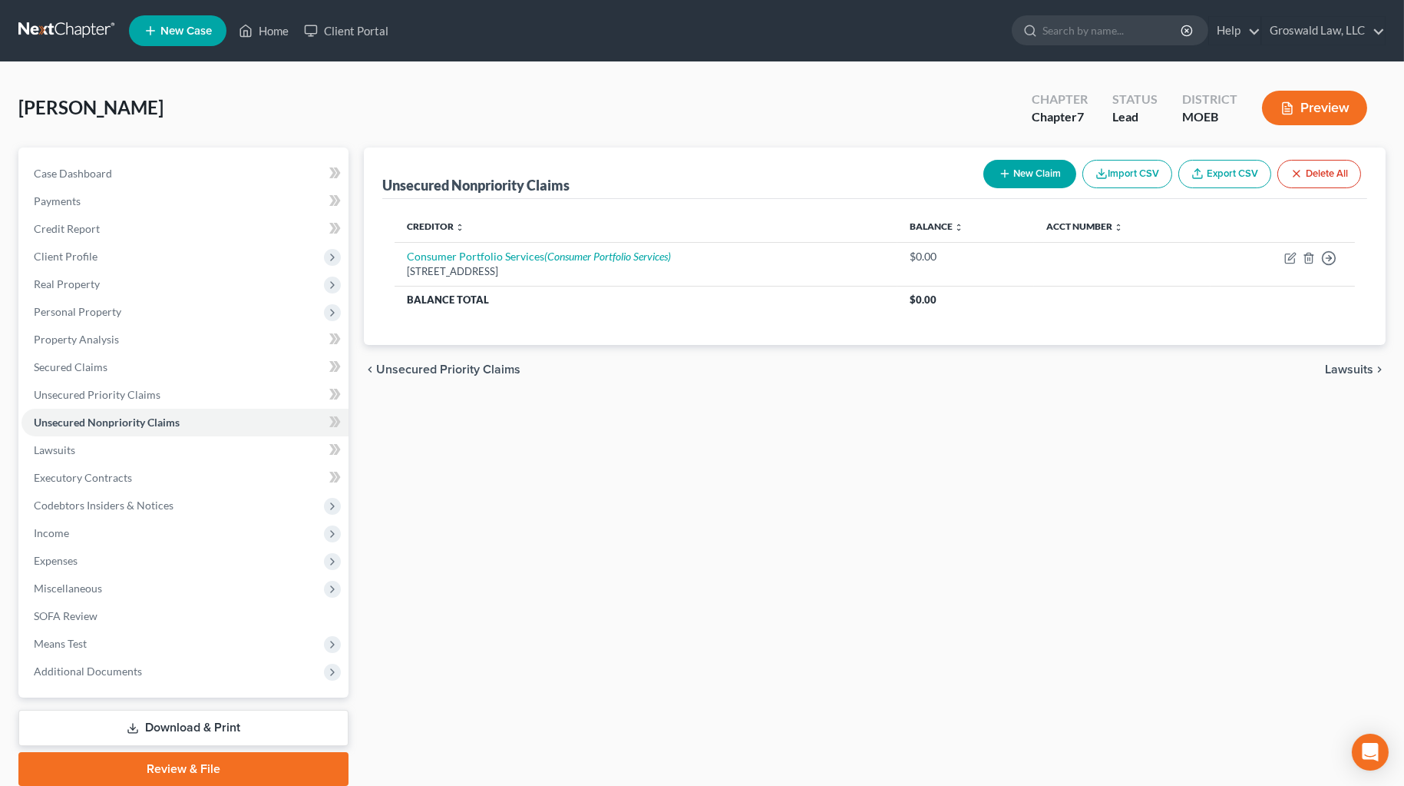
click at [1010, 523] on div "Unsecured Nonpriority Claims New Claim Import CSV Export CSV Delete All Credito…" at bounding box center [874, 466] width 1037 height 638
click at [117, 172] on link "Case Dashboard" at bounding box center [185, 174] width 327 height 28
select select "6"
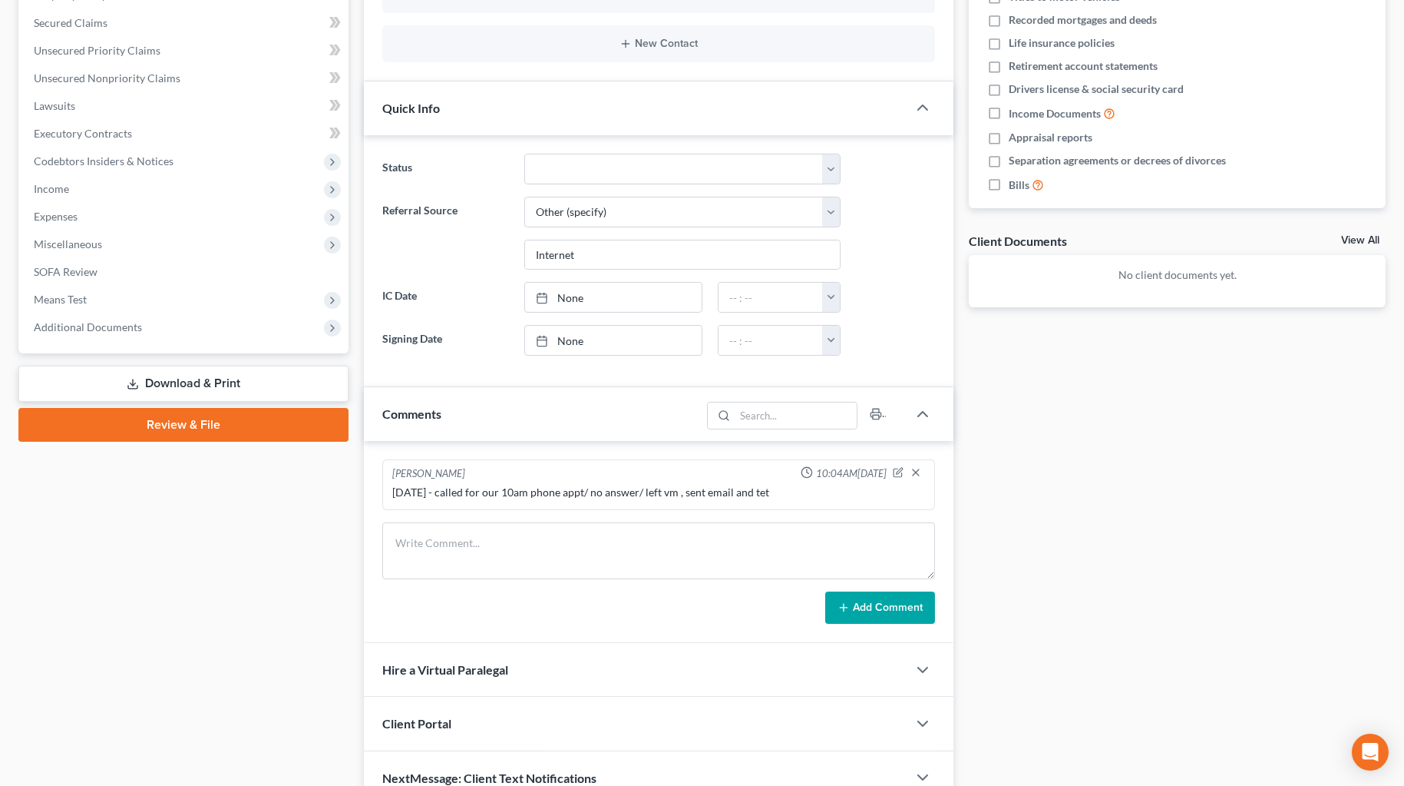
scroll to position [349, 0]
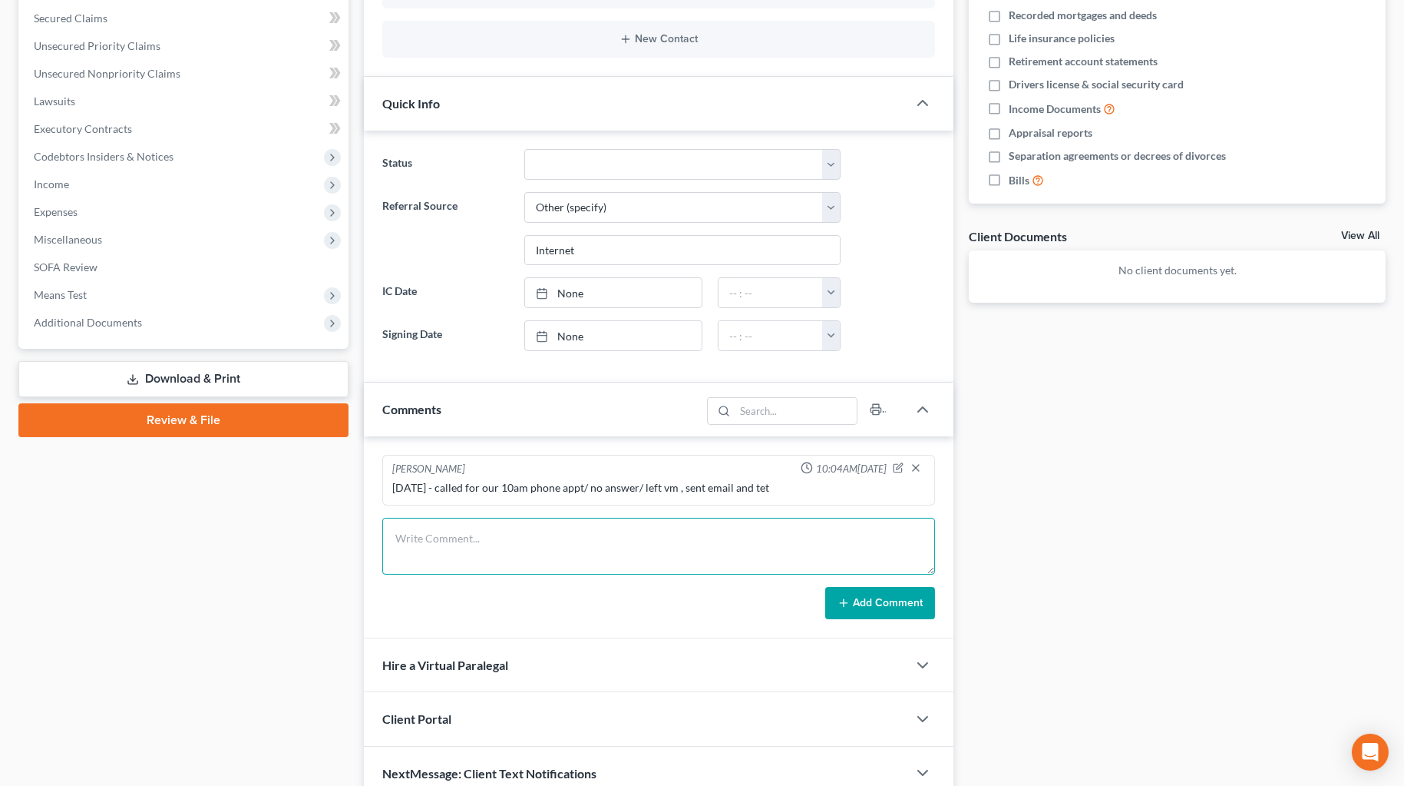
click at [783, 546] on textarea at bounding box center [658, 546] width 553 height 57
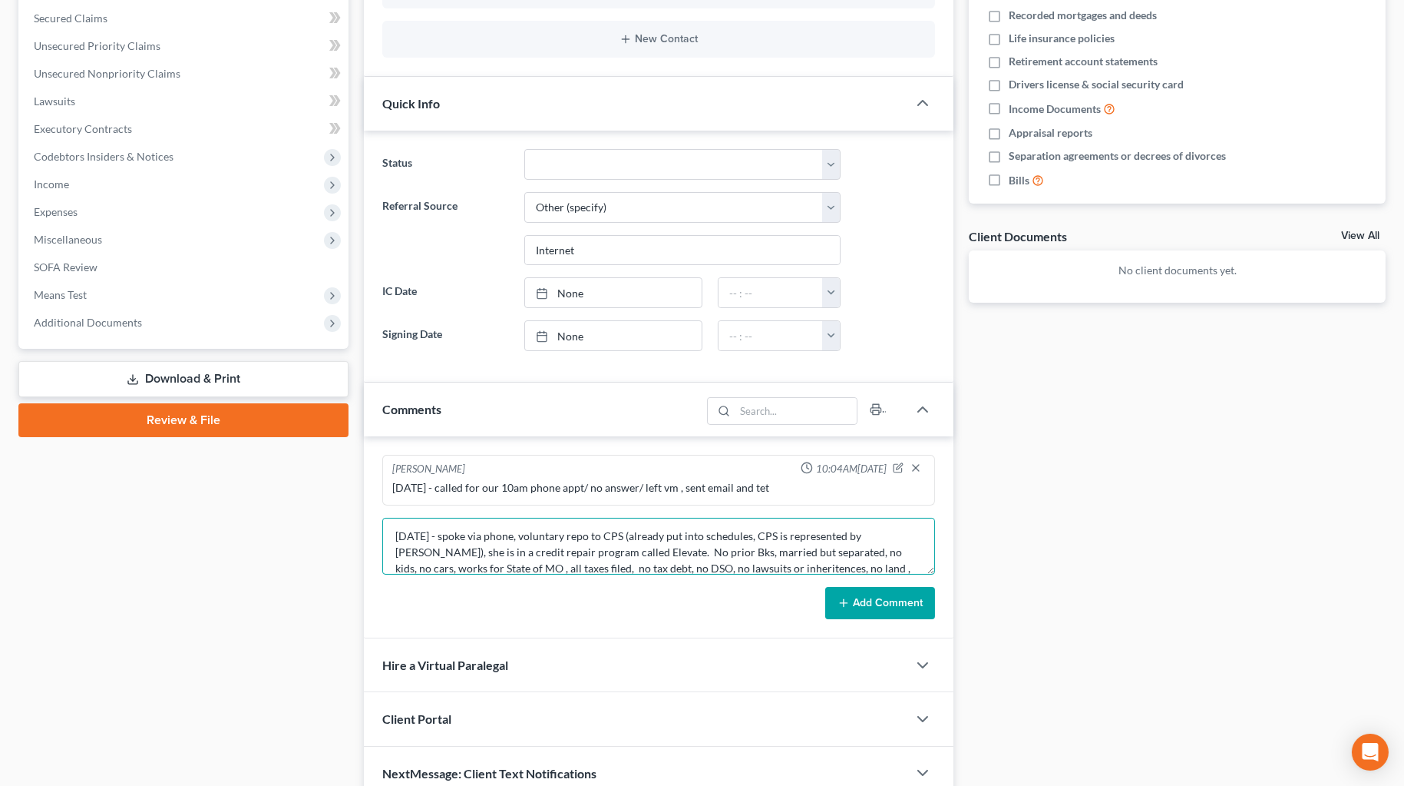
scroll to position [18, 0]
type textarea "[DATE] - spoke via phone, voluntary repo to CPS (already put into schedules, CP…"
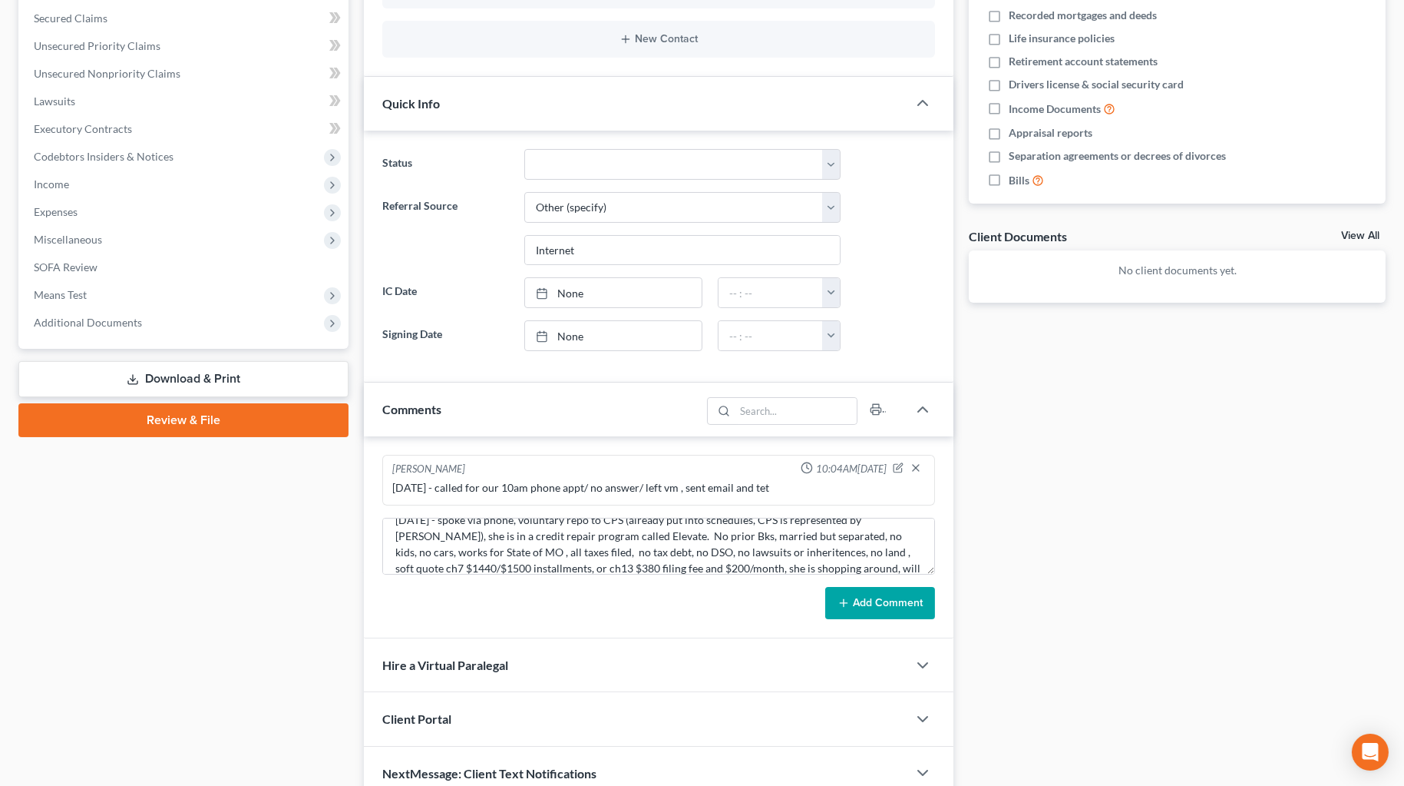
drag, startPoint x: 919, startPoint y: 602, endPoint x: 98, endPoint y: 2, distance: 1016.6
click at [919, 601] on button "Add Comment" at bounding box center [880, 603] width 110 height 32
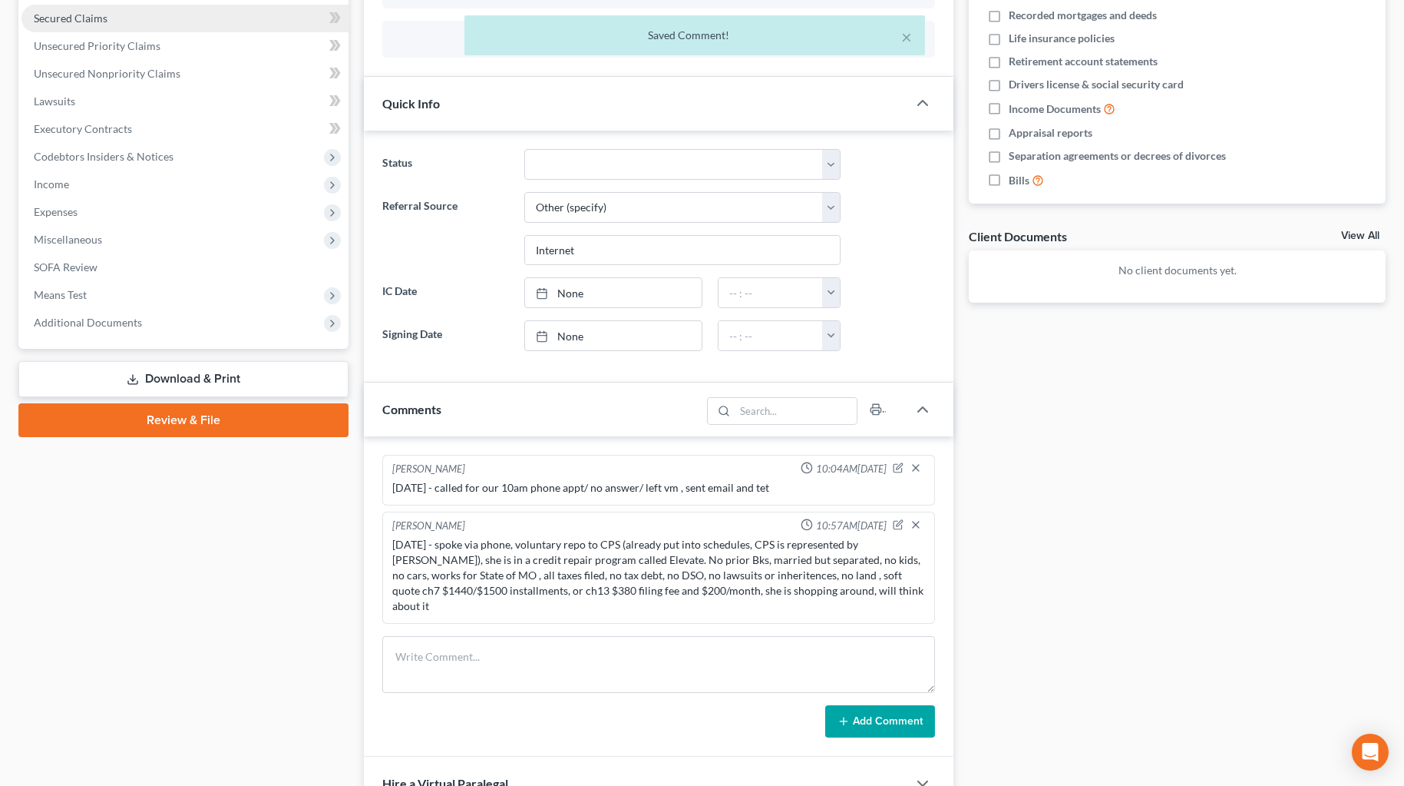
scroll to position [0, 0]
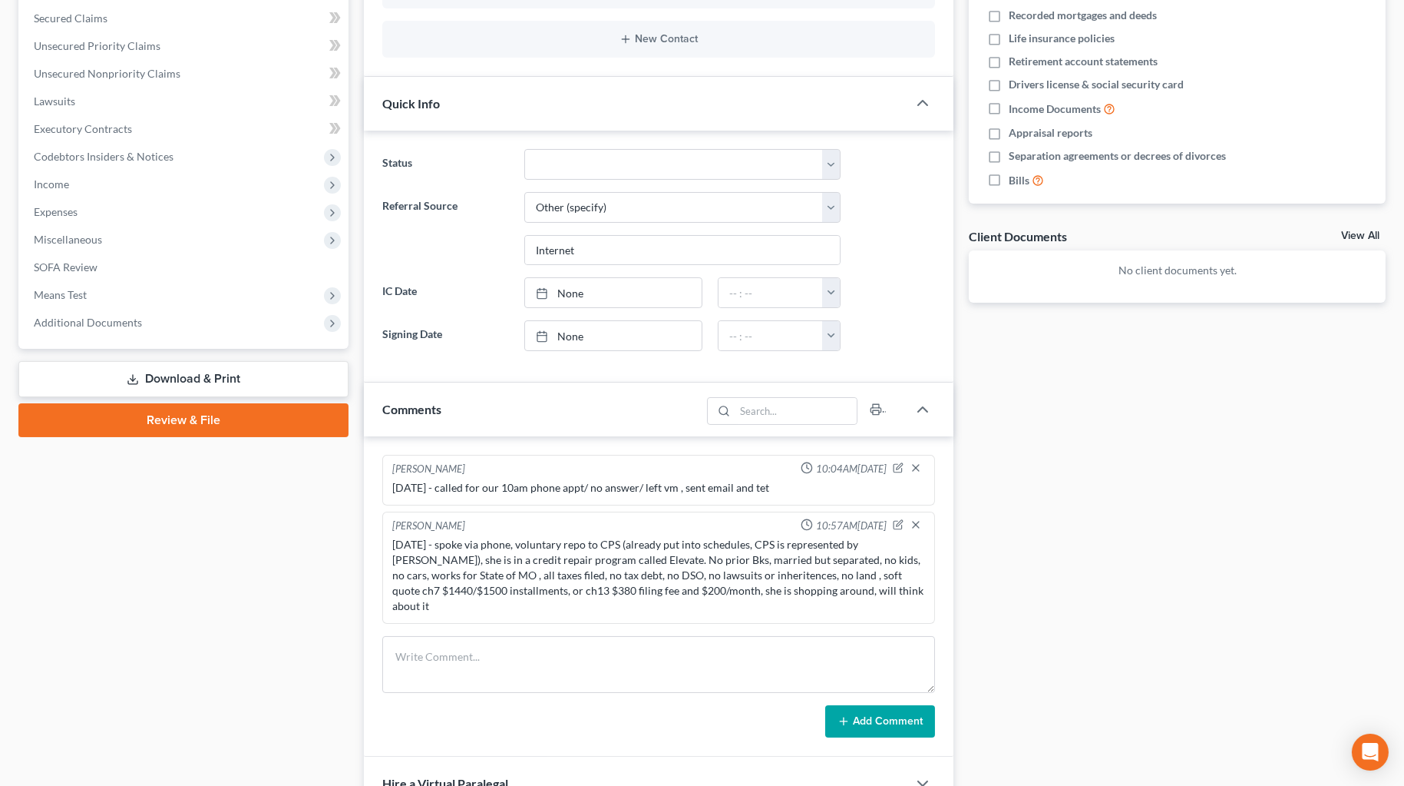
click at [1010, 473] on div "Docs Tasks Events Fees Timer 0% Completed Nothing here yet! Credit Counseling C…" at bounding box center [1177, 359] width 432 height 1120
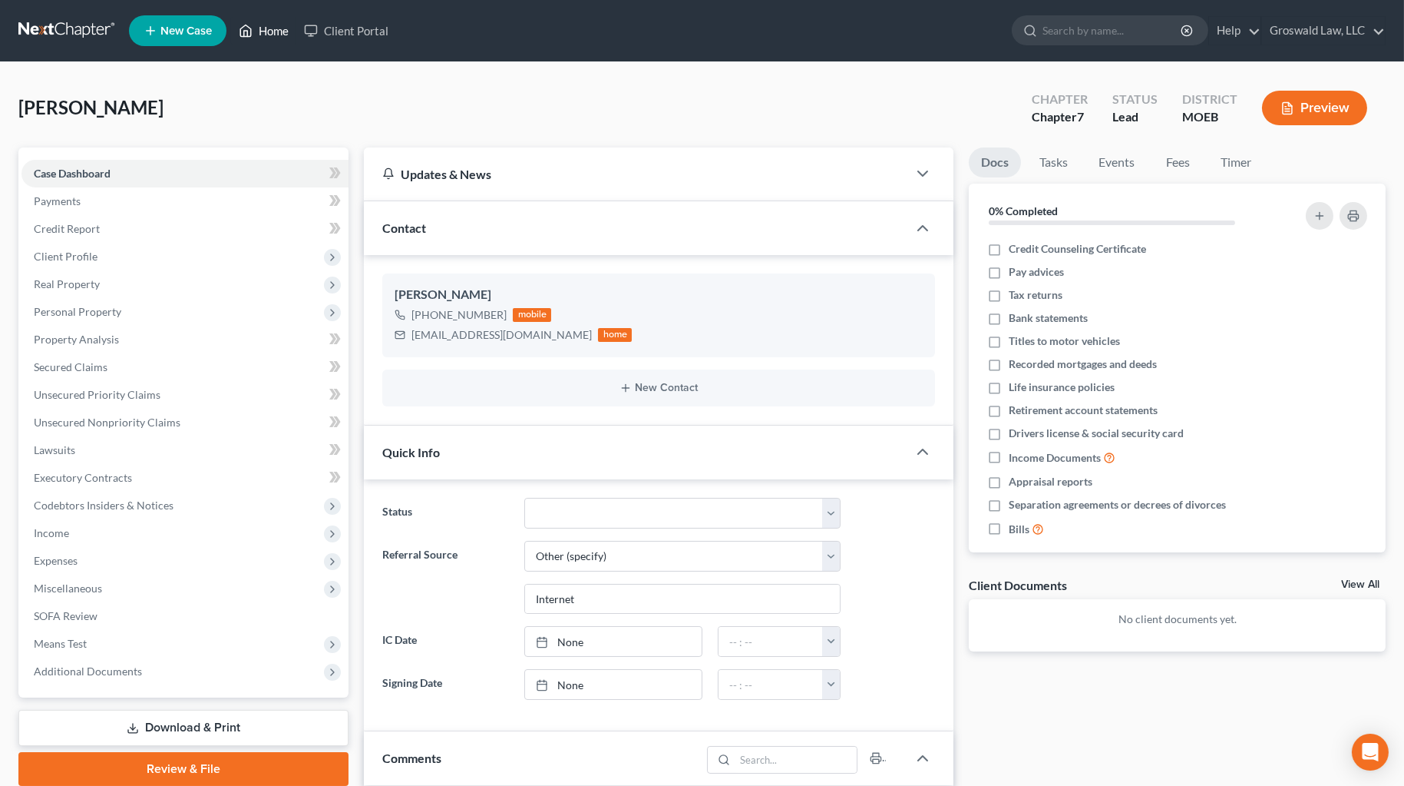
click at [269, 31] on link "Home" at bounding box center [263, 31] width 65 height 28
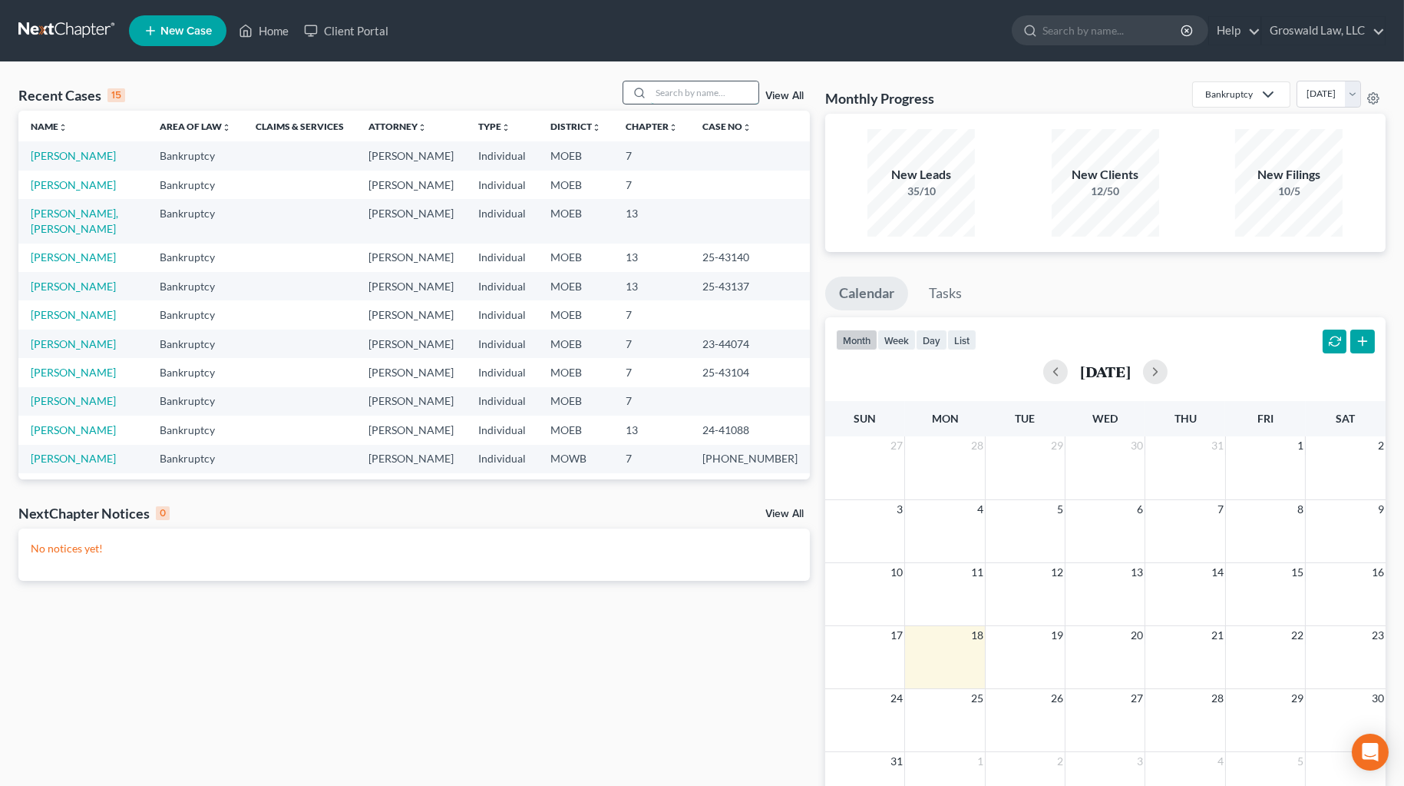
click at [688, 93] on input "search" at bounding box center [705, 92] width 108 height 22
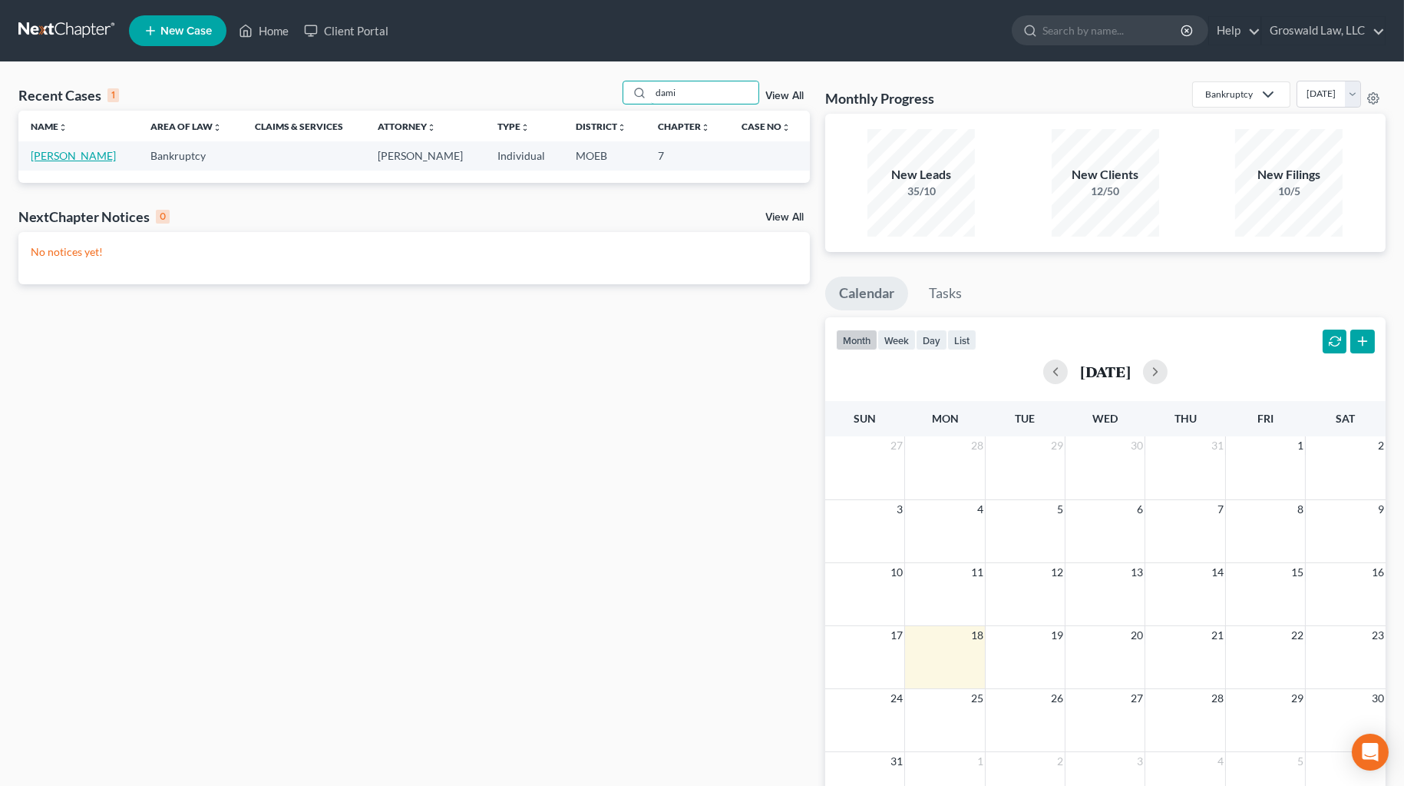
type input "dami"
click at [66, 156] on link "[PERSON_NAME]" at bounding box center [73, 155] width 85 height 13
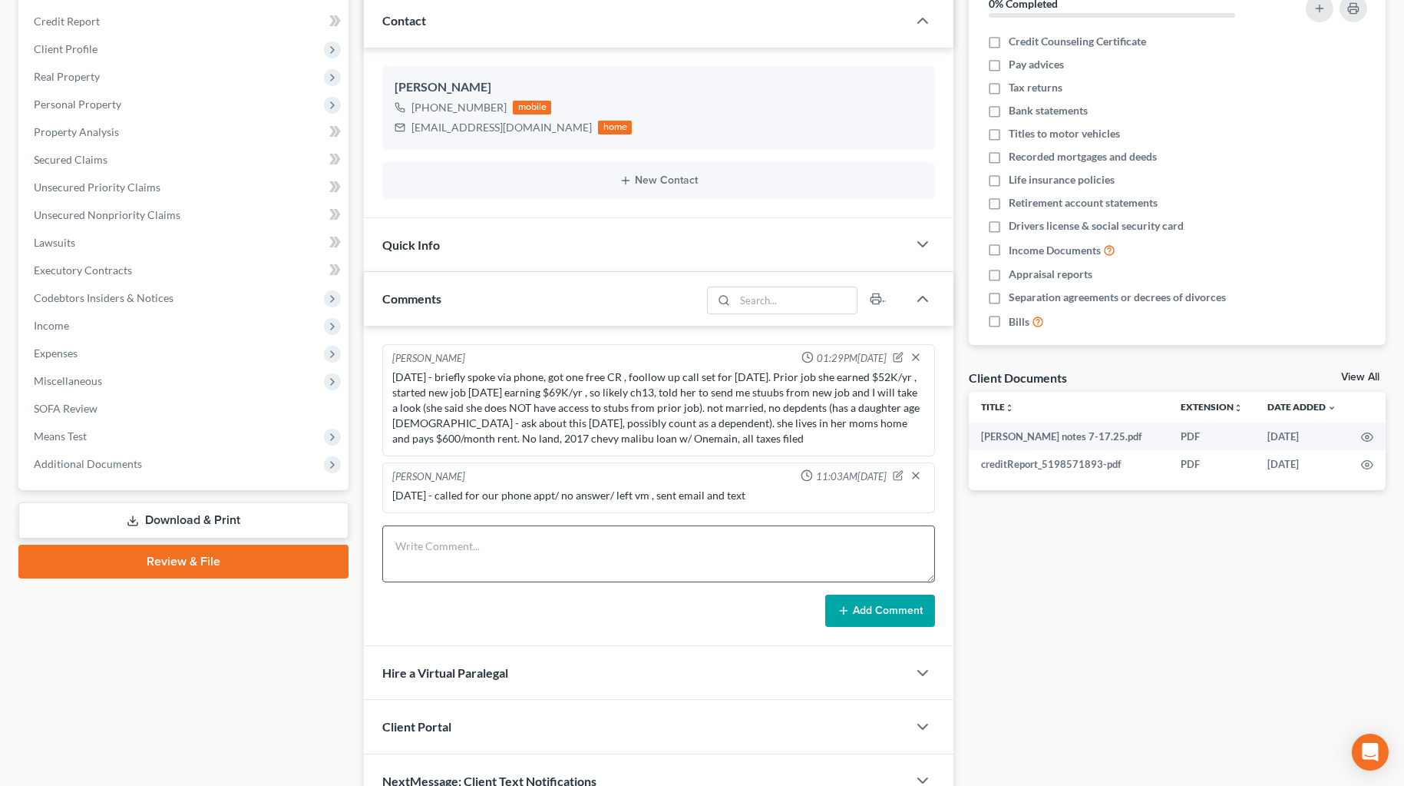
scroll to position [209, 0]
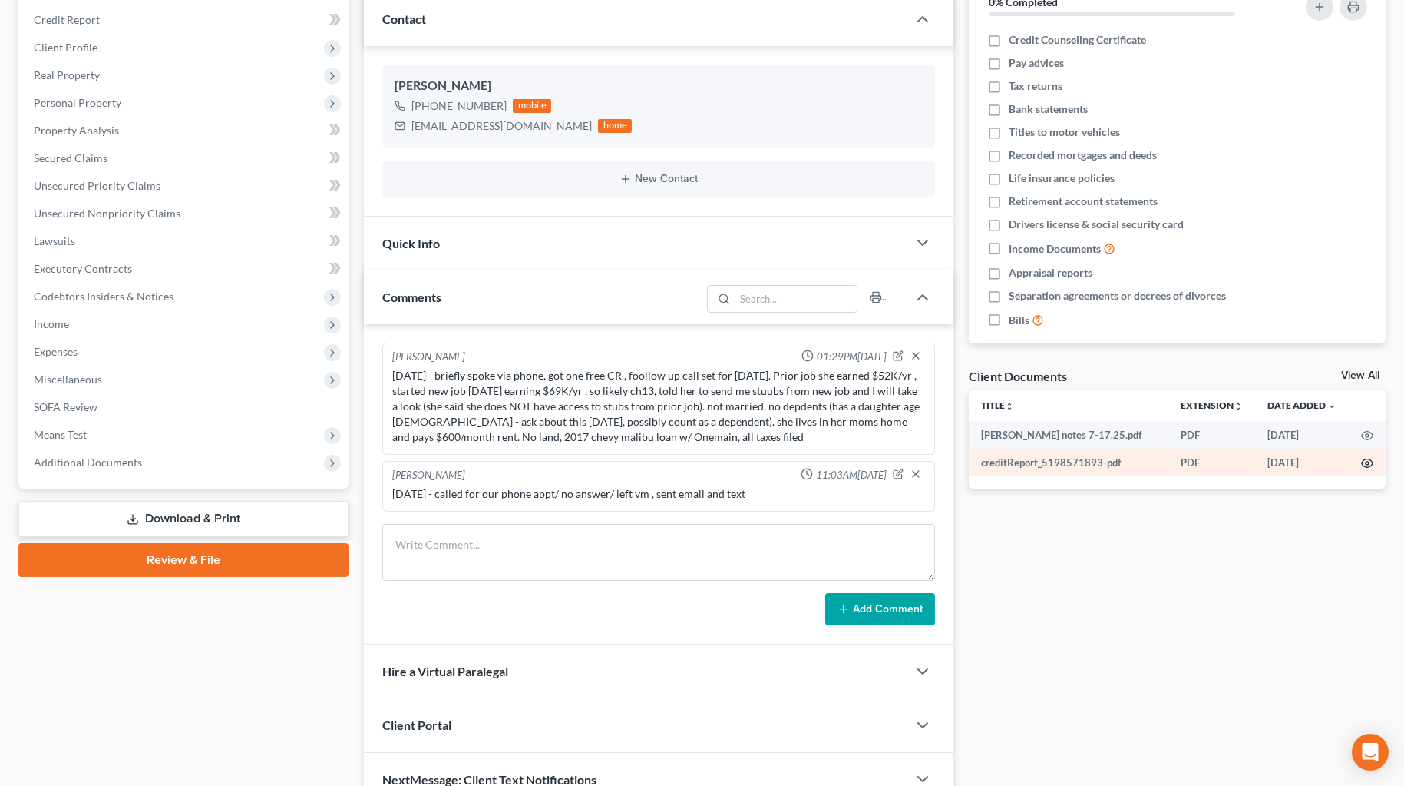
click at [1010, 461] on icon "button" at bounding box center [1367, 463] width 12 height 12
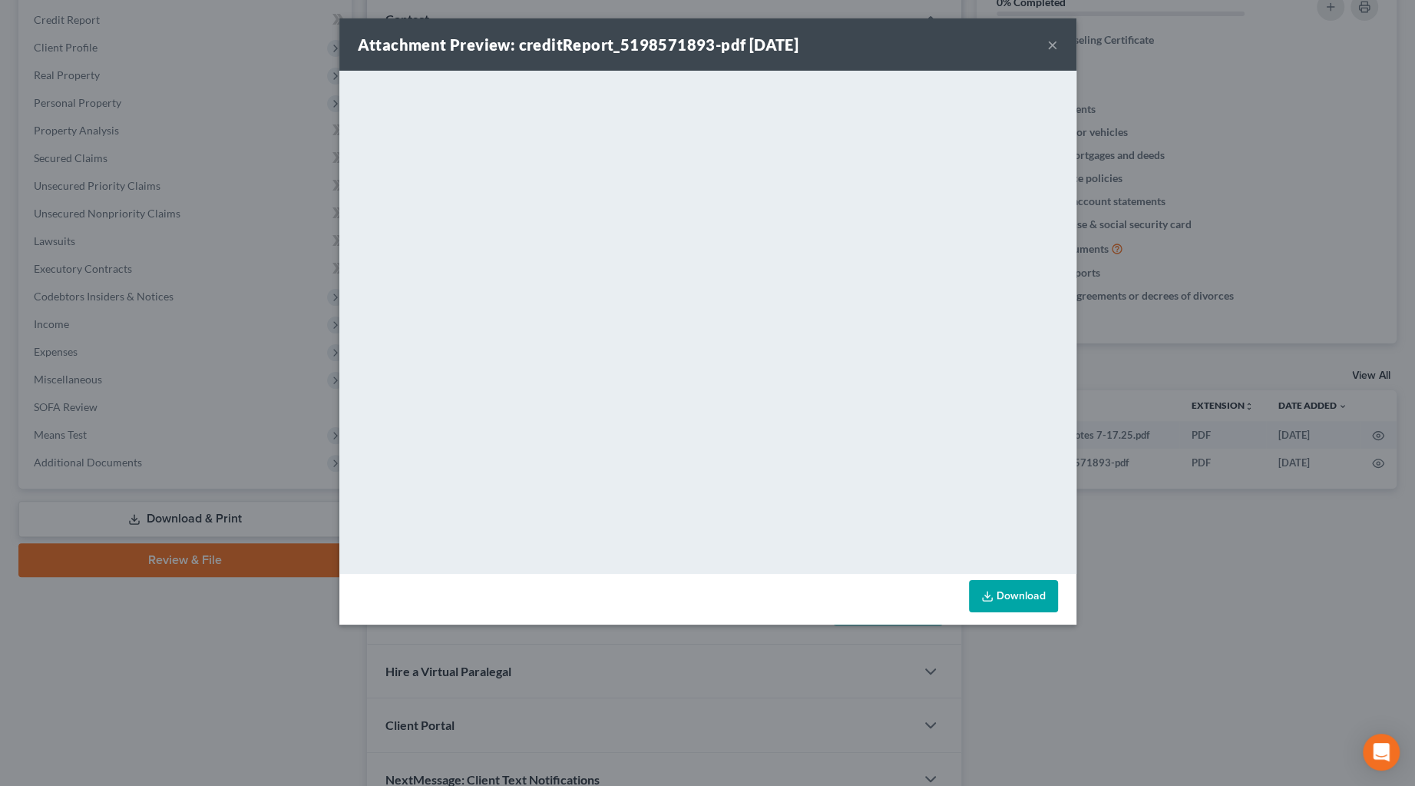
click at [1010, 41] on button "×" at bounding box center [1052, 44] width 11 height 18
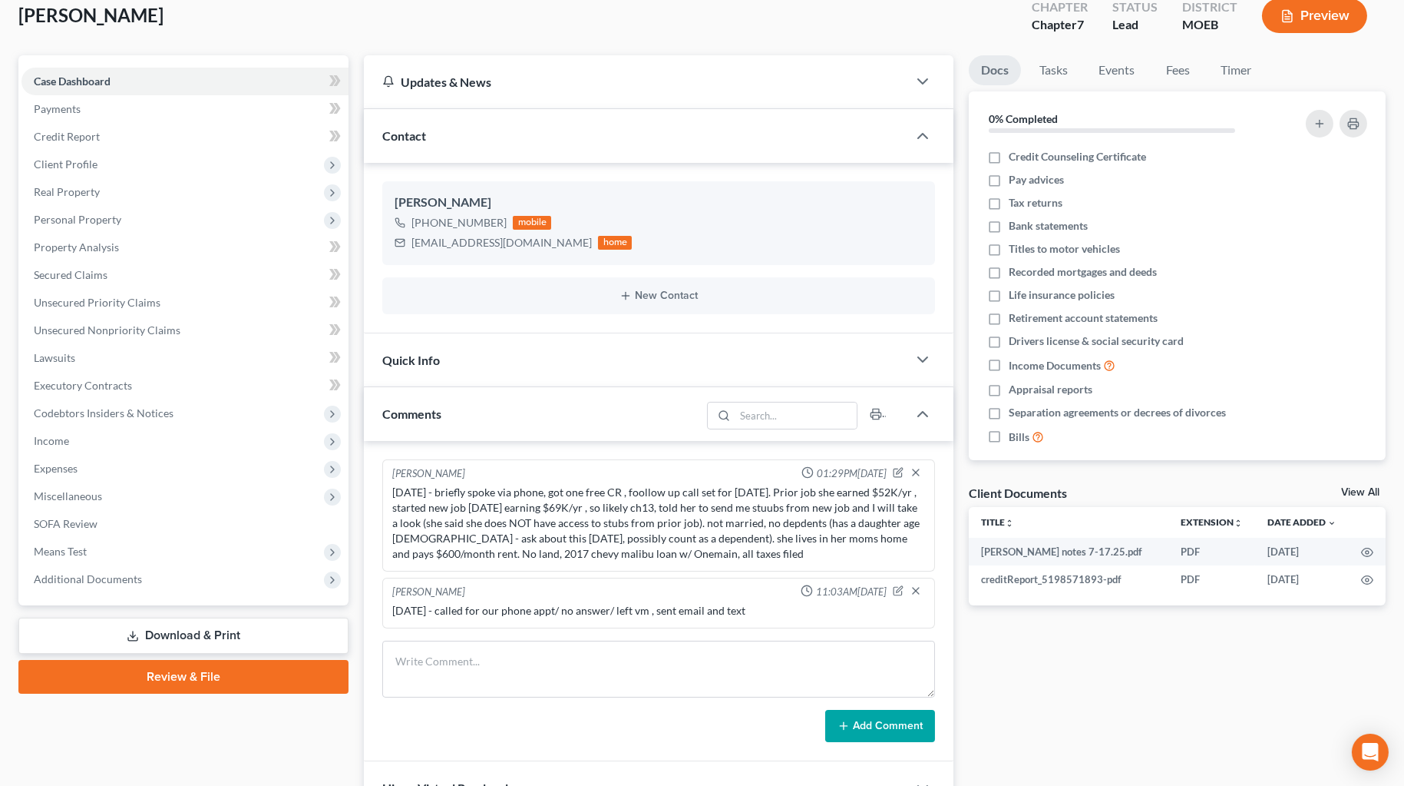
scroll to position [0, 0]
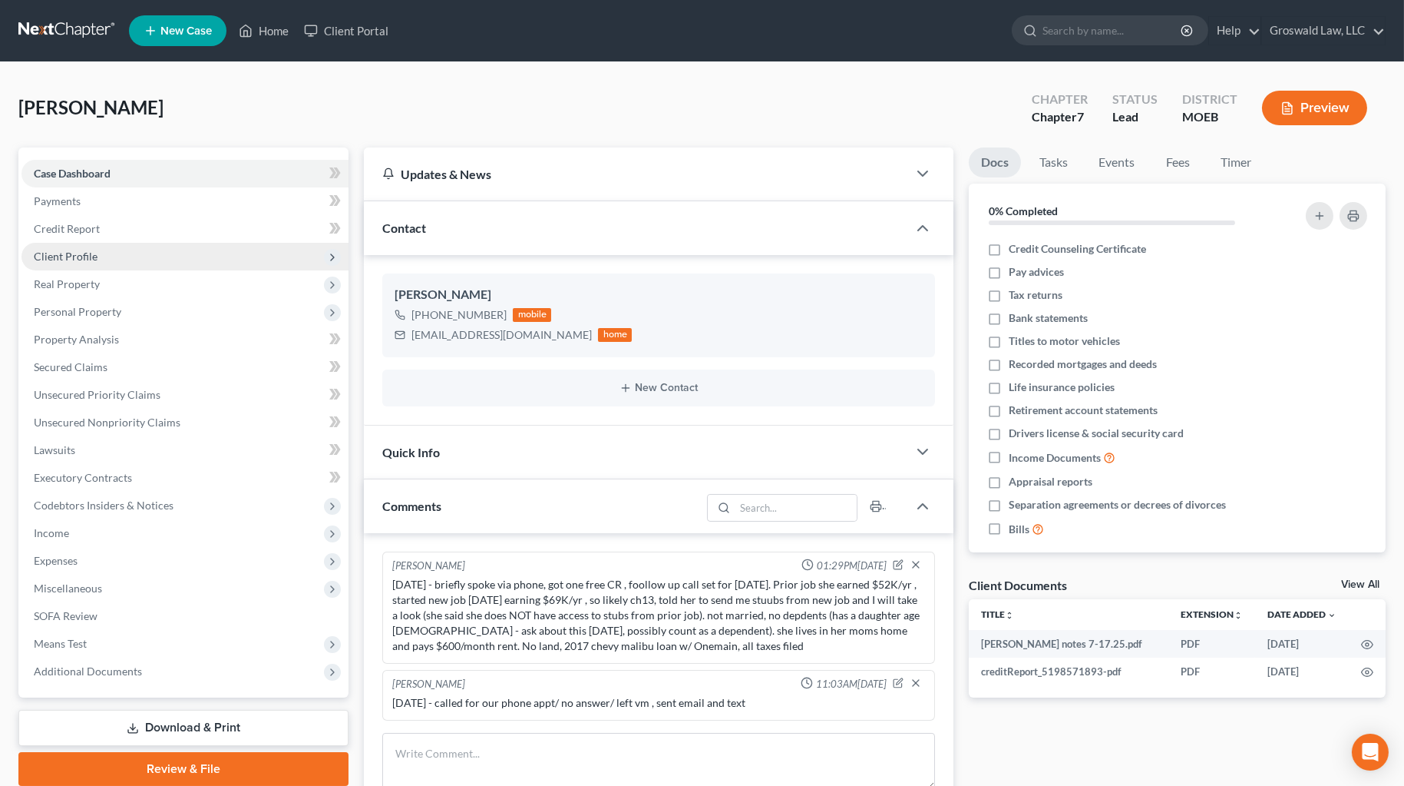
click at [94, 260] on span "Client Profile" at bounding box center [66, 256] width 64 height 13
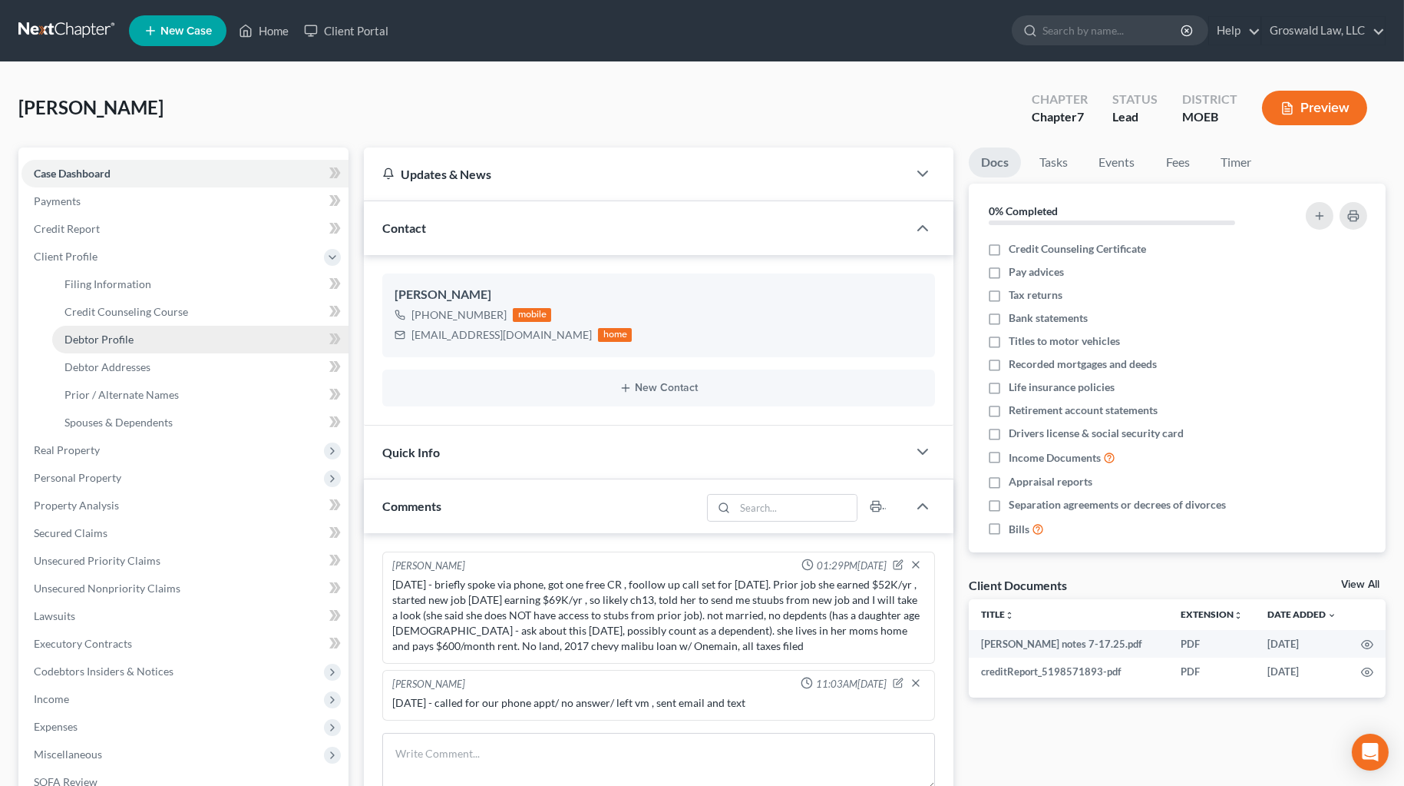
click at [138, 339] on link "Debtor Profile" at bounding box center [200, 340] width 296 height 28
select select "0"
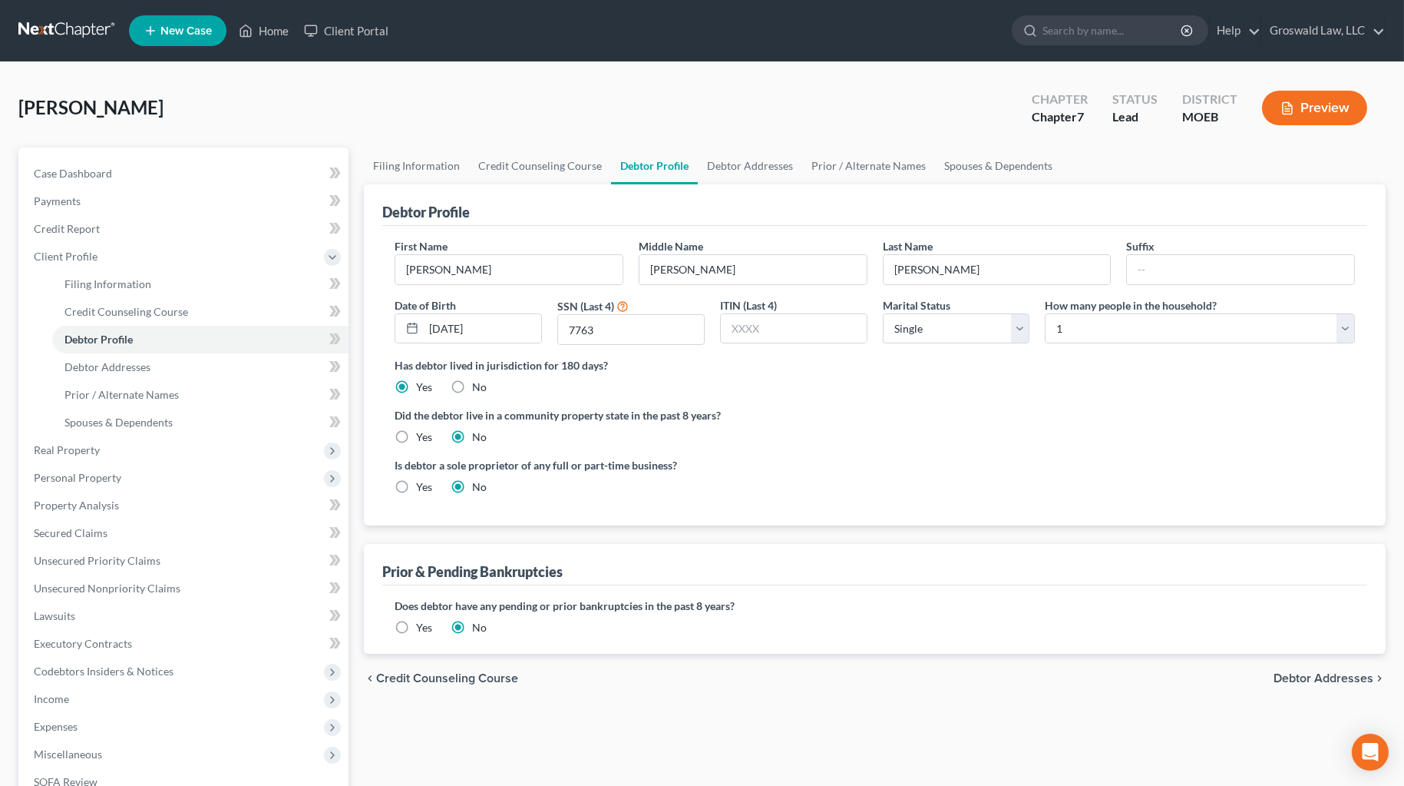
drag, startPoint x: 1200, startPoint y: 445, endPoint x: 1121, endPoint y: 373, distance: 107.1
click at [1010, 445] on ng-include "First Name [PERSON_NAME] Middle Name [PERSON_NAME] Last Name [PERSON_NAME] Date…" at bounding box center [875, 372] width 961 height 269
click at [261, 35] on link "Home" at bounding box center [263, 31] width 65 height 28
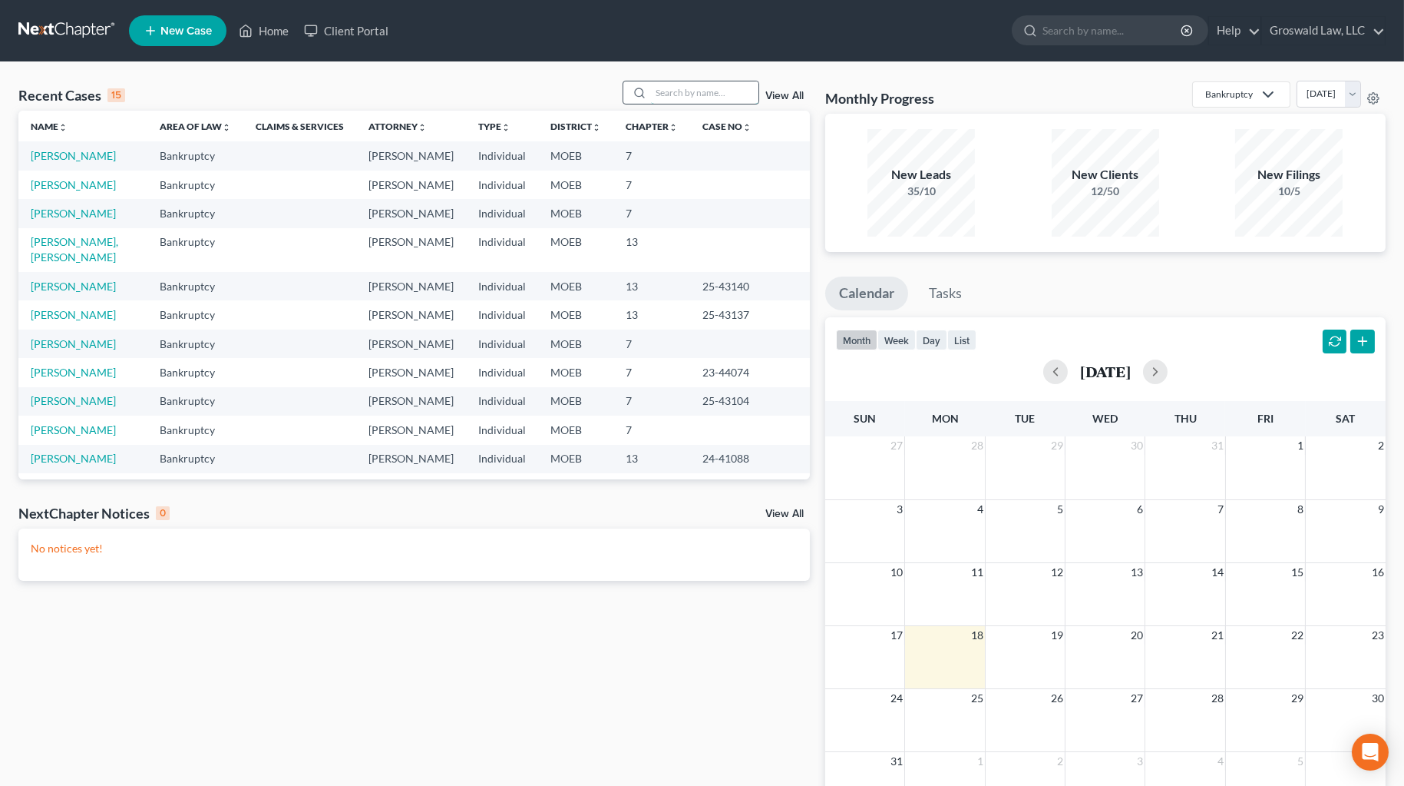
click at [713, 91] on input "search" at bounding box center [705, 92] width 108 height 22
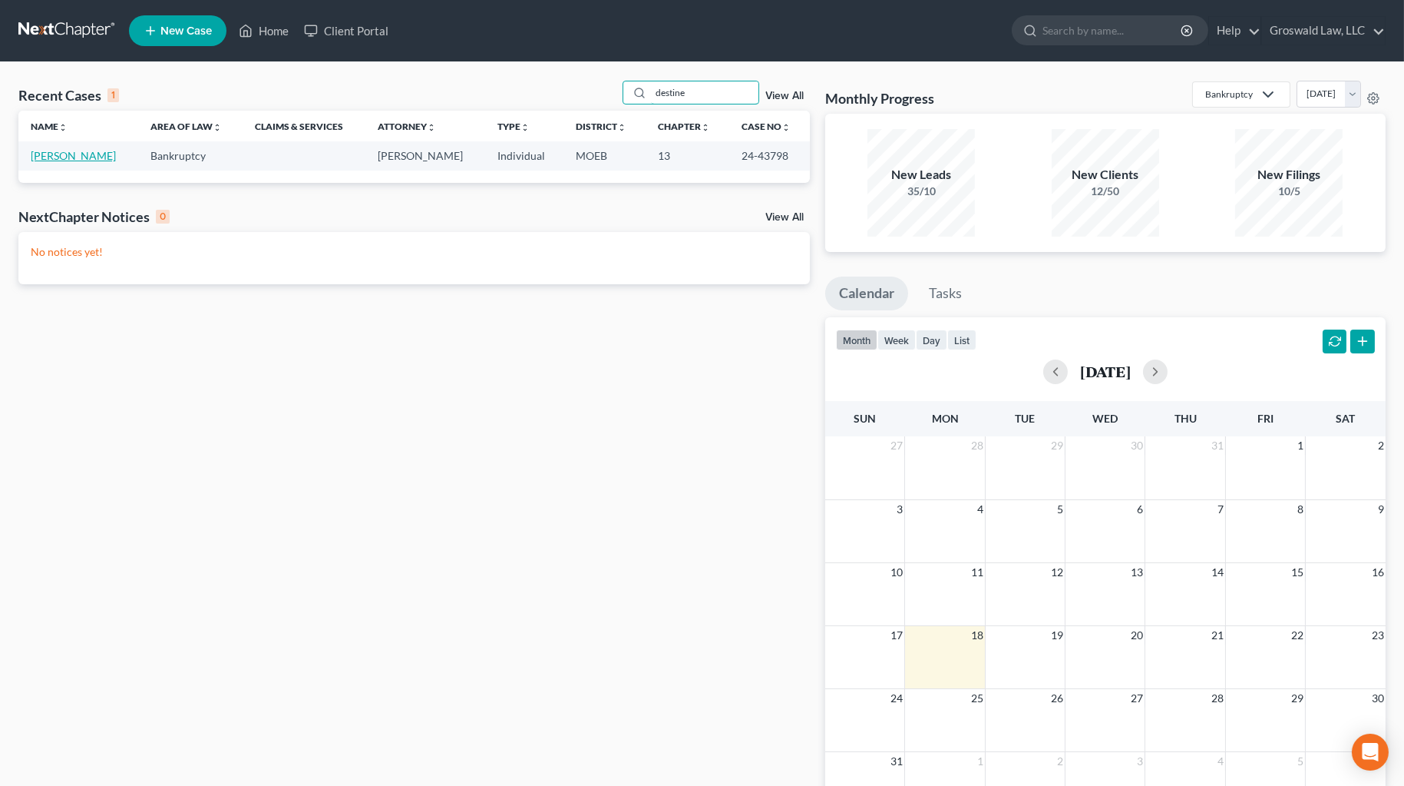
type input "destine"
click at [69, 157] on link "[PERSON_NAME]" at bounding box center [73, 155] width 85 height 13
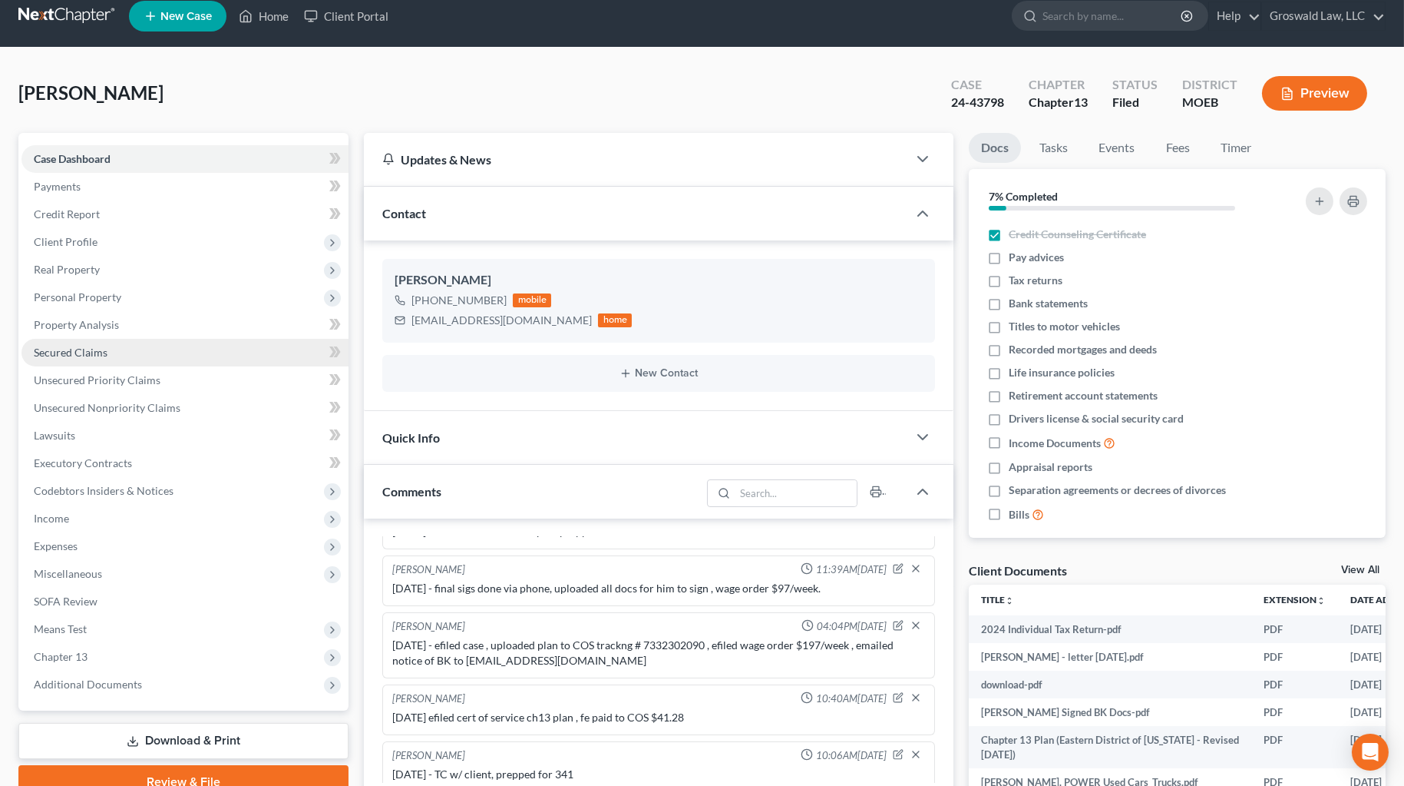
scroll to position [14, 0]
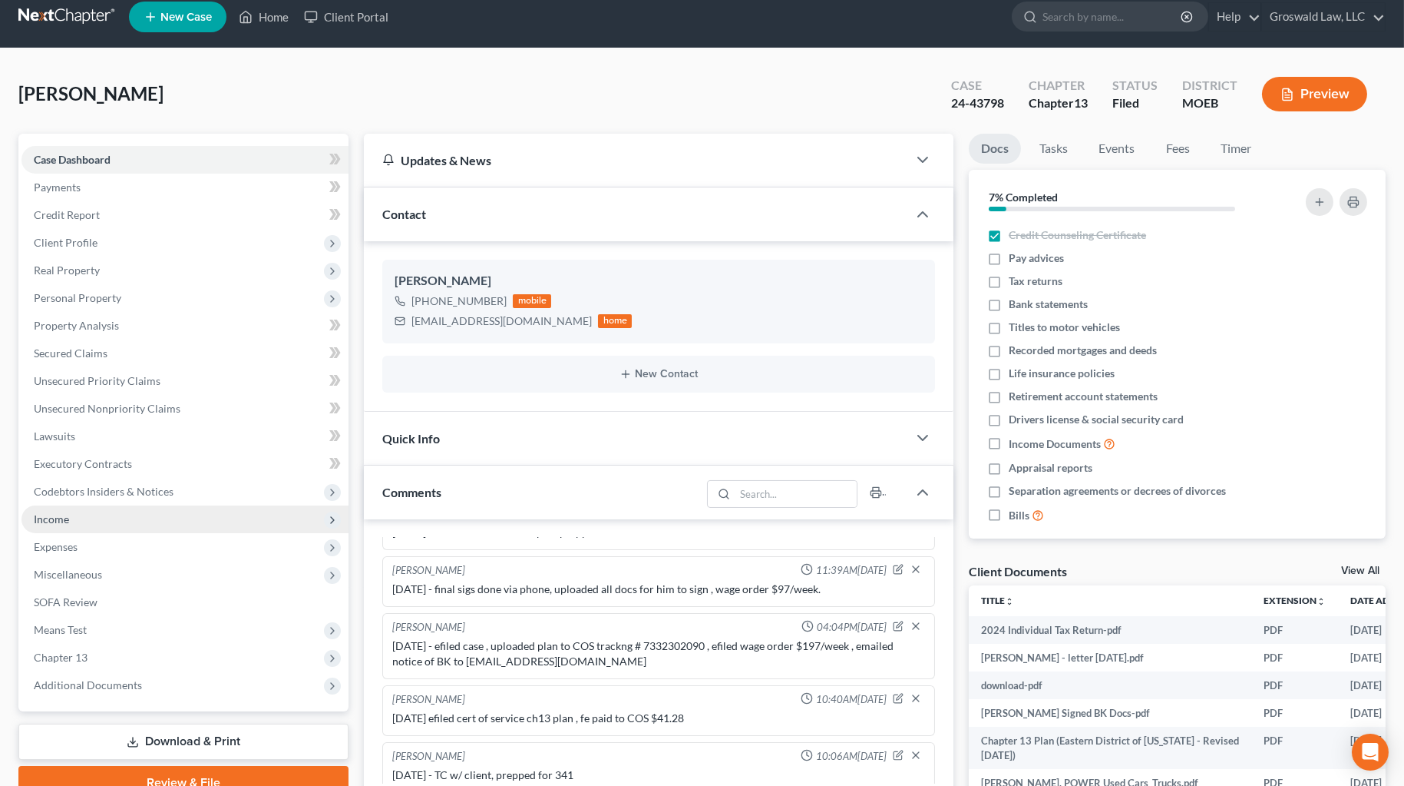
drag, startPoint x: 71, startPoint y: 524, endPoint x: 134, endPoint y: 518, distance: 63.3
click at [71, 524] on span "Income" at bounding box center [185, 519] width 327 height 28
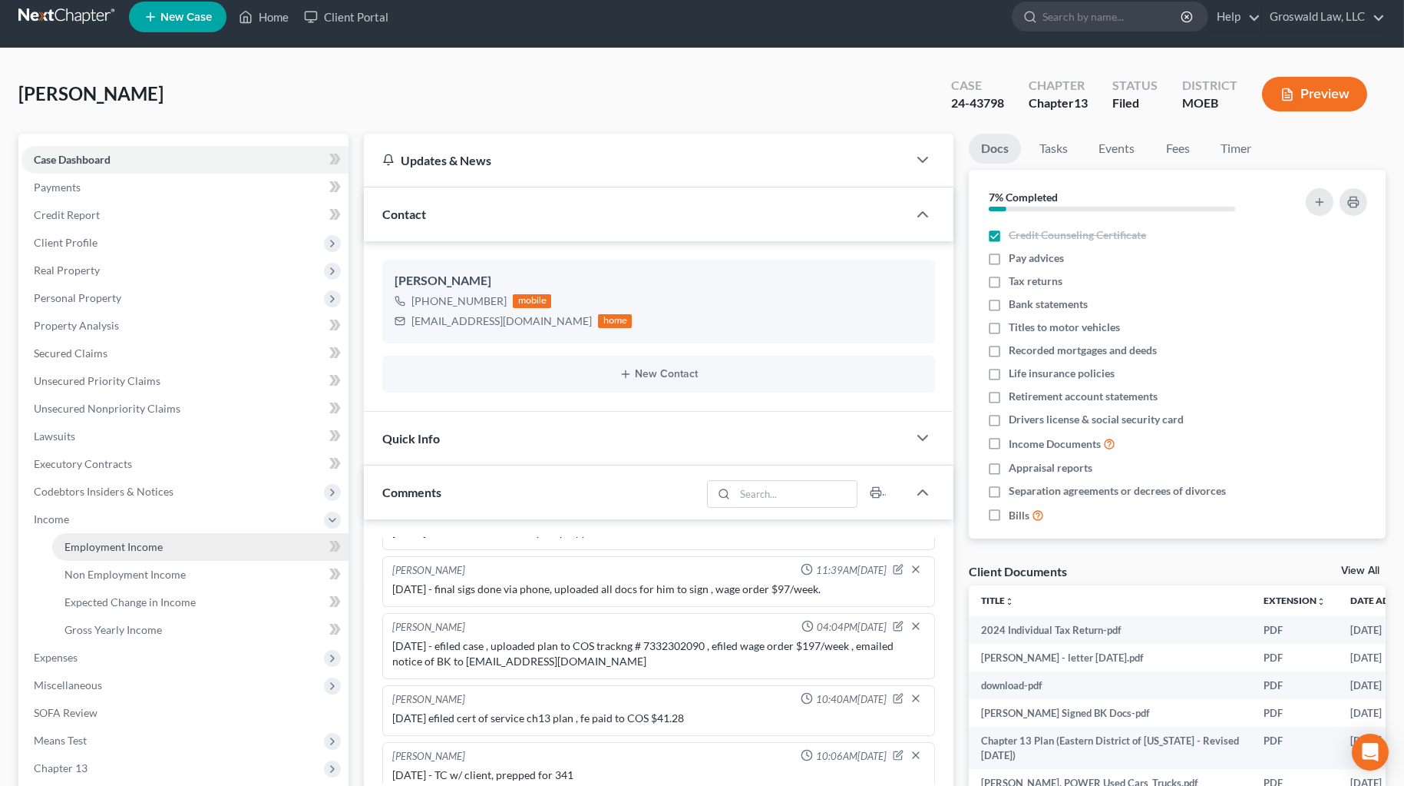
click at [134, 547] on span "Employment Income" at bounding box center [114, 546] width 98 height 13
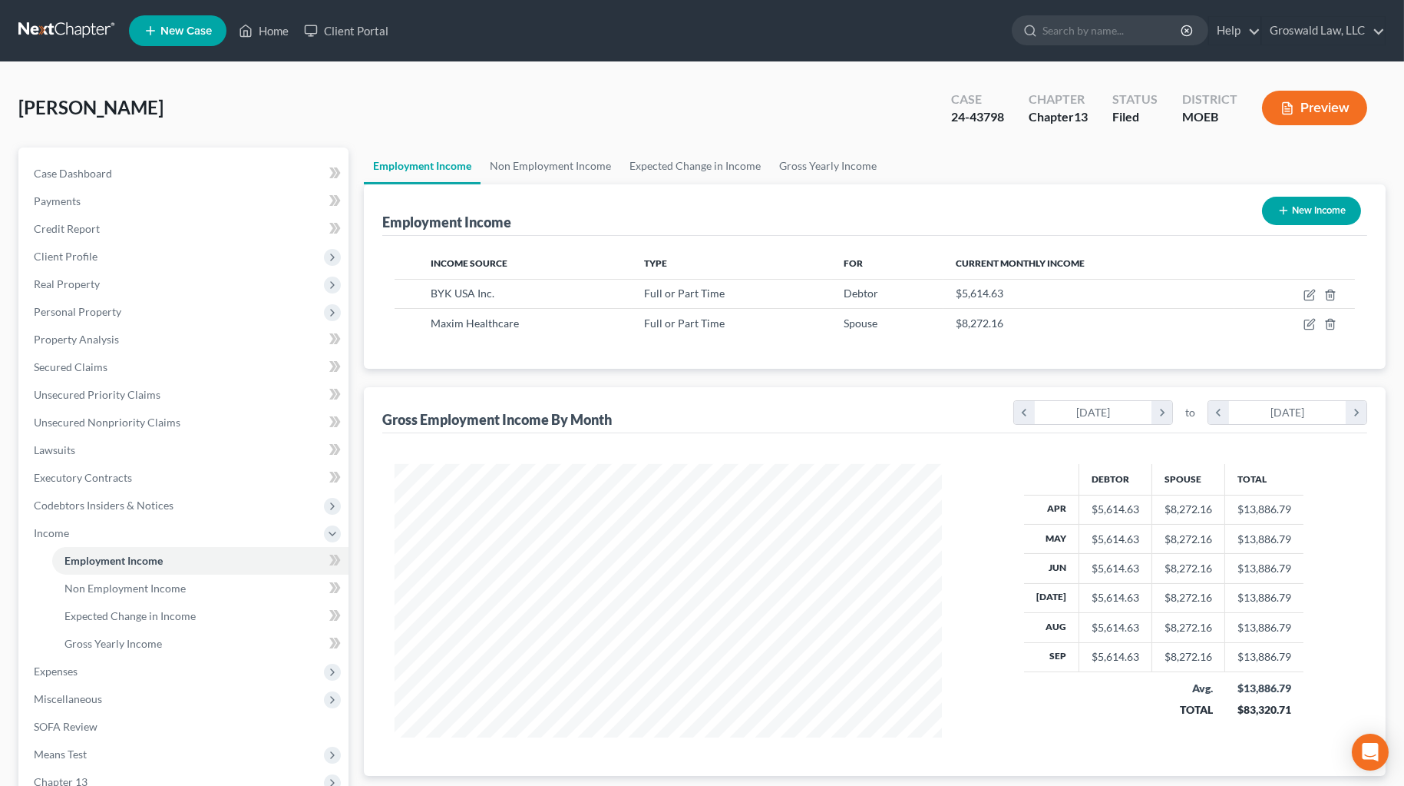
scroll to position [275, 578]
click at [108, 174] on span "Case Dashboard" at bounding box center [73, 173] width 78 height 13
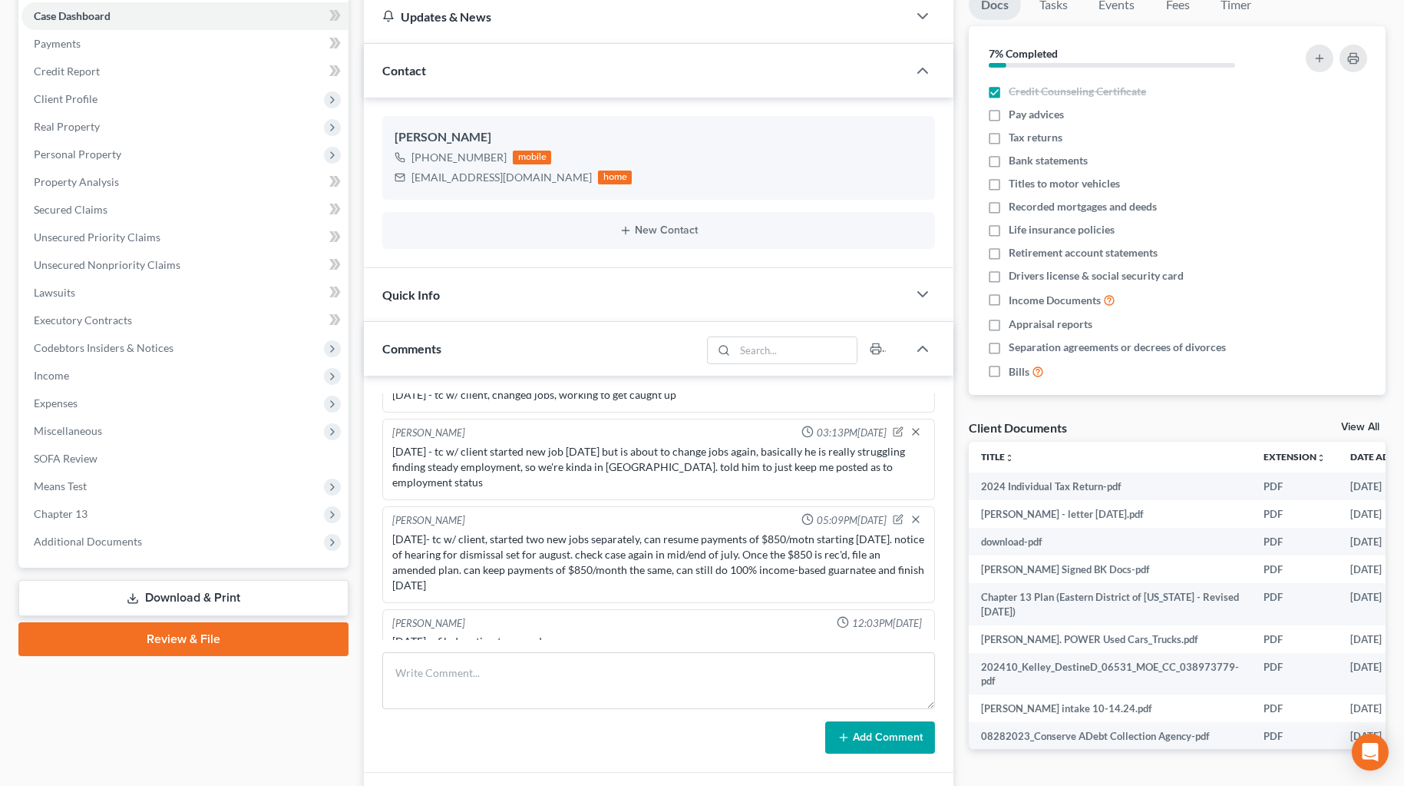
scroll to position [349, 0]
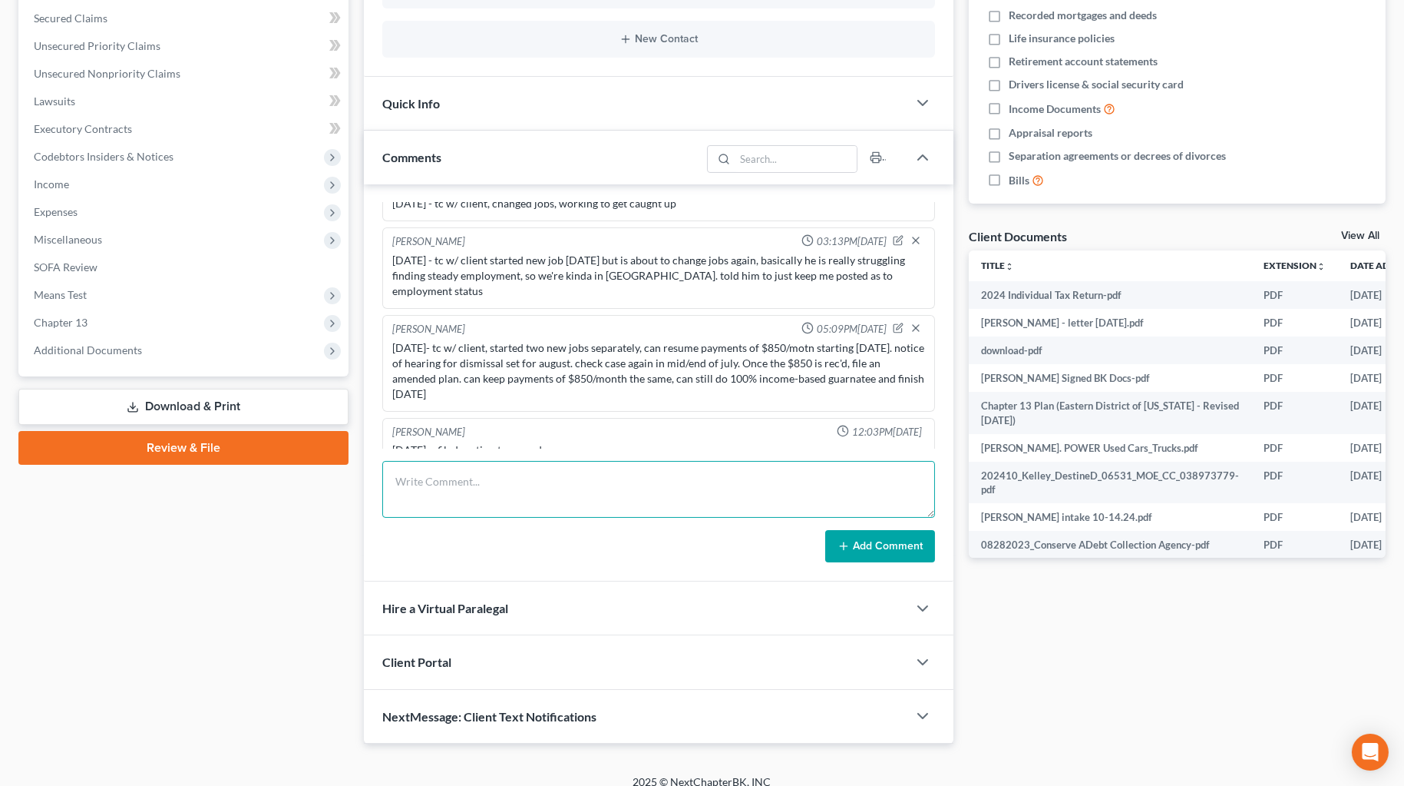
drag, startPoint x: 663, startPoint y: 503, endPoint x: 672, endPoint y: 498, distance: 10.0
click at [665, 502] on textarea at bounding box center [658, 489] width 553 height 57
type textarea "[DATE] - spoke via phone with client, he started new job [DATE], asked him to s…"
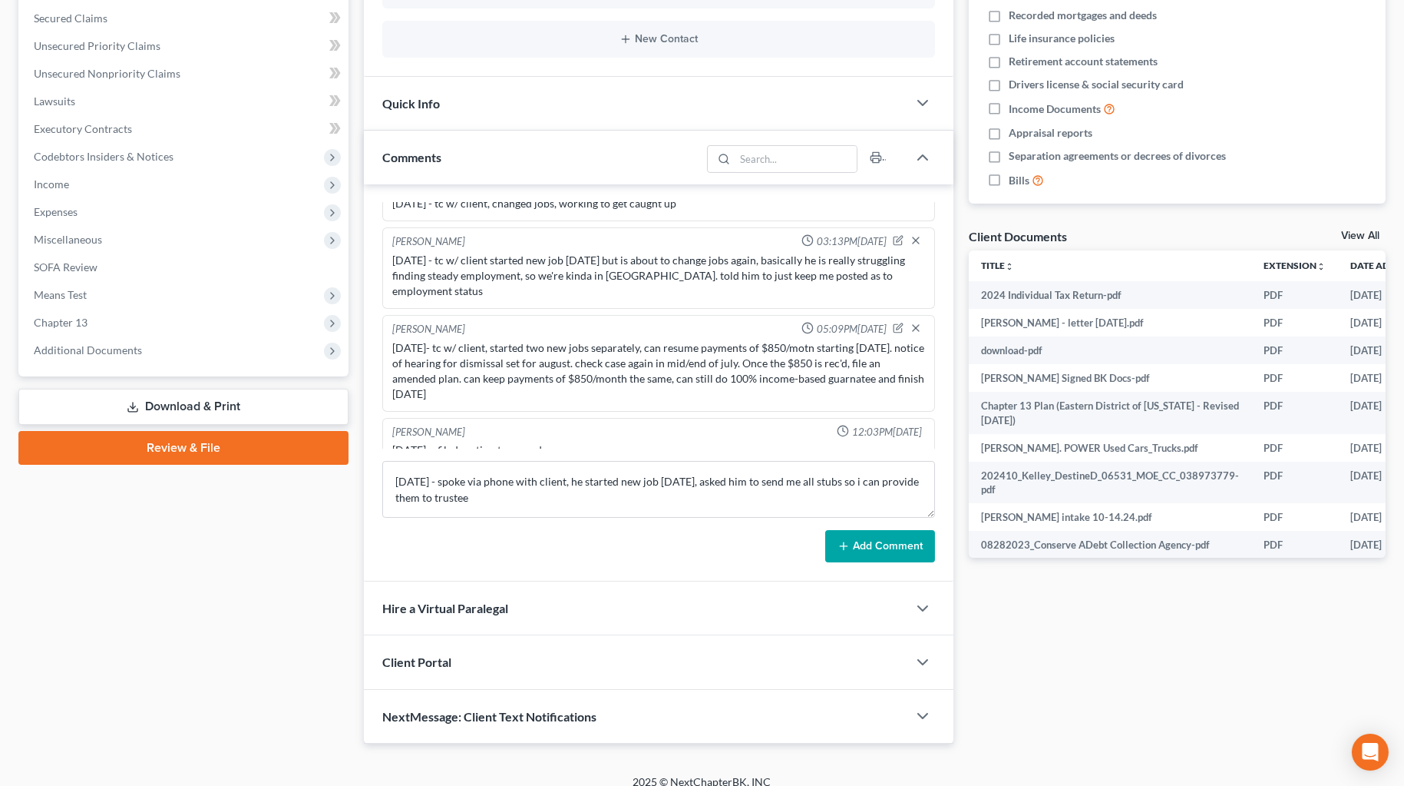
click at [880, 538] on button "Add Comment" at bounding box center [880, 546] width 110 height 32
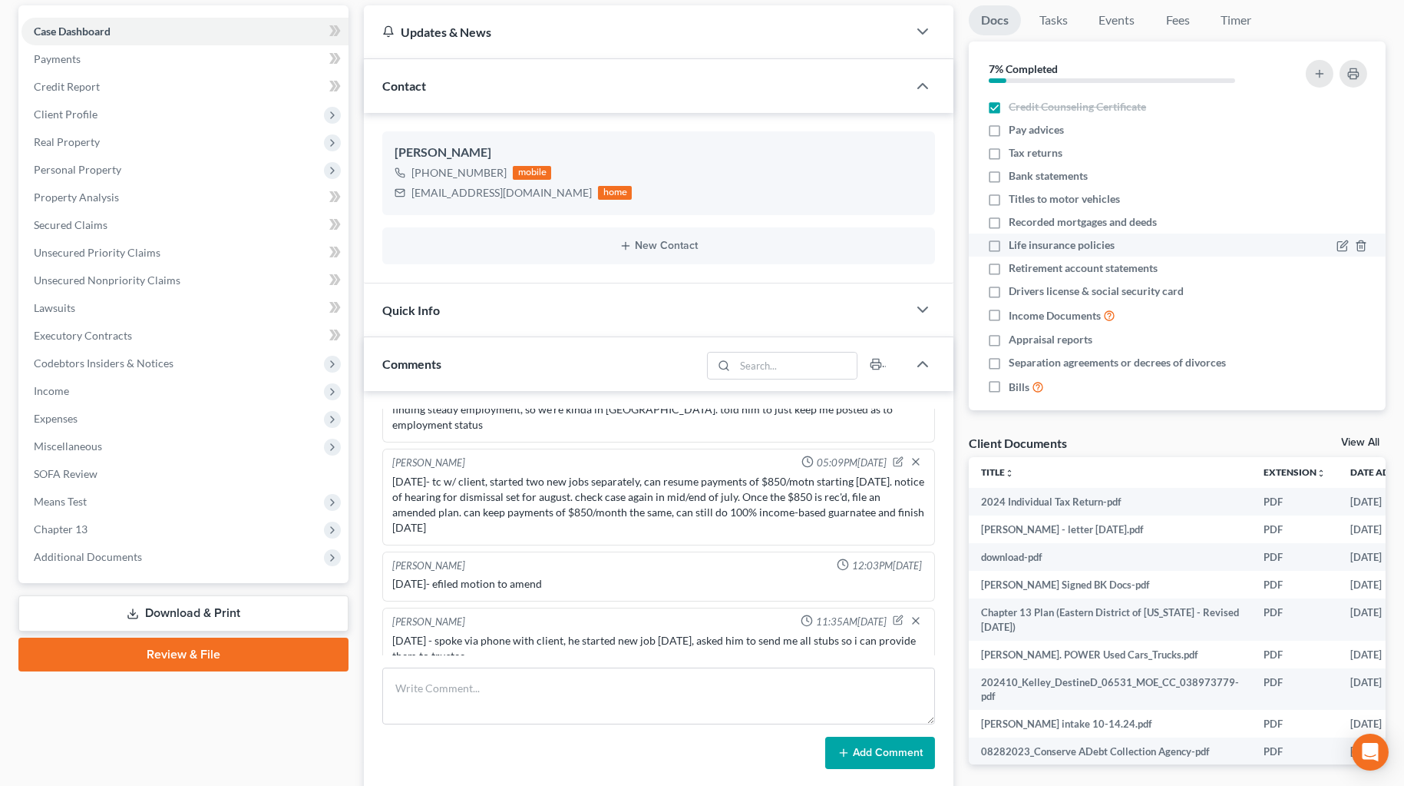
scroll to position [0, 0]
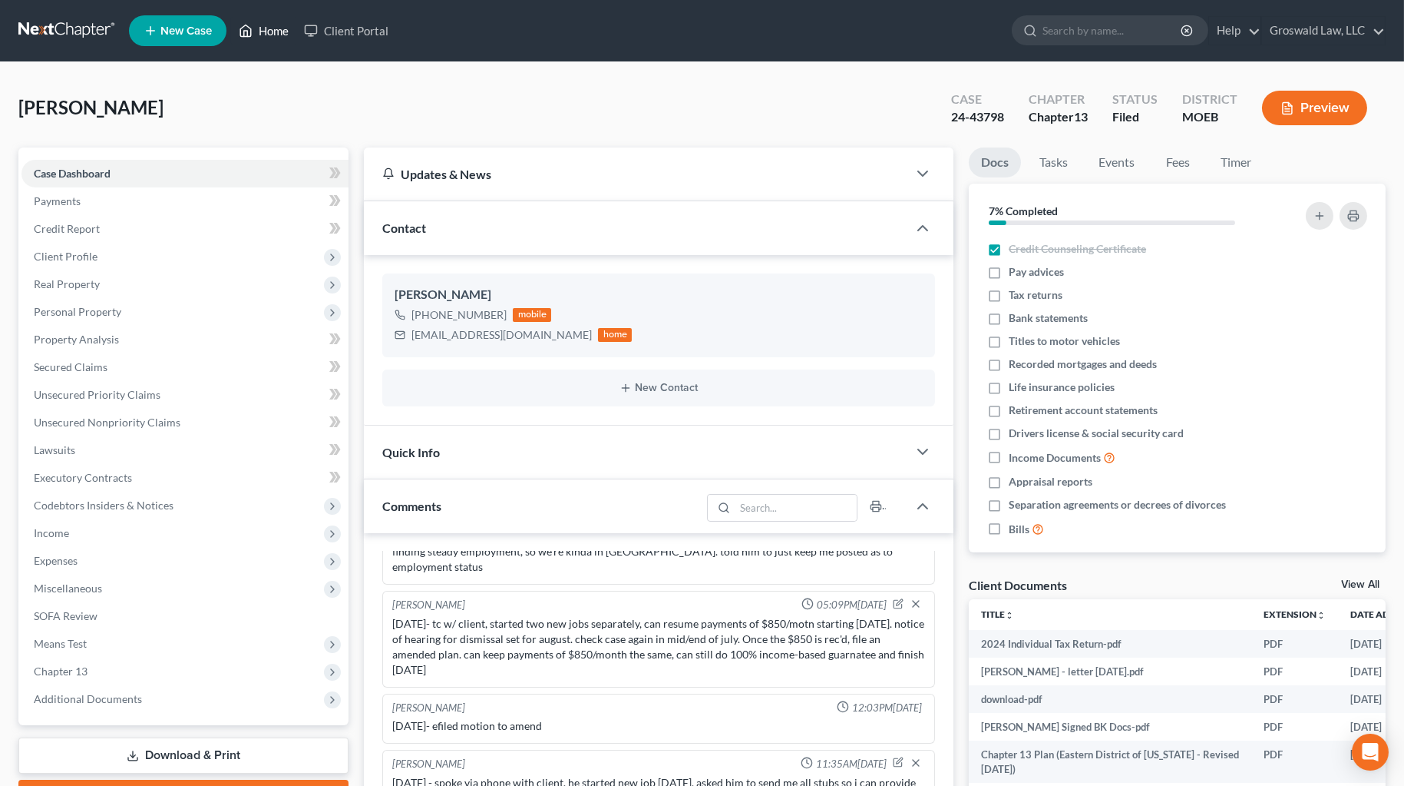
drag, startPoint x: 260, startPoint y: 41, endPoint x: 712, endPoint y: 116, distance: 457.6
click at [260, 41] on link "Home" at bounding box center [263, 31] width 65 height 28
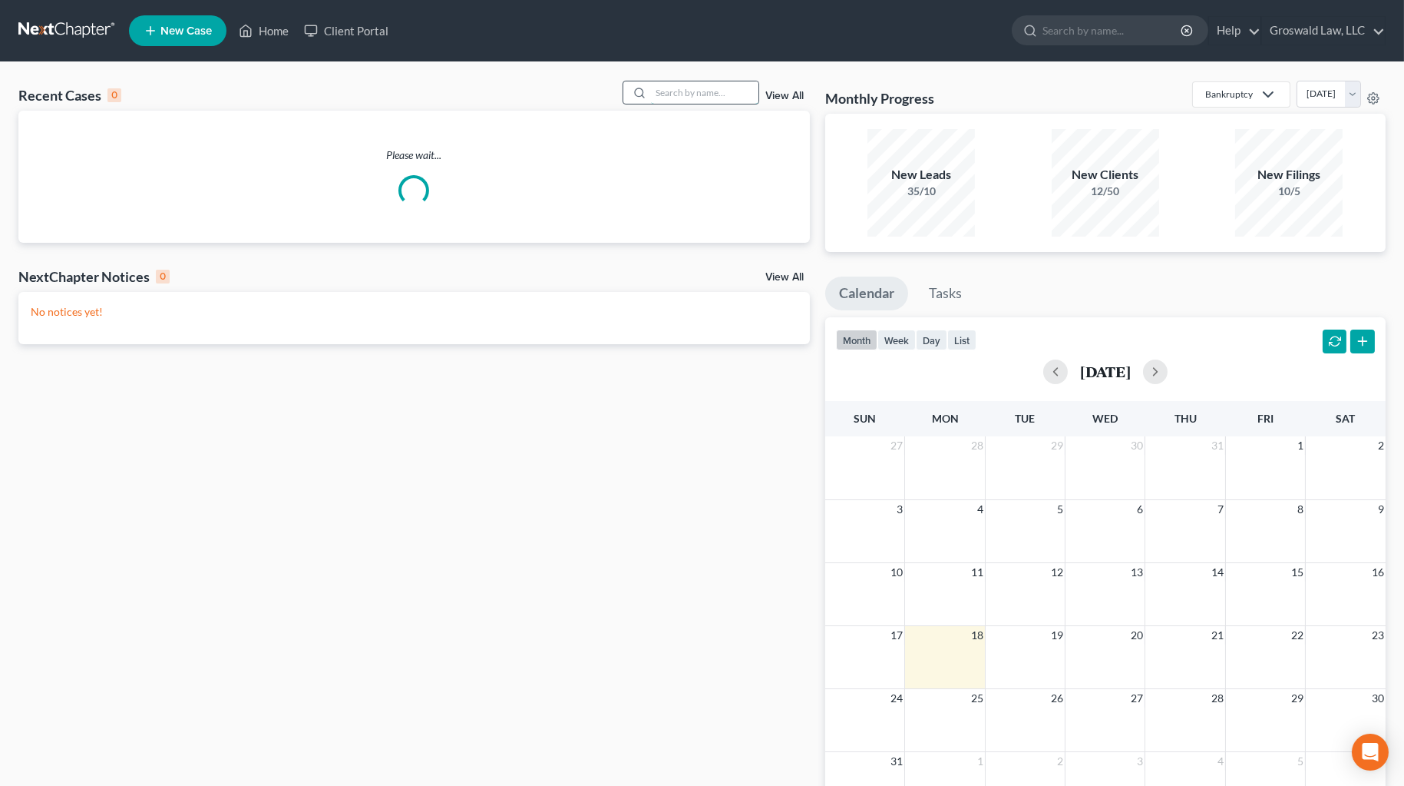
click at [723, 82] on input "search" at bounding box center [705, 92] width 108 height 22
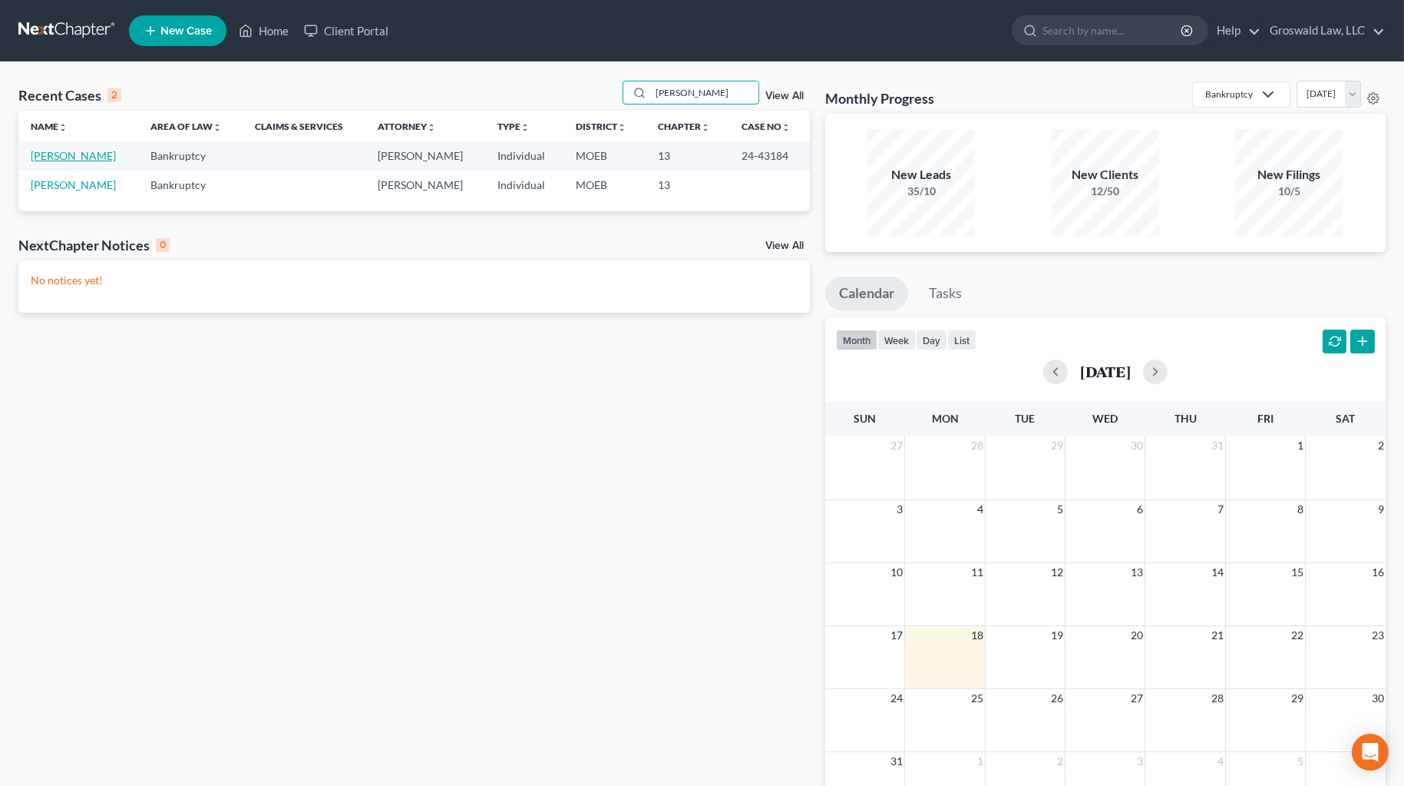
type input "[PERSON_NAME]"
click at [58, 158] on link "[PERSON_NAME]" at bounding box center [73, 155] width 85 height 13
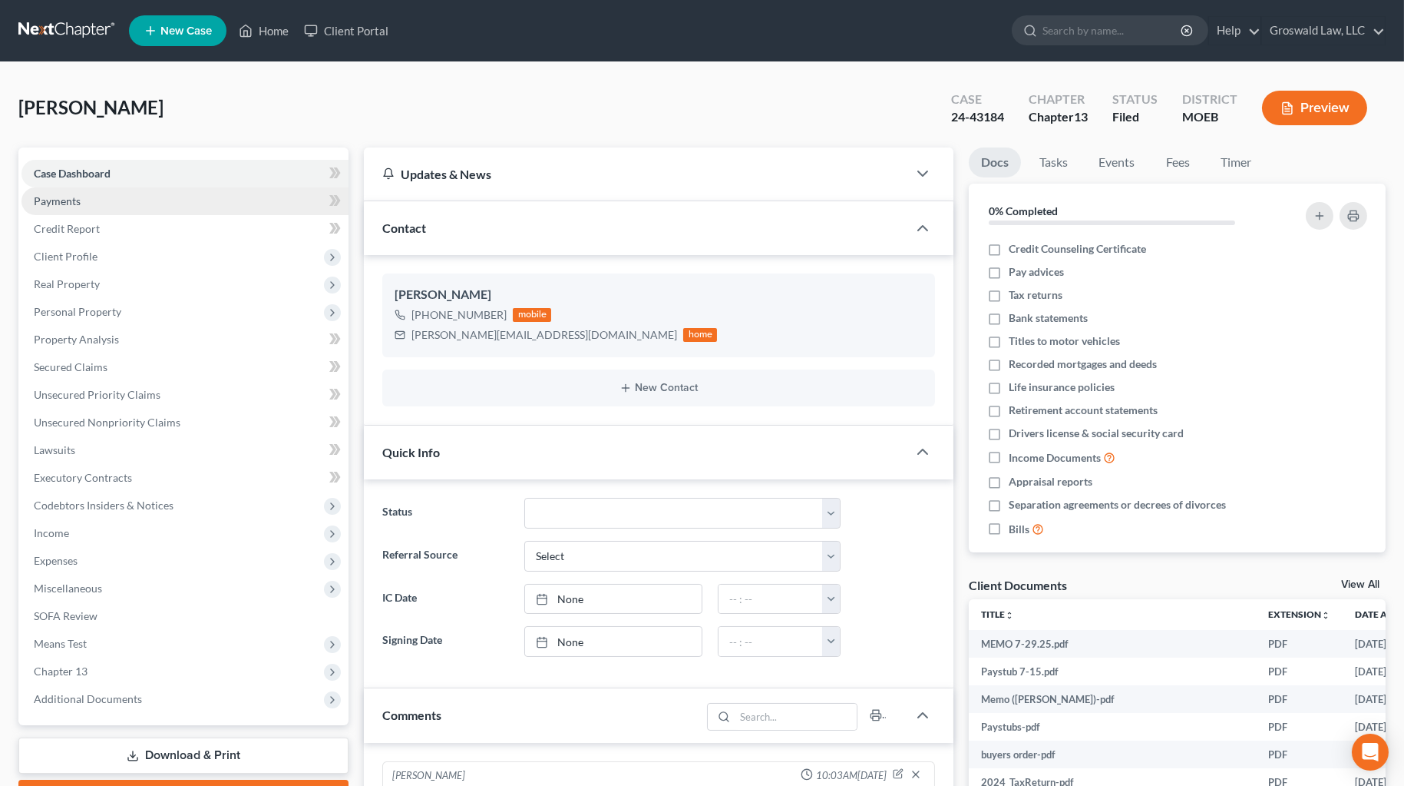
scroll to position [1313, 0]
drag, startPoint x: 1090, startPoint y: 110, endPoint x: 1033, endPoint y: 127, distance: 60.0
click at [1010, 110] on span "13" at bounding box center [1081, 116] width 14 height 15
drag, startPoint x: 1014, startPoint y: 118, endPoint x: 914, endPoint y: 121, distance: 99.9
click at [914, 121] on div "[PERSON_NAME] Upgraded Case 24-43184 Chapter Chapter 13 Status Filed District M…" at bounding box center [702, 114] width 1368 height 67
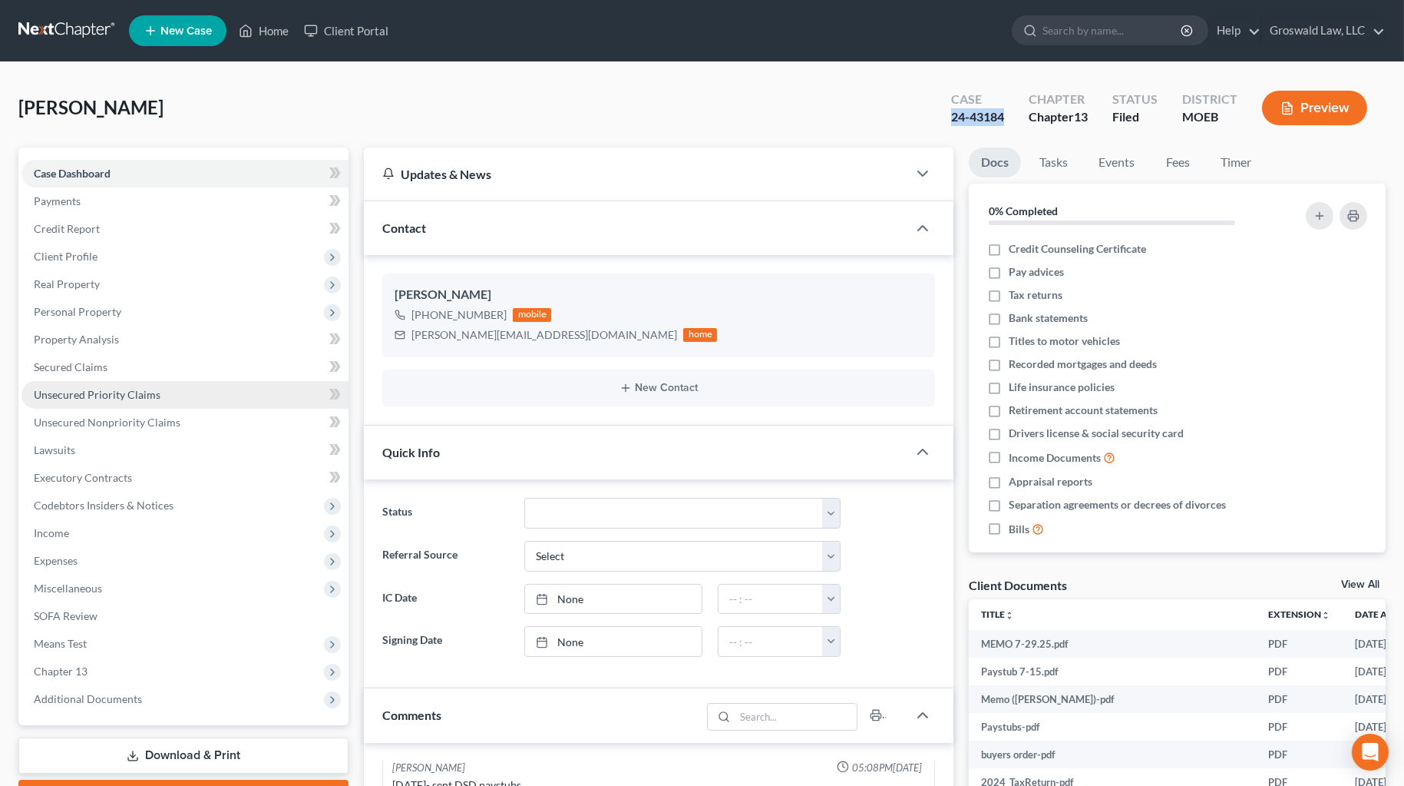
copy div "24-43184"
